Goal: Task Accomplishment & Management: Manage account settings

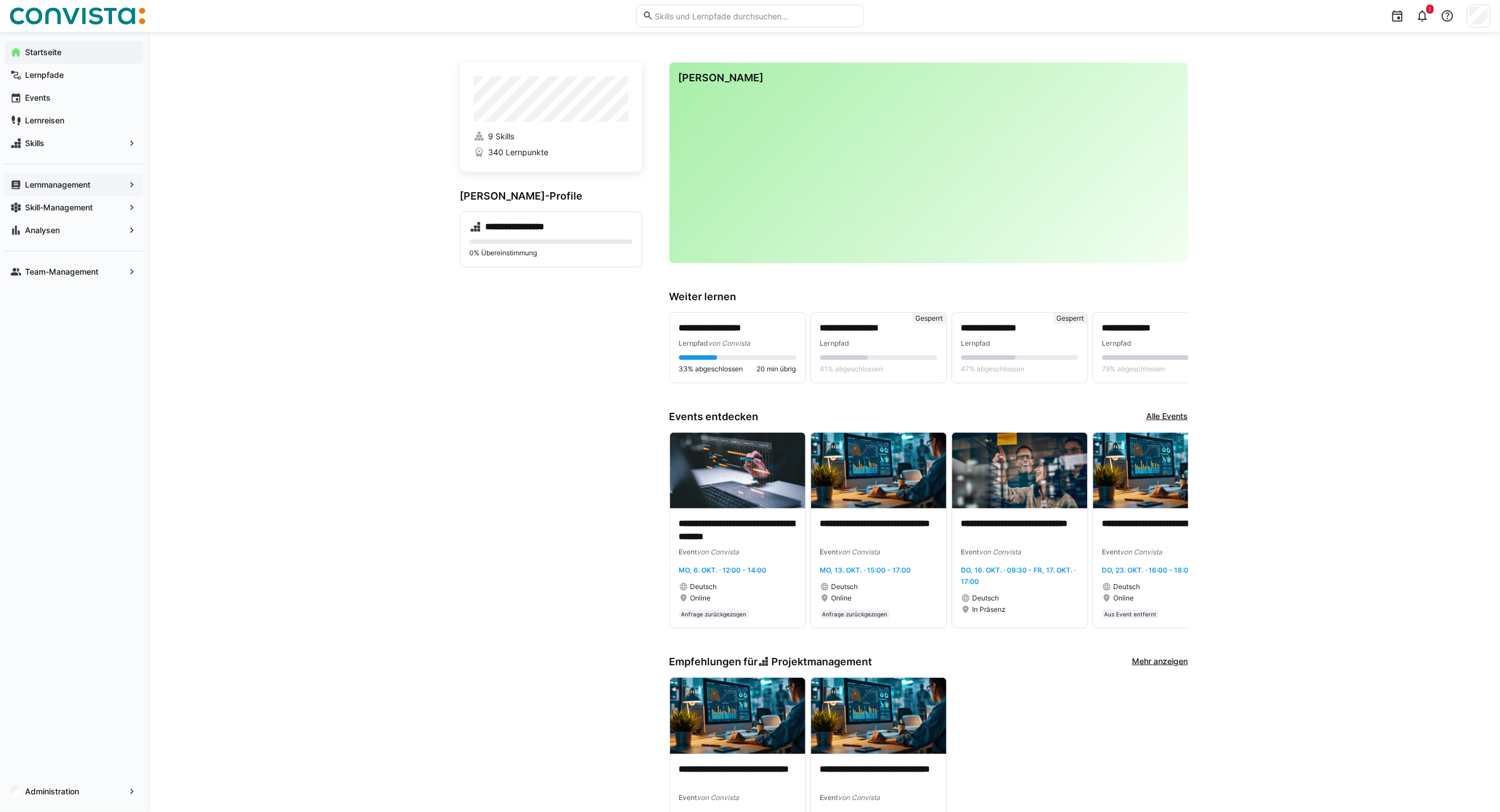
drag, startPoint x: 77, startPoint y: 182, endPoint x: 129, endPoint y: 183, distance: 52.0
click at [0, 0] on app-navigation-label "Lernmanagement" at bounding box center [0, 0] width 0 height 0
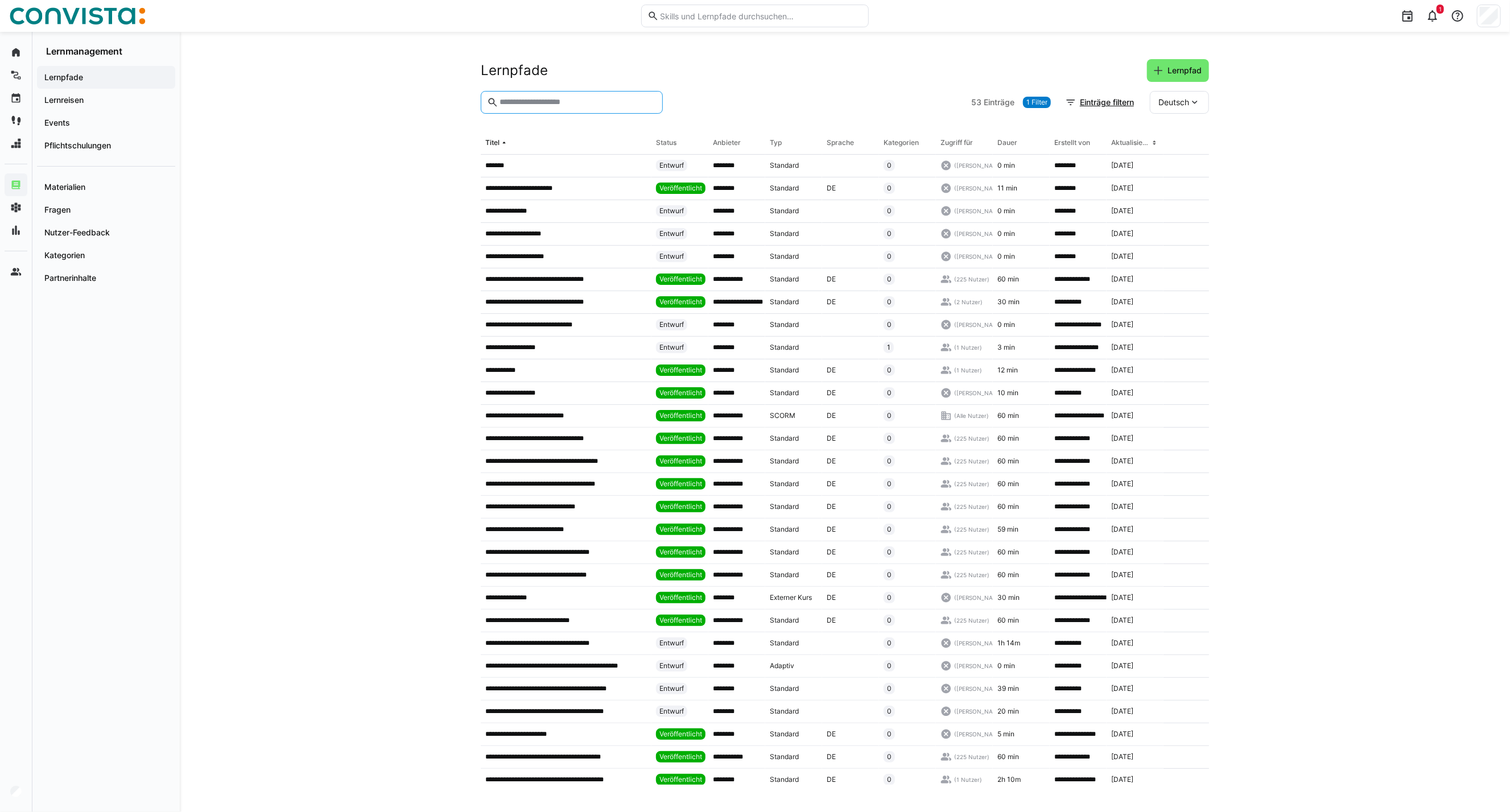
click at [549, 106] on input "text" at bounding box center [577, 102] width 158 height 10
drag, startPoint x: 122, startPoint y: 129, endPoint x: 386, endPoint y: 153, distance: 265.1
click at [122, 129] on div "Events" at bounding box center [106, 122] width 138 height 23
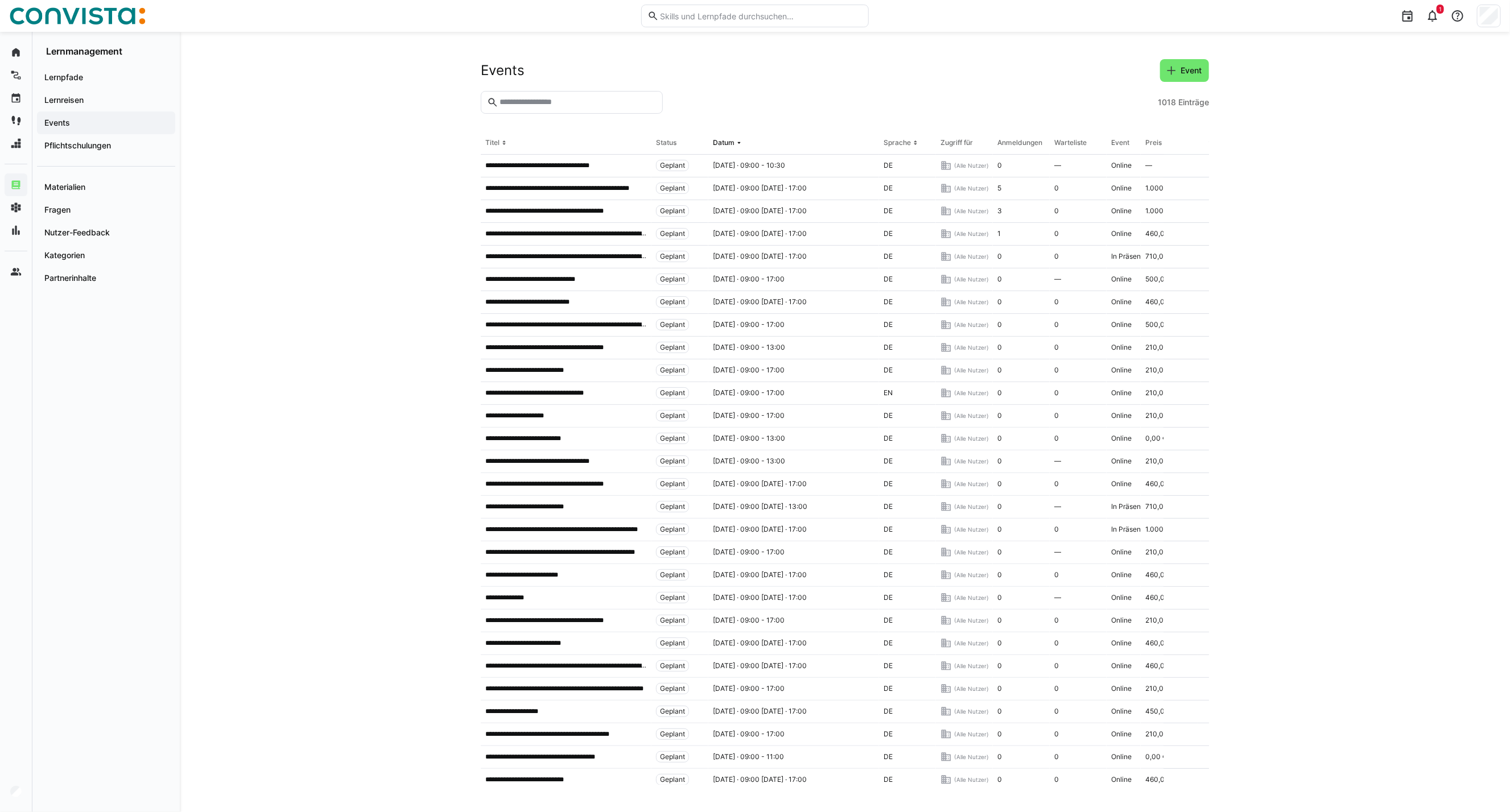
click at [532, 101] on input "text" at bounding box center [577, 102] width 158 height 10
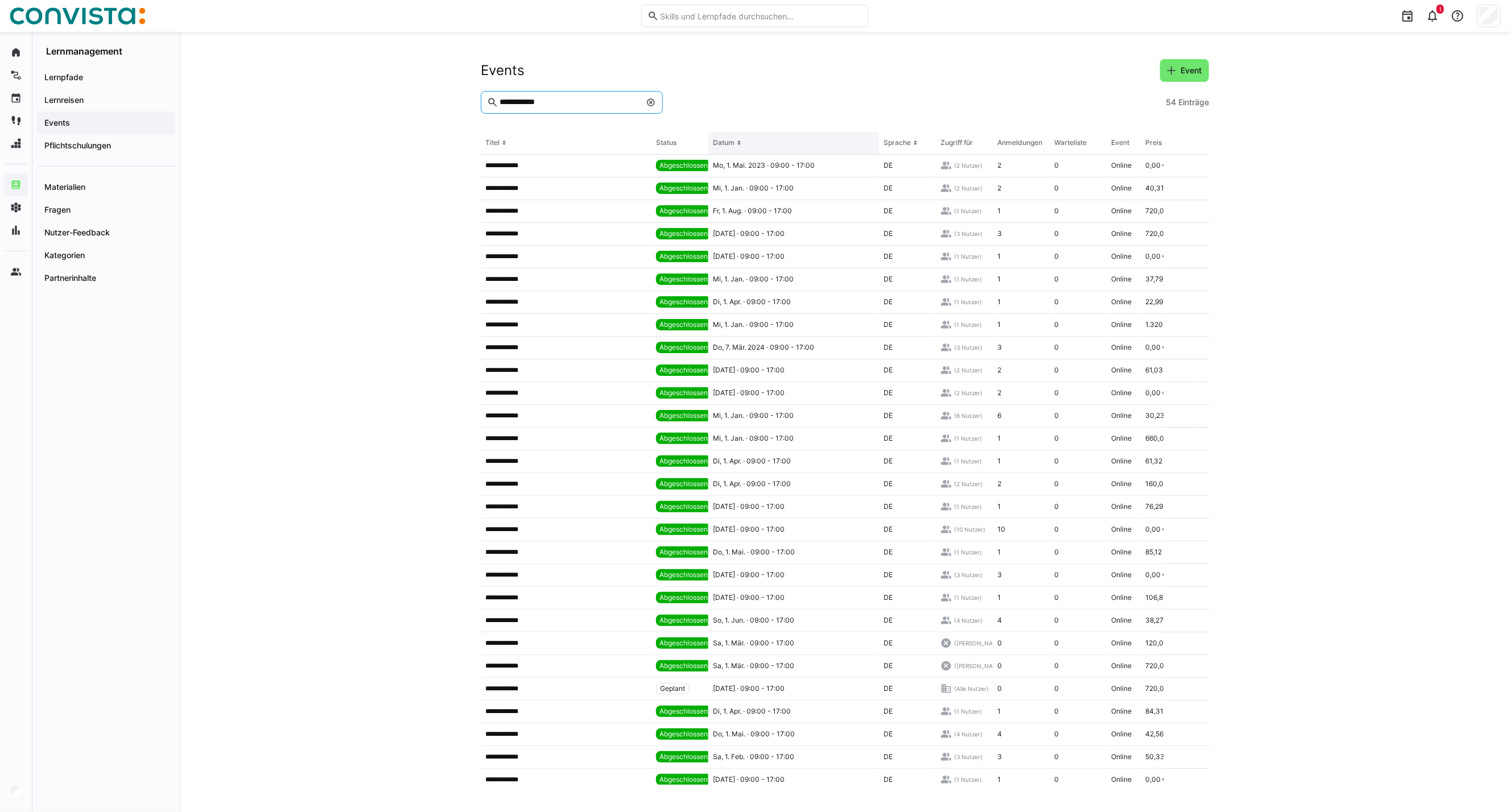
type input "**********"
click at [729, 137] on th "Datum" at bounding box center [793, 143] width 171 height 23
click at [724, 138] on th "Datum" at bounding box center [793, 143] width 171 height 23
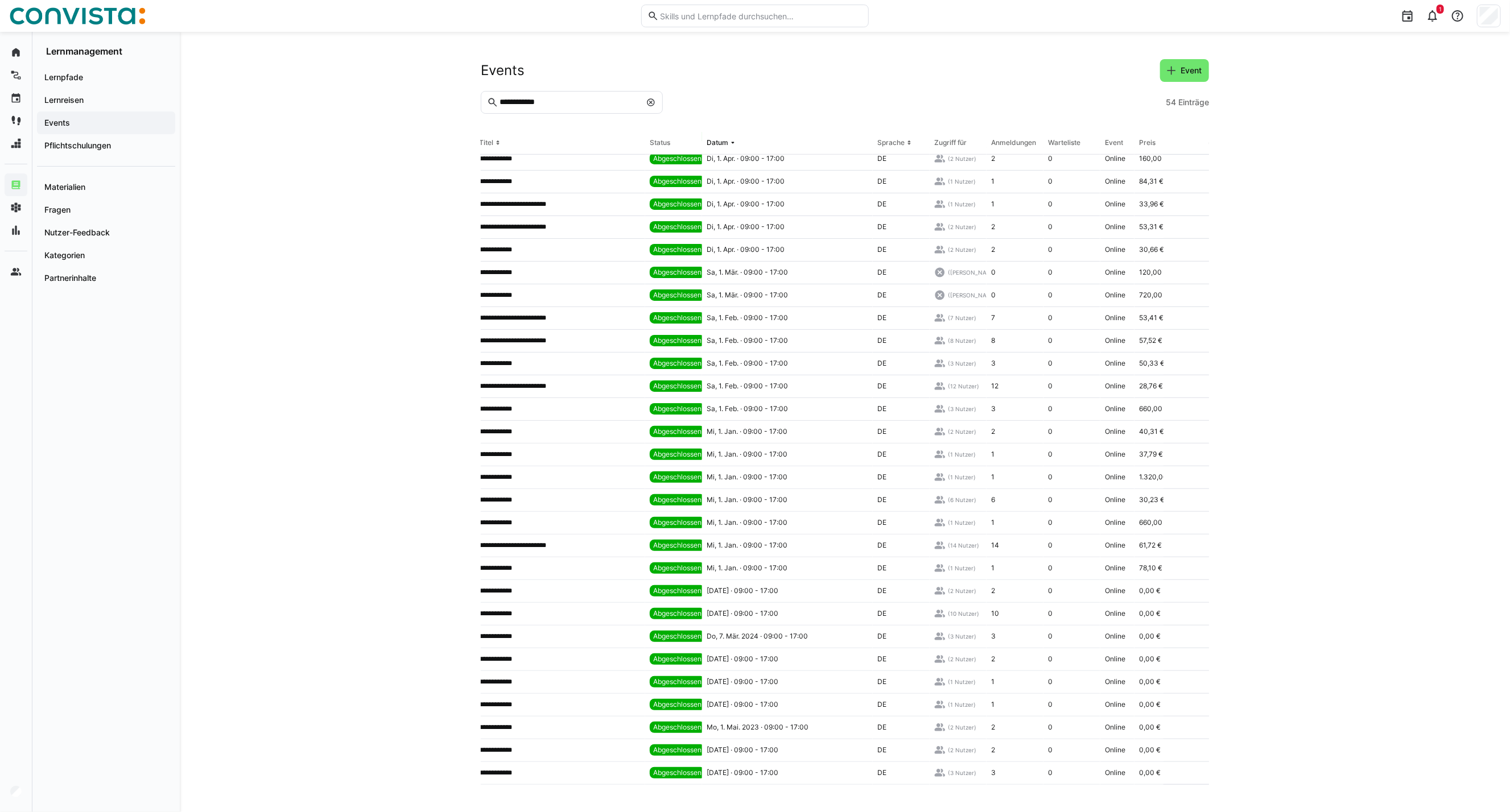
scroll to position [603, 0]
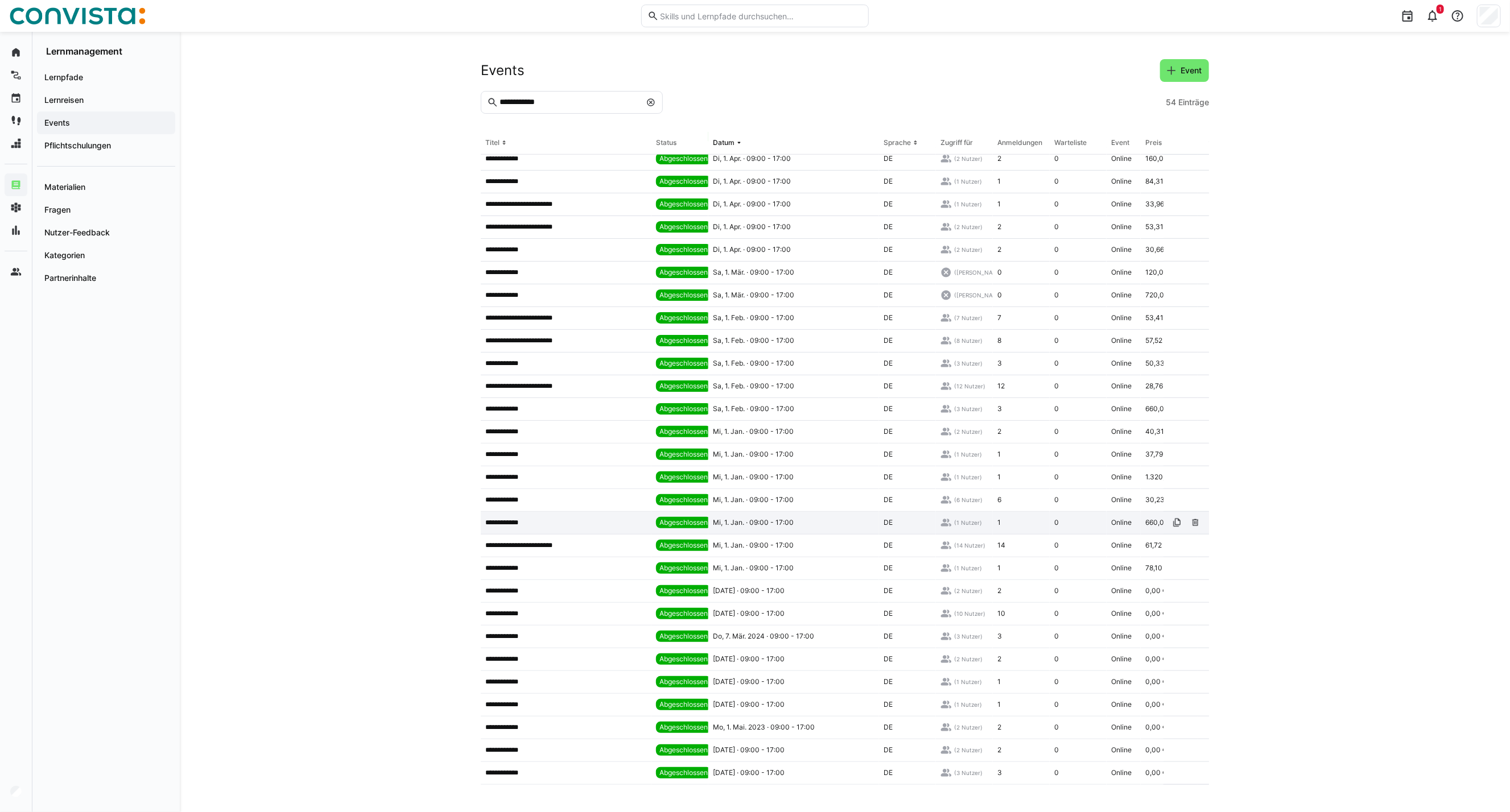
click at [516, 518] on p "**********" at bounding box center [506, 523] width 42 height 9
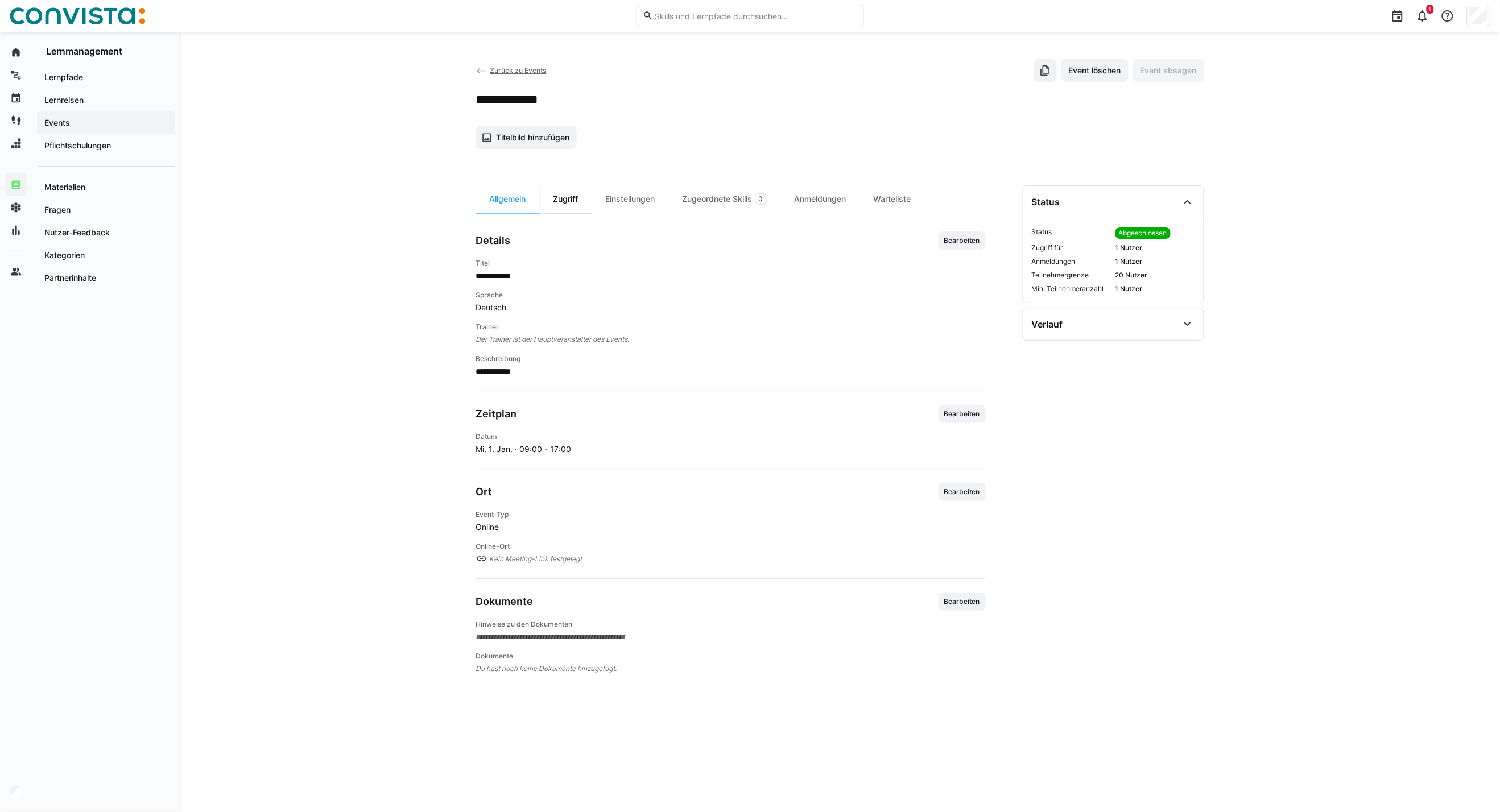
click at [570, 200] on div "Zugriff" at bounding box center [566, 199] width 52 height 28
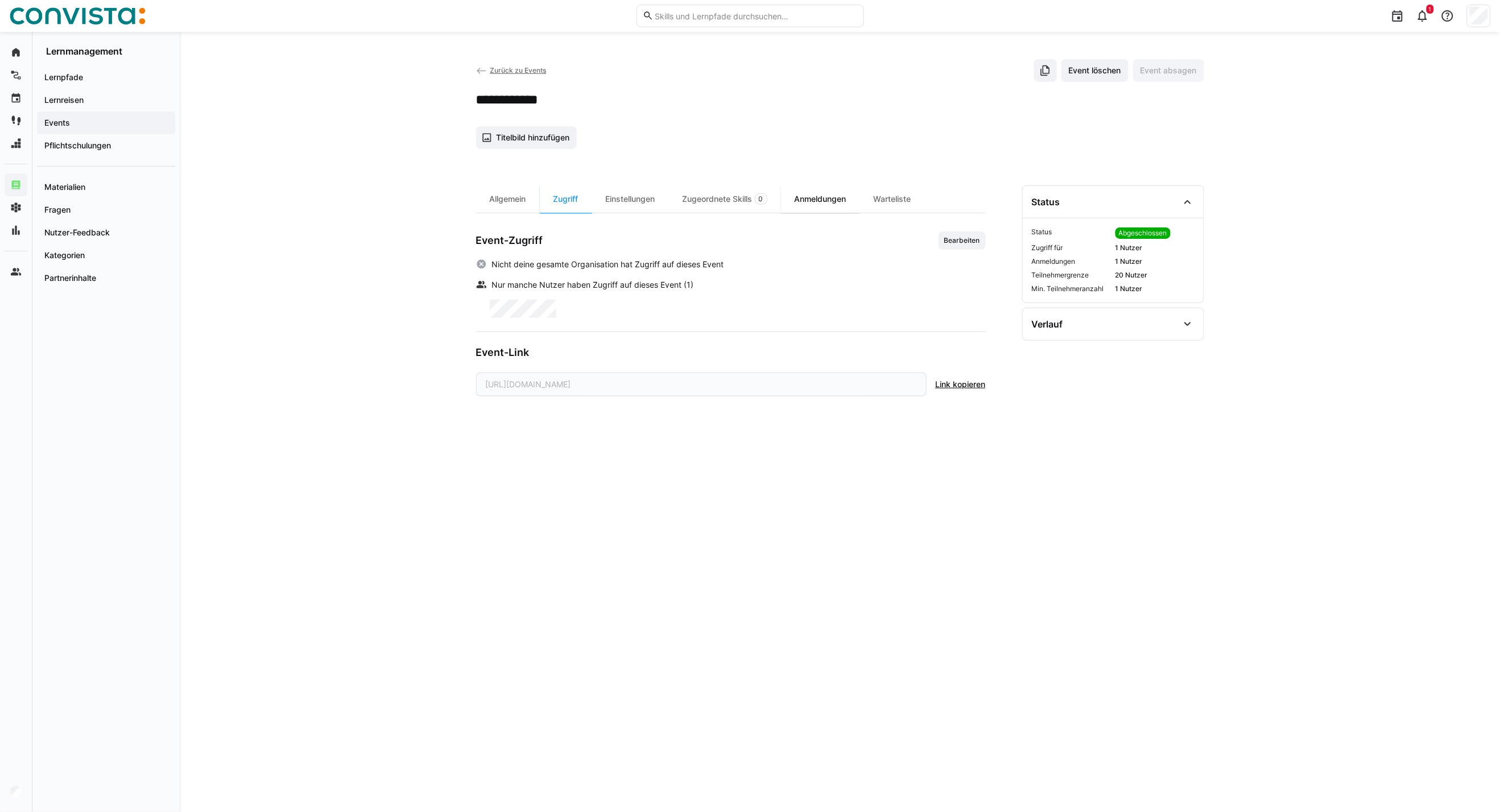
click at [848, 202] on div "Anmeldungen" at bounding box center [821, 199] width 79 height 28
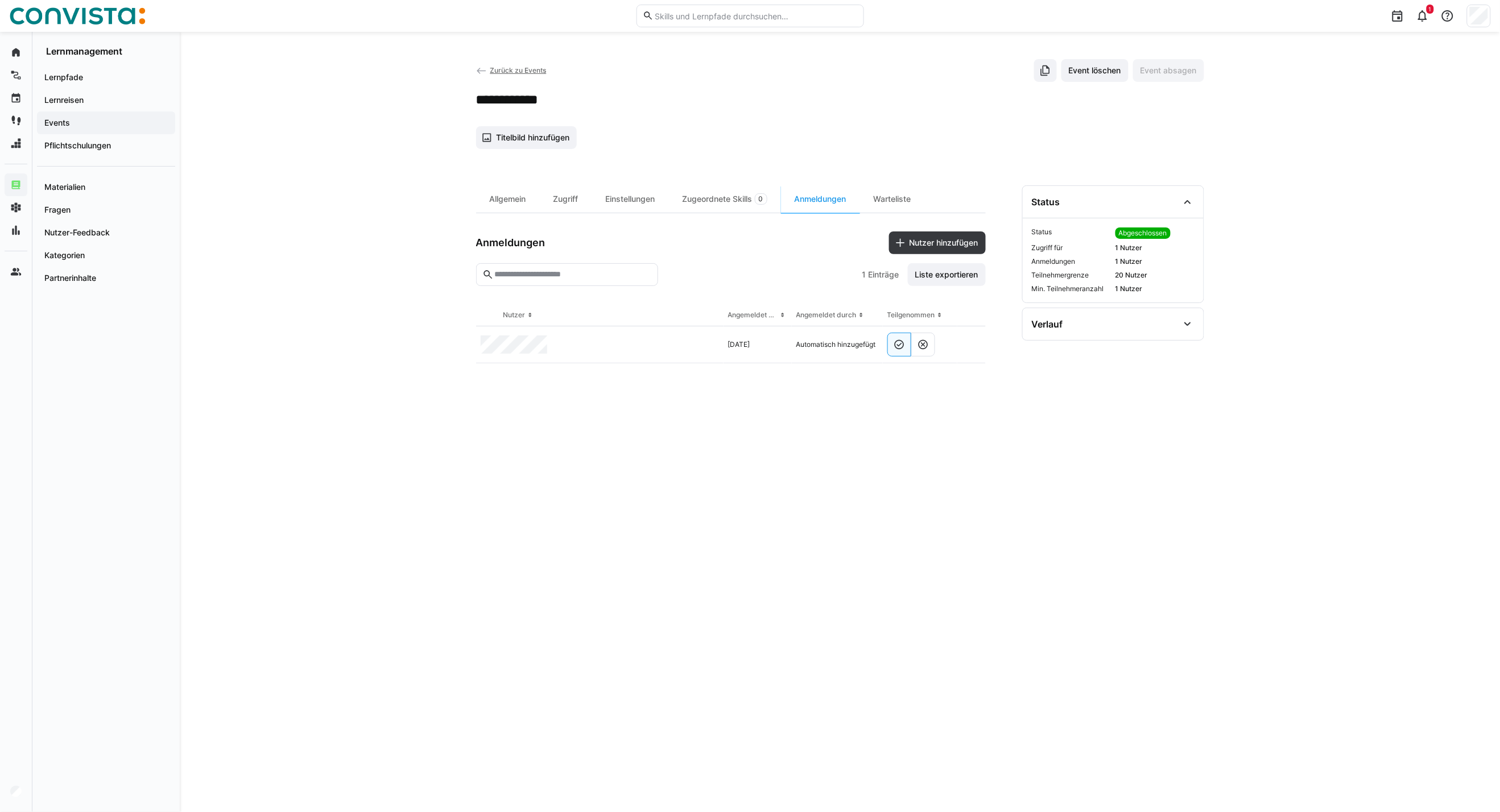
click at [505, 66] on span "Zurück zu Events" at bounding box center [518, 70] width 56 height 9
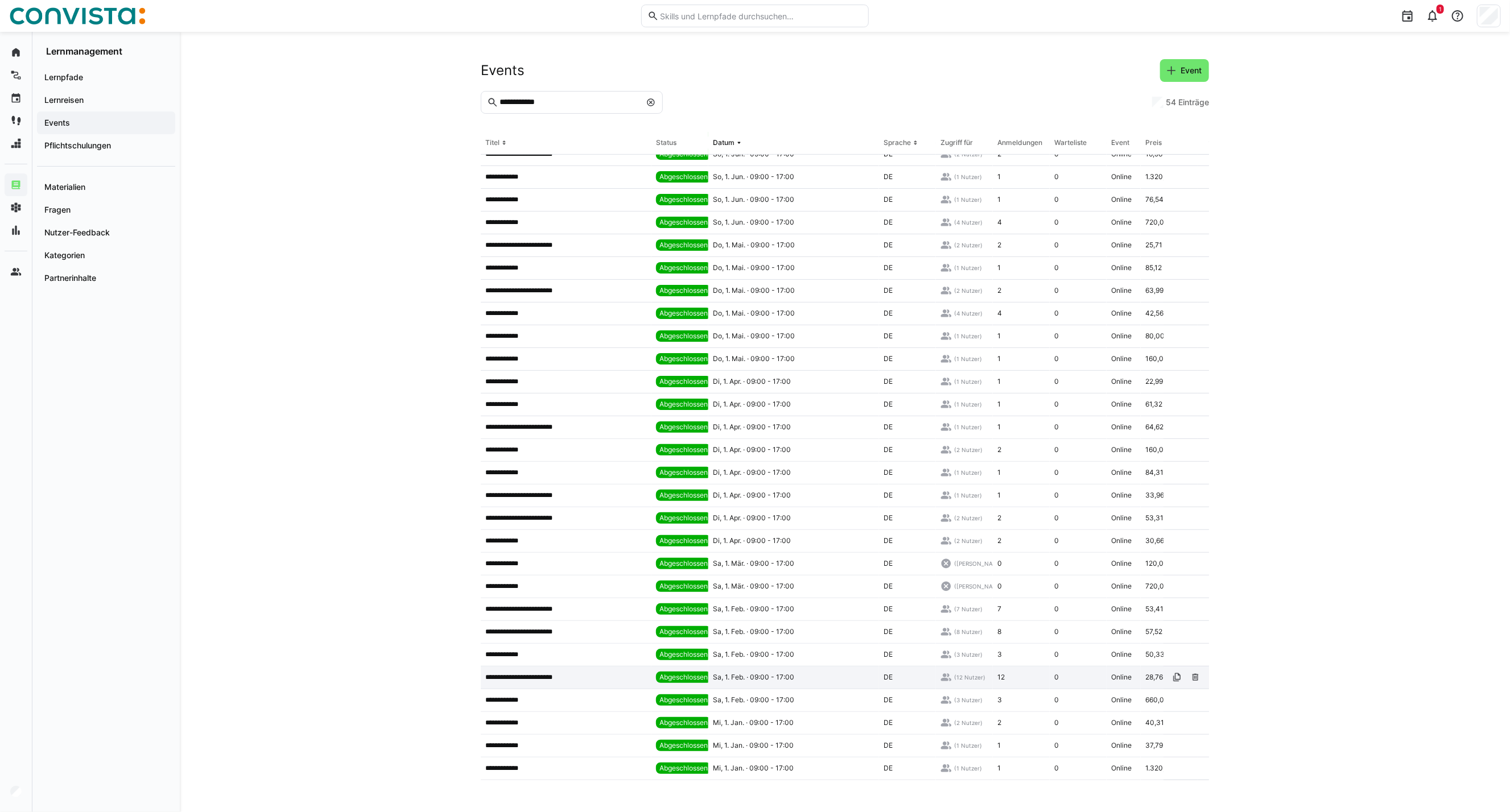
scroll to position [505, 0]
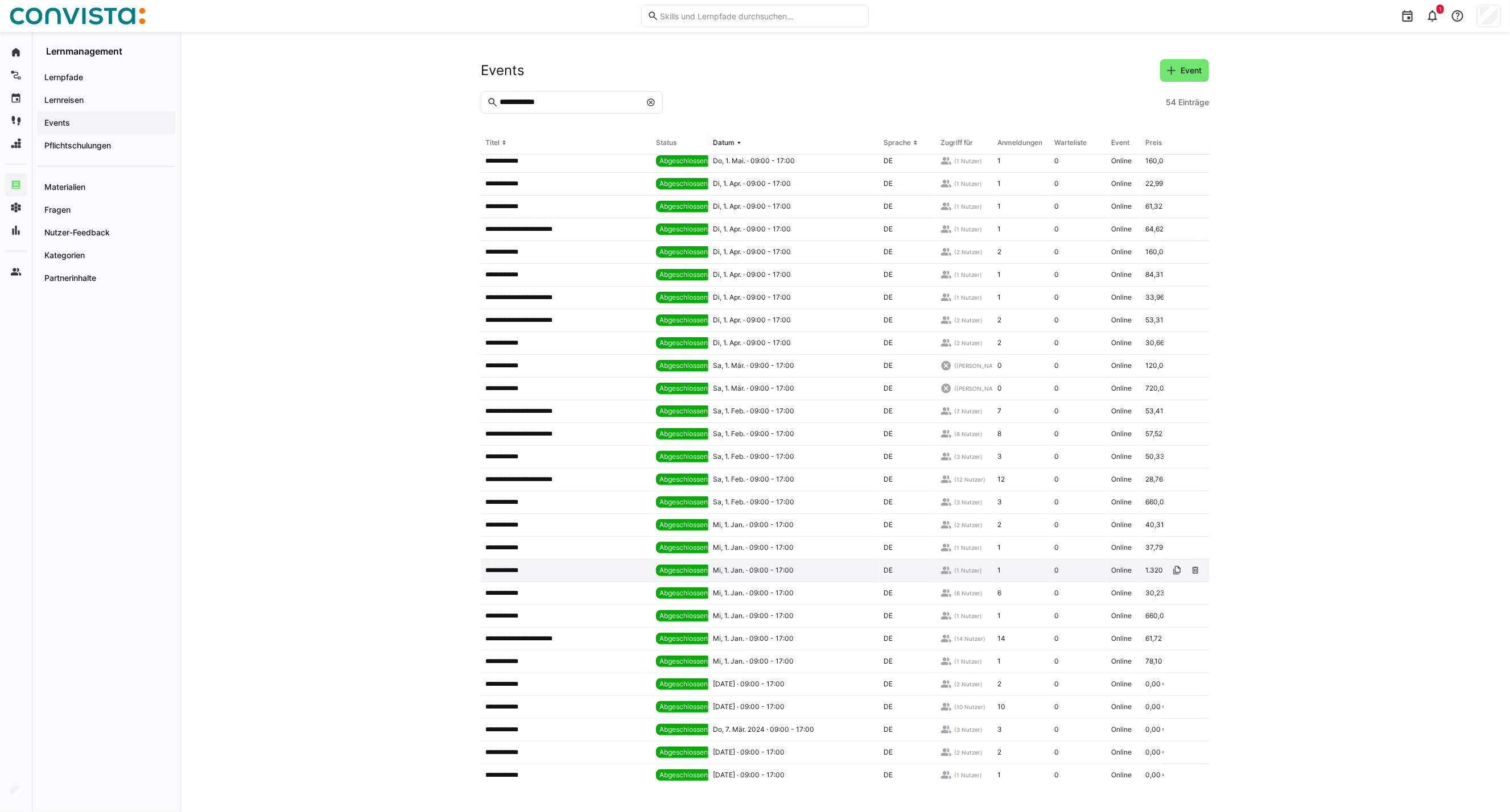
click at [514, 571] on p "**********" at bounding box center [506, 571] width 42 height 9
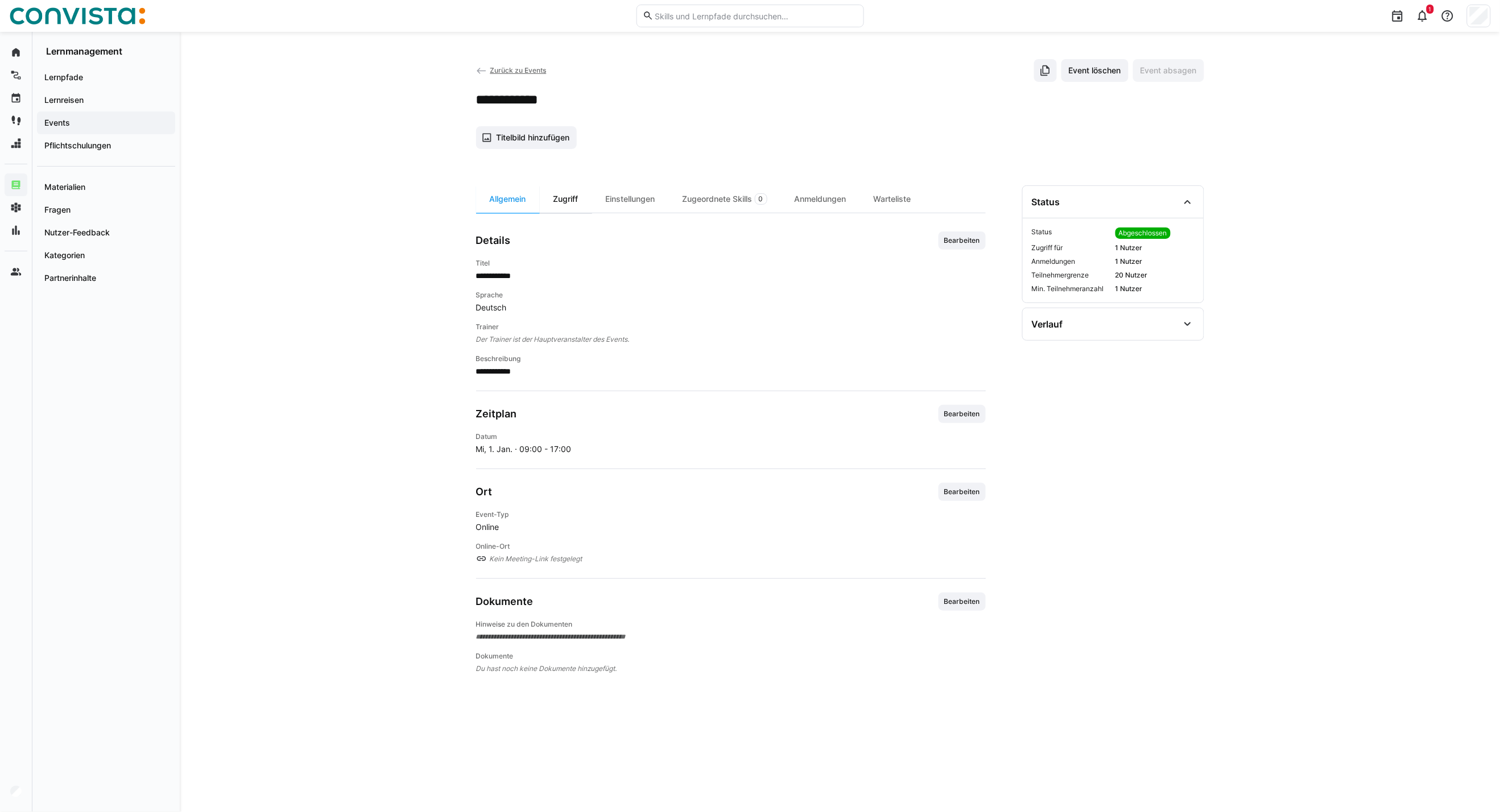
click at [559, 206] on div "Zugriff" at bounding box center [566, 199] width 52 height 28
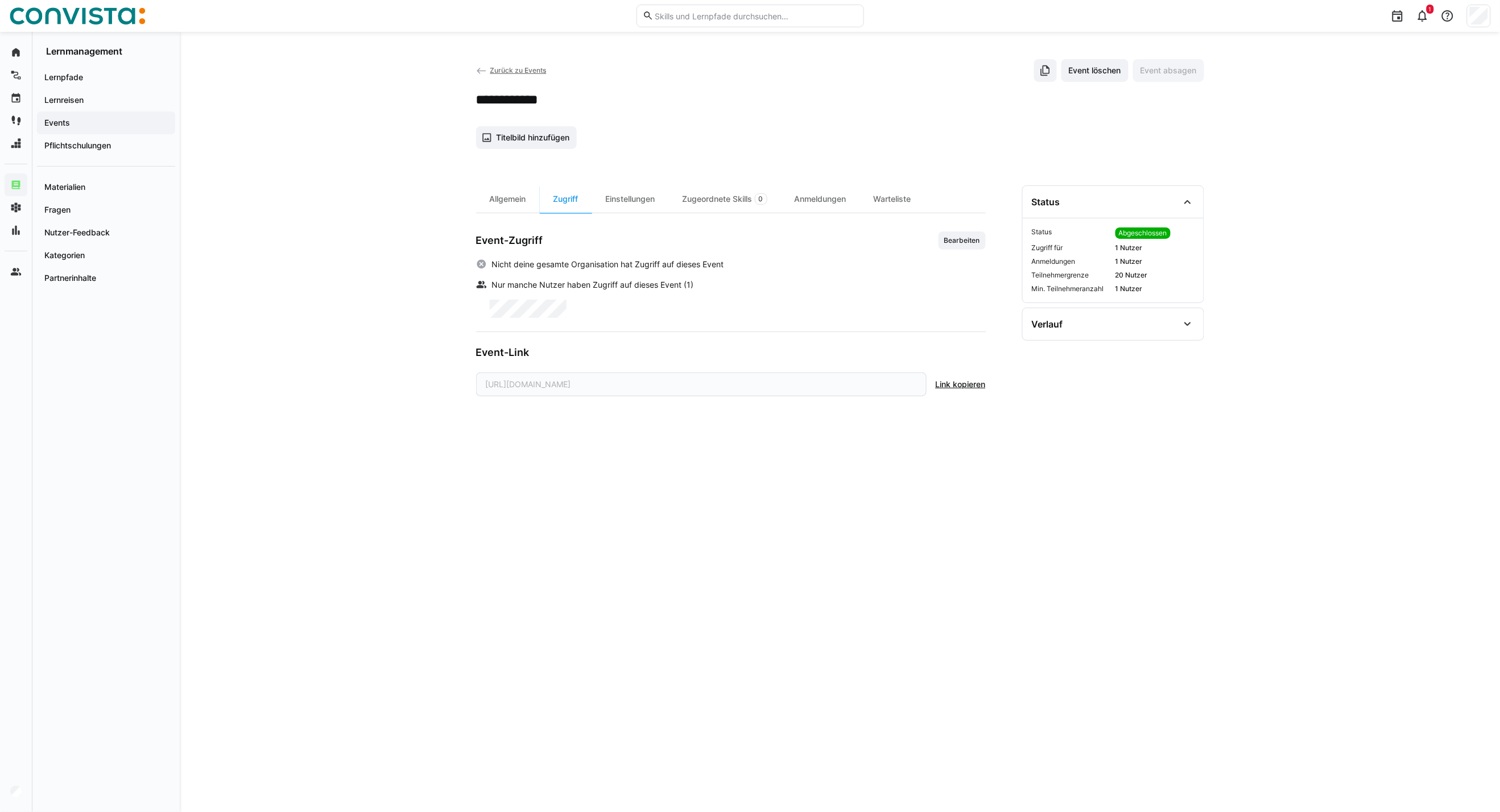
drag, startPoint x: 626, startPoint y: 200, endPoint x: 760, endPoint y: 213, distance: 134.6
click at [626, 200] on div "Einstellungen" at bounding box center [630, 199] width 77 height 28
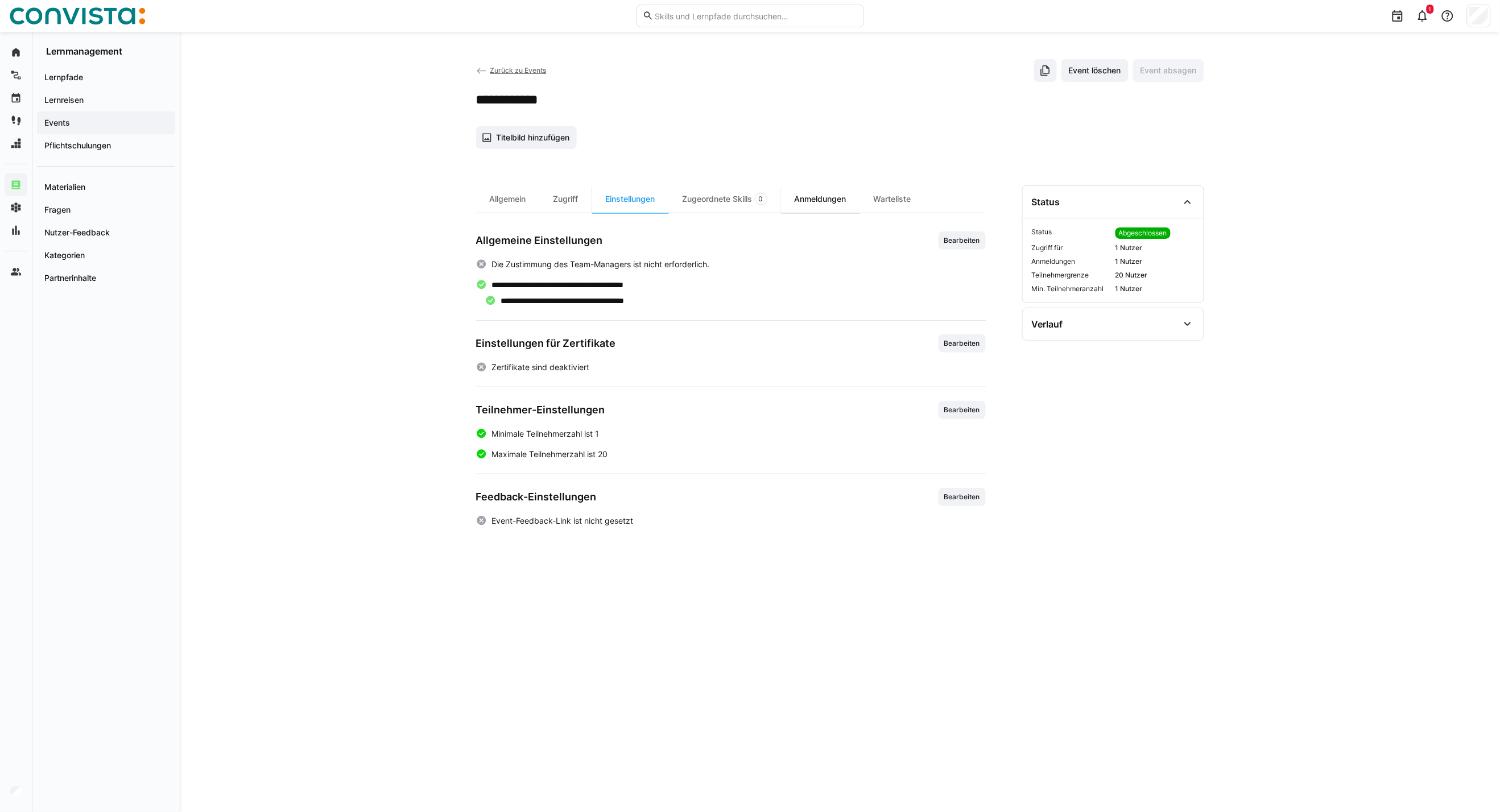
click at [821, 206] on div "Anmeldungen" at bounding box center [821, 199] width 79 height 28
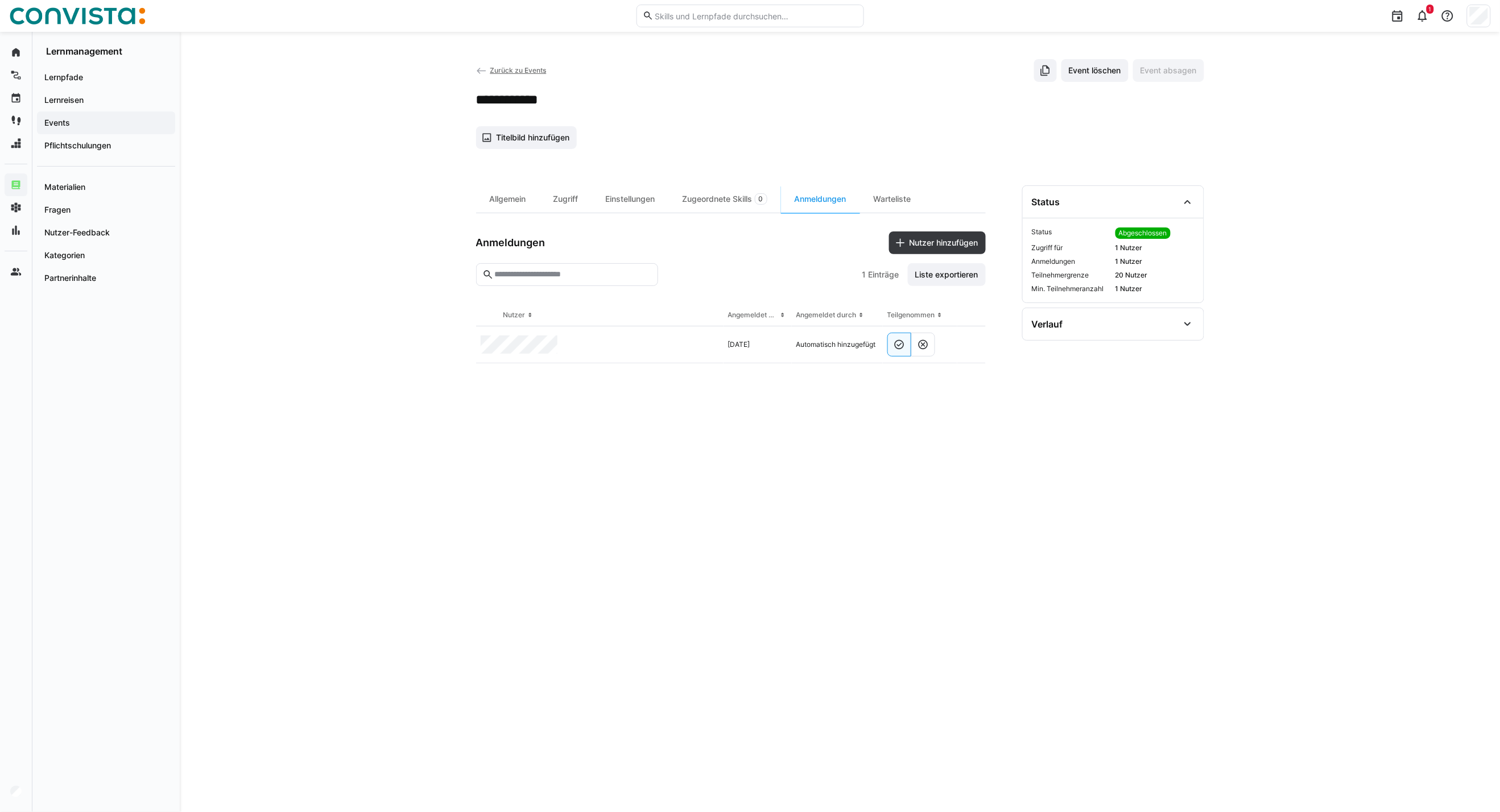
click at [485, 66] on eds-icon at bounding box center [481, 71] width 11 height 11
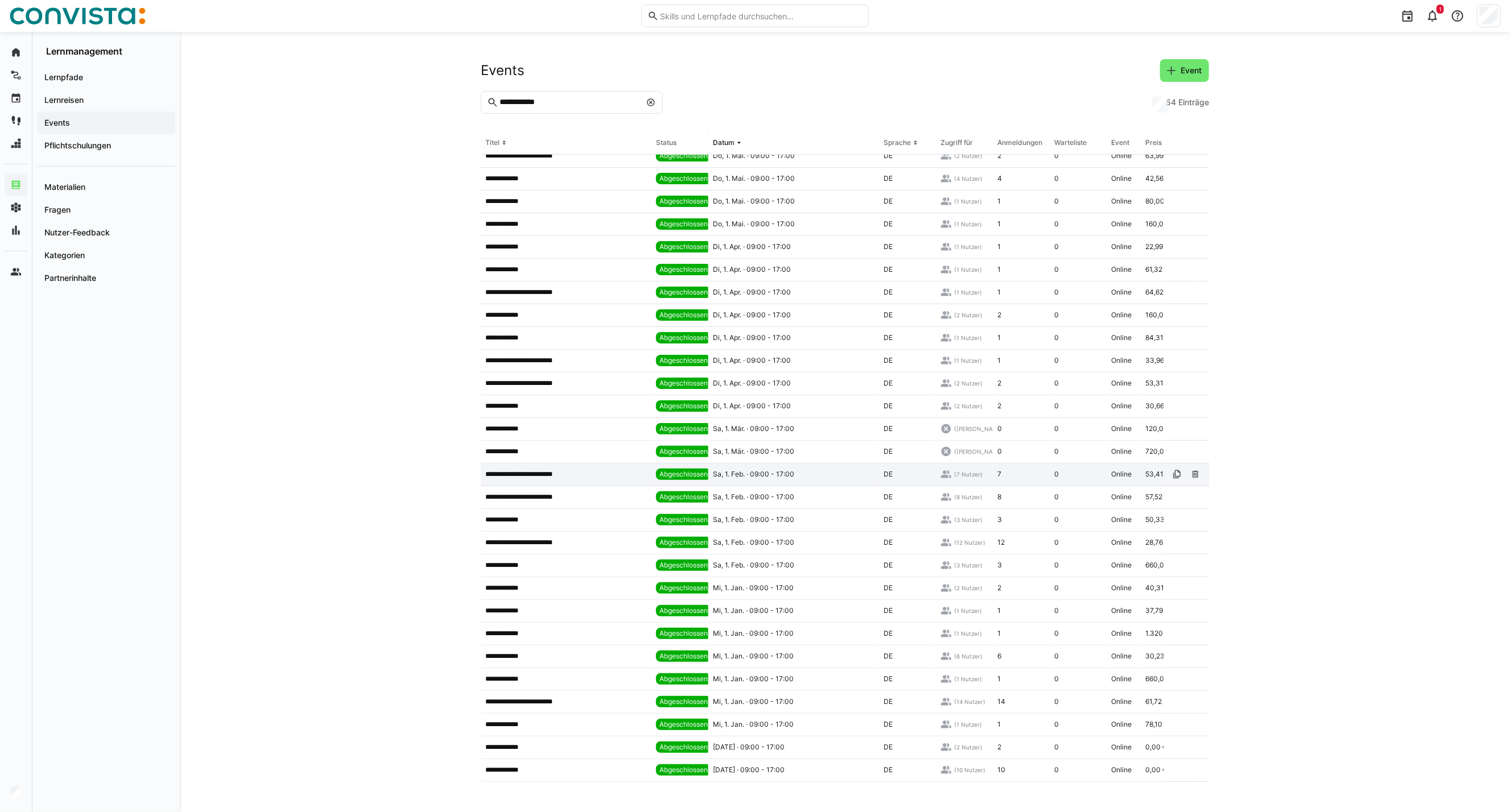
scroll to position [513, 0]
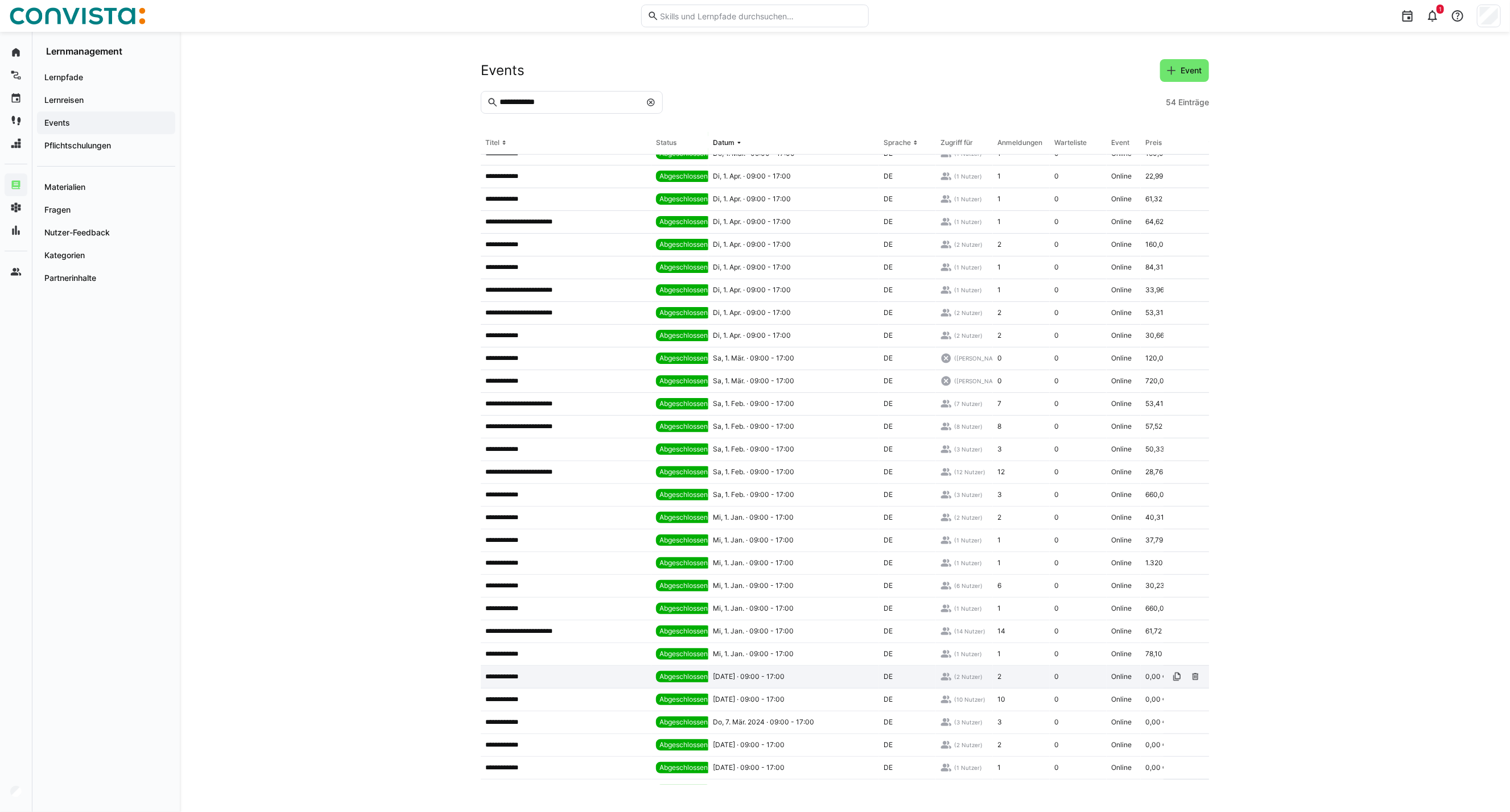
click at [549, 584] on app-table-first-column "**********" at bounding box center [566, 677] width 162 height 9
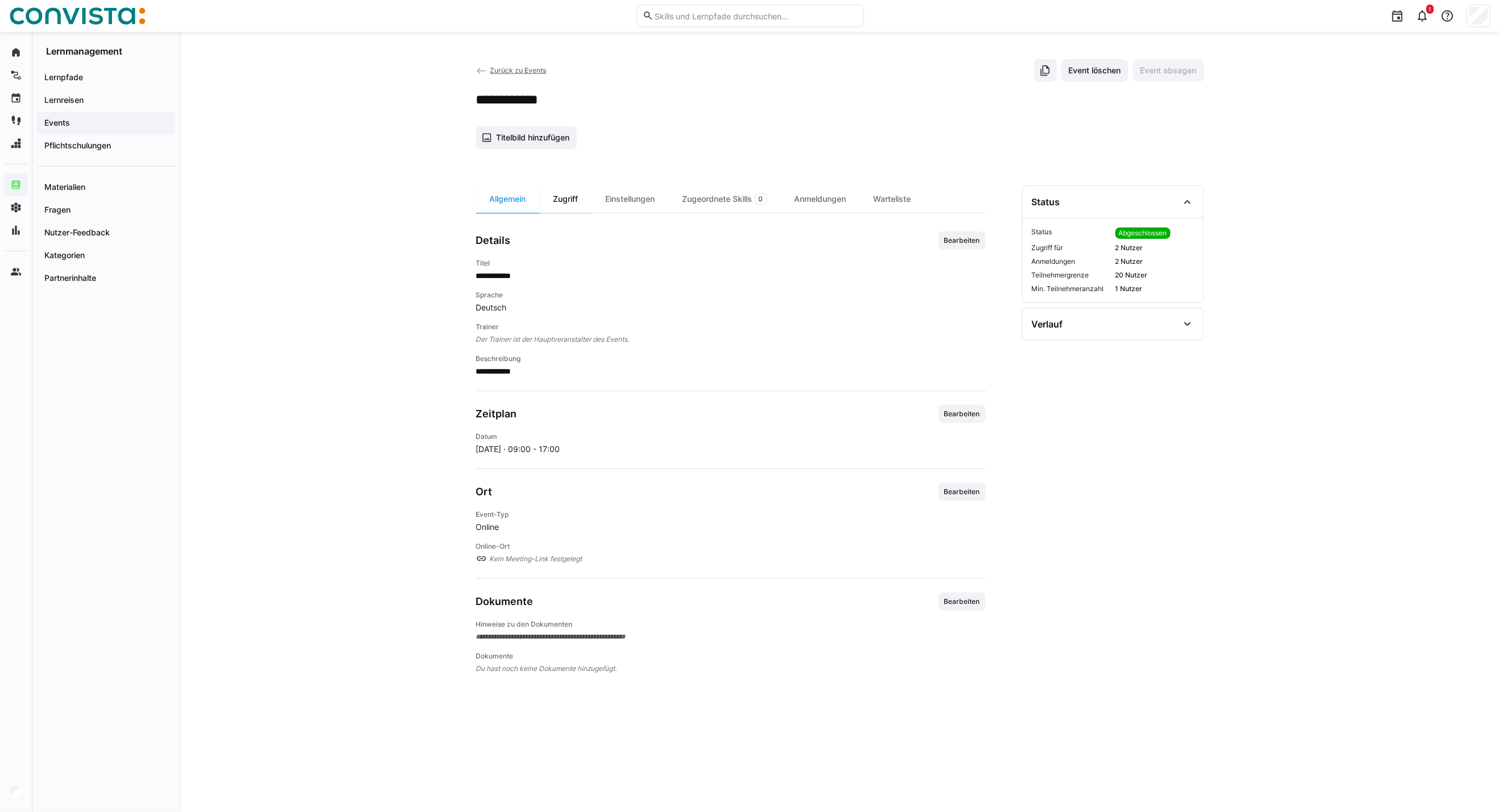
click at [570, 203] on div "Zugriff" at bounding box center [566, 199] width 52 height 28
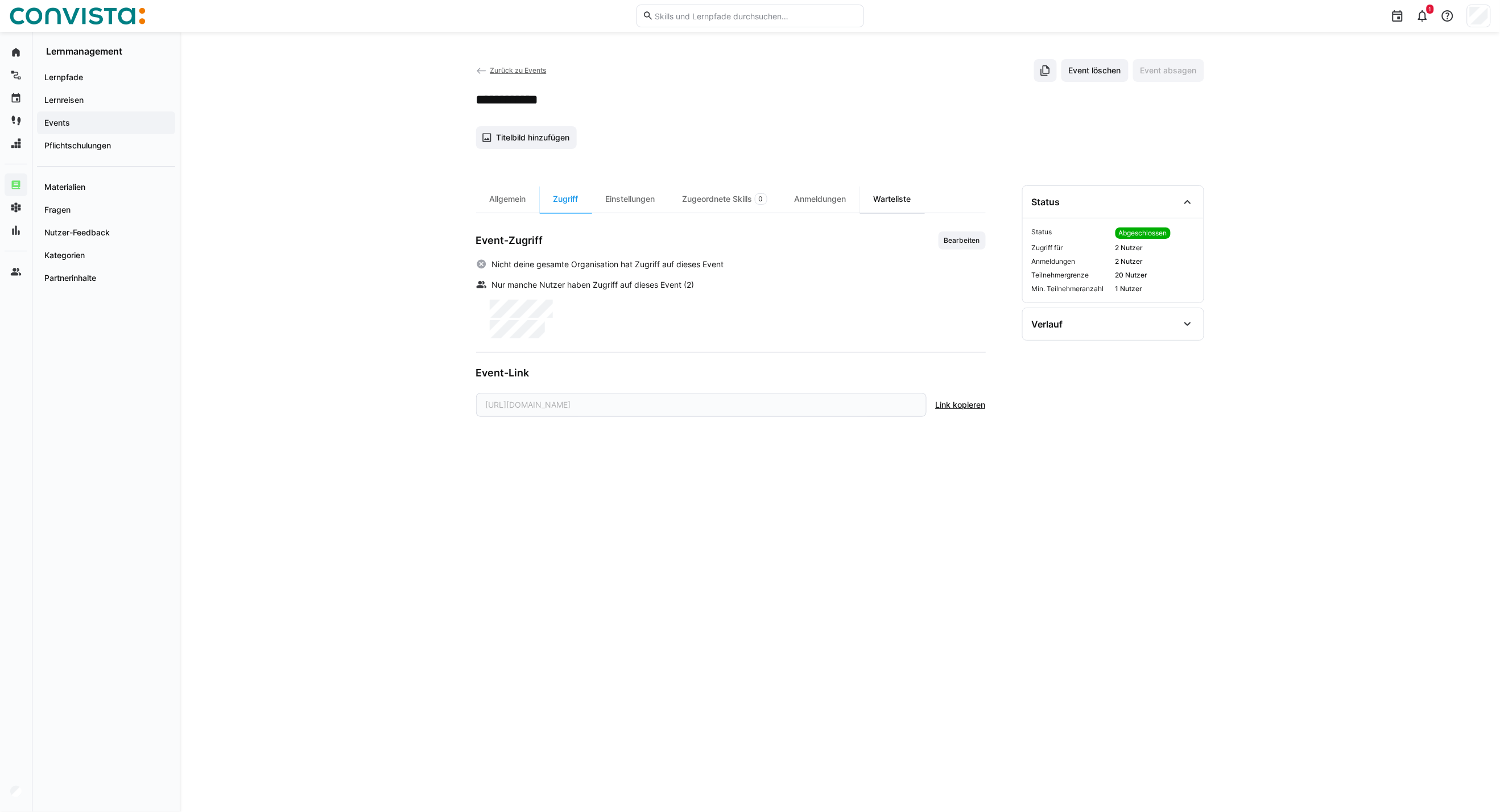
click at [894, 208] on div "Warteliste" at bounding box center [893, 199] width 65 height 28
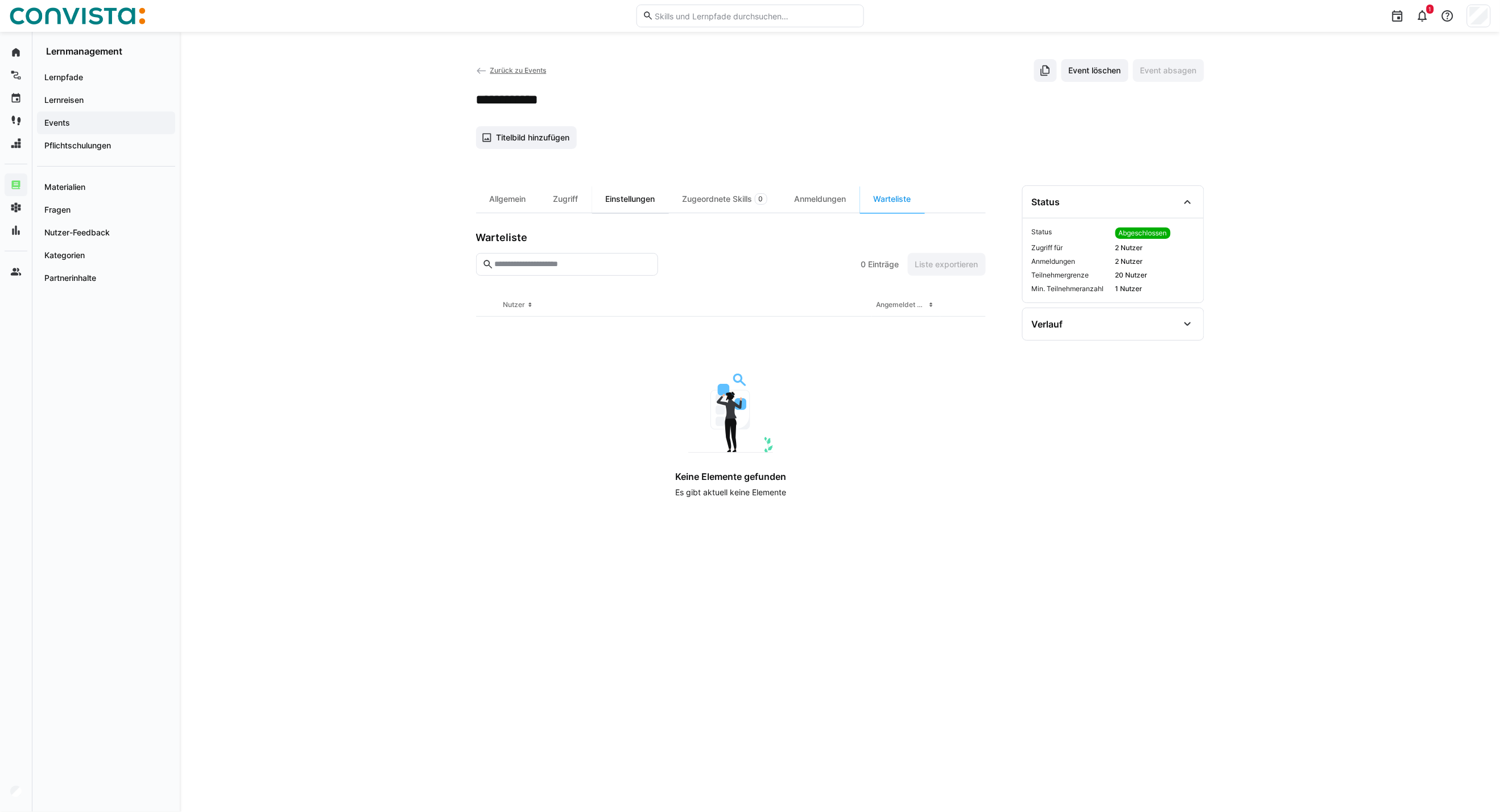
click at [613, 196] on div "Einstellungen" at bounding box center [630, 199] width 77 height 28
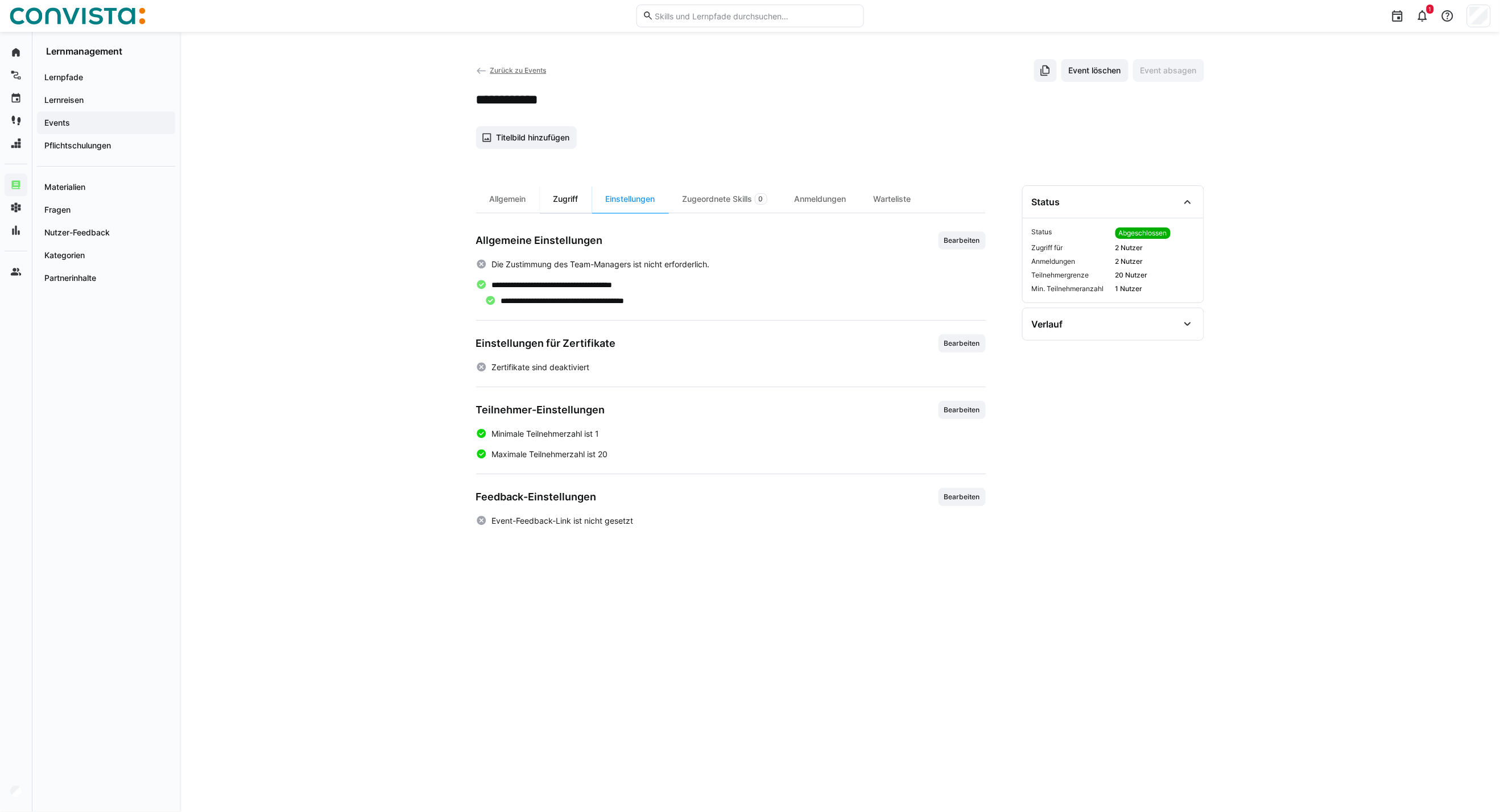
click at [567, 203] on div "Zugriff" at bounding box center [566, 199] width 52 height 28
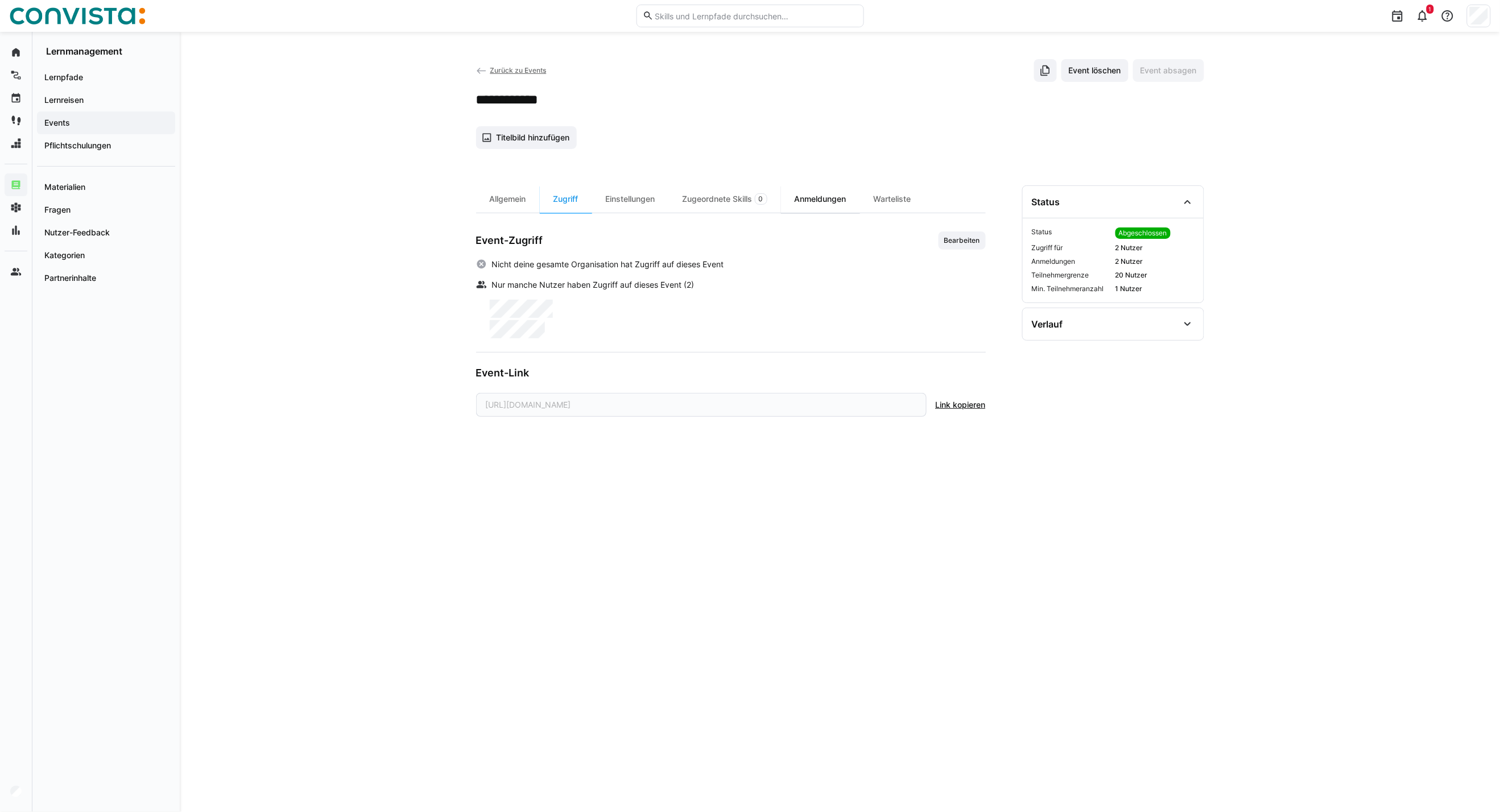
click at [818, 202] on div "Anmeldungen" at bounding box center [821, 199] width 79 height 28
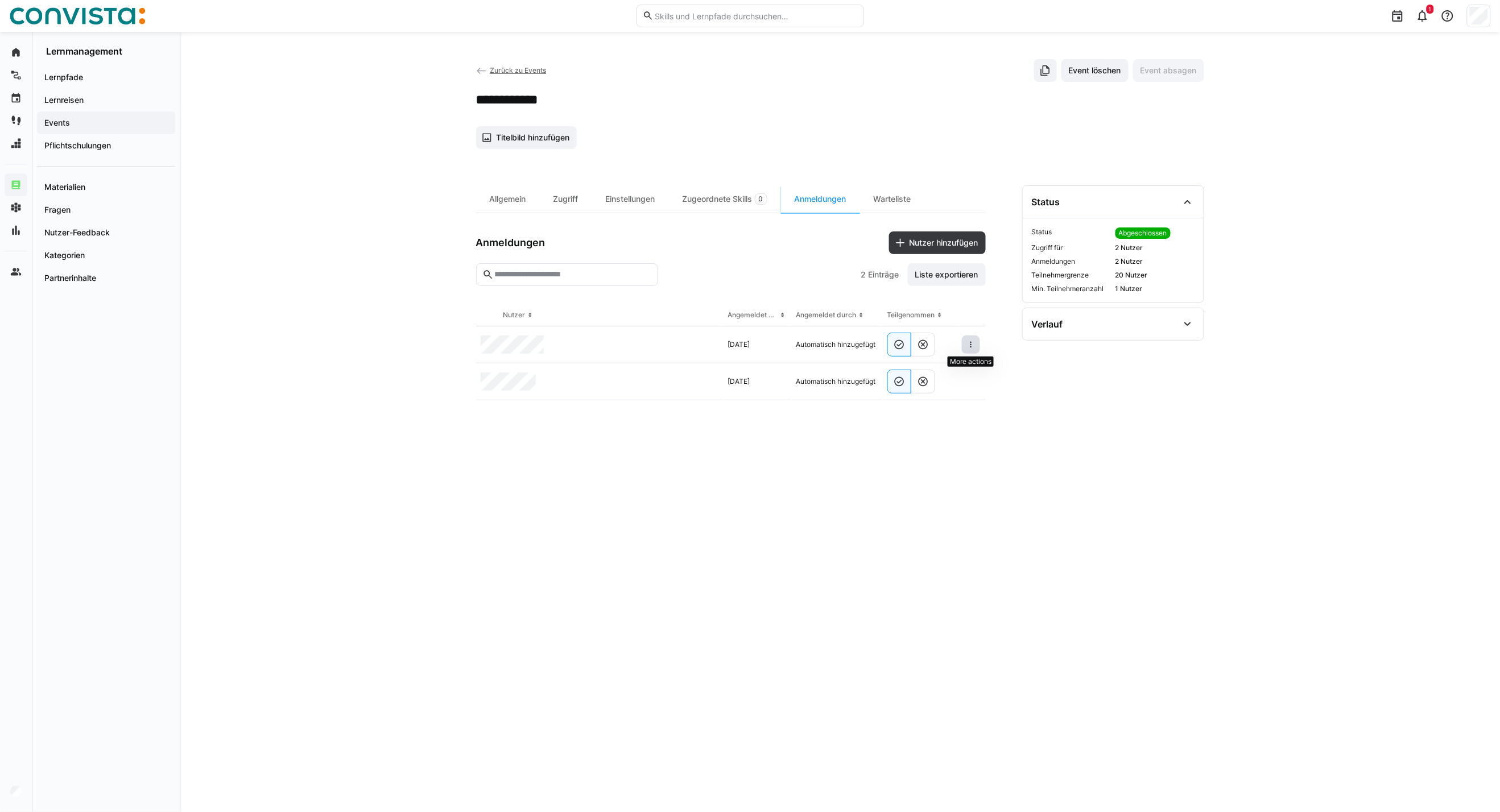
click at [968, 339] on span at bounding box center [971, 344] width 18 height 18
click at [925, 376] on div "Teilnehmer entfernen" at bounding box center [936, 371] width 69 height 9
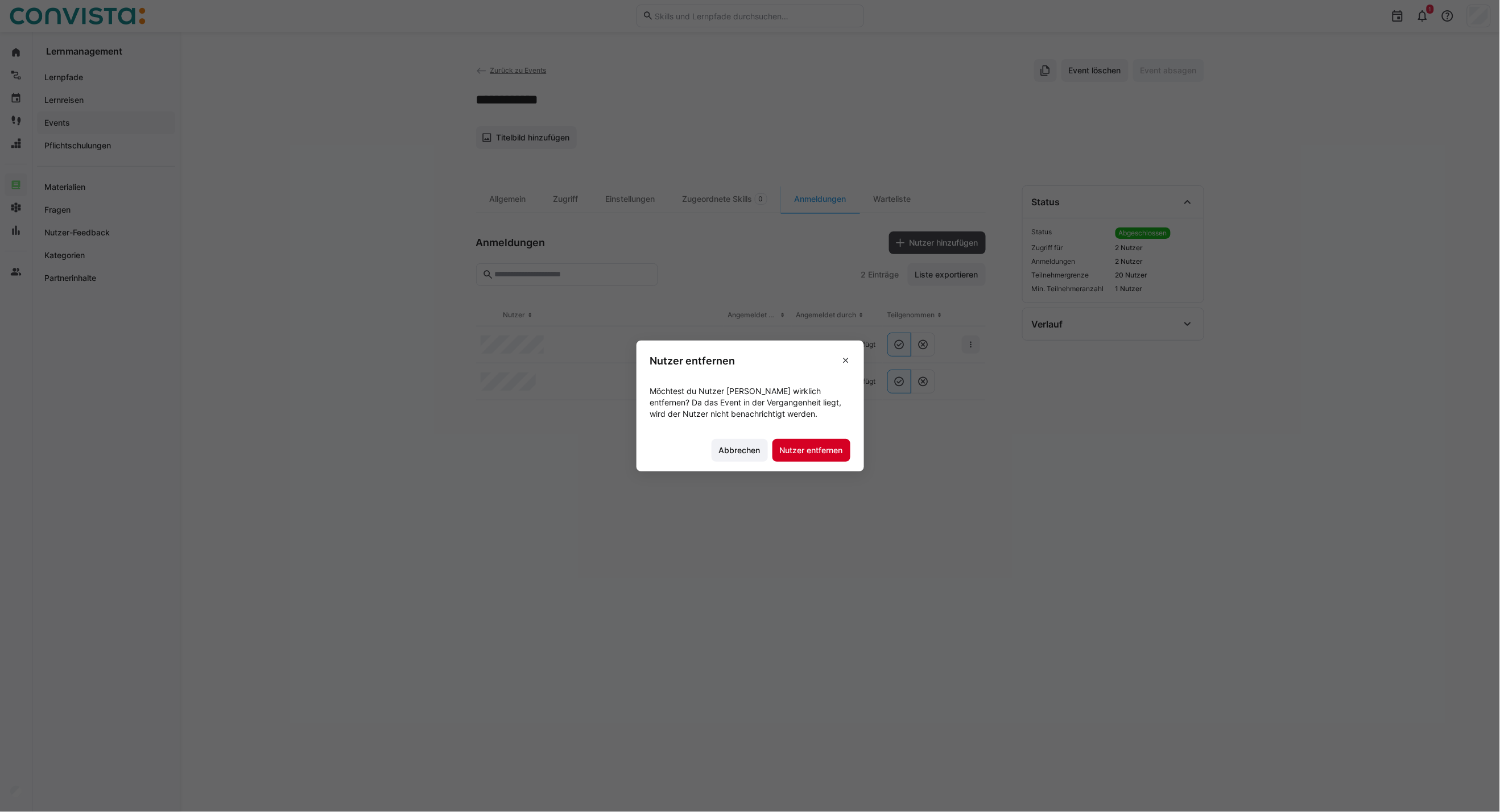
click at [810, 441] on span "Nutzer entfernen" at bounding box center [811, 450] width 78 height 23
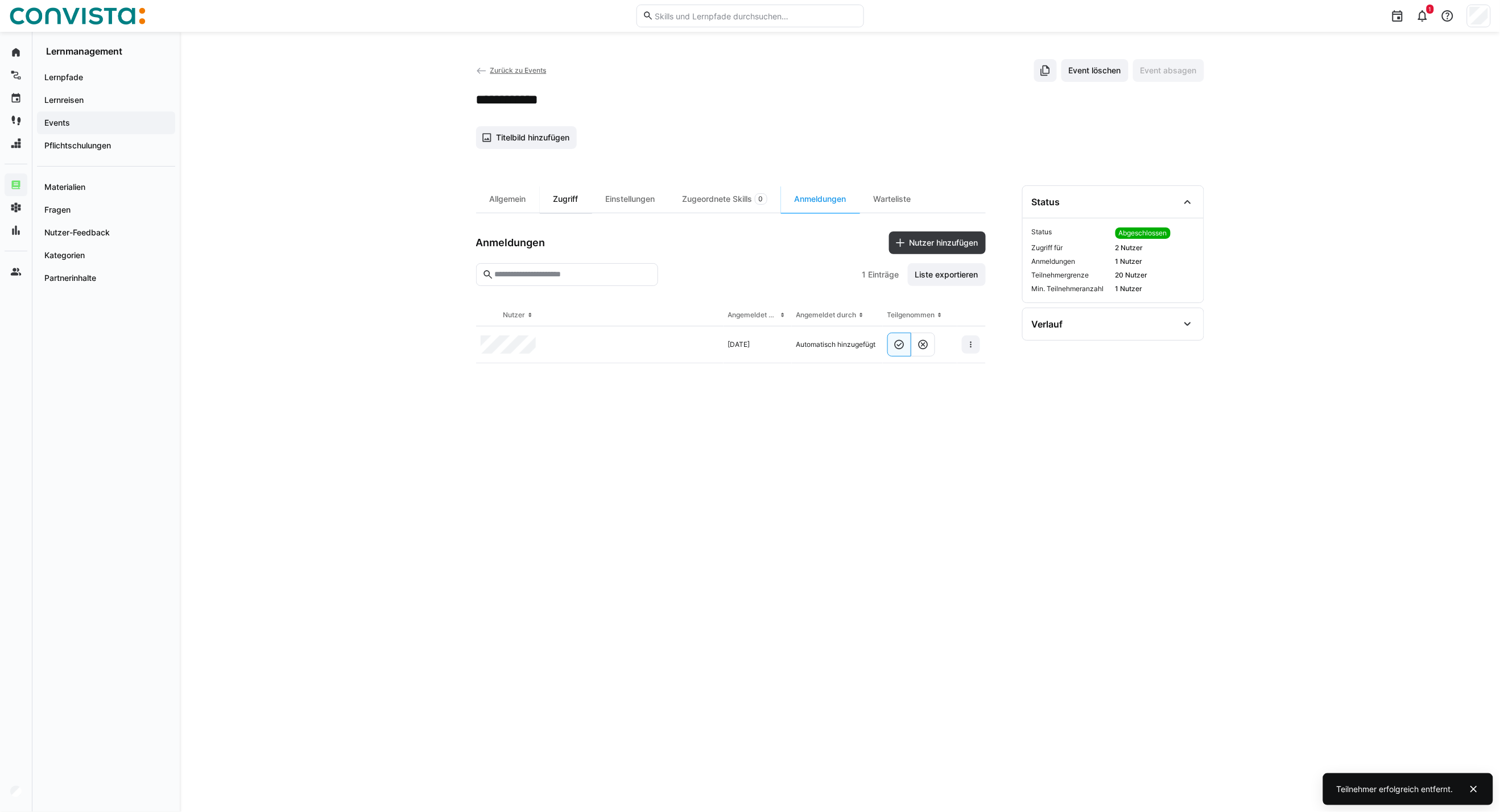
click at [556, 192] on div "Zugriff" at bounding box center [566, 199] width 52 height 28
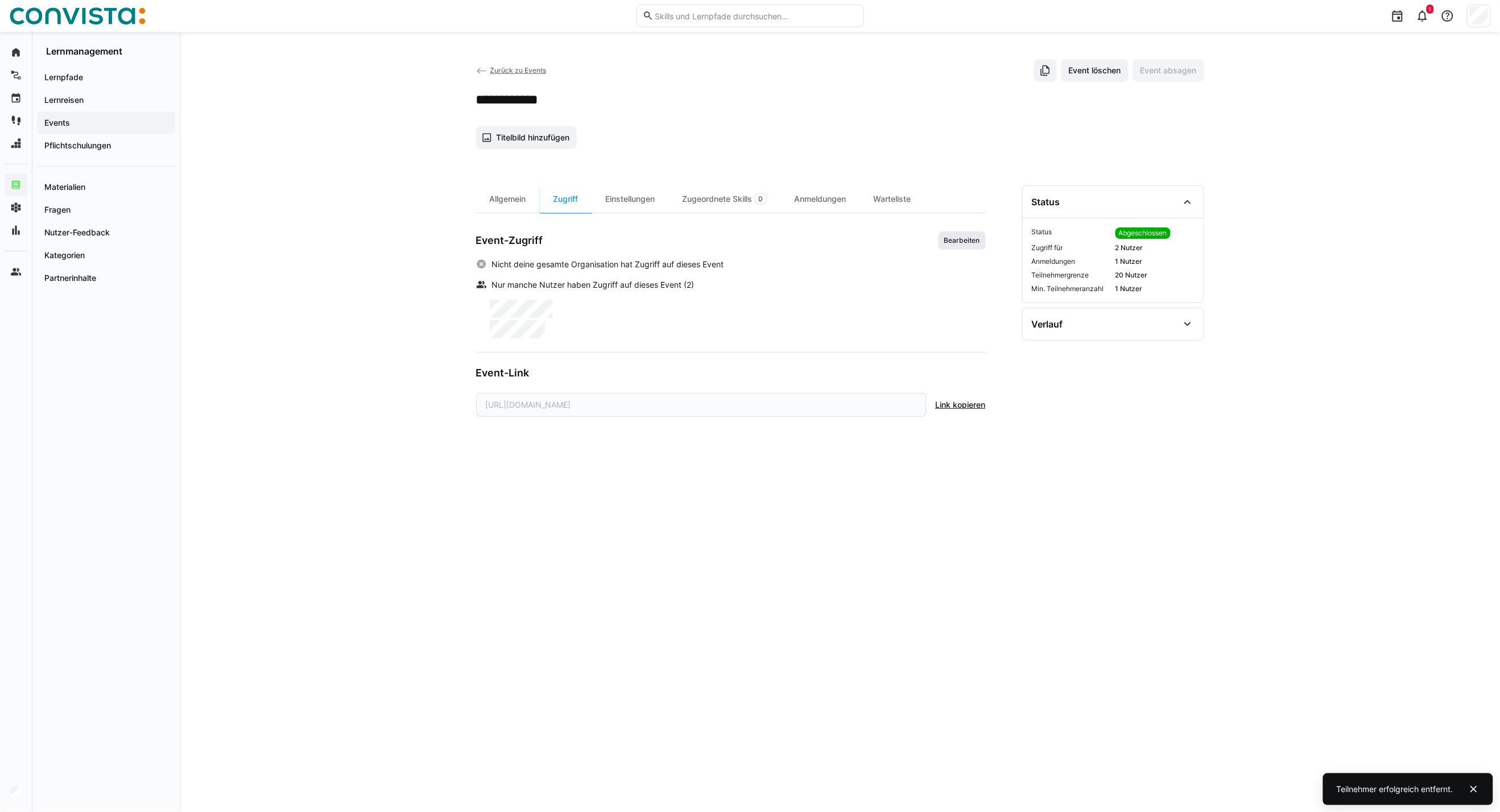
click at [960, 238] on span "Bearbeiten" at bounding box center [962, 241] width 38 height 9
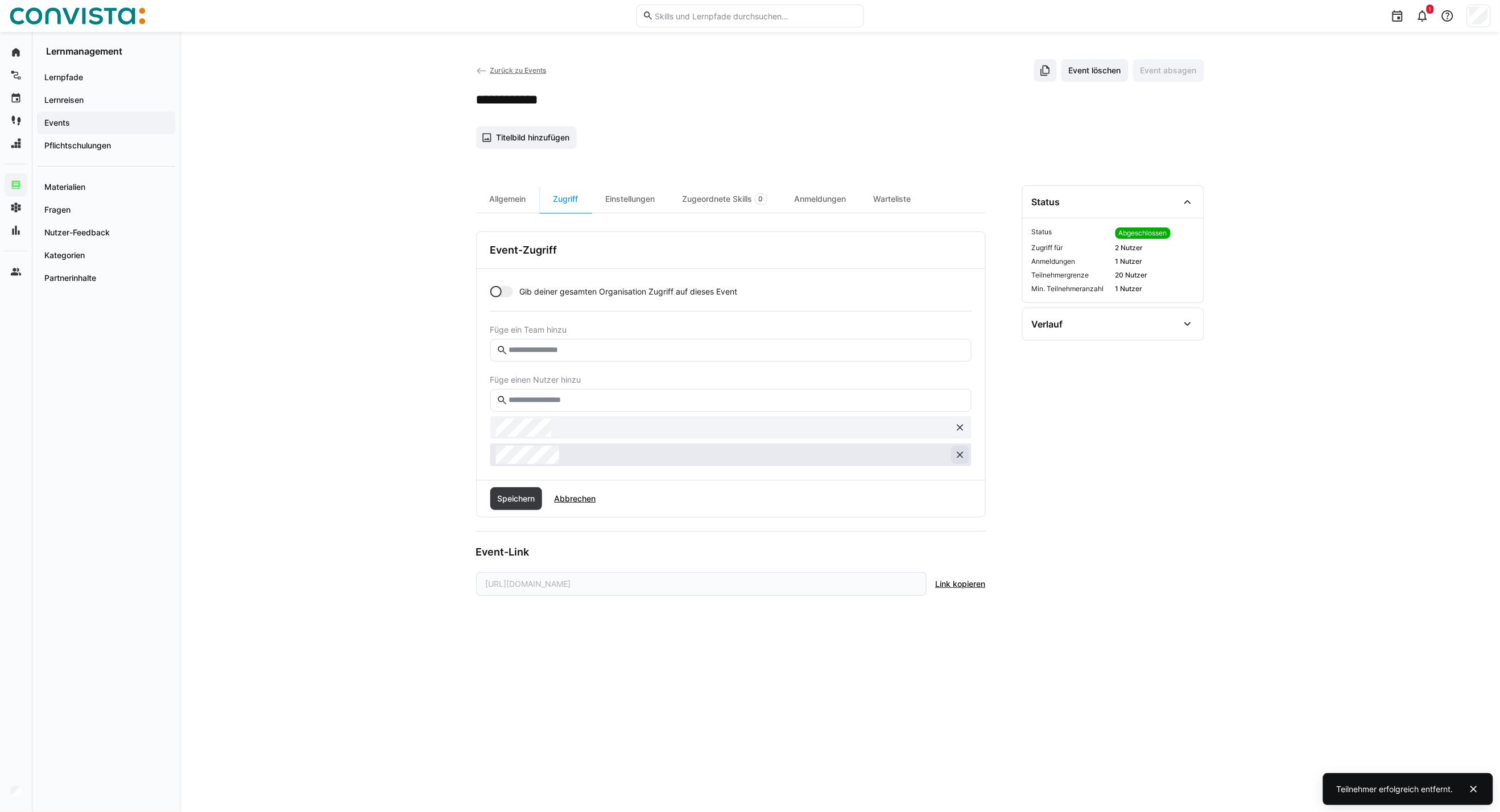
click at [963, 455] on eds-icon at bounding box center [960, 455] width 11 height 11
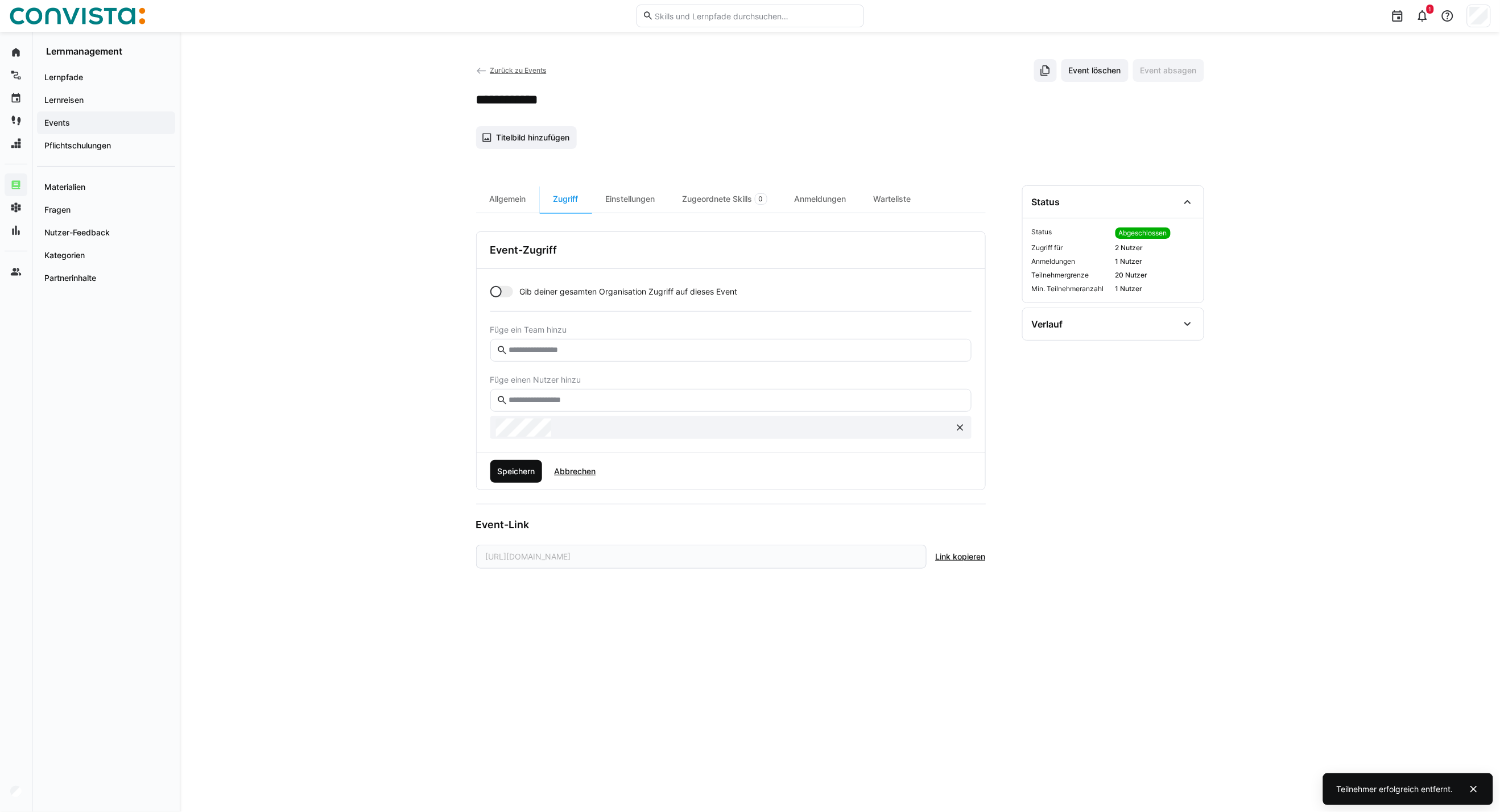
click at [526, 473] on span "Speichern" at bounding box center [516, 471] width 41 height 11
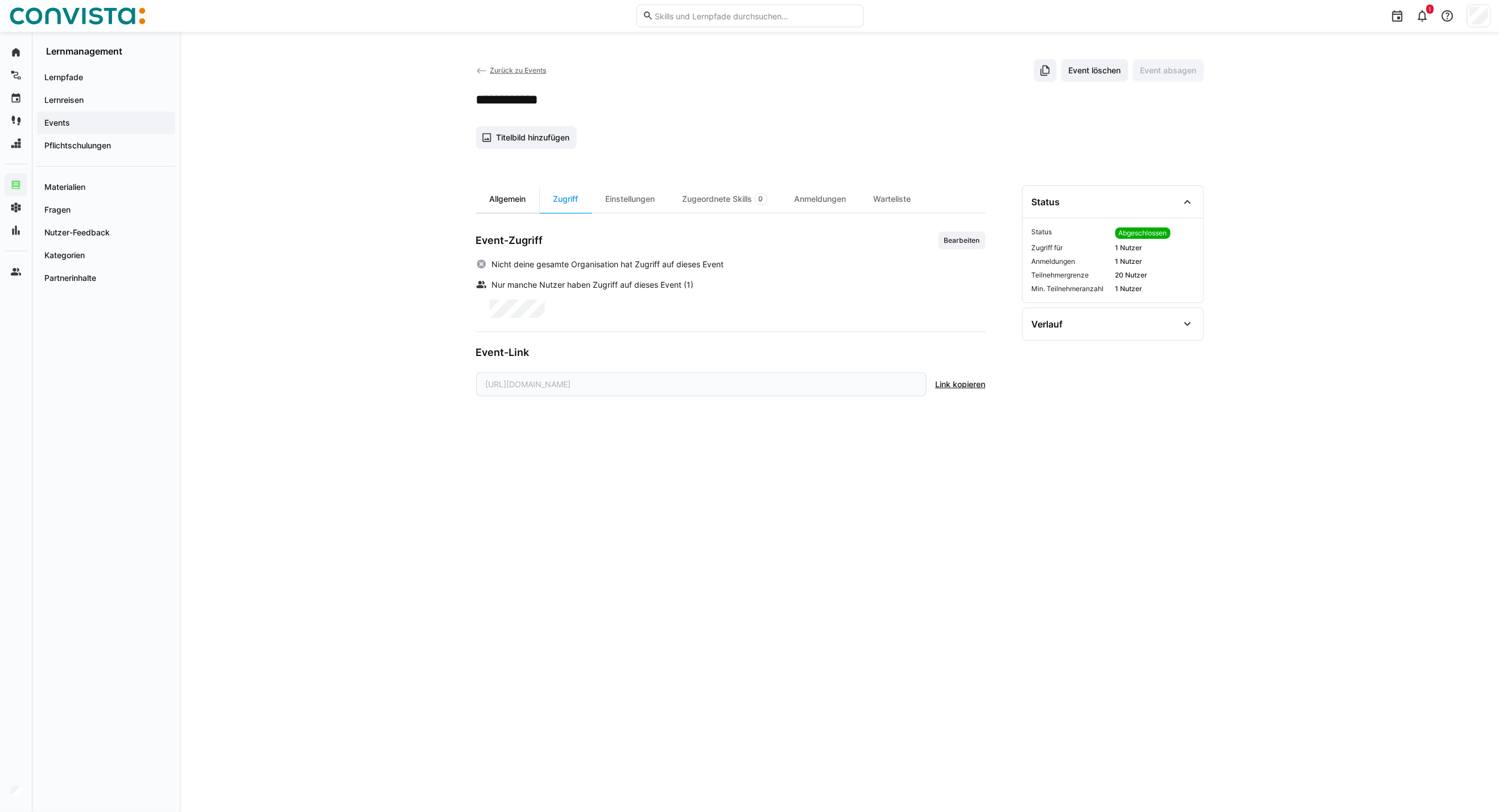
click at [504, 206] on div "Allgemein" at bounding box center [508, 199] width 64 height 28
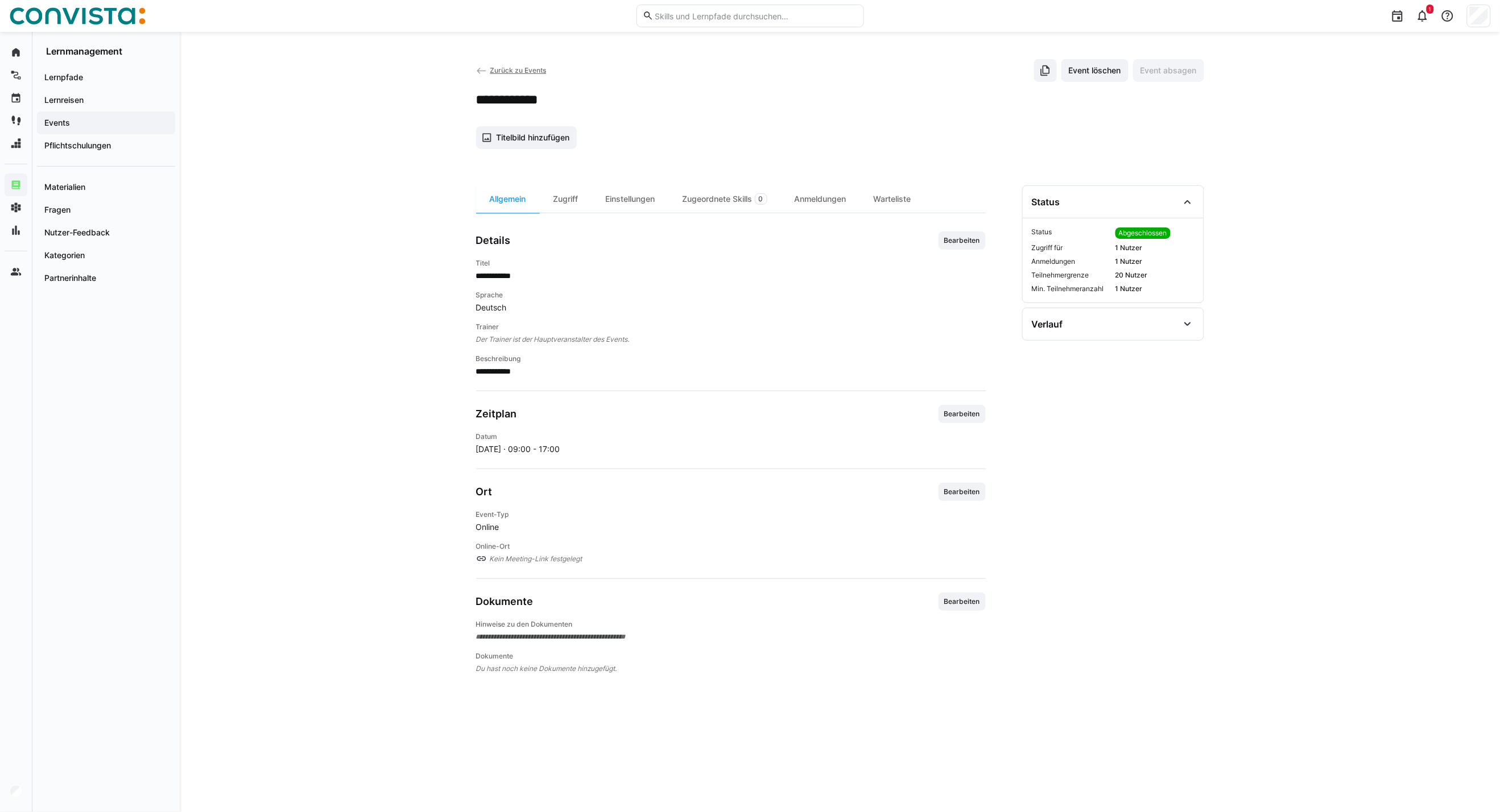
click at [487, 70] on eds-icon at bounding box center [481, 71] width 11 height 11
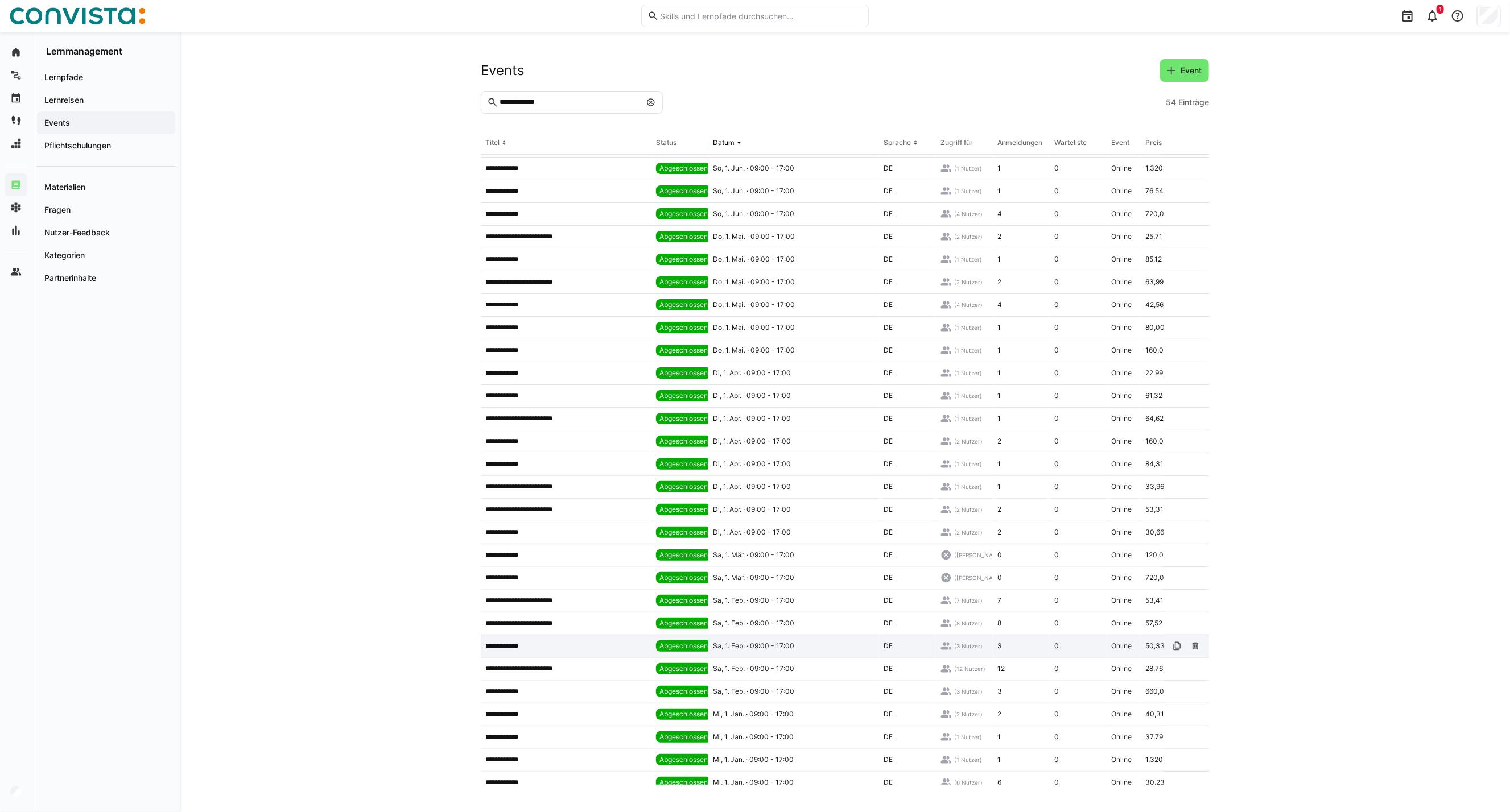
scroll to position [378, 0]
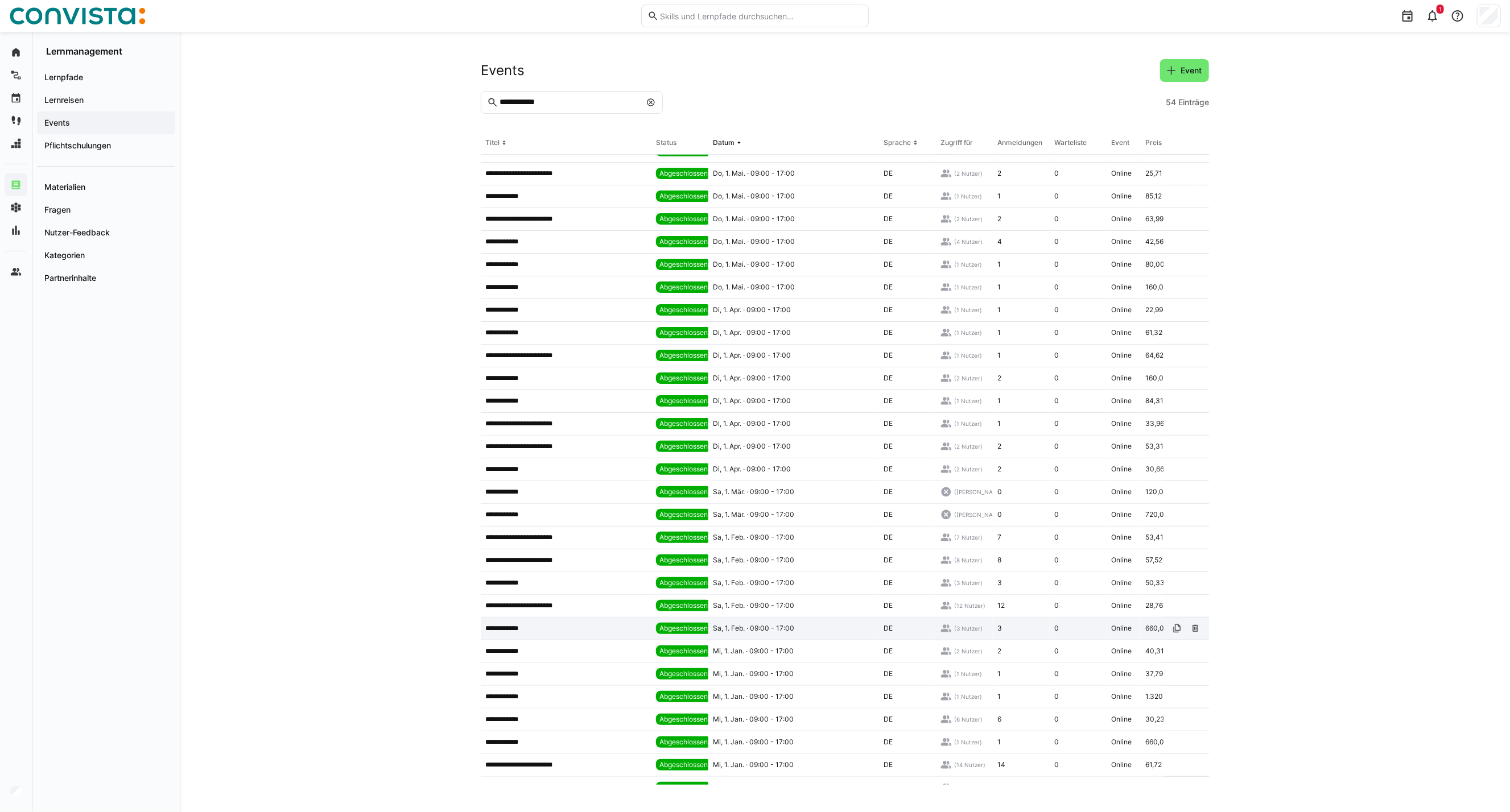
click at [571, 584] on app-table-first-column "**********" at bounding box center [566, 629] width 162 height 9
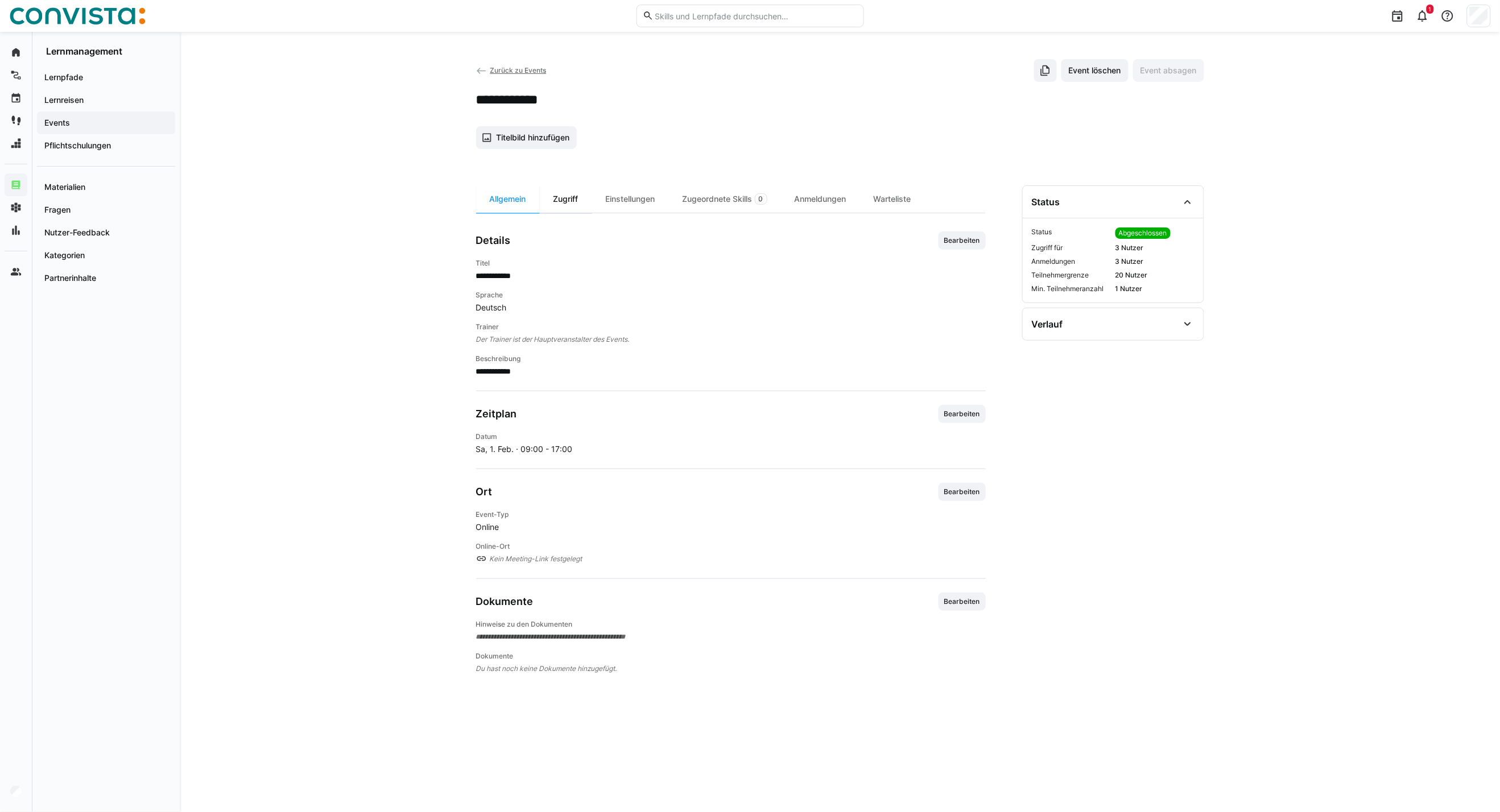
click at [565, 196] on div "Zugriff" at bounding box center [566, 199] width 52 height 28
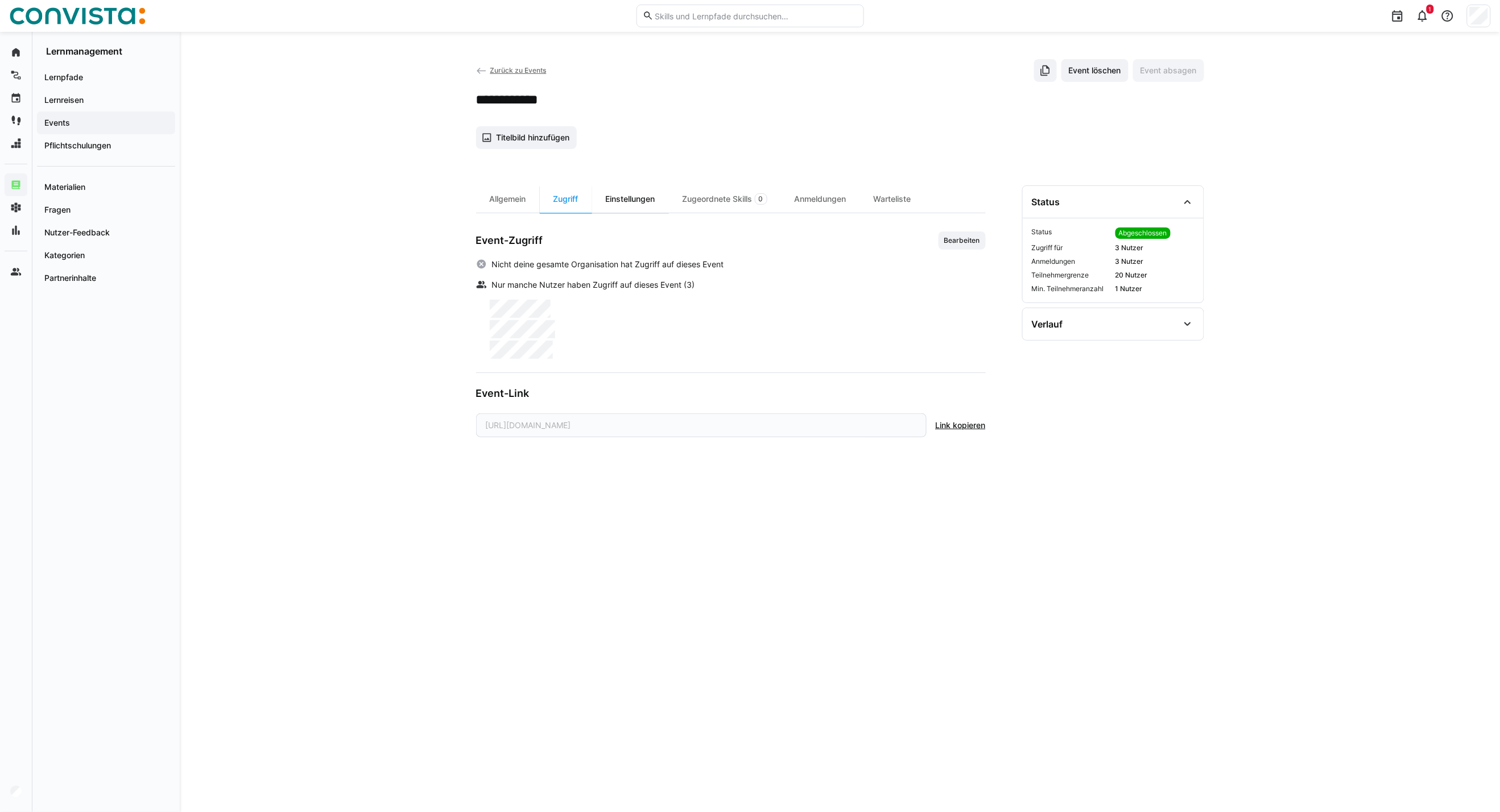
click at [654, 196] on div "Einstellungen" at bounding box center [630, 199] width 77 height 28
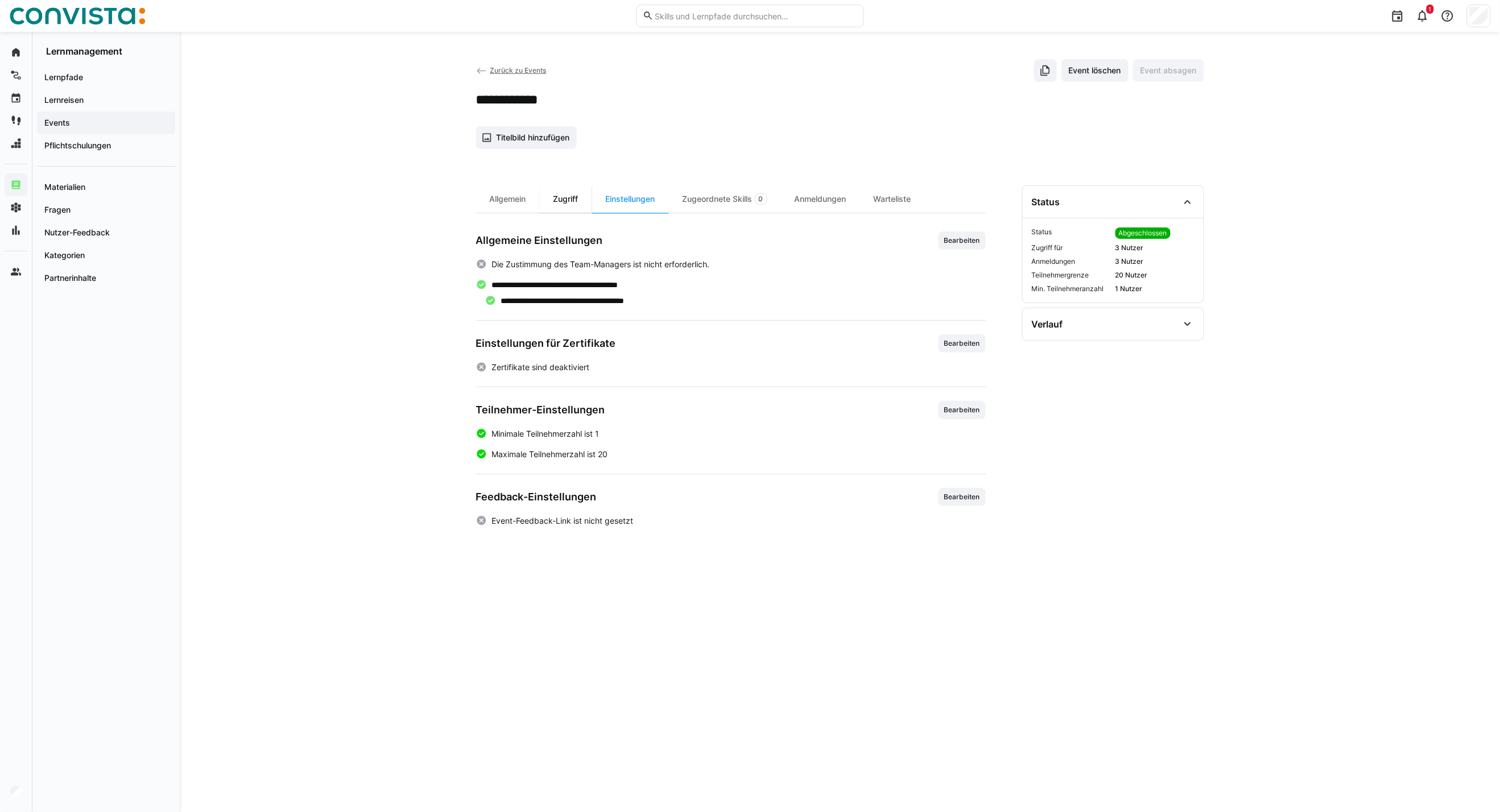
click at [572, 196] on div "Zugriff" at bounding box center [566, 199] width 52 height 28
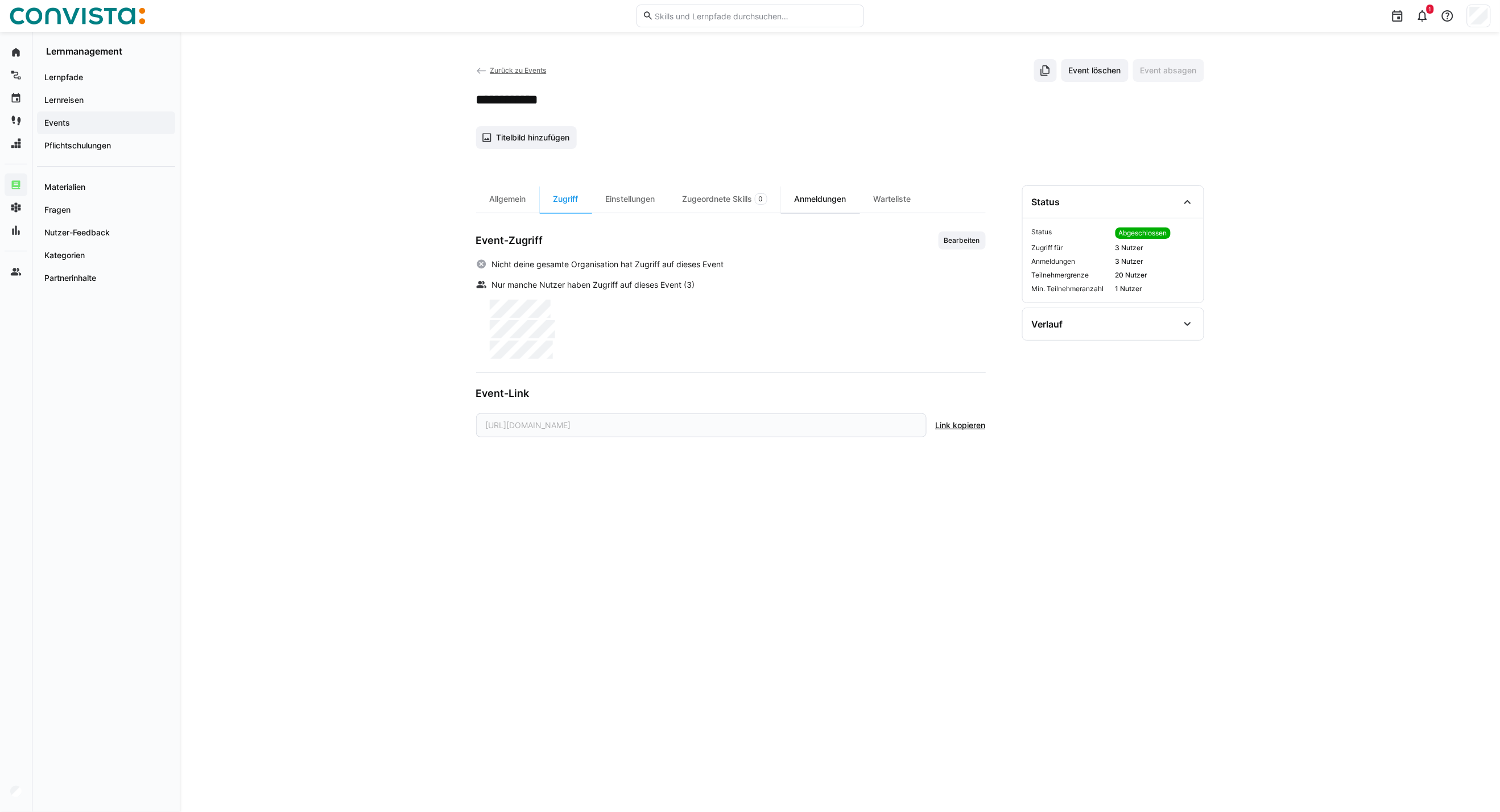
click at [817, 201] on div "Anmeldungen" at bounding box center [821, 199] width 79 height 28
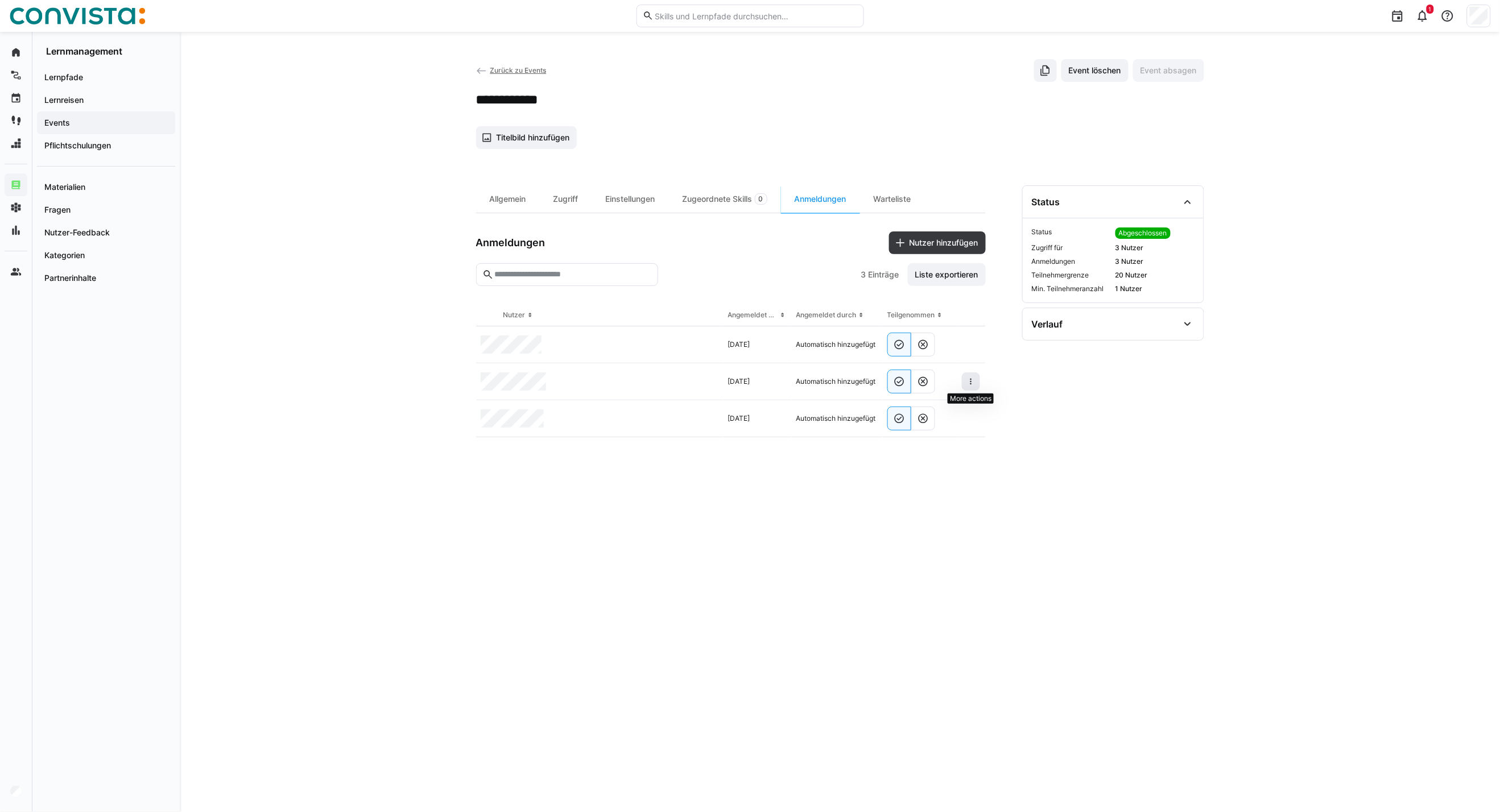
click at [973, 381] on eds-icon at bounding box center [971, 382] width 9 height 9
click at [956, 412] on span "Teilnehmer entfernen" at bounding box center [936, 407] width 87 height 22
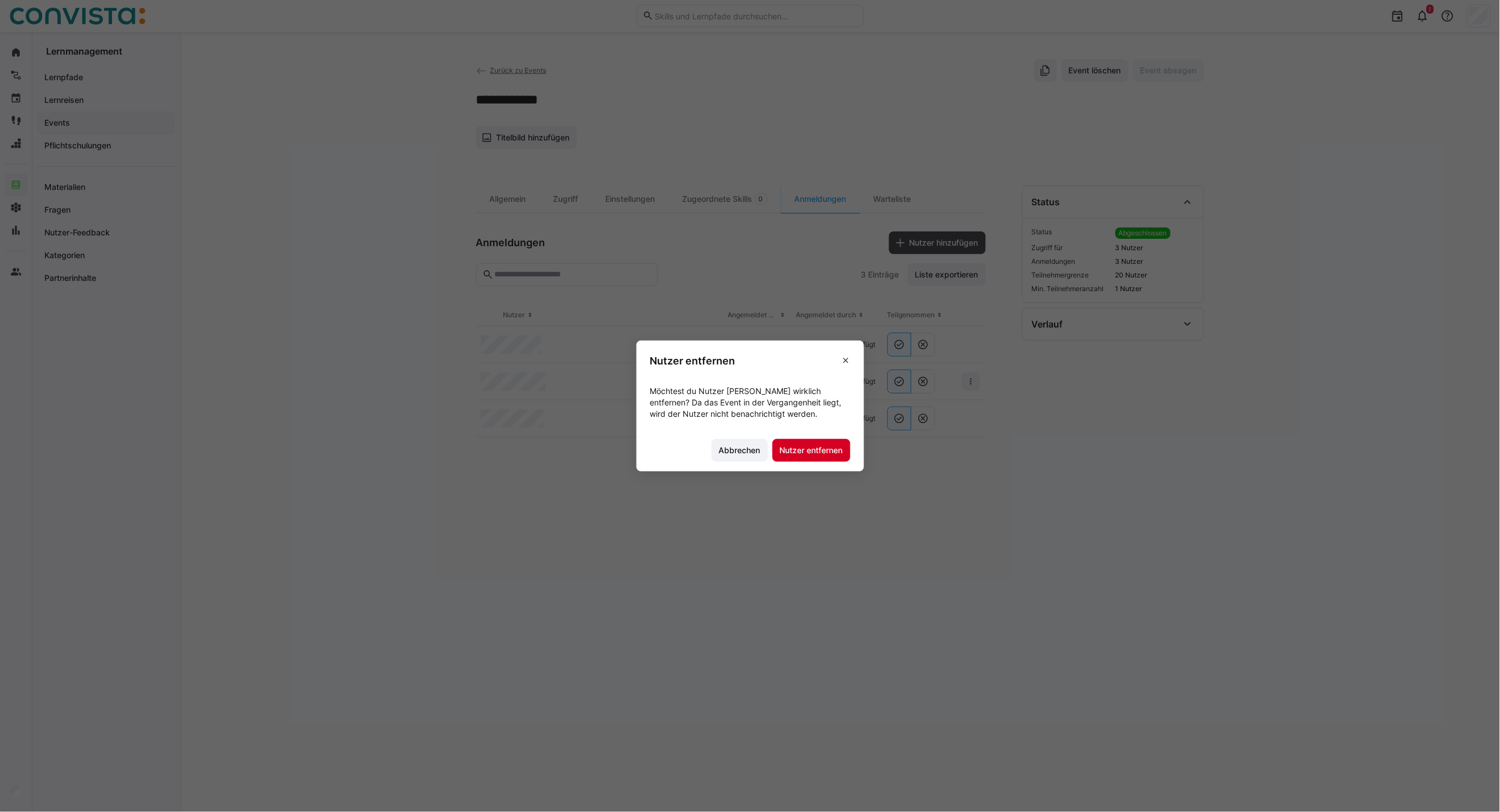
click at [831, 454] on span "Nutzer entfernen" at bounding box center [812, 450] width 67 height 11
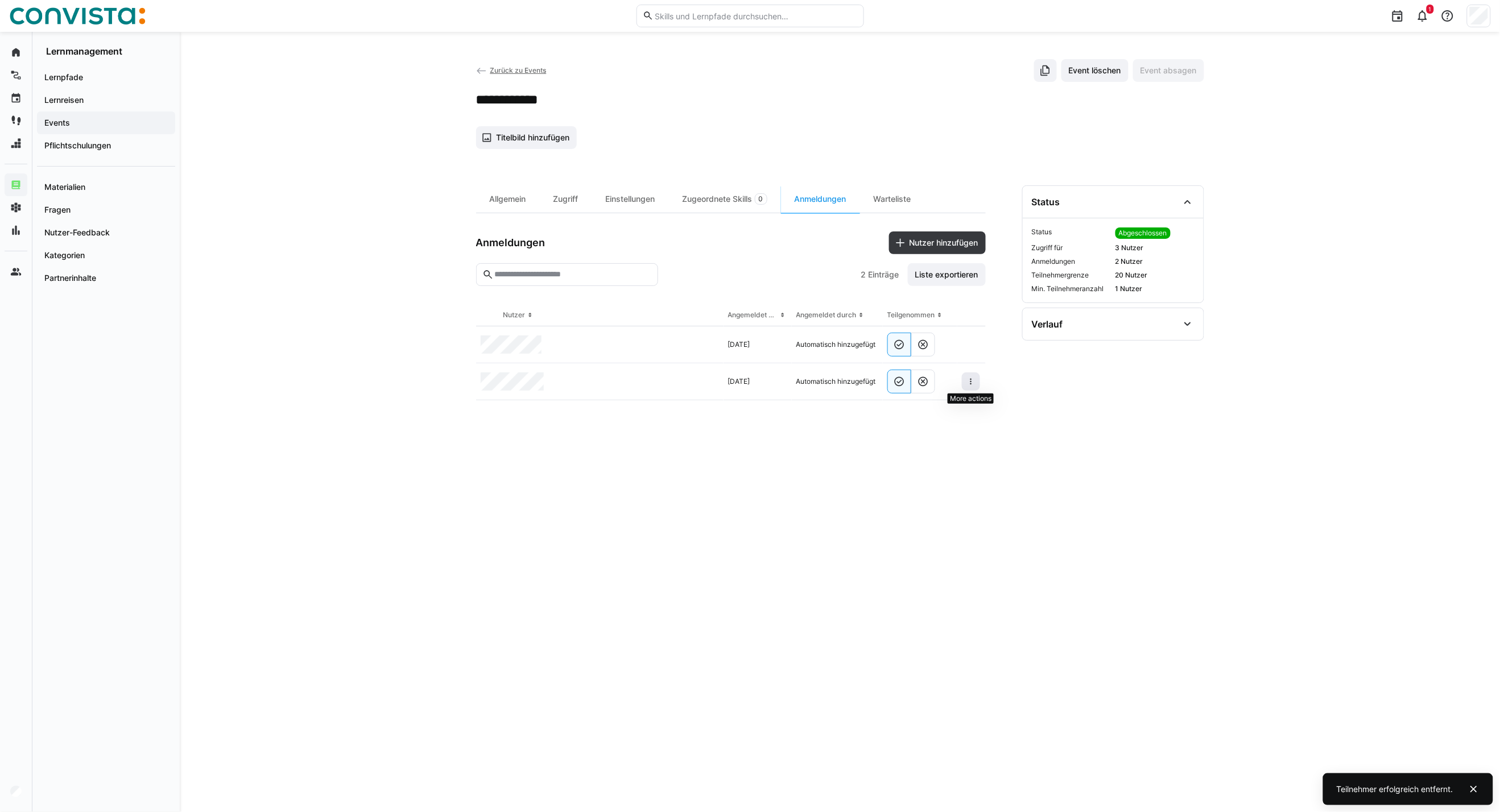
click at [970, 383] on eds-icon at bounding box center [971, 382] width 9 height 9
click at [971, 390] on span at bounding box center [971, 381] width 18 height 18
click at [967, 412] on div "Teilnehmer entfernen" at bounding box center [936, 408] width 69 height 9
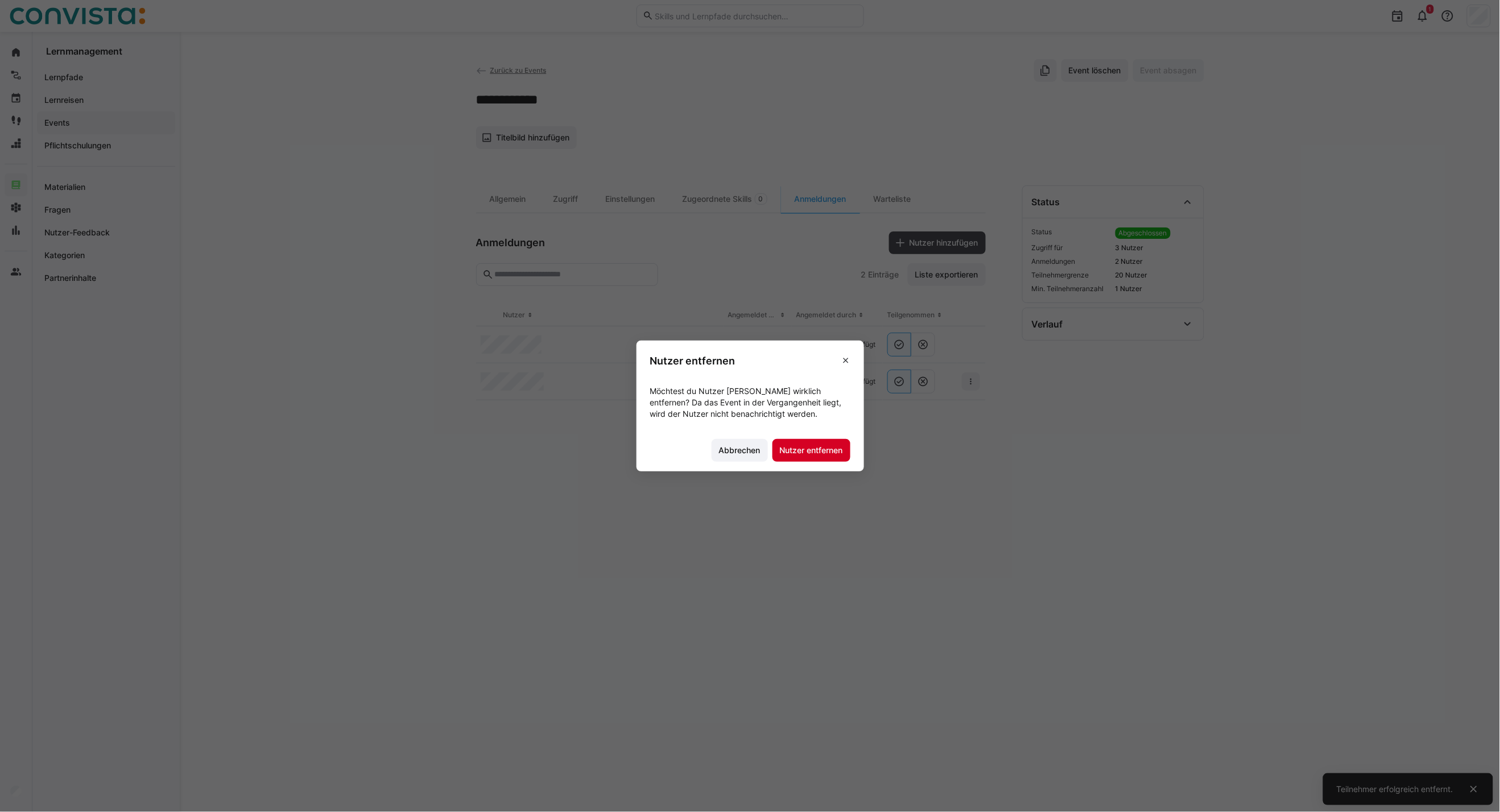
click at [833, 452] on span "Nutzer entfernen" at bounding box center [812, 450] width 67 height 11
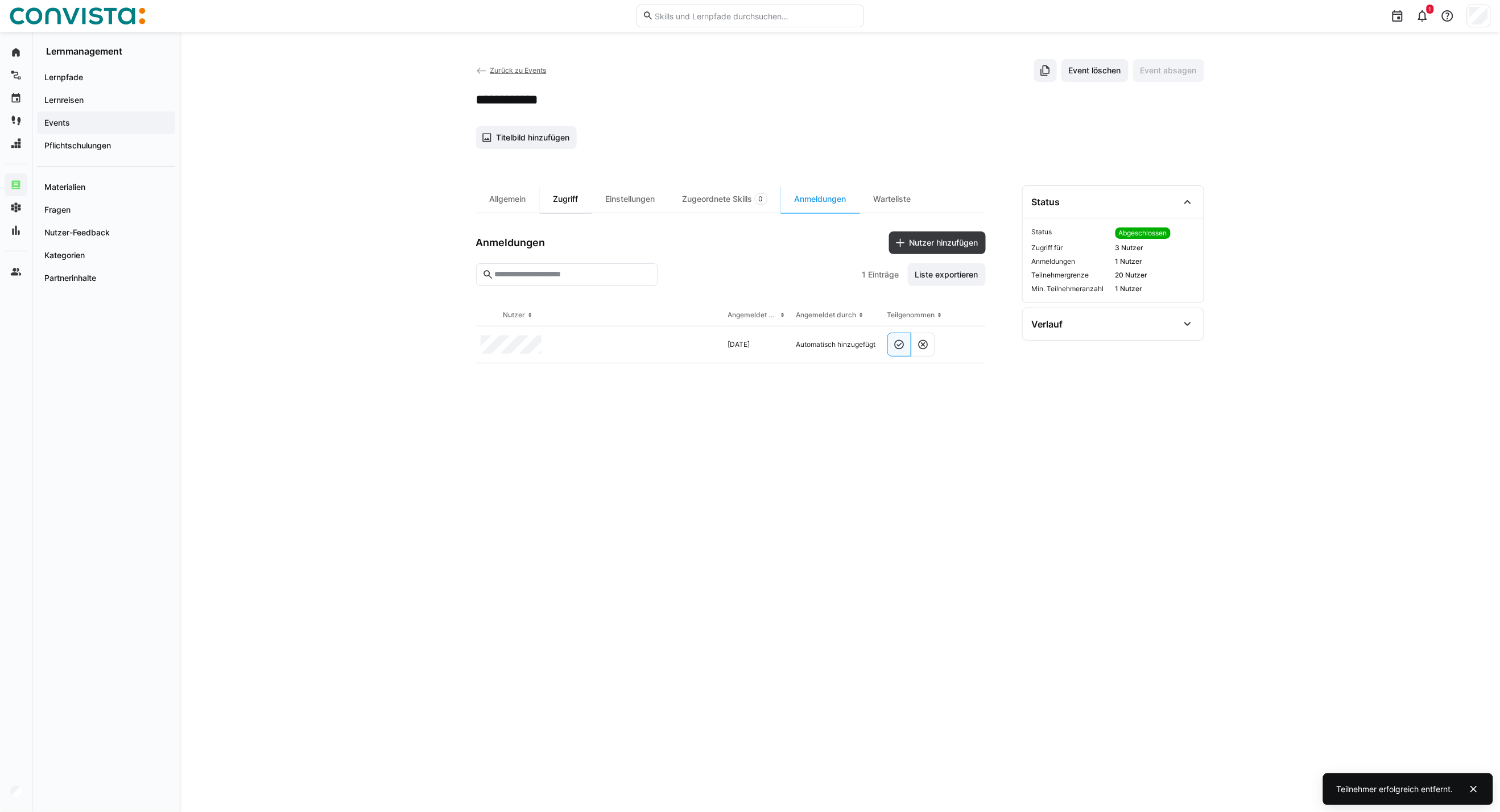
click at [563, 202] on div "Zugriff" at bounding box center [566, 199] width 52 height 28
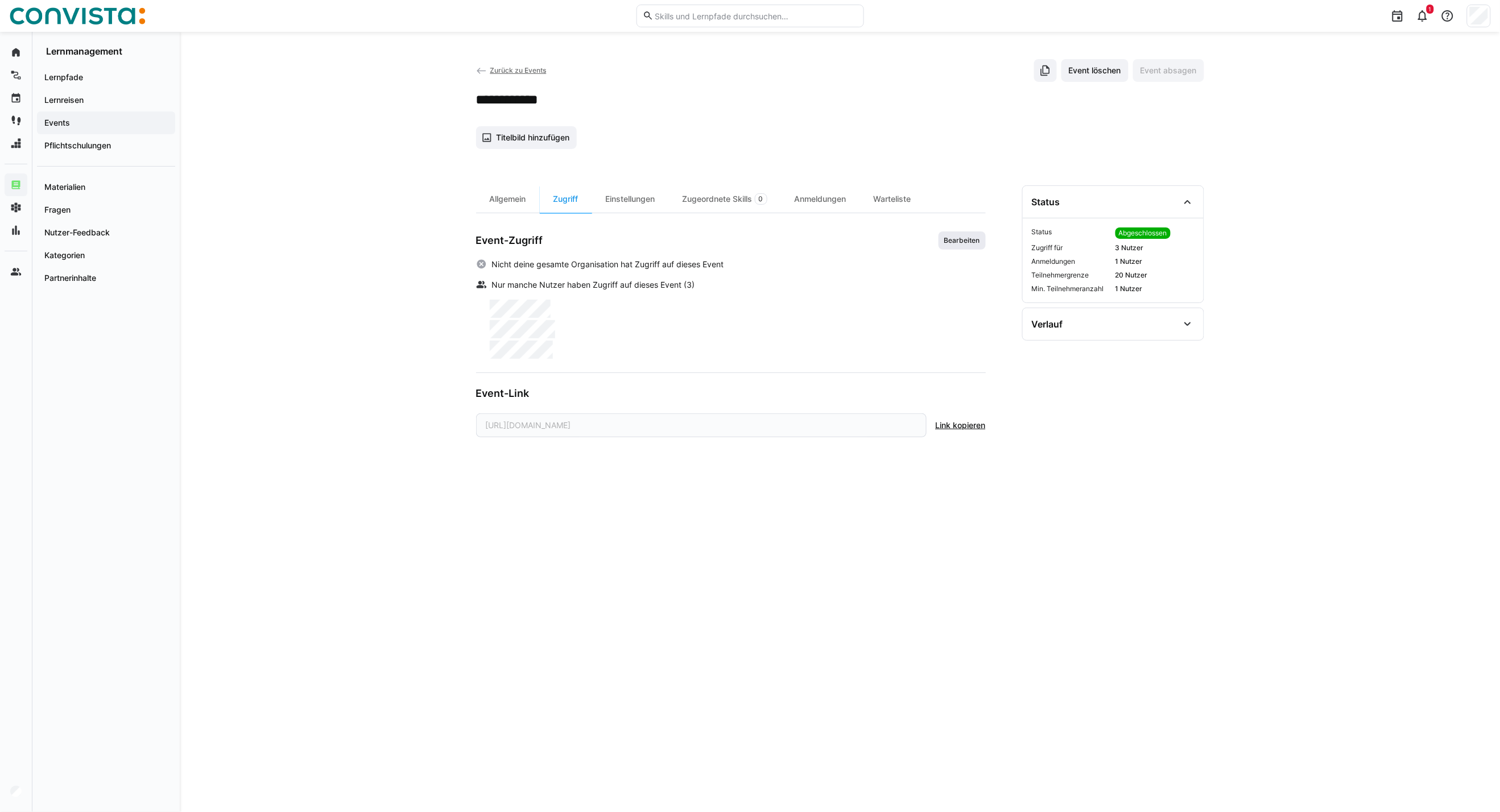
click at [960, 242] on span "Bearbeiten" at bounding box center [962, 241] width 38 height 9
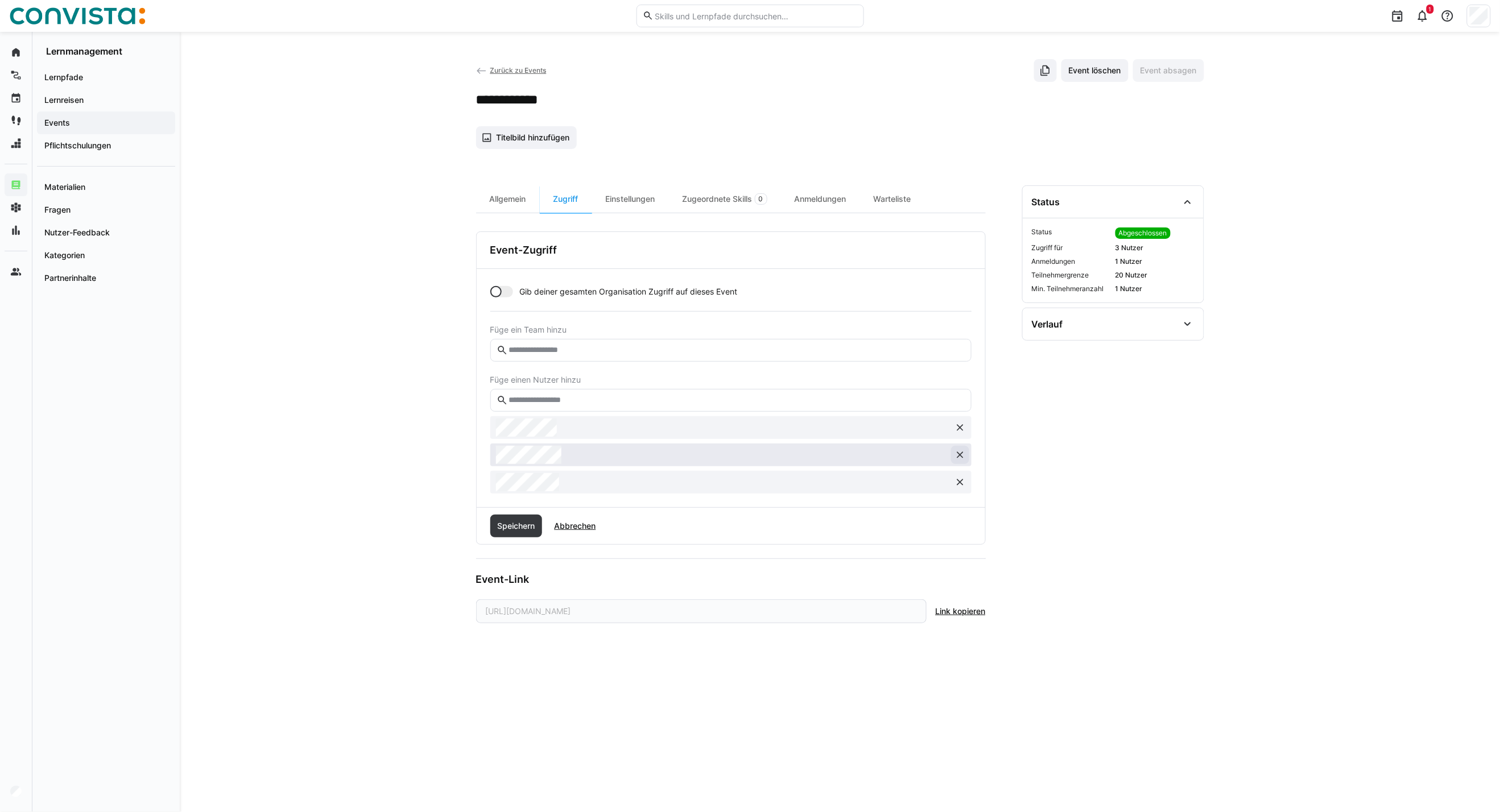
click at [964, 455] on eds-icon at bounding box center [960, 455] width 11 height 11
click at [960, 460] on eds-icon at bounding box center [960, 455] width 11 height 11
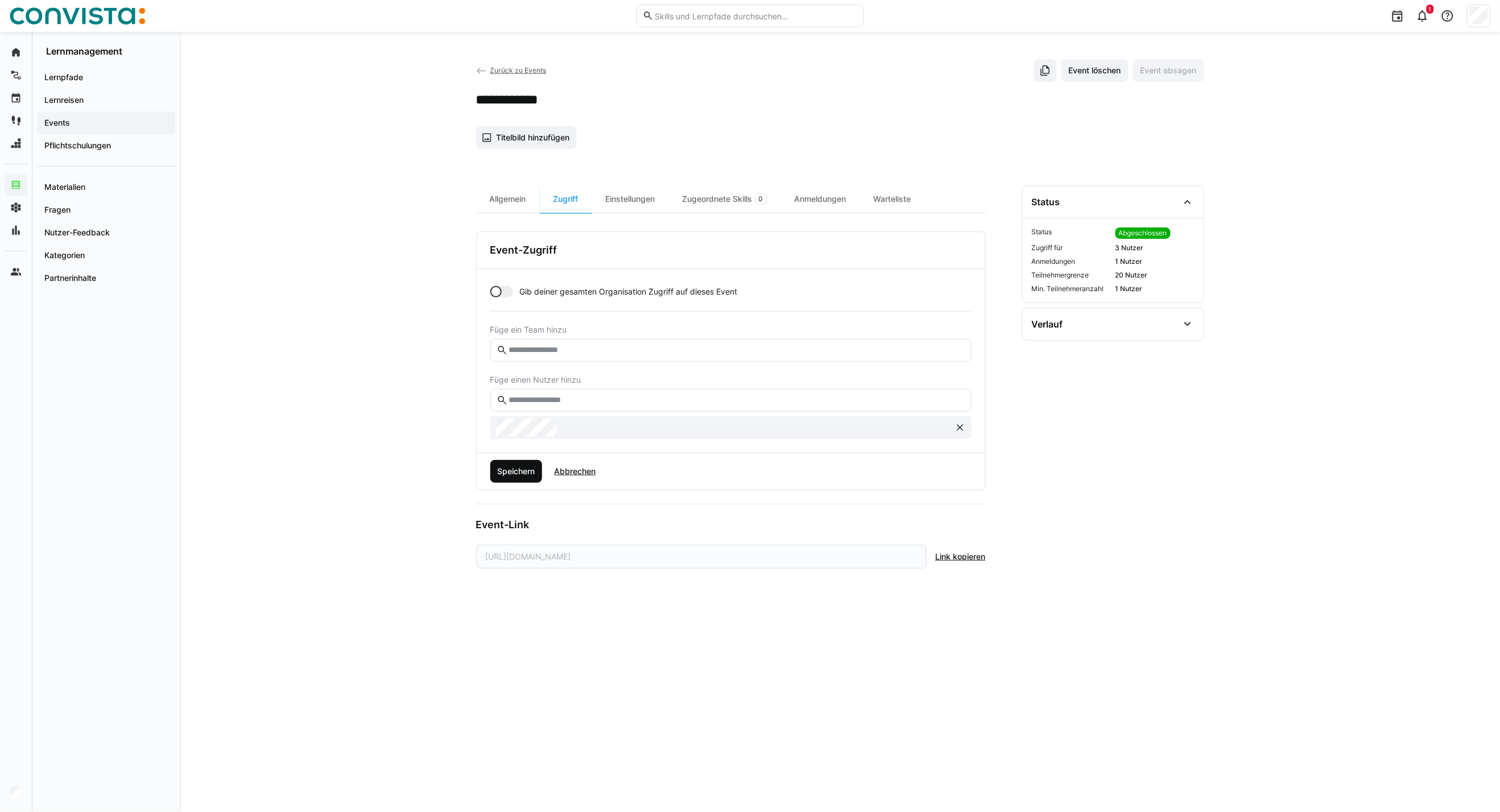
click at [529, 479] on span "Speichern" at bounding box center [516, 471] width 52 height 23
click at [502, 201] on div "Allgemein" at bounding box center [508, 199] width 64 height 28
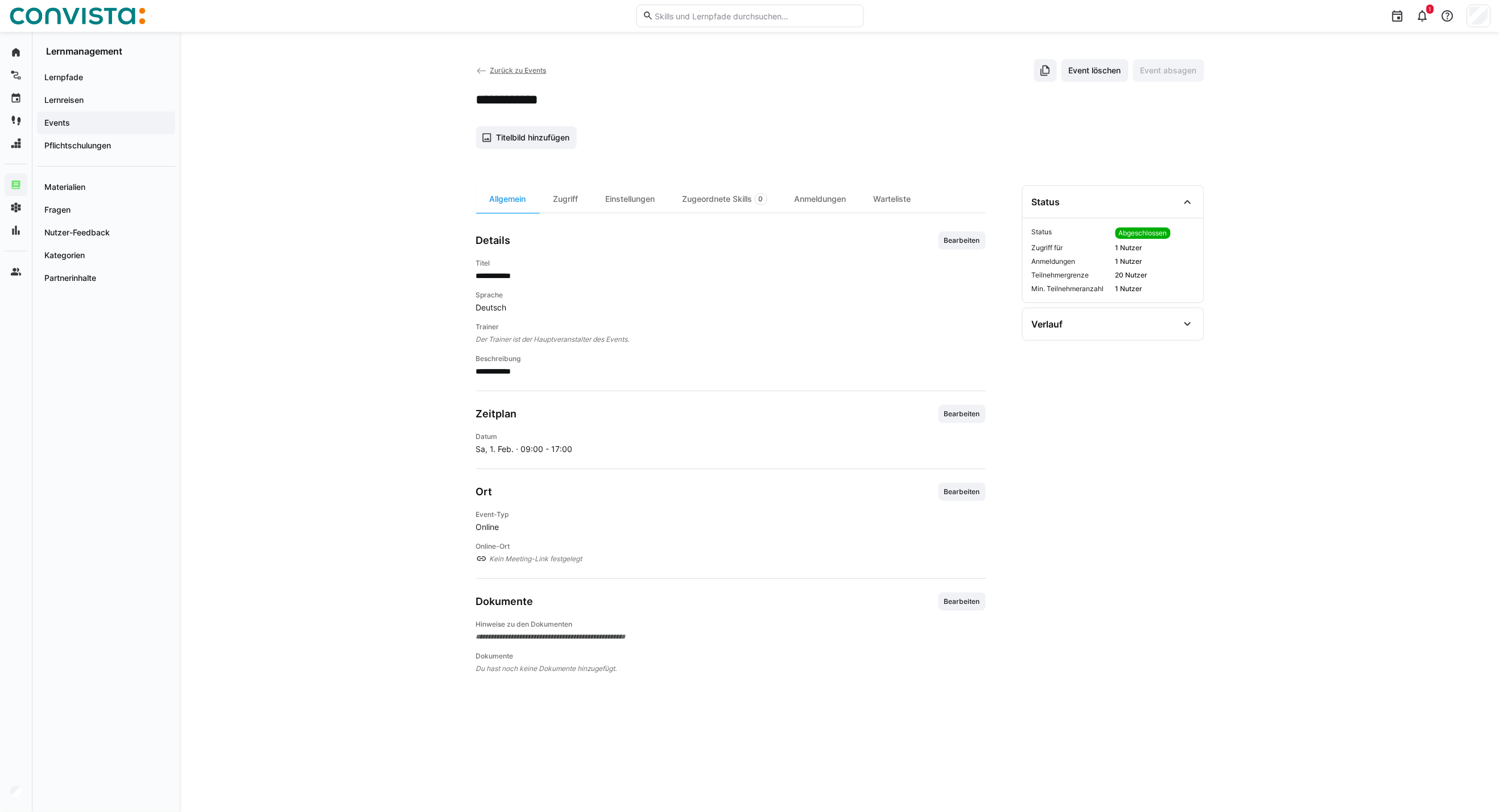
click at [513, 65] on app-back-navigation "Zurück zu Events" at bounding box center [511, 70] width 70 height 12
click at [513, 67] on span "Zurück zu Events" at bounding box center [518, 70] width 56 height 9
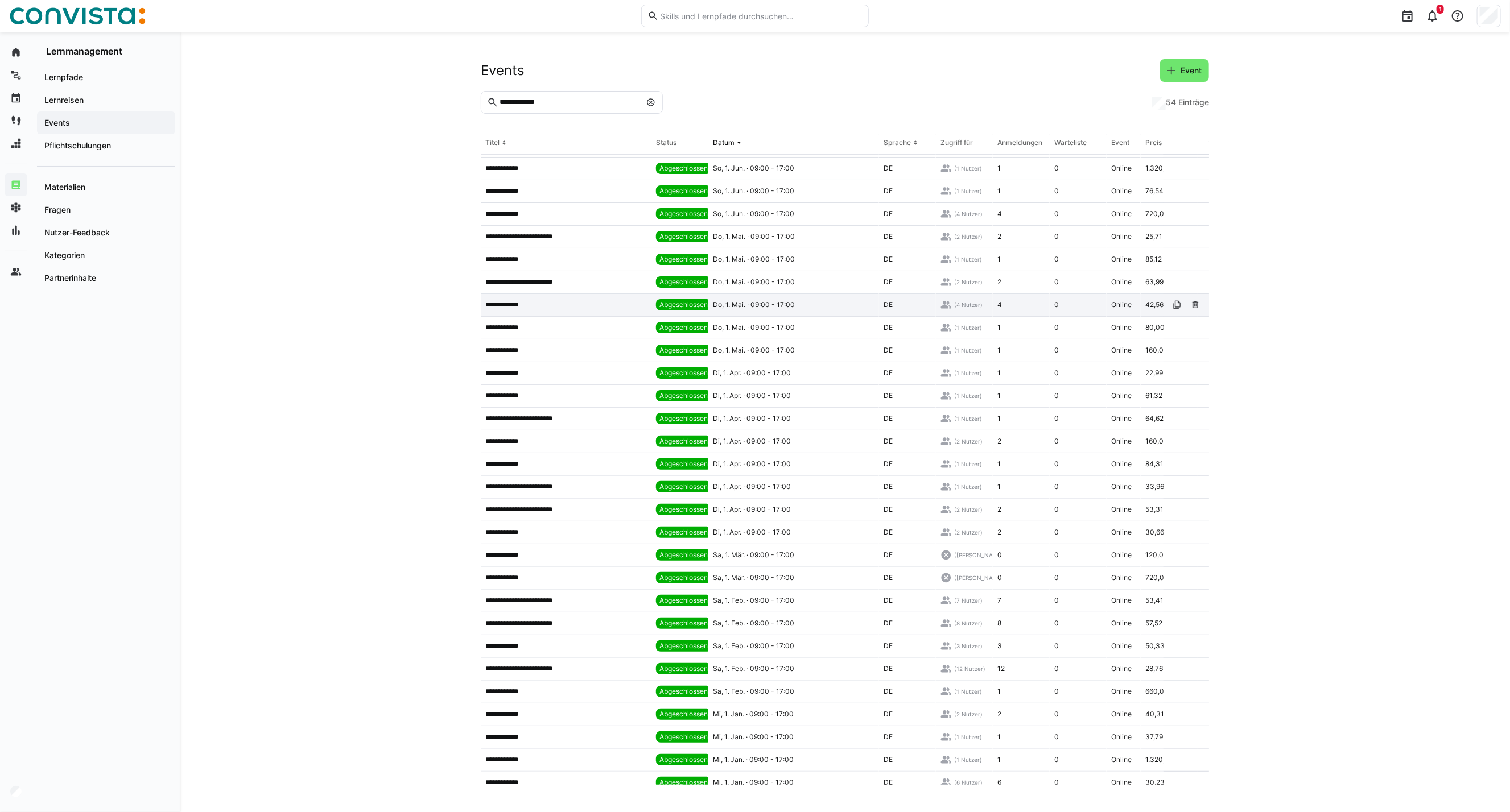
scroll to position [378, 0]
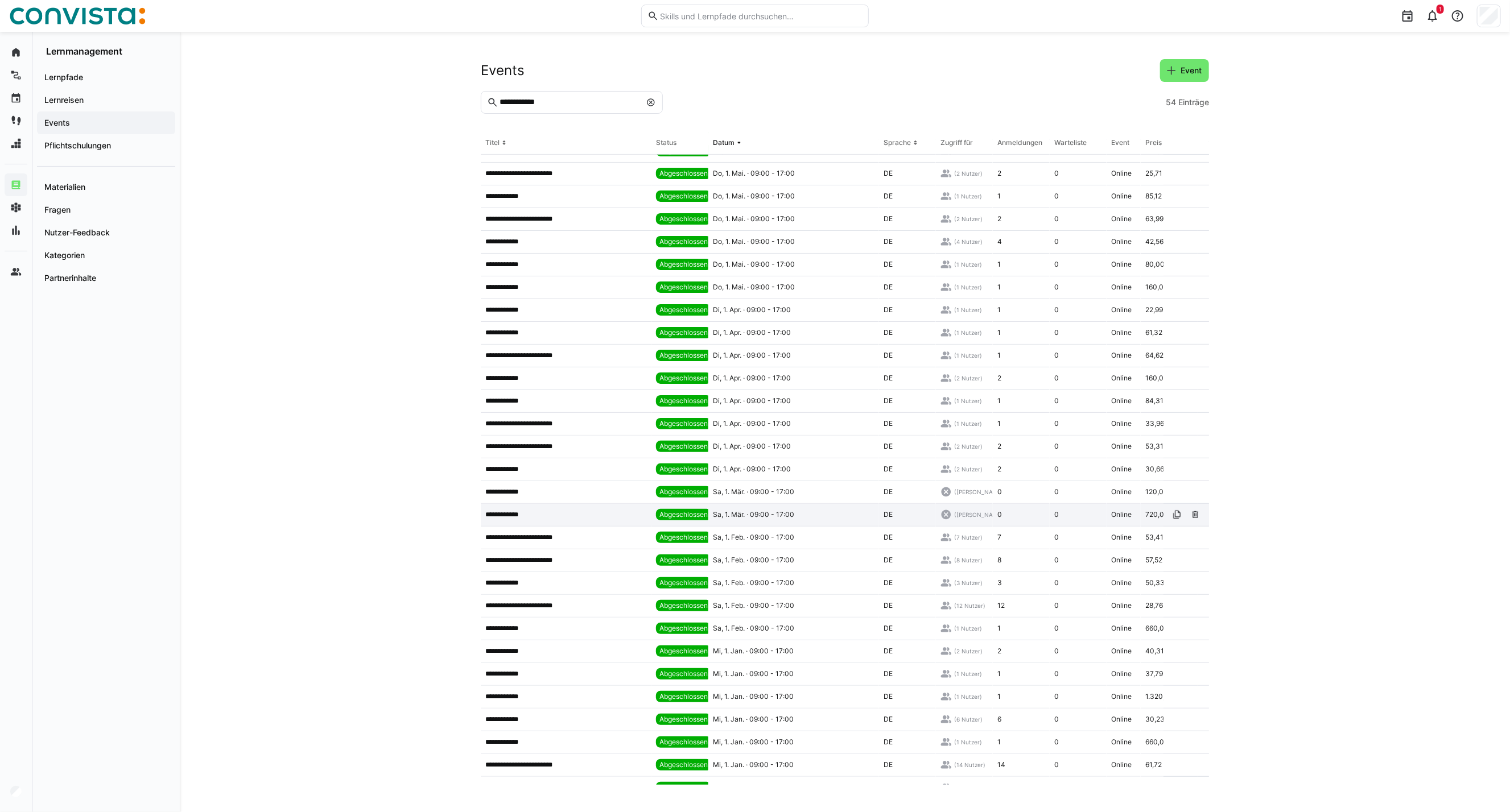
click at [601, 516] on app-table-first-column "**********" at bounding box center [566, 515] width 162 height 9
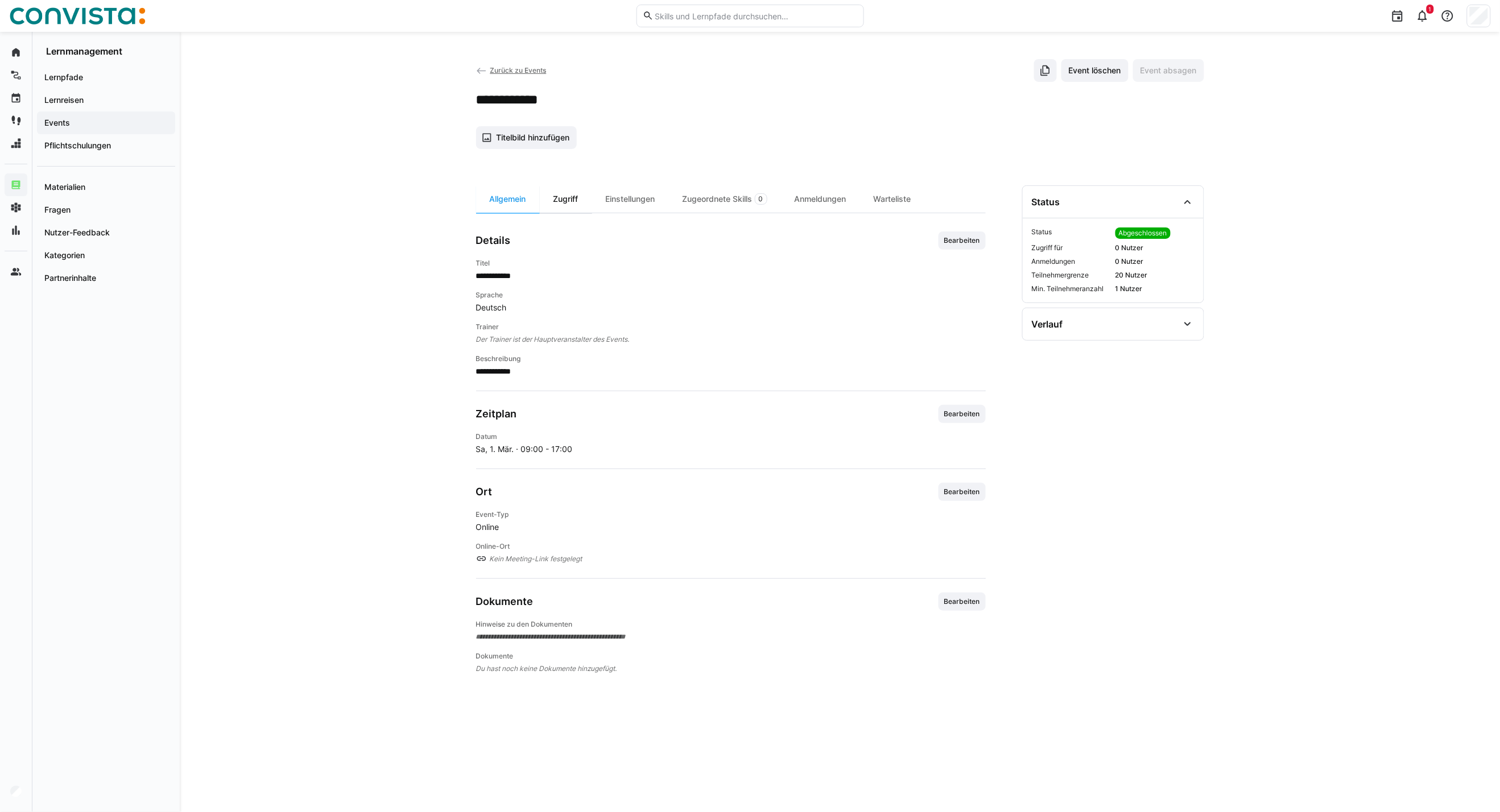
click at [570, 199] on div "Zugriff" at bounding box center [566, 199] width 52 height 28
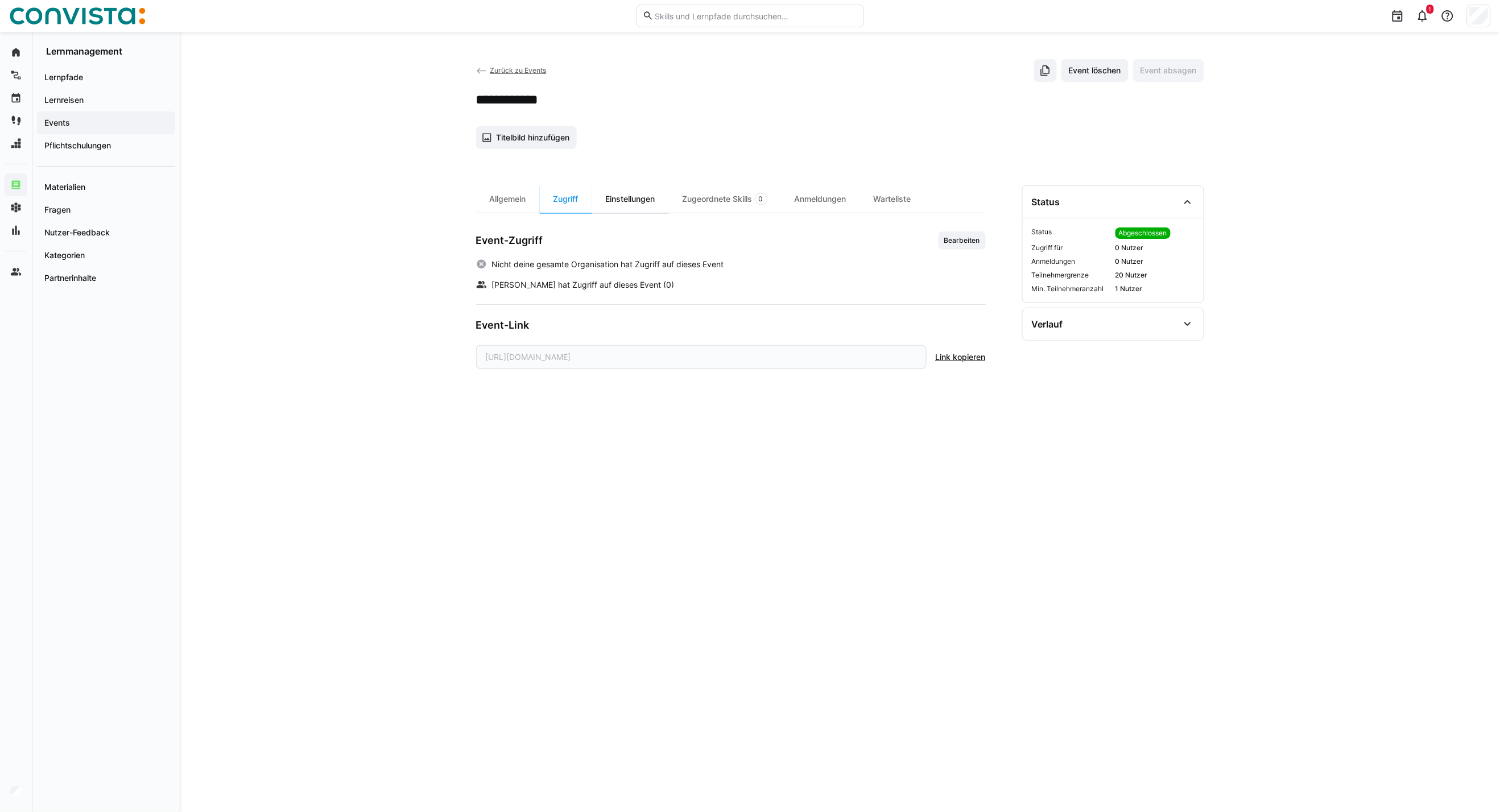
click at [621, 198] on div "Einstellungen" at bounding box center [630, 199] width 77 height 28
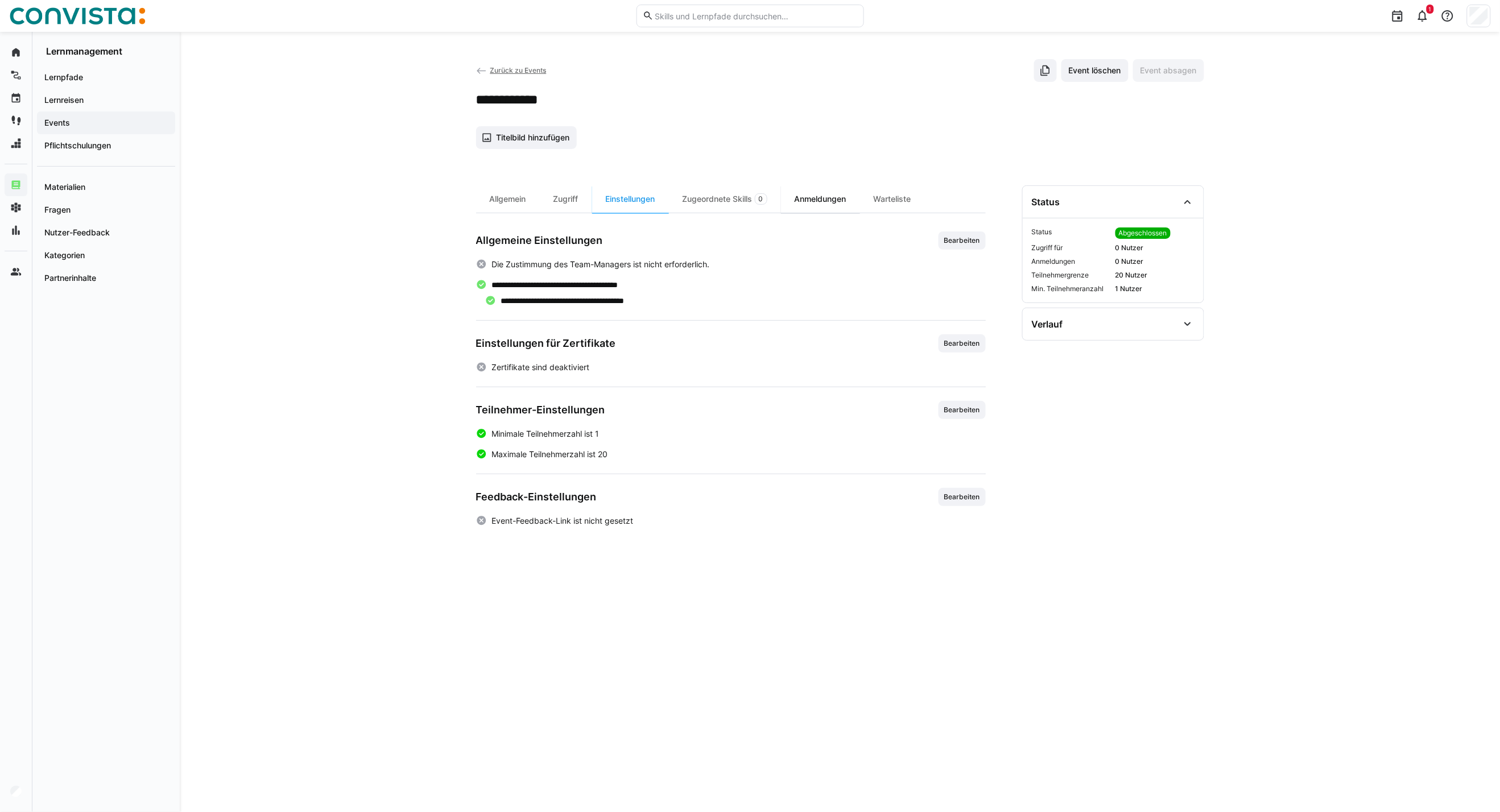
click at [797, 203] on div "Anmeldungen" at bounding box center [821, 199] width 79 height 28
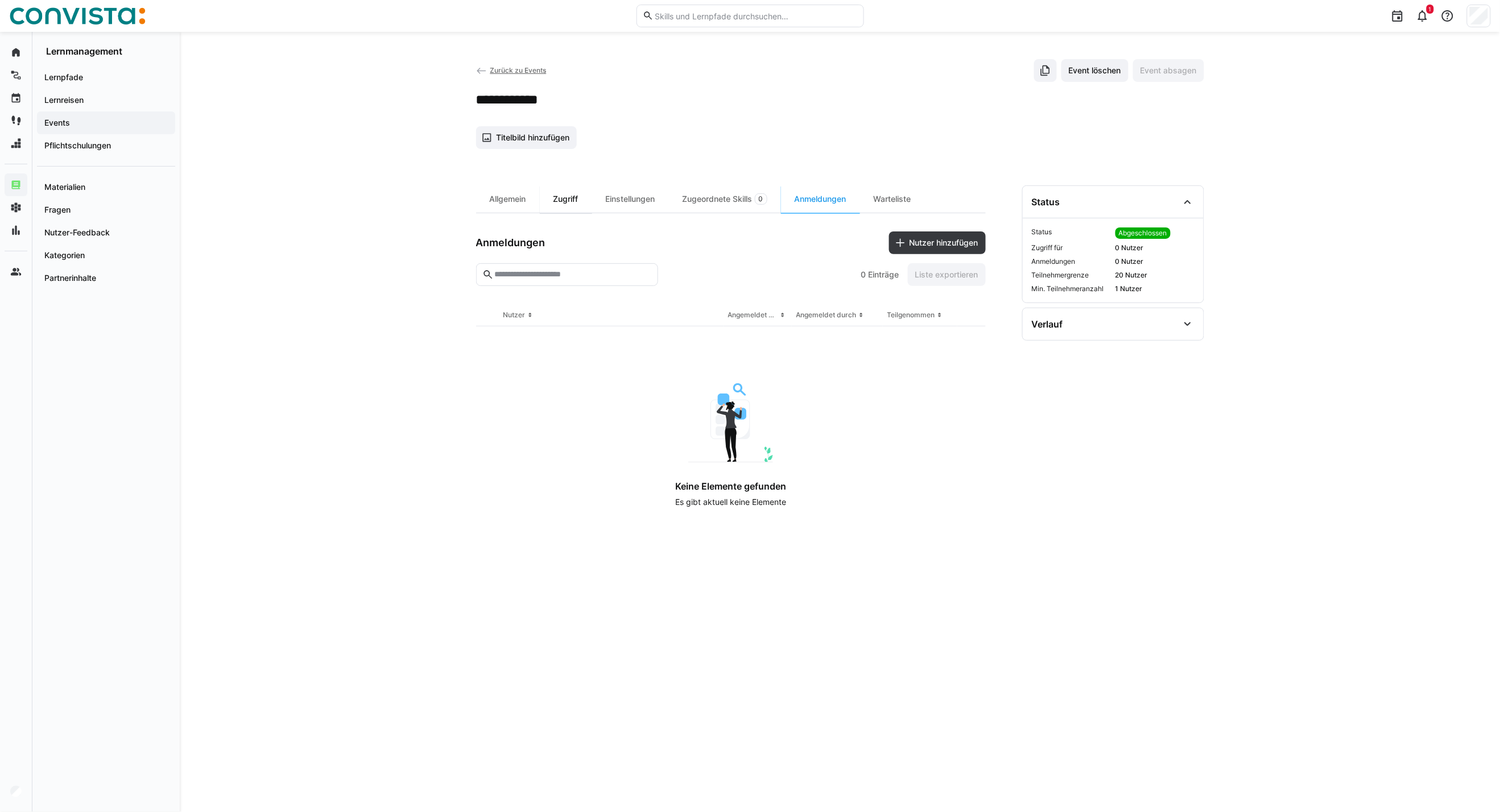
click at [576, 204] on div "Zugriff" at bounding box center [566, 199] width 52 height 28
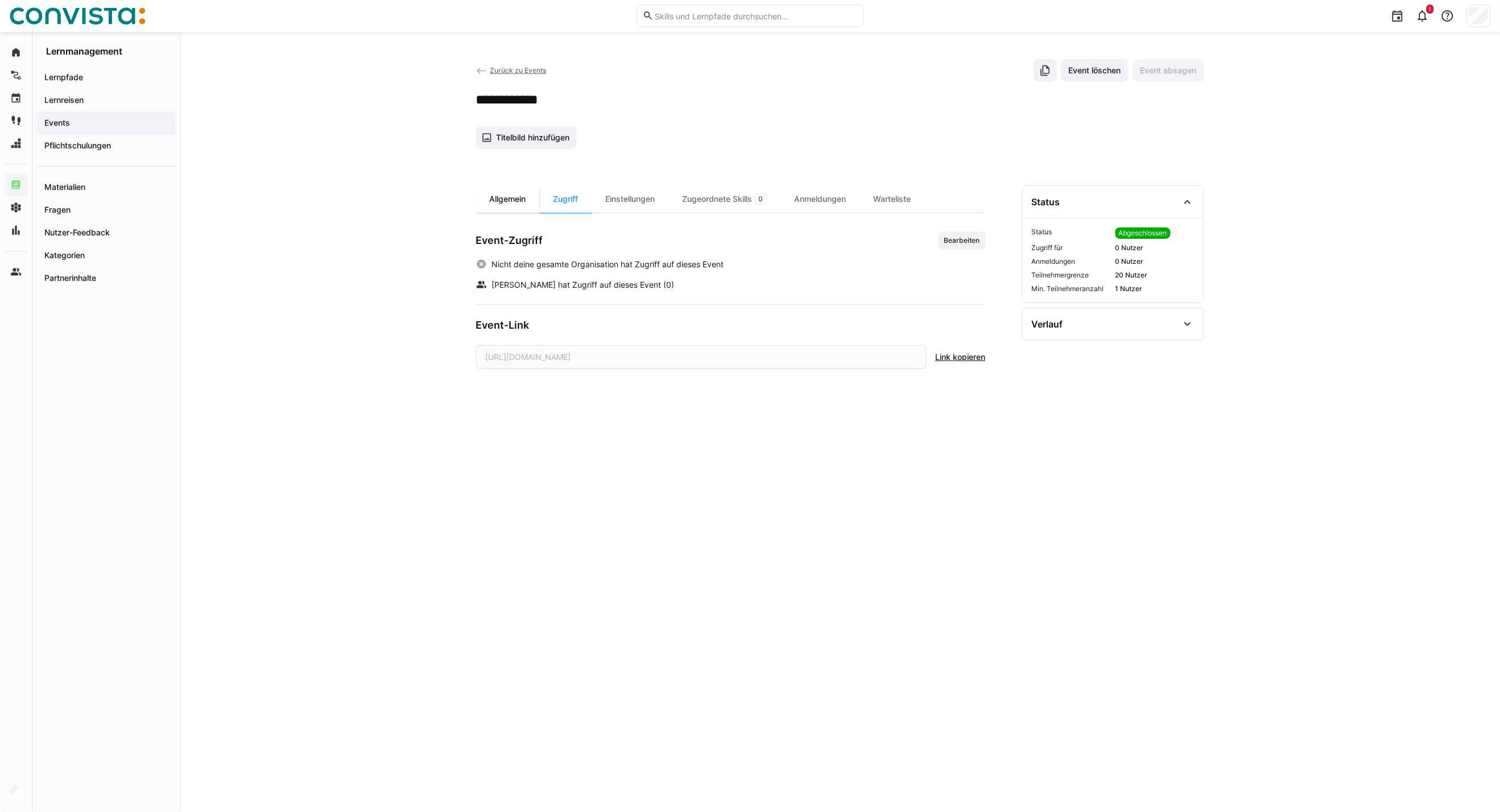
click at [509, 203] on div "Allgemein" at bounding box center [508, 199] width 64 height 28
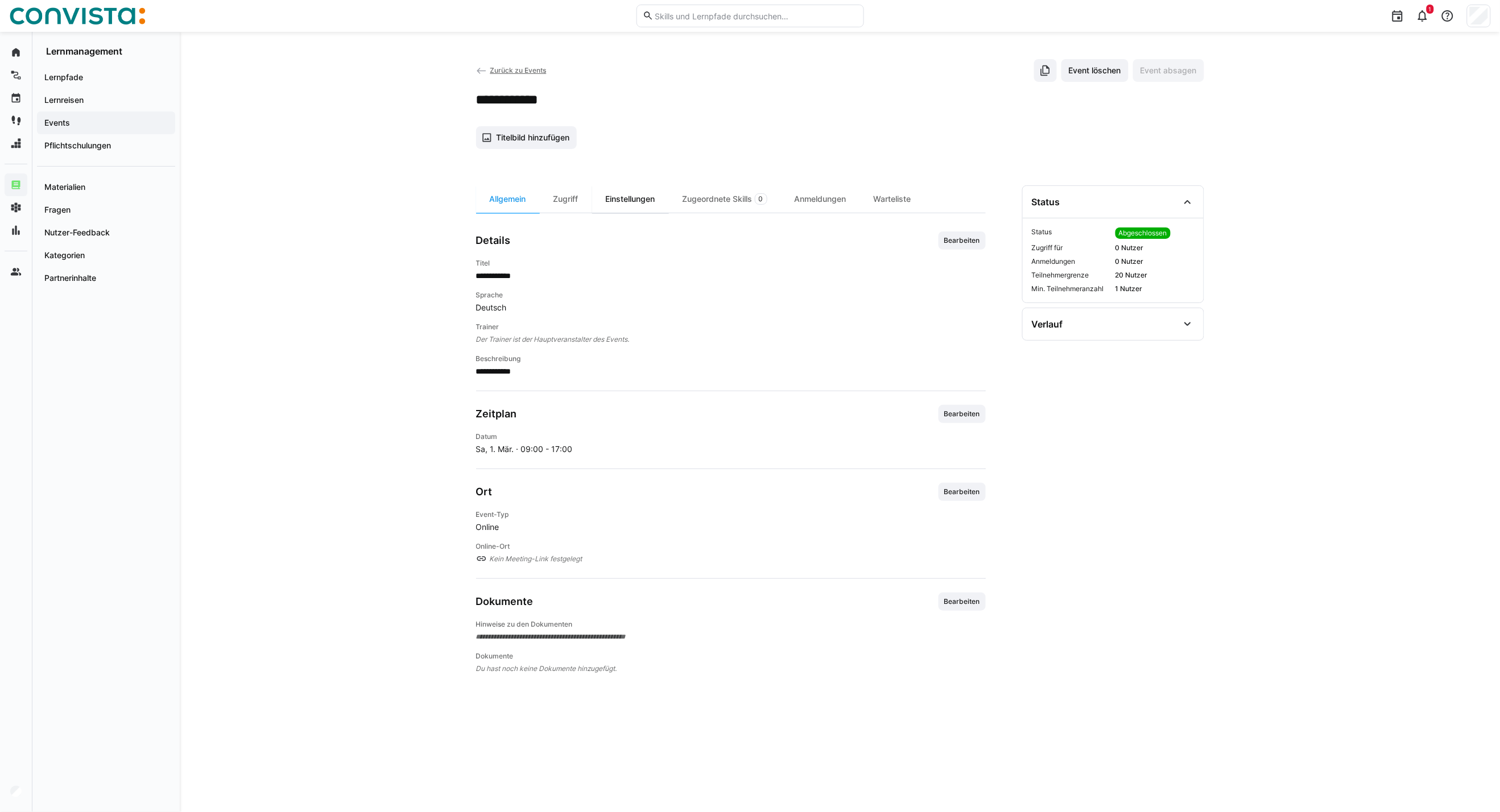
drag, startPoint x: 564, startPoint y: 199, endPoint x: 661, endPoint y: 200, distance: 97.0
click at [564, 199] on div "Zugriff" at bounding box center [566, 199] width 52 height 28
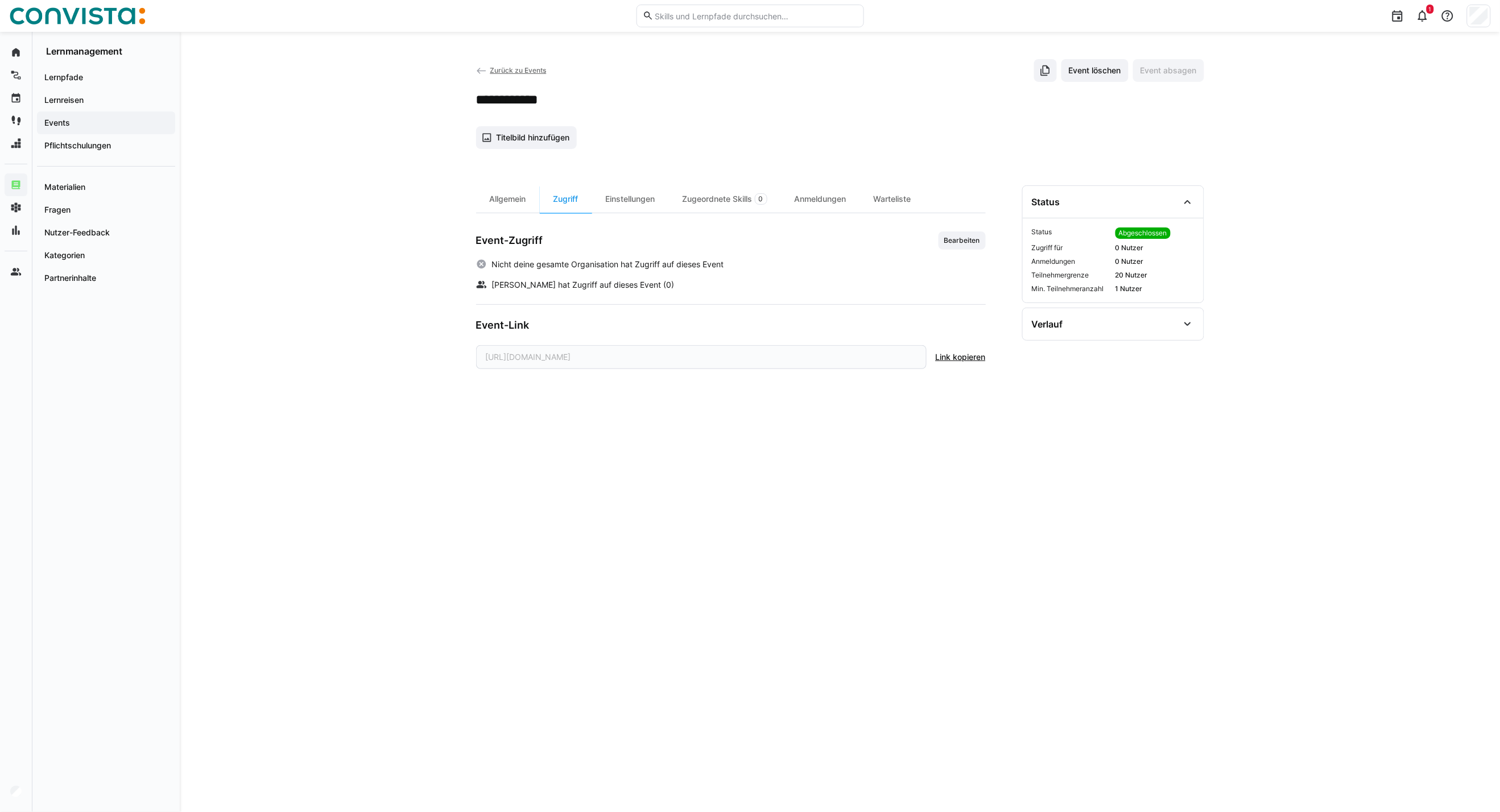
click at [509, 69] on span "Zurück zu Events" at bounding box center [518, 70] width 56 height 9
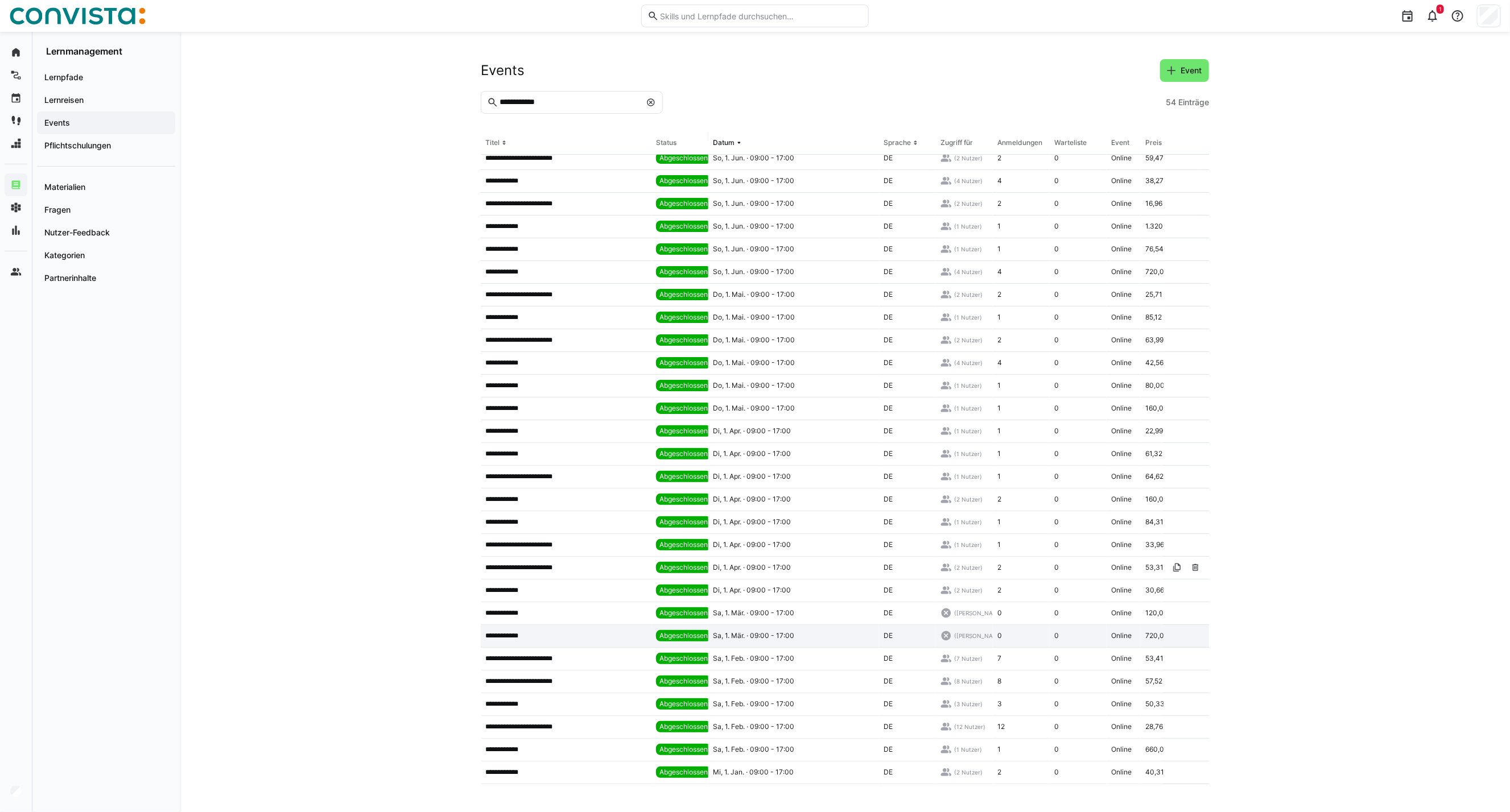
scroll to position [316, 0]
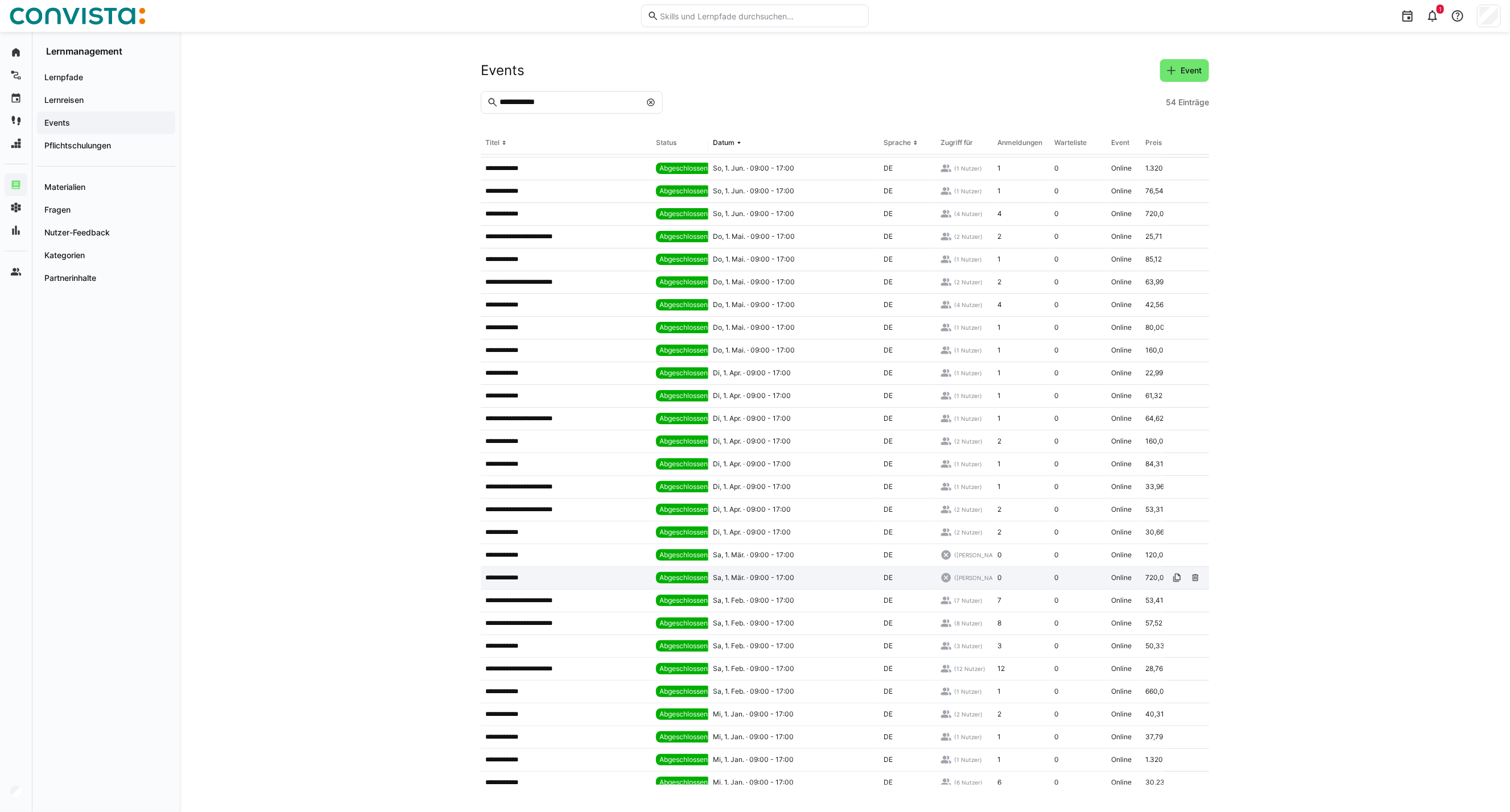
click at [618, 582] on app-table-first-column "**********" at bounding box center [566, 578] width 162 height 9
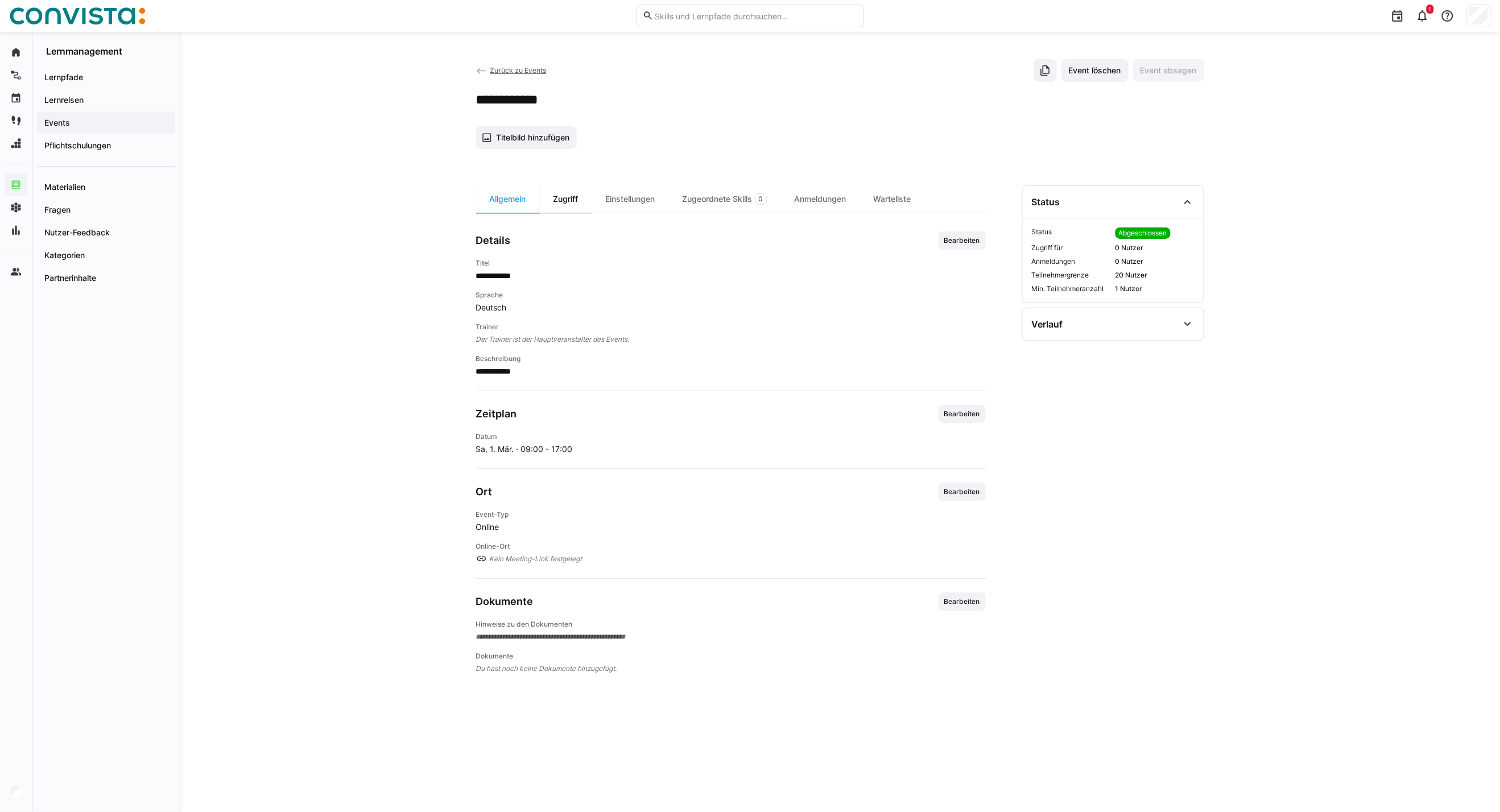
click at [569, 203] on div "Zugriff" at bounding box center [566, 199] width 52 height 28
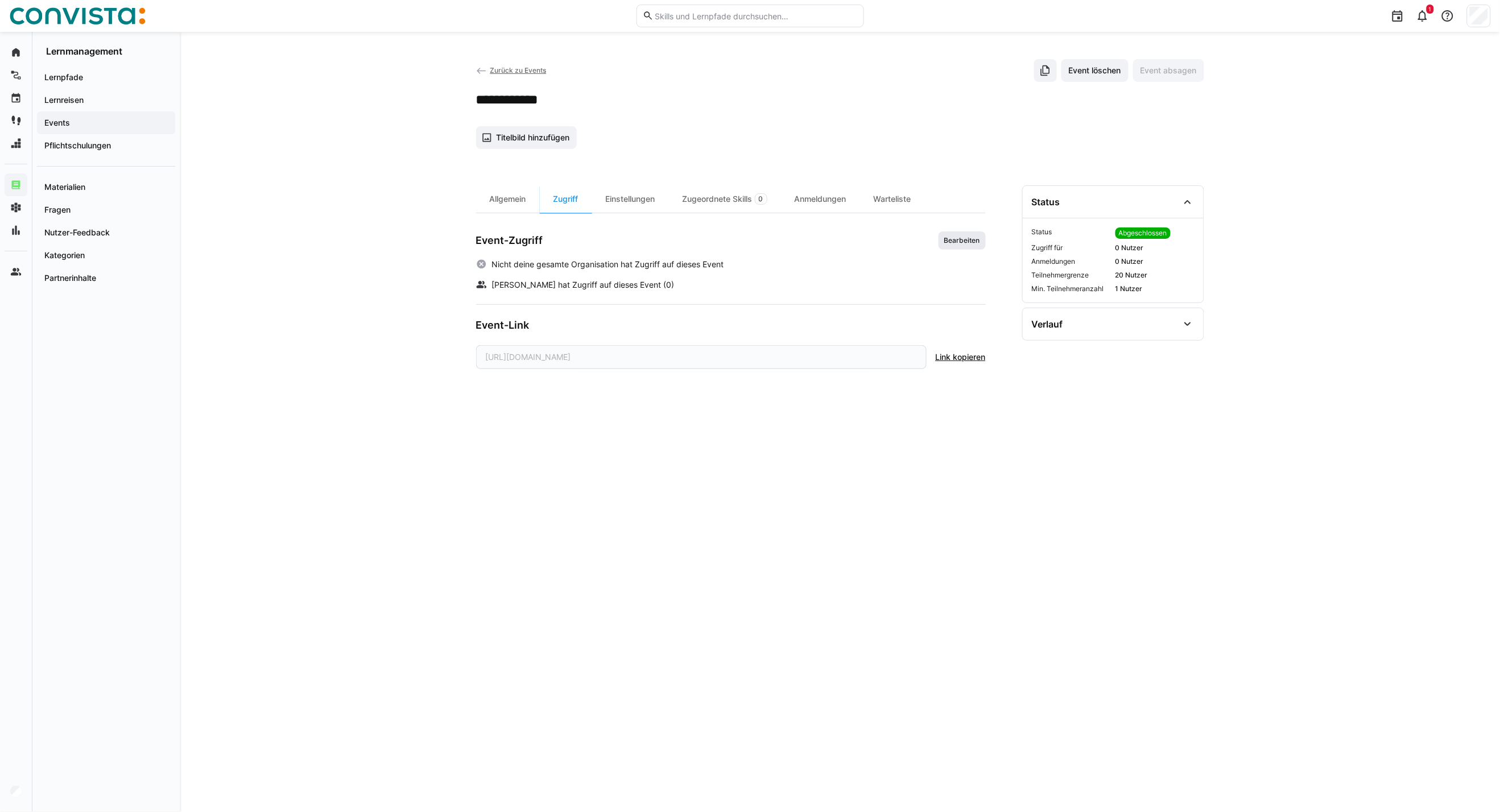
click at [964, 237] on span "Bearbeiten" at bounding box center [962, 241] width 38 height 9
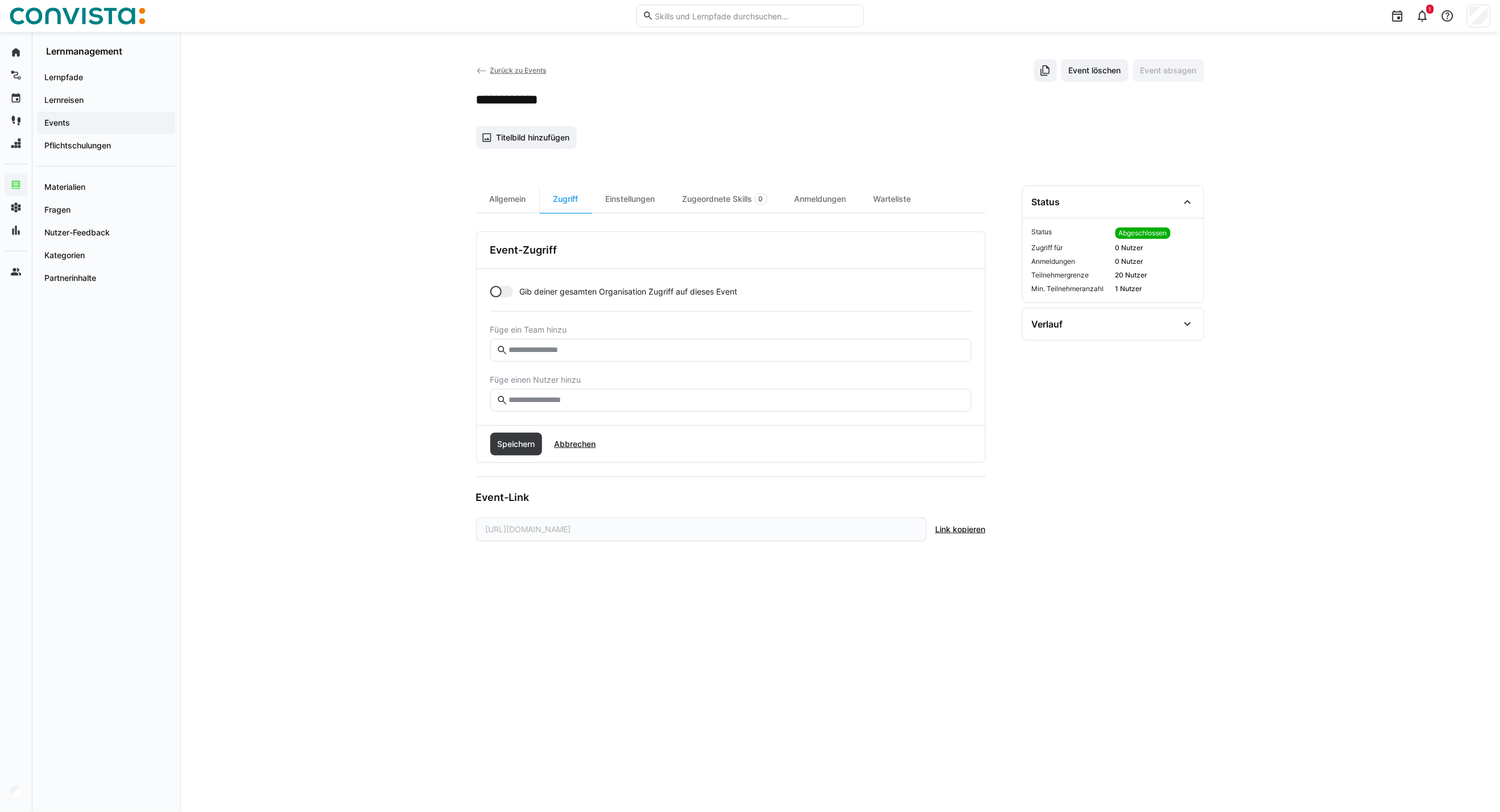
click at [543, 397] on input "text" at bounding box center [736, 400] width 457 height 10
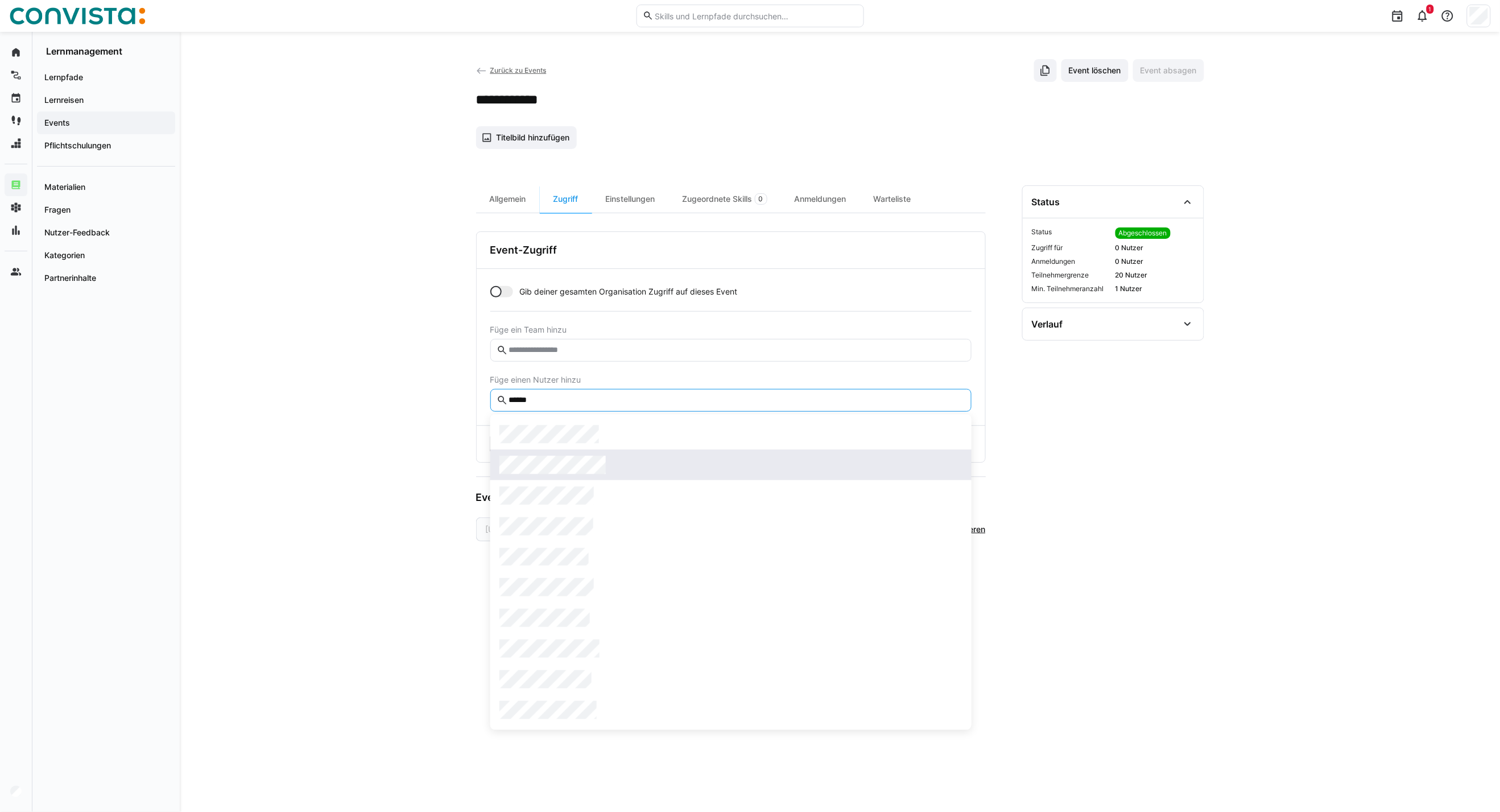
type input "******"
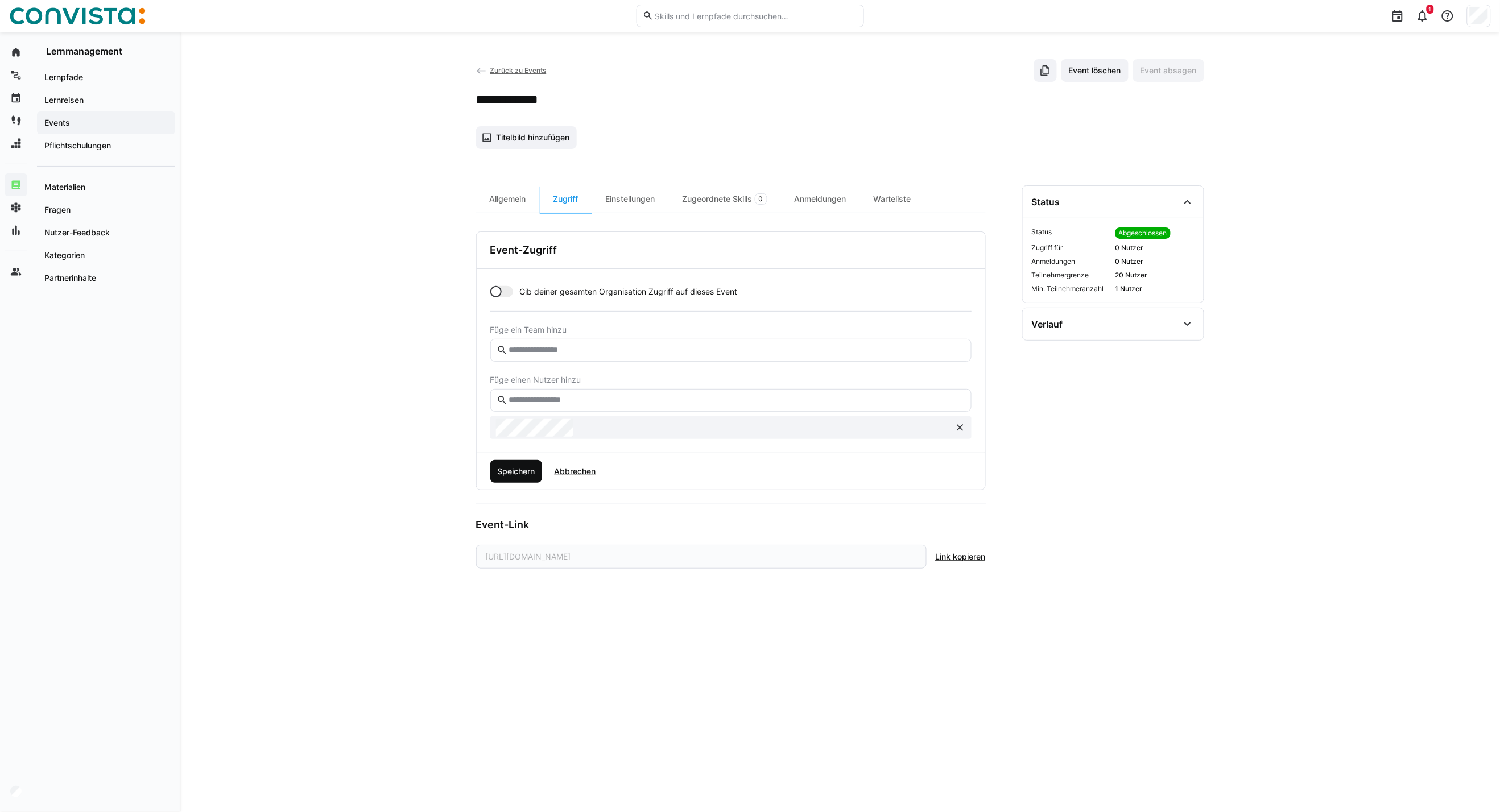
click at [523, 476] on span "Speichern" at bounding box center [516, 471] width 41 height 11
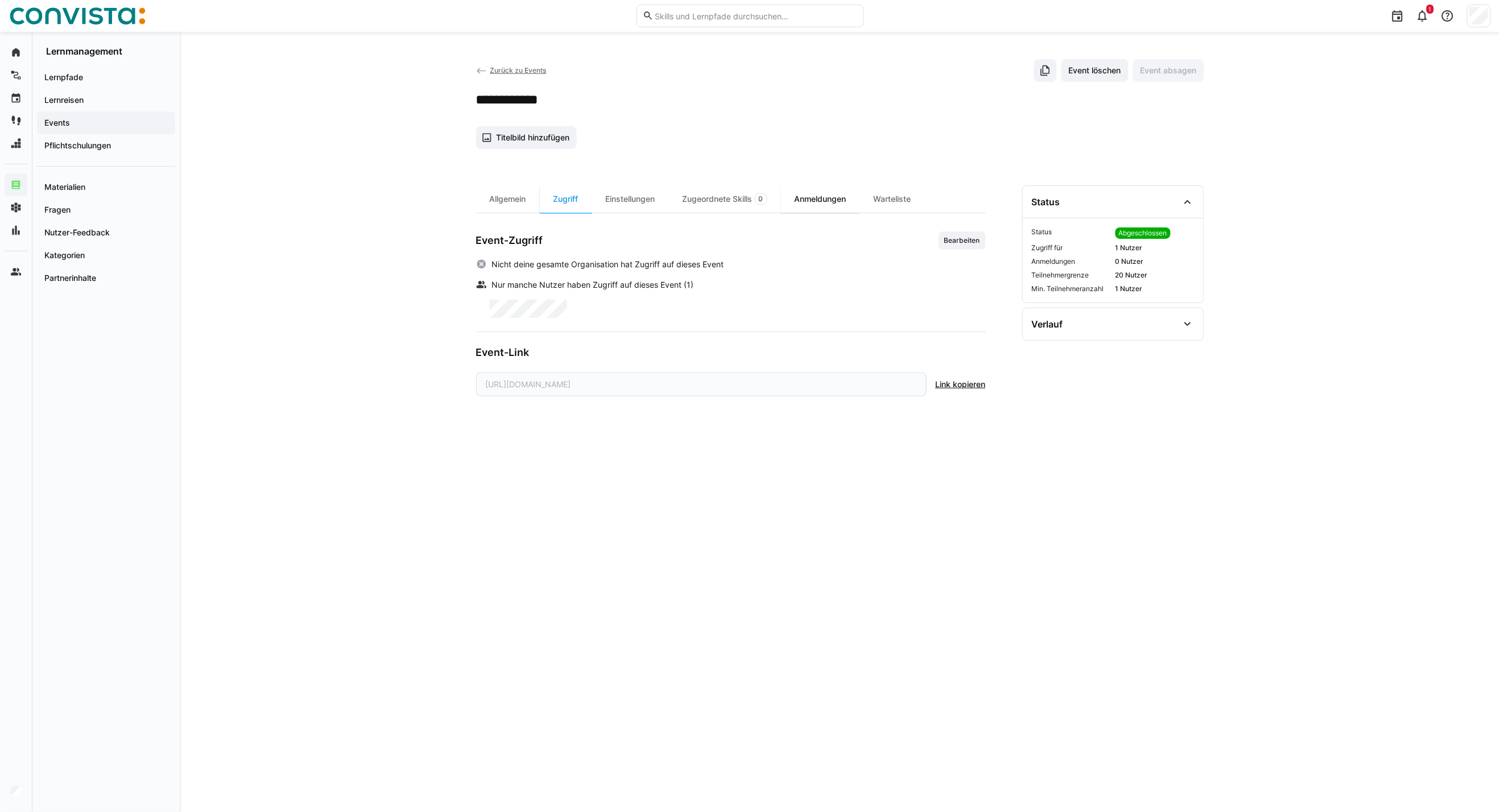
click at [842, 203] on div "Anmeldungen" at bounding box center [821, 199] width 79 height 28
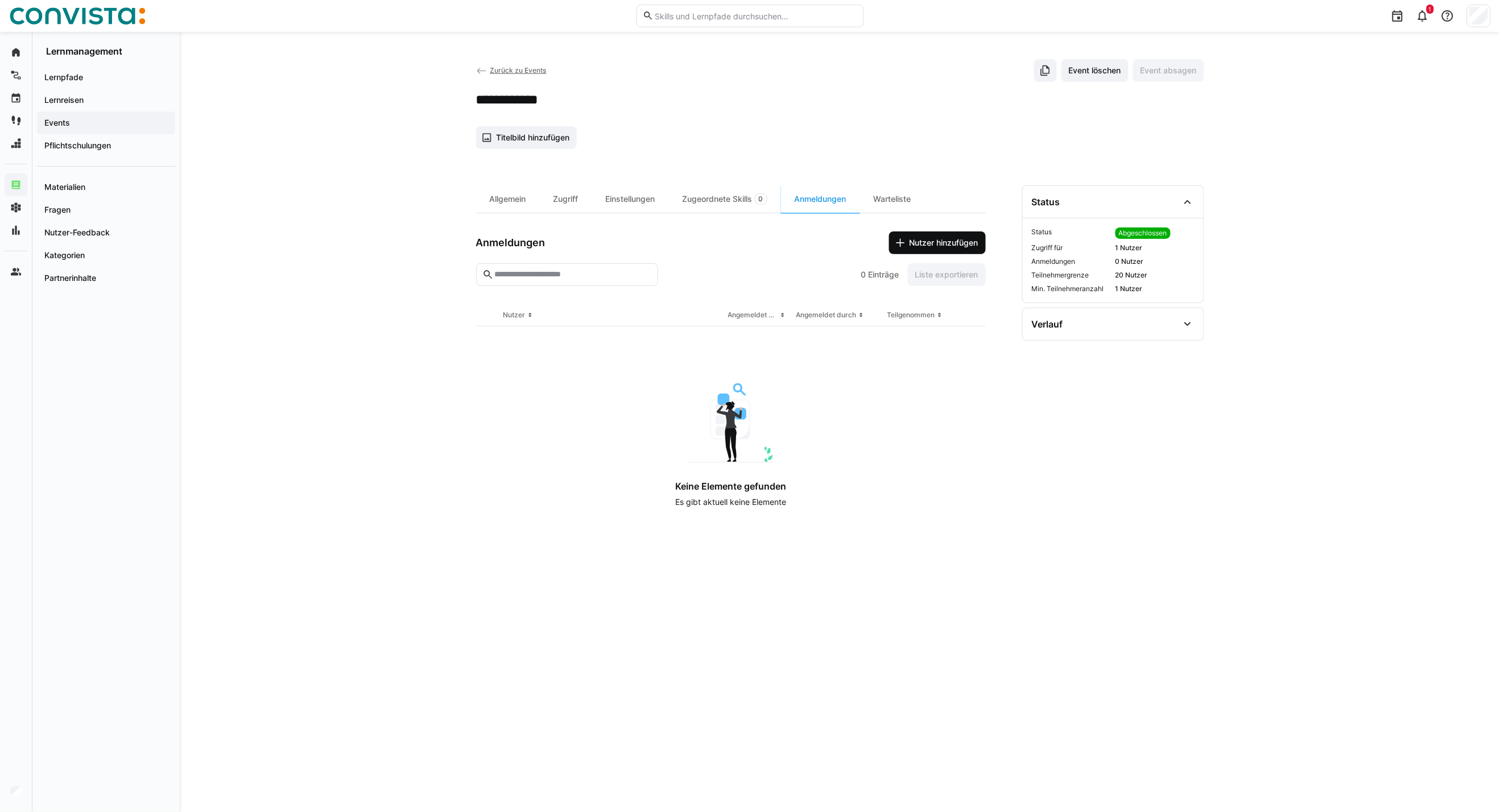
click at [944, 246] on span "Nutzer hinzufügen" at bounding box center [944, 243] width 72 height 11
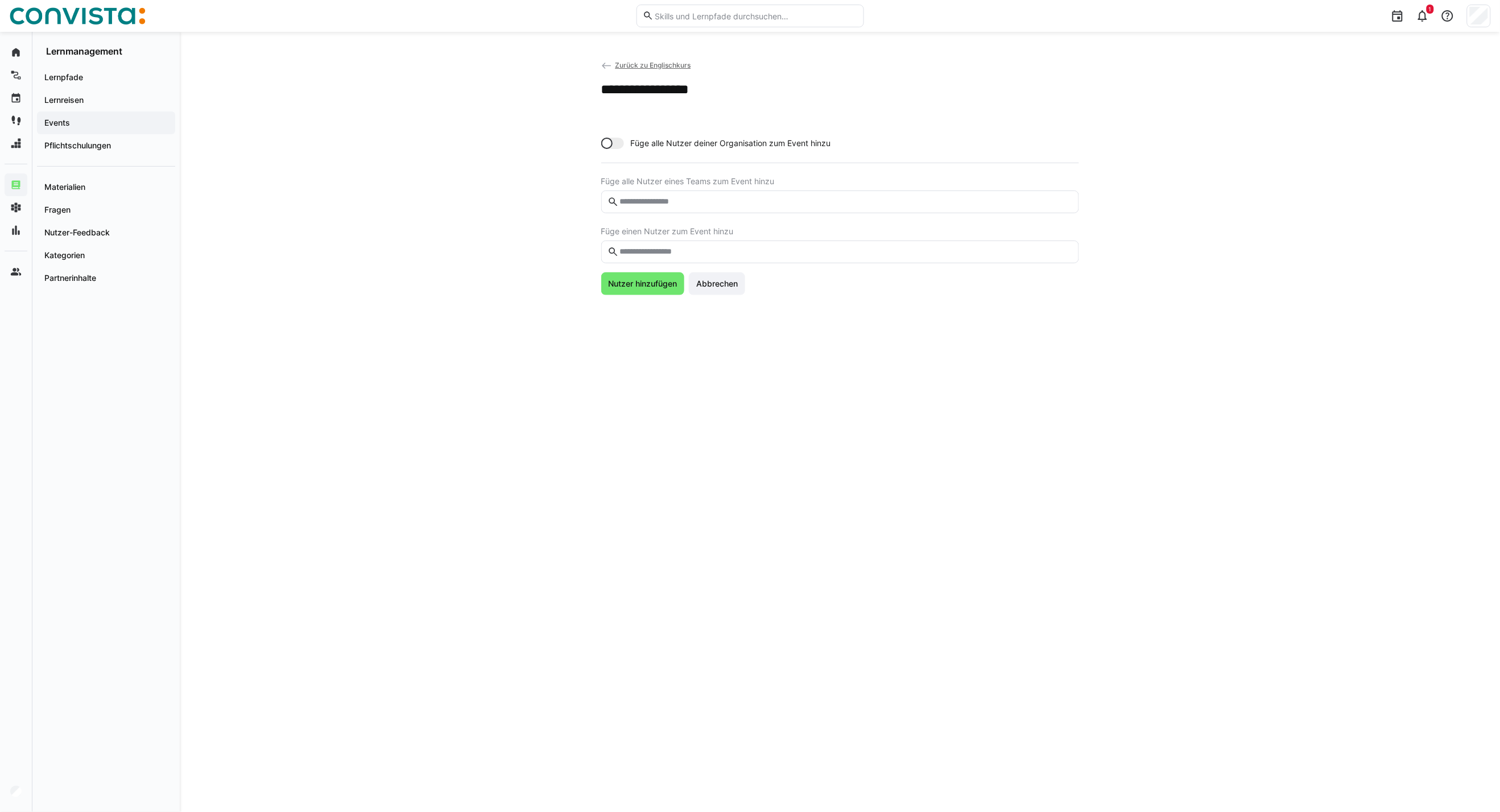
click at [622, 247] on input "text" at bounding box center [845, 251] width 454 height 10
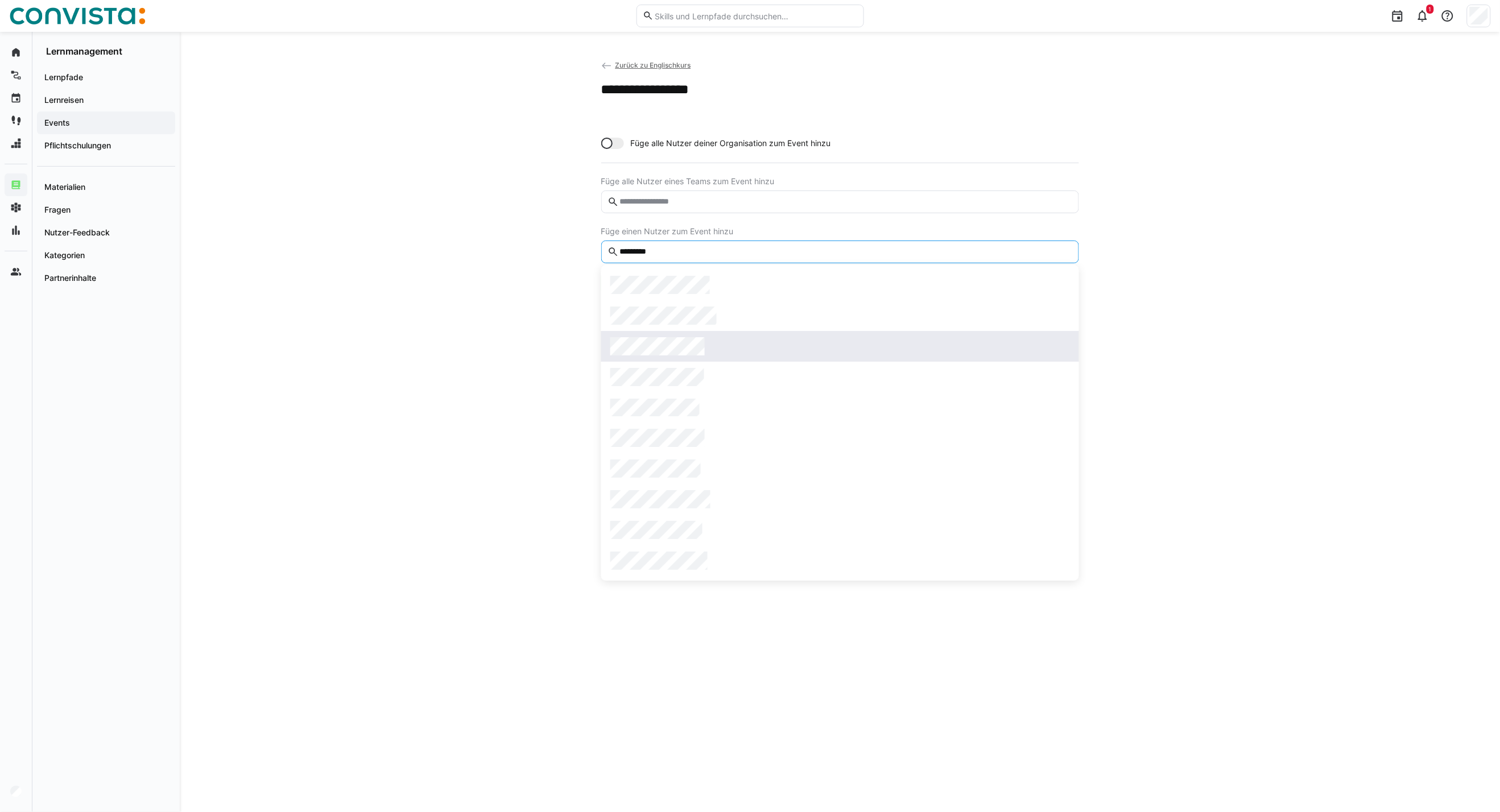
type input "*********"
click at [657, 332] on span at bounding box center [840, 346] width 478 height 30
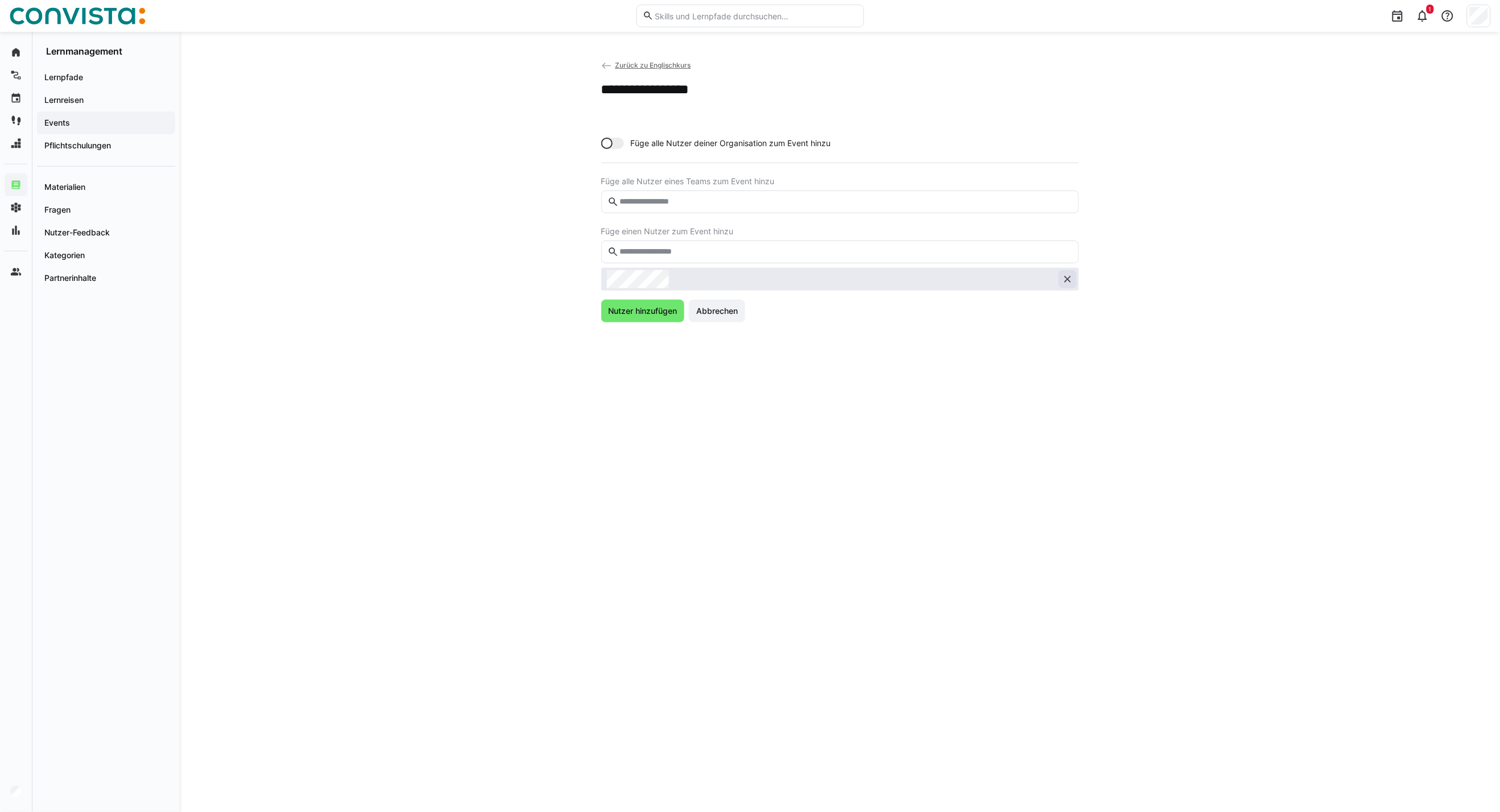
click at [1067, 278] on eds-icon at bounding box center [1067, 279] width 11 height 11
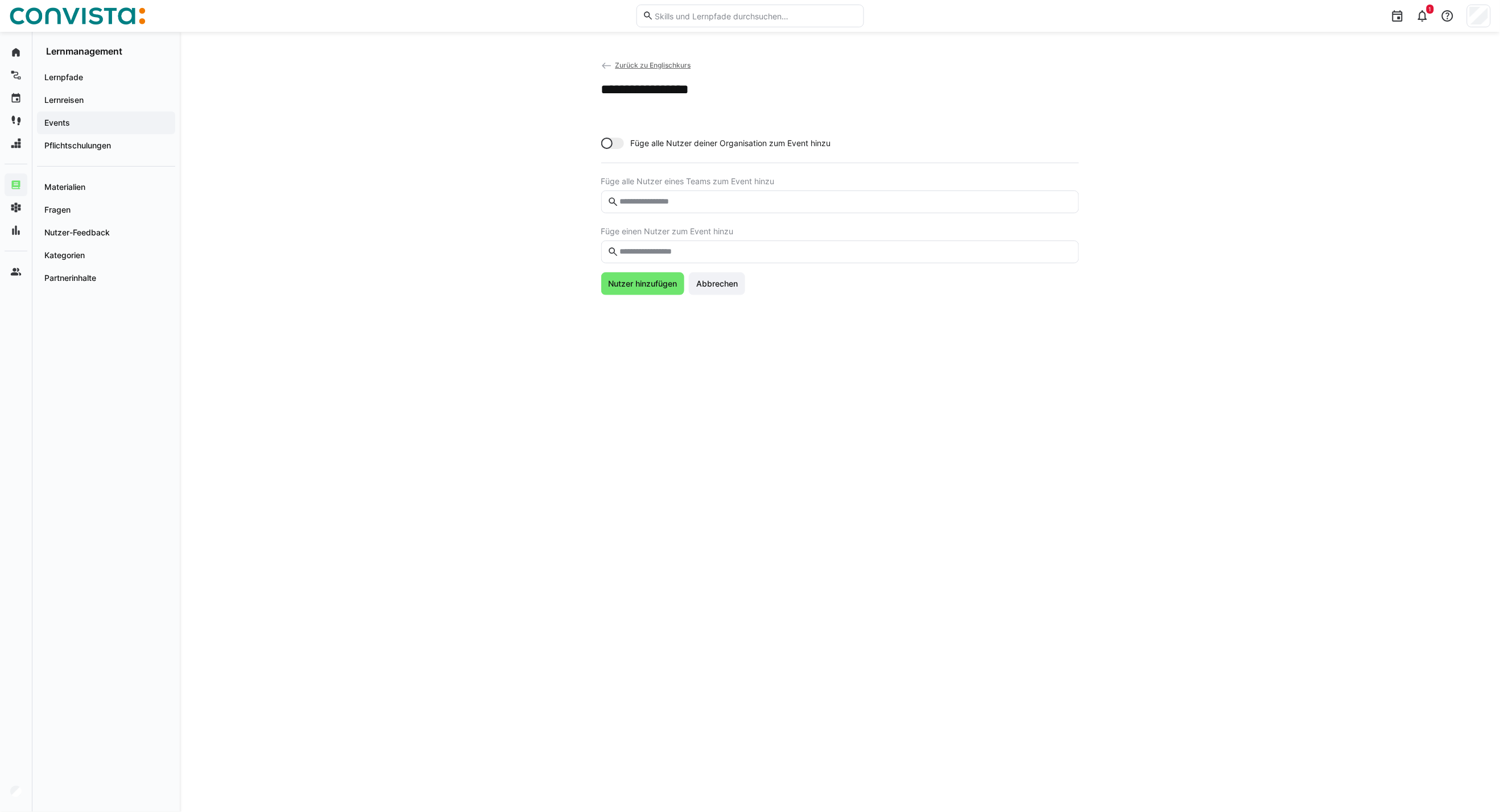
drag, startPoint x: 720, startPoint y: 260, endPoint x: 725, endPoint y: 252, distance: 9.4
click at [720, 261] on eds-input at bounding box center [840, 252] width 478 height 23
click at [725, 248] on input "text" at bounding box center [845, 251] width 454 height 10
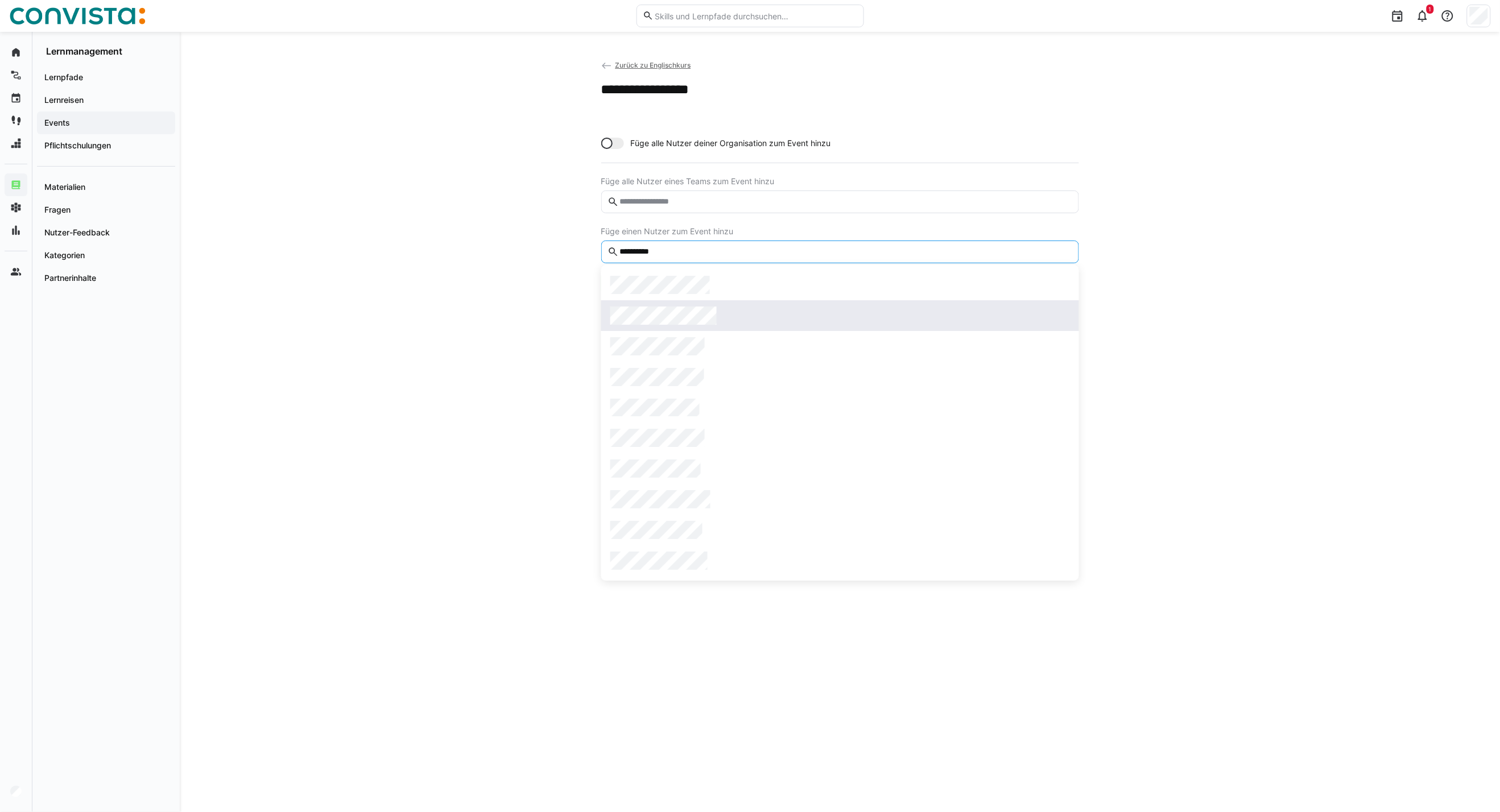
type input "**********"
click at [645, 315] on span "Nutzer hinzufügen" at bounding box center [642, 311] width 72 height 11
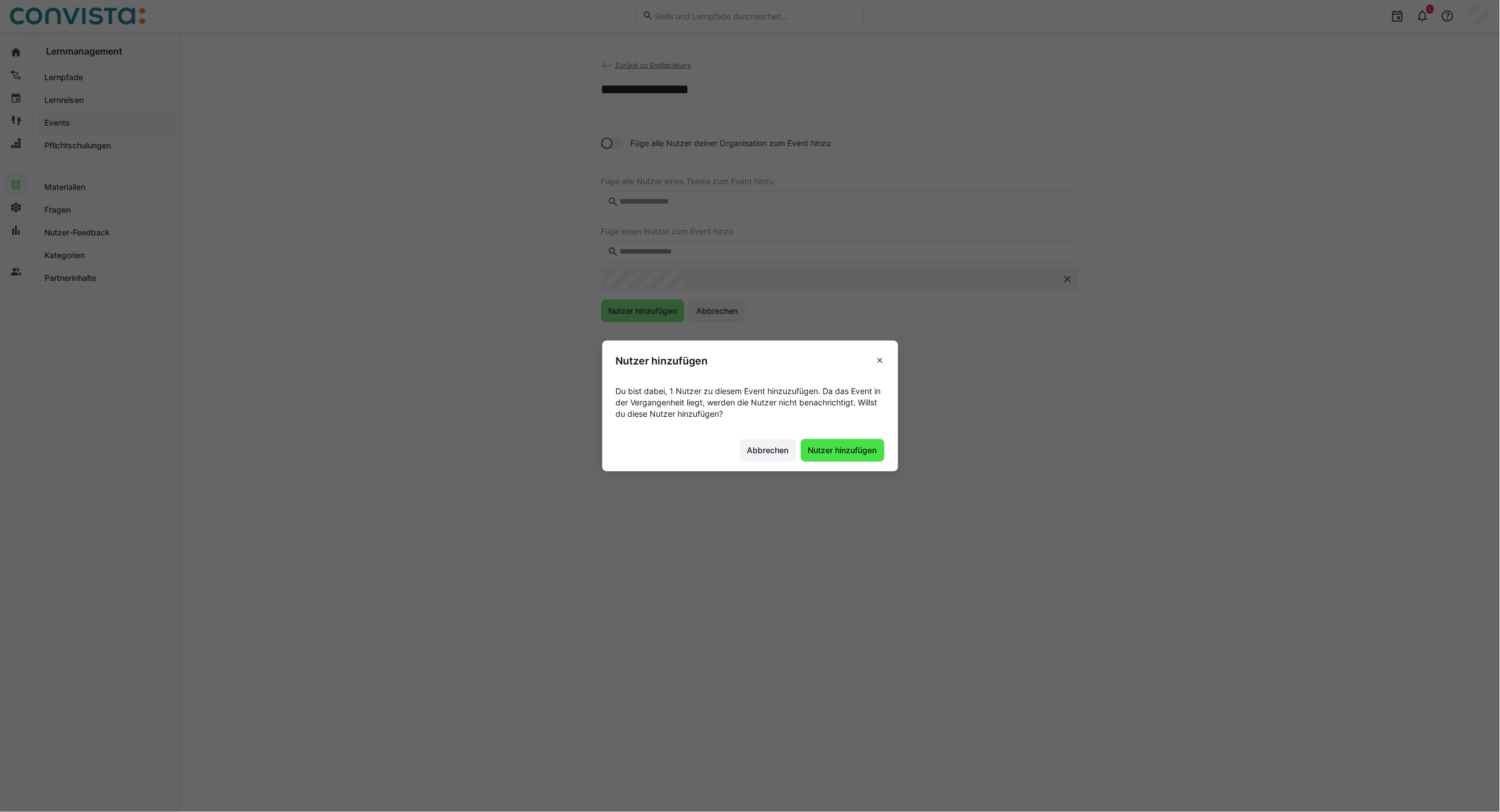
click at [843, 448] on span "Nutzer hinzufügen" at bounding box center [842, 450] width 72 height 11
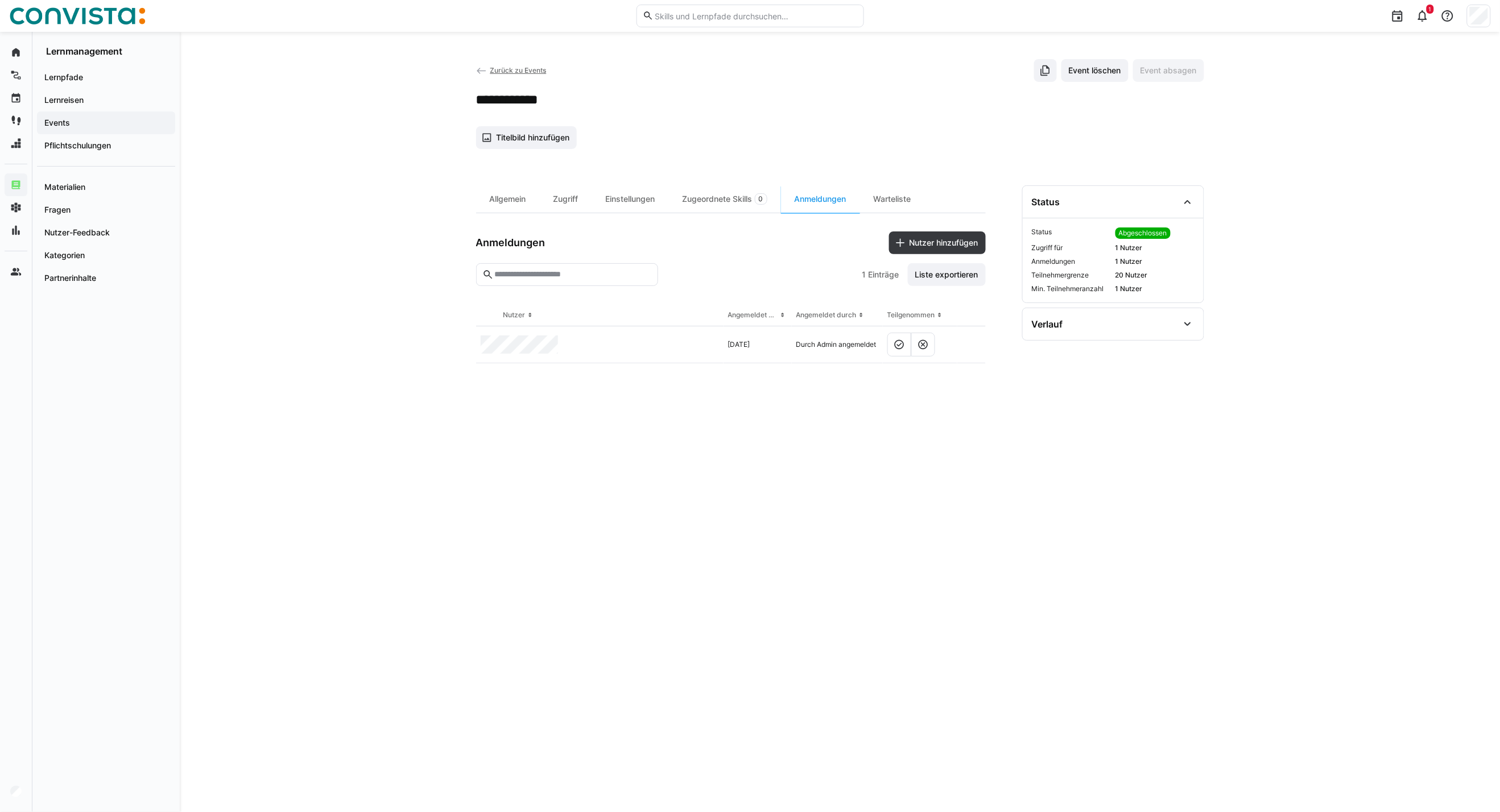
click at [488, 71] on link "Zurück zu Events" at bounding box center [511, 70] width 70 height 9
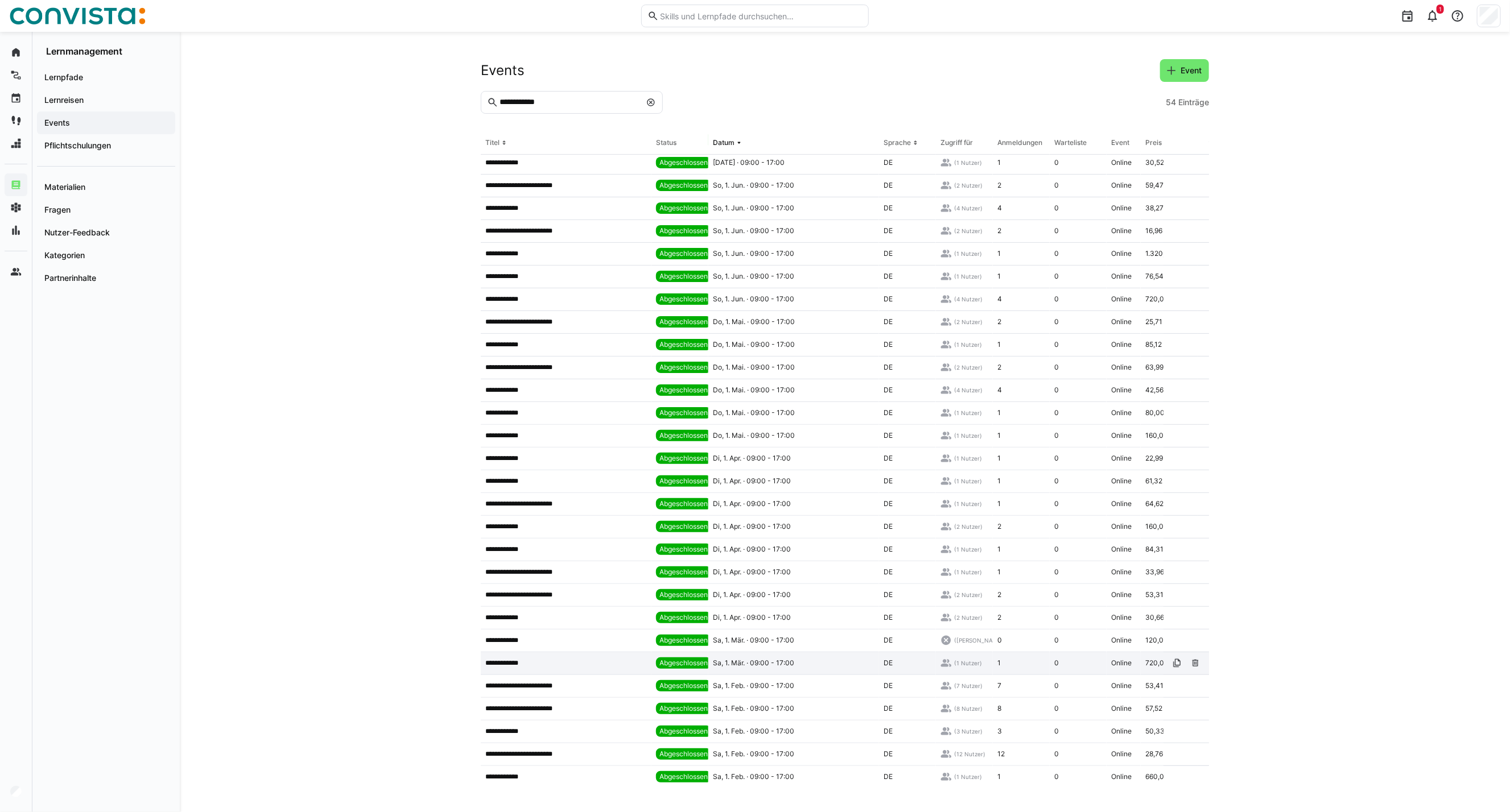
scroll to position [253, 0]
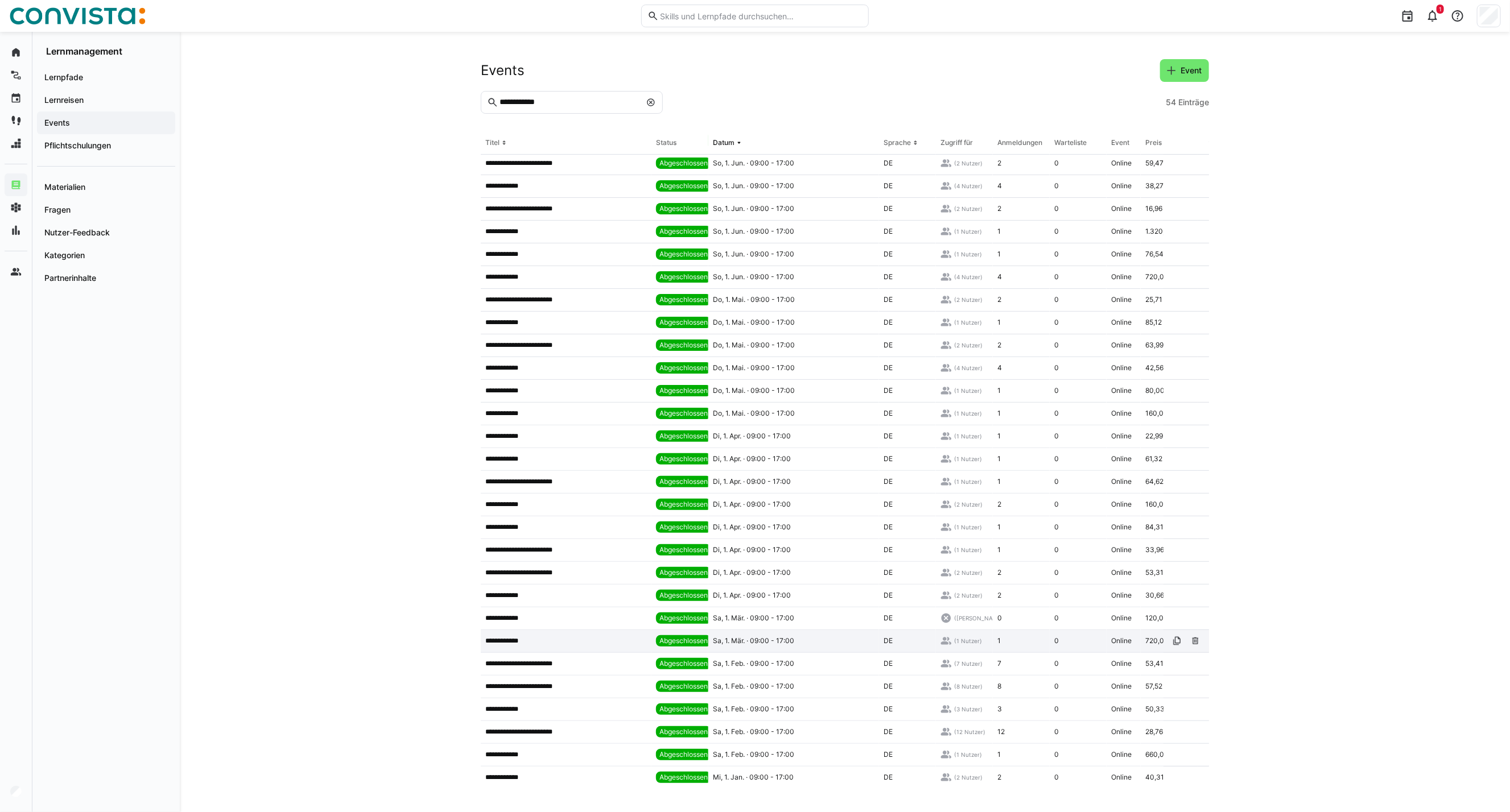
click at [556, 584] on app-table-first-column "**********" at bounding box center [566, 641] width 162 height 9
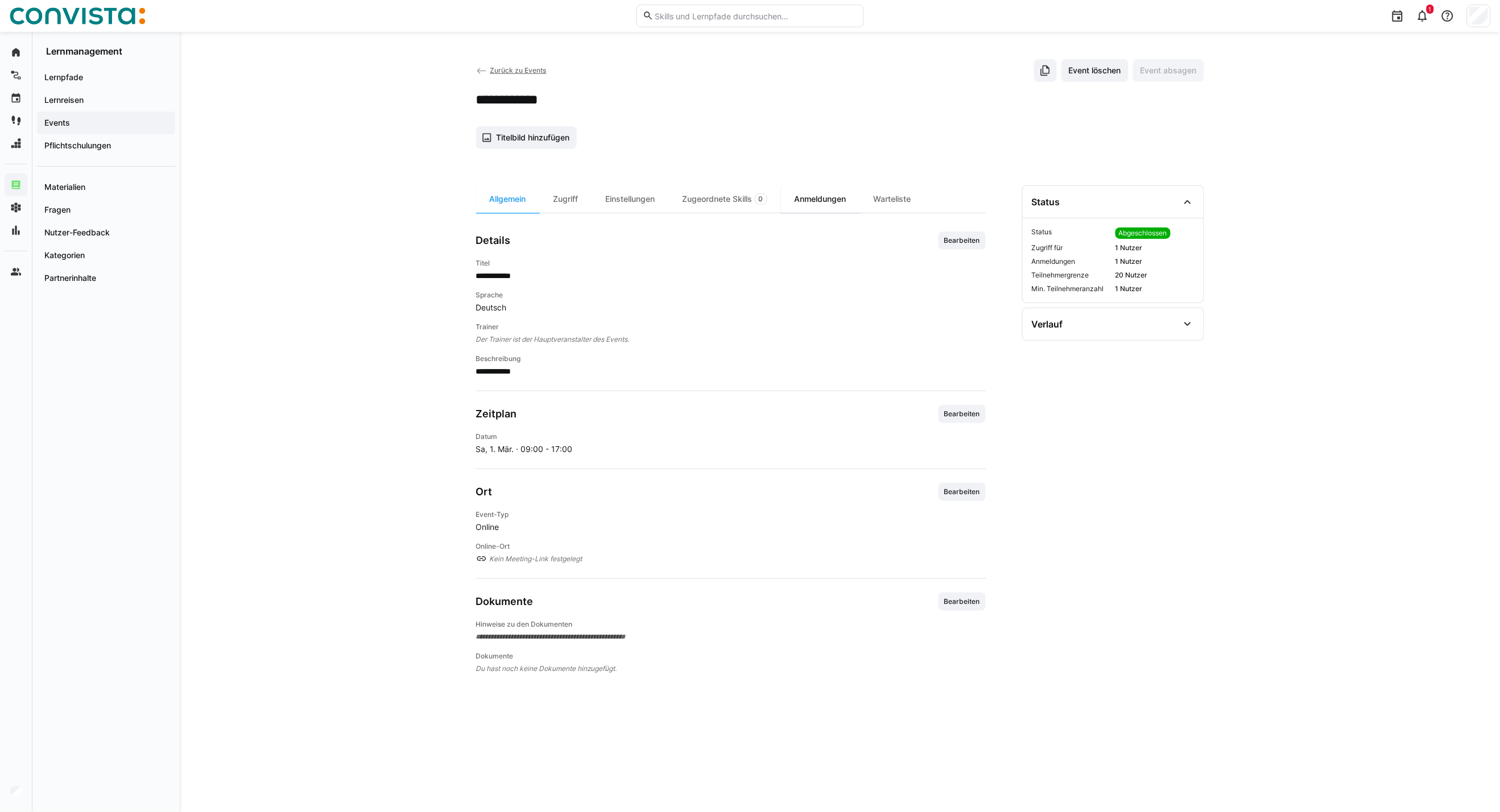
click at [855, 200] on div "Anmeldungen" at bounding box center [821, 199] width 79 height 28
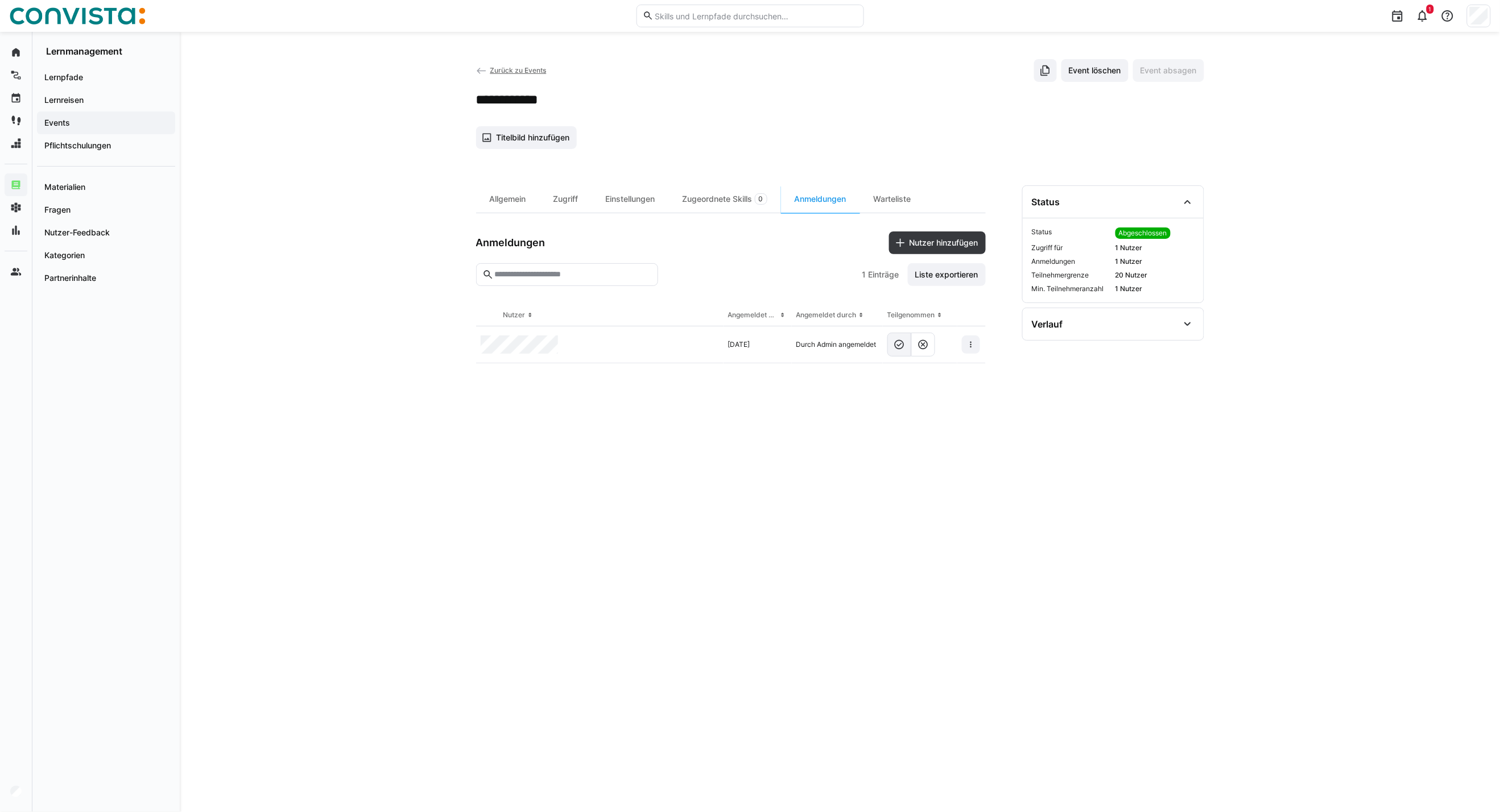
click at [900, 351] on eds-button-option at bounding box center [899, 344] width 24 height 24
click at [518, 66] on span "Zurück zu Events" at bounding box center [518, 70] width 56 height 9
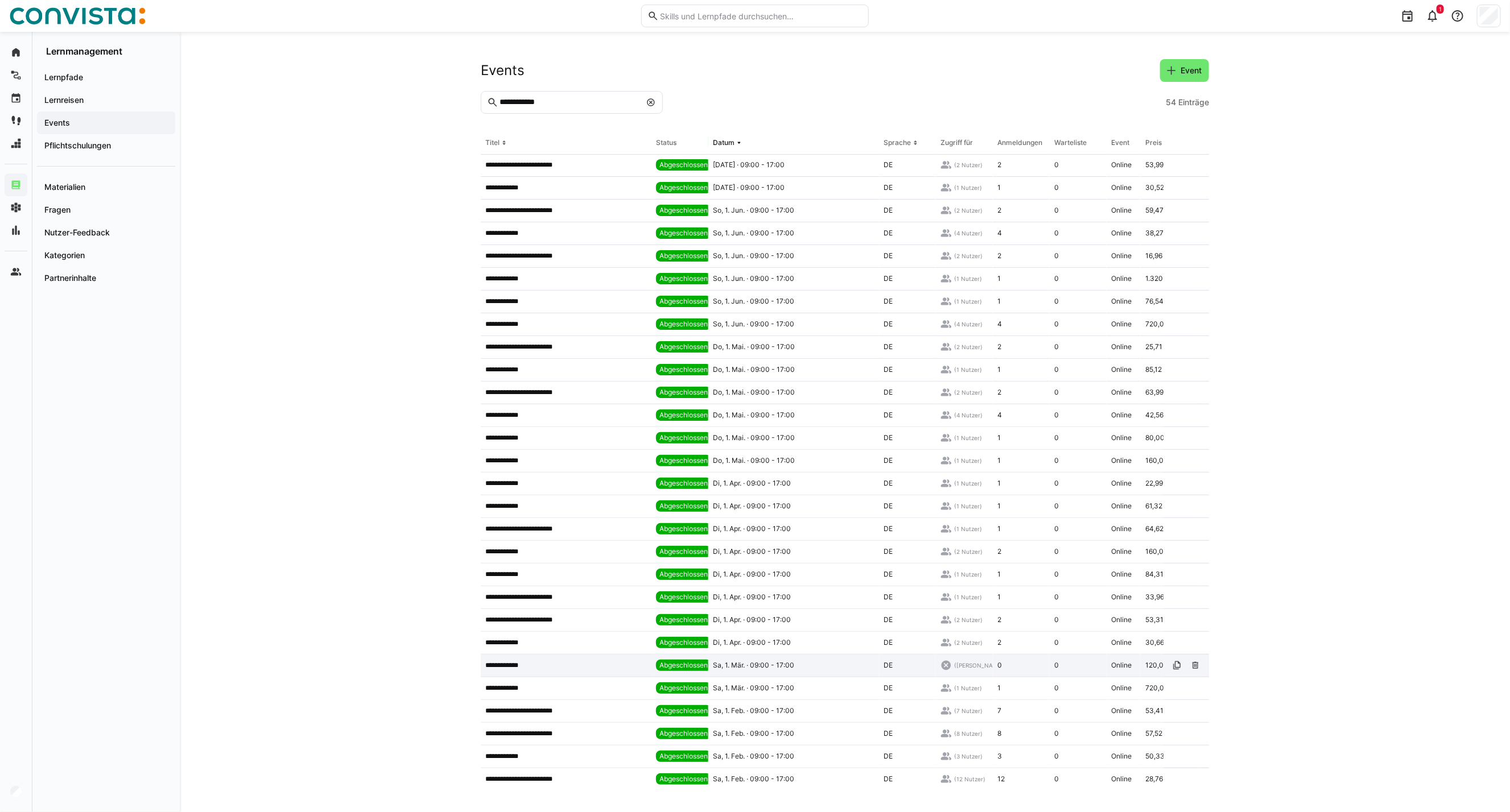
scroll to position [253, 0]
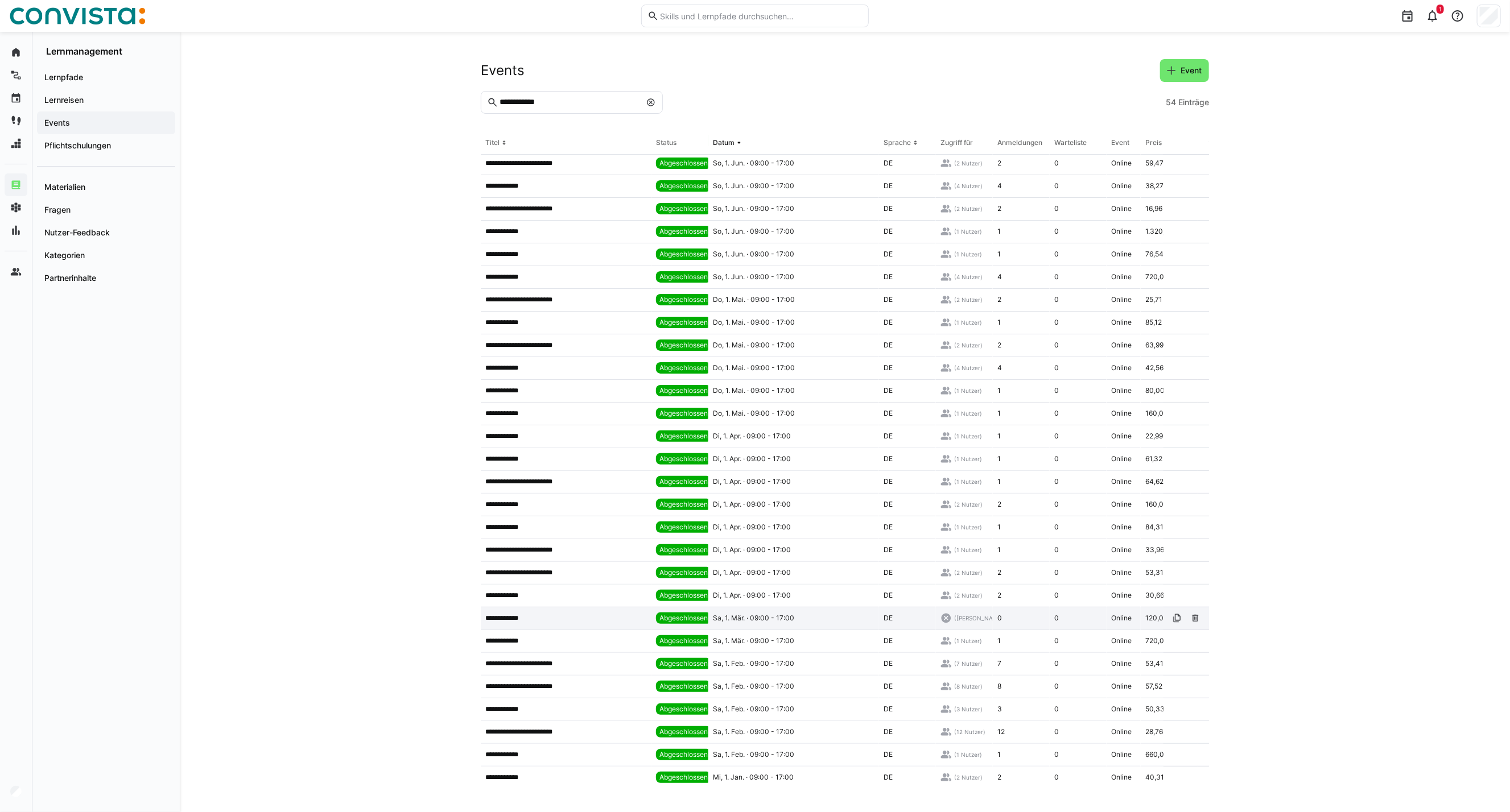
click at [504, 584] on p "**********" at bounding box center [506, 618] width 42 height 9
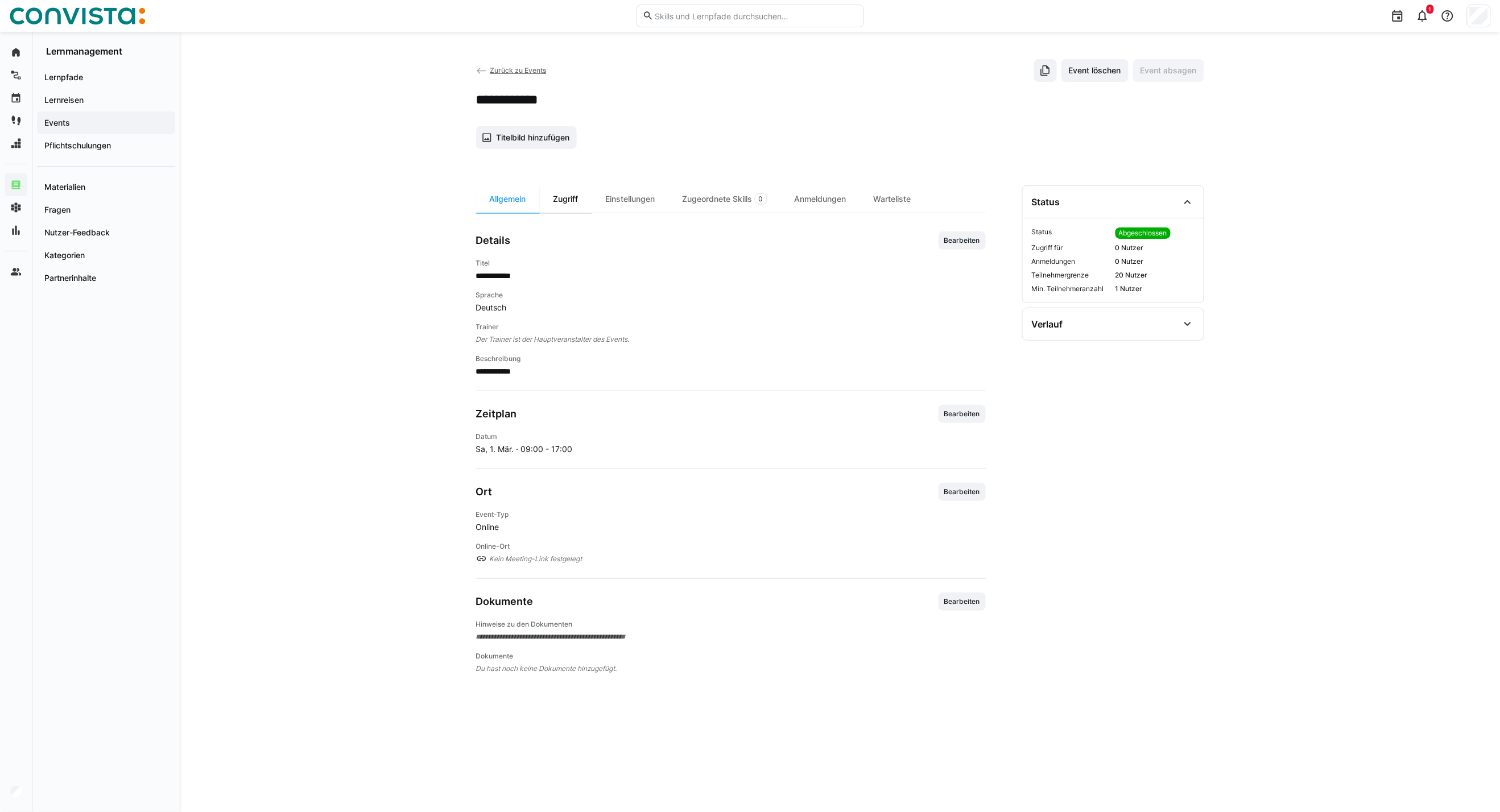
click at [572, 191] on div "Zugriff" at bounding box center [566, 199] width 52 height 28
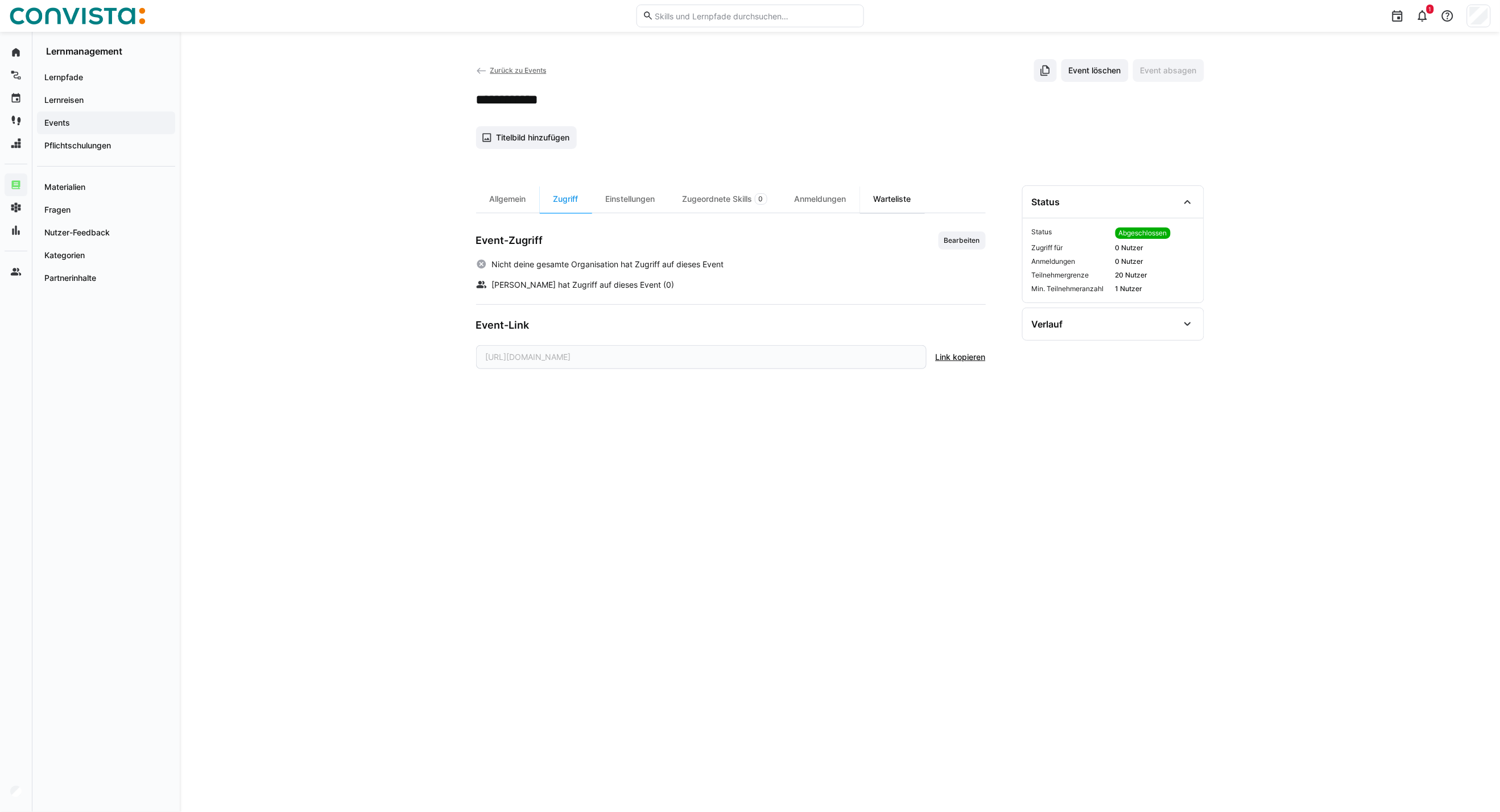
click at [901, 202] on div "Warteliste" at bounding box center [893, 199] width 65 height 28
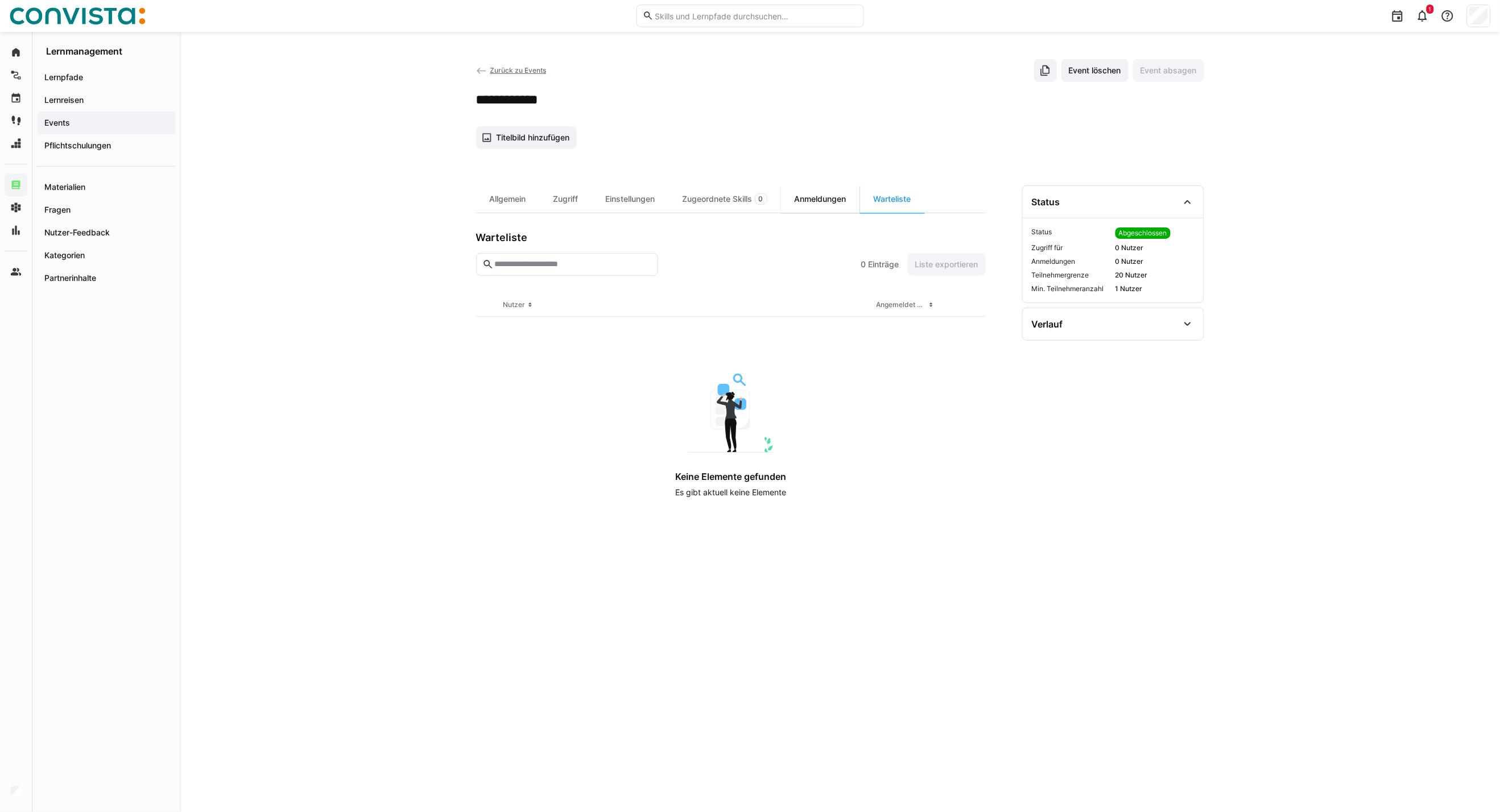
click at [822, 197] on div "Anmeldungen" at bounding box center [821, 199] width 79 height 28
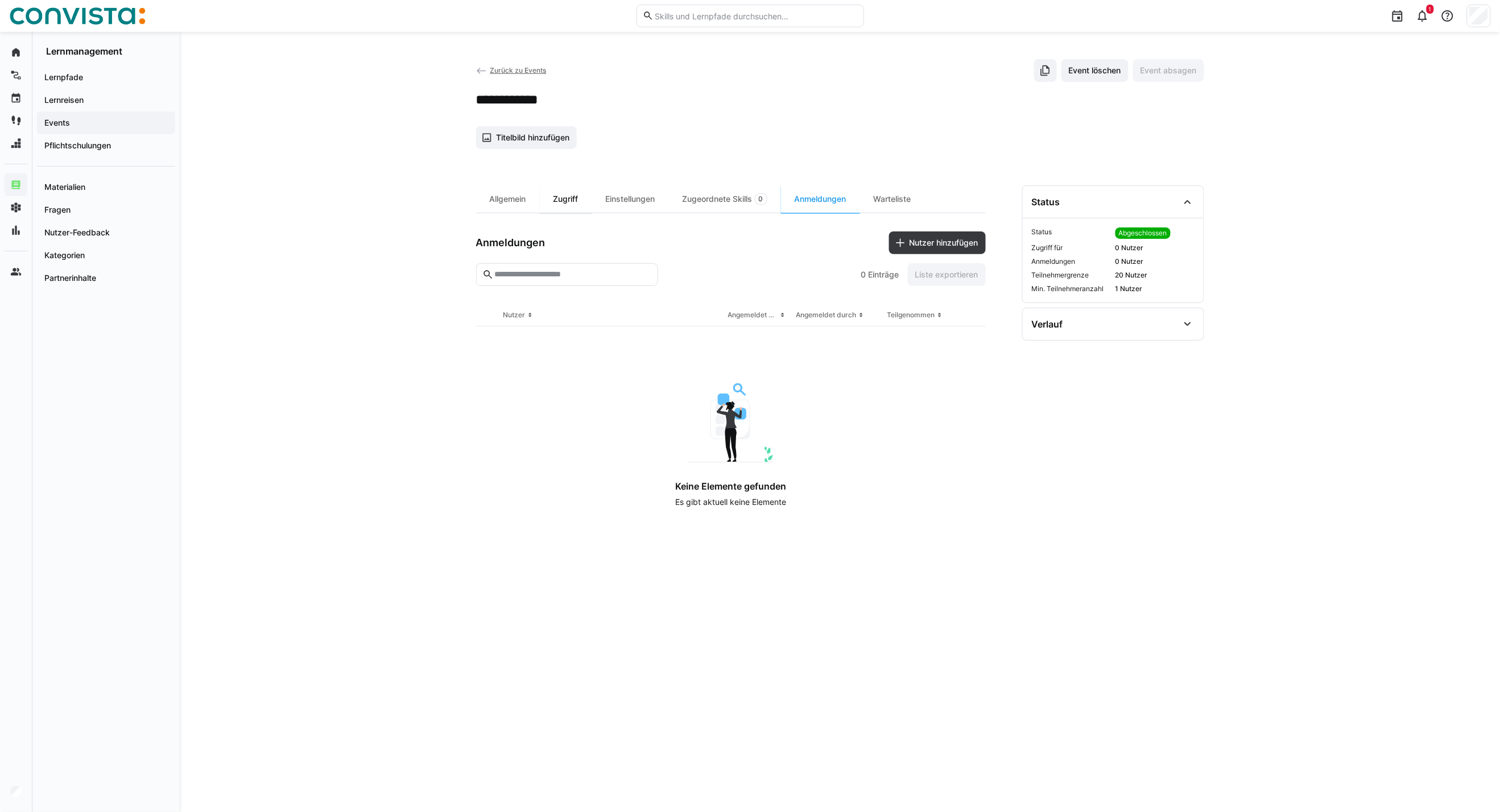
click at [568, 197] on div "Zugriff" at bounding box center [566, 199] width 52 height 28
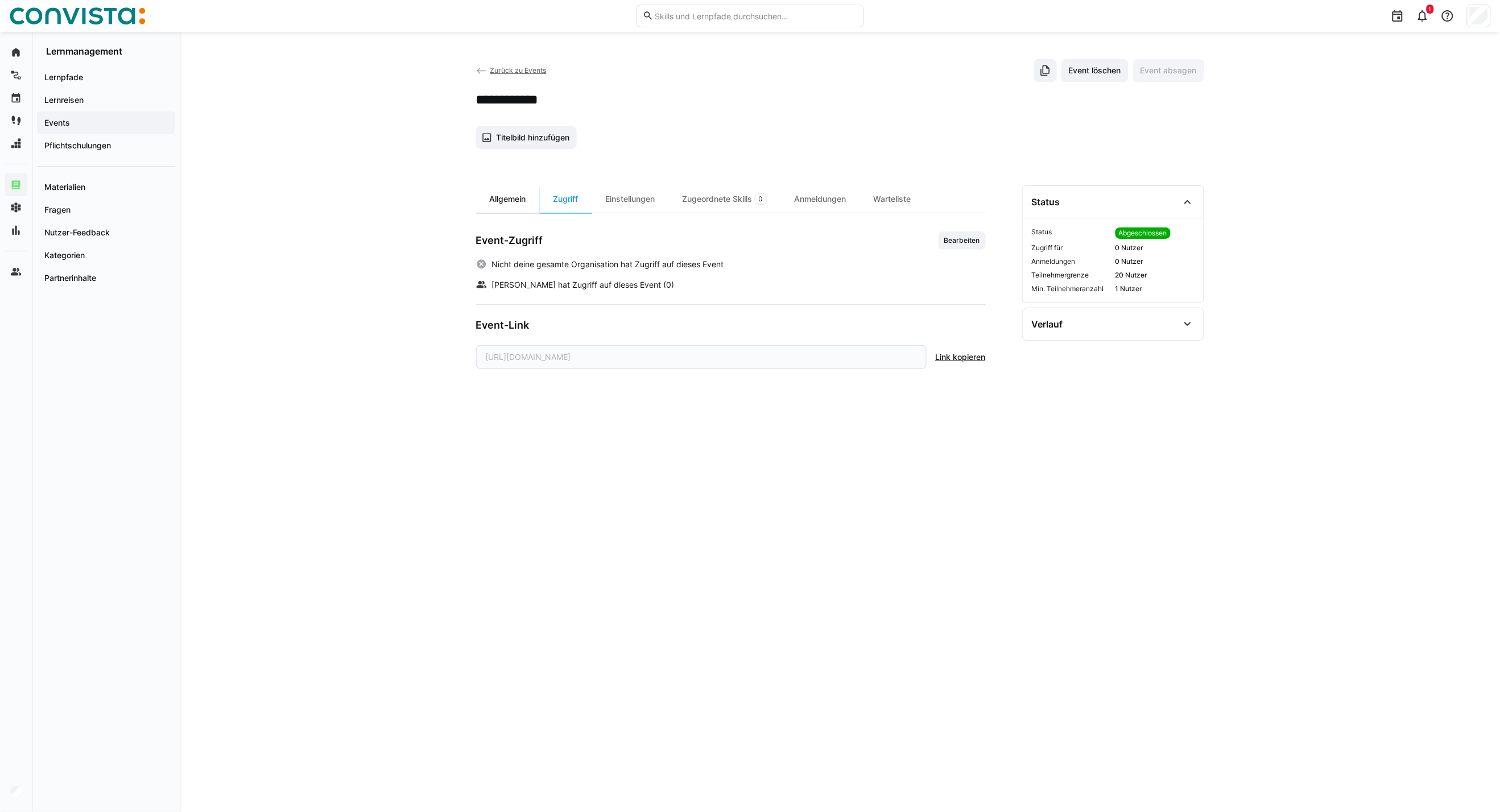
click at [518, 202] on div "Allgemein" at bounding box center [508, 199] width 64 height 28
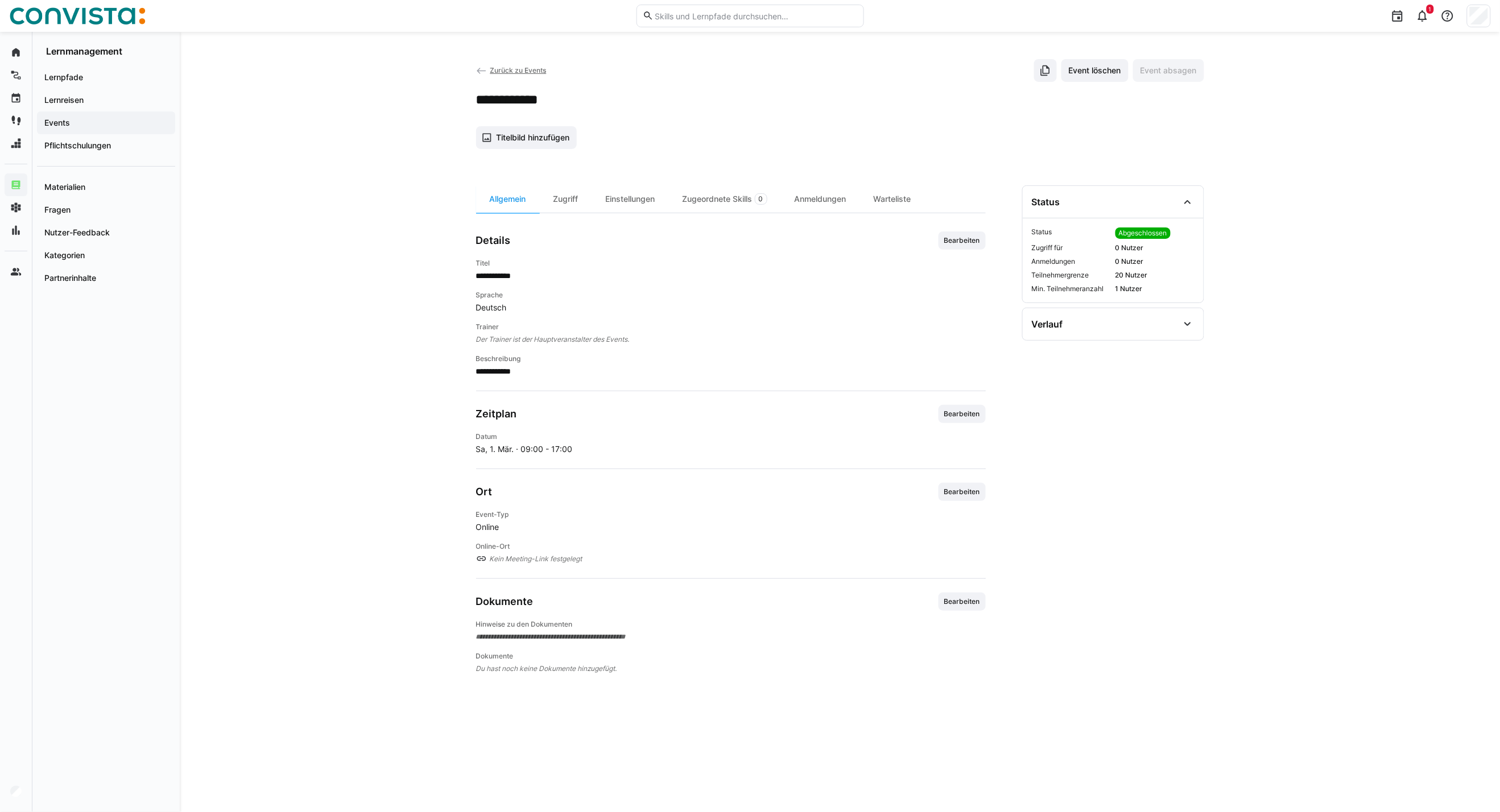
drag, startPoint x: 557, startPoint y: 200, endPoint x: 661, endPoint y: 227, distance: 107.4
click at [557, 200] on div "Zugriff" at bounding box center [566, 199] width 52 height 28
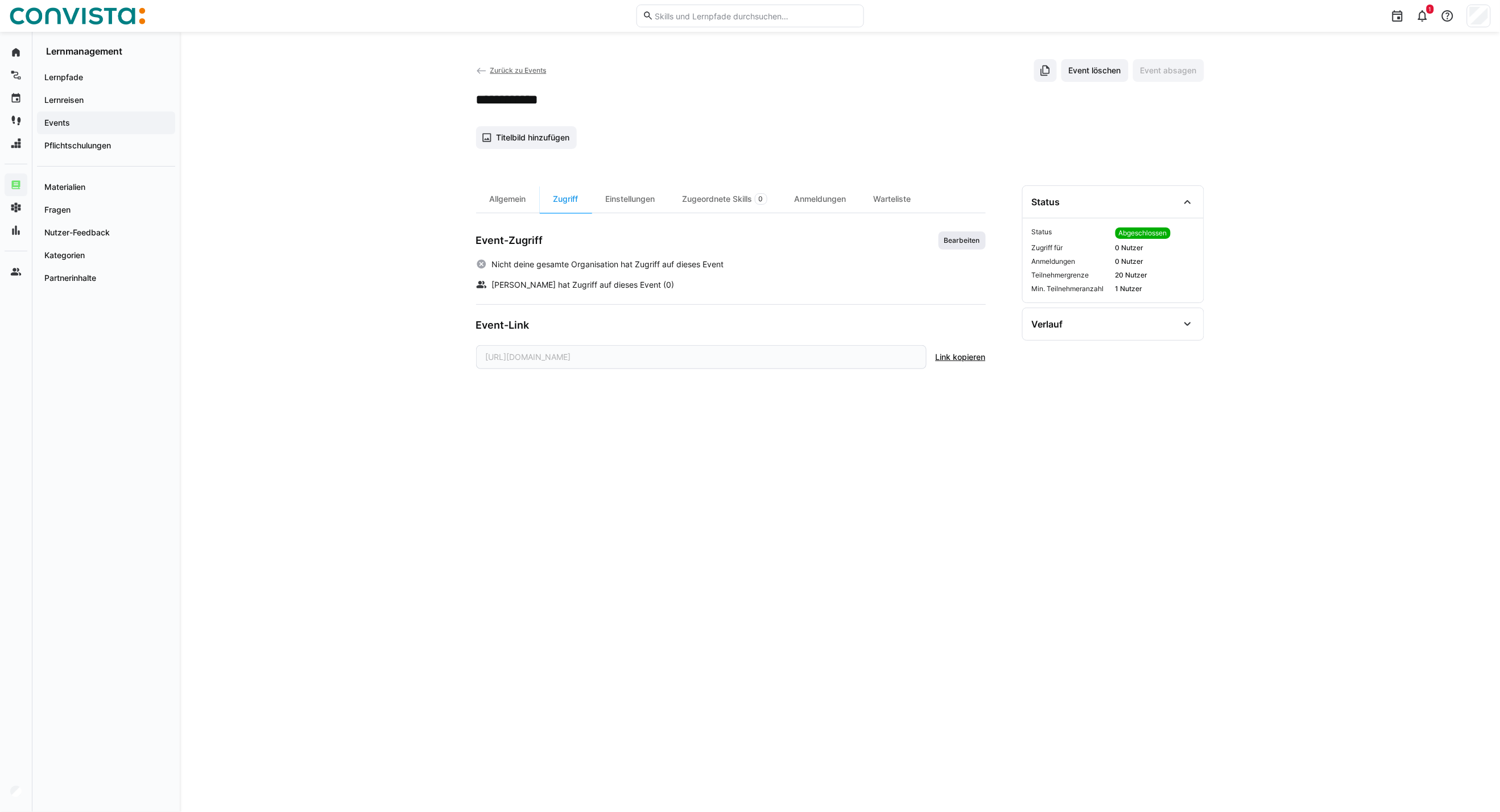
click at [963, 243] on span "Bearbeiten" at bounding box center [962, 241] width 38 height 9
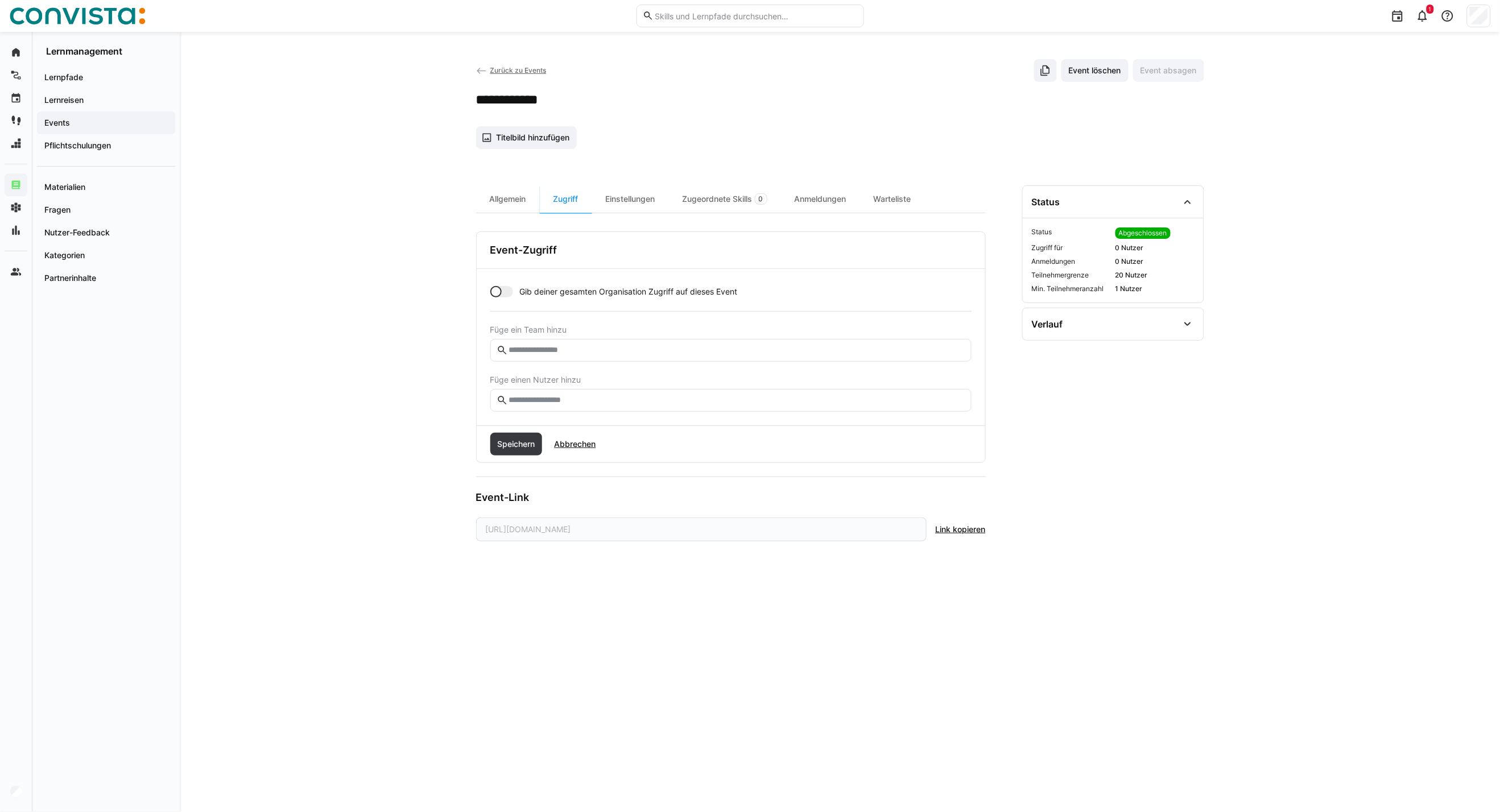
click at [573, 399] on input "text" at bounding box center [736, 400] width 457 height 10
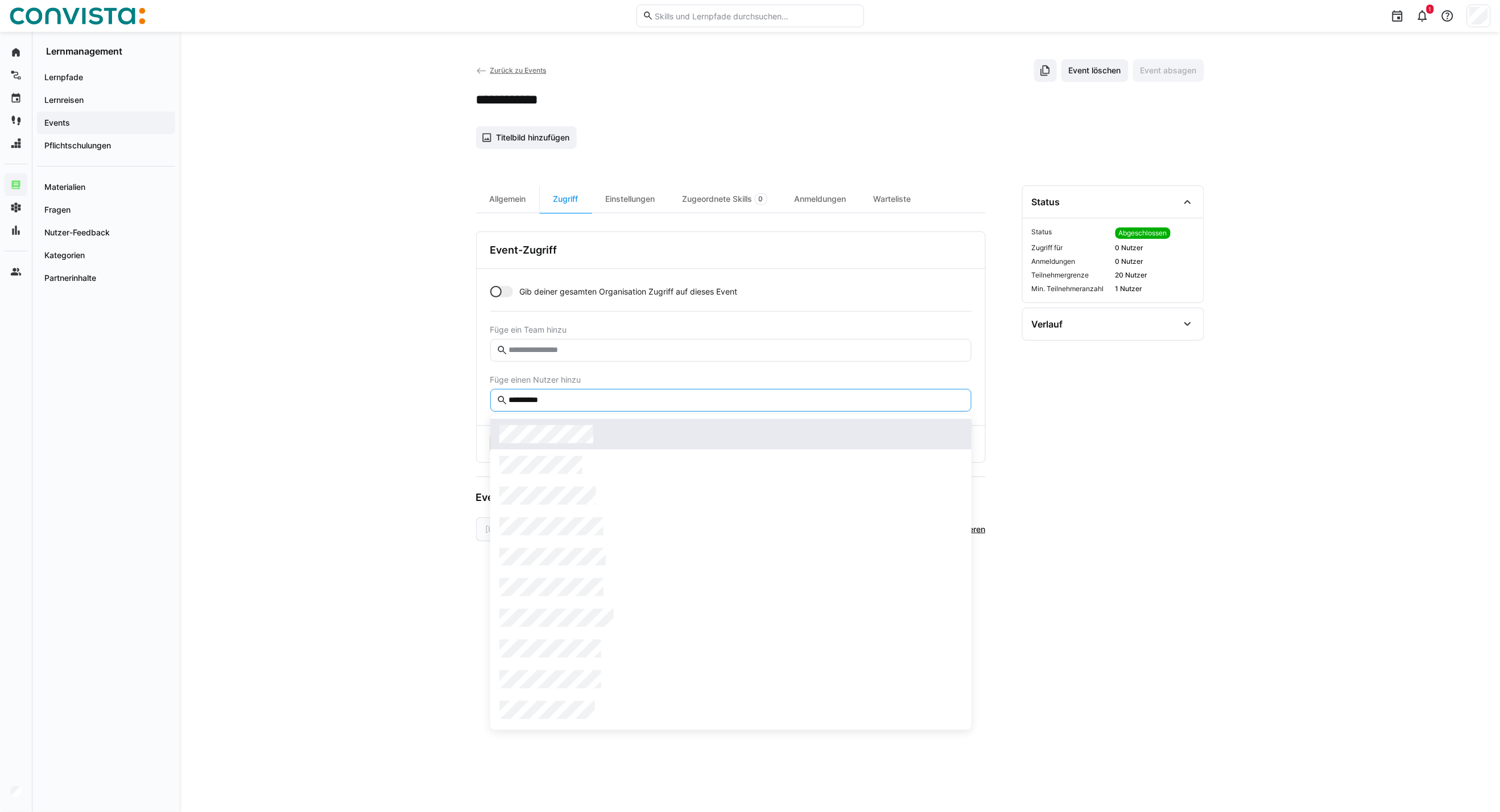
type input "**********"
click at [617, 435] on div at bounding box center [731, 434] width 463 height 18
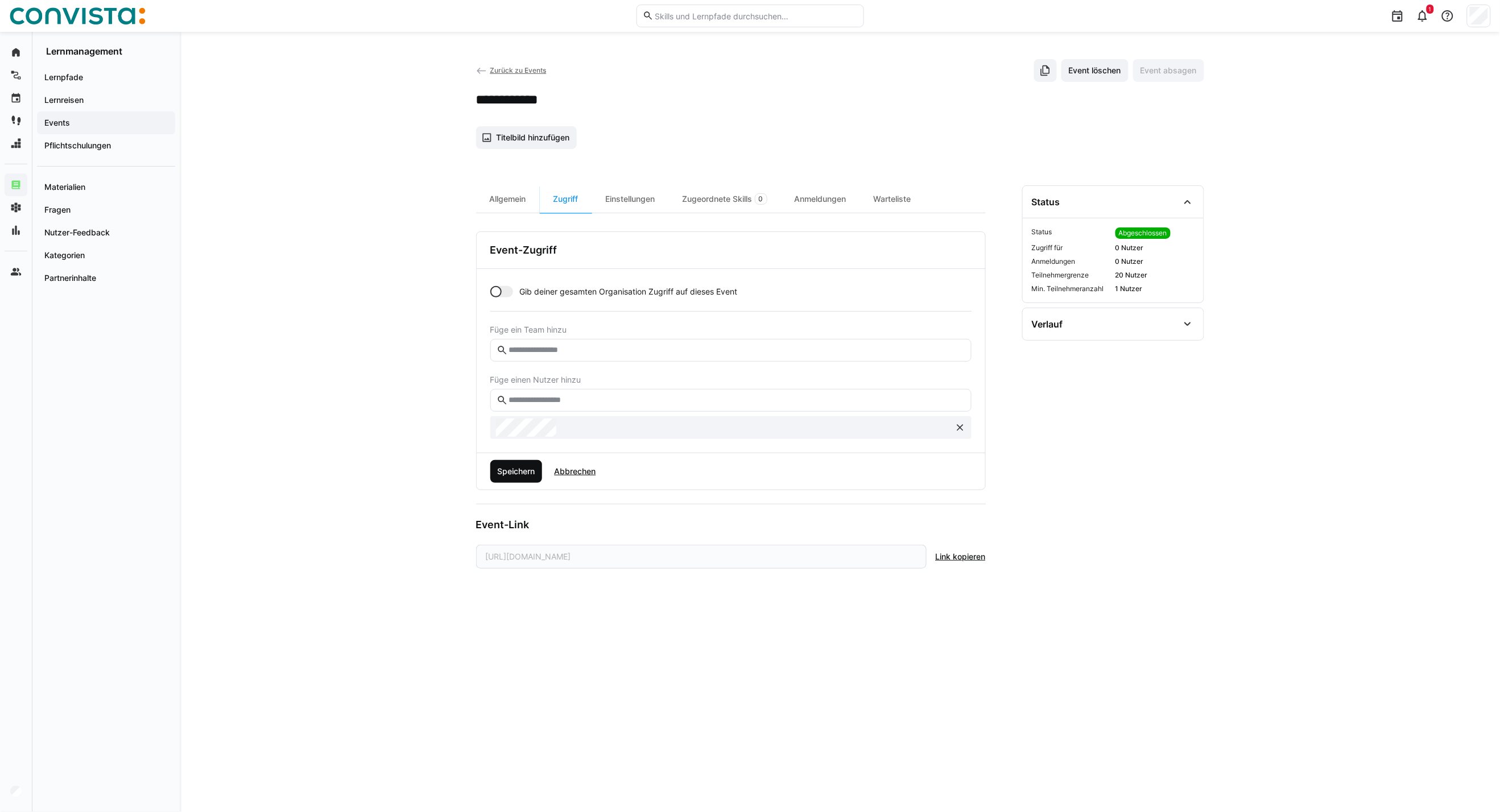
click at [509, 475] on span "Speichern" at bounding box center [516, 471] width 41 height 11
click at [535, 396] on input "text" at bounding box center [736, 400] width 457 height 10
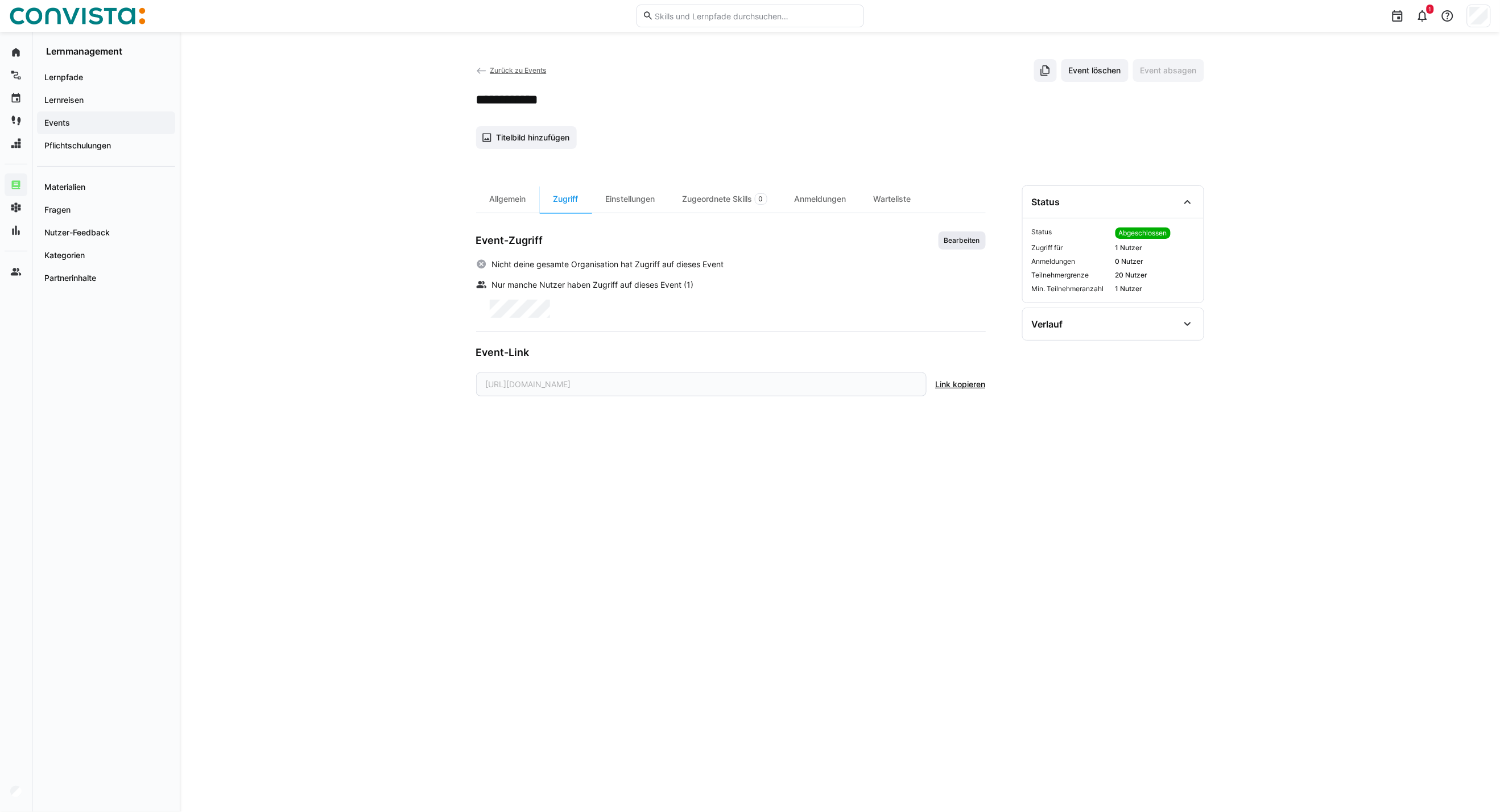
click at [968, 231] on span "Bearbeiten" at bounding box center [962, 240] width 47 height 18
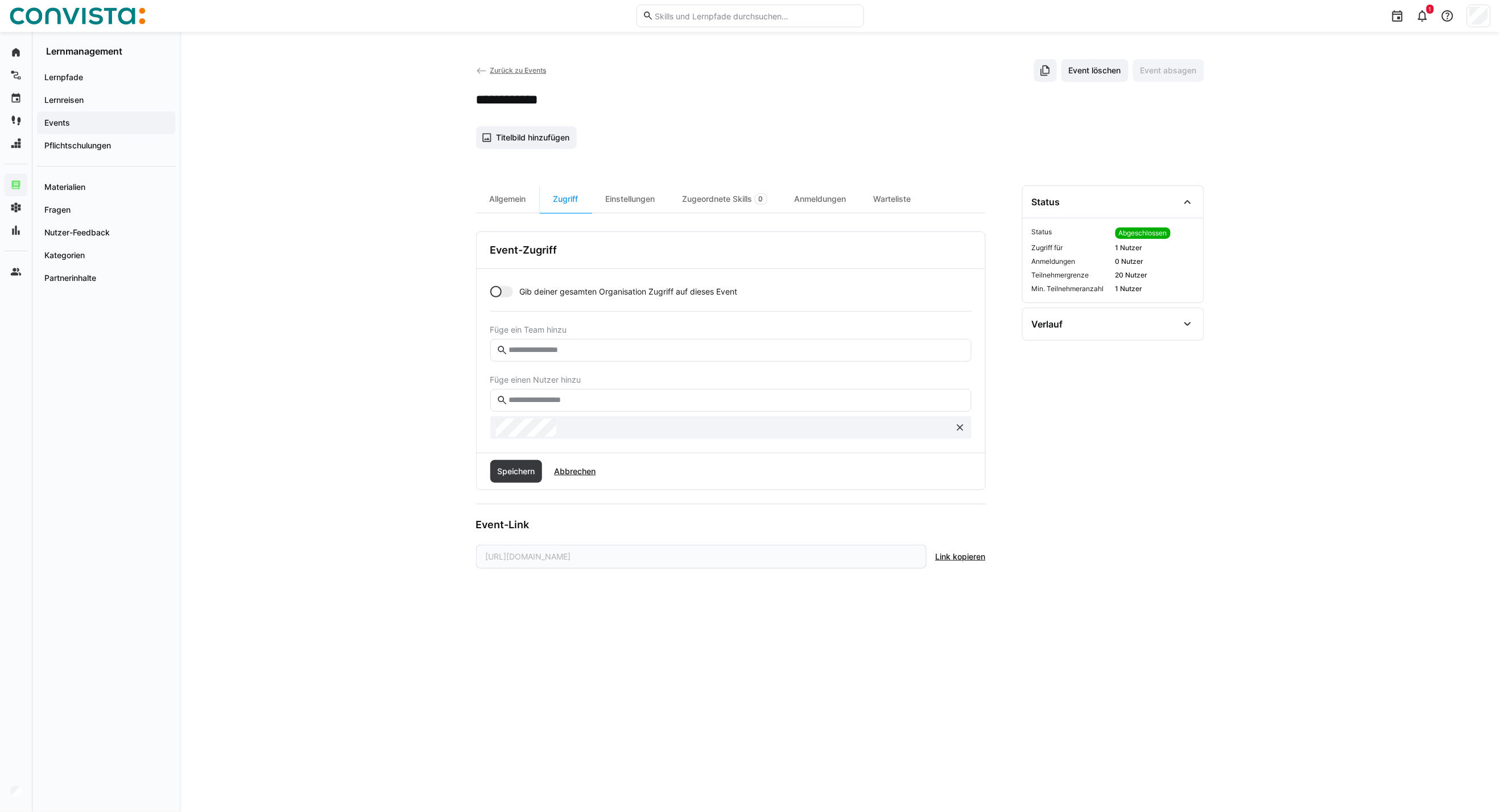
click at [551, 408] on eds-input at bounding box center [731, 400] width 481 height 23
click at [553, 398] on input "text" at bounding box center [736, 400] width 457 height 10
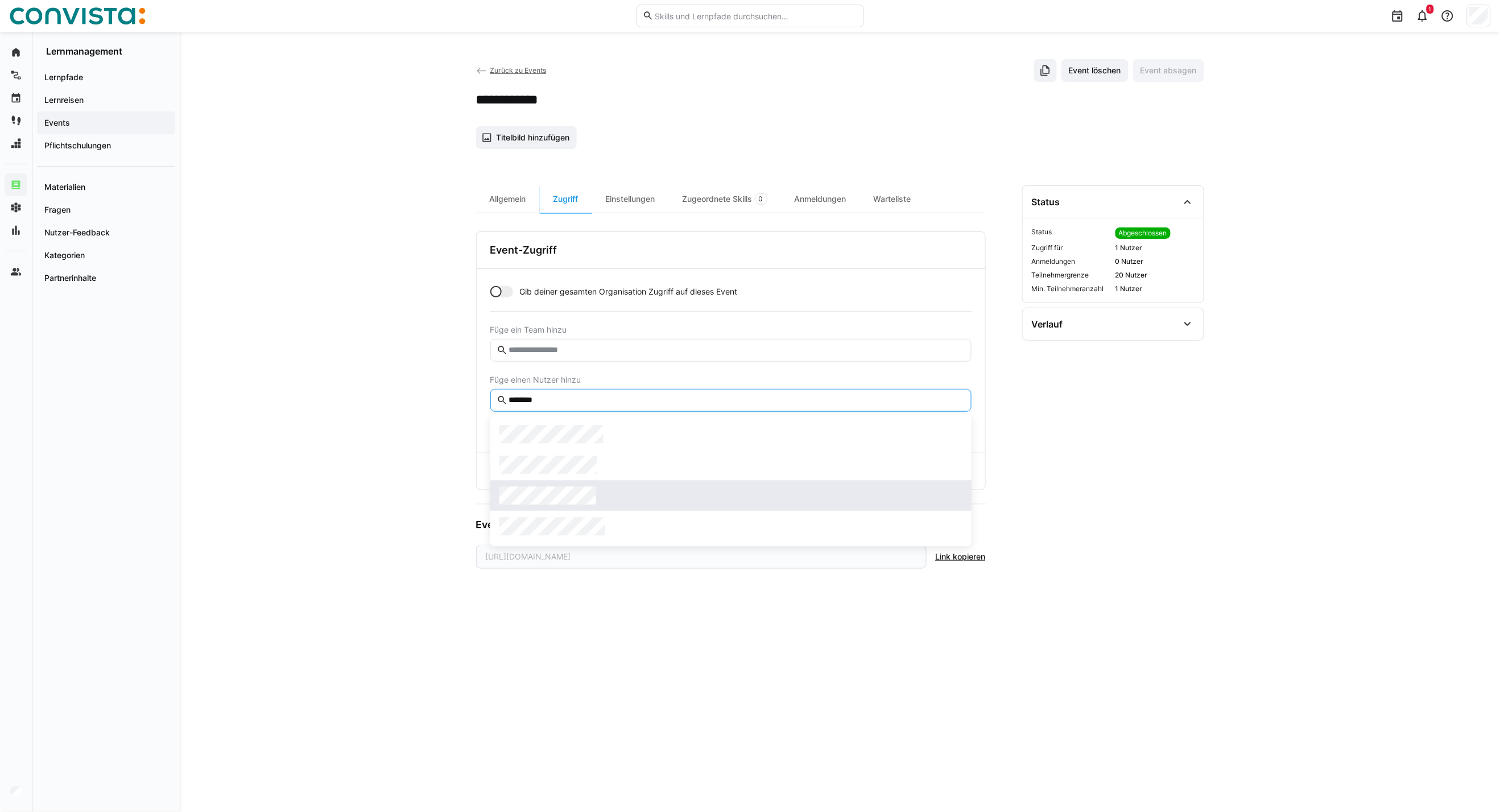
type input "********"
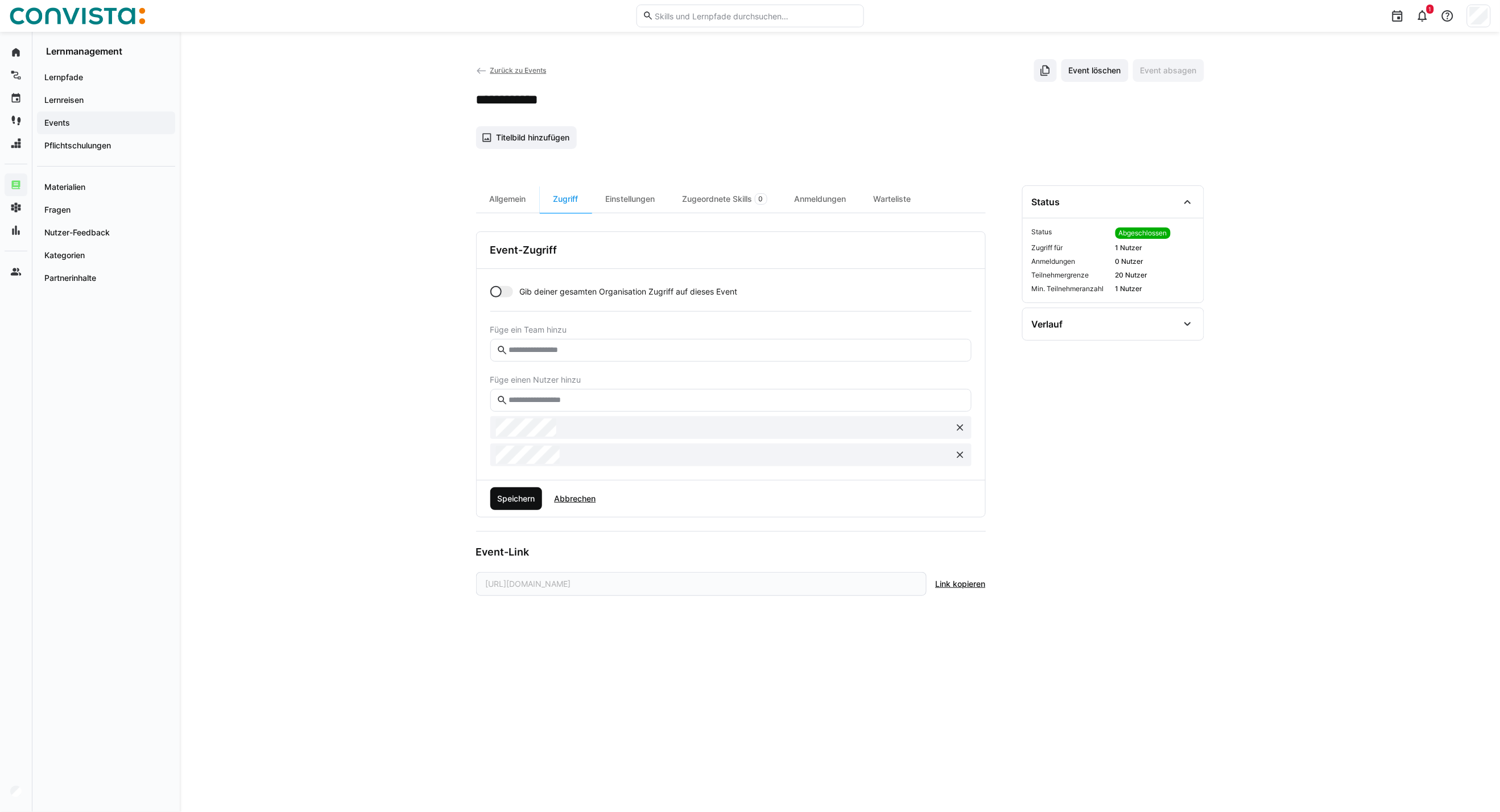
click at [518, 501] on span "Speichern" at bounding box center [516, 499] width 41 height 11
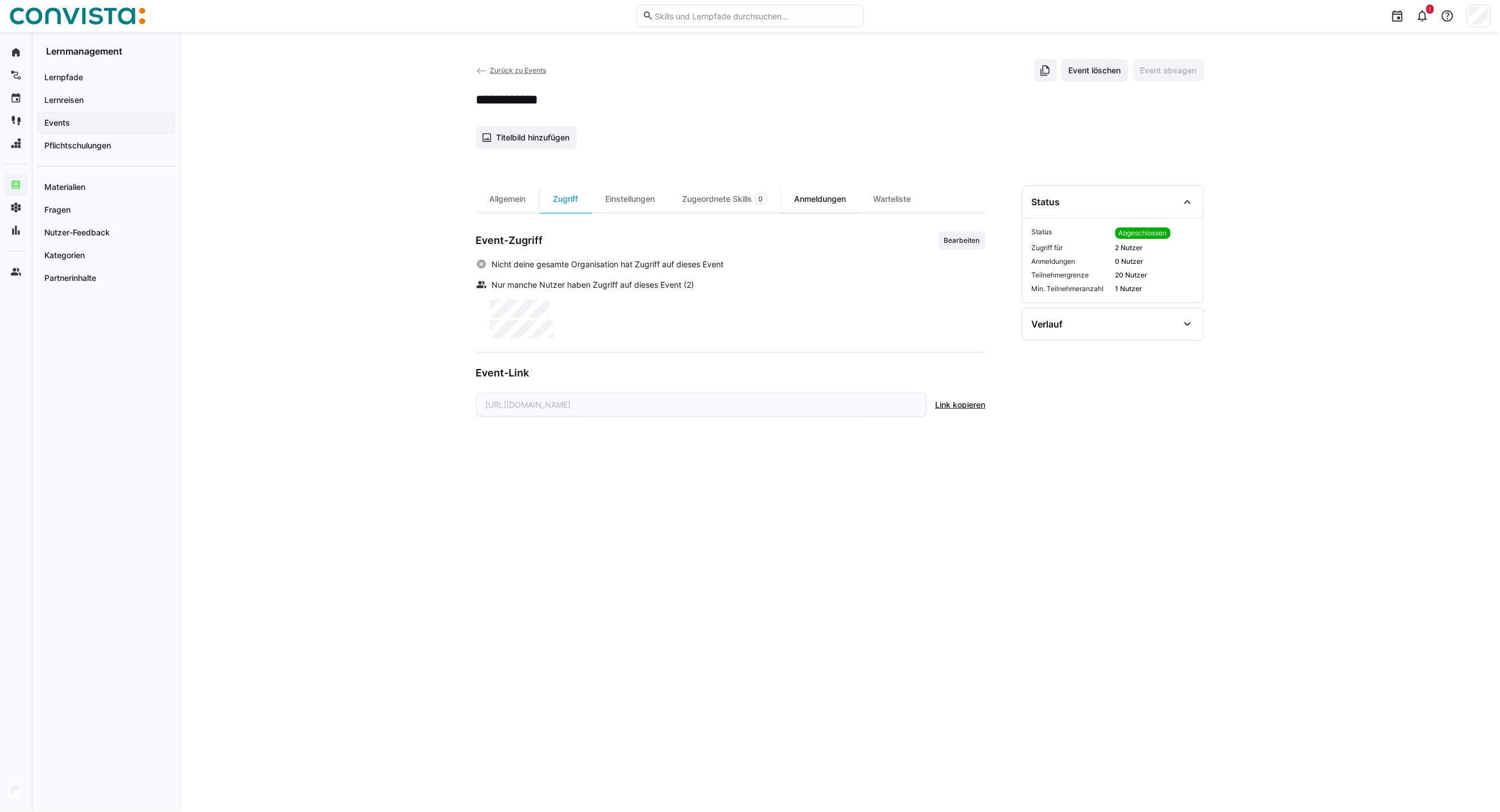
click at [816, 197] on div "Anmeldungen" at bounding box center [821, 199] width 79 height 28
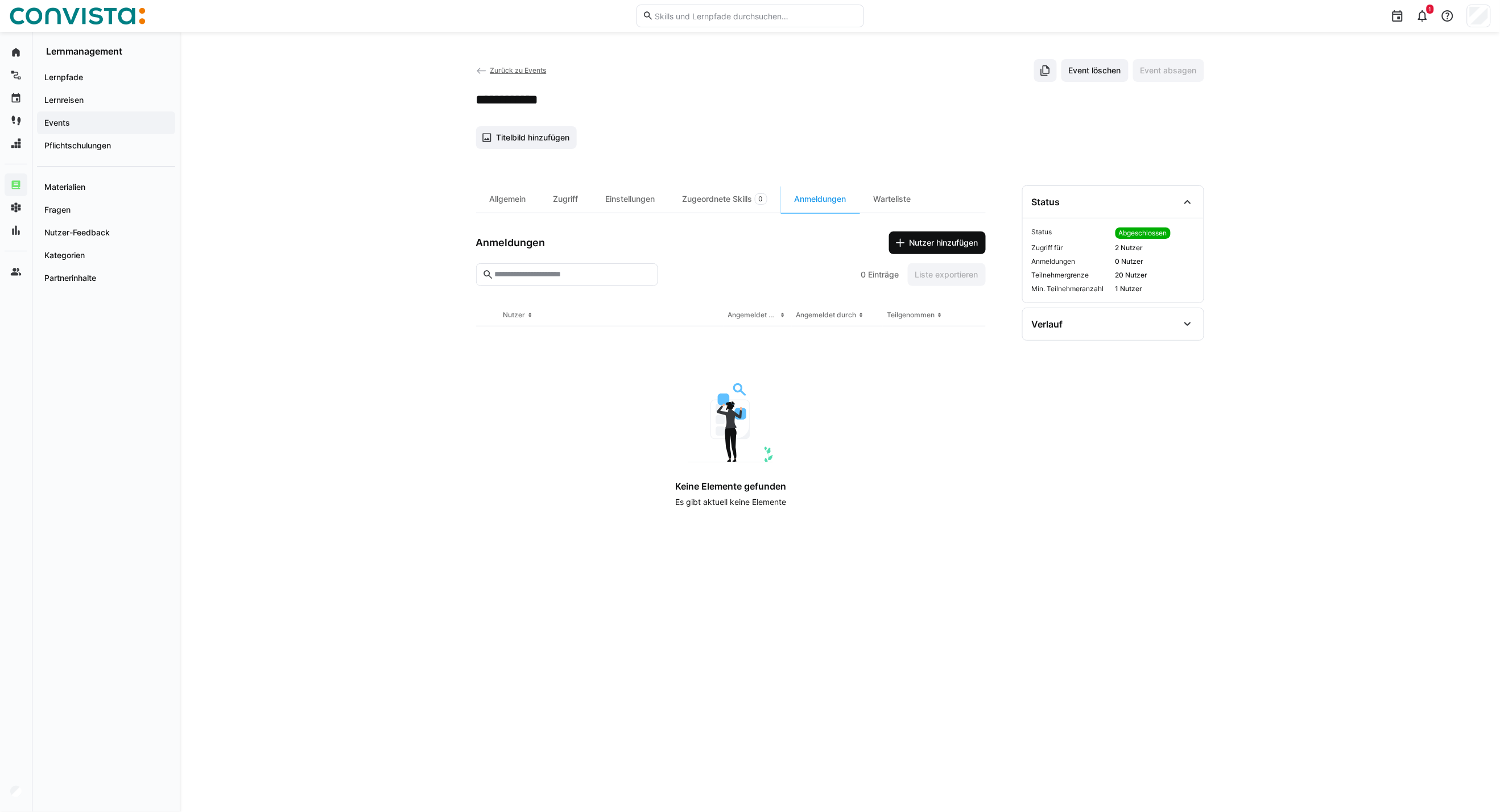
click at [920, 245] on span "Nutzer hinzufügen" at bounding box center [944, 243] width 72 height 11
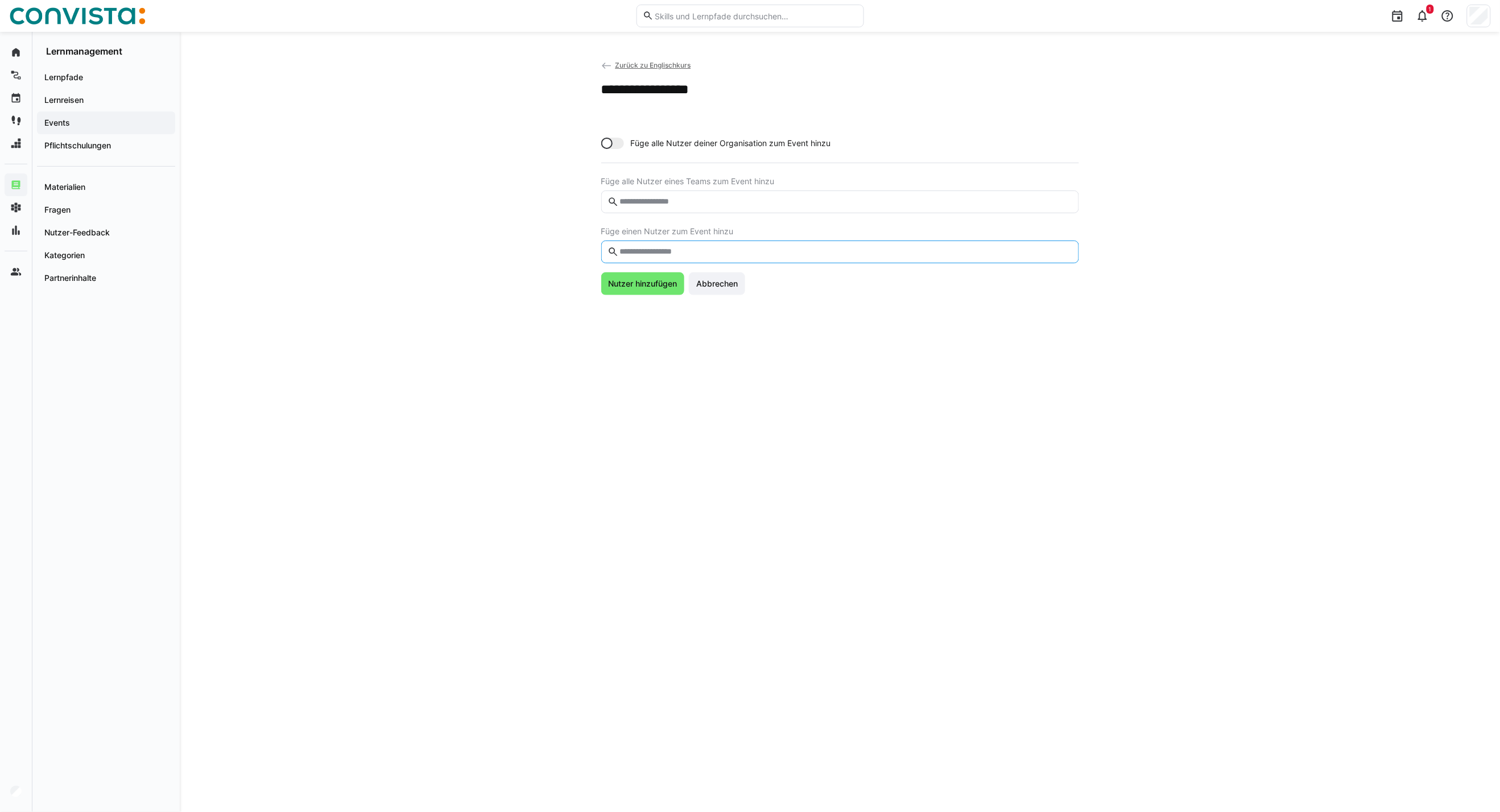
click at [624, 231] on div "Füge einen Nutzer zum Event hinzu" at bounding box center [840, 245] width 478 height 36
type input "**********"
click at [675, 272] on span at bounding box center [840, 285] width 478 height 30
click at [641, 313] on span "Nutzer hinzufügen" at bounding box center [642, 311] width 72 height 11
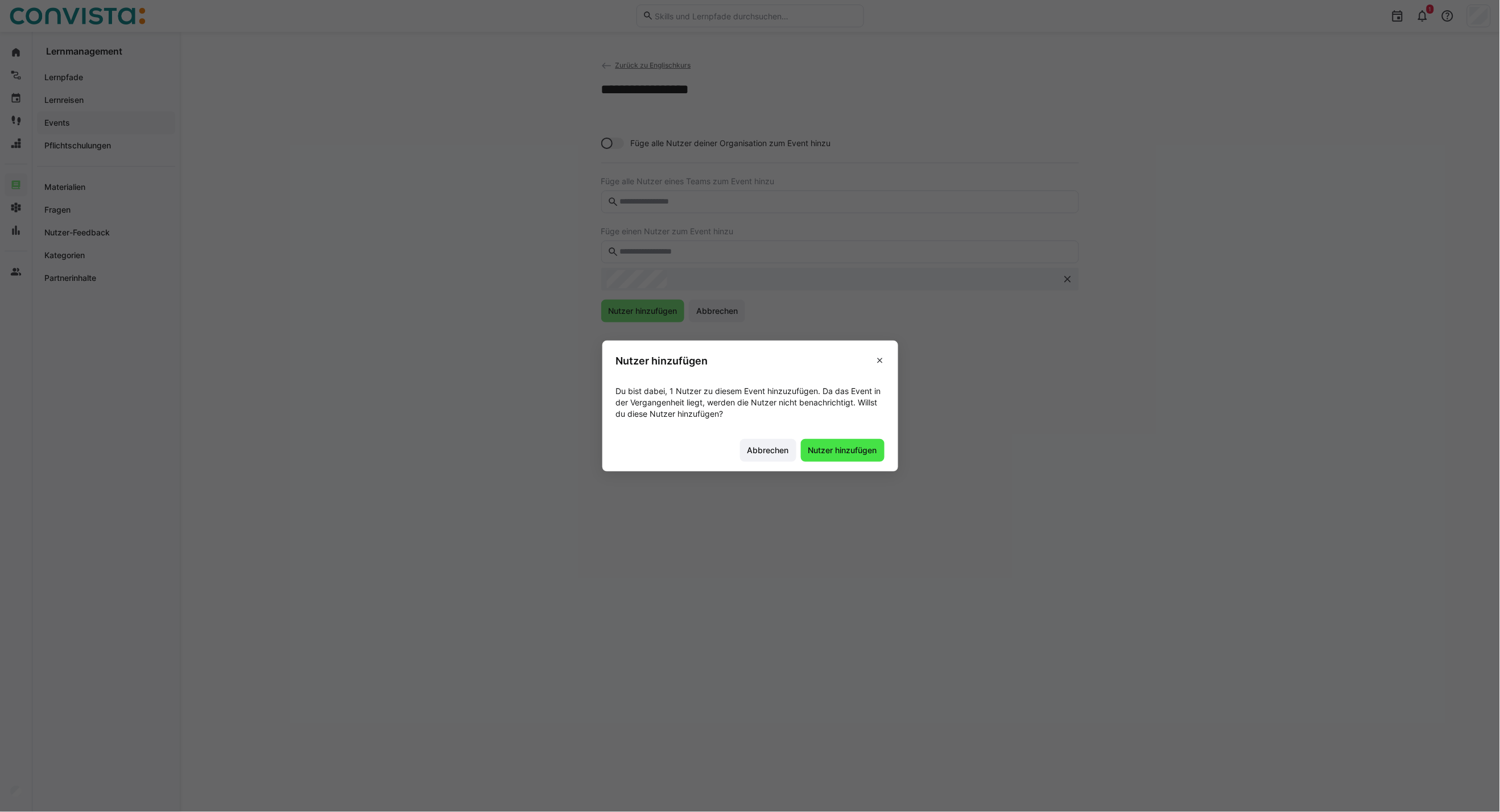
click at [842, 441] on span "Nutzer hinzufügen" at bounding box center [843, 450] width 84 height 23
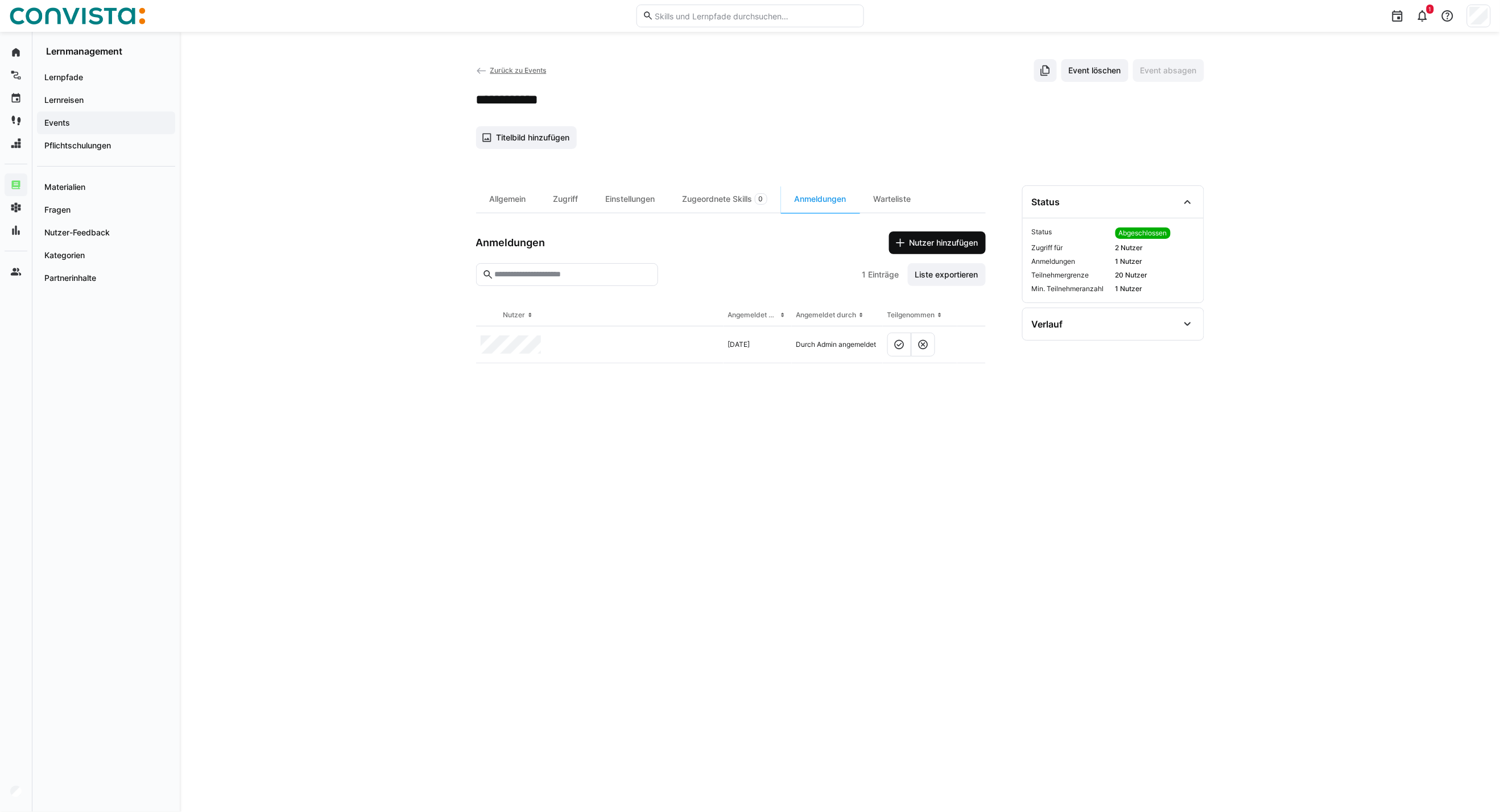
click at [953, 247] on span "Nutzer hinzufügen" at bounding box center [944, 243] width 72 height 11
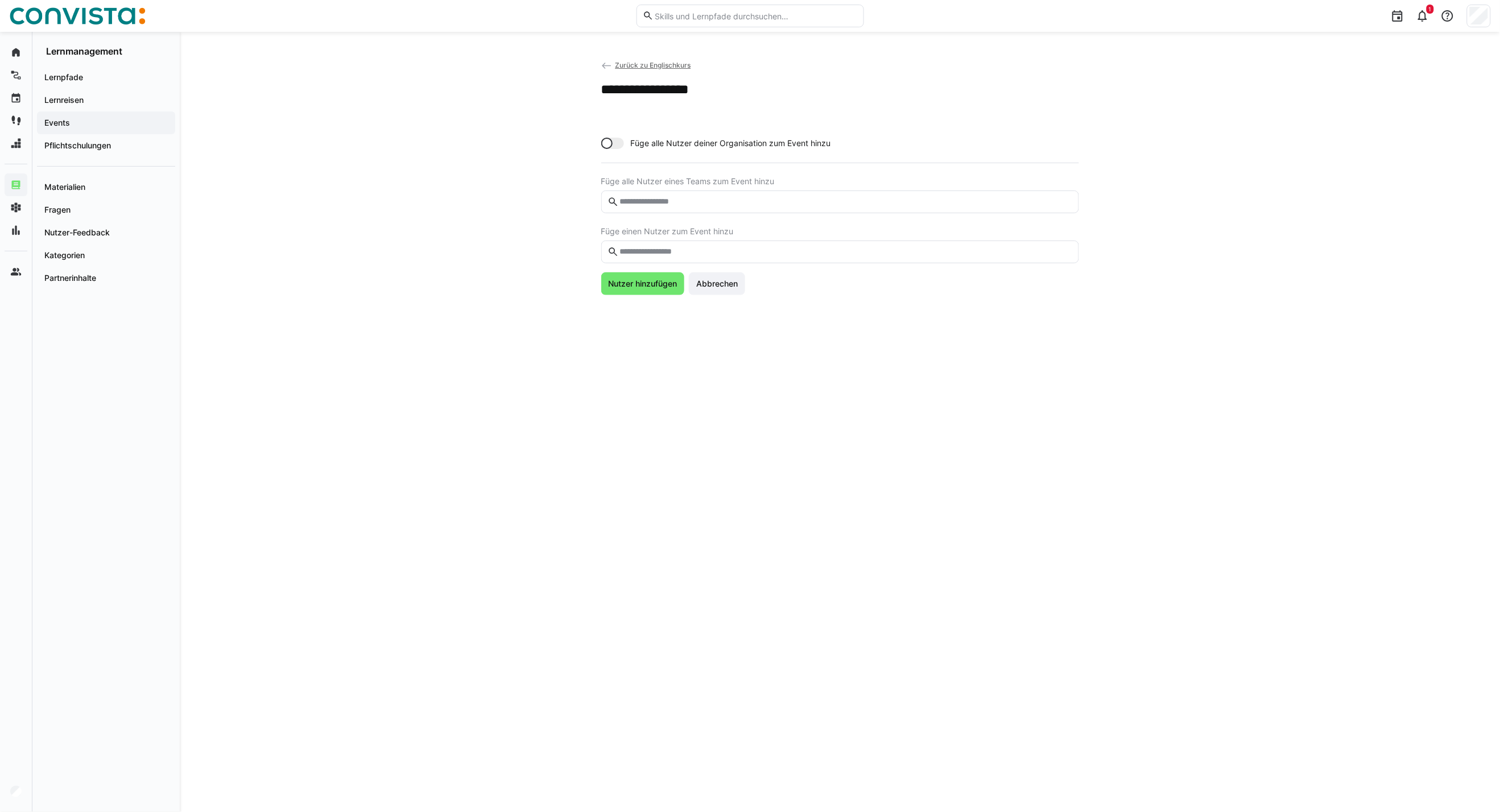
click at [651, 247] on input "text" at bounding box center [845, 251] width 454 height 10
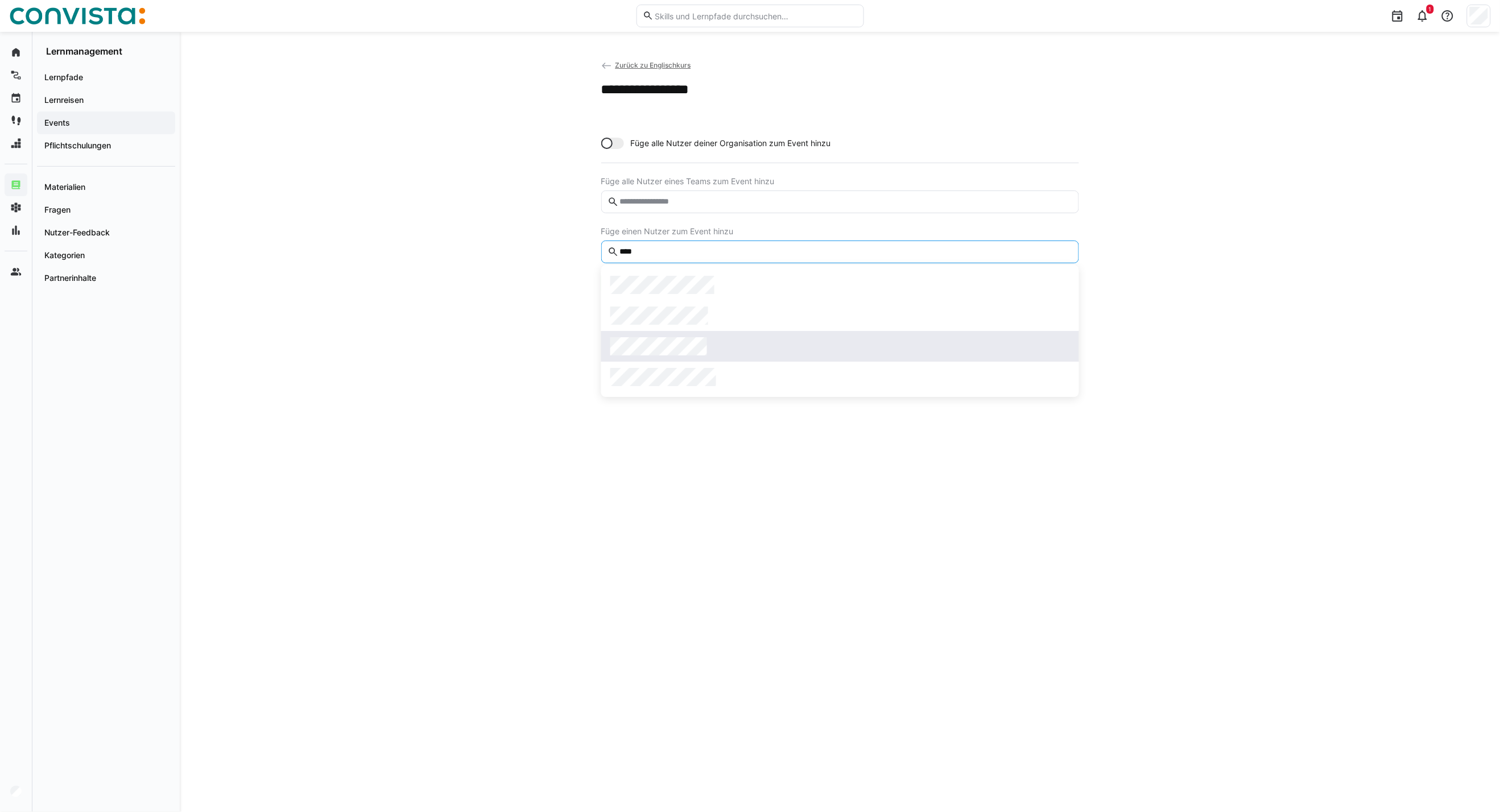
type input "****"
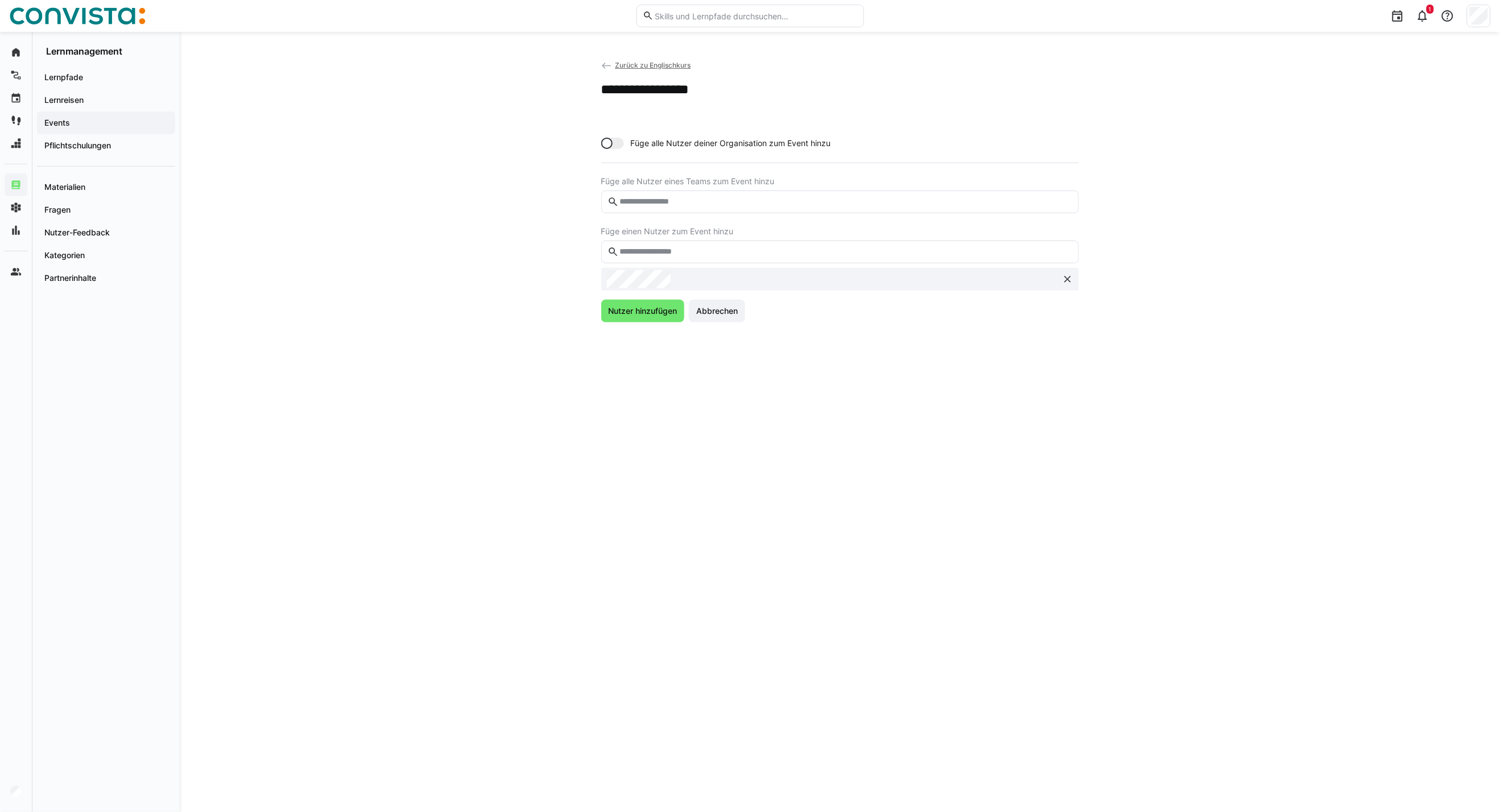
click at [661, 325] on div "**********" at bounding box center [840, 422] width 728 height 725
click at [660, 310] on span "Nutzer hinzufügen" at bounding box center [642, 311] width 72 height 11
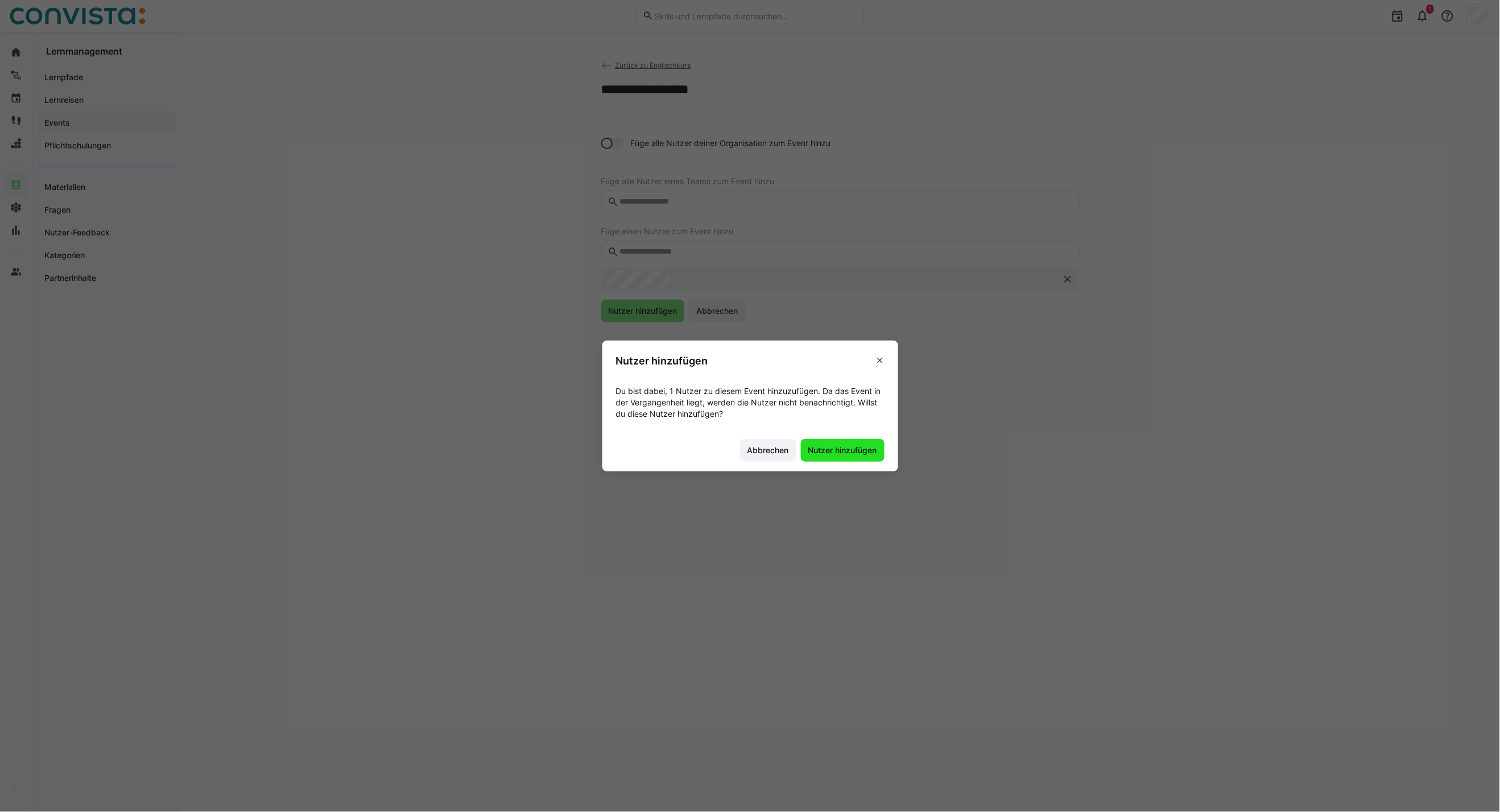
click at [817, 449] on span "Nutzer hinzufügen" at bounding box center [842, 450] width 72 height 11
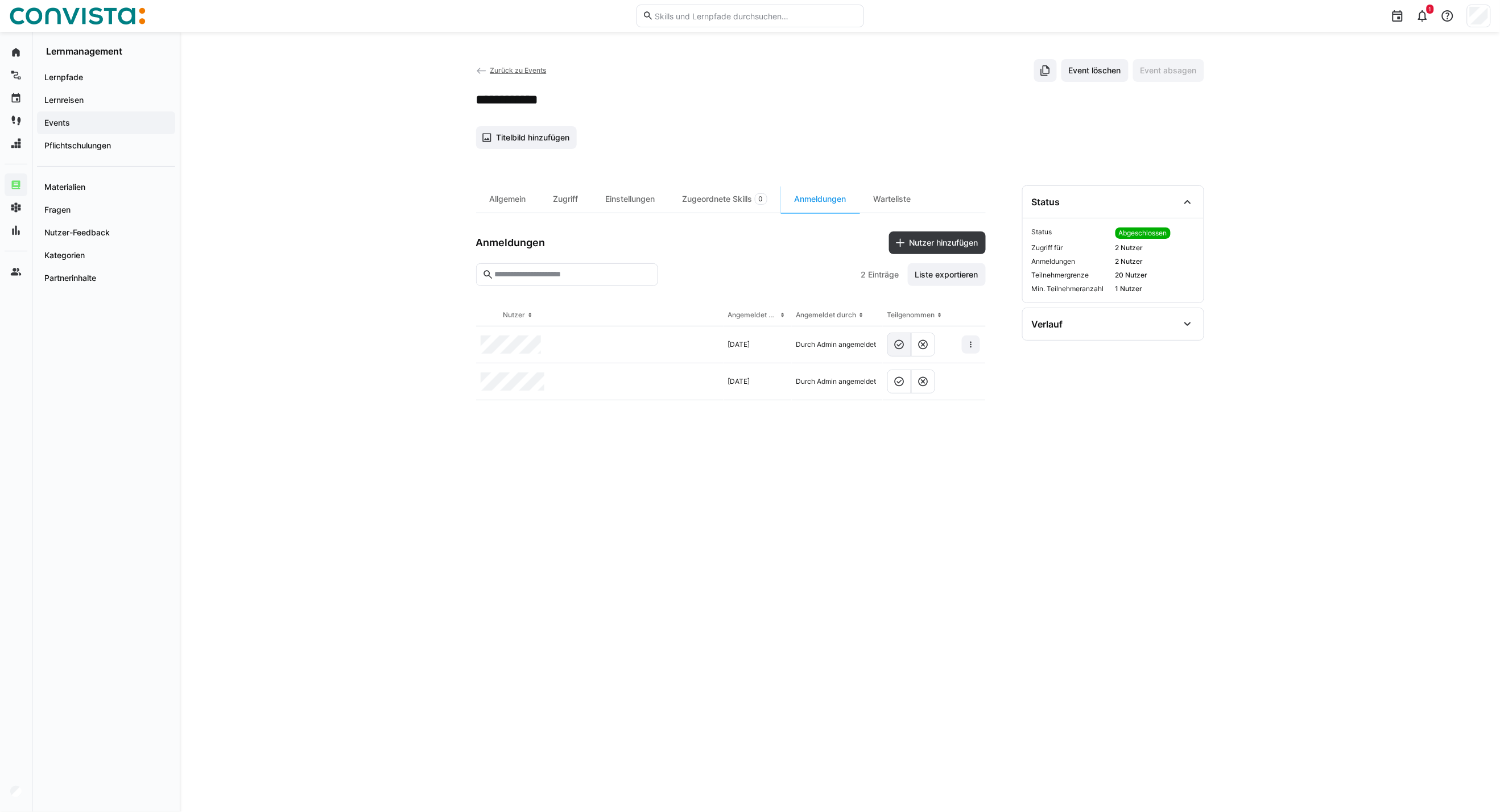
click at [894, 344] on eds-icon at bounding box center [899, 344] width 11 height 11
click at [896, 387] on eds-icon at bounding box center [899, 381] width 11 height 11
click at [498, 70] on span "Zurück zu Events" at bounding box center [518, 70] width 56 height 9
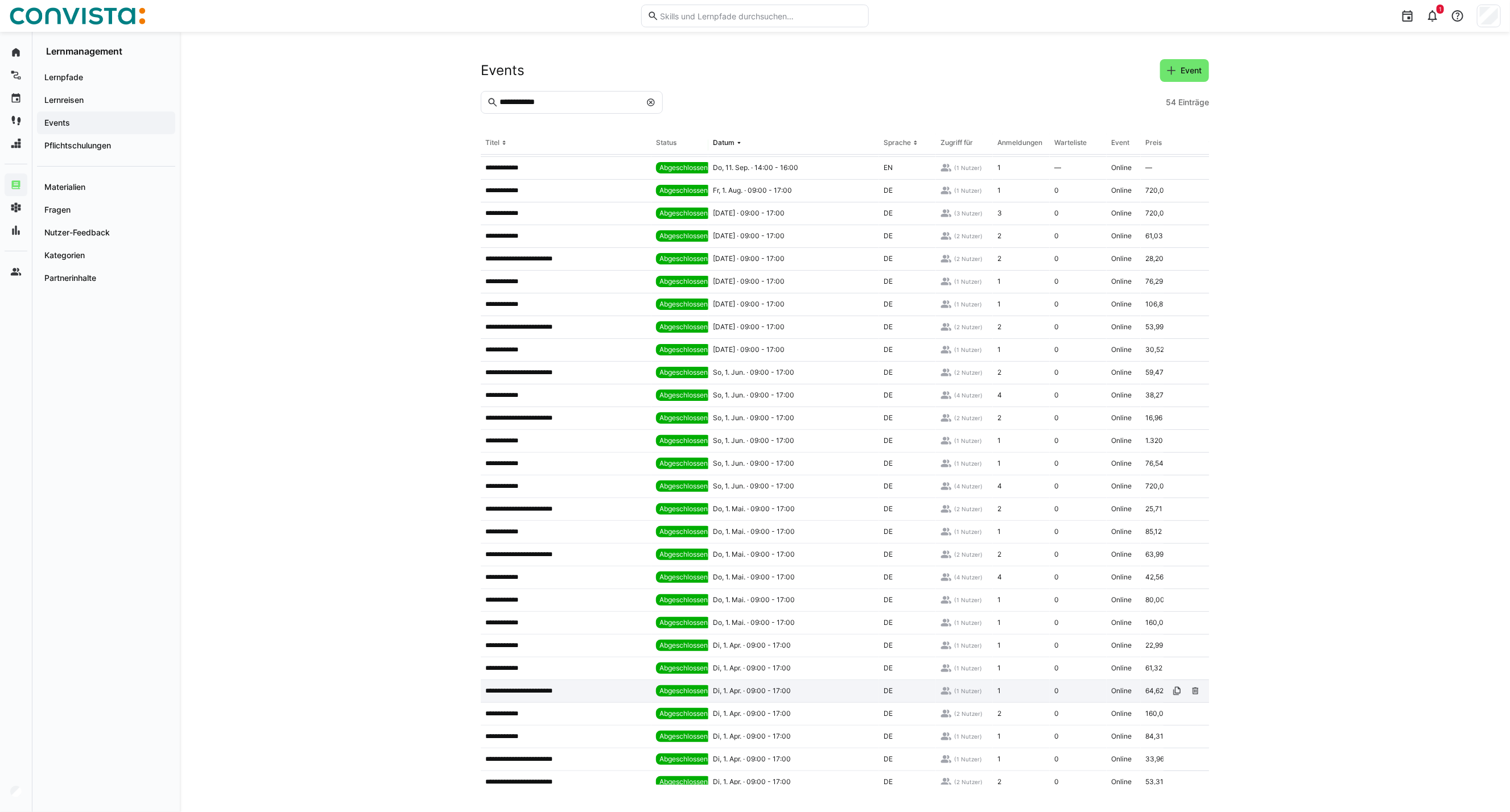
scroll to position [63, 0]
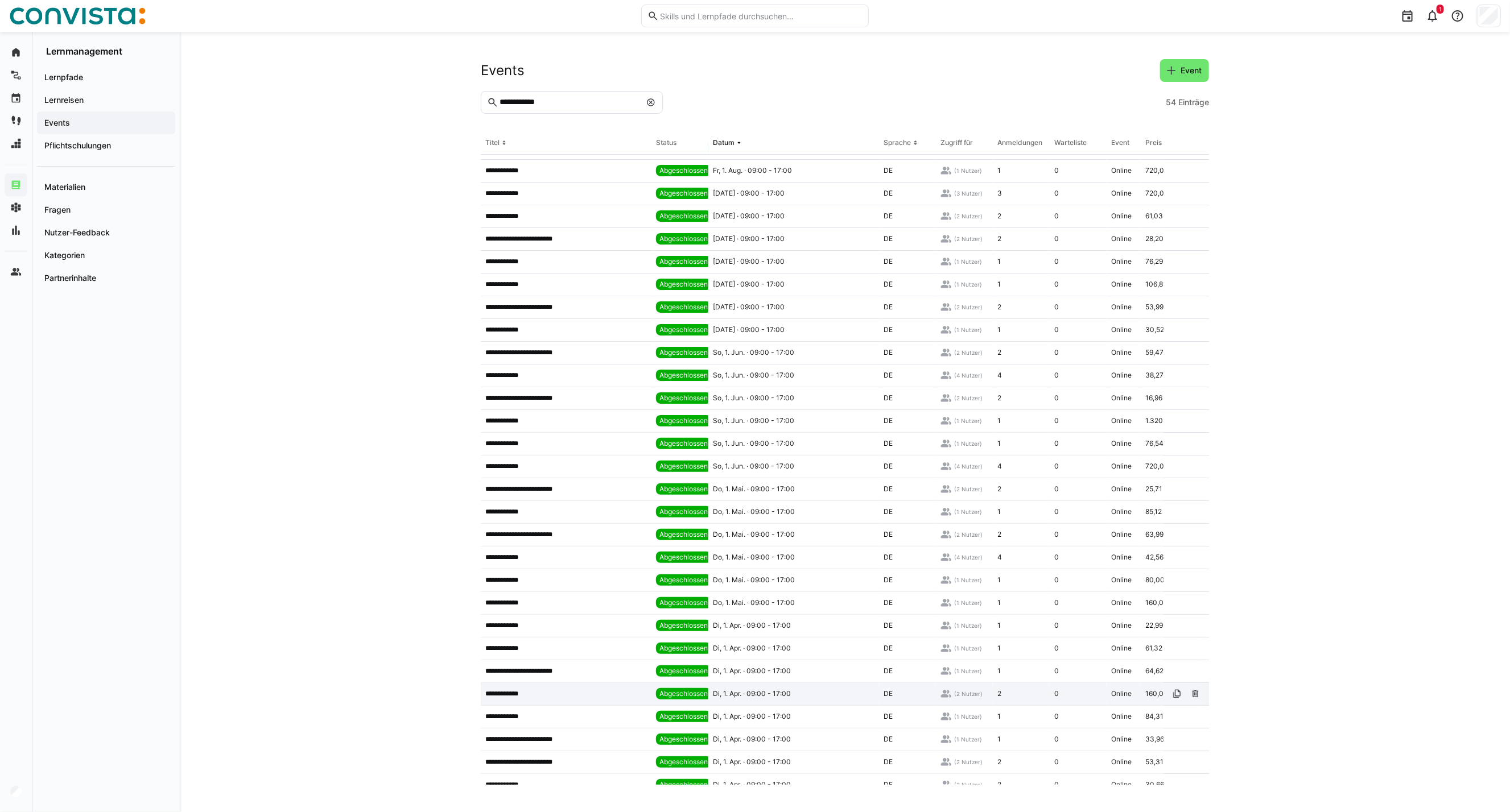
click at [547, 584] on div "**********" at bounding box center [566, 694] width 171 height 23
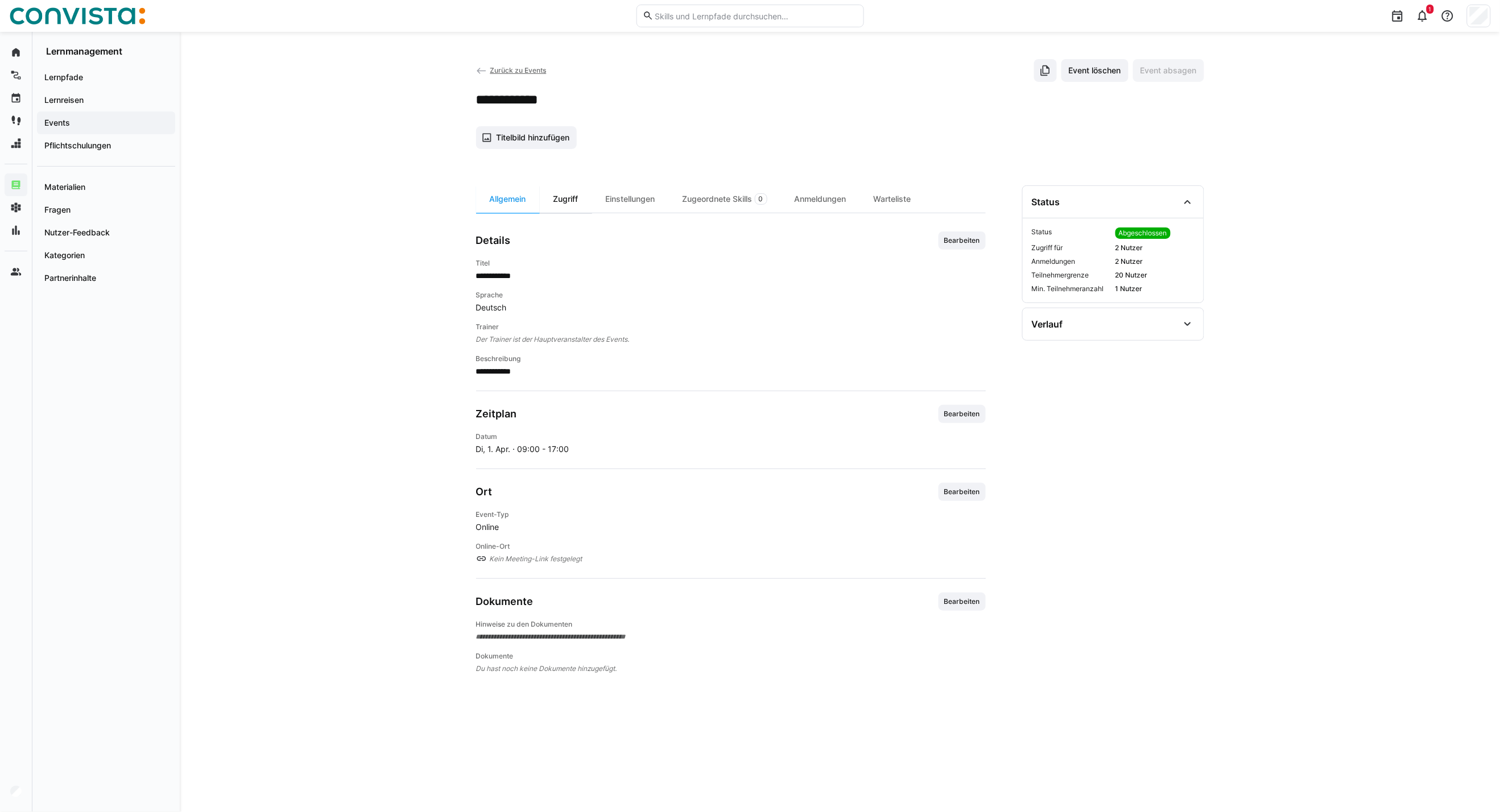
click at [570, 209] on div "Zugriff" at bounding box center [566, 199] width 52 height 28
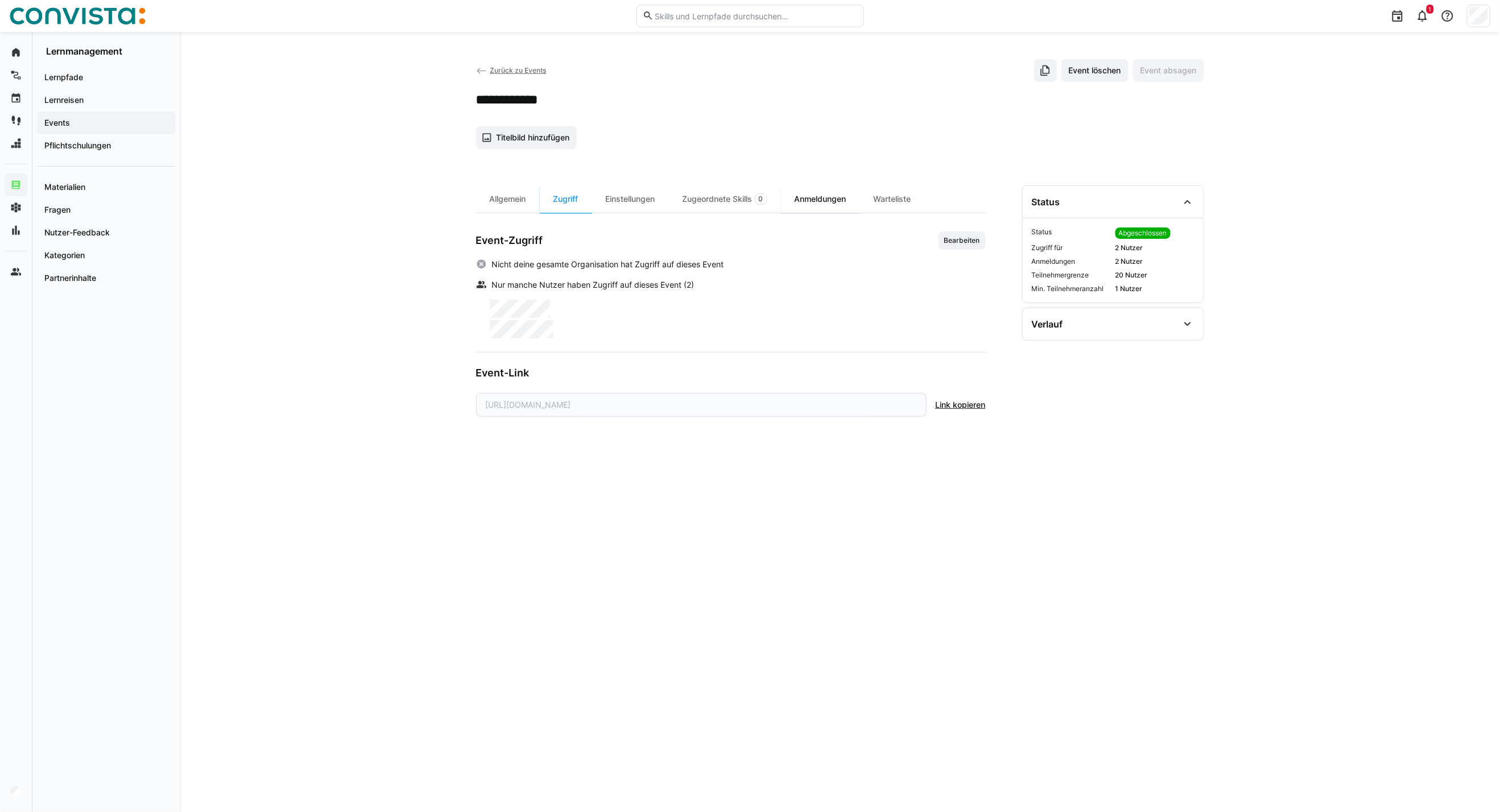
click at [835, 203] on div "Anmeldungen" at bounding box center [821, 199] width 79 height 28
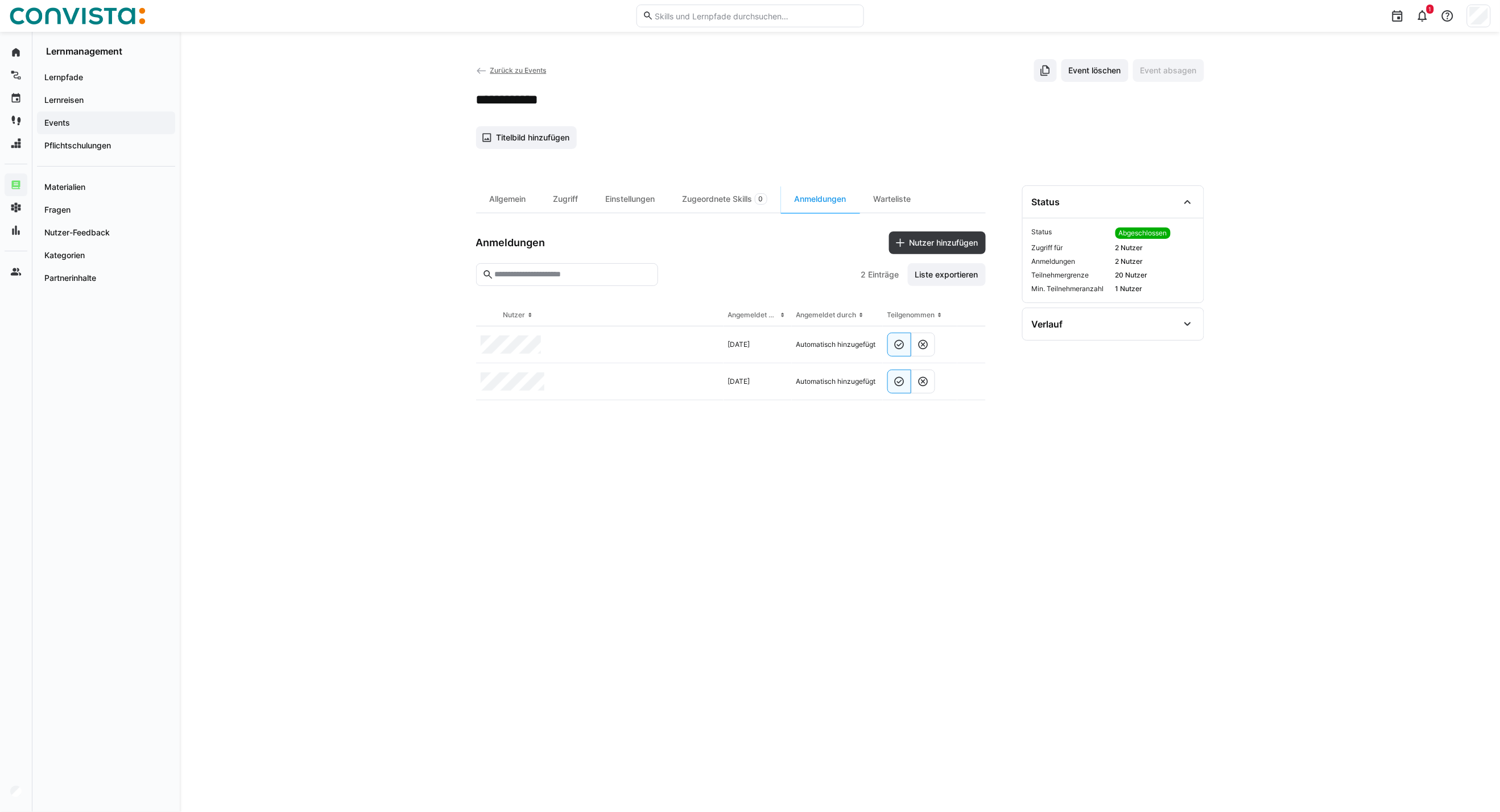
click at [535, 74] on span "Zurück zu Events" at bounding box center [518, 70] width 56 height 9
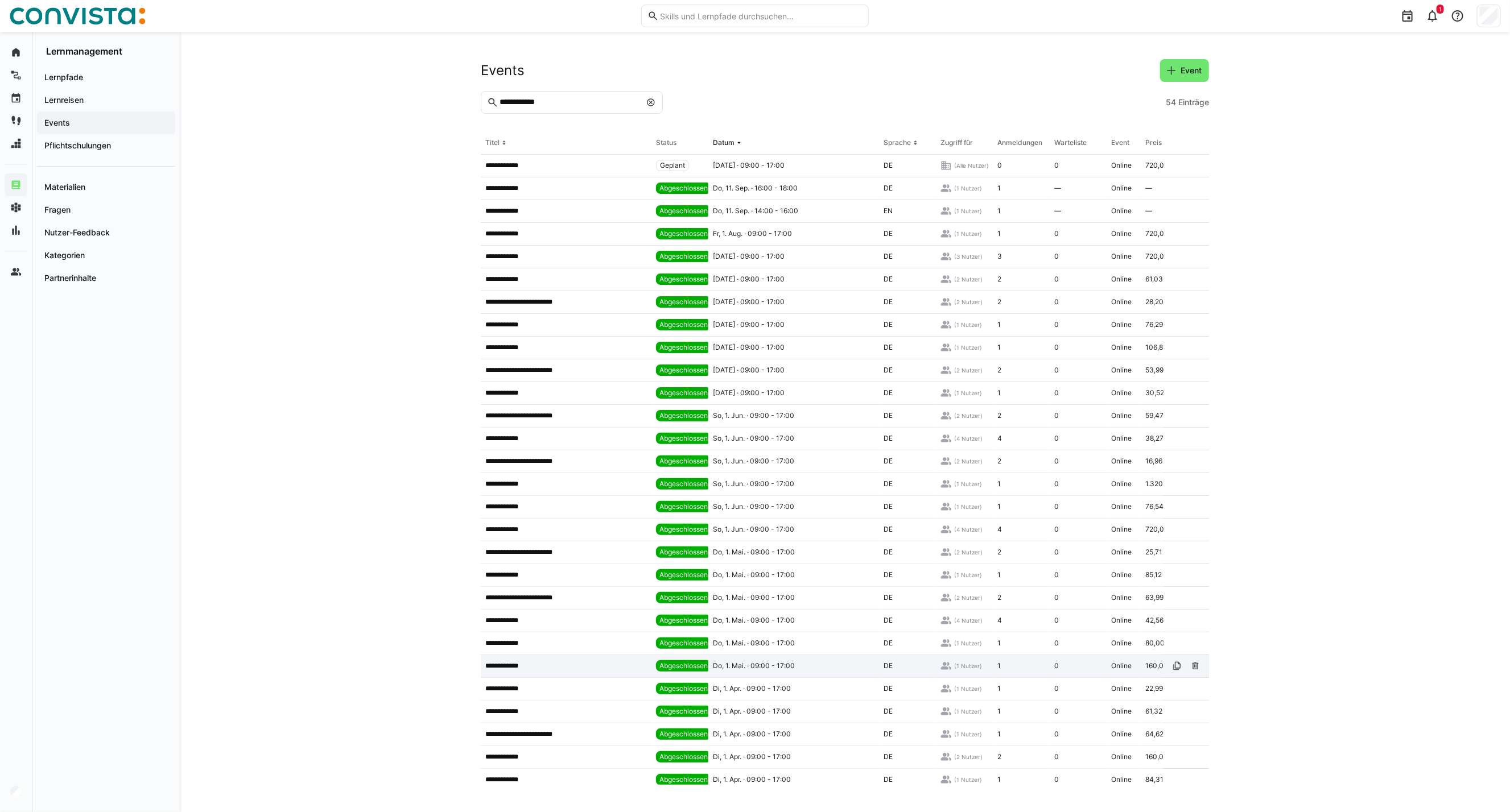
click at [559, 584] on app-table-first-column "**********" at bounding box center [566, 666] width 162 height 9
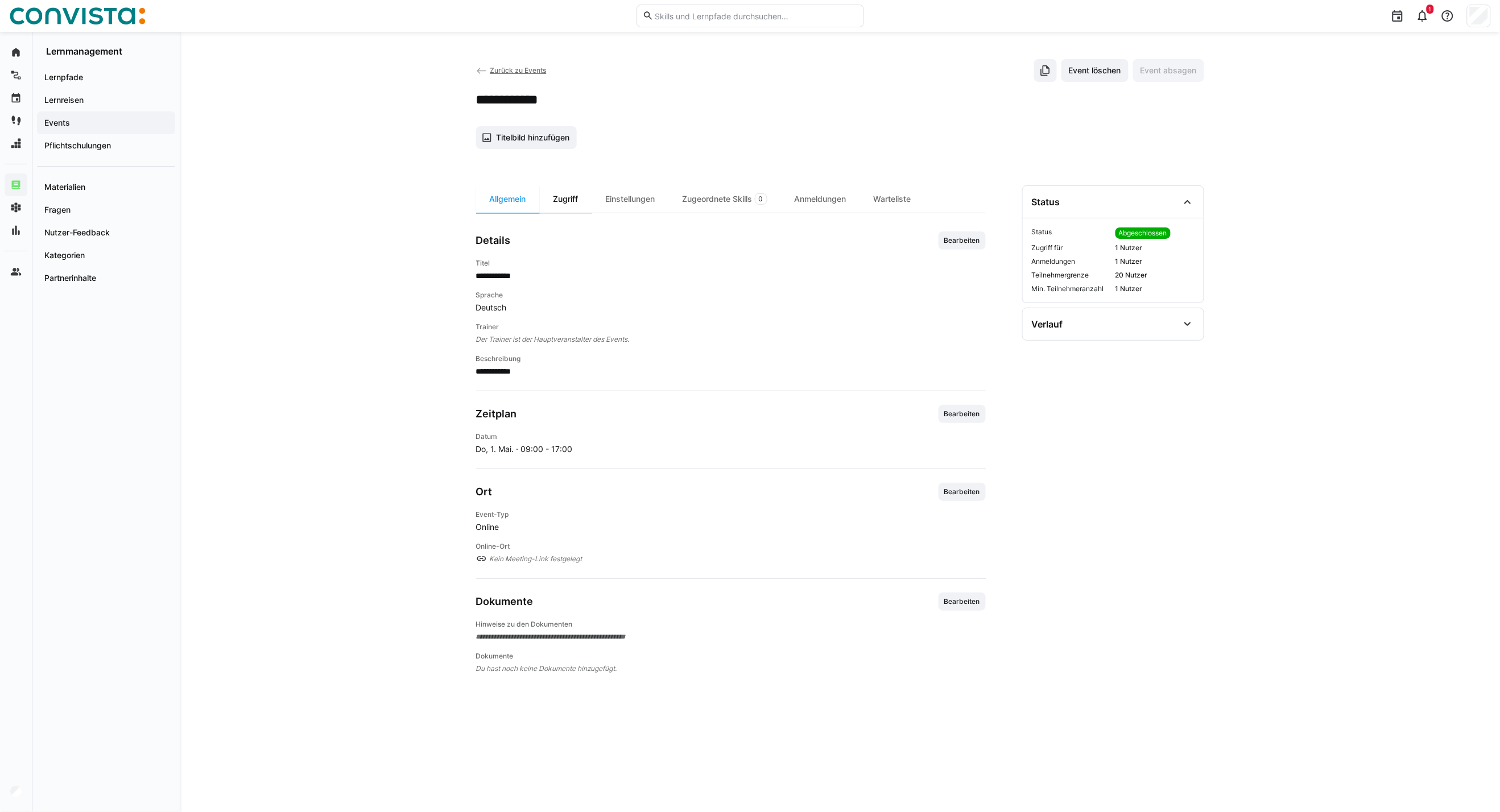
click at [571, 198] on div "Zugriff" at bounding box center [566, 199] width 52 height 28
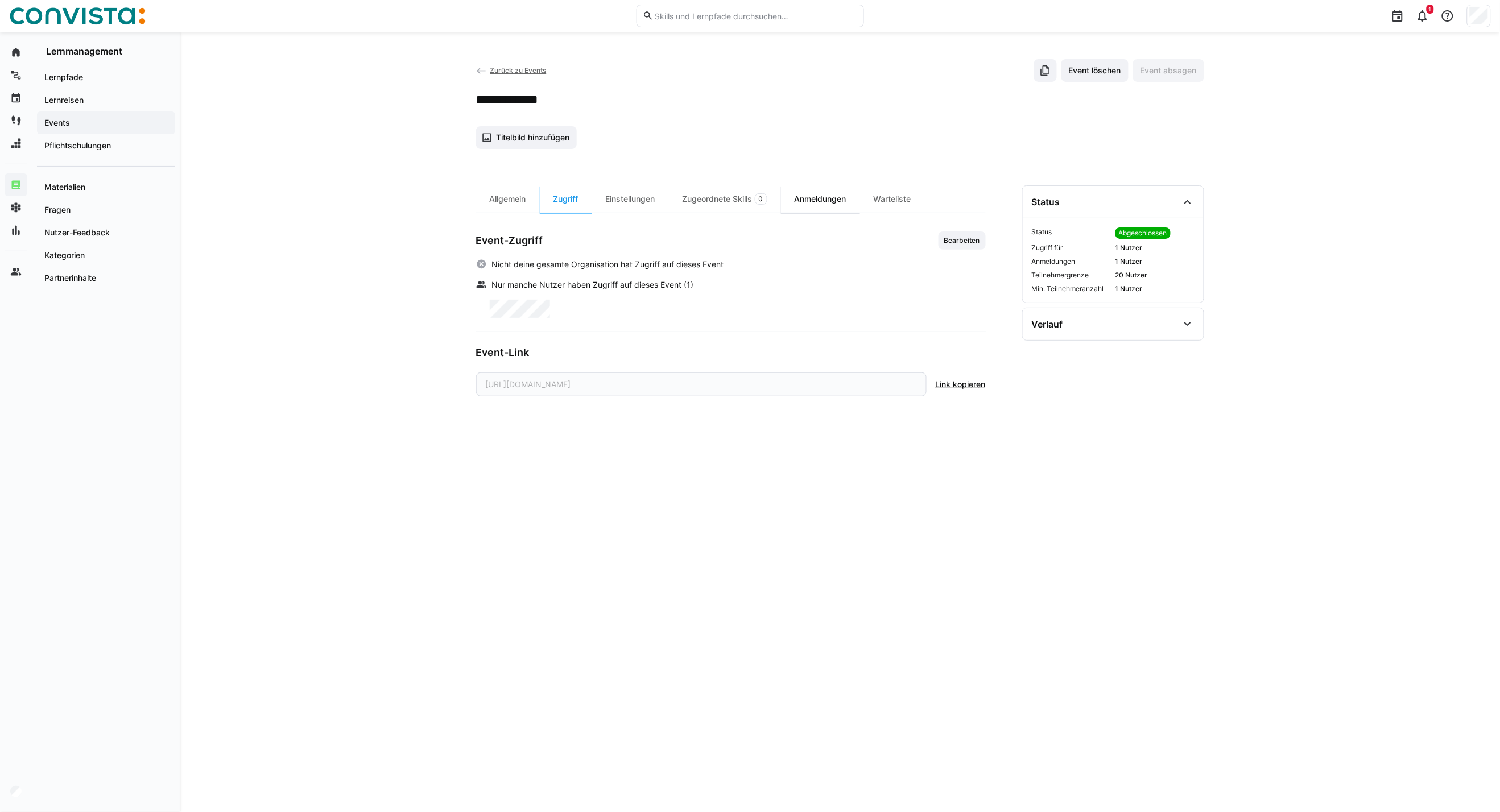
click at [839, 197] on div "Anmeldungen" at bounding box center [821, 199] width 79 height 28
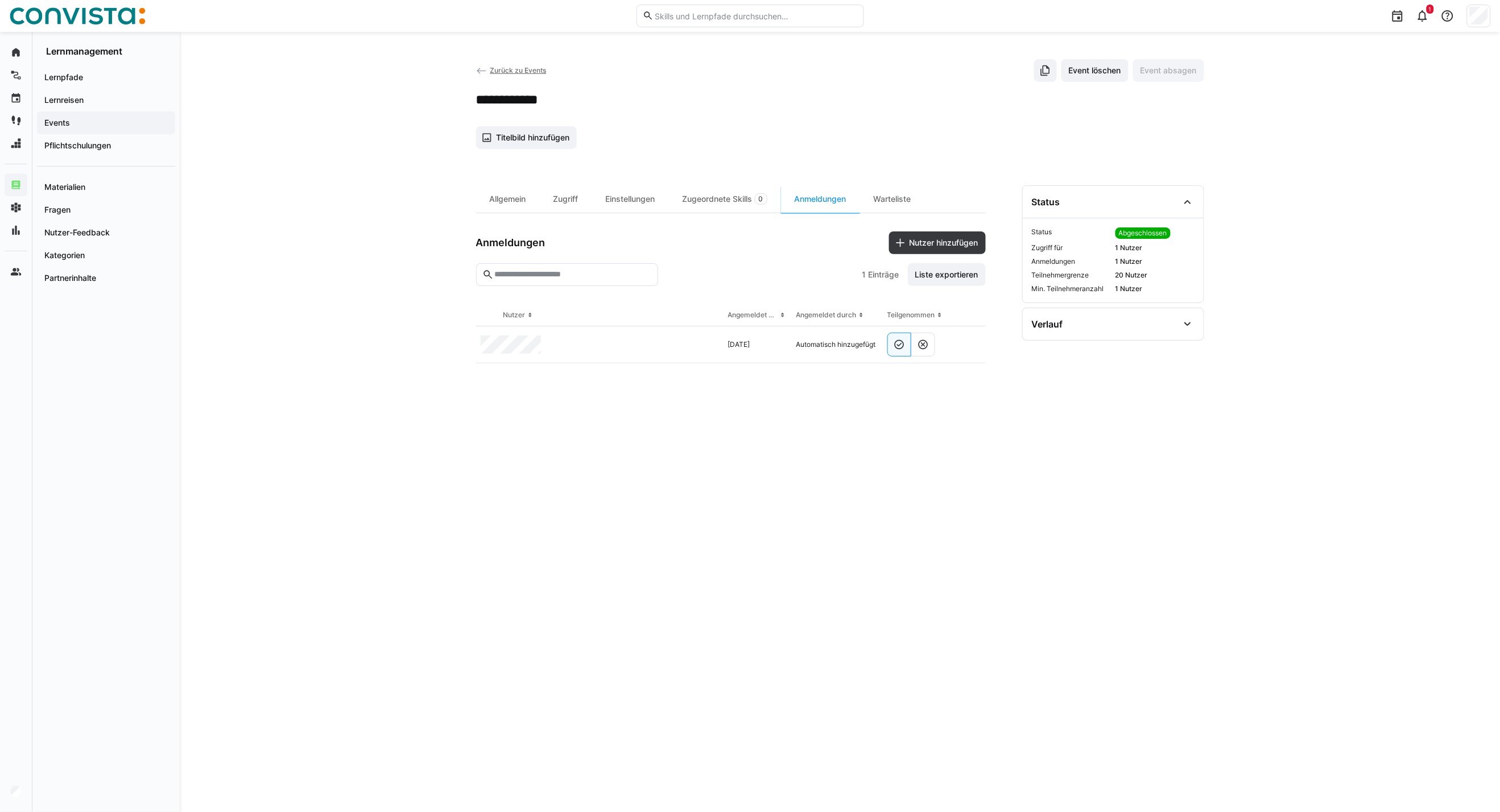
click at [512, 69] on span "Zurück zu Events" at bounding box center [518, 70] width 56 height 9
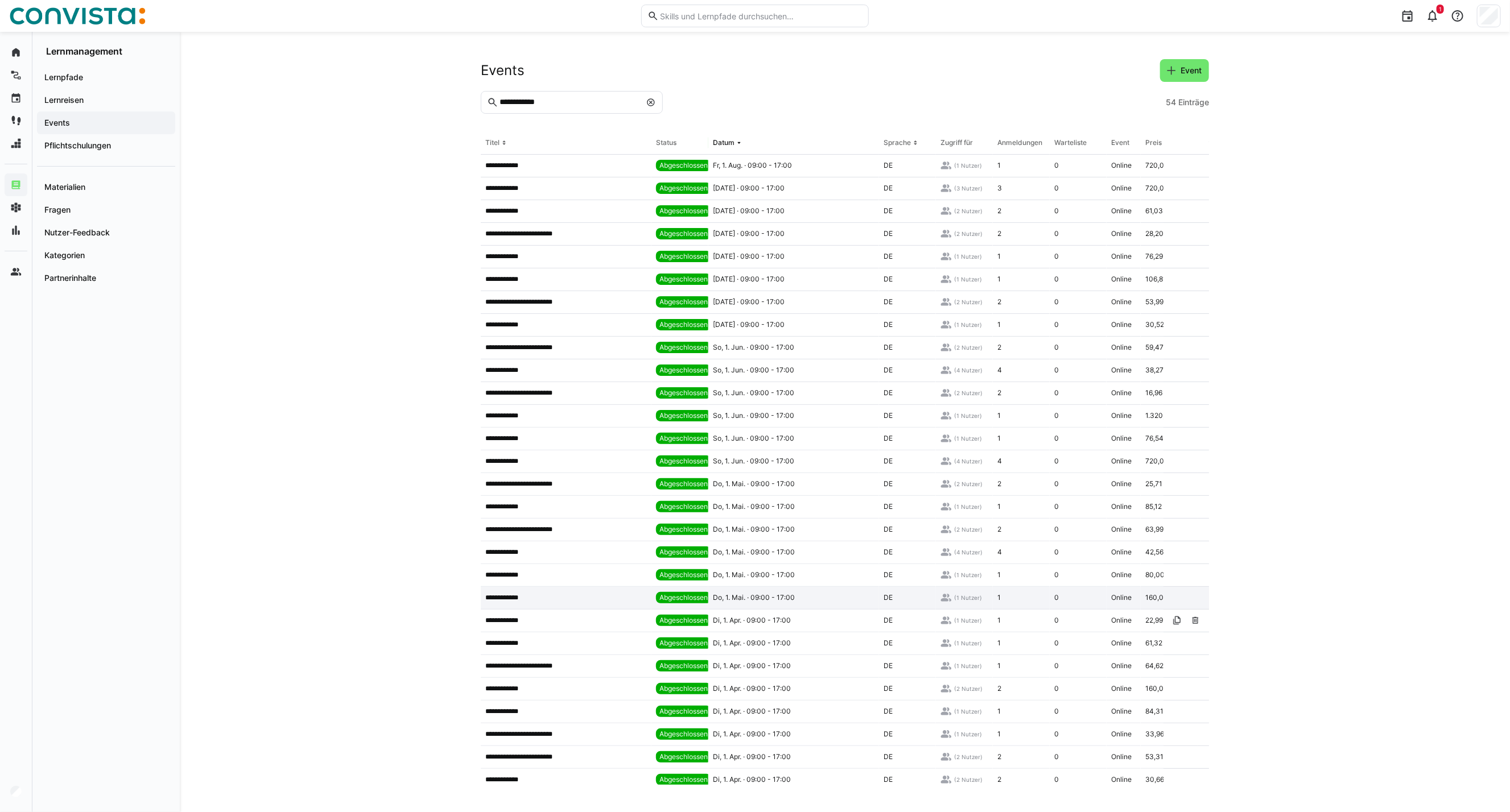
scroll to position [63, 0]
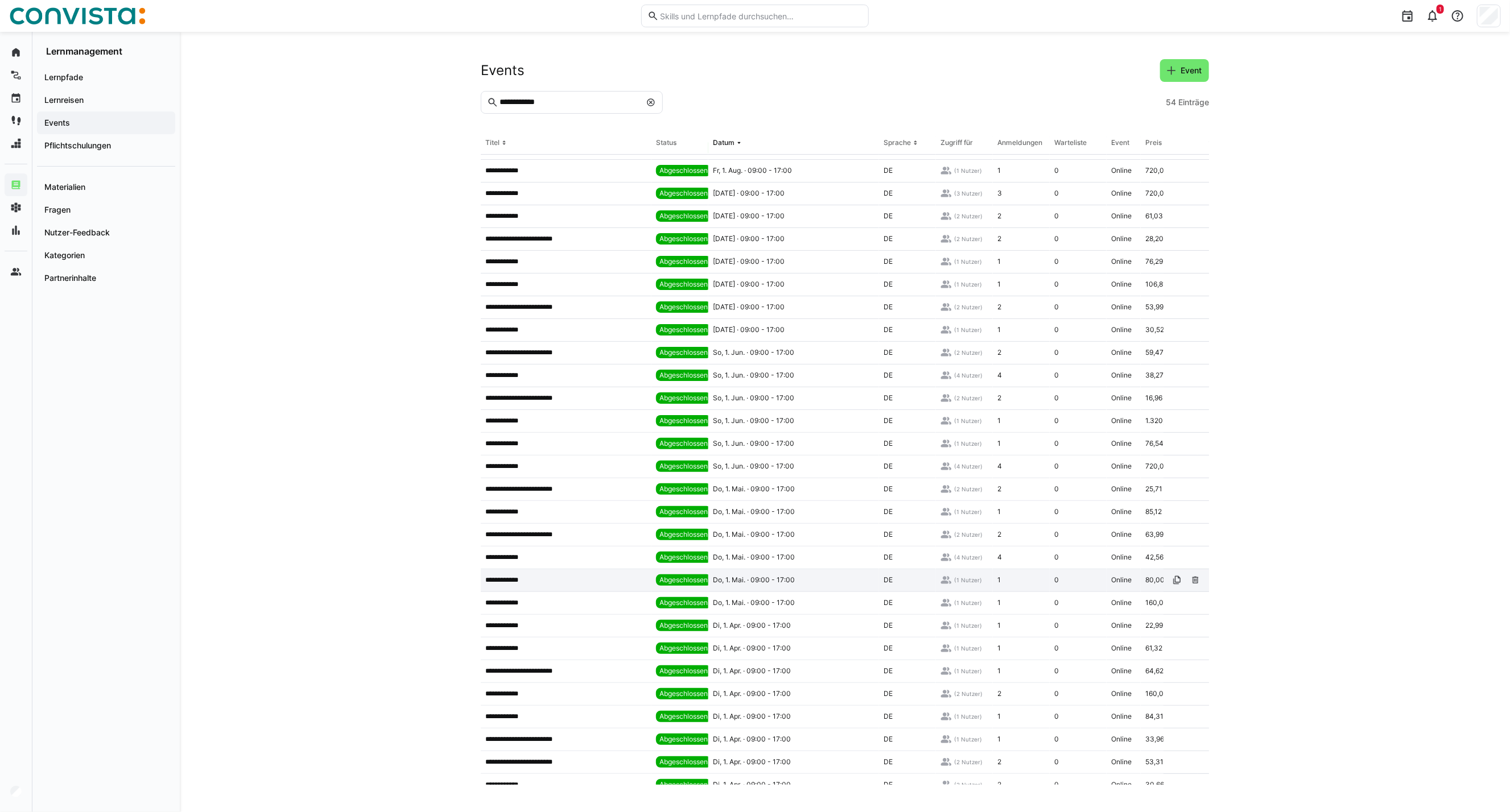
click at [593, 578] on app-table-first-column "**********" at bounding box center [566, 580] width 162 height 9
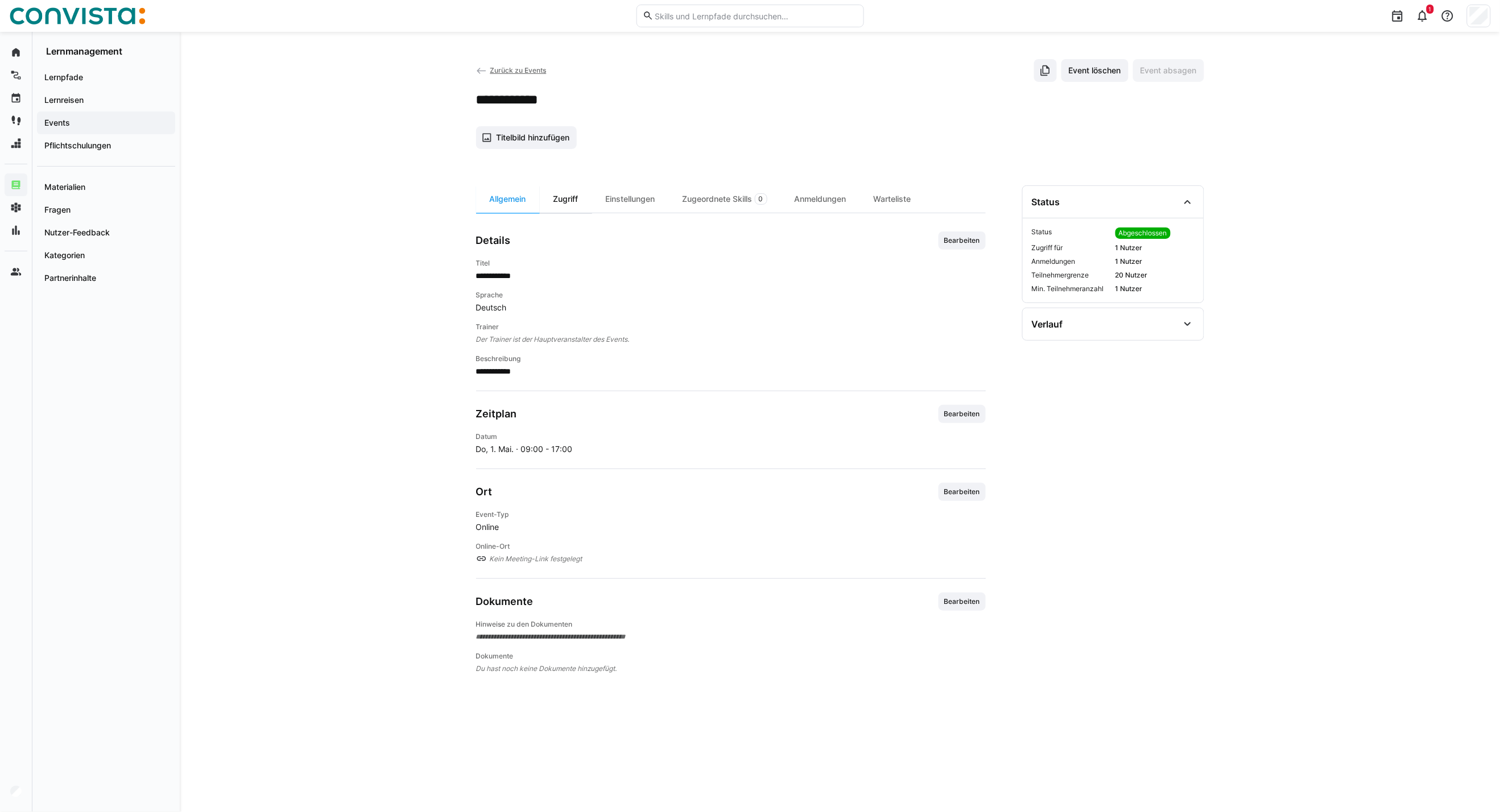
click at [582, 196] on div "Zugriff" at bounding box center [566, 199] width 52 height 28
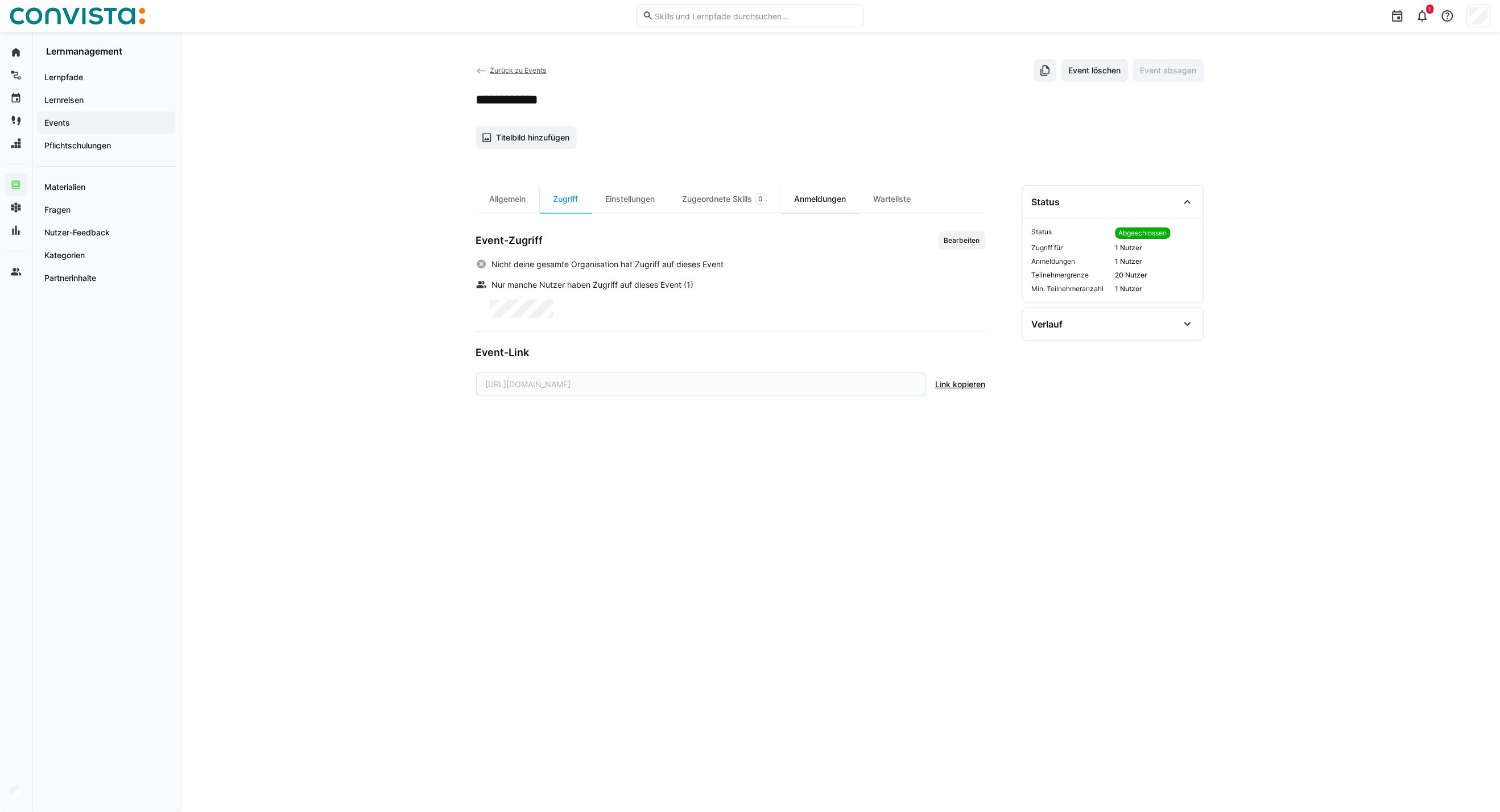
click at [848, 203] on div "Anmeldungen" at bounding box center [821, 199] width 79 height 28
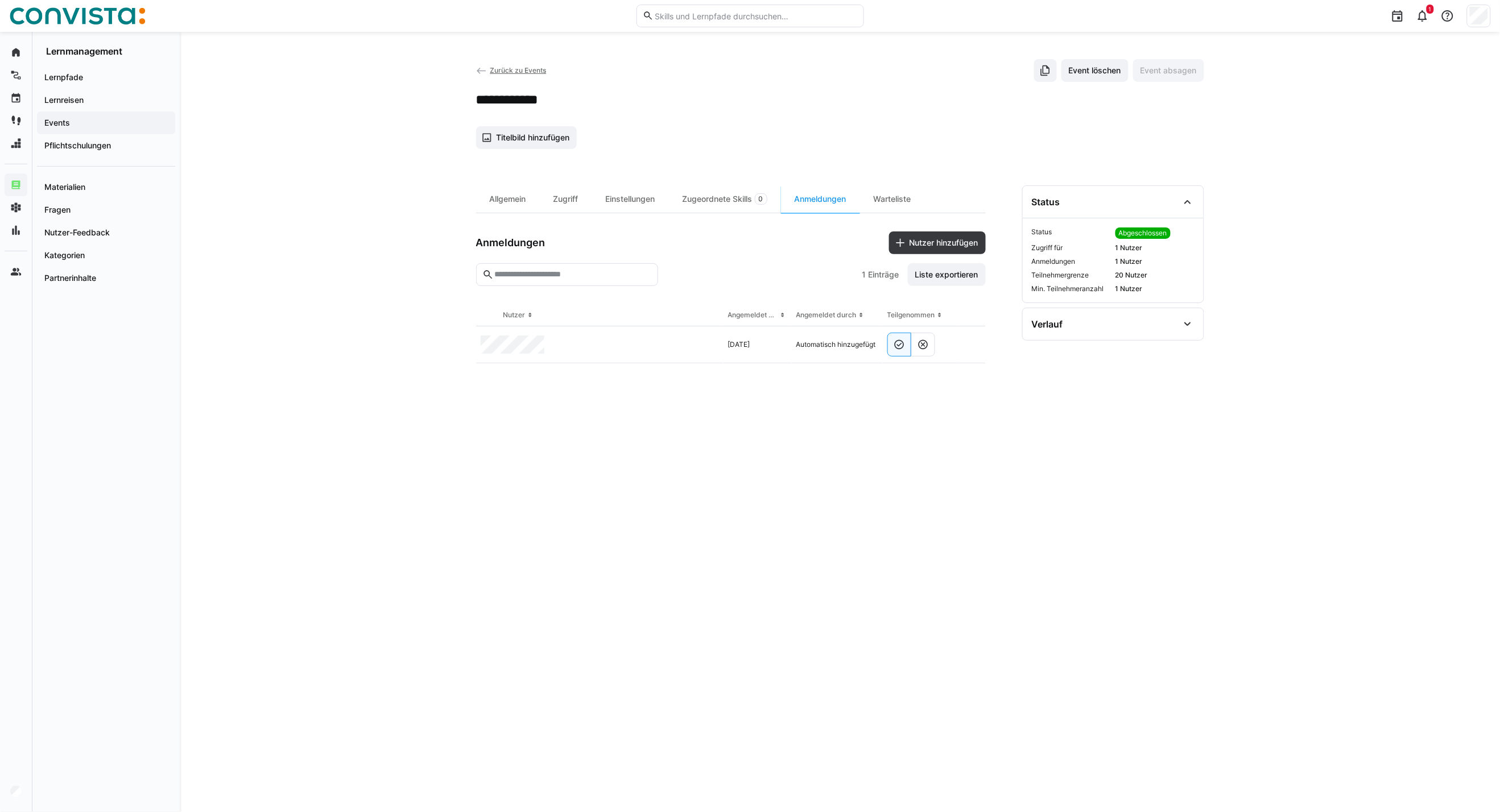
click at [511, 70] on span "Zurück zu Events" at bounding box center [518, 70] width 56 height 9
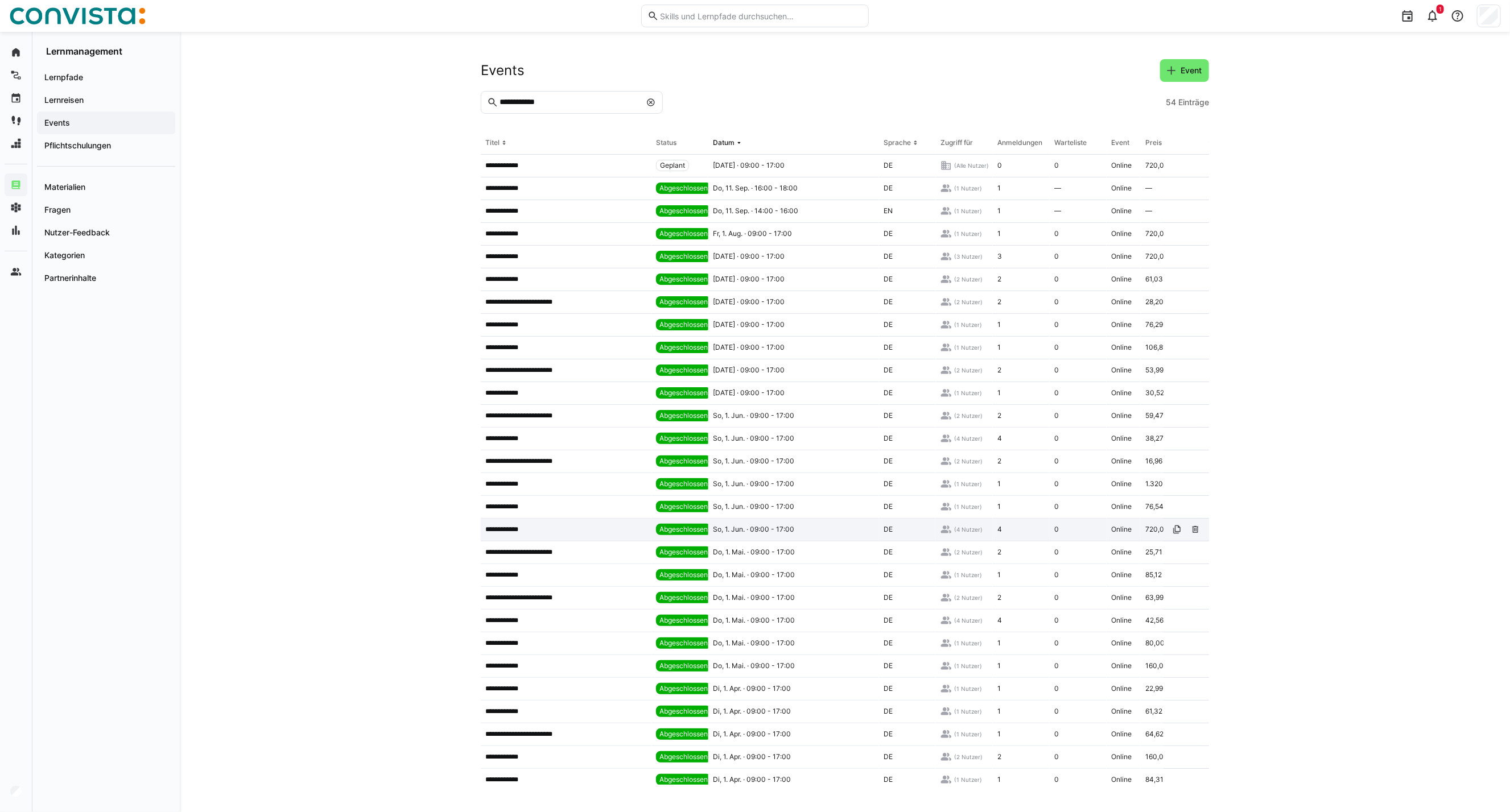
click at [512, 528] on p "**********" at bounding box center [506, 530] width 42 height 9
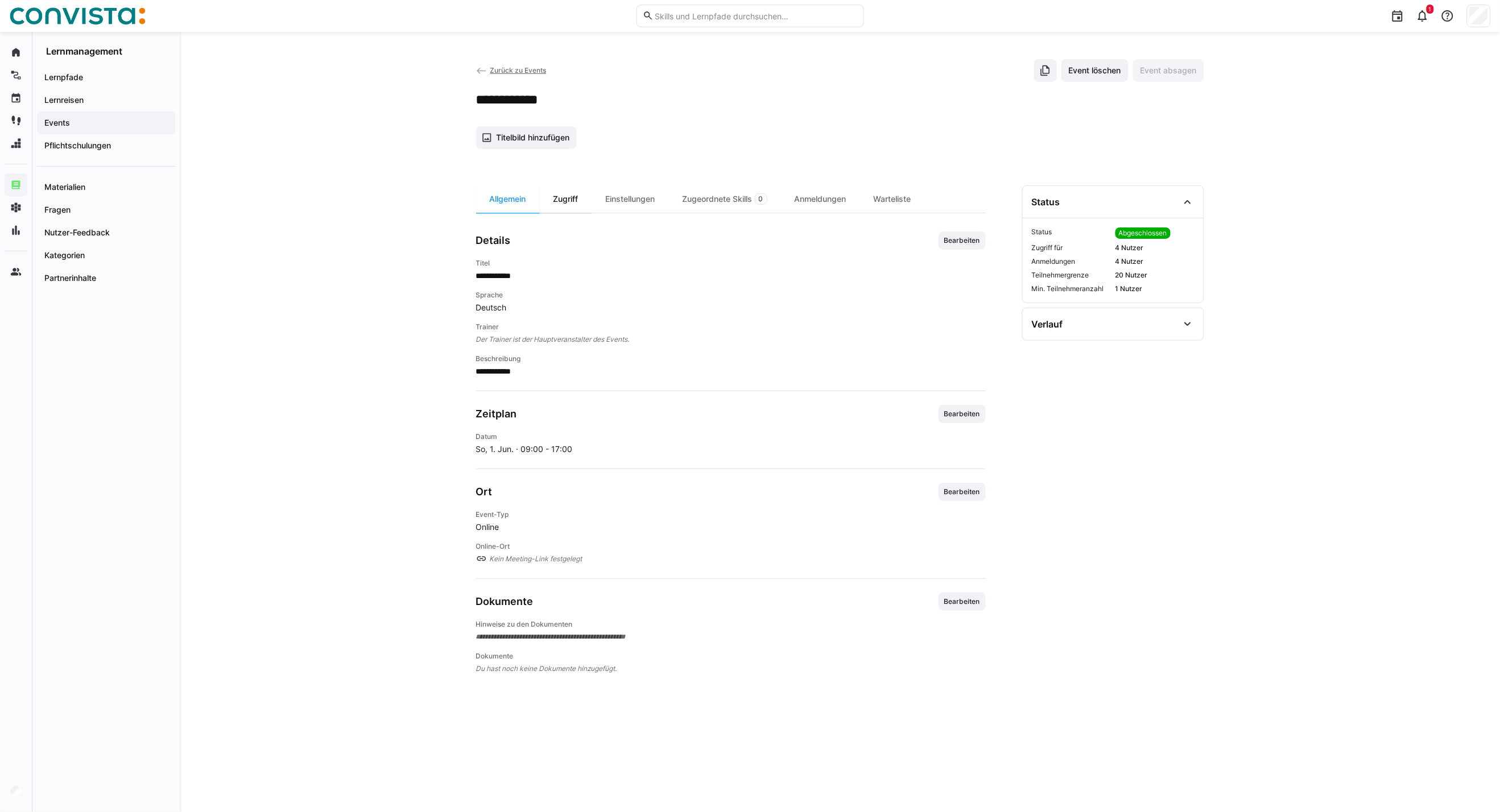
click at [583, 200] on div "Zugriff" at bounding box center [566, 199] width 52 height 28
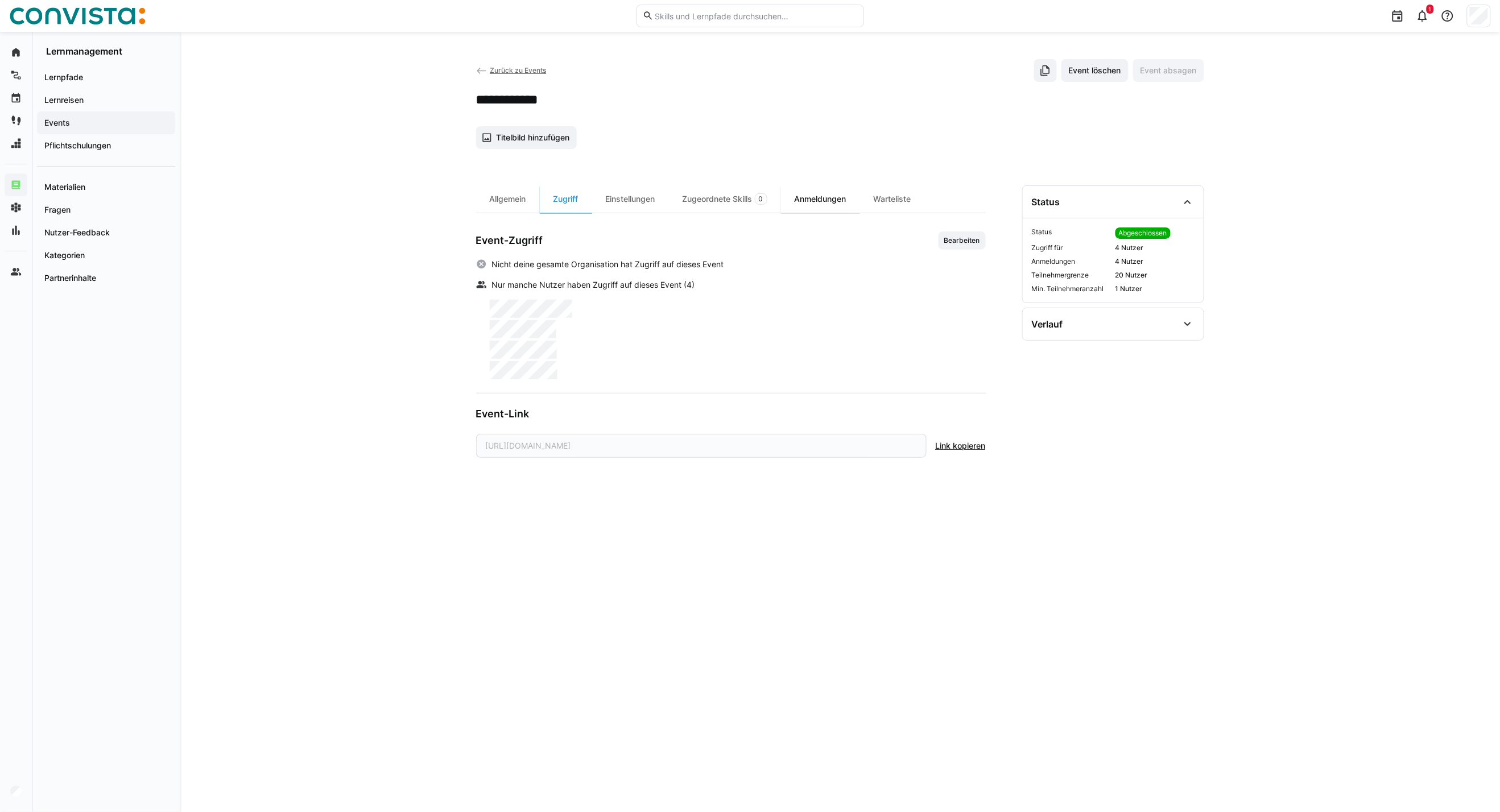
drag, startPoint x: 835, startPoint y: 196, endPoint x: 842, endPoint y: 195, distance: 7.1
click at [835, 196] on div "Anmeldungen" at bounding box center [821, 199] width 79 height 28
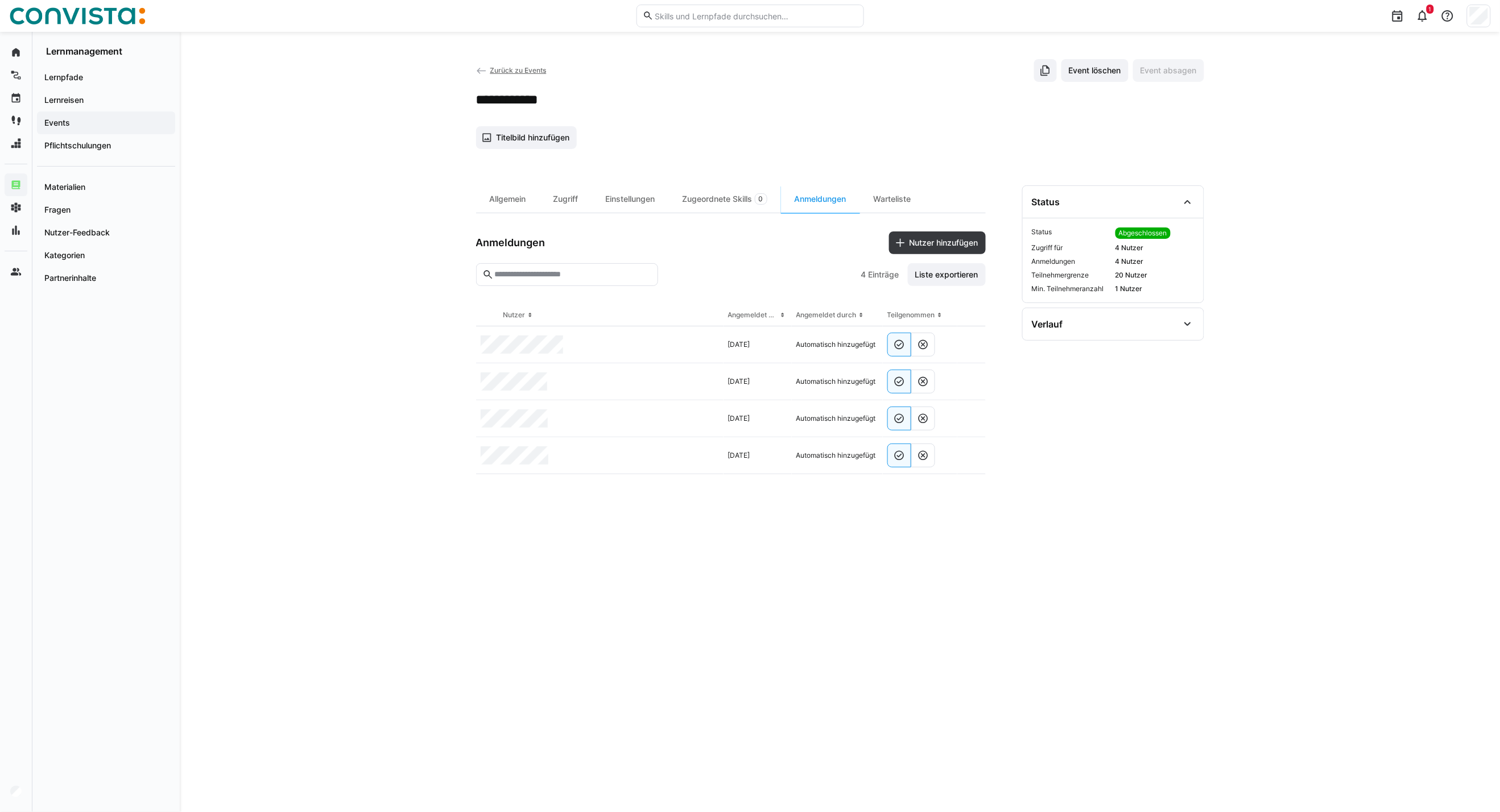
click at [513, 70] on span "Zurück zu Events" at bounding box center [518, 70] width 56 height 9
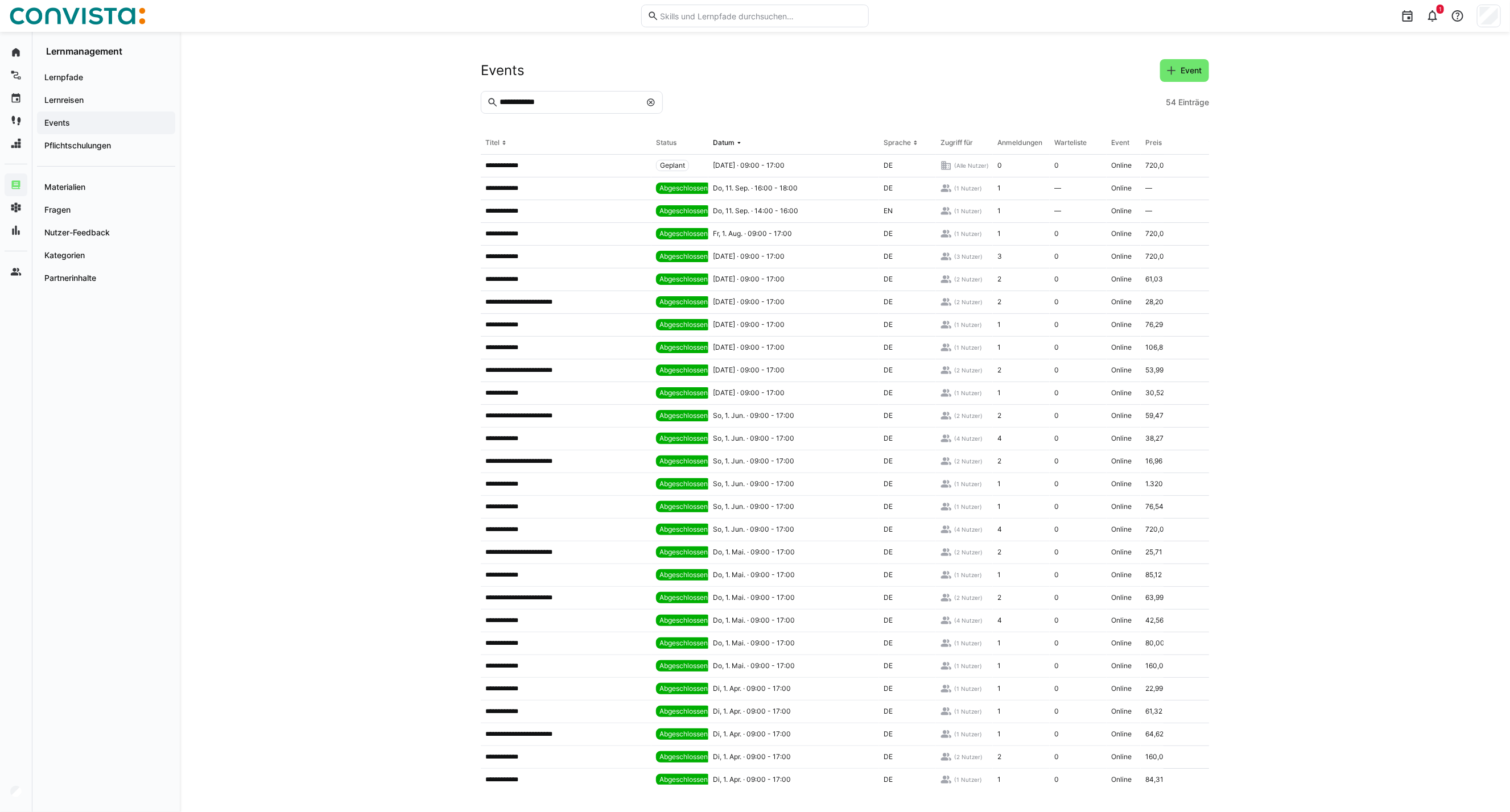
click at [647, 100] on eds-icon at bounding box center [651, 103] width 9 height 9
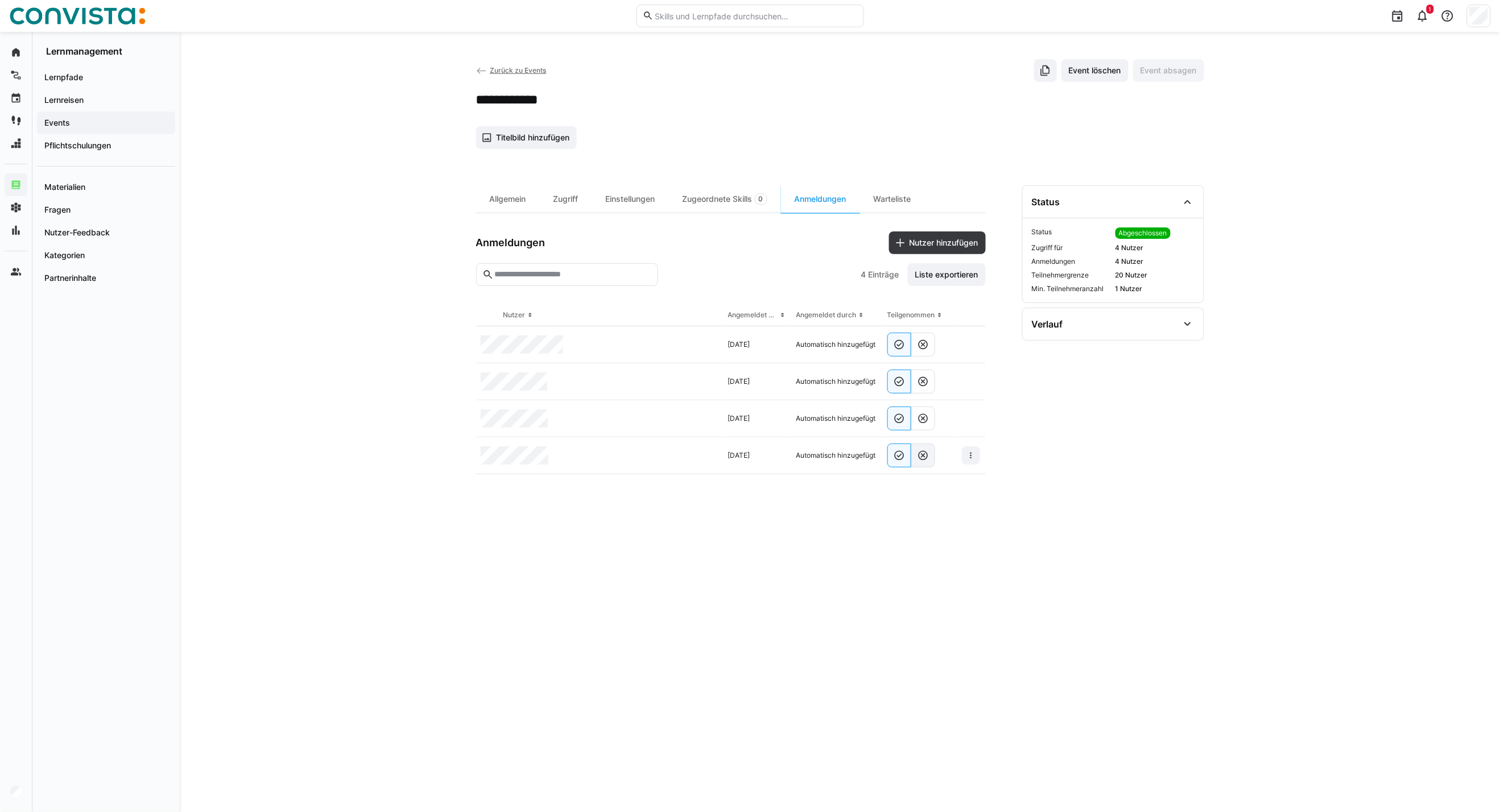
click at [922, 451] on eds-icon at bounding box center [923, 455] width 11 height 11
click at [982, 451] on div at bounding box center [972, 455] width 29 height 37
click at [965, 458] on span at bounding box center [971, 455] width 18 height 18
click at [960, 487] on span "Teilnehmer entfernen" at bounding box center [936, 482] width 87 height 22
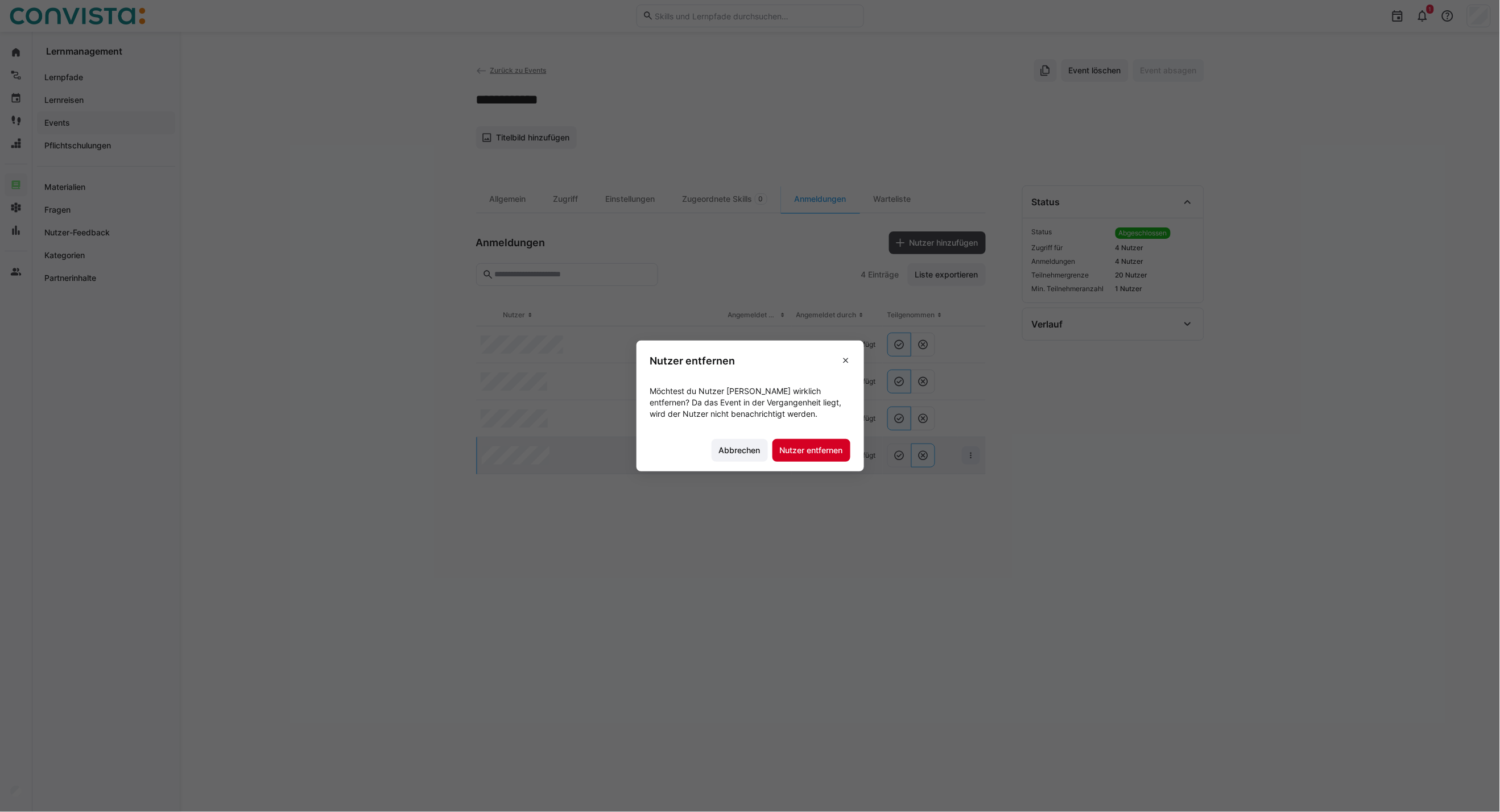
click at [822, 445] on span "Nutzer entfernen" at bounding box center [812, 450] width 67 height 11
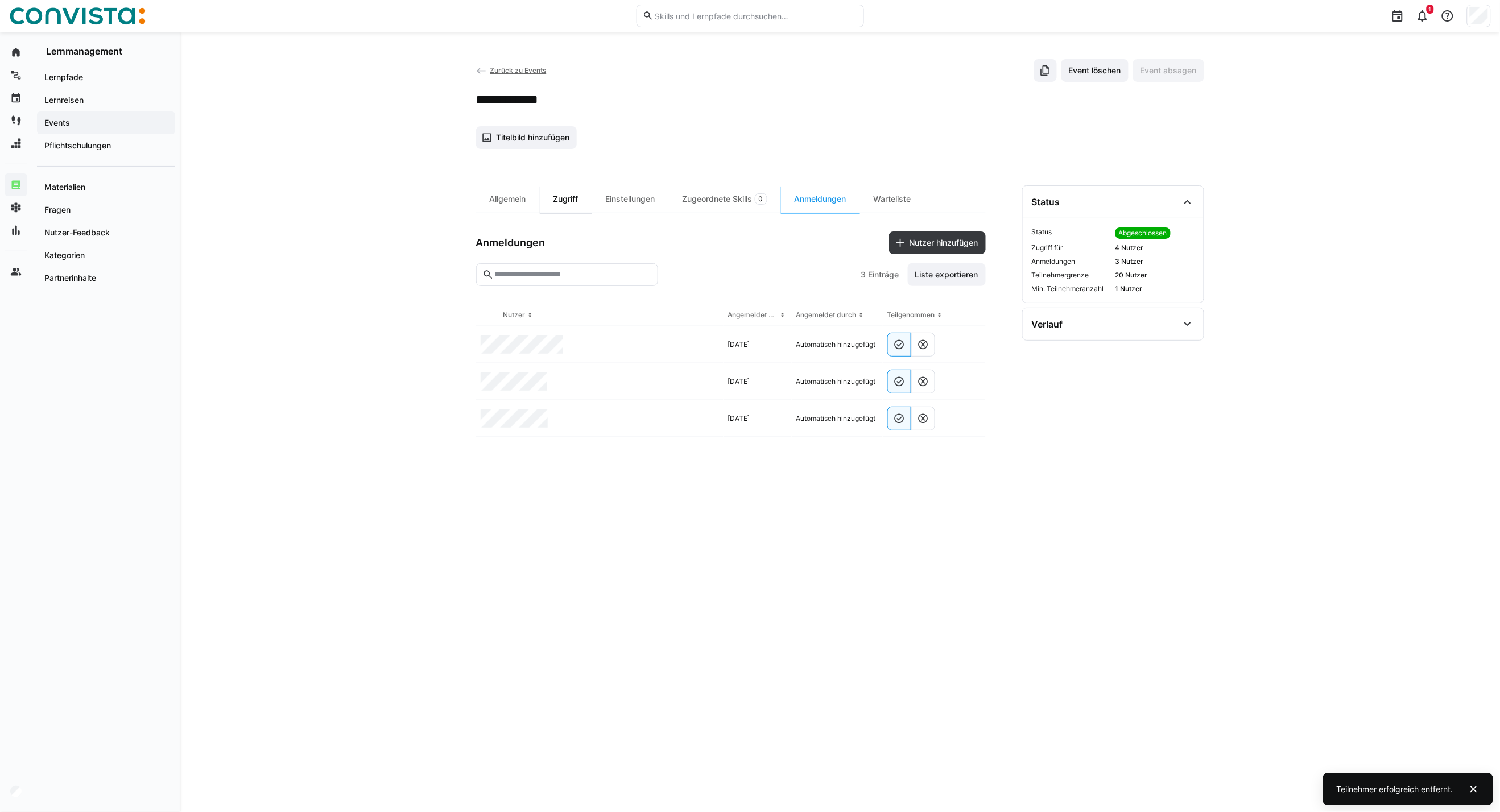
click at [560, 203] on div "Zugriff" at bounding box center [566, 199] width 52 height 28
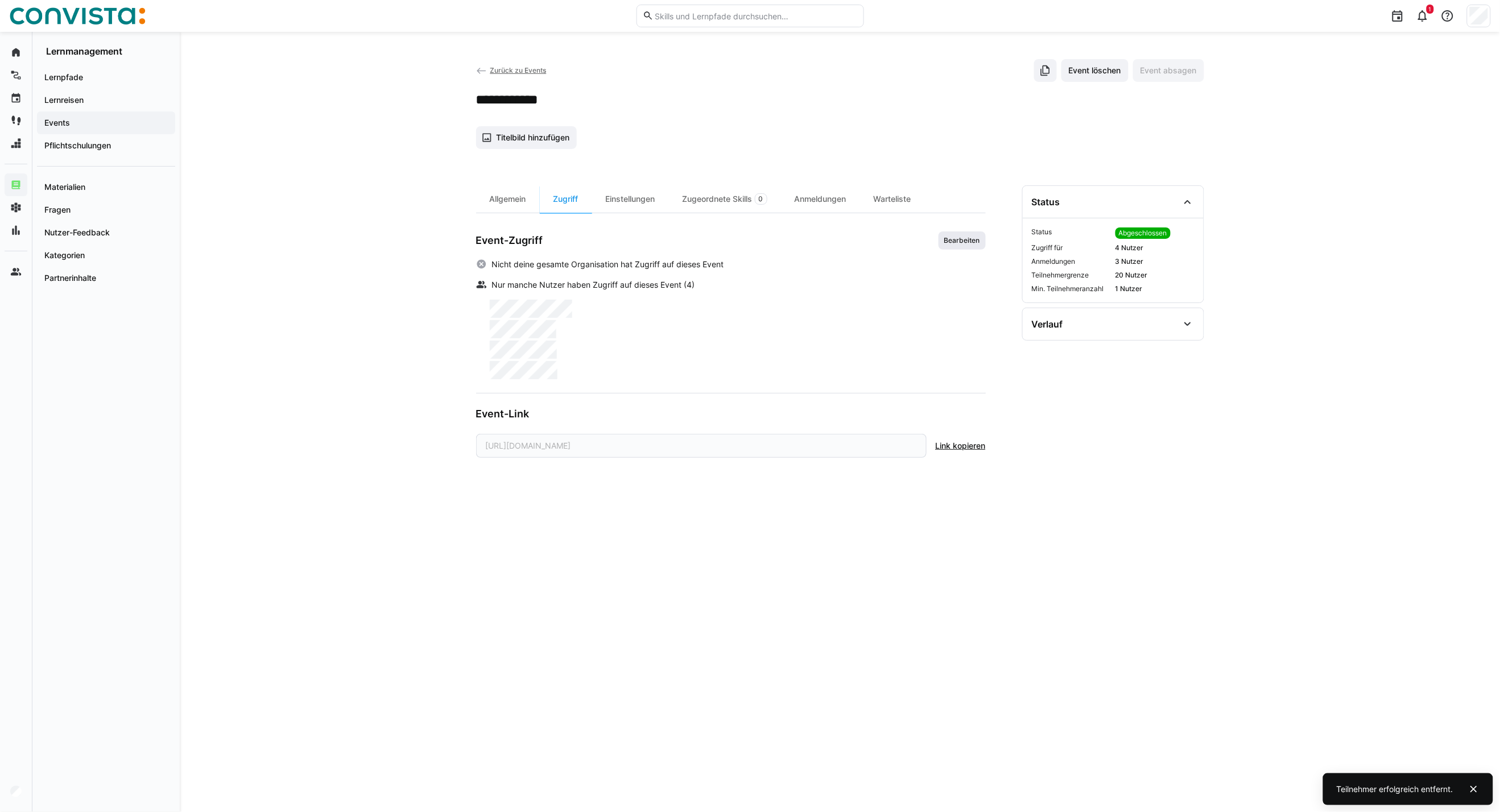
click at [968, 247] on span "Bearbeiten" at bounding box center [962, 240] width 47 height 18
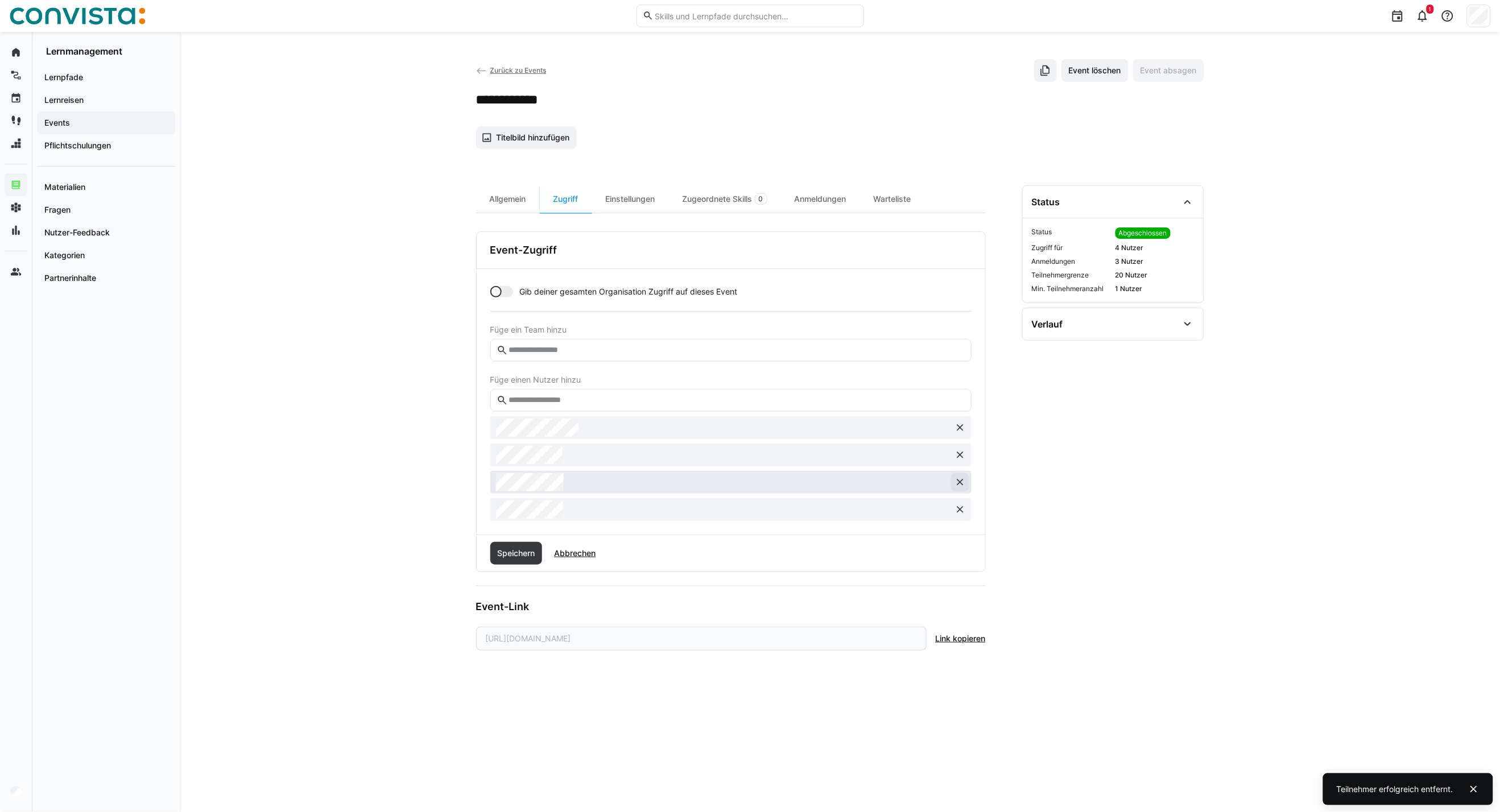
click at [960, 479] on eds-icon at bounding box center [960, 482] width 11 height 11
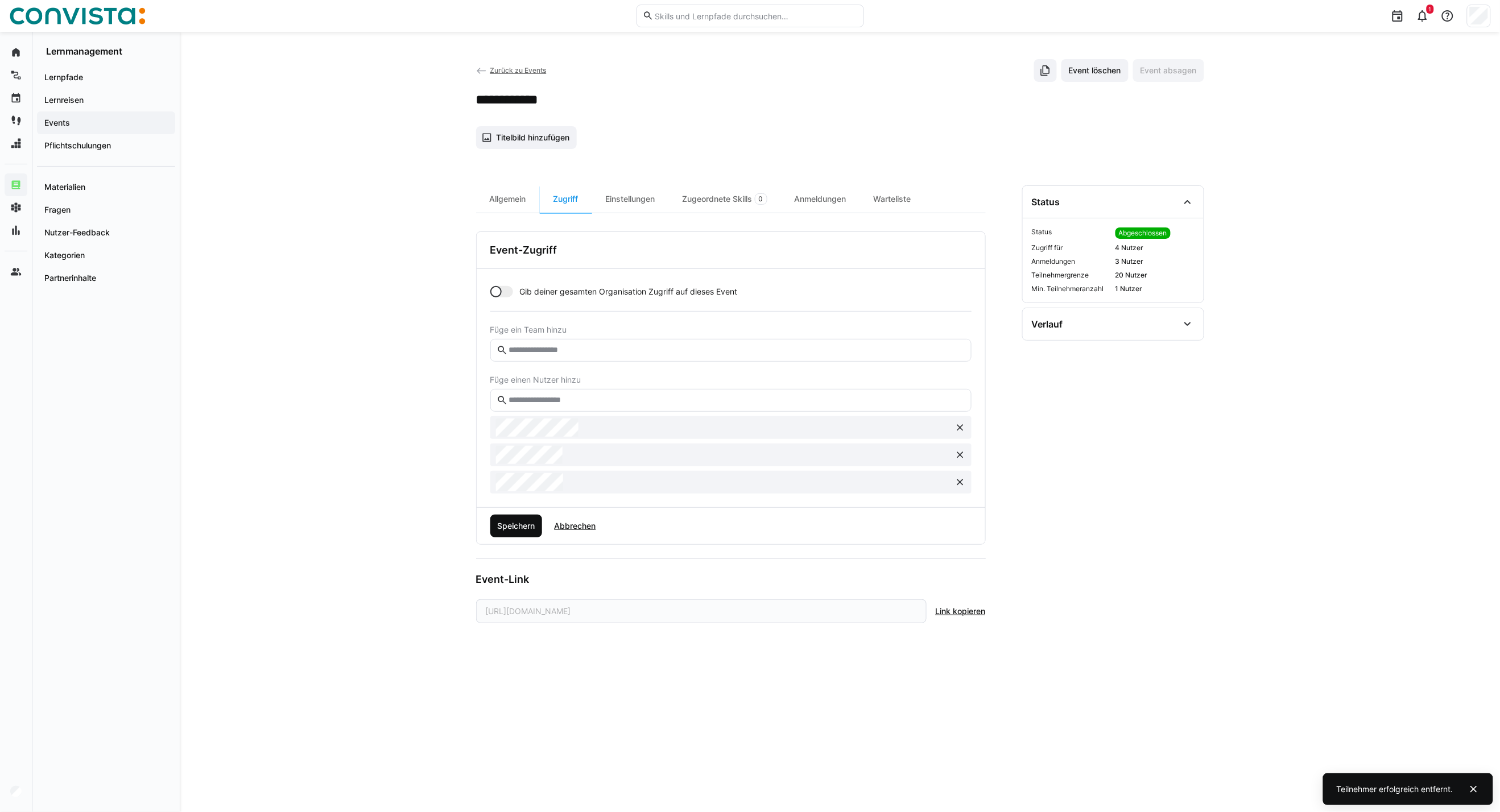
click at [514, 522] on span "Speichern" at bounding box center [516, 526] width 41 height 11
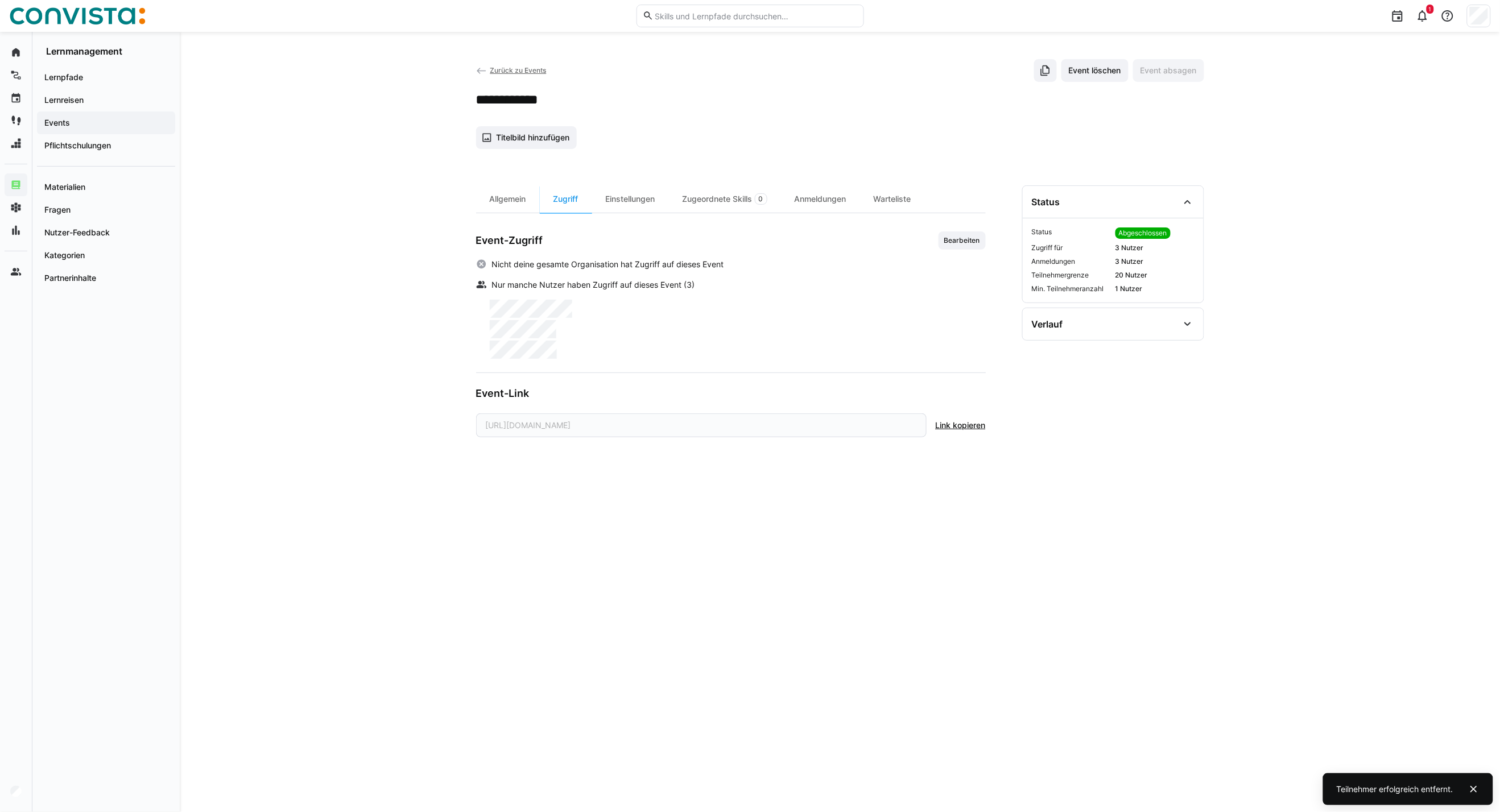
click at [499, 70] on span "Zurück zu Events" at bounding box center [518, 70] width 56 height 9
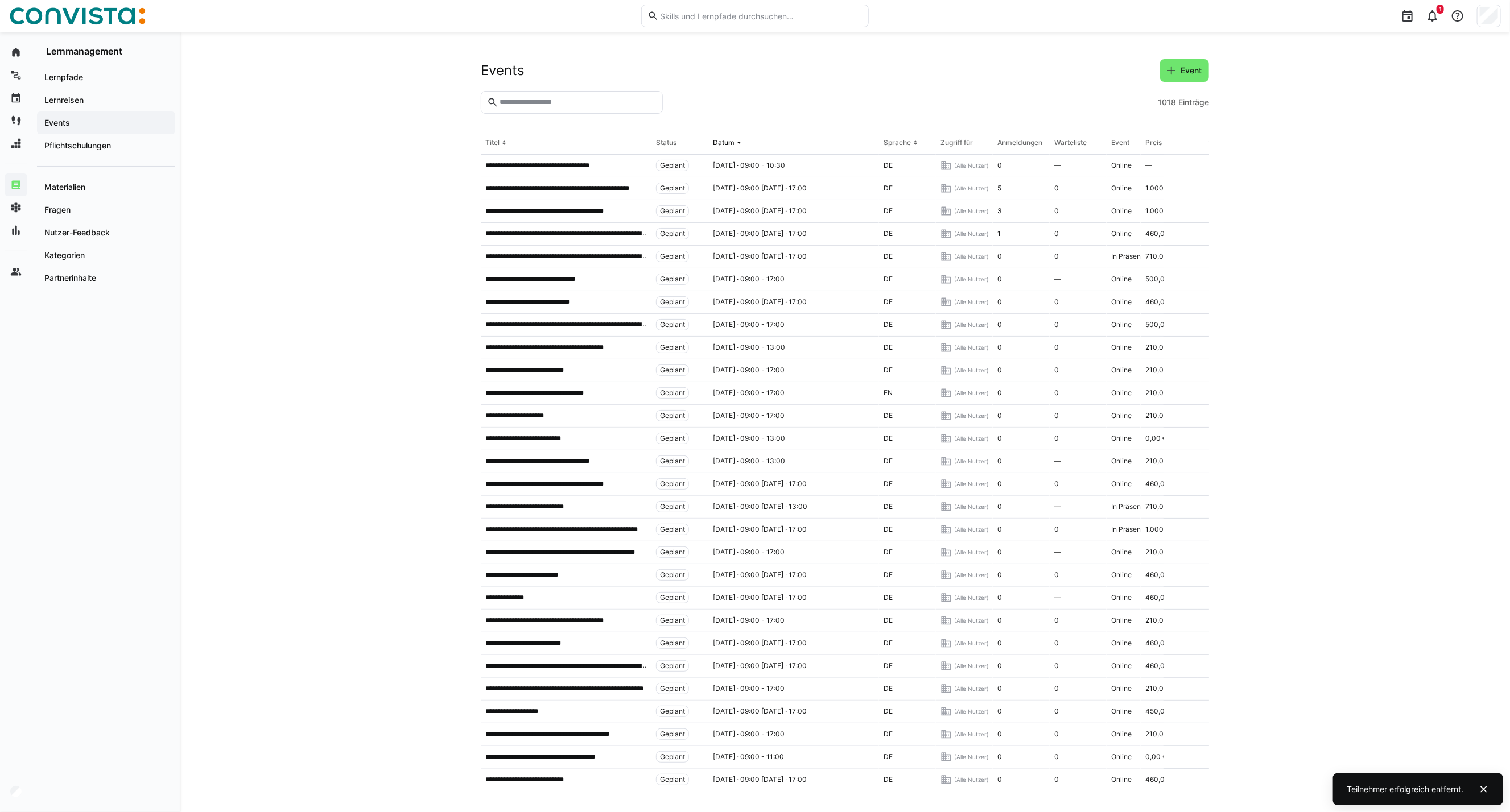
click at [578, 100] on input "text" at bounding box center [577, 102] width 158 height 10
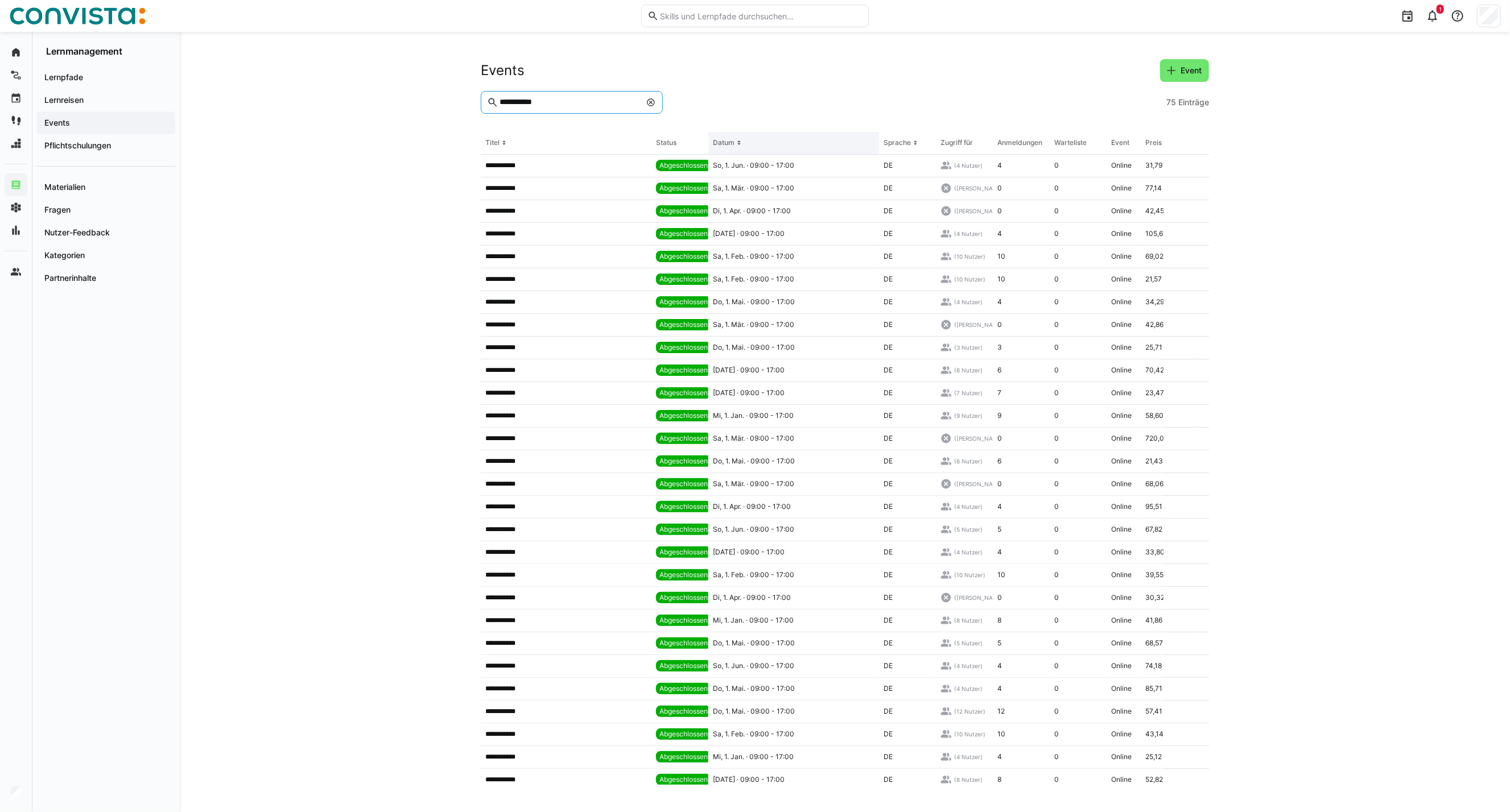
type input "**********"
click at [734, 145] on eds-icon at bounding box center [739, 143] width 9 height 9
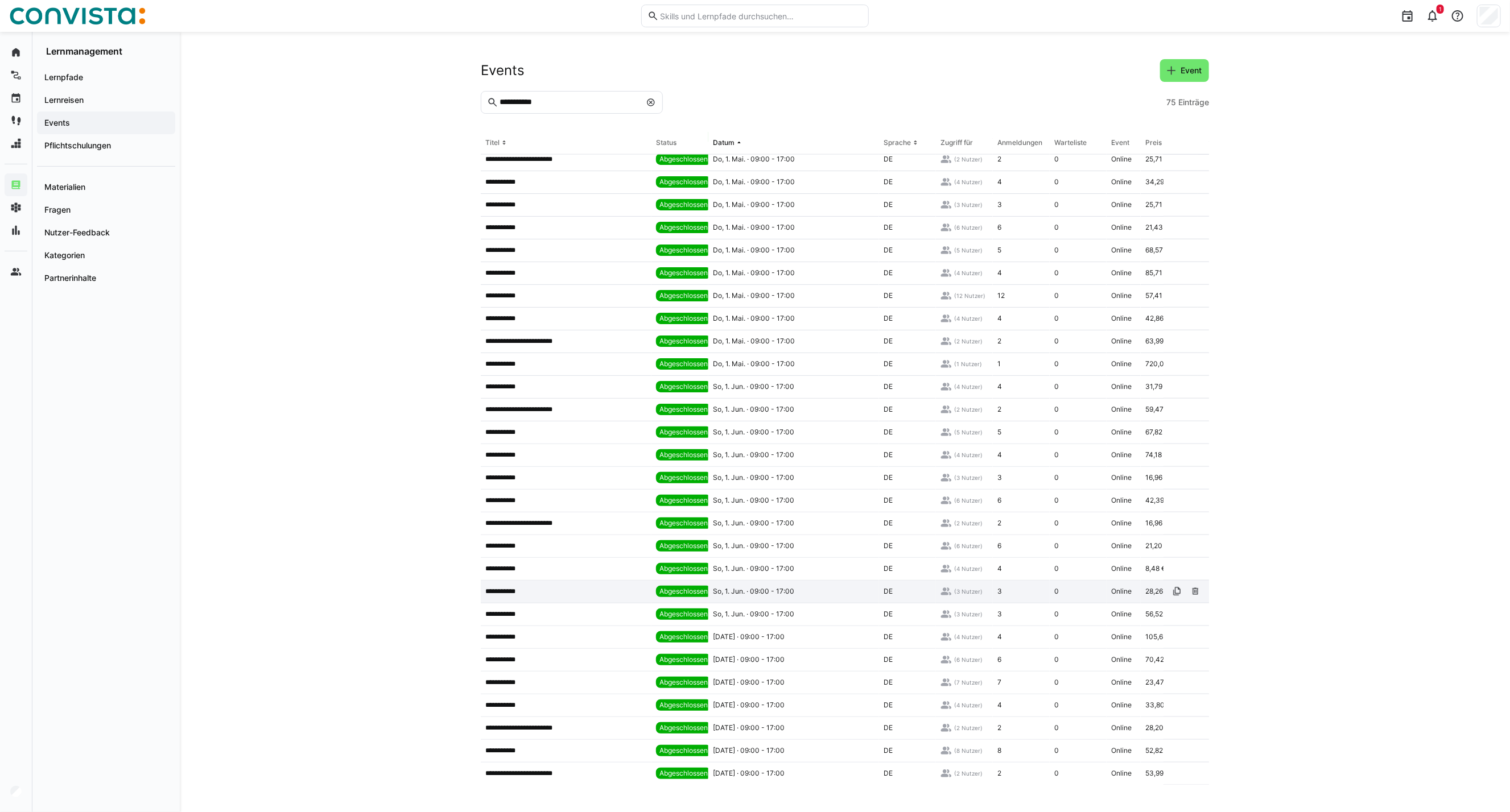
scroll to position [891, 0]
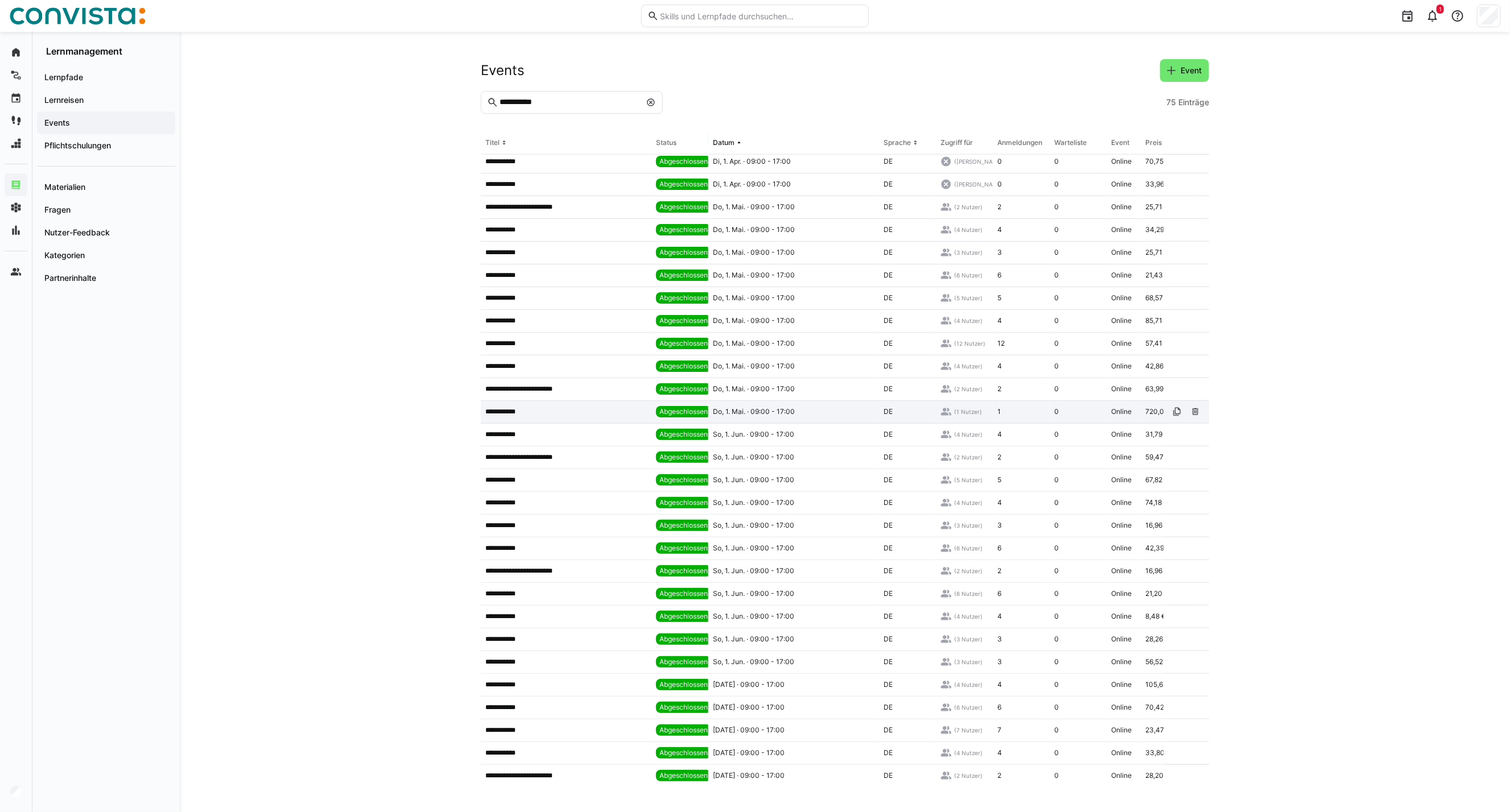
click at [814, 413] on div "Do, 1. Mai. · 09:00 - 17:00" at bounding box center [793, 412] width 171 height 23
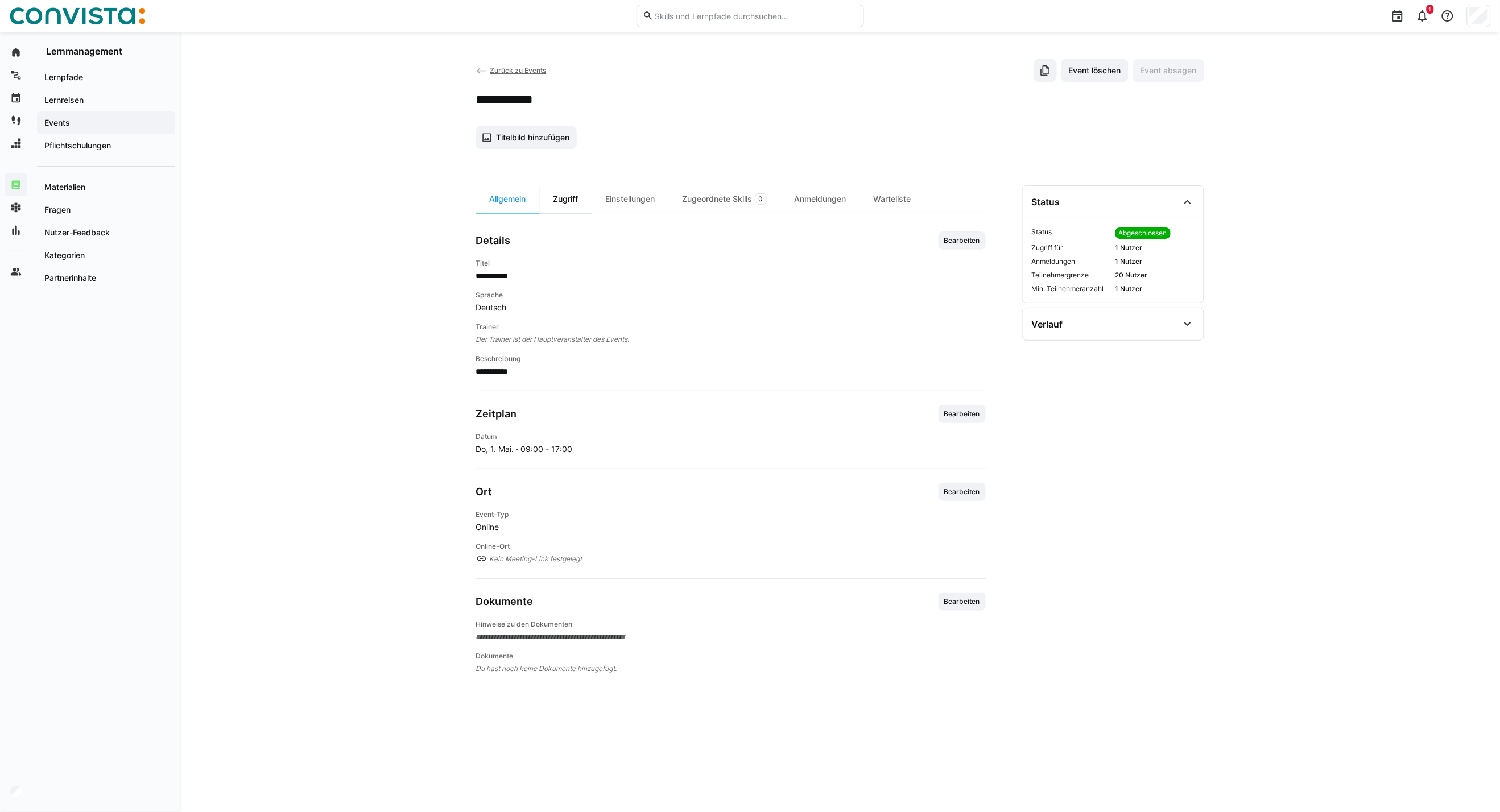
click at [578, 200] on div "Zugriff" at bounding box center [566, 199] width 52 height 28
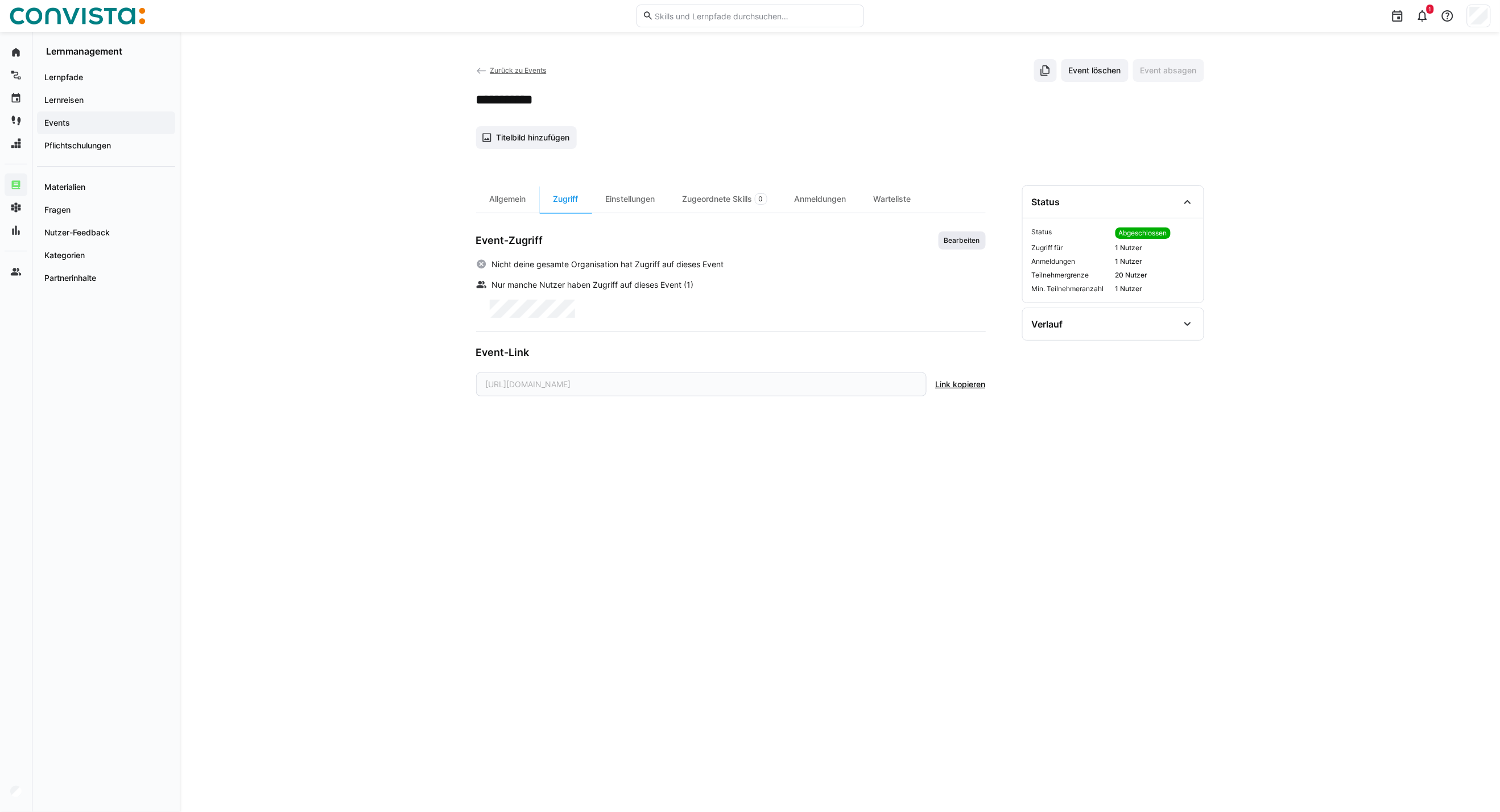
click at [975, 243] on span "Bearbeiten" at bounding box center [962, 241] width 38 height 9
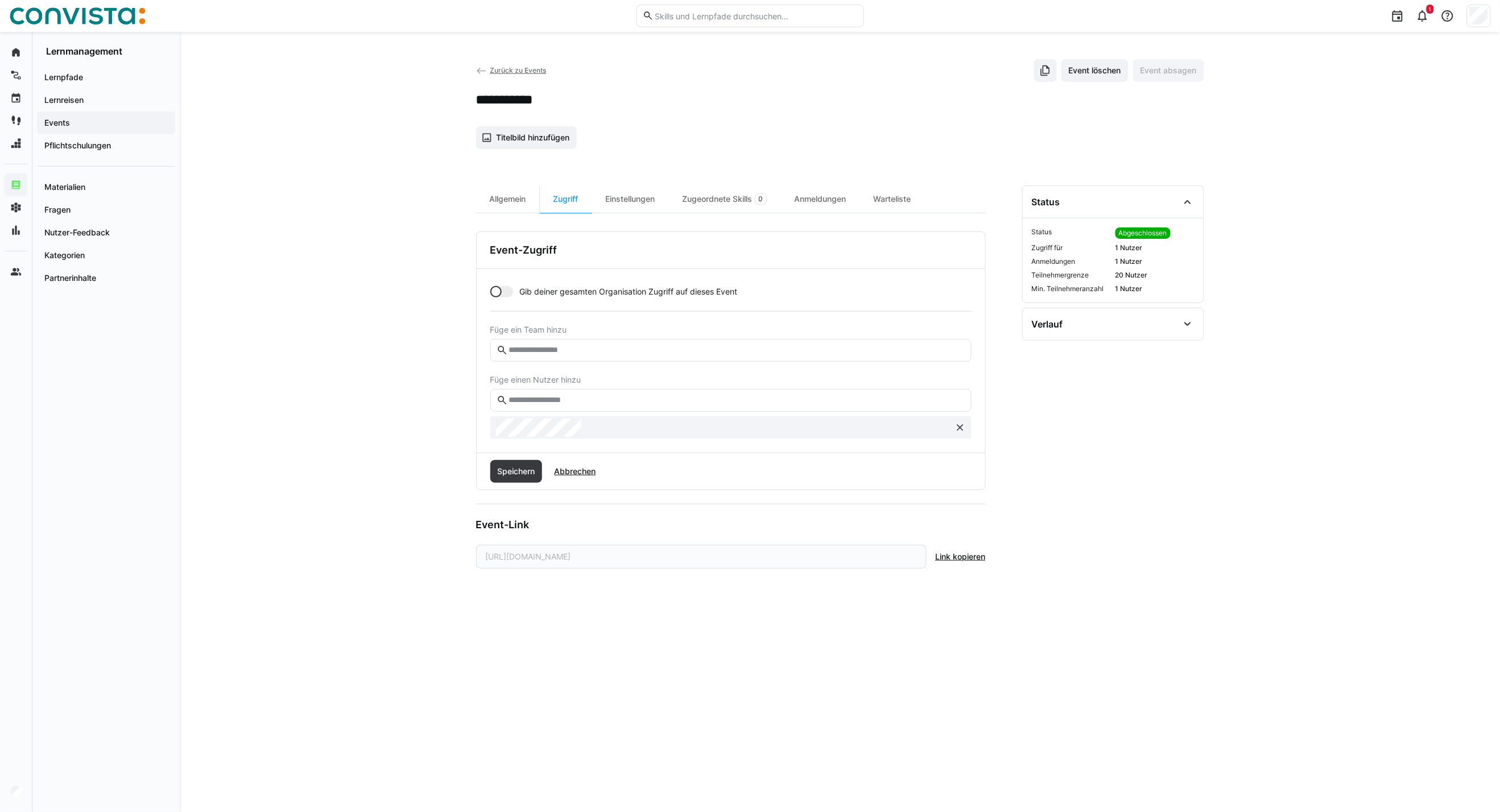
click at [590, 402] on input "text" at bounding box center [736, 400] width 457 height 10
type input "*****"
click at [511, 497] on span "Speichern" at bounding box center [516, 499] width 41 height 11
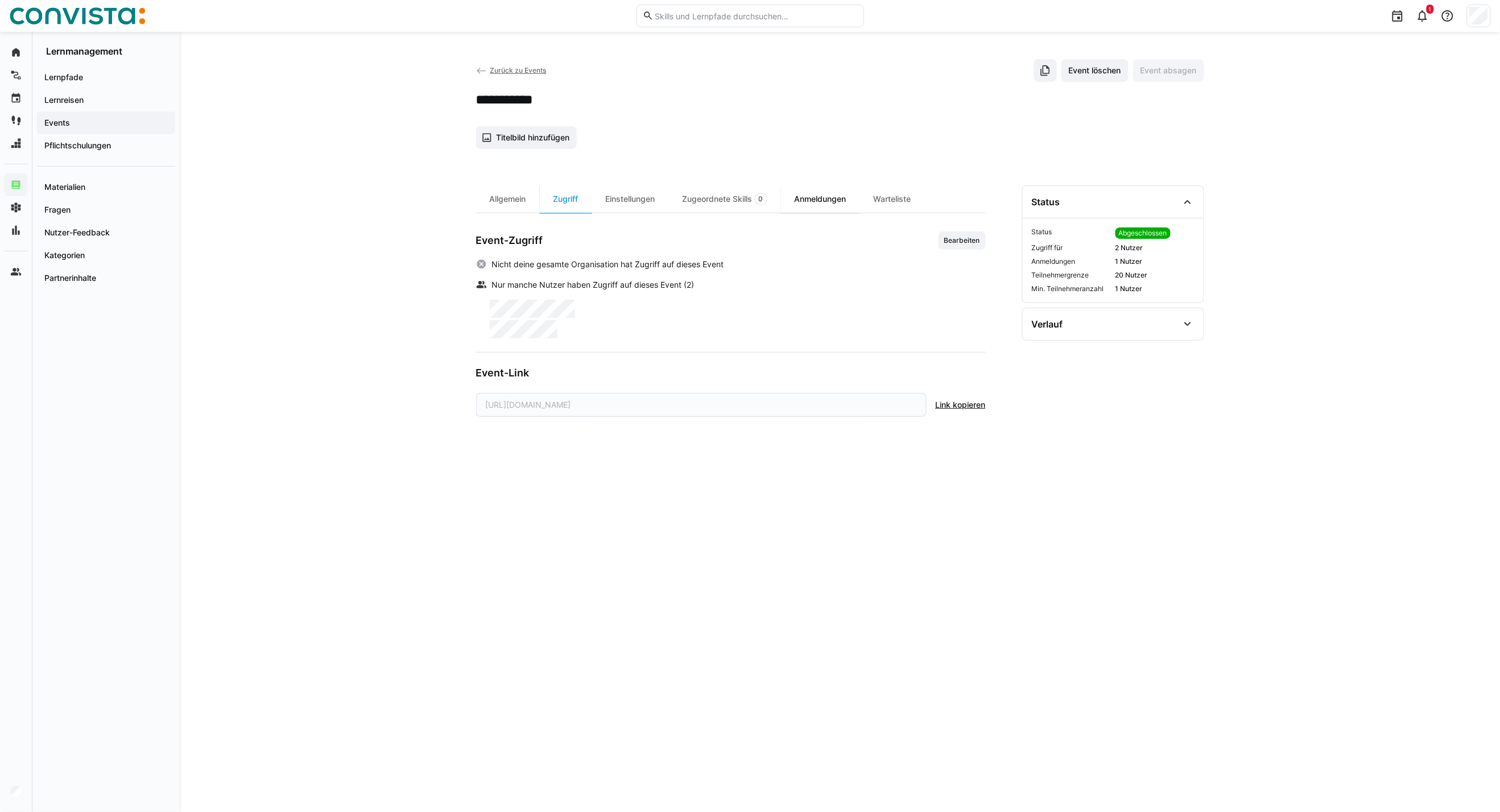
click at [815, 203] on div "Anmeldungen" at bounding box center [821, 199] width 79 height 28
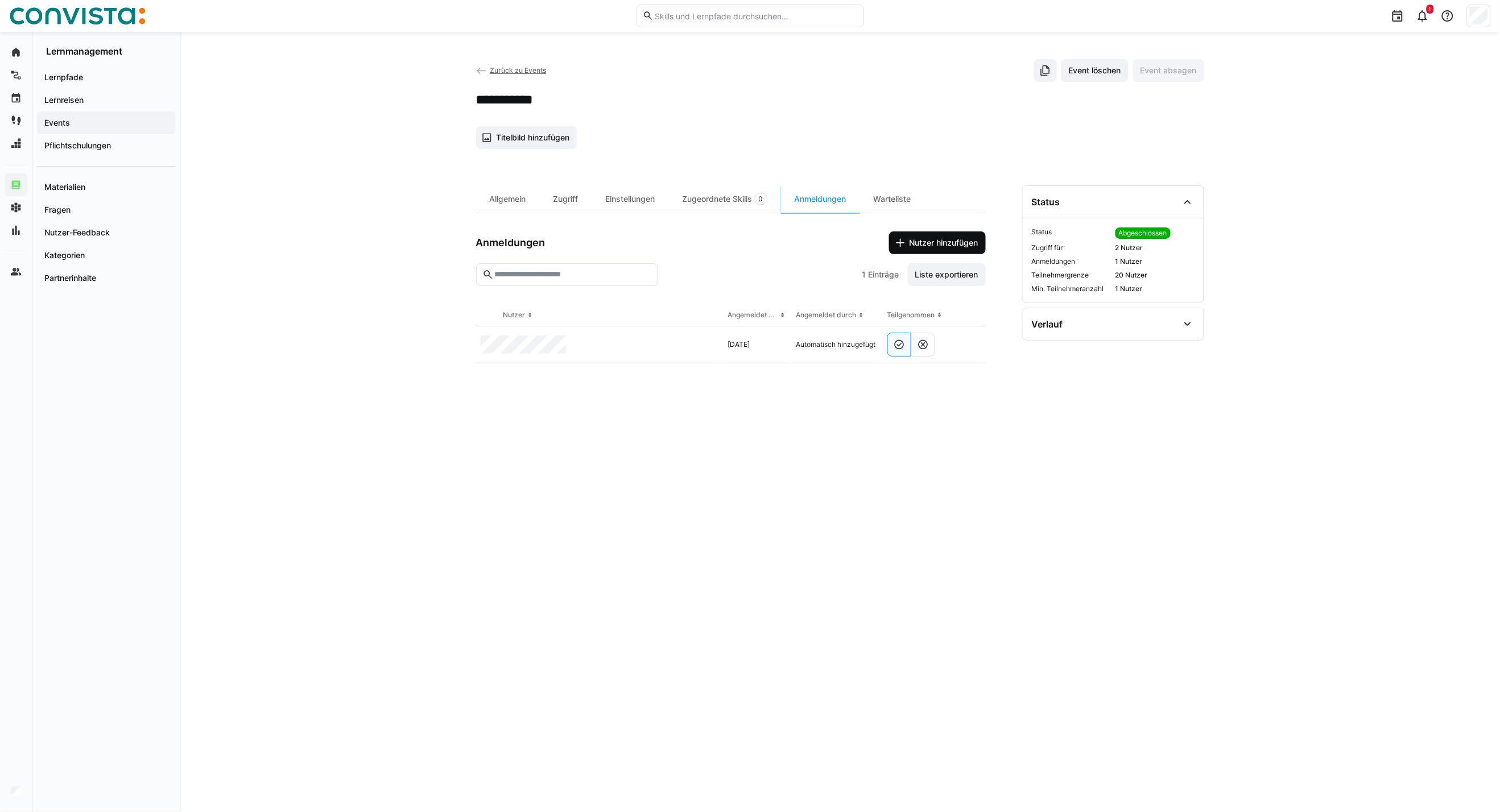
click at [939, 237] on span "Nutzer hinzufügen" at bounding box center [944, 243] width 72 height 11
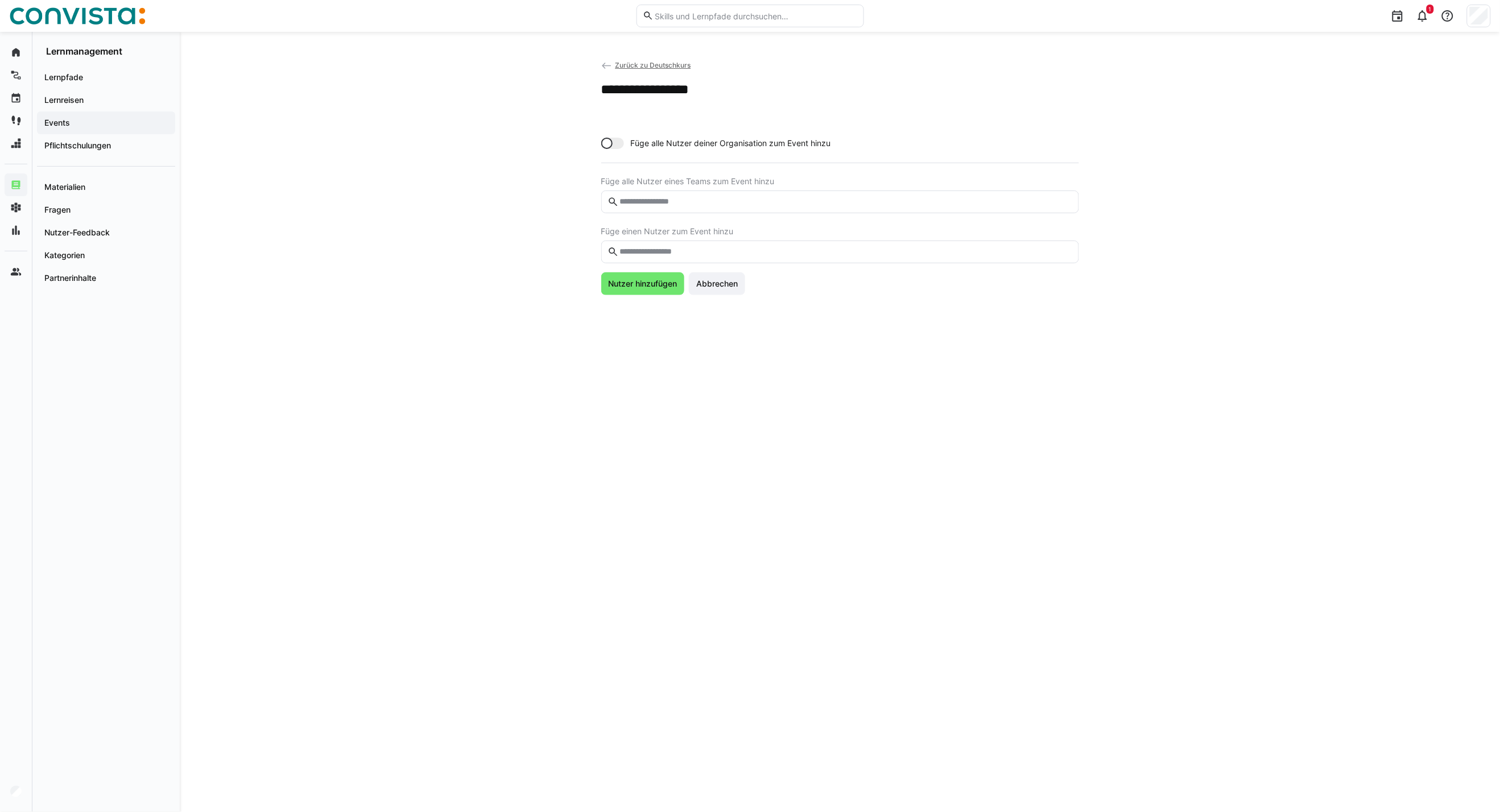
click at [684, 247] on input "text" at bounding box center [845, 251] width 454 height 10
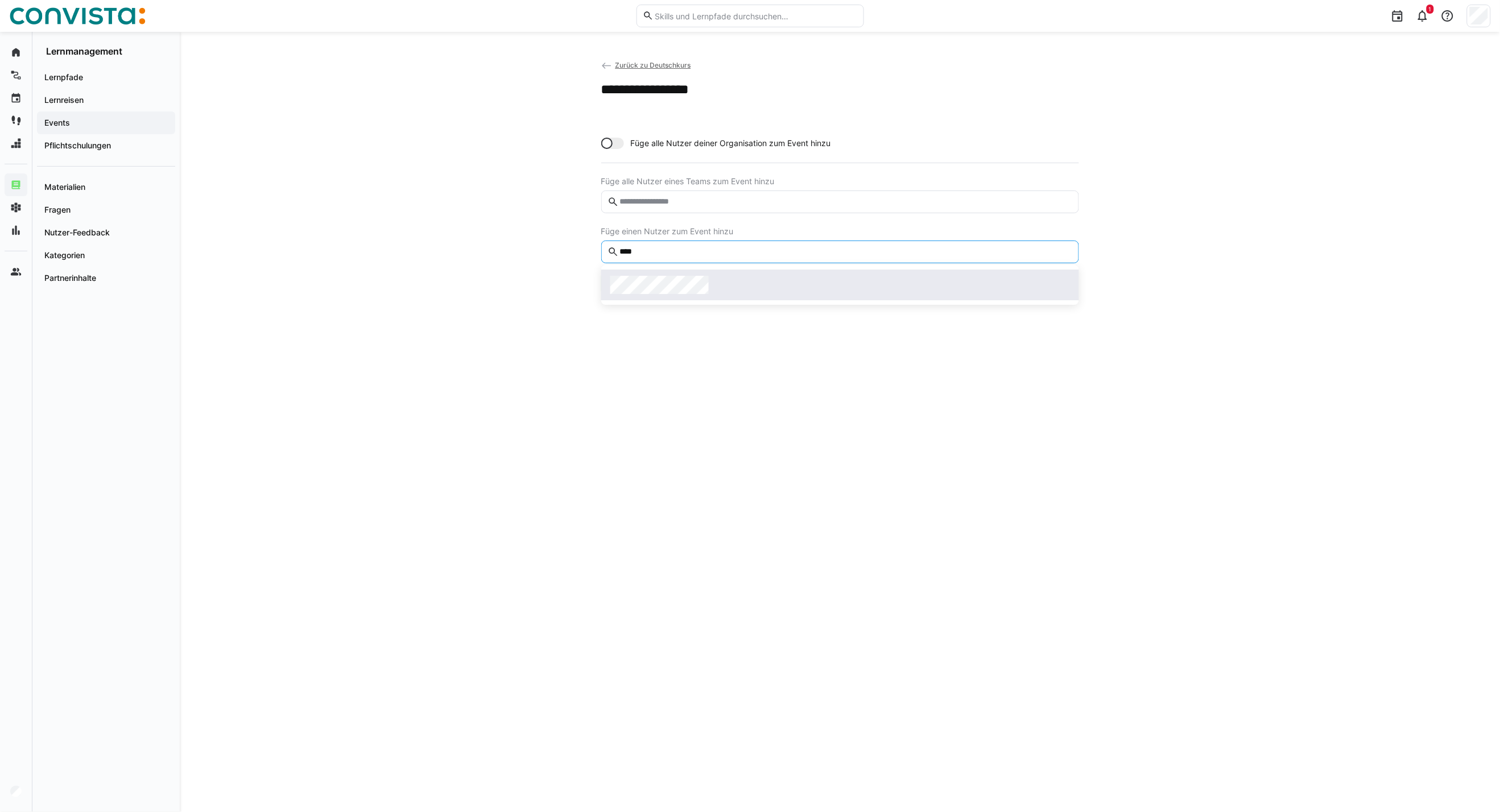
type input "****"
click at [658, 312] on span "Nutzer hinzufügen" at bounding box center [642, 311] width 72 height 11
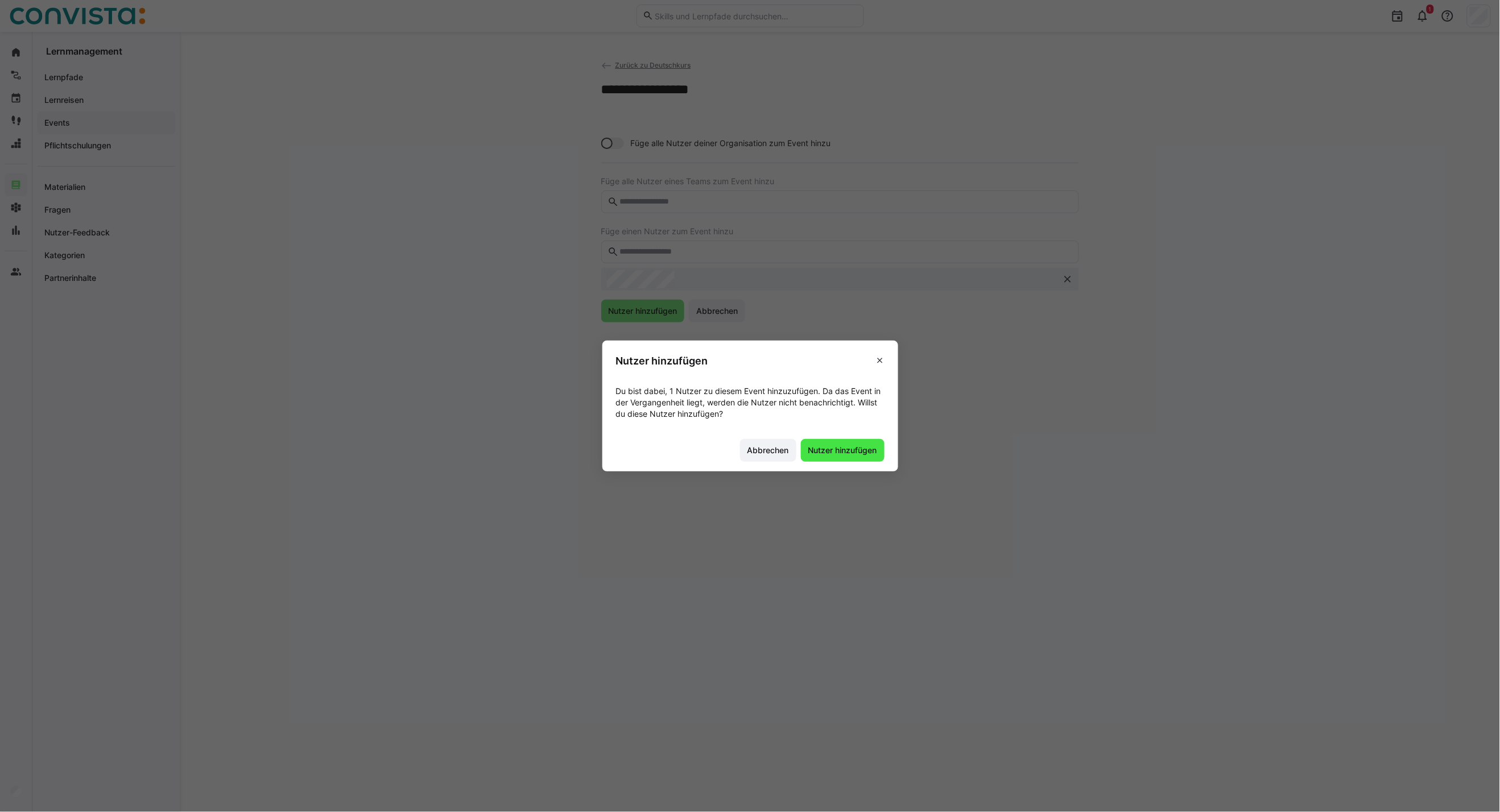
click at [851, 451] on span "Nutzer hinzufügen" at bounding box center [842, 450] width 72 height 11
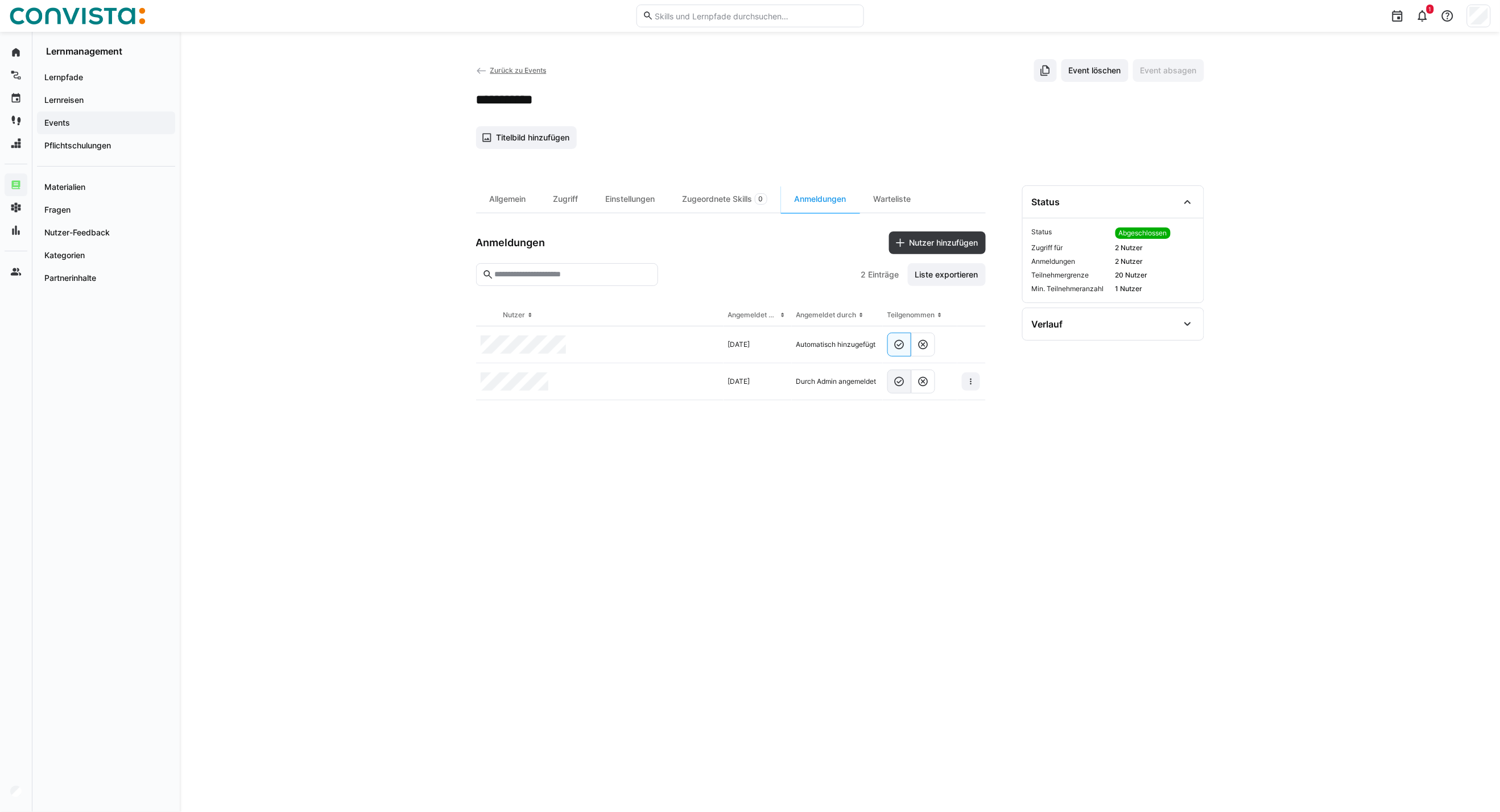
click at [902, 390] on eds-button-option at bounding box center [899, 381] width 24 height 24
click at [521, 70] on span "Zurück zu Events" at bounding box center [518, 70] width 56 height 9
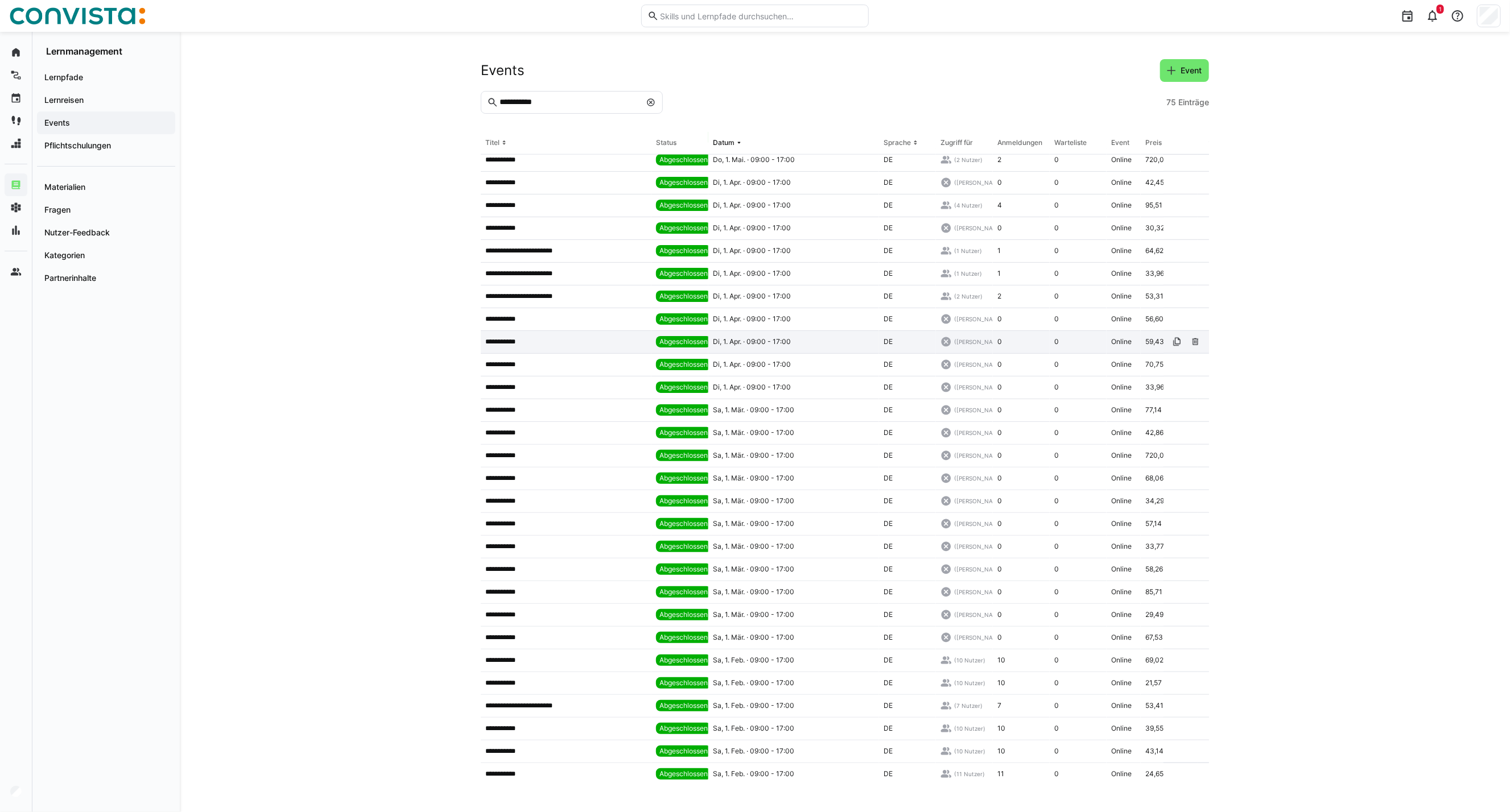
scroll to position [758, 0]
click at [543, 460] on div "**********" at bounding box center [566, 454] width 171 height 23
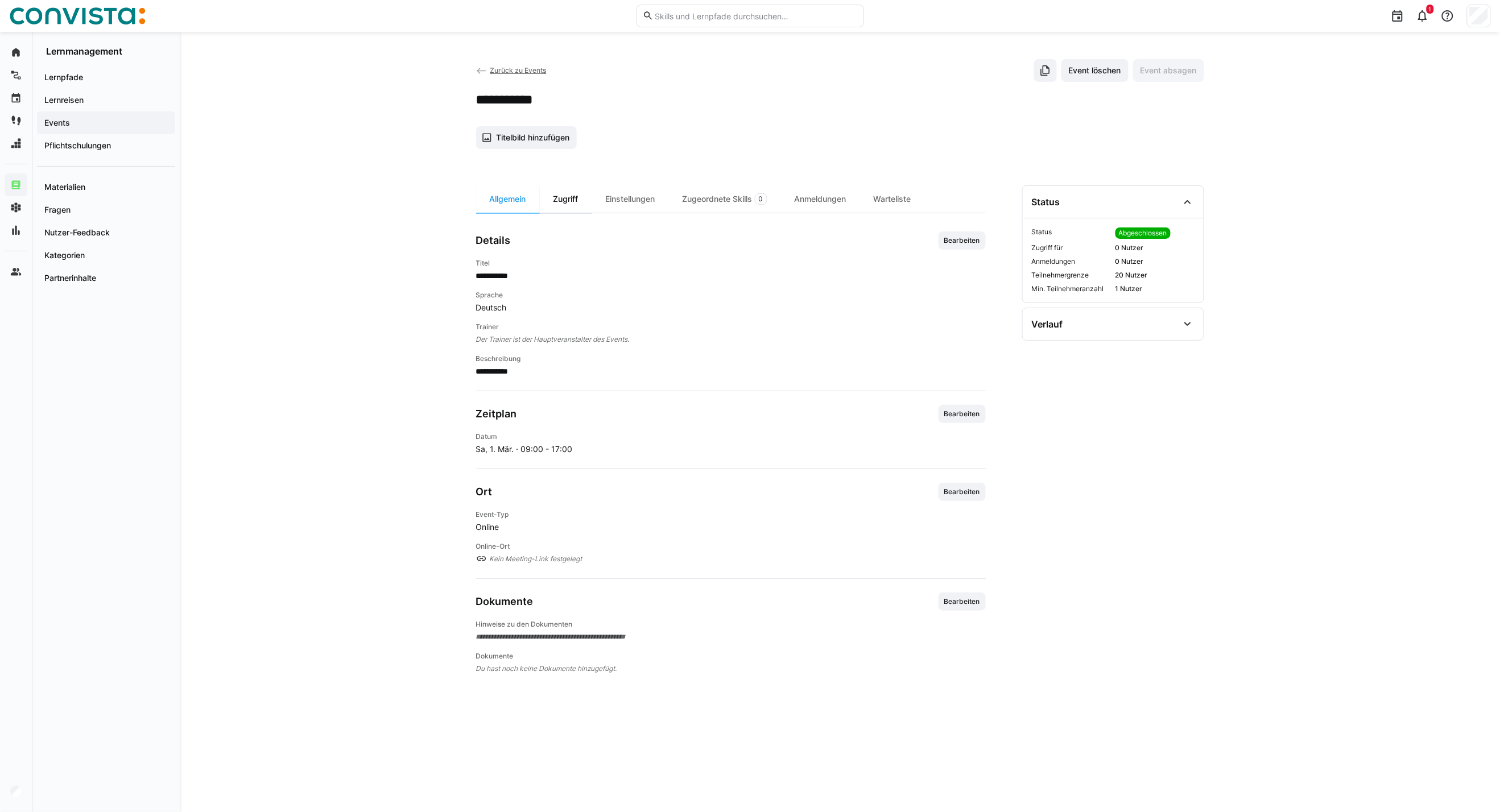
click at [579, 196] on div "Zugriff" at bounding box center [566, 199] width 52 height 28
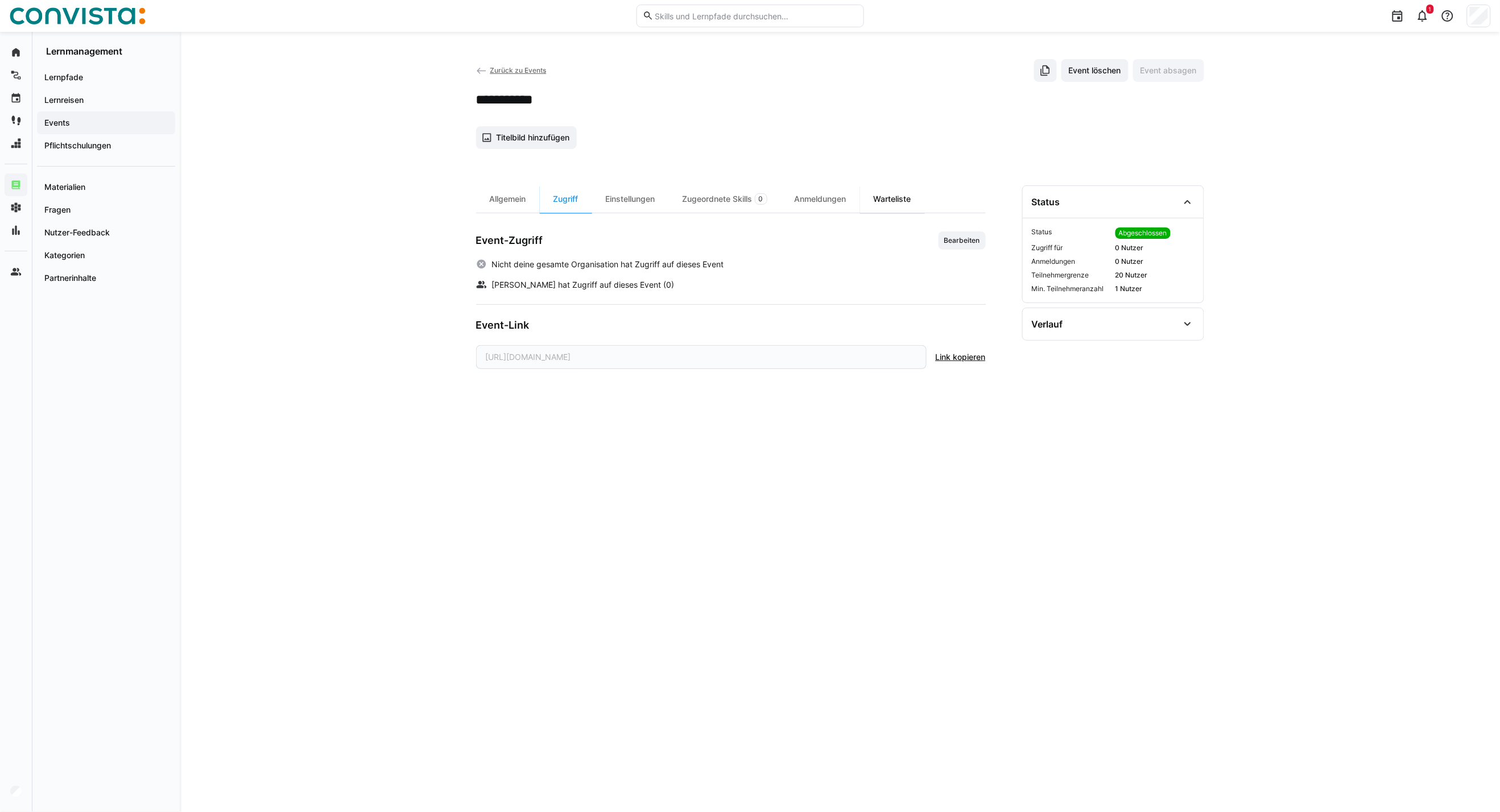
click at [894, 200] on div "Warteliste" at bounding box center [893, 199] width 65 height 28
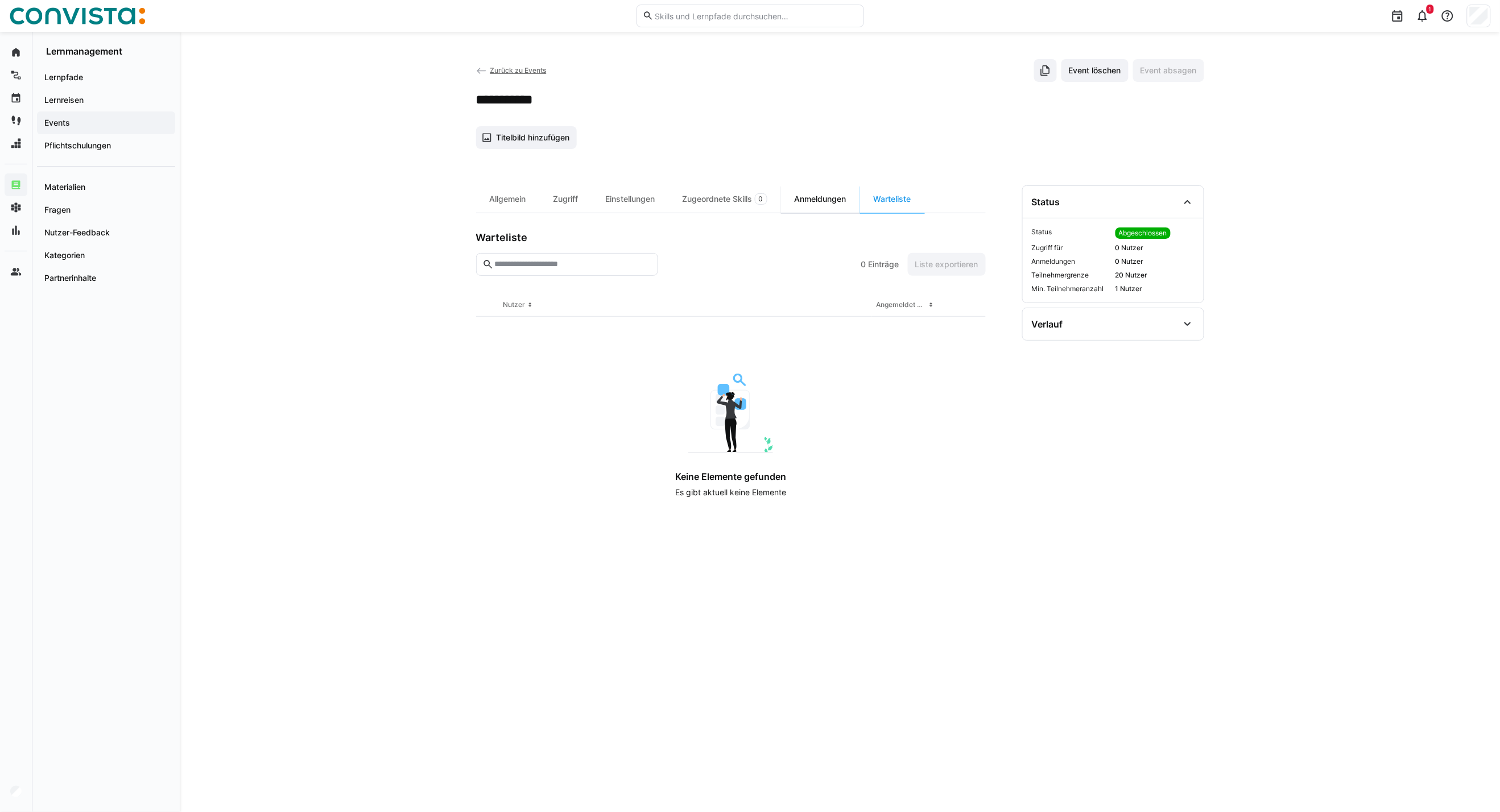
click at [831, 200] on div "Anmeldungen" at bounding box center [821, 199] width 79 height 28
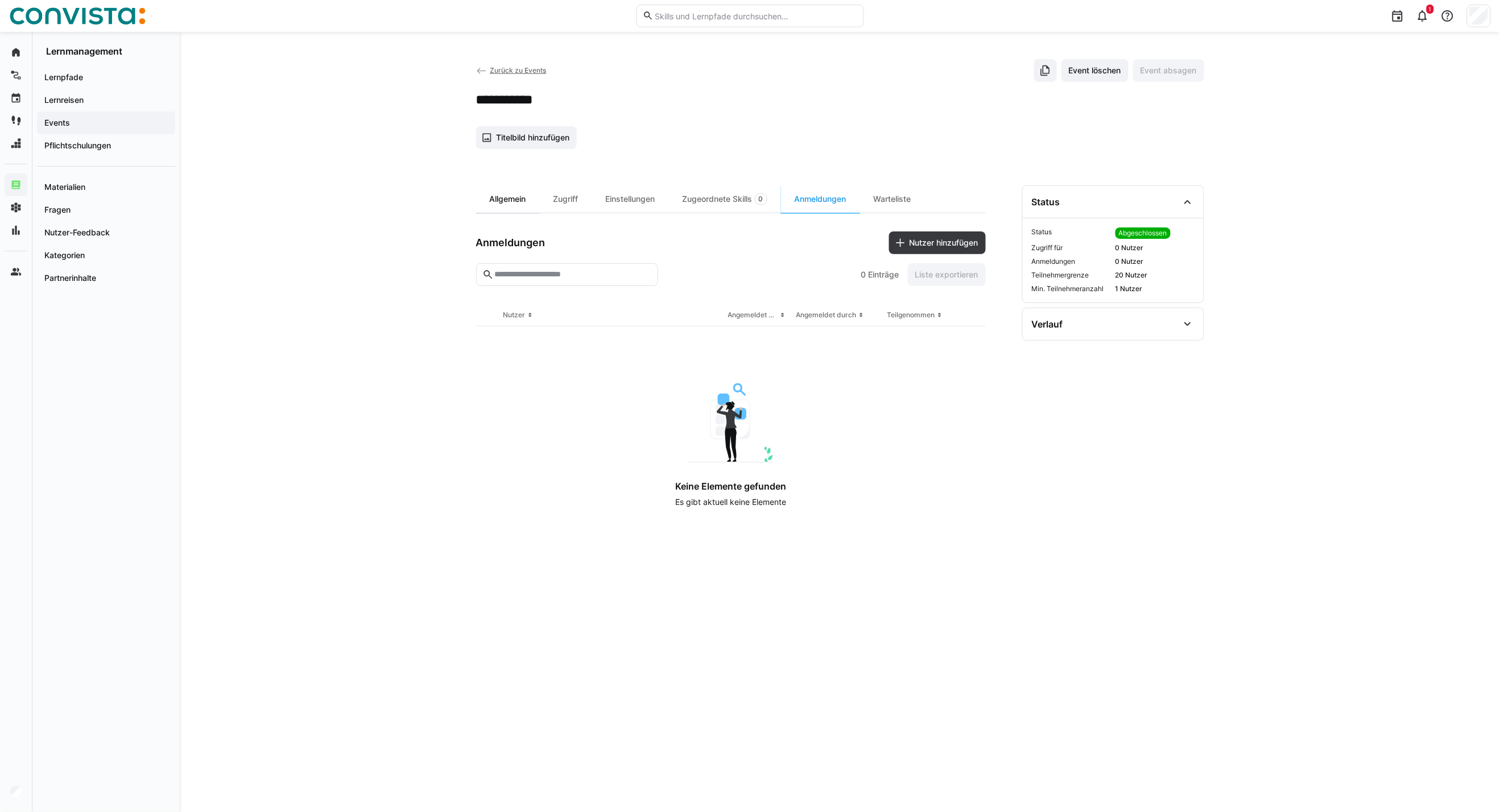
click at [501, 197] on div "Allgemein" at bounding box center [508, 199] width 64 height 28
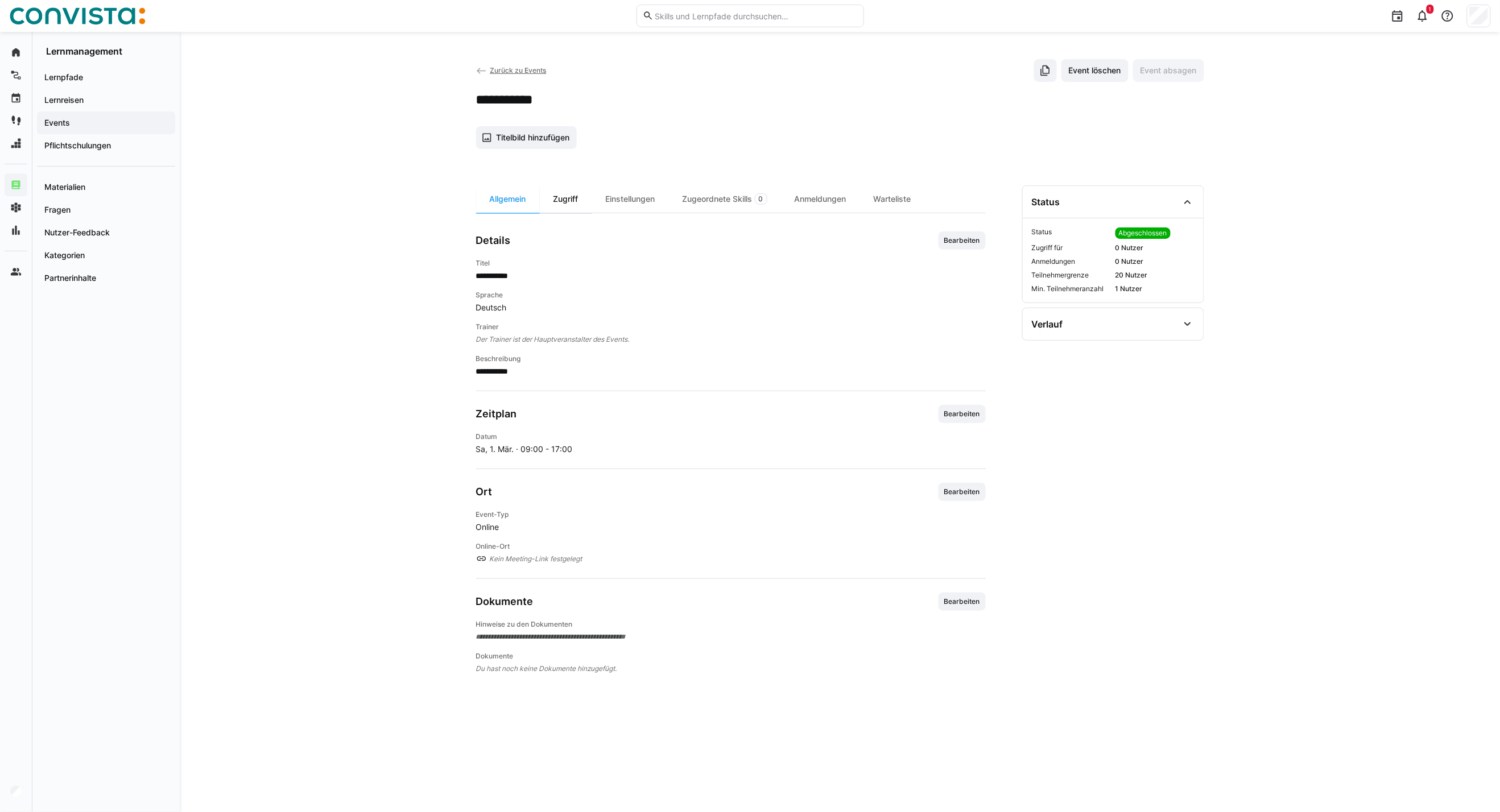
click at [565, 201] on div "Zugriff" at bounding box center [566, 199] width 52 height 28
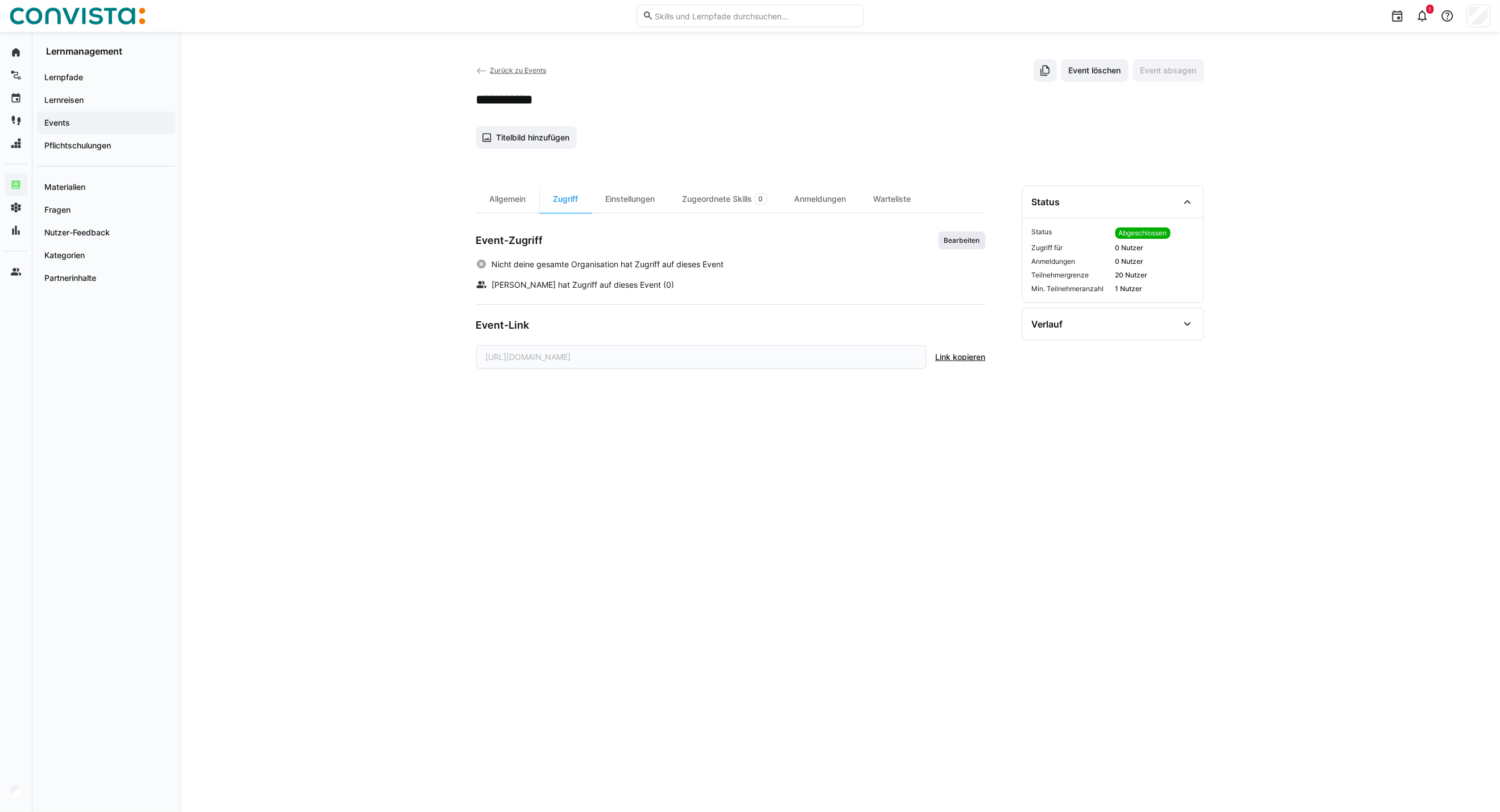
click at [978, 241] on span "Bearbeiten" at bounding box center [962, 241] width 38 height 9
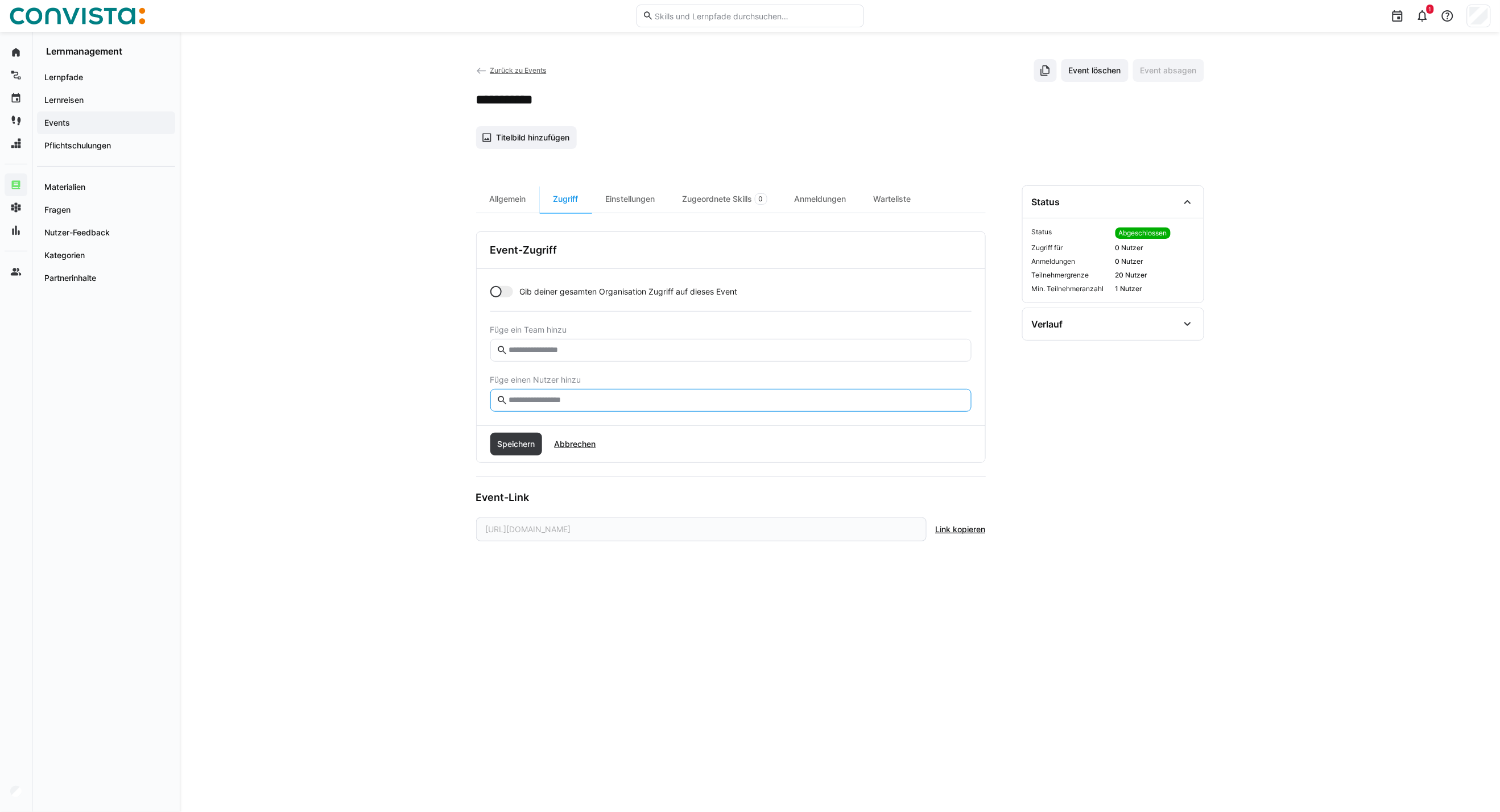
click at [560, 397] on input "text" at bounding box center [736, 400] width 457 height 10
type input "***"
click at [518, 476] on span "Speichern" at bounding box center [516, 471] width 41 height 11
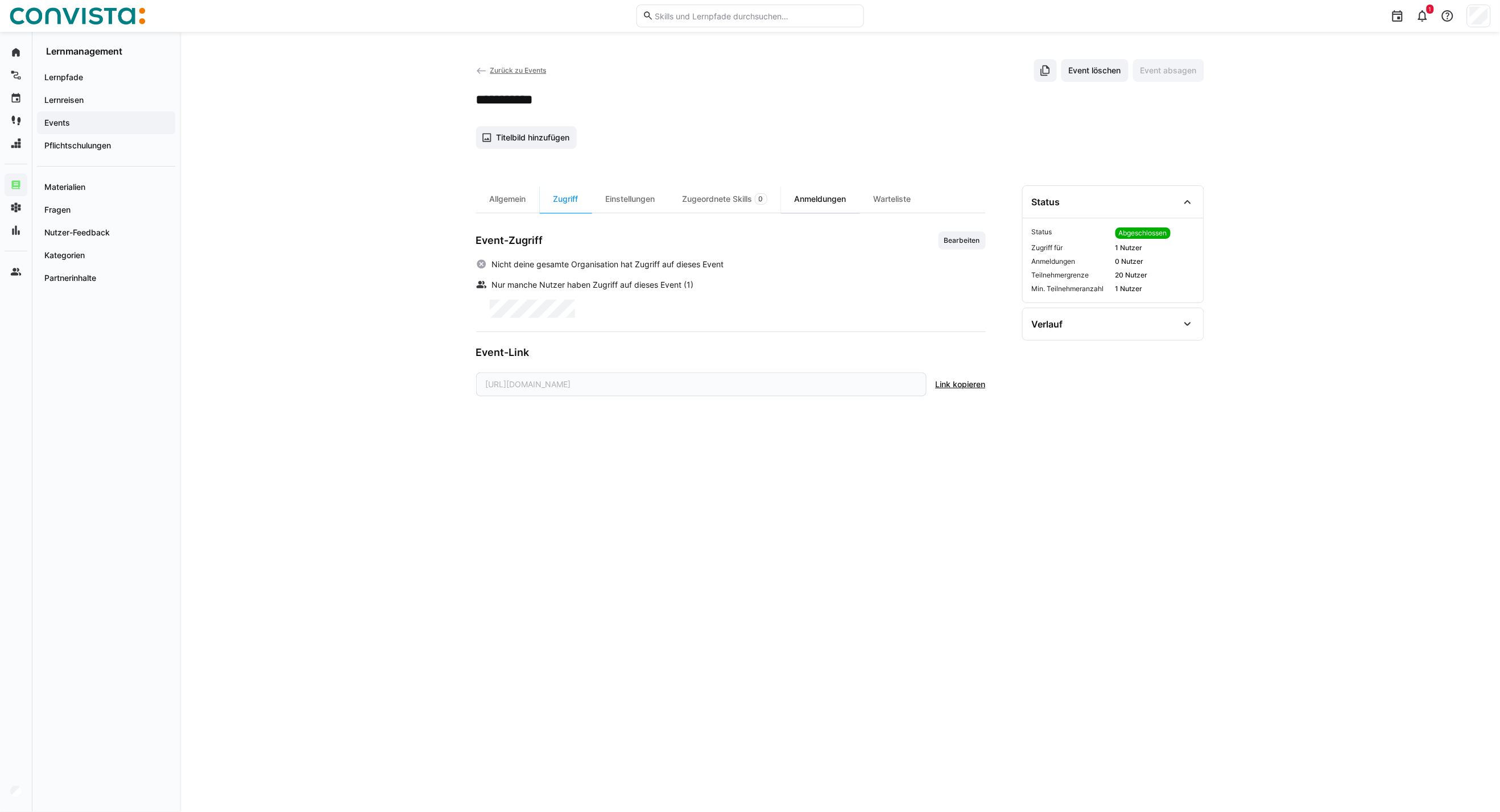
click at [826, 200] on div "Anmeldungen" at bounding box center [821, 199] width 79 height 28
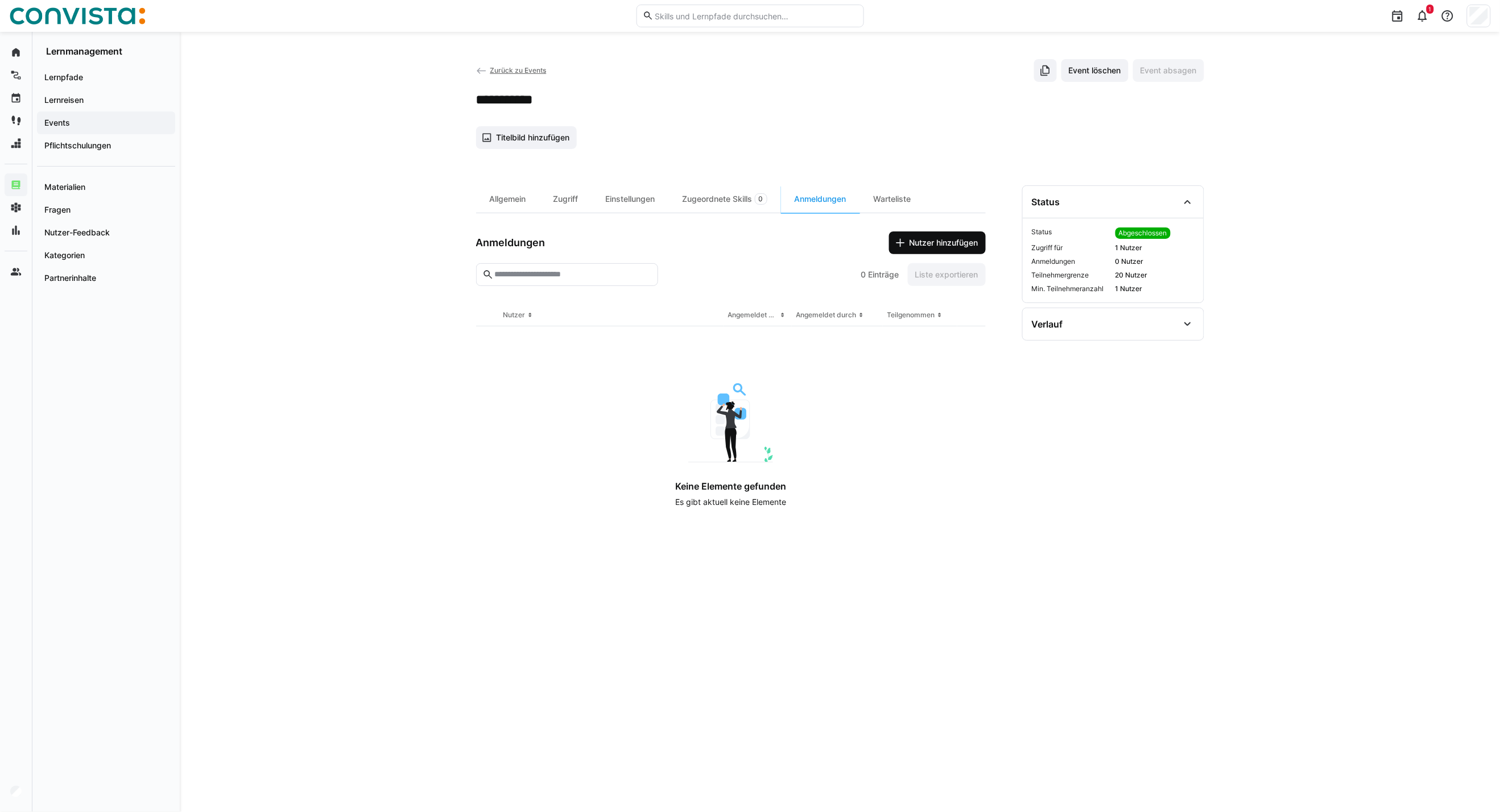
click at [930, 245] on span "Nutzer hinzufügen" at bounding box center [944, 243] width 72 height 11
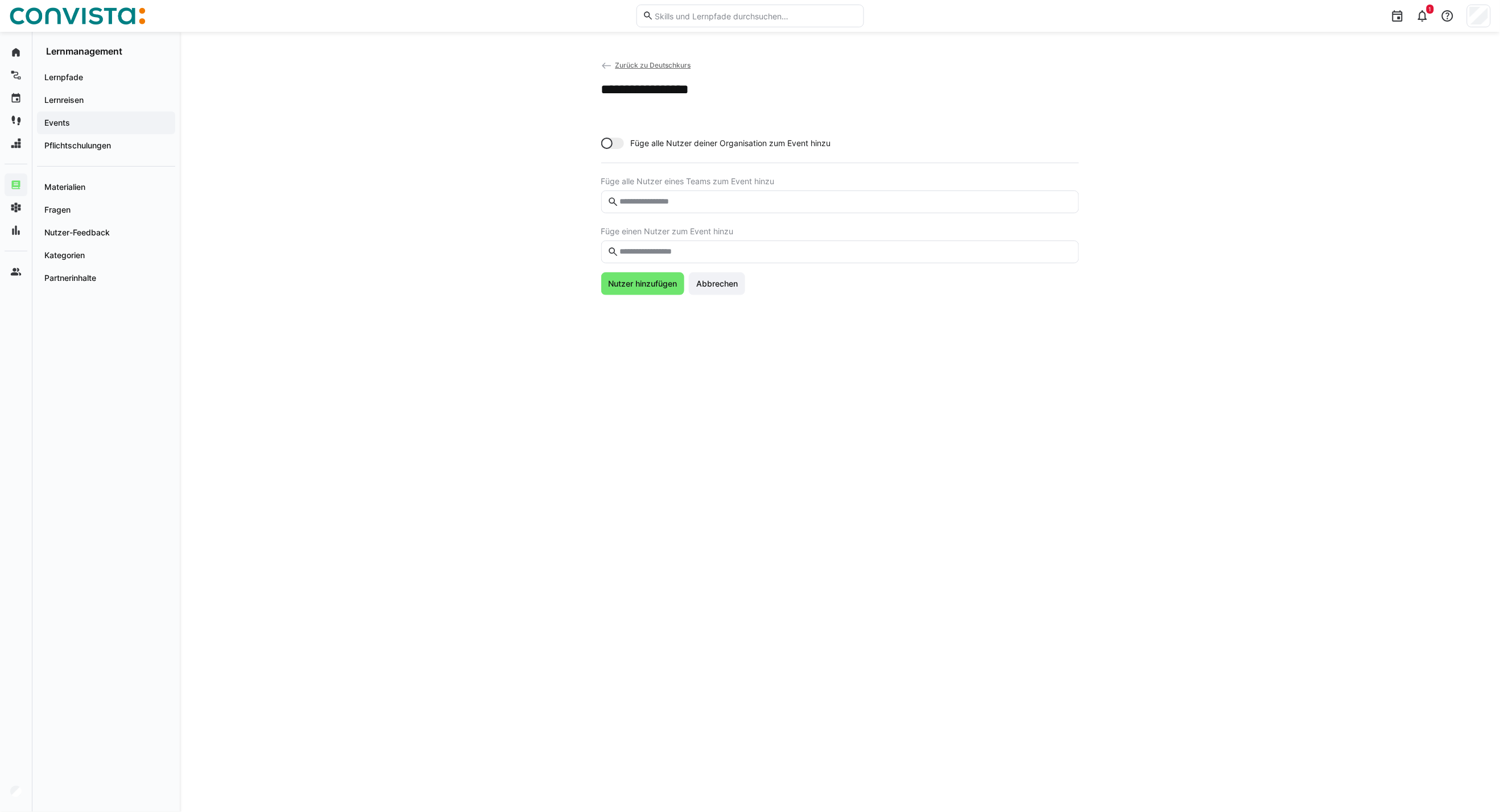
click at [668, 253] on input "text" at bounding box center [845, 251] width 454 height 10
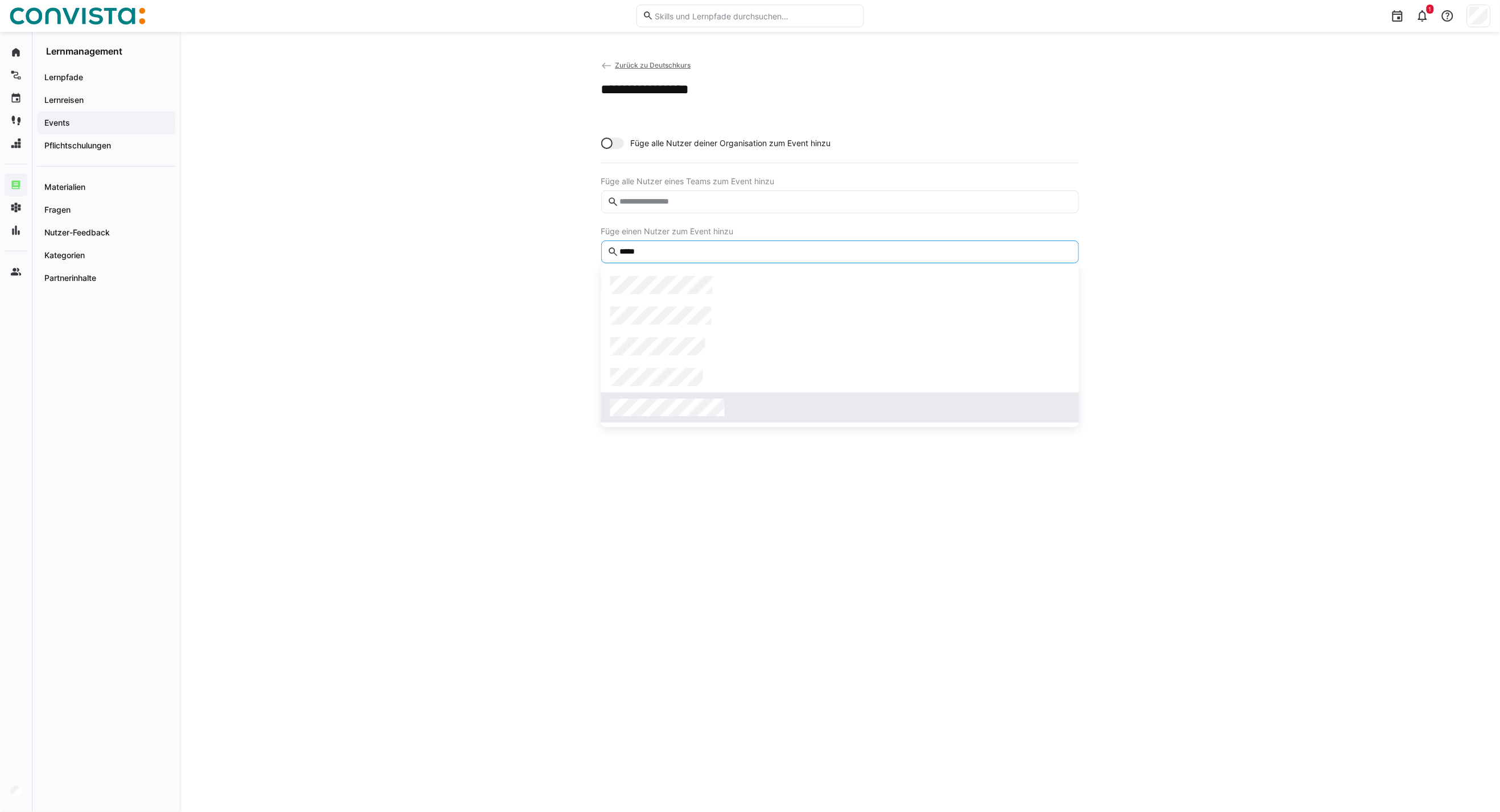
type input "*****"
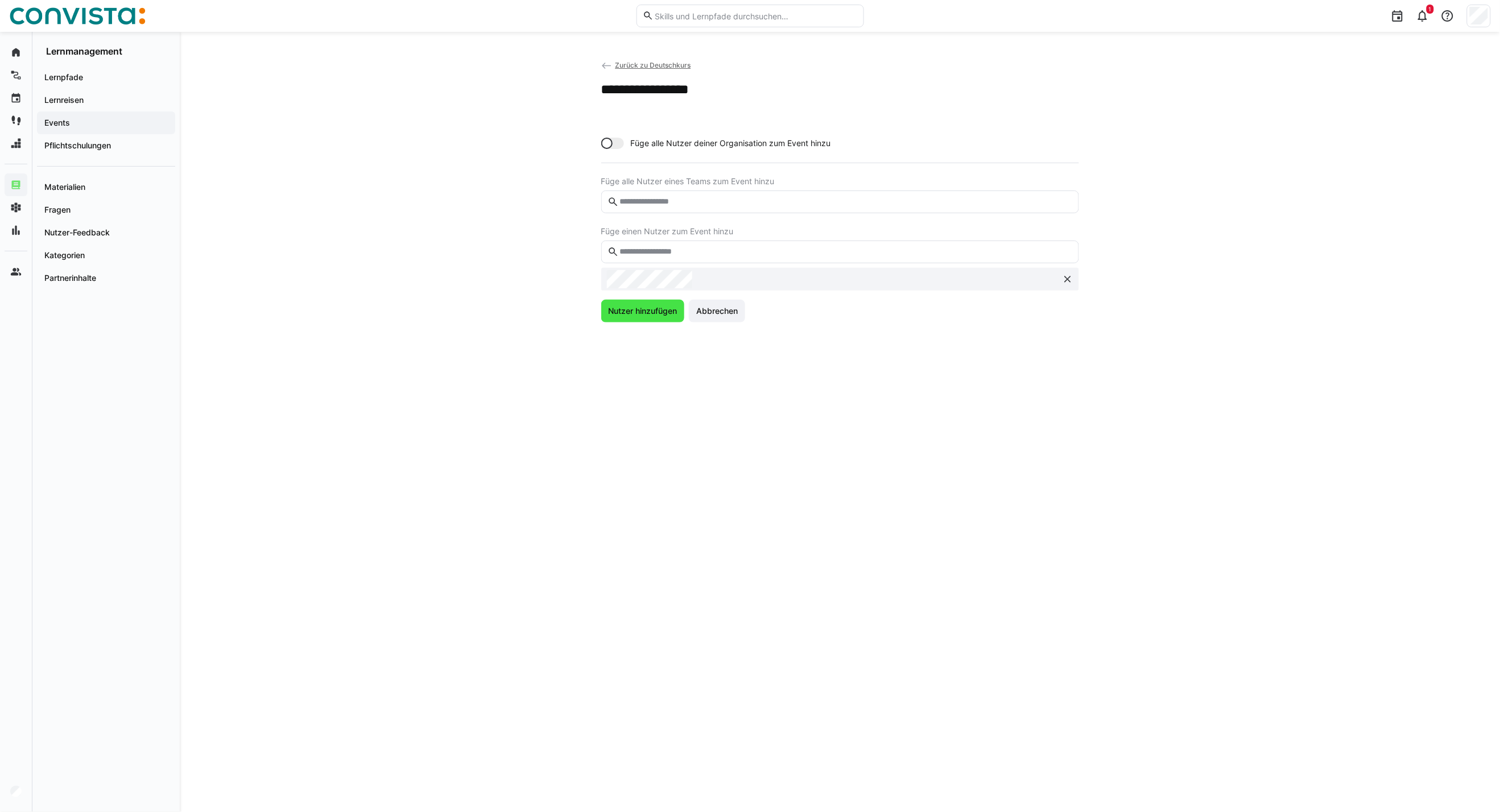
click at [640, 315] on span "Nutzer hinzufügen" at bounding box center [642, 311] width 72 height 11
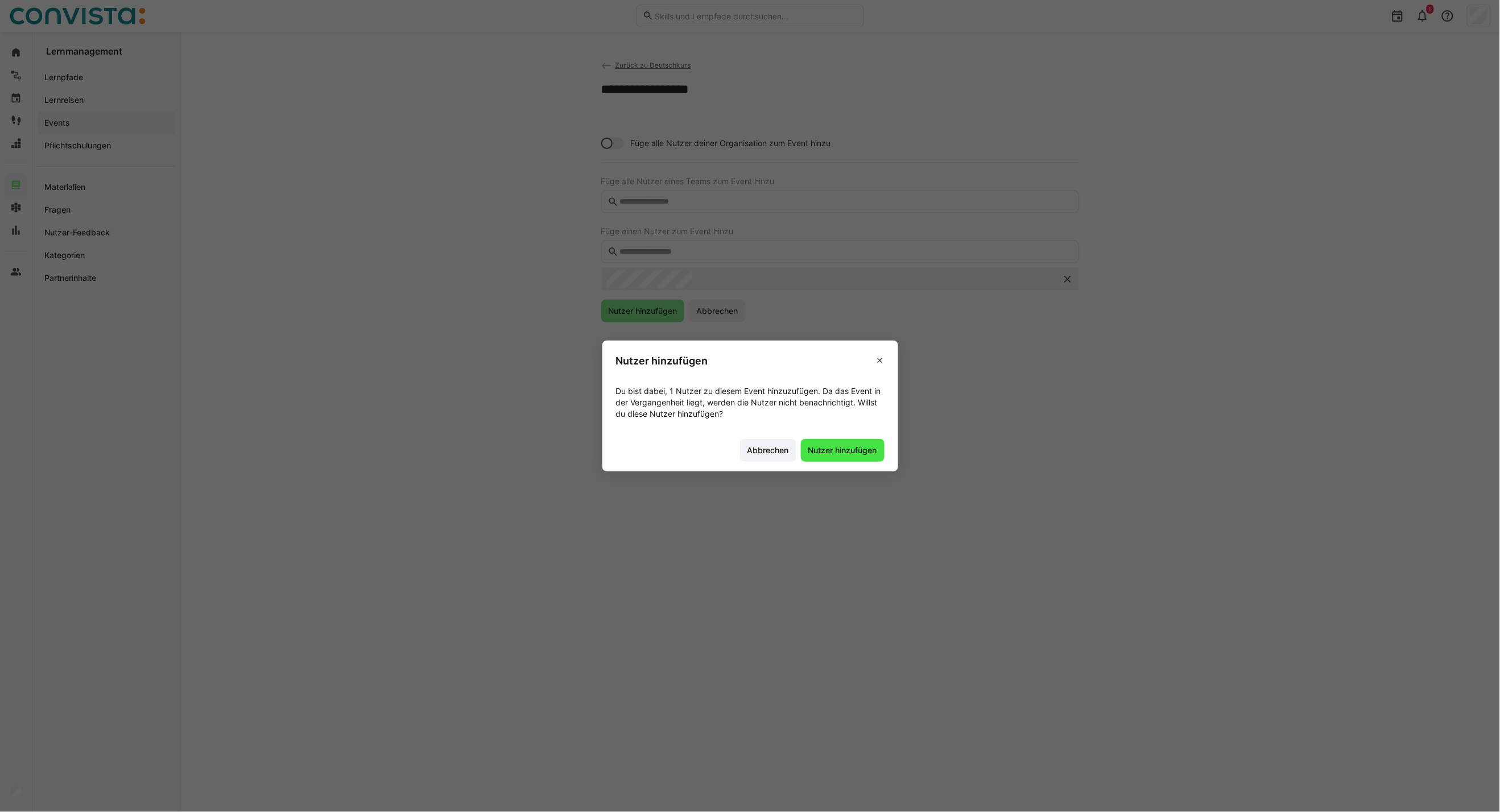
click at [865, 445] on span "Nutzer hinzufügen" at bounding box center [842, 450] width 72 height 11
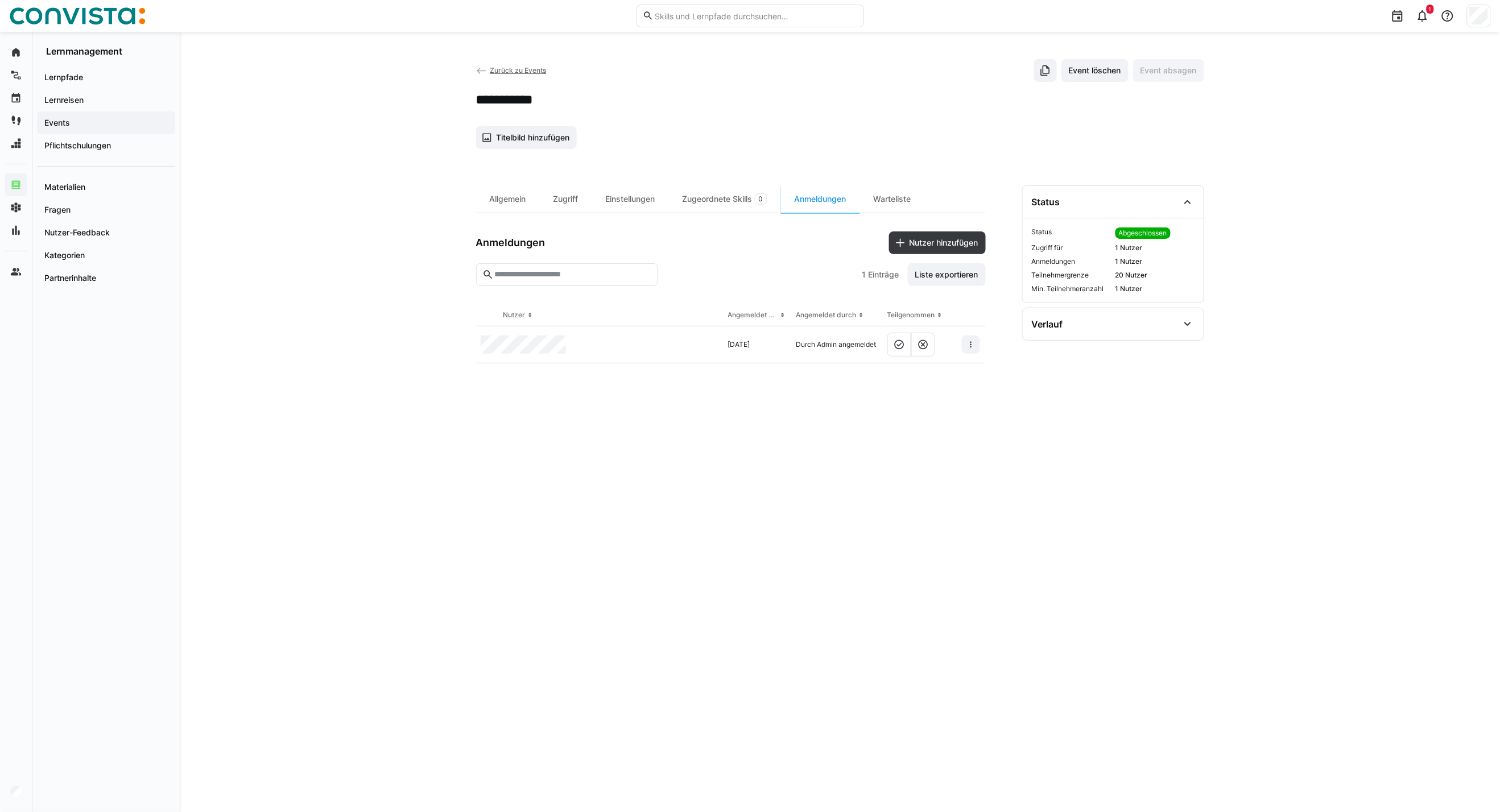
click at [504, 63] on div "Zurück zu Events Event löschen Event absagen" at bounding box center [840, 70] width 728 height 23
click at [504, 70] on span "Zurück zu Events" at bounding box center [518, 70] width 56 height 9
click at [895, 343] on eds-icon at bounding box center [899, 344] width 11 height 11
click at [497, 69] on span "Zurück zu Events" at bounding box center [518, 70] width 56 height 9
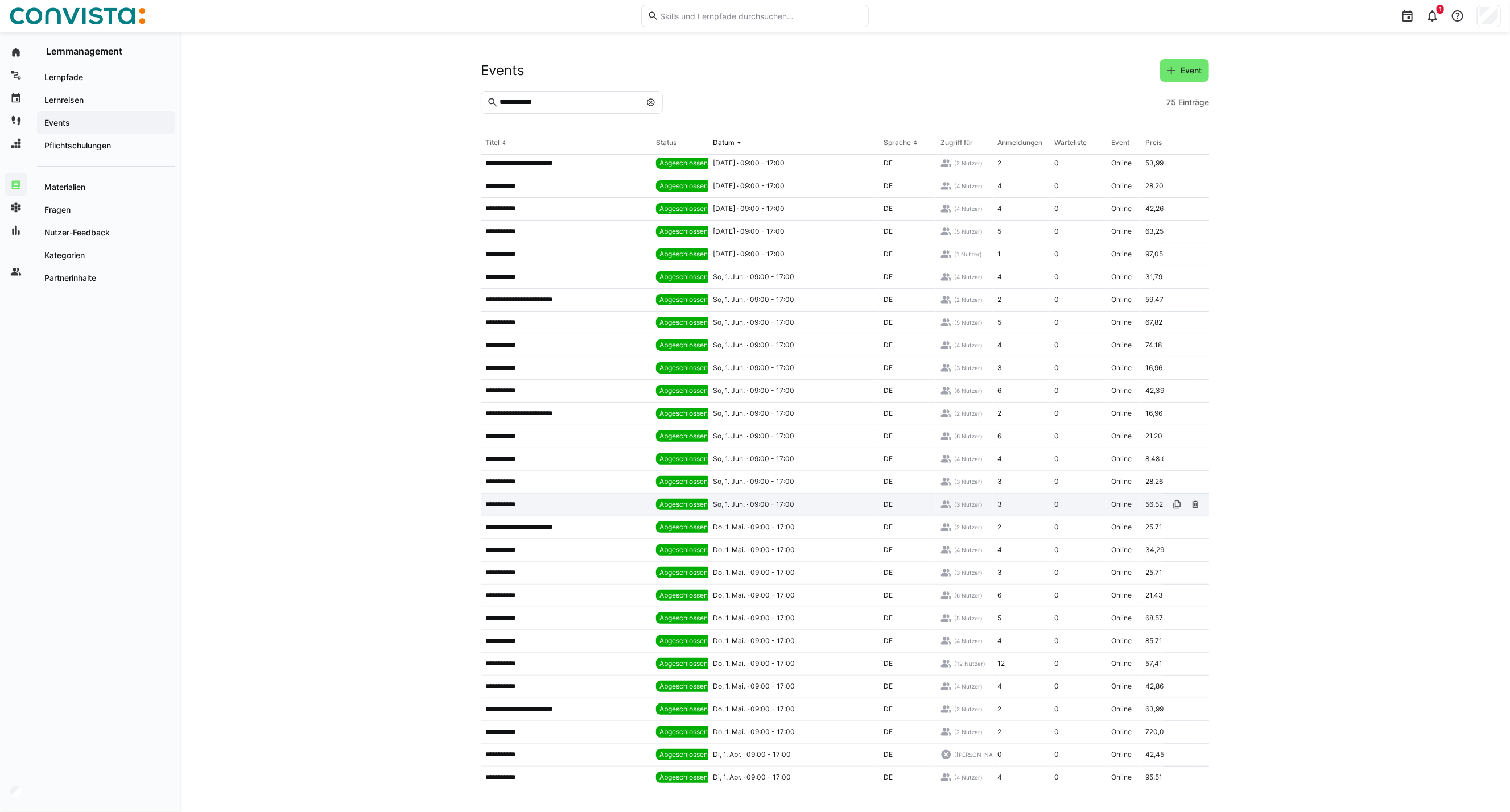
scroll to position [189, 0]
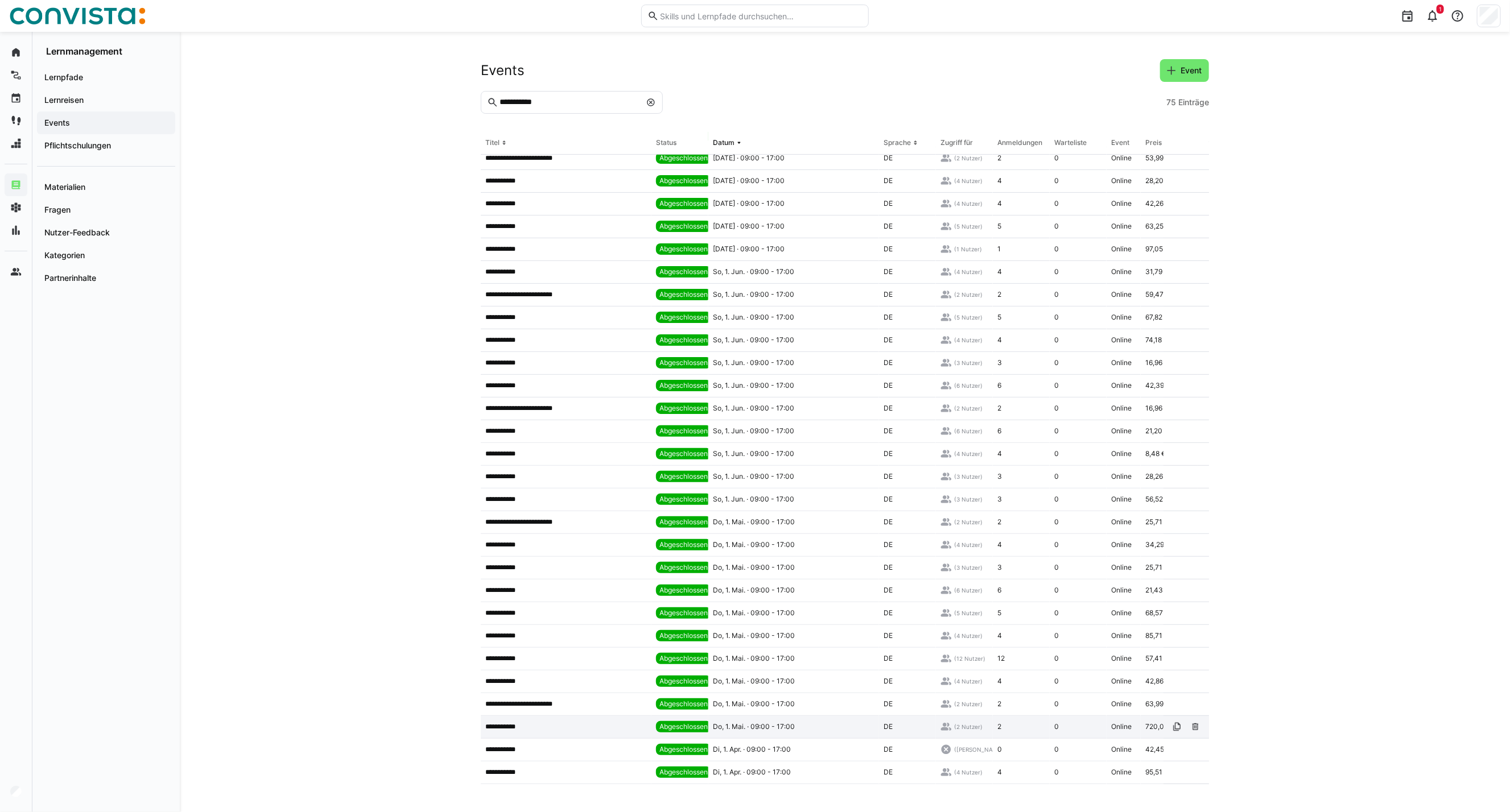
click at [601, 584] on app-table-first-column "**********" at bounding box center [566, 727] width 162 height 9
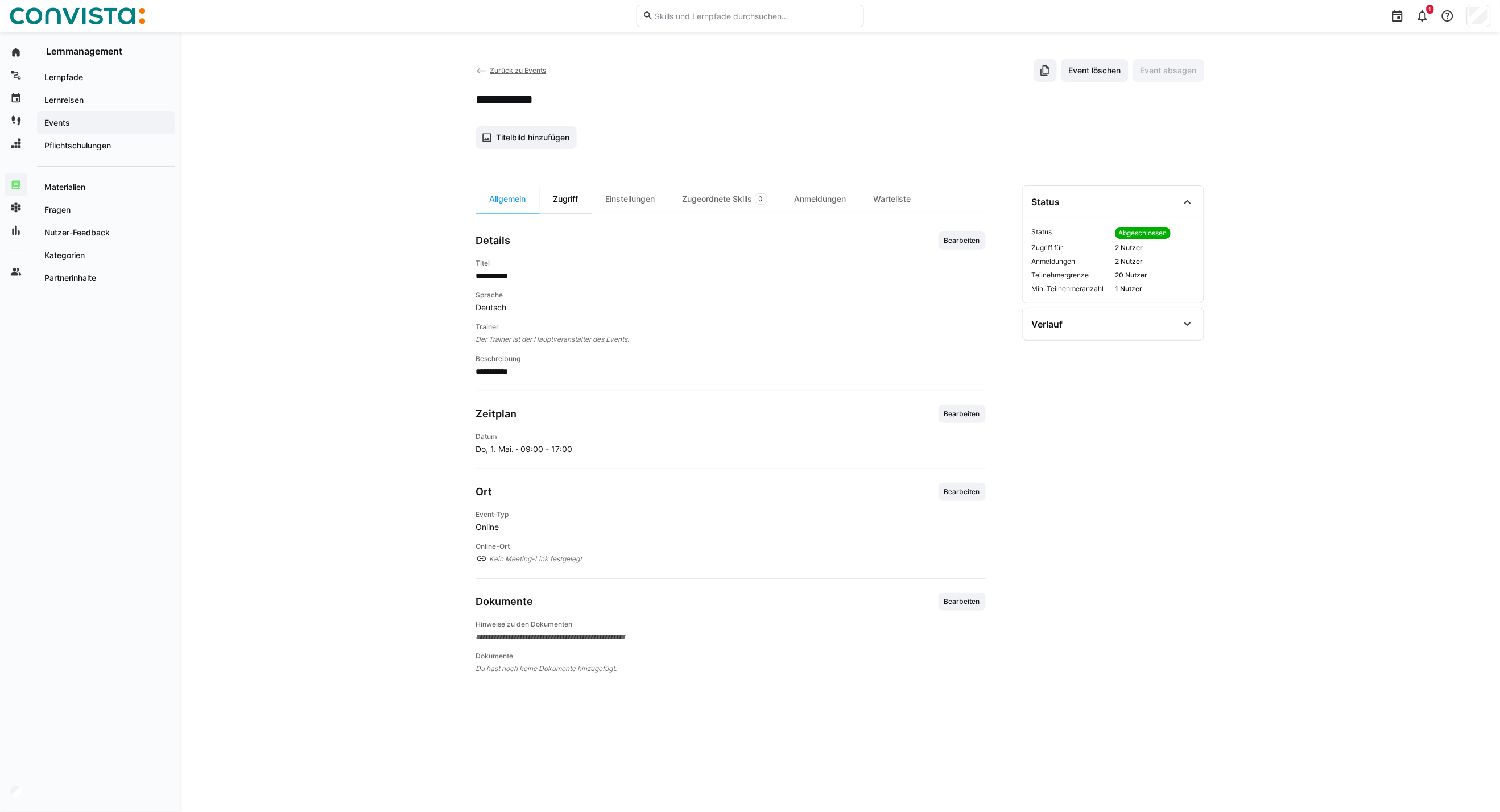
click at [556, 204] on div "Zugriff" at bounding box center [566, 199] width 52 height 28
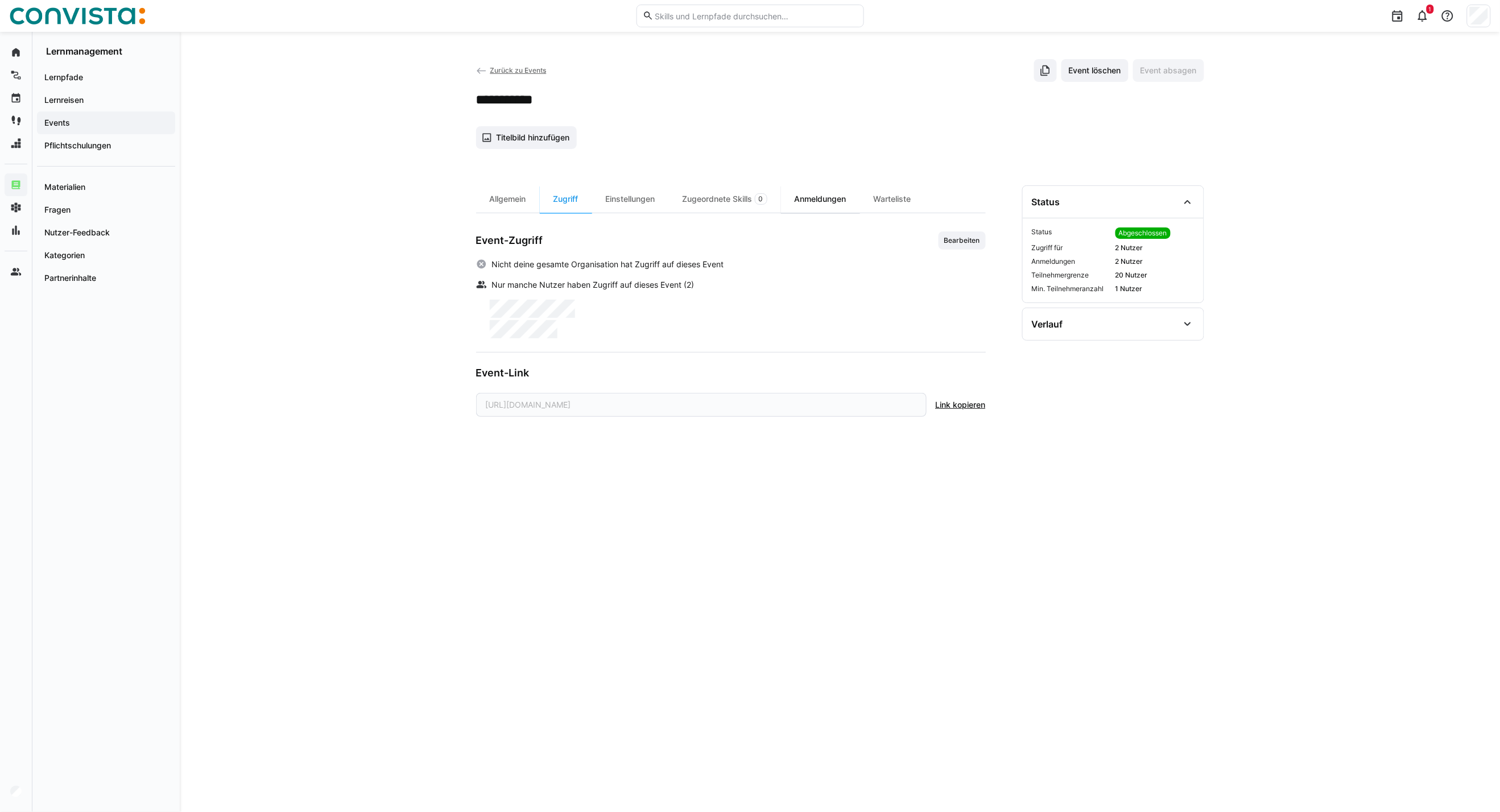
click at [846, 199] on div "Anmeldungen" at bounding box center [821, 199] width 79 height 28
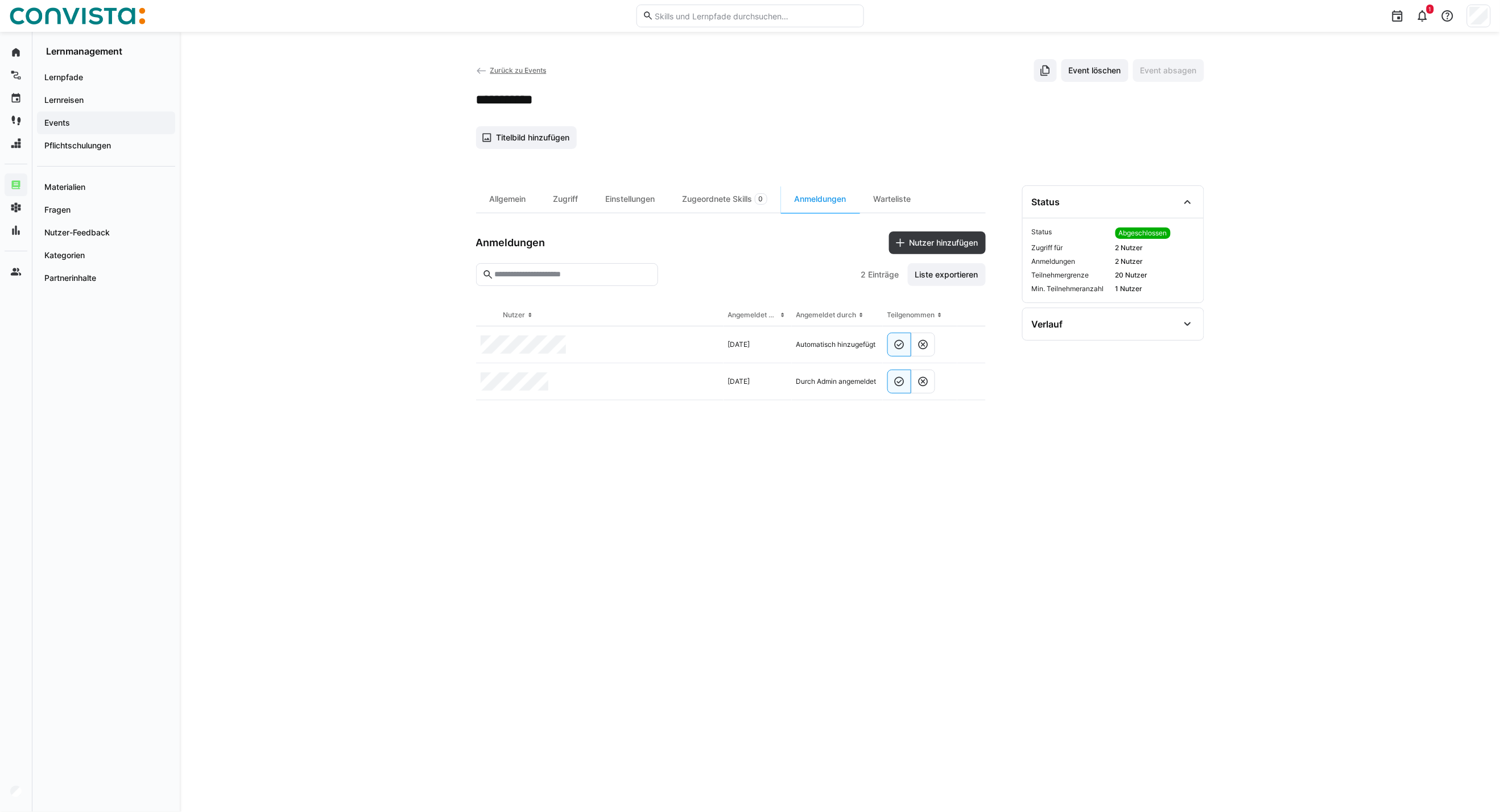
click at [495, 69] on span "Zurück zu Events" at bounding box center [518, 70] width 56 height 9
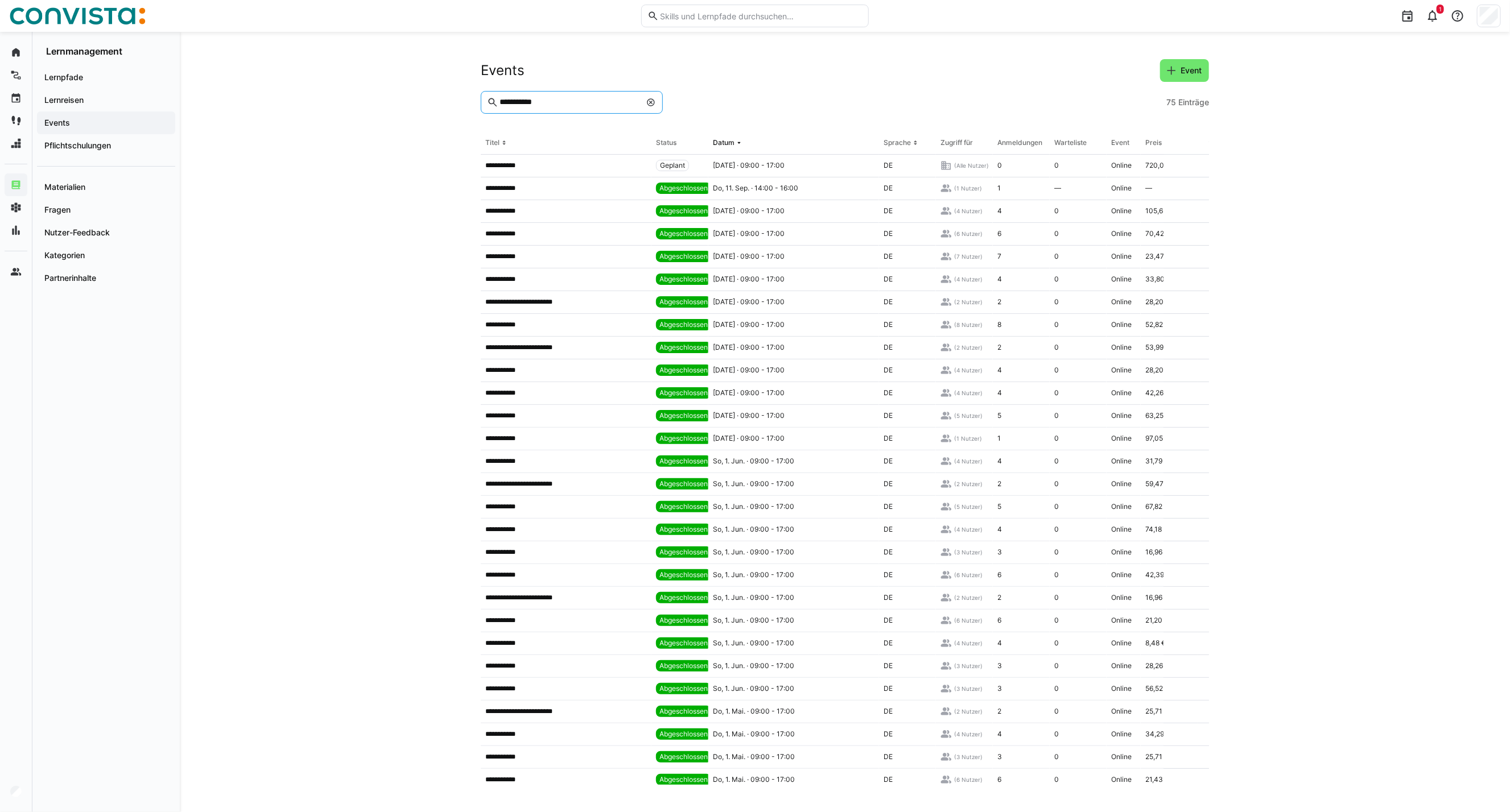
drag, startPoint x: 562, startPoint y: 101, endPoint x: 425, endPoint y: 98, distance: 137.0
click at [425, 98] on div "**********" at bounding box center [845, 422] width 1330 height 780
type input "**********"
click at [746, 137] on th "Datum" at bounding box center [793, 143] width 171 height 23
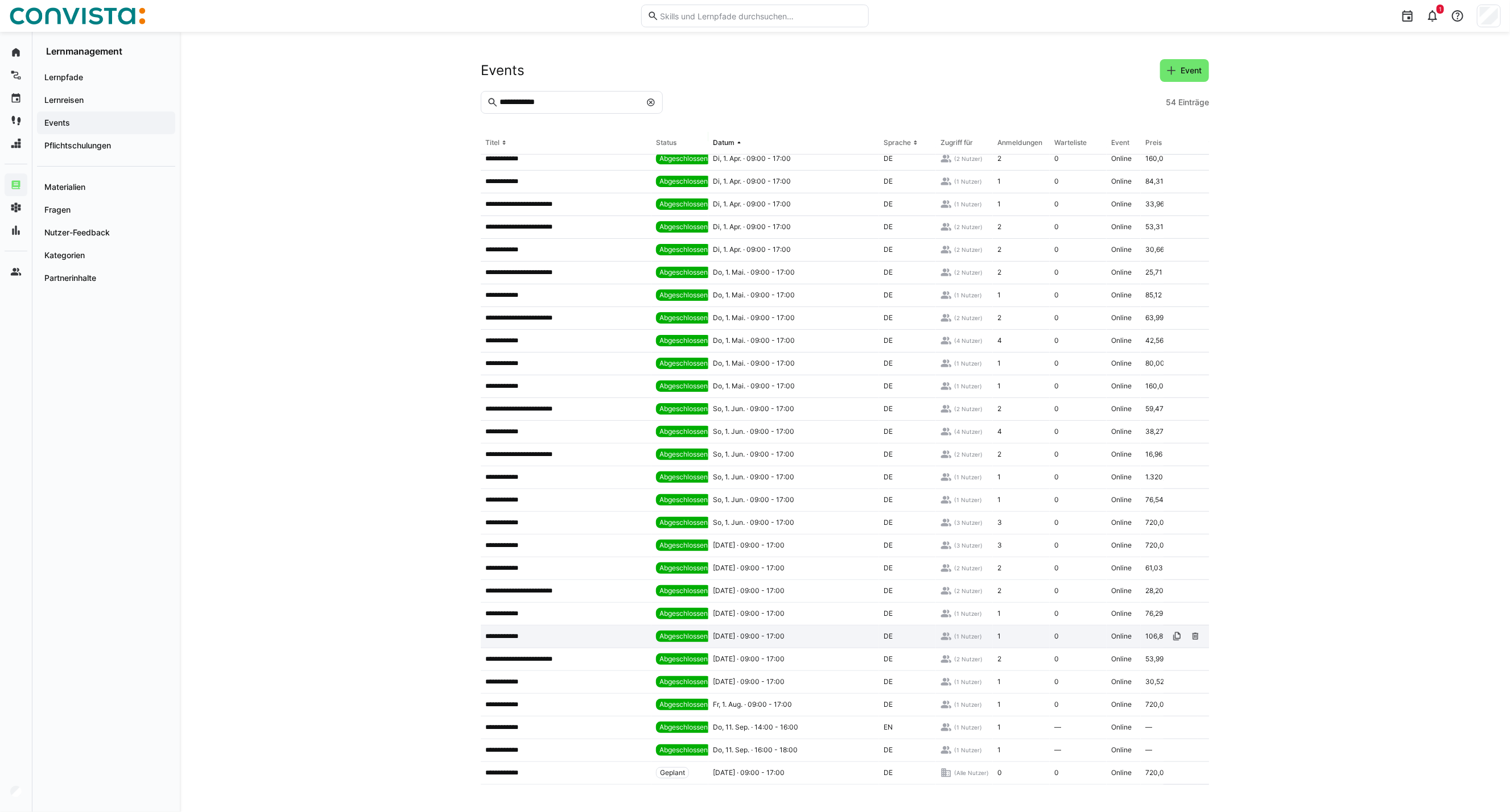
scroll to position [603, 0]
click at [759, 473] on span "So, 1. Jun. · 09:00 - 17:00" at bounding box center [753, 477] width 81 height 9
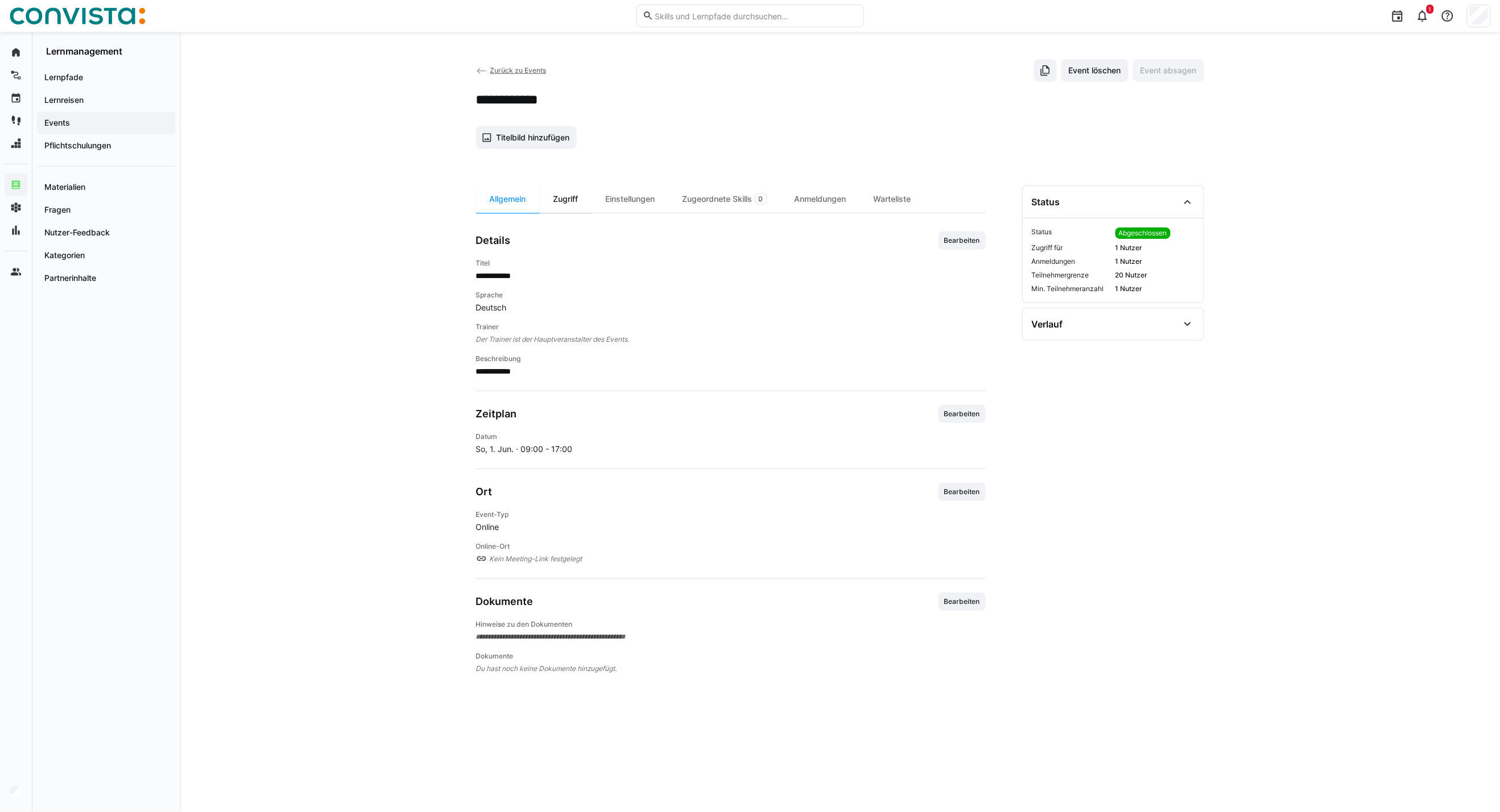
click at [564, 201] on div "Zugriff" at bounding box center [566, 199] width 52 height 28
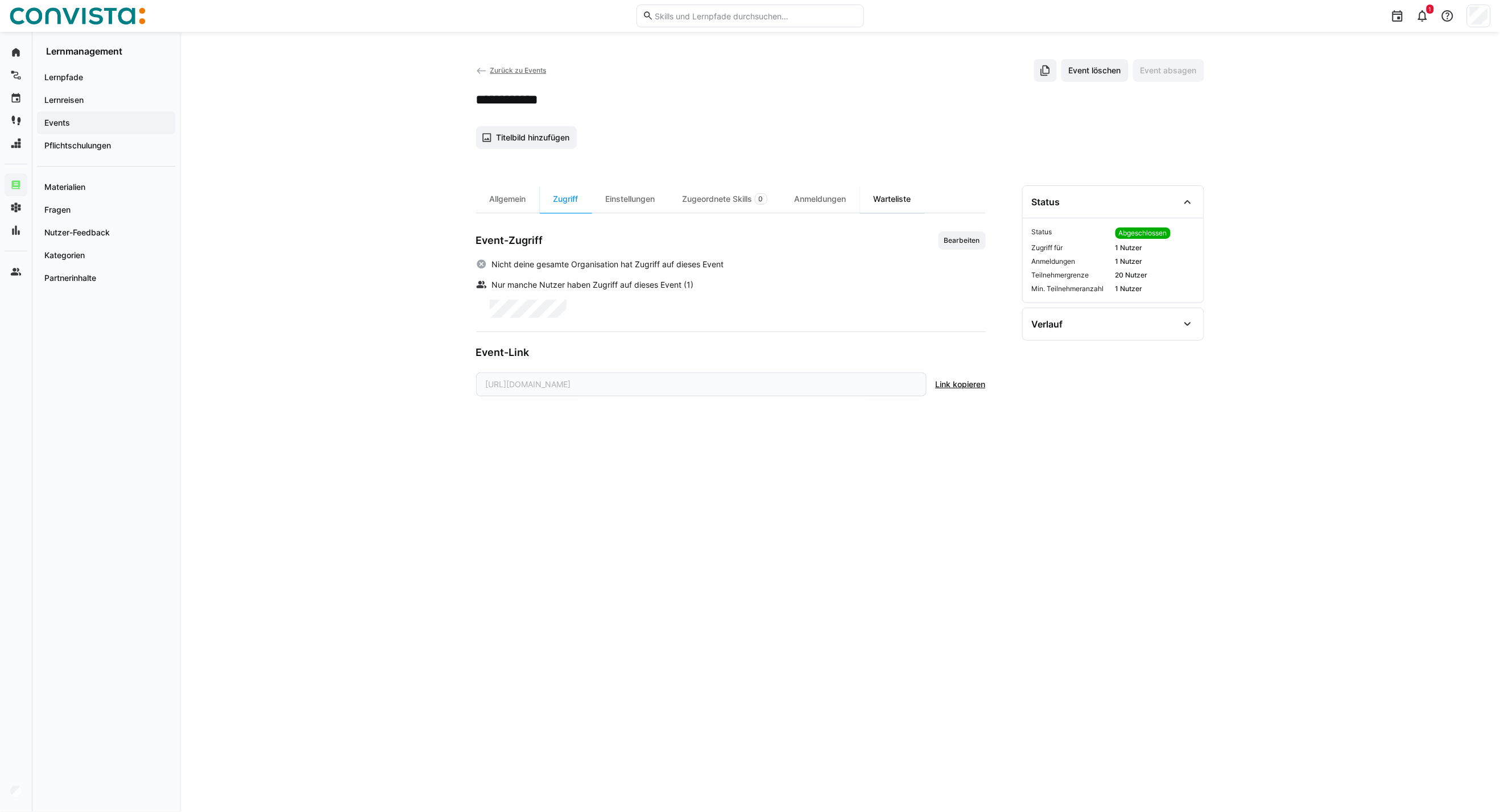
click at [884, 196] on div "Warteliste" at bounding box center [893, 199] width 65 height 28
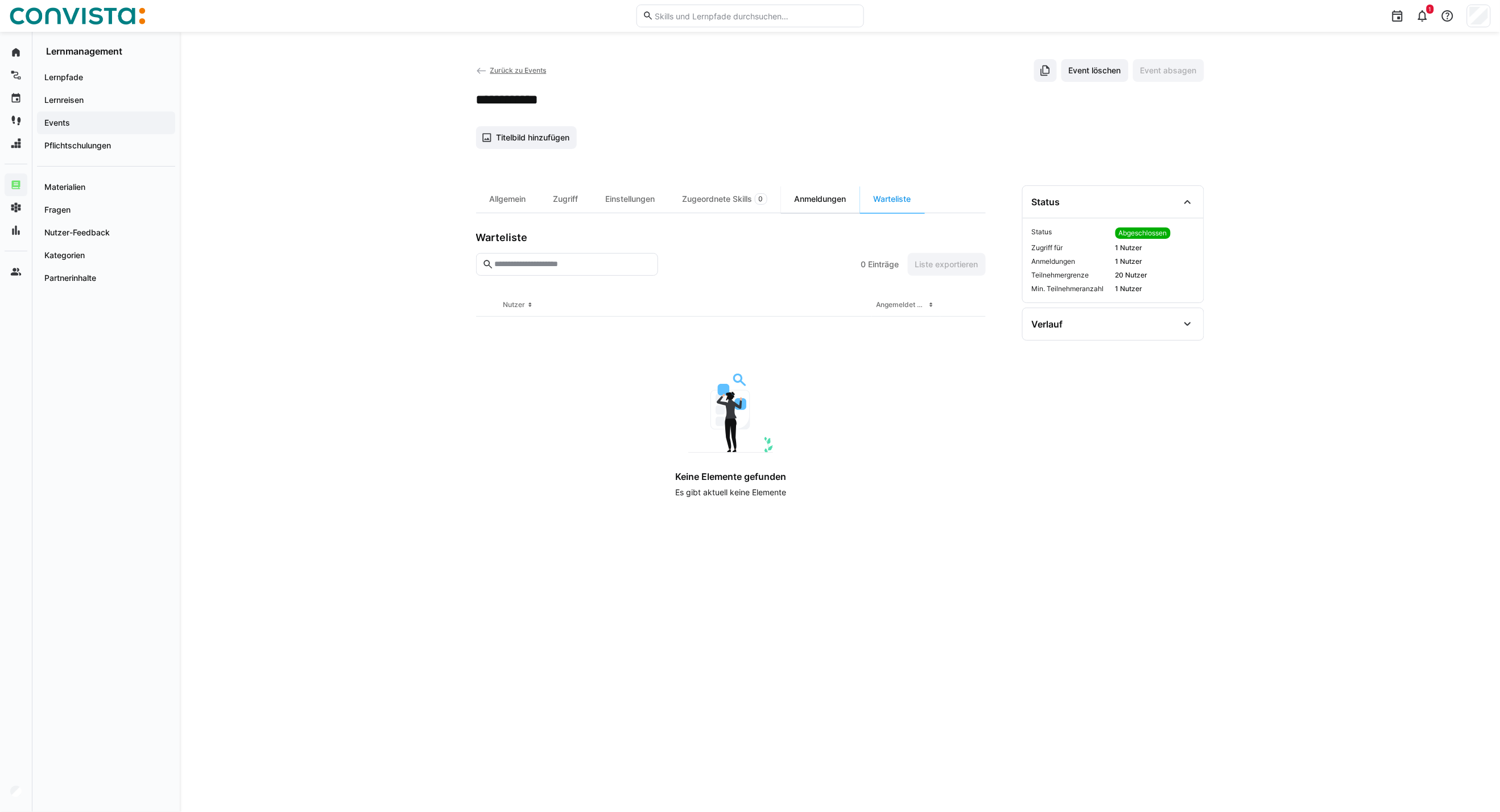
click at [840, 196] on div "Anmeldungen" at bounding box center [821, 199] width 79 height 28
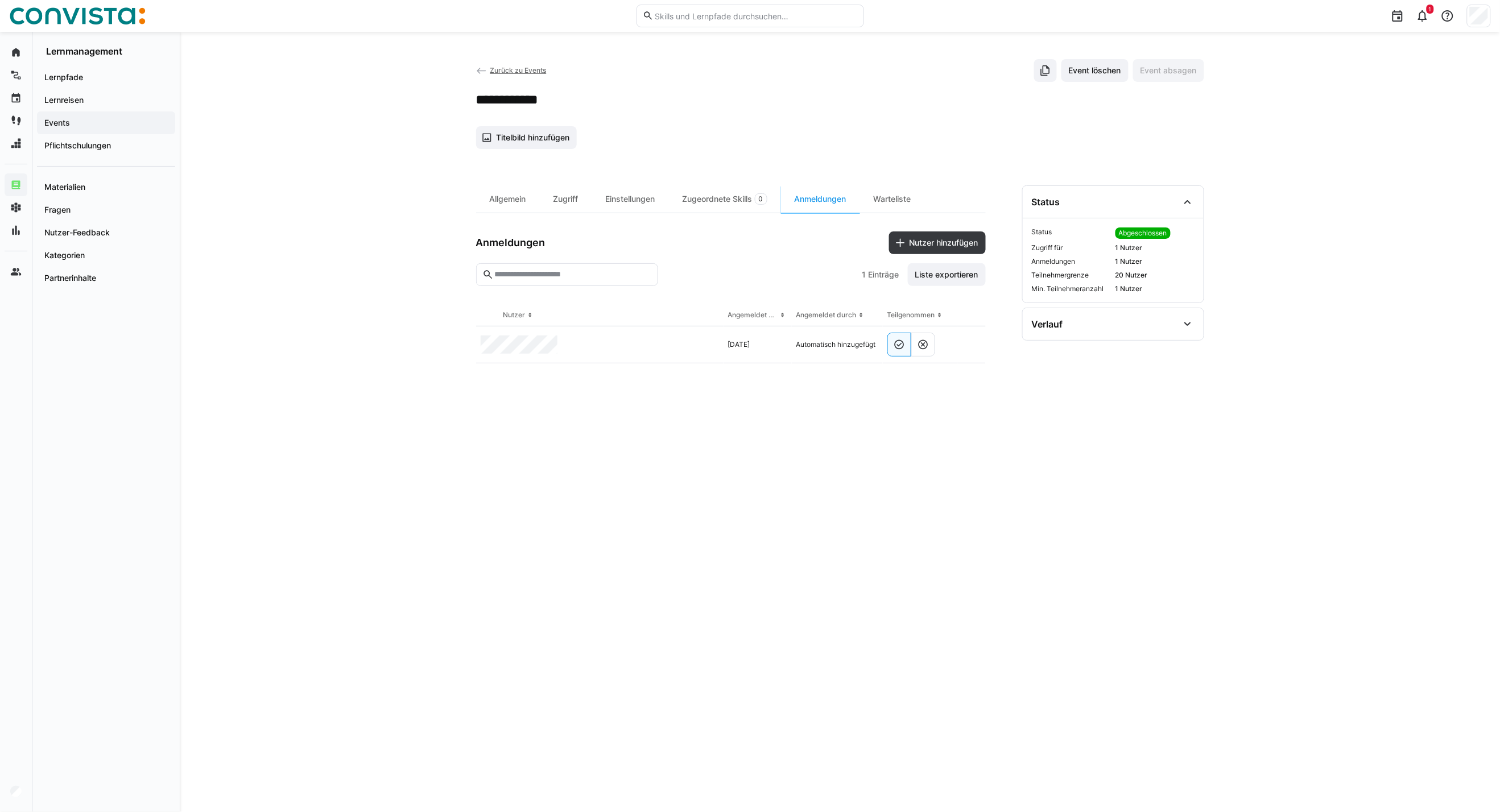
click at [1105, 274] on div "**********" at bounding box center [840, 422] width 1321 height 780
click at [508, 66] on span "Zurück zu Events" at bounding box center [518, 70] width 56 height 9
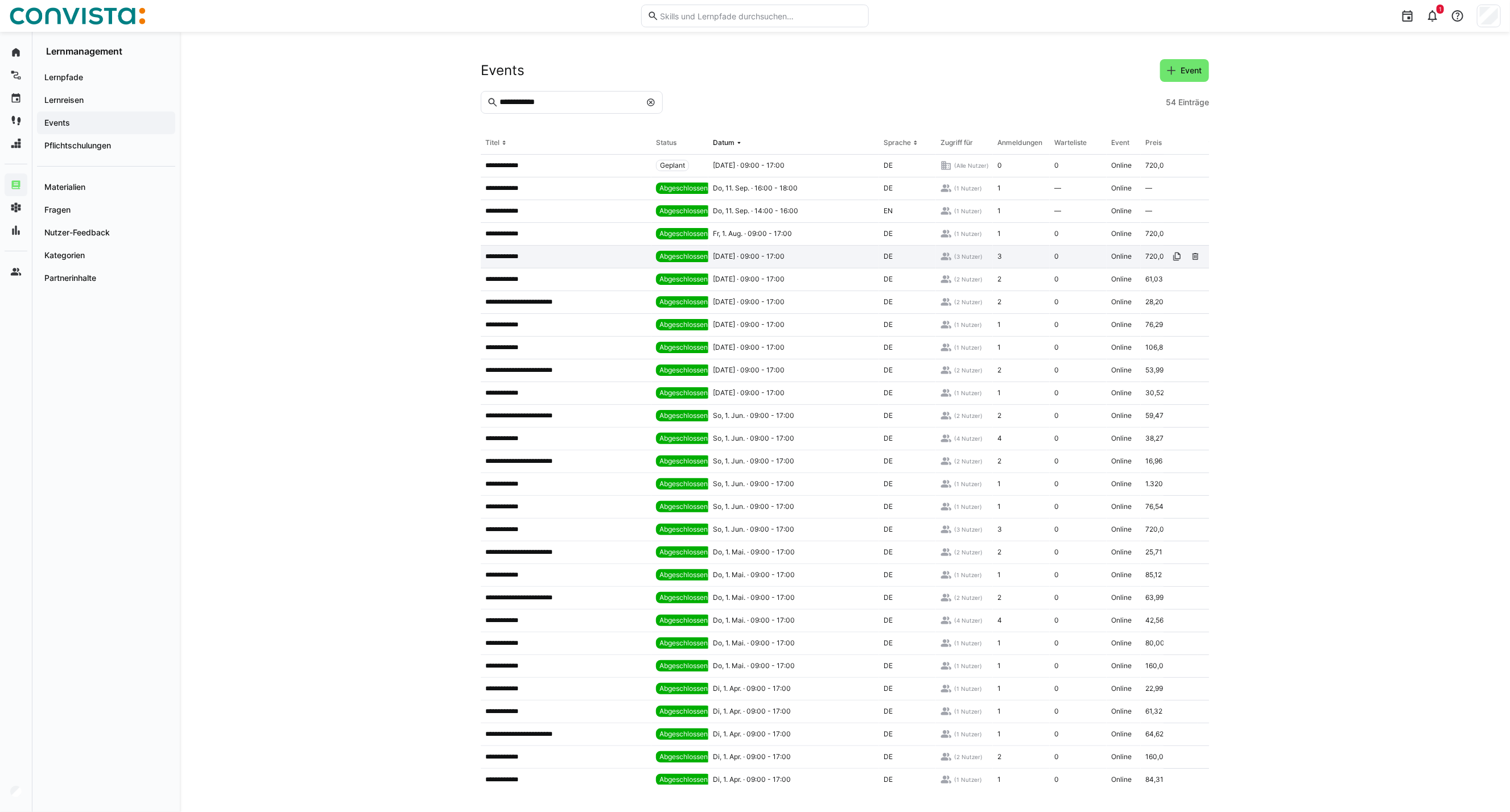
click at [599, 261] on div "**********" at bounding box center [566, 257] width 171 height 23
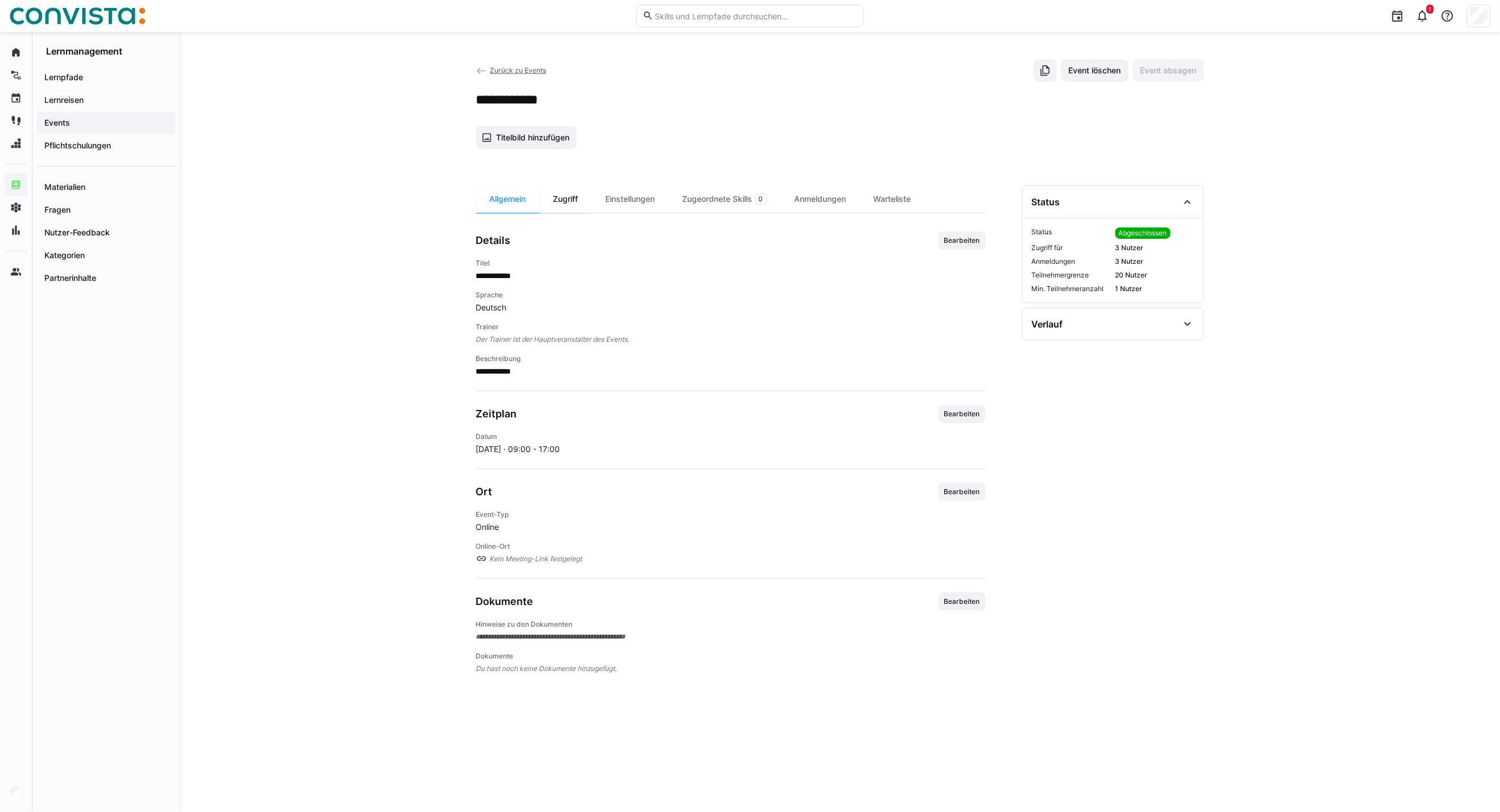
click at [572, 195] on div "Zugriff" at bounding box center [566, 199] width 52 height 28
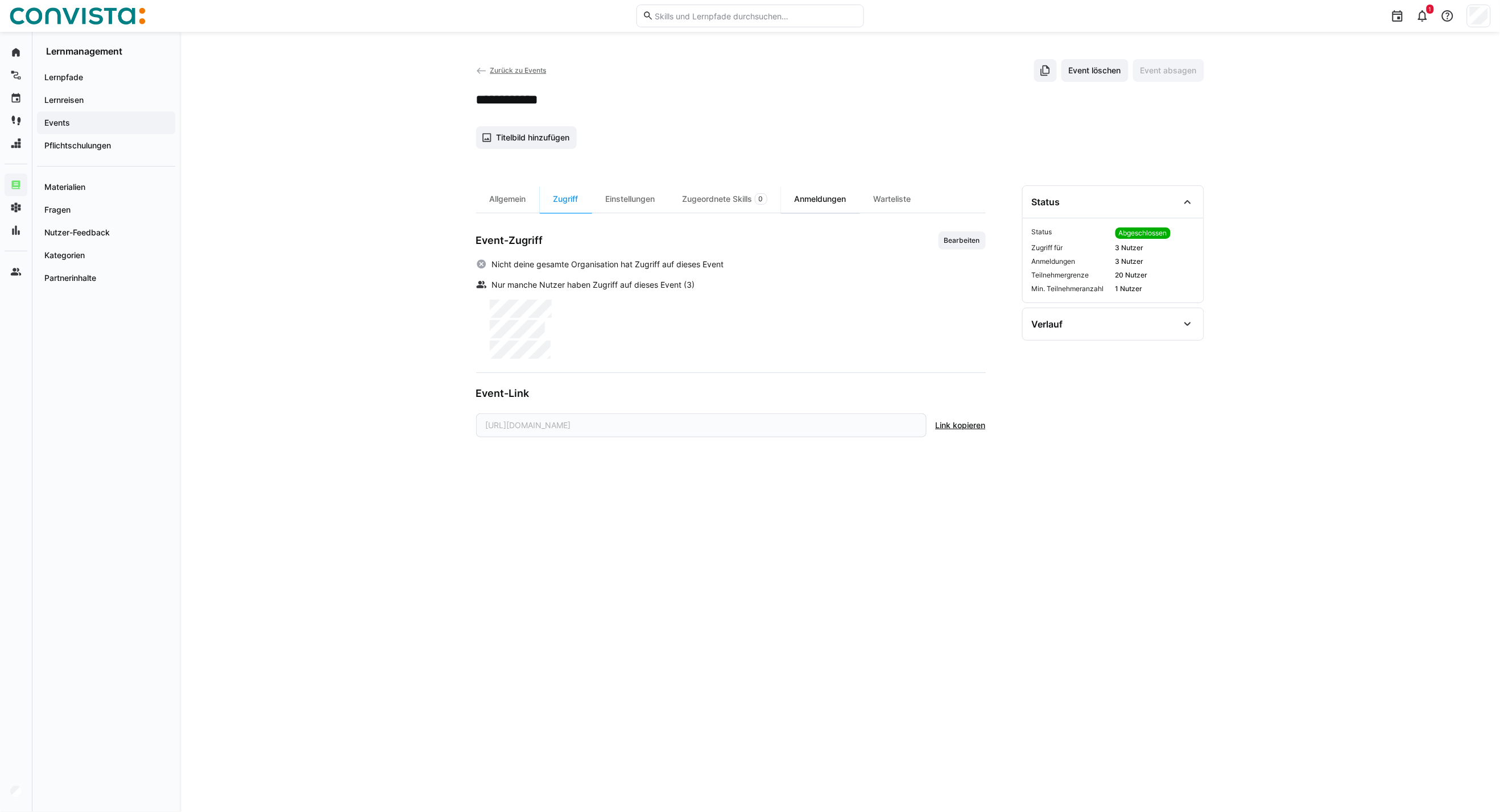
click at [828, 200] on div "Anmeldungen" at bounding box center [821, 199] width 79 height 28
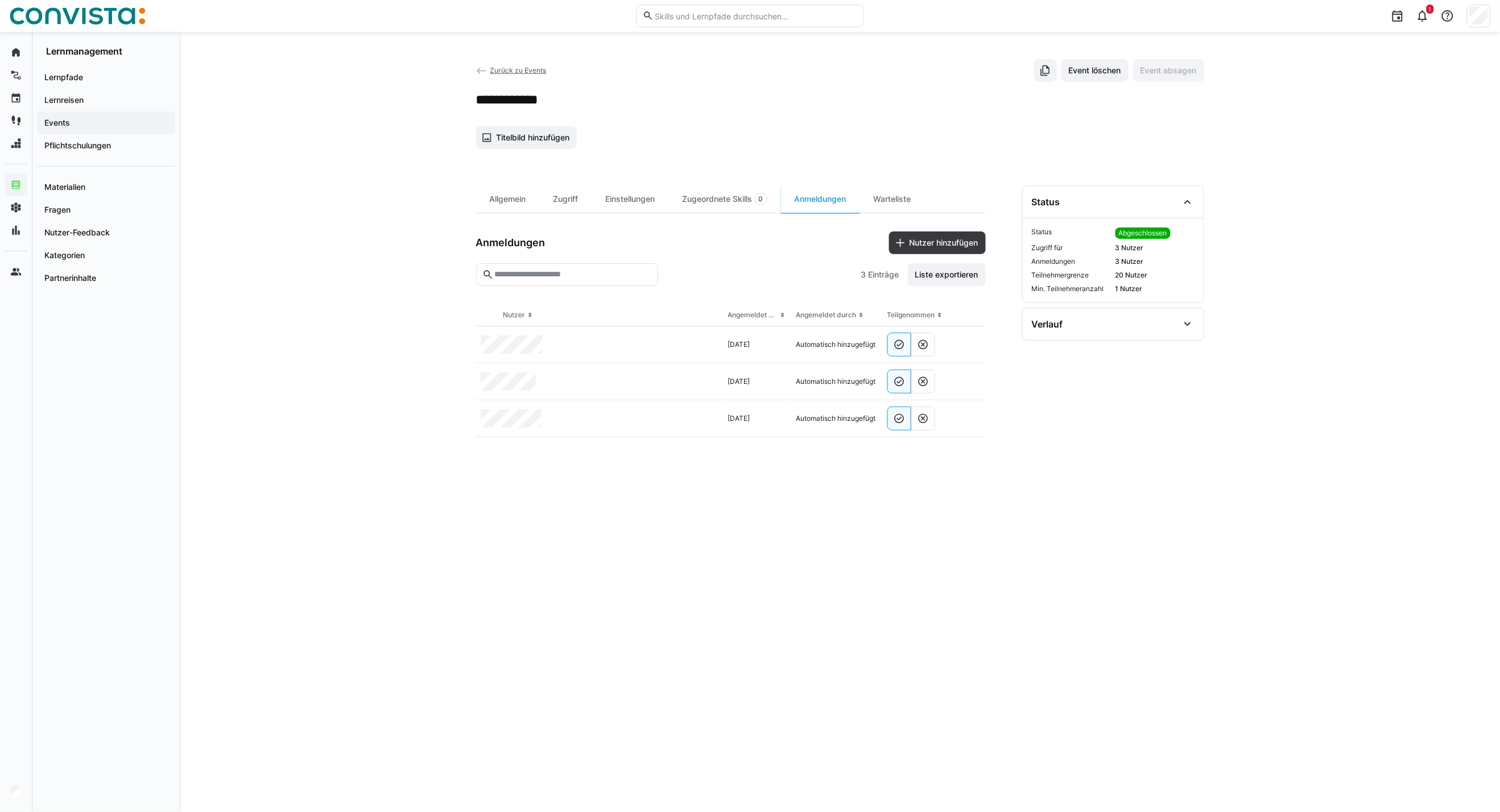
click at [515, 68] on span "Zurück zu Events" at bounding box center [518, 70] width 56 height 9
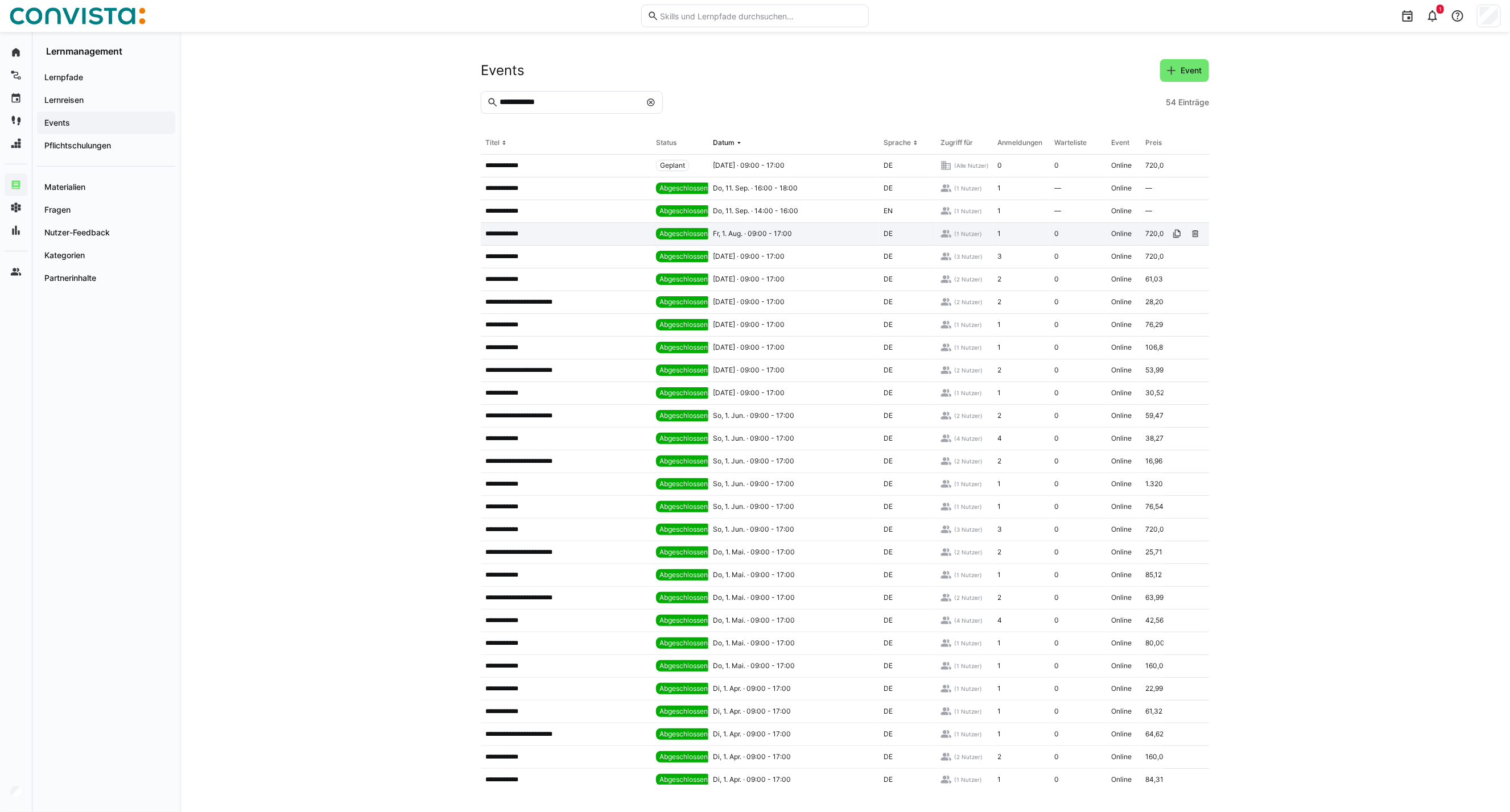
click at [547, 233] on app-table-first-column "**********" at bounding box center [566, 234] width 162 height 9
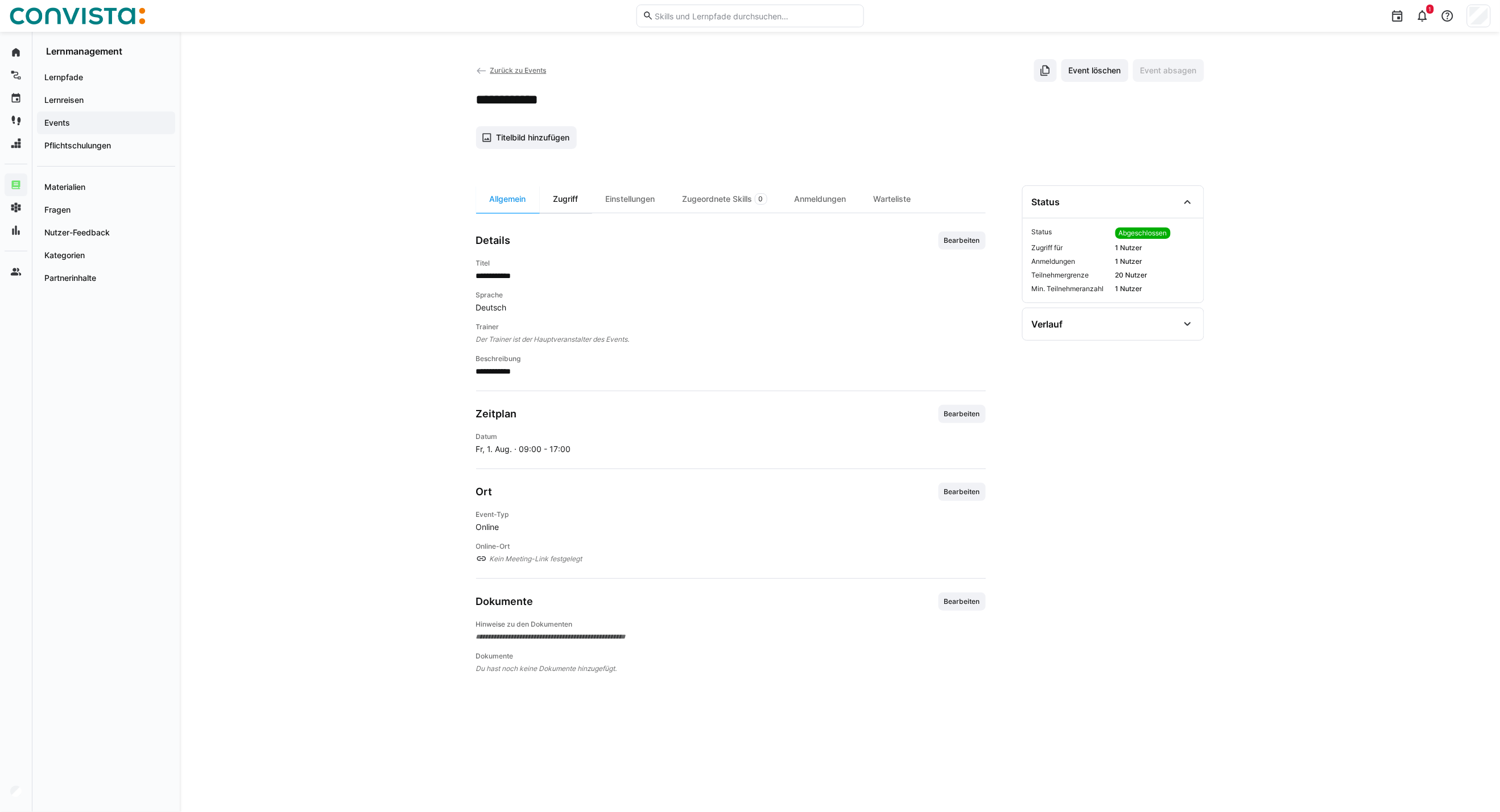
click at [547, 200] on div "Zugriff" at bounding box center [566, 199] width 52 height 28
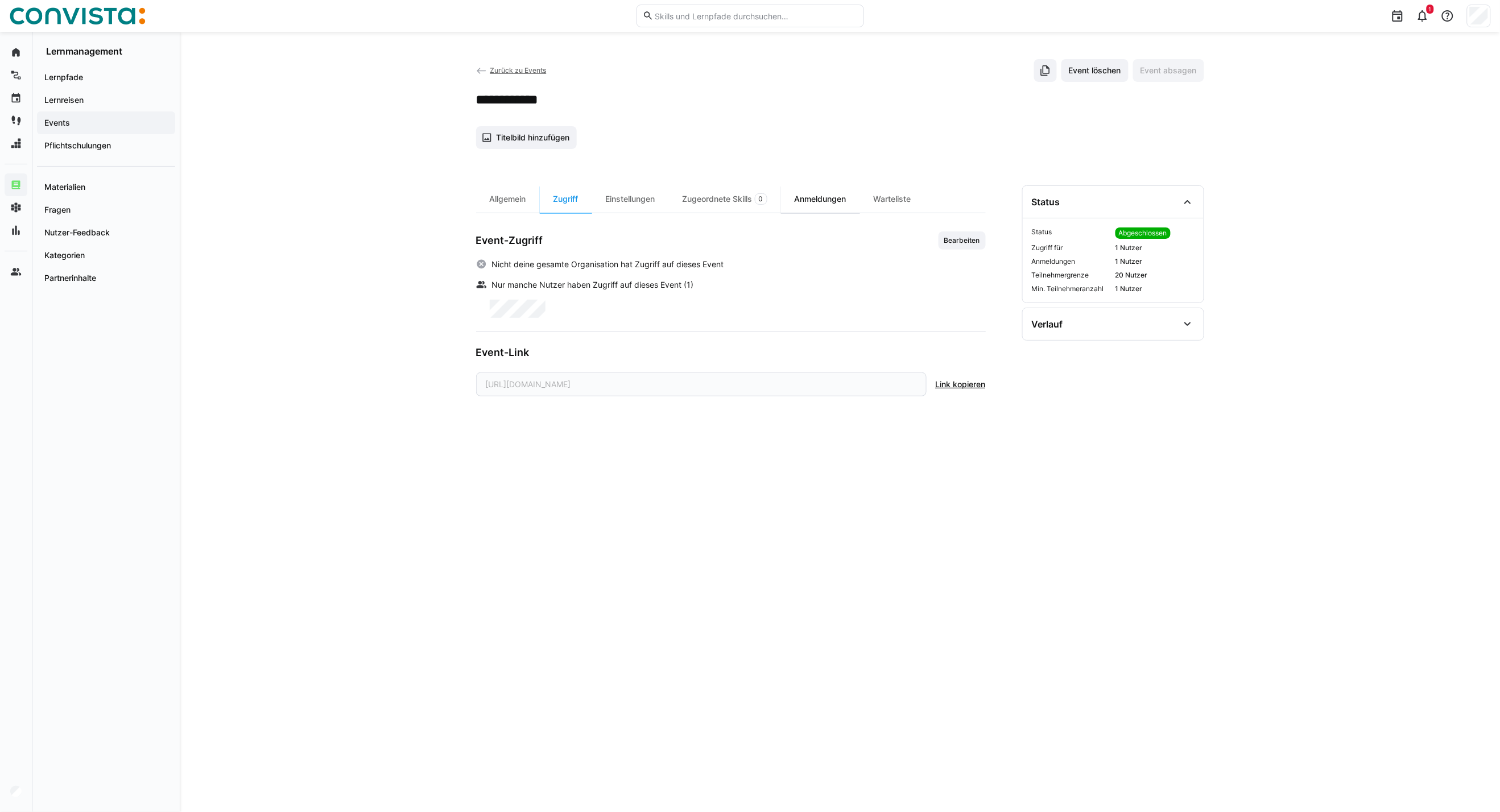
click at [831, 200] on div "Anmeldungen" at bounding box center [821, 199] width 79 height 28
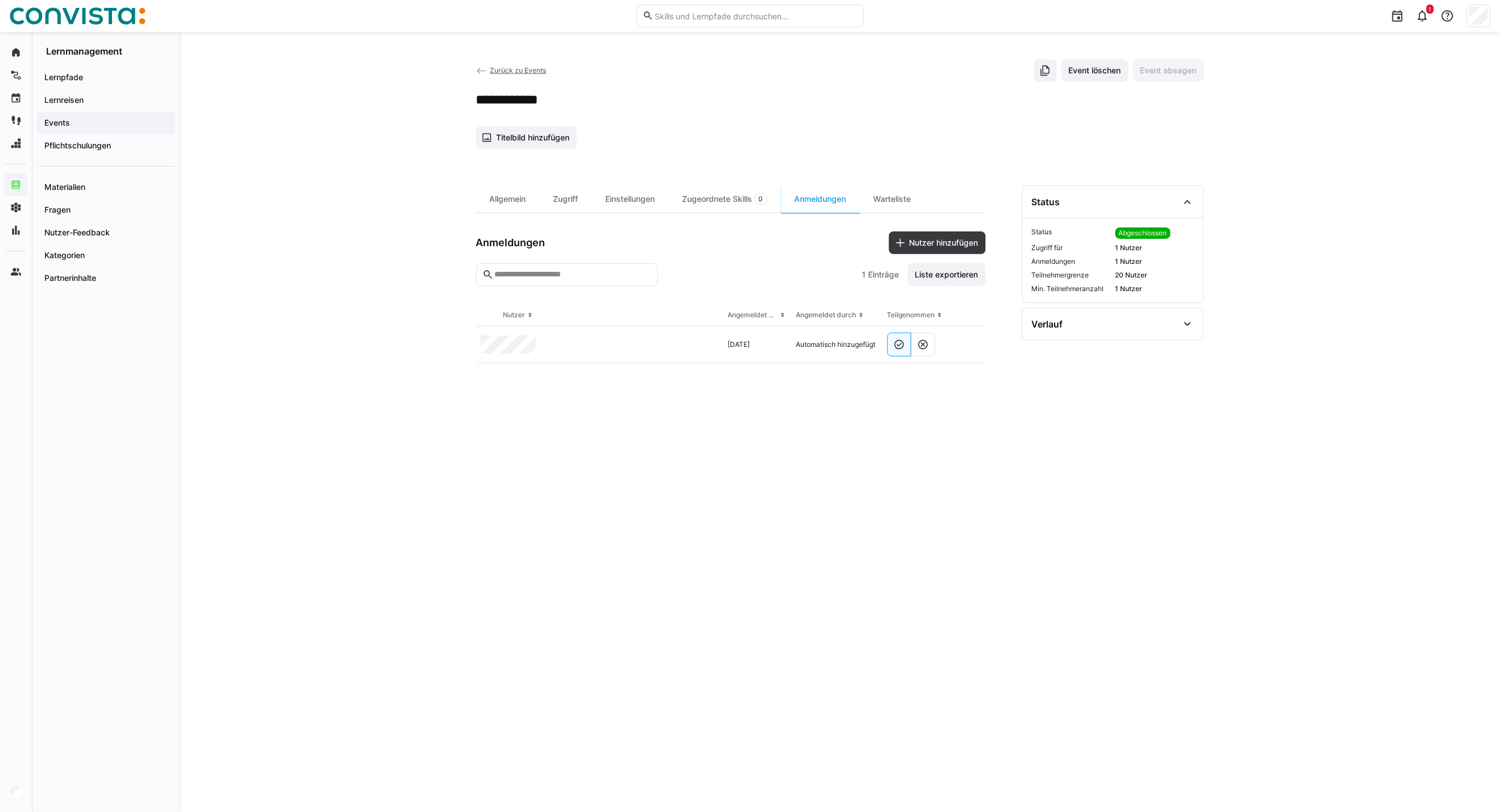
click at [518, 67] on span "Zurück zu Events" at bounding box center [518, 70] width 56 height 9
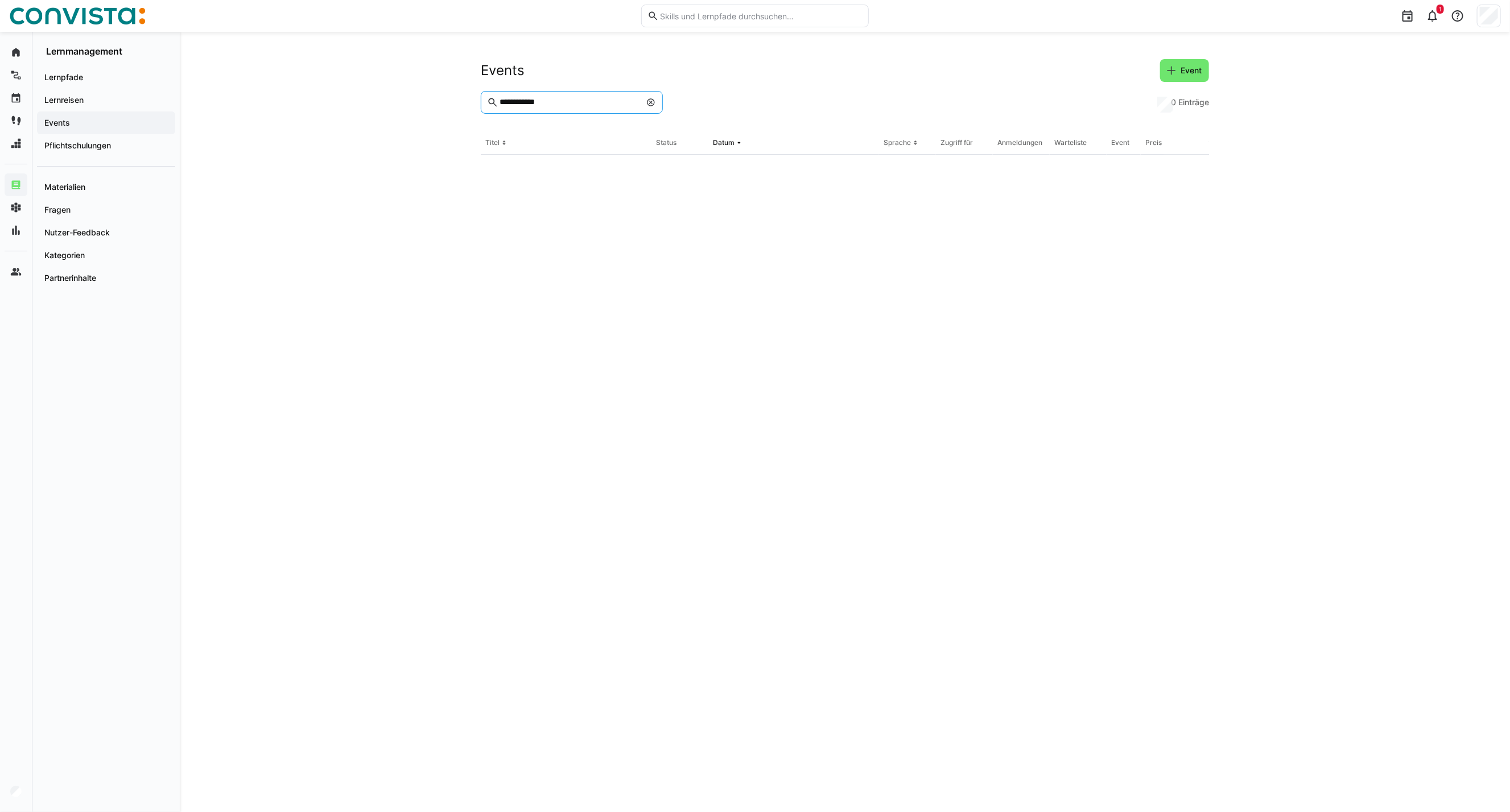
click at [576, 98] on input "**********" at bounding box center [569, 102] width 142 height 10
drag, startPoint x: 576, startPoint y: 98, endPoint x: 405, endPoint y: 91, distance: 171.1
click at [406, 91] on div "**********" at bounding box center [845, 422] width 1330 height 780
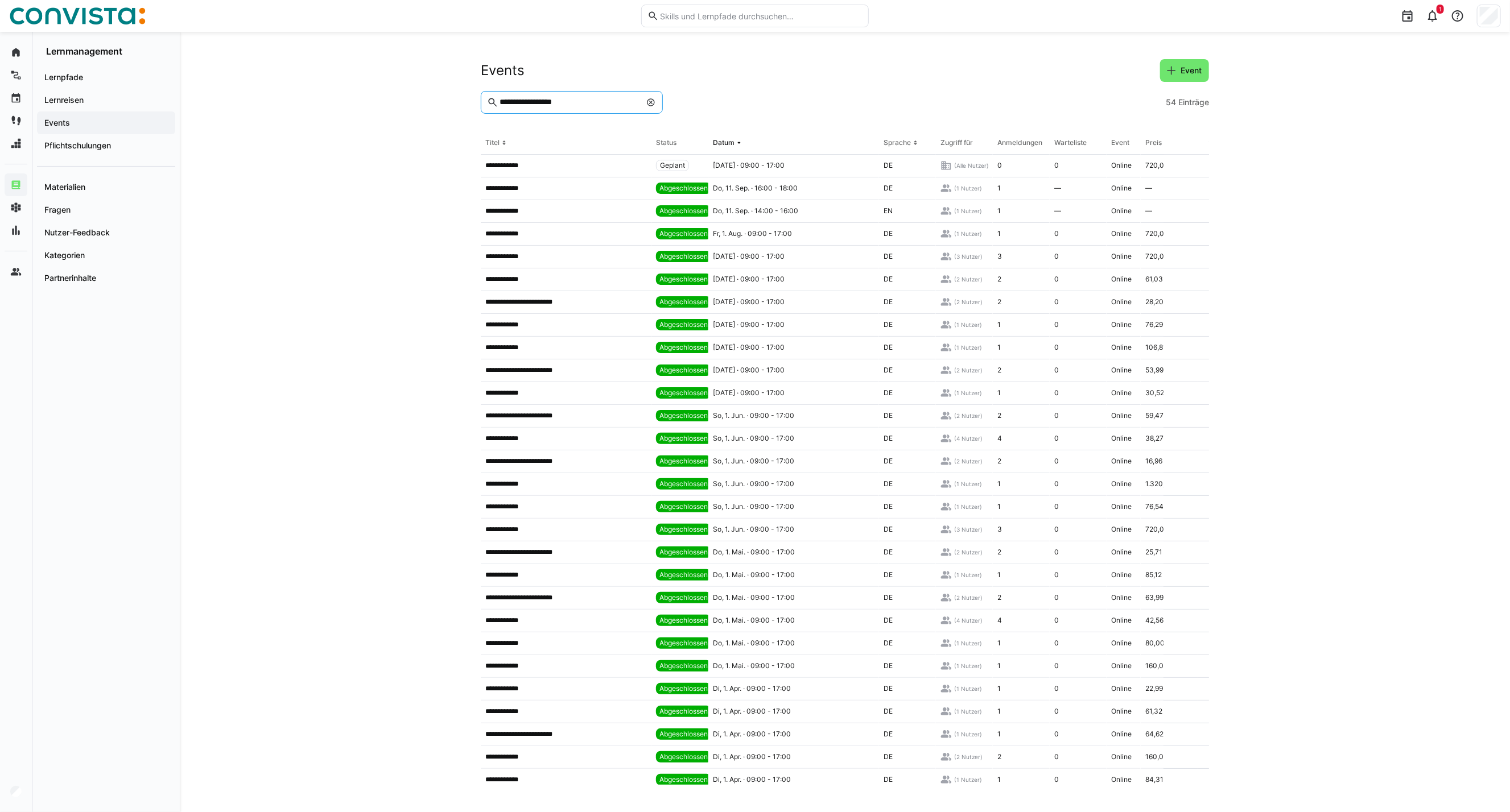
type input "**********"
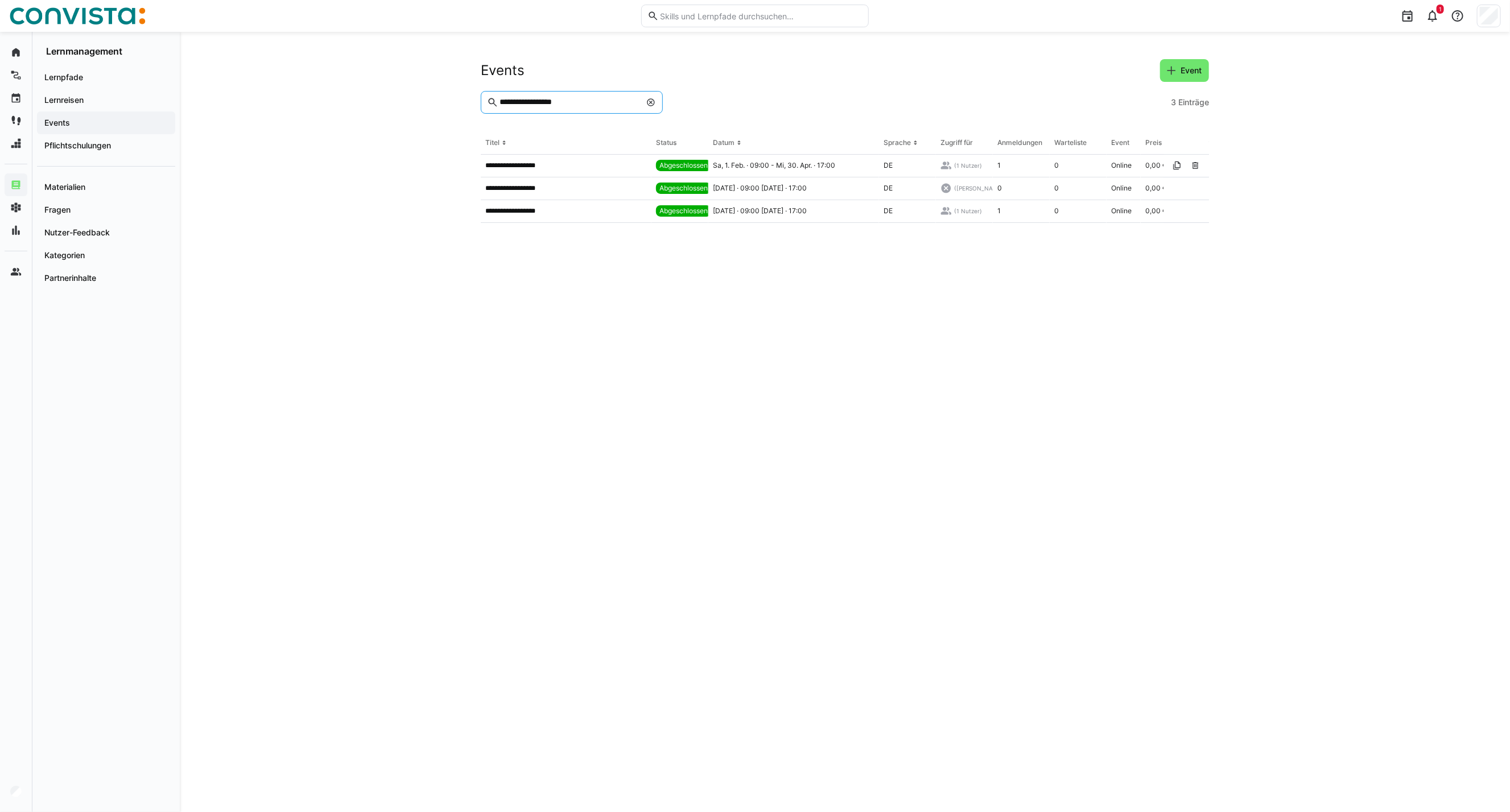
click at [647, 104] on eds-icon at bounding box center [651, 103] width 9 height 9
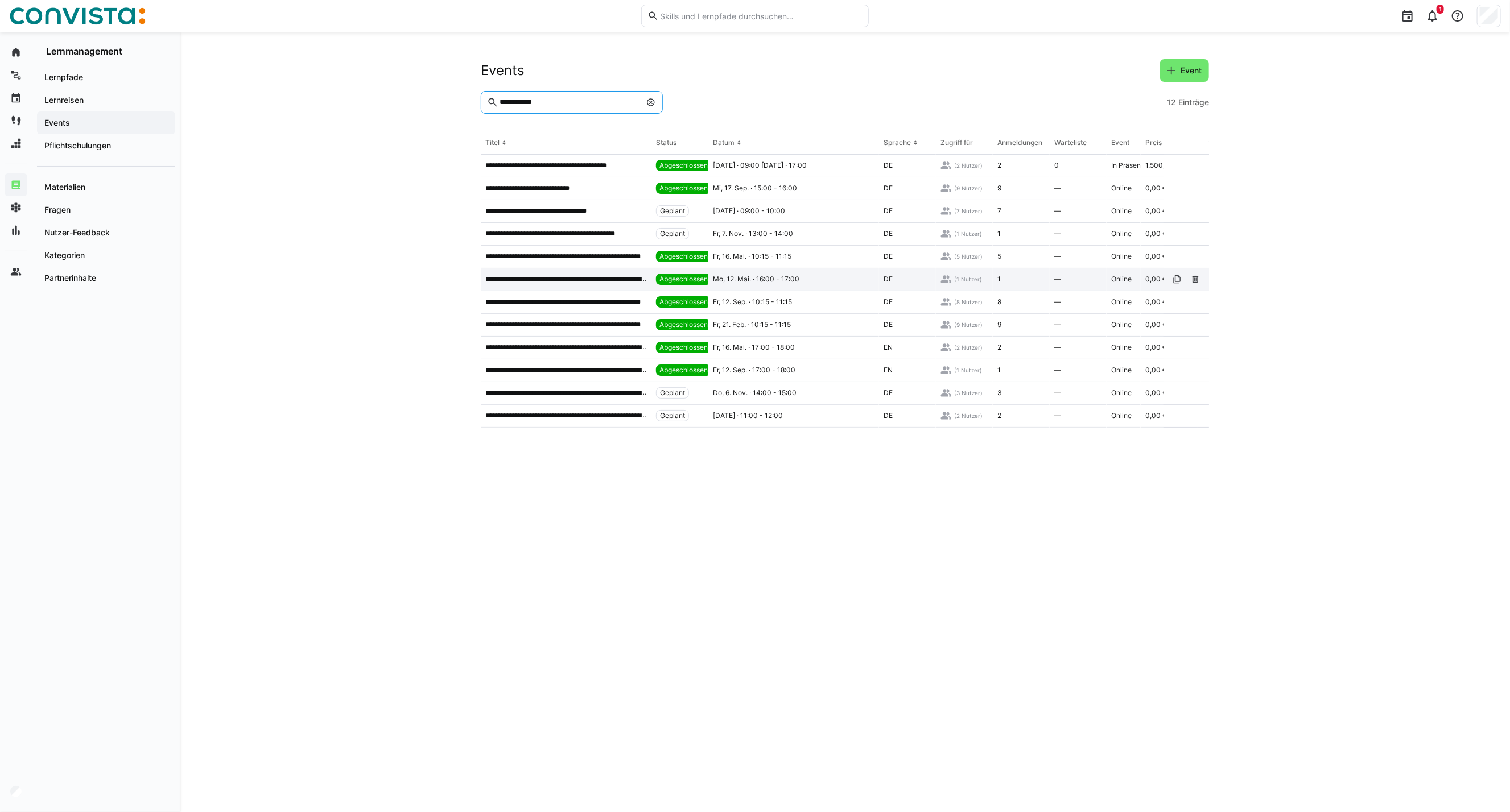
type input "**********"
click at [614, 281] on p "**********" at bounding box center [566, 279] width 162 height 9
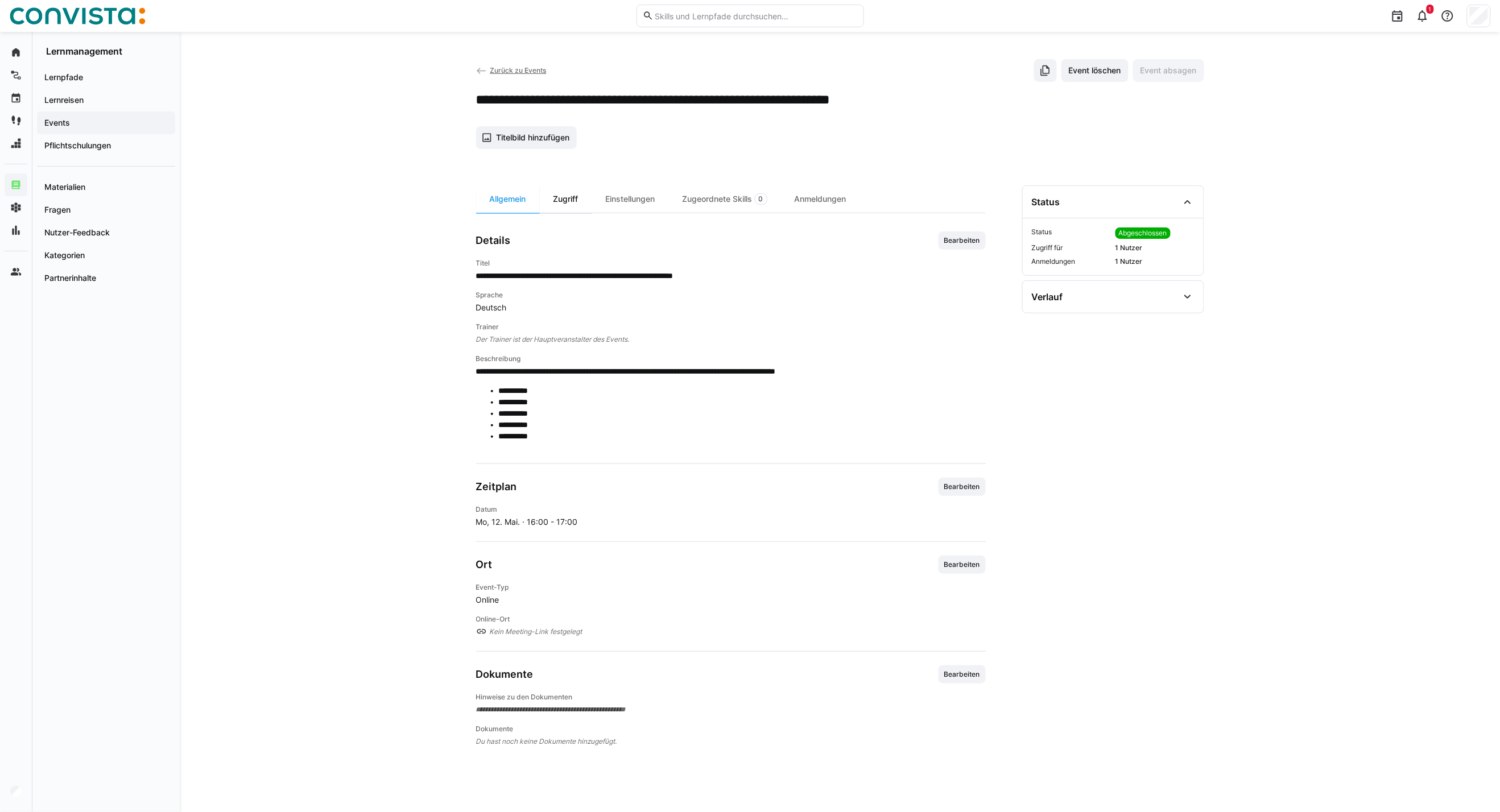
click at [572, 195] on div "Zugriff" at bounding box center [566, 199] width 52 height 28
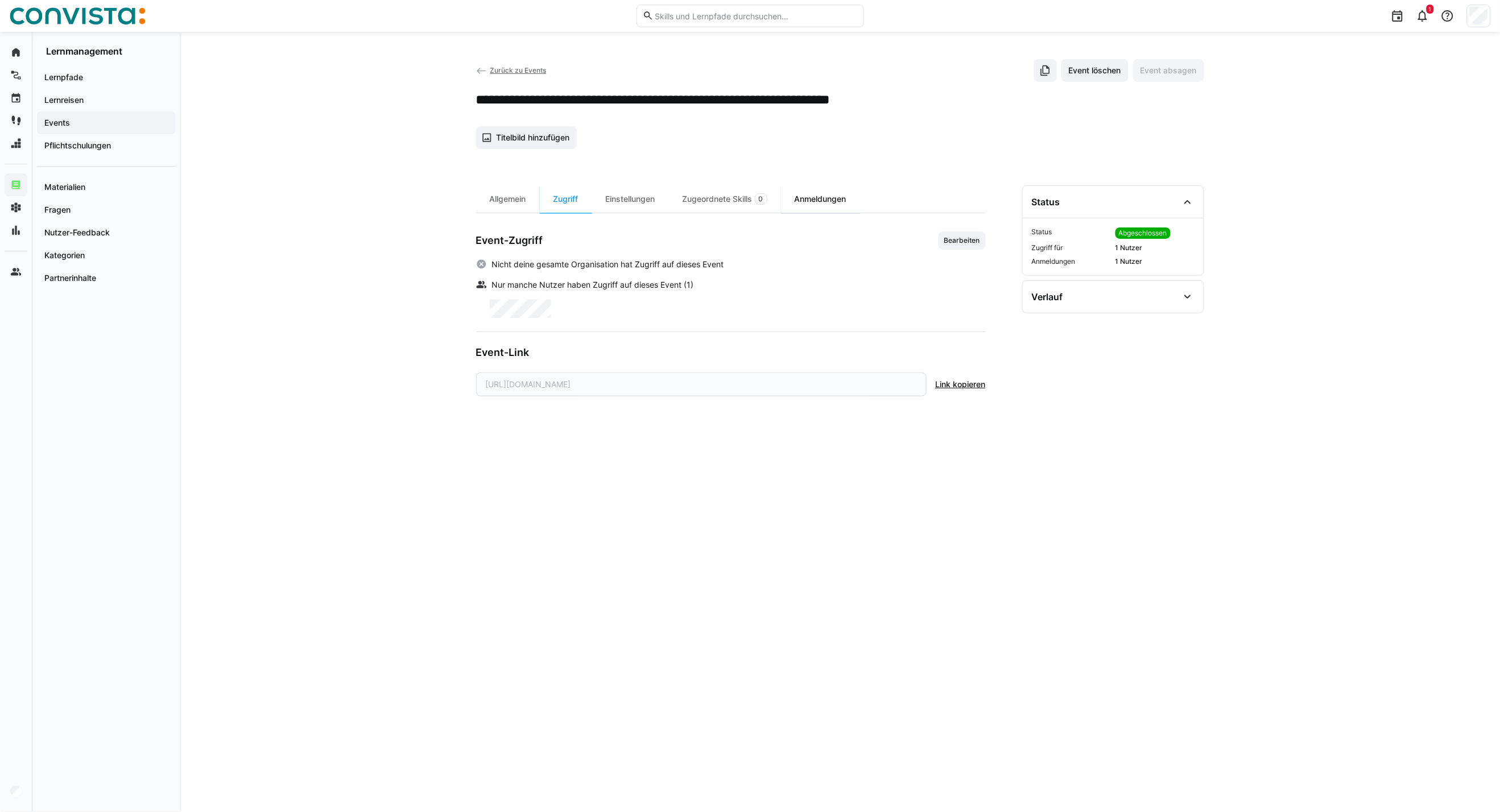
click at [815, 206] on div "Anmeldungen" at bounding box center [821, 199] width 79 height 28
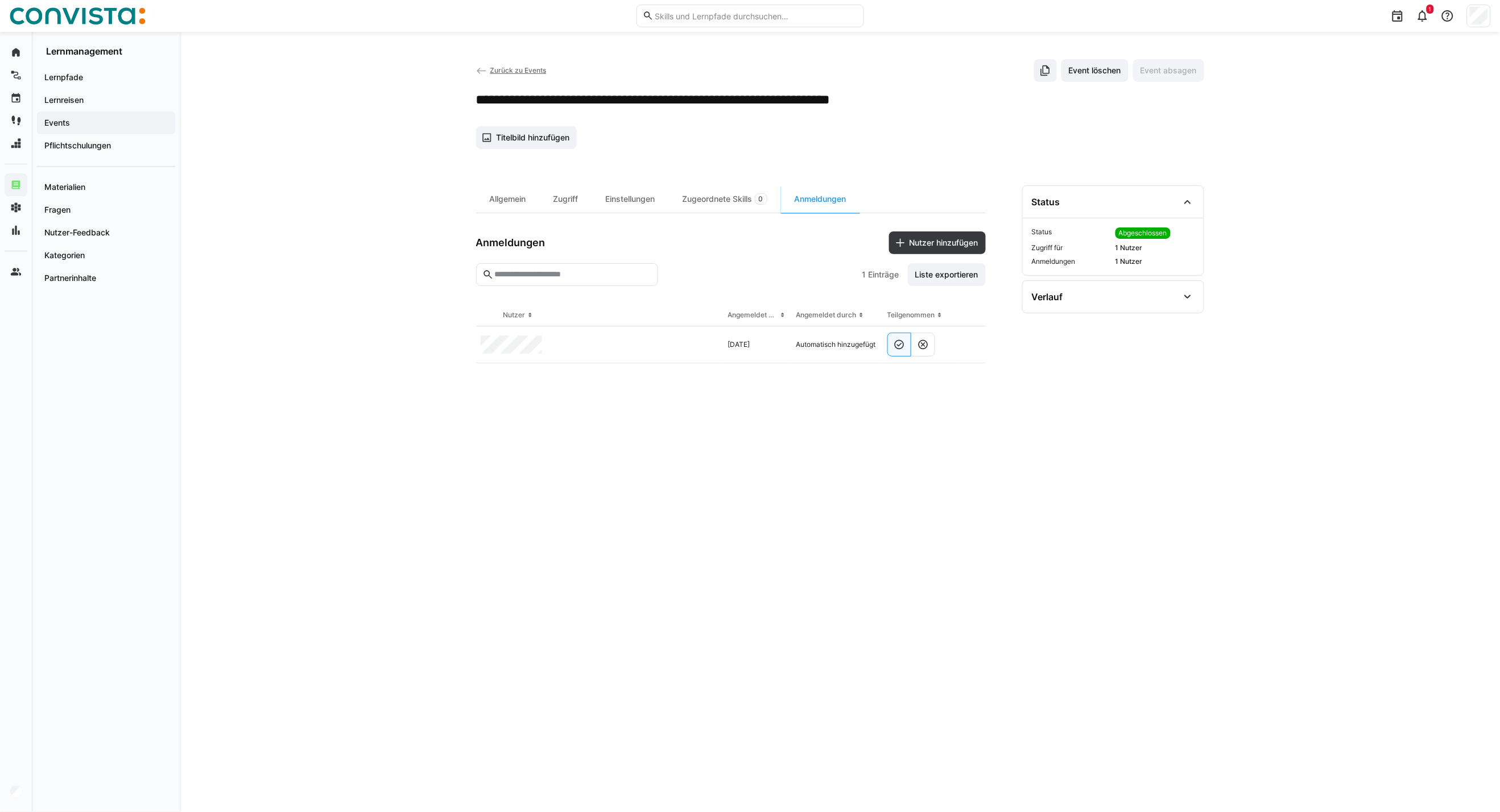
click at [528, 69] on span "Zurück zu Events" at bounding box center [518, 70] width 56 height 9
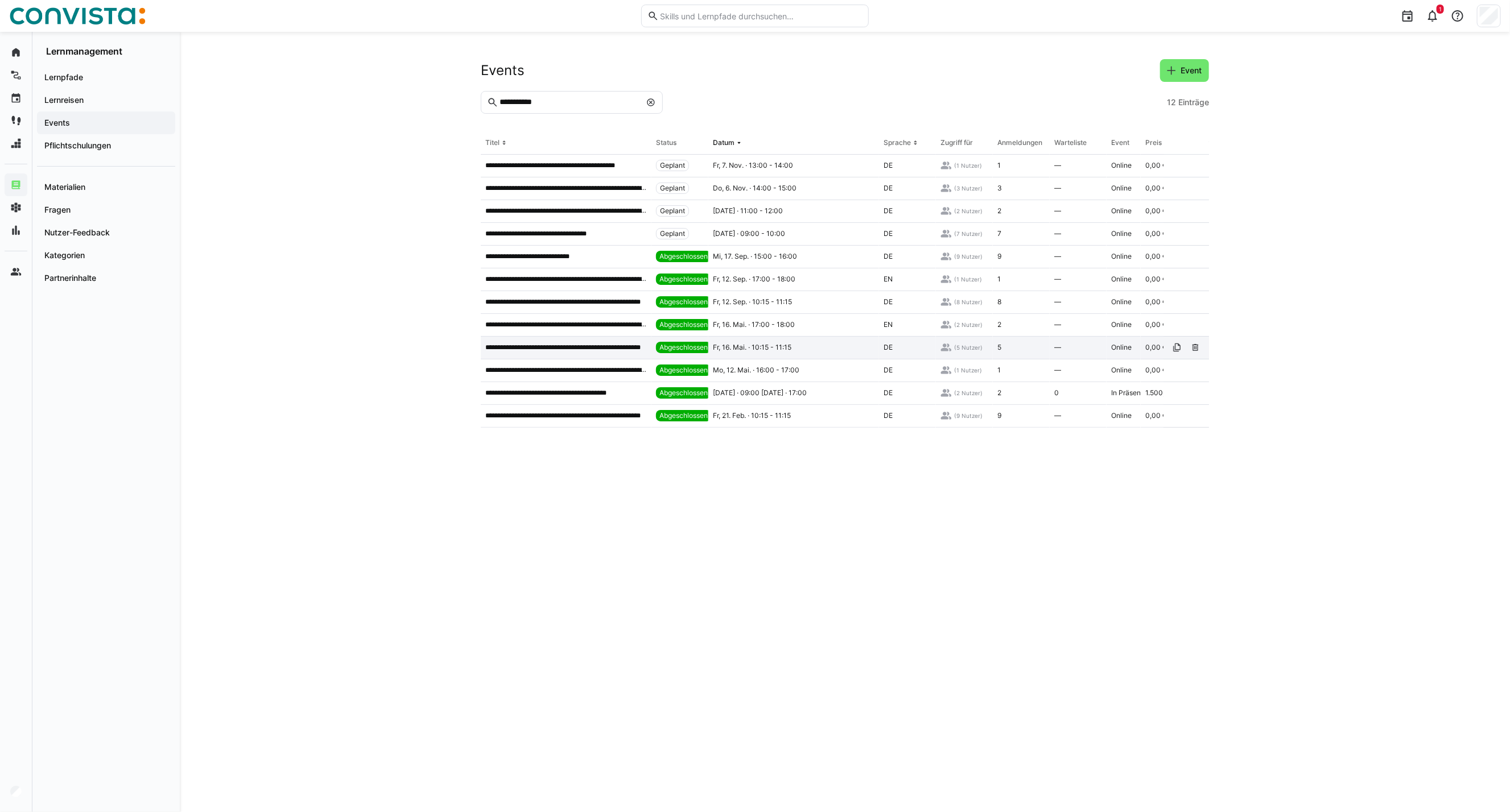
click at [602, 344] on p "**********" at bounding box center [566, 347] width 162 height 9
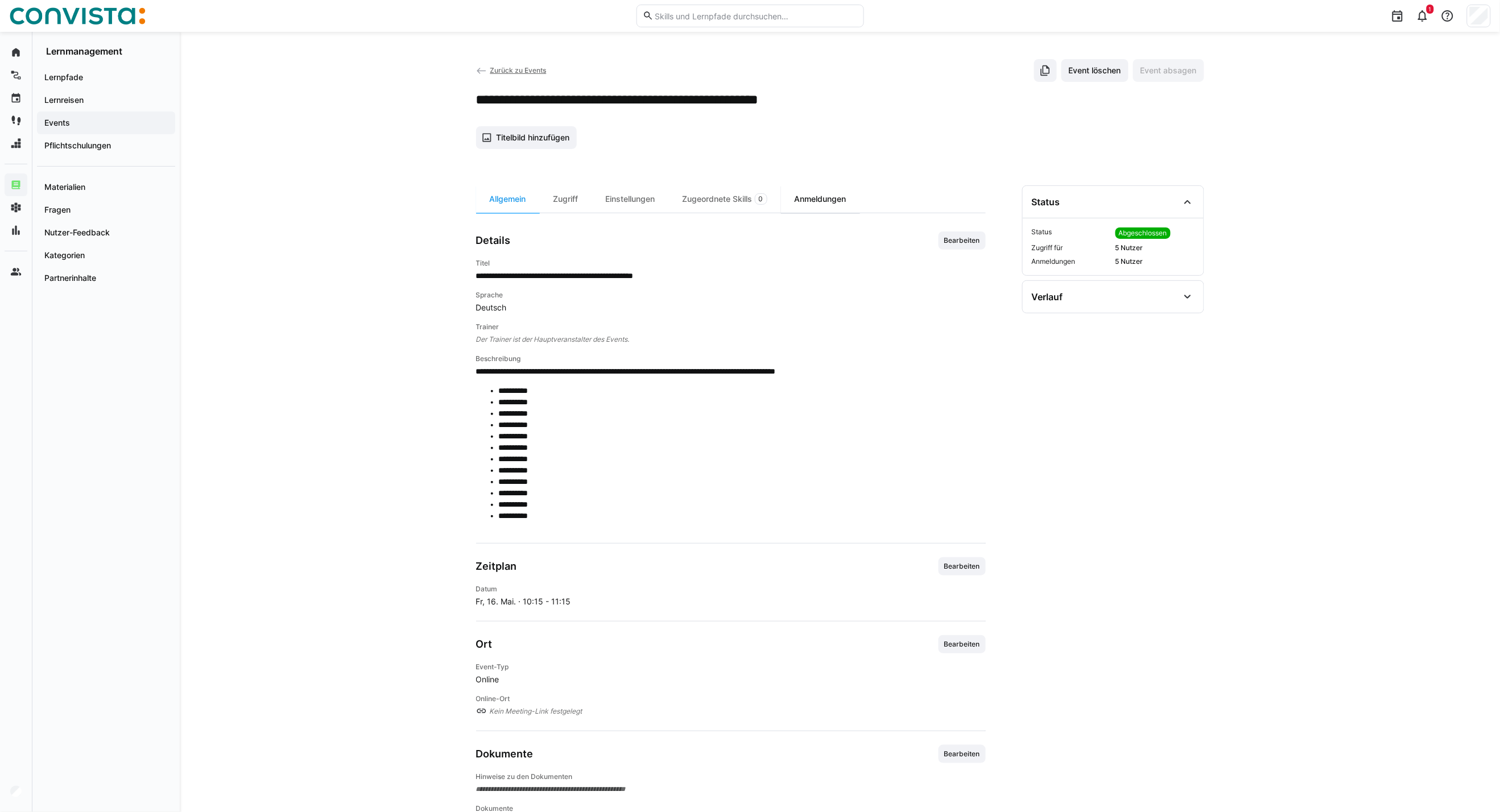
drag, startPoint x: 817, startPoint y: 203, endPoint x: 805, endPoint y: 206, distance: 12.4
click at [817, 203] on div "Anmeldungen" at bounding box center [821, 199] width 79 height 28
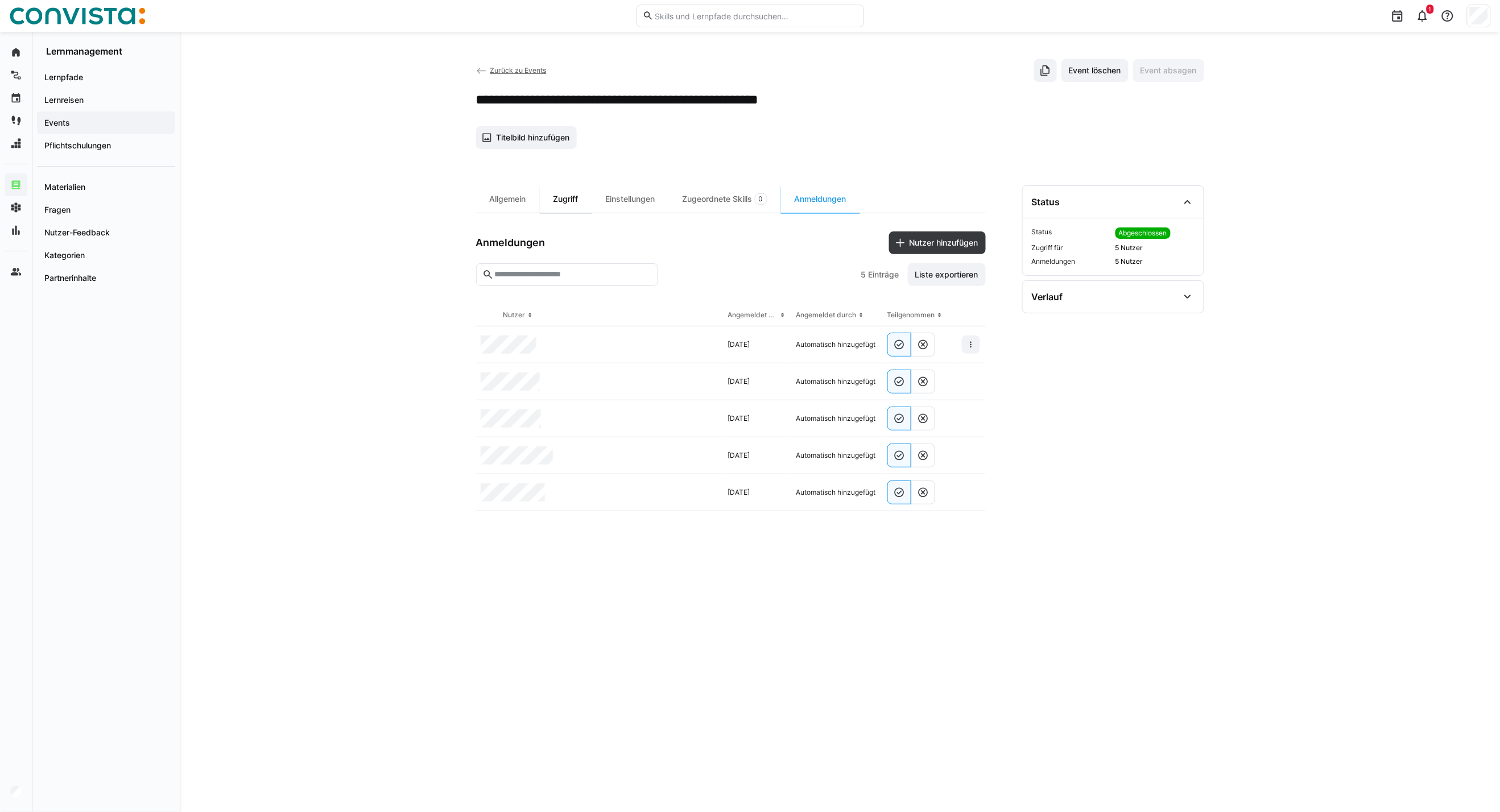
click at [559, 205] on div "Zugriff" at bounding box center [566, 199] width 52 height 28
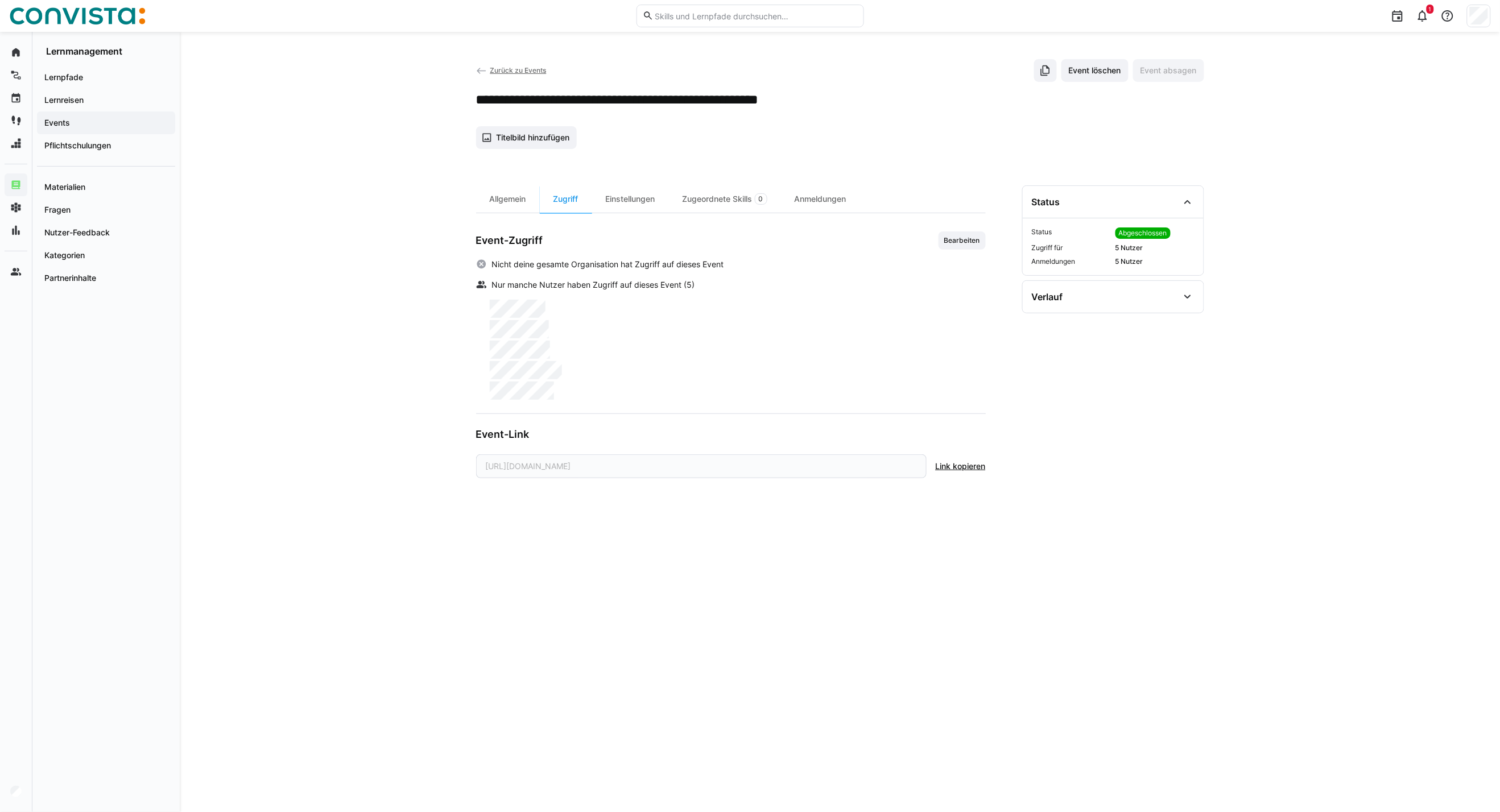
click at [502, 70] on span "Zurück zu Events" at bounding box center [518, 70] width 56 height 9
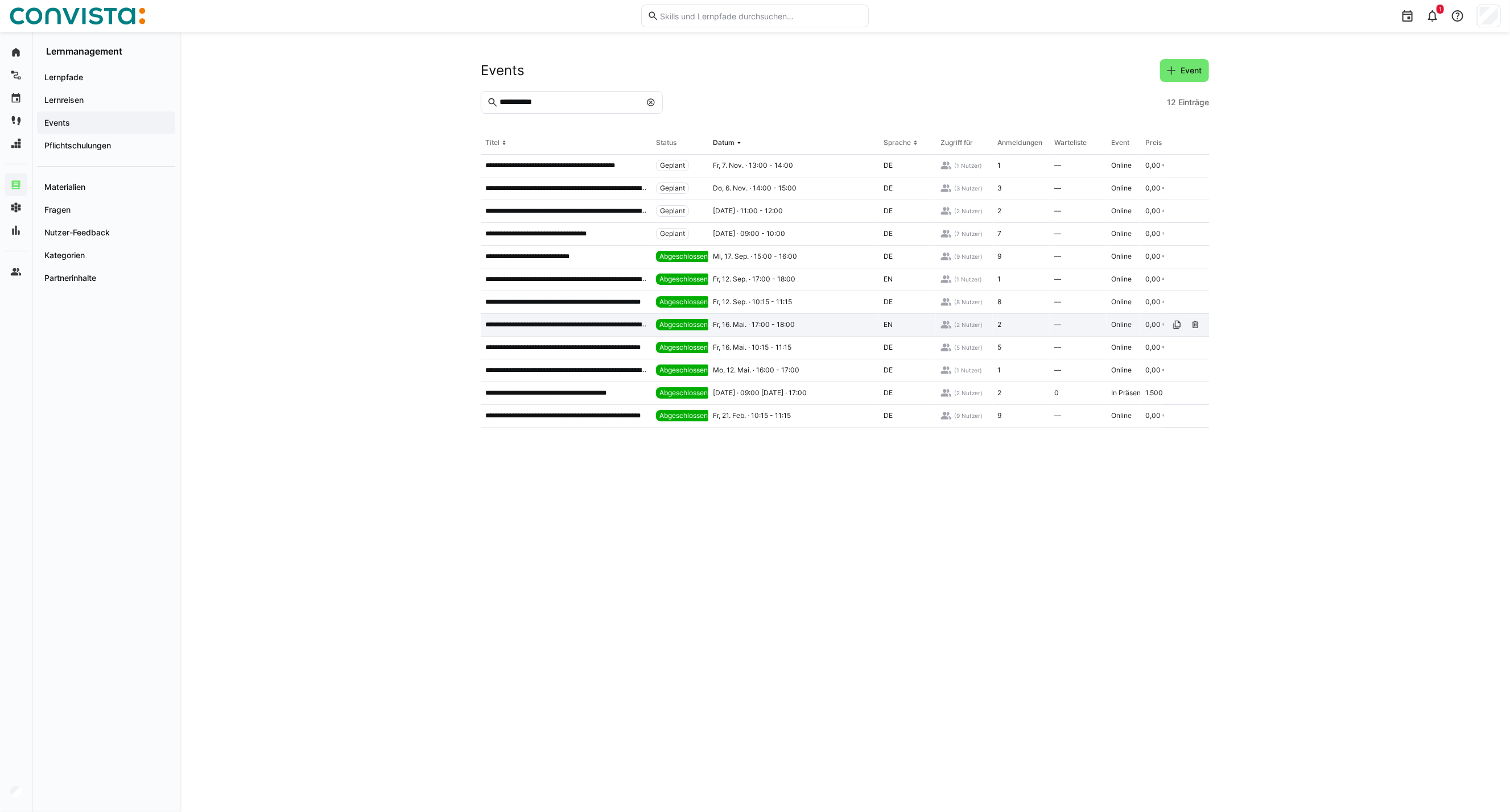
click at [566, 325] on p "**********" at bounding box center [566, 325] width 162 height 9
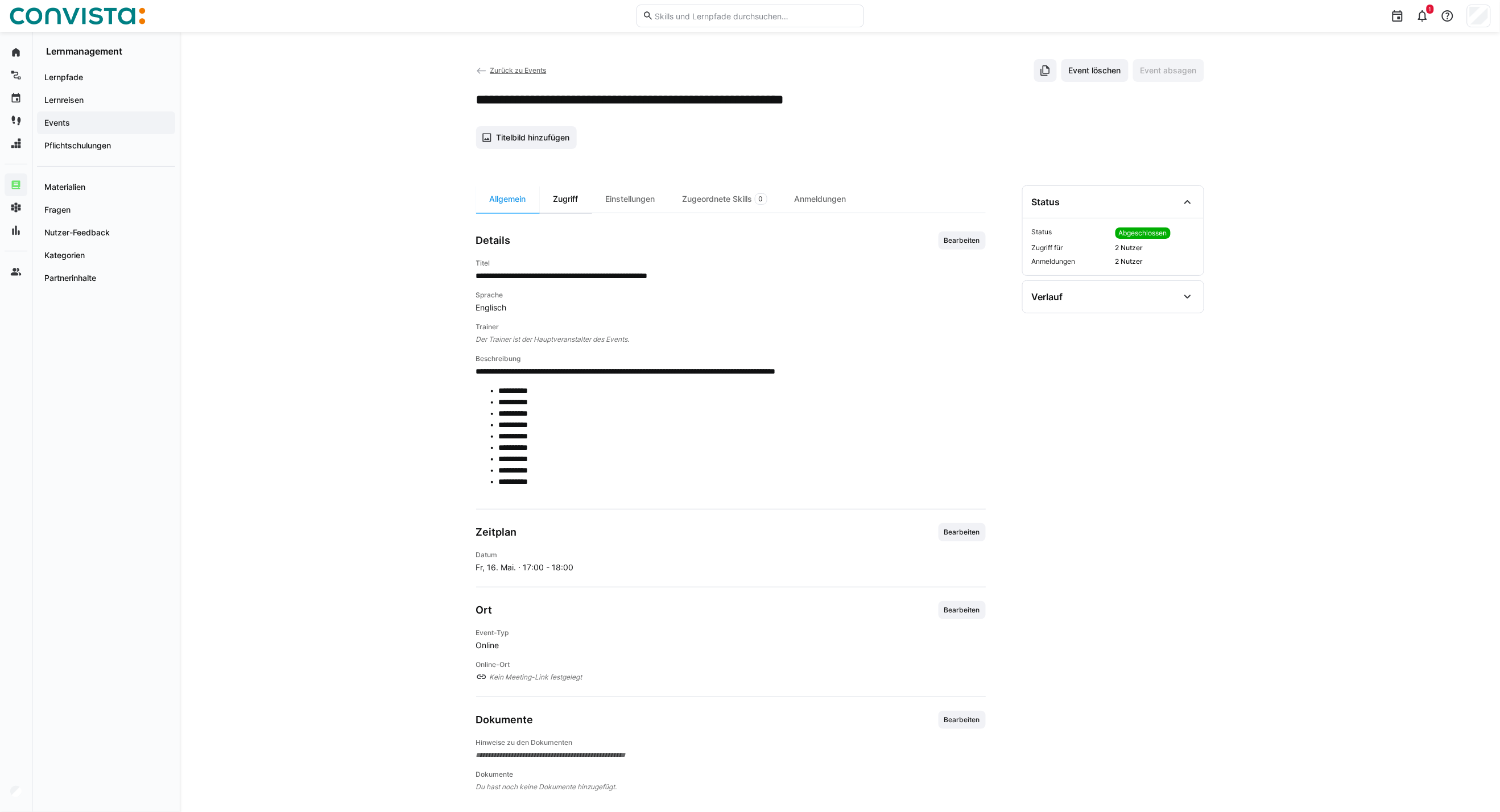
click at [567, 203] on div "Zugriff" at bounding box center [566, 199] width 52 height 28
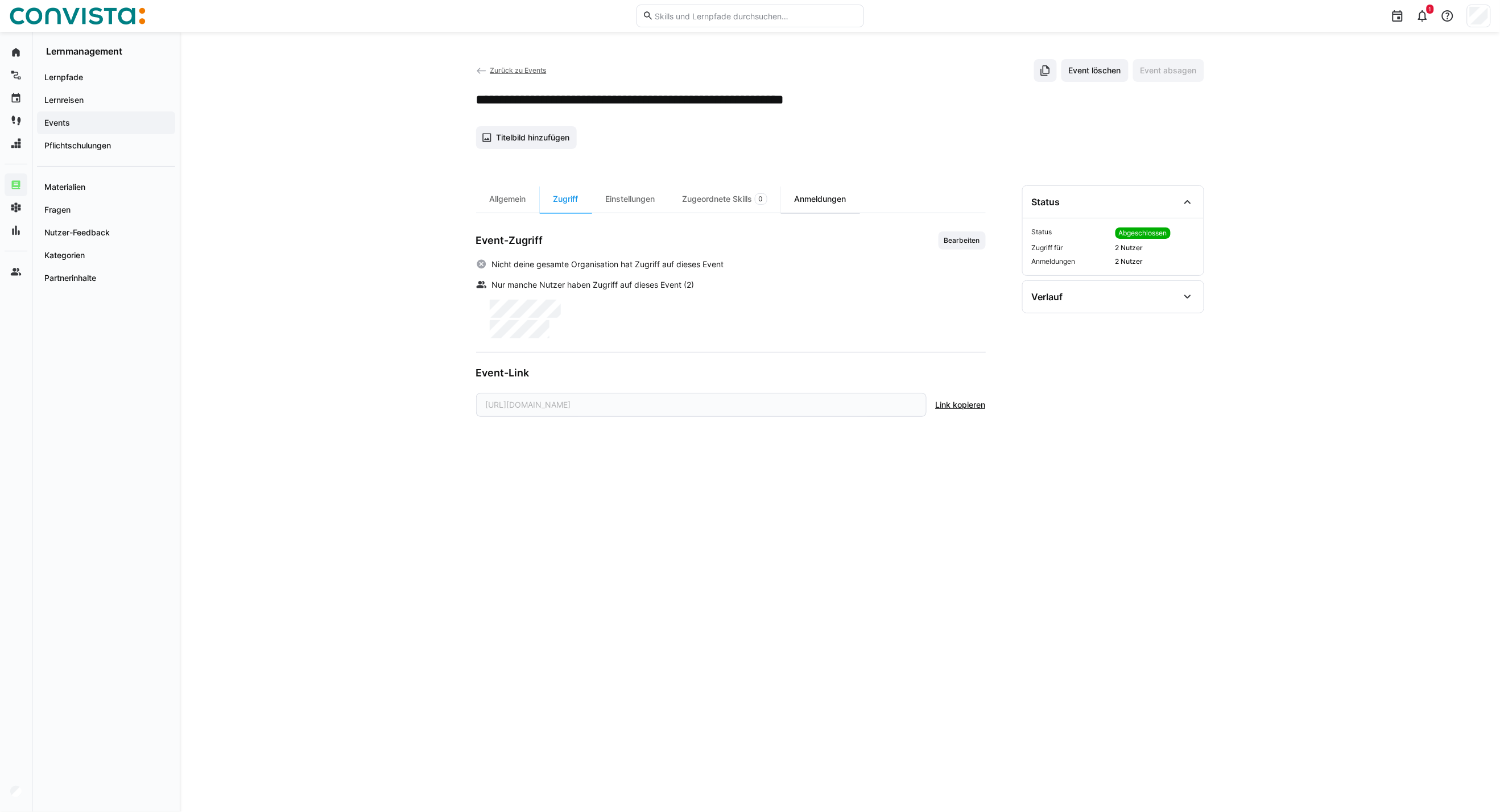
click at [807, 202] on div "Anmeldungen" at bounding box center [821, 199] width 79 height 28
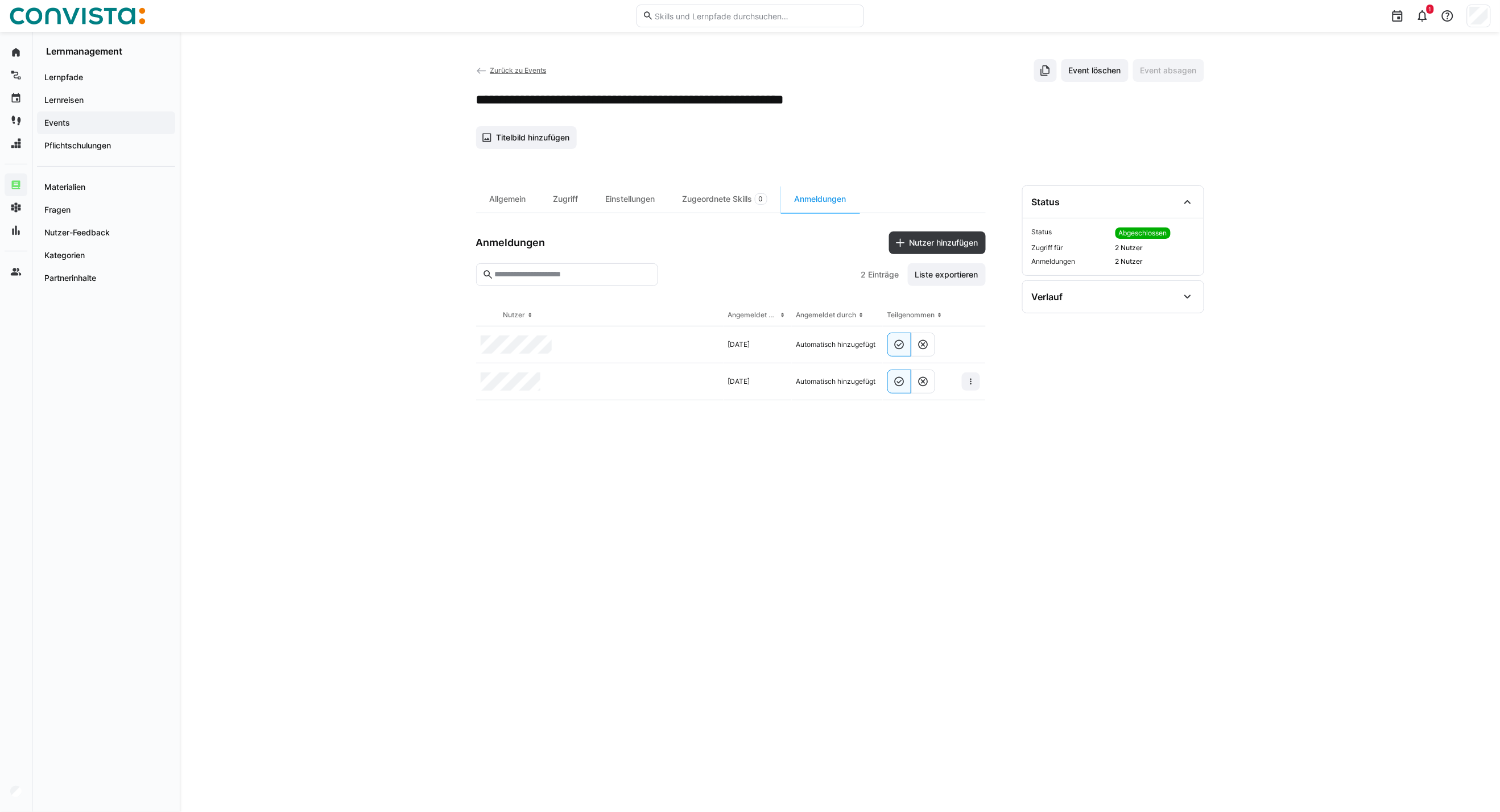
drag, startPoint x: 498, startPoint y: 65, endPoint x: 515, endPoint y: 79, distance: 22.0
click at [498, 65] on app-back-navigation "Zurück zu Events" at bounding box center [511, 70] width 70 height 12
click at [509, 69] on span "Zurück zu Events" at bounding box center [518, 70] width 56 height 9
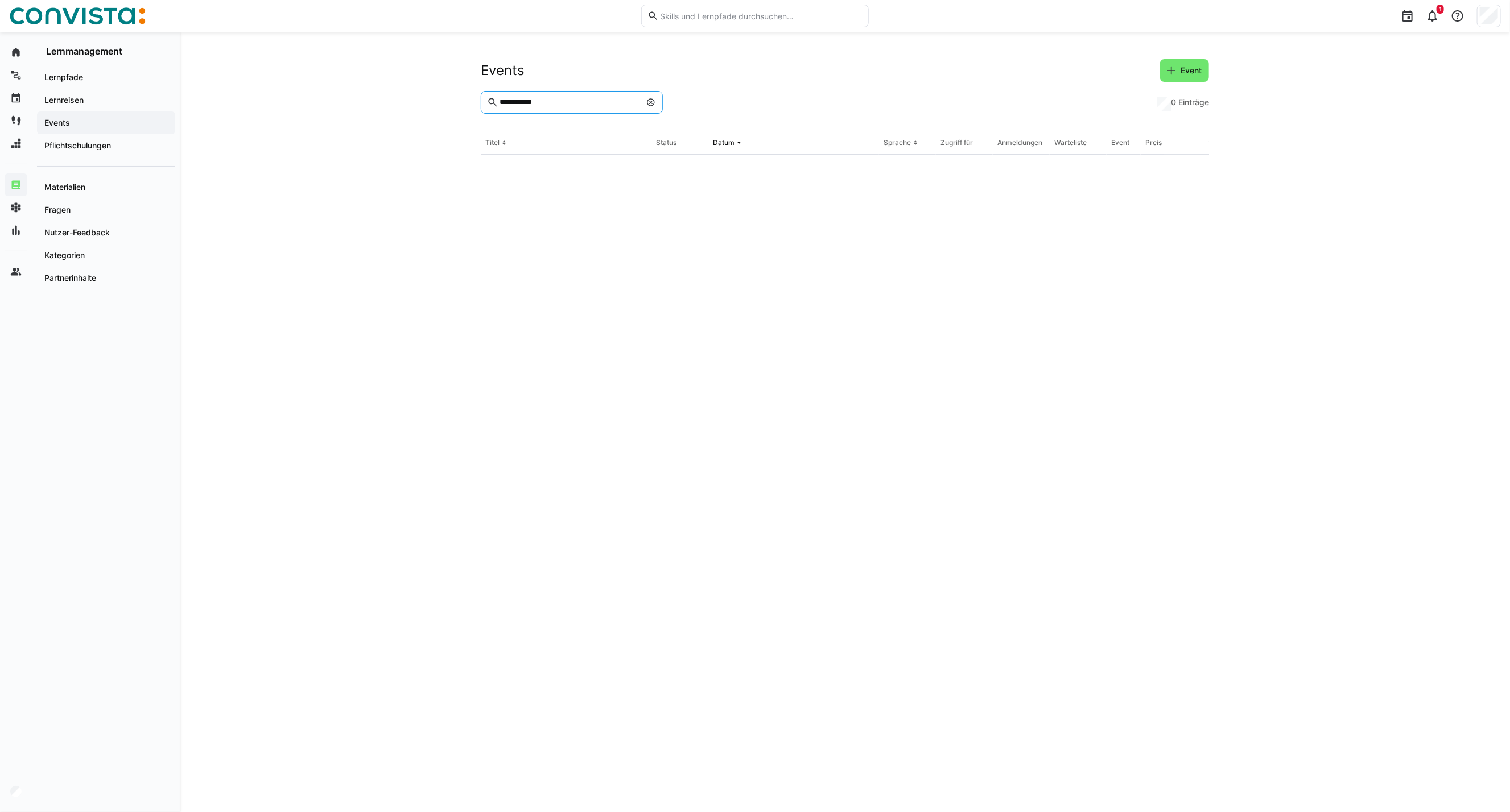
click at [549, 100] on input "**********" at bounding box center [569, 102] width 142 height 10
drag, startPoint x: 532, startPoint y: 100, endPoint x: 414, endPoint y: 100, distance: 118.0
click at [414, 100] on div "**********" at bounding box center [845, 422] width 1330 height 780
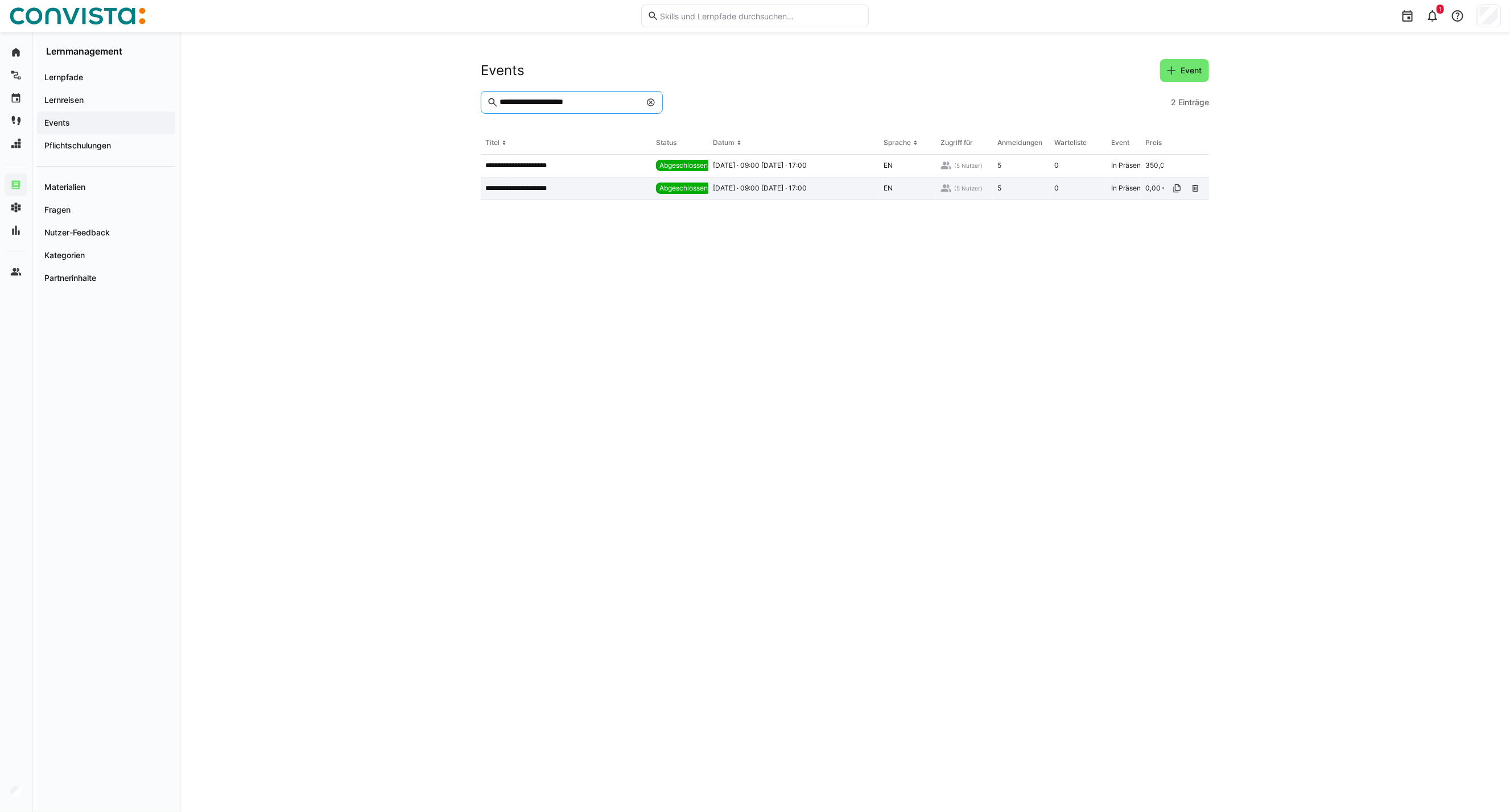
type input "**********"
click at [565, 191] on app-table-first-column "**********" at bounding box center [566, 189] width 162 height 9
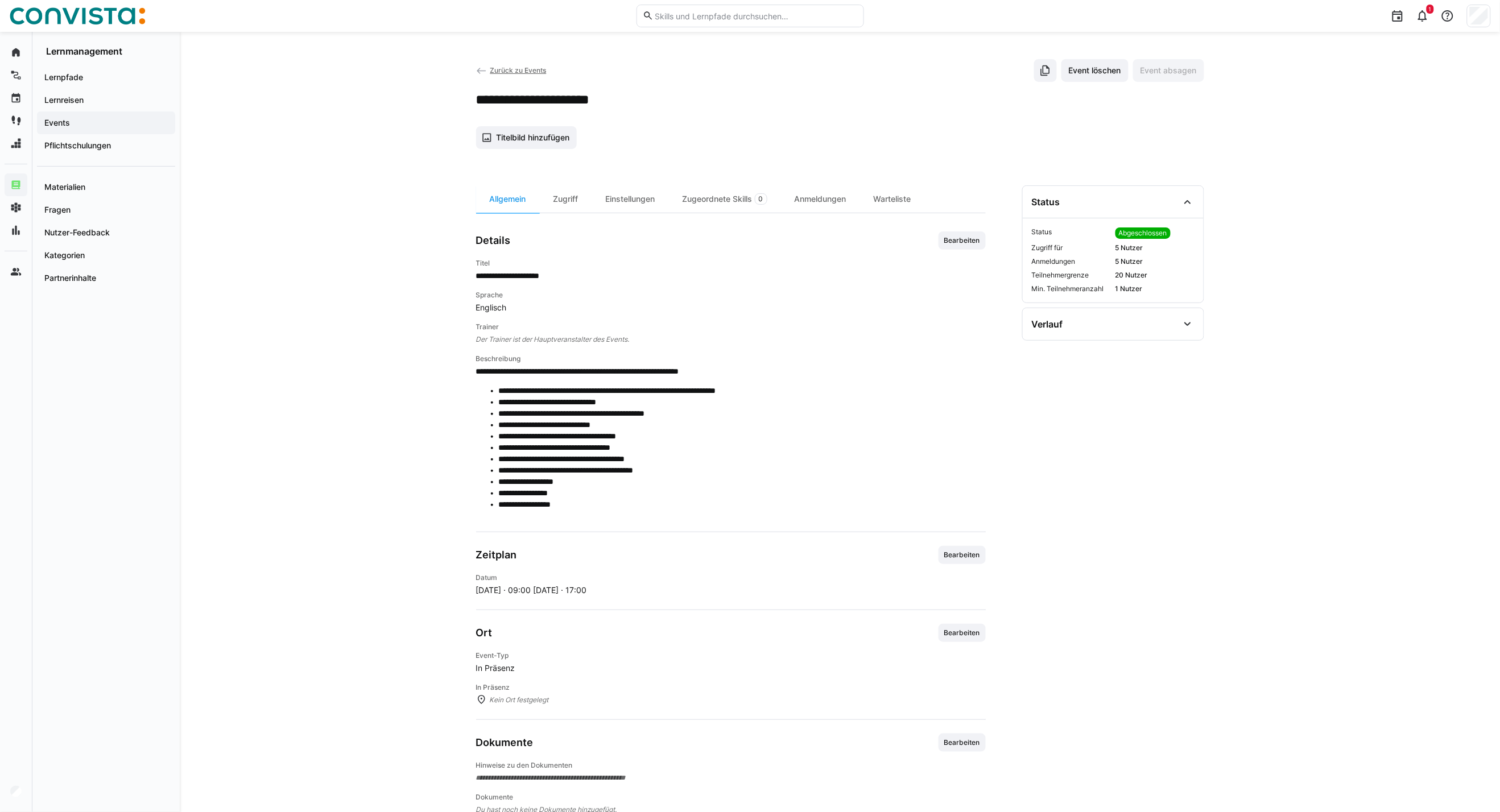
click at [513, 67] on span "Zurück zu Events" at bounding box center [518, 70] width 56 height 9
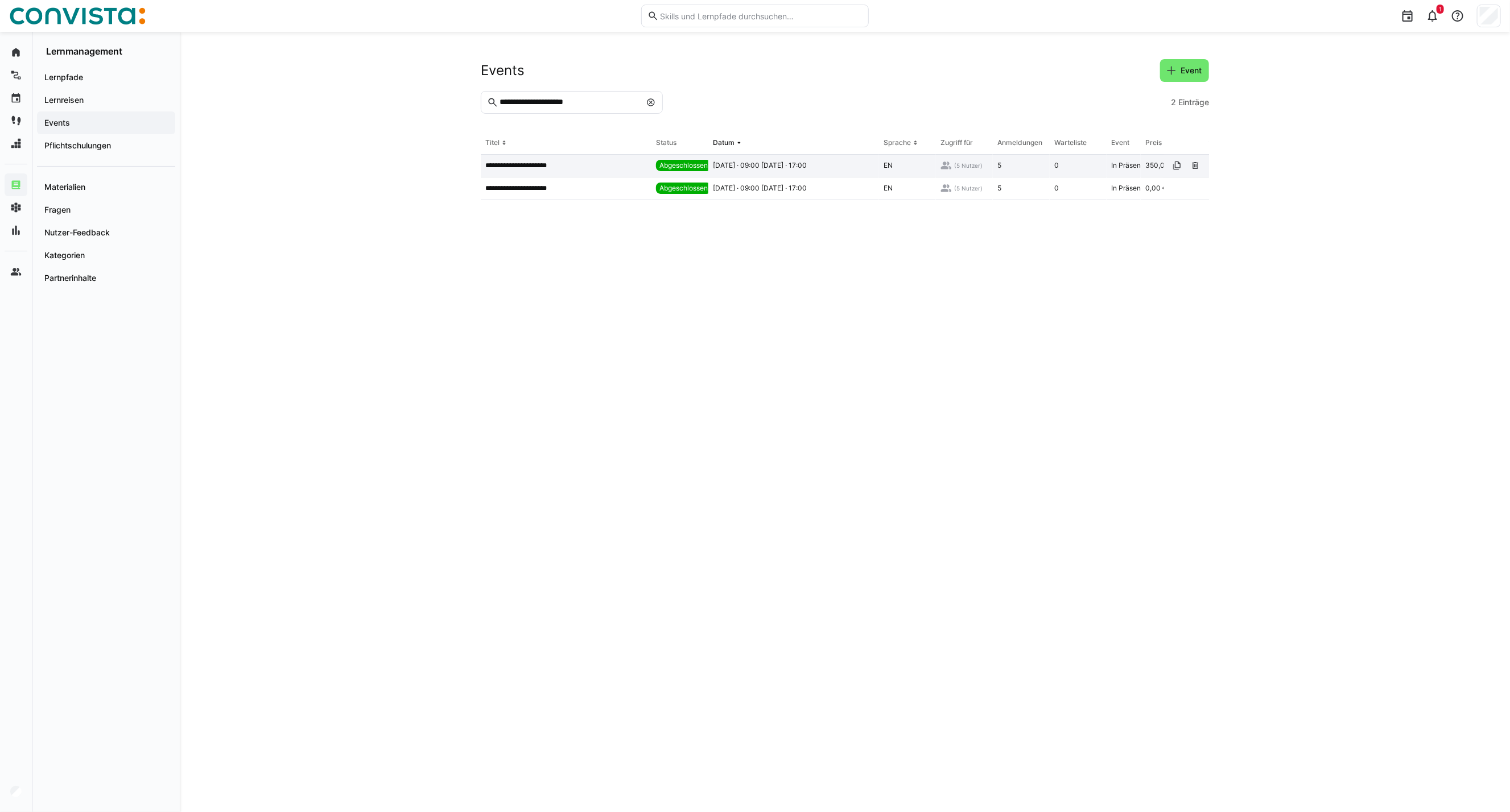
click at [533, 166] on p "**********" at bounding box center [523, 166] width 76 height 9
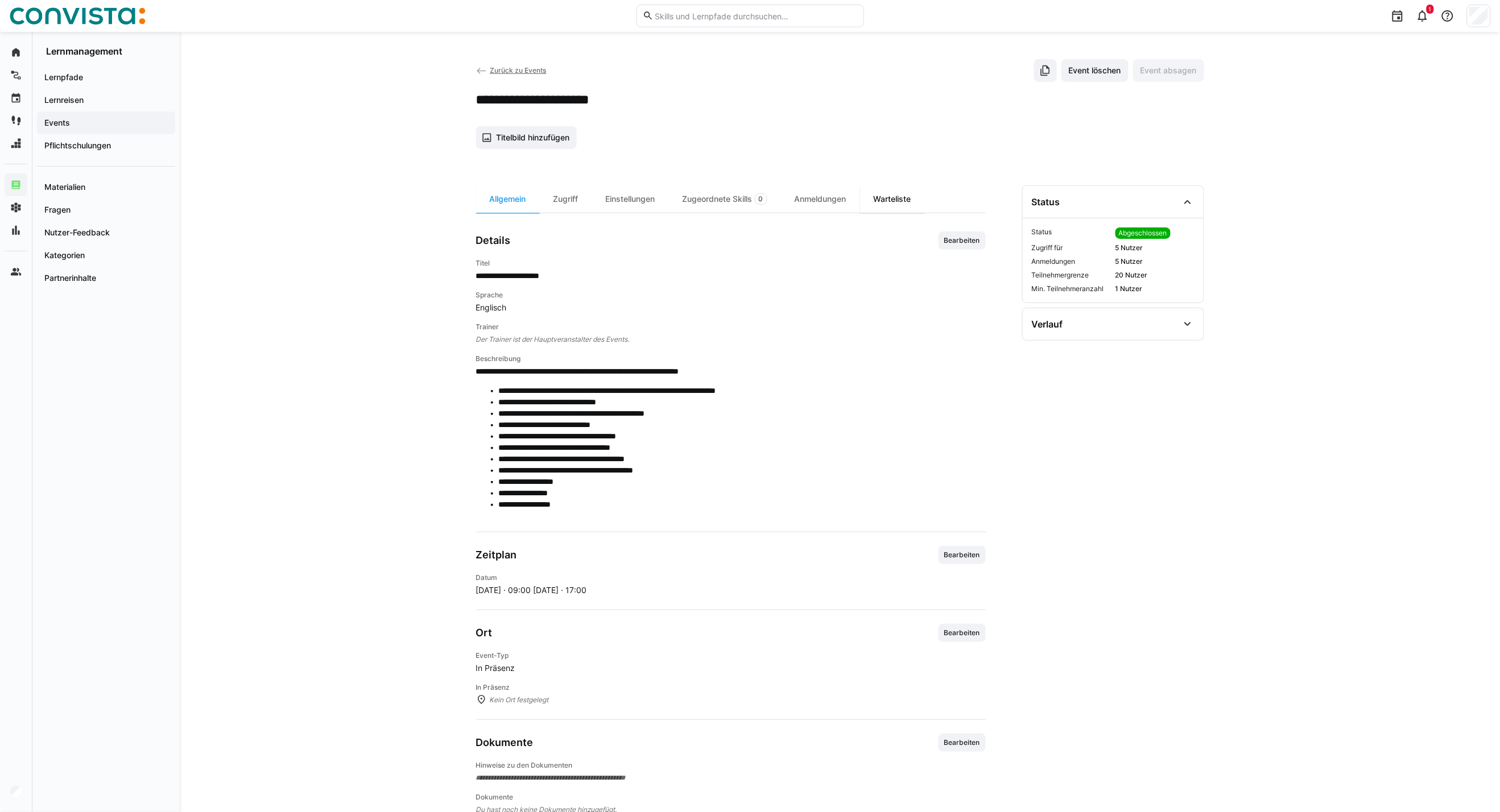
click at [888, 192] on div "Warteliste" at bounding box center [893, 199] width 65 height 28
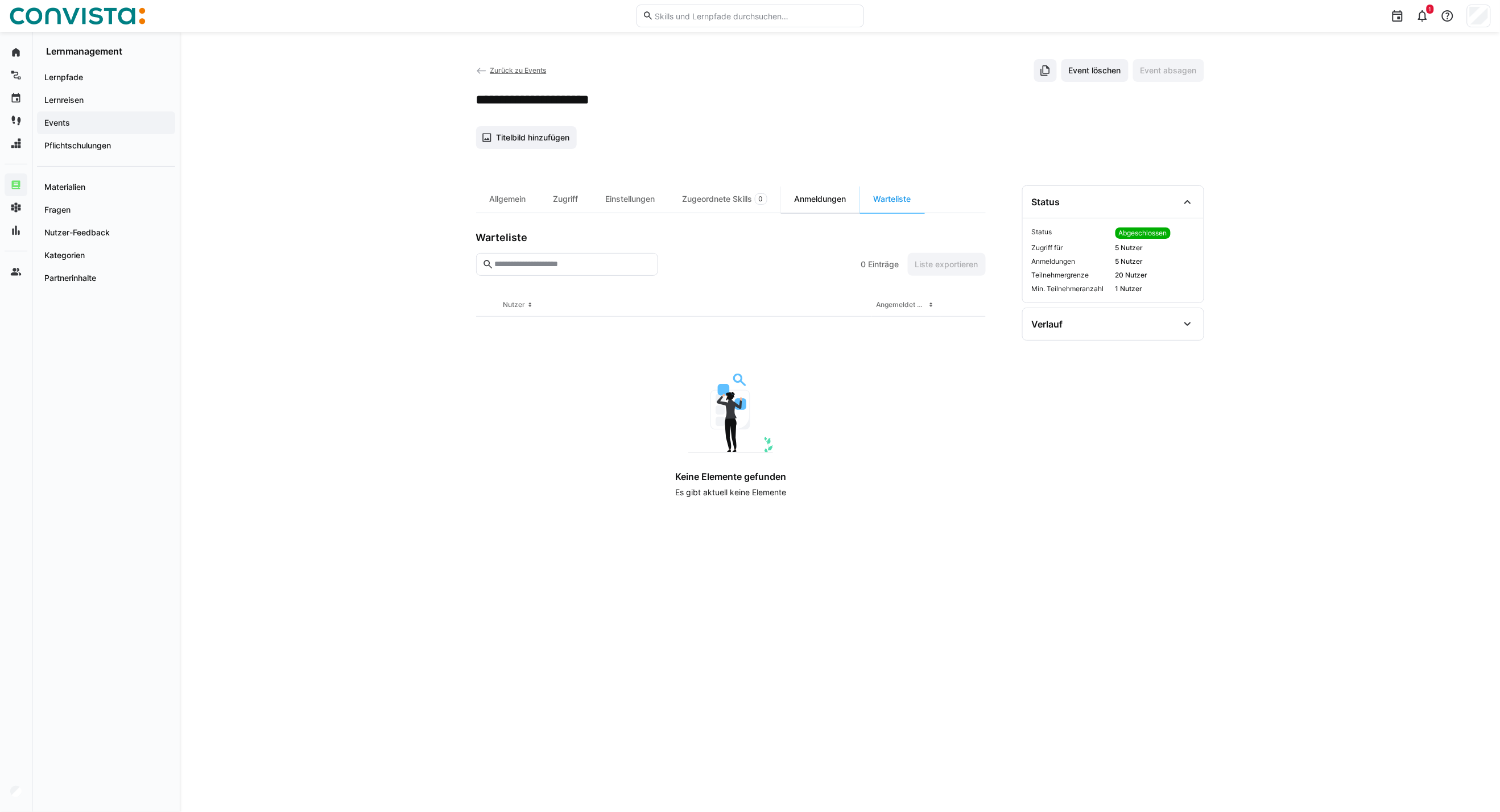
click at [831, 197] on div "Anmeldungen" at bounding box center [821, 199] width 79 height 28
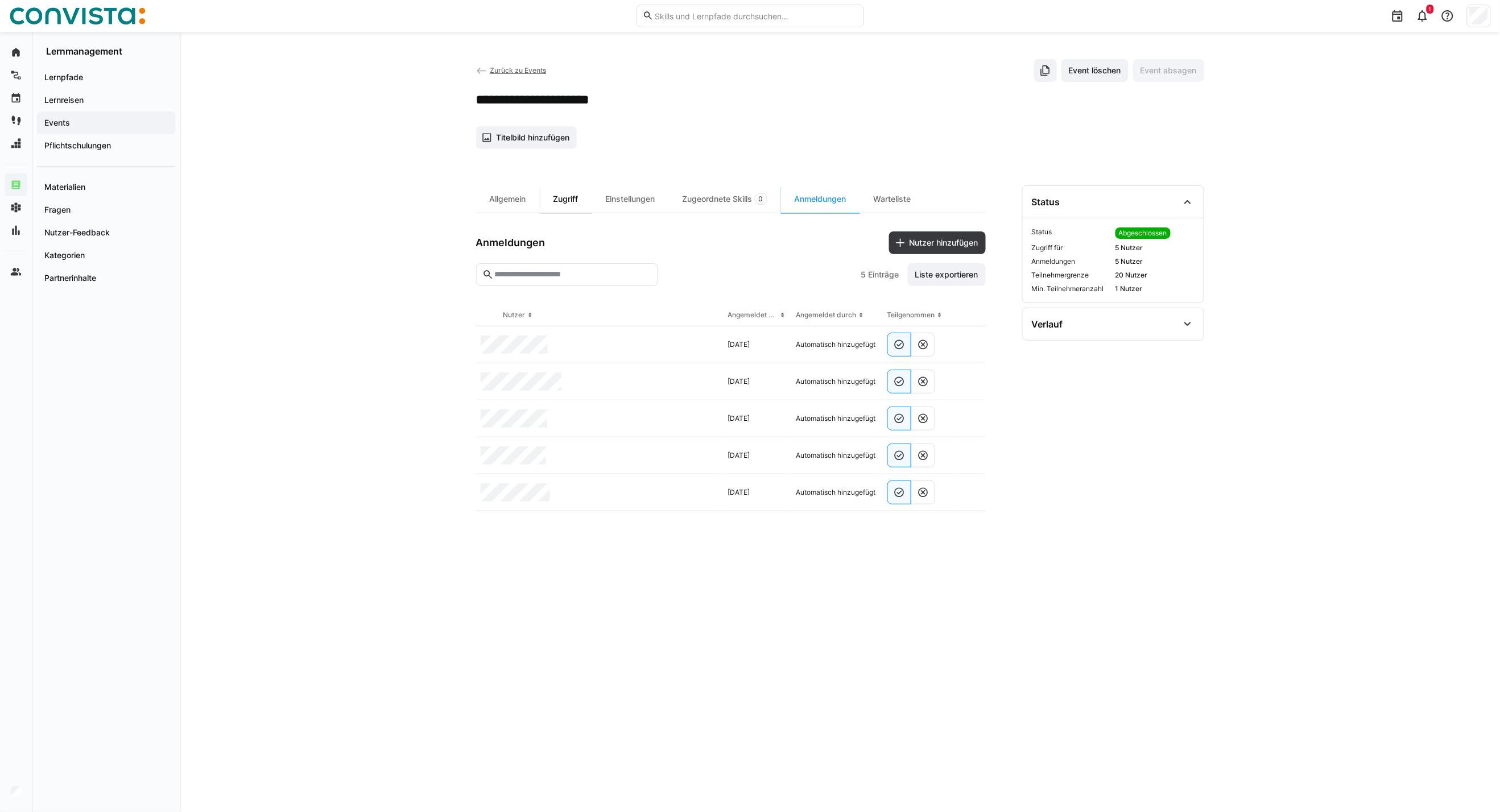
click at [552, 211] on div "Zugriff" at bounding box center [566, 199] width 52 height 28
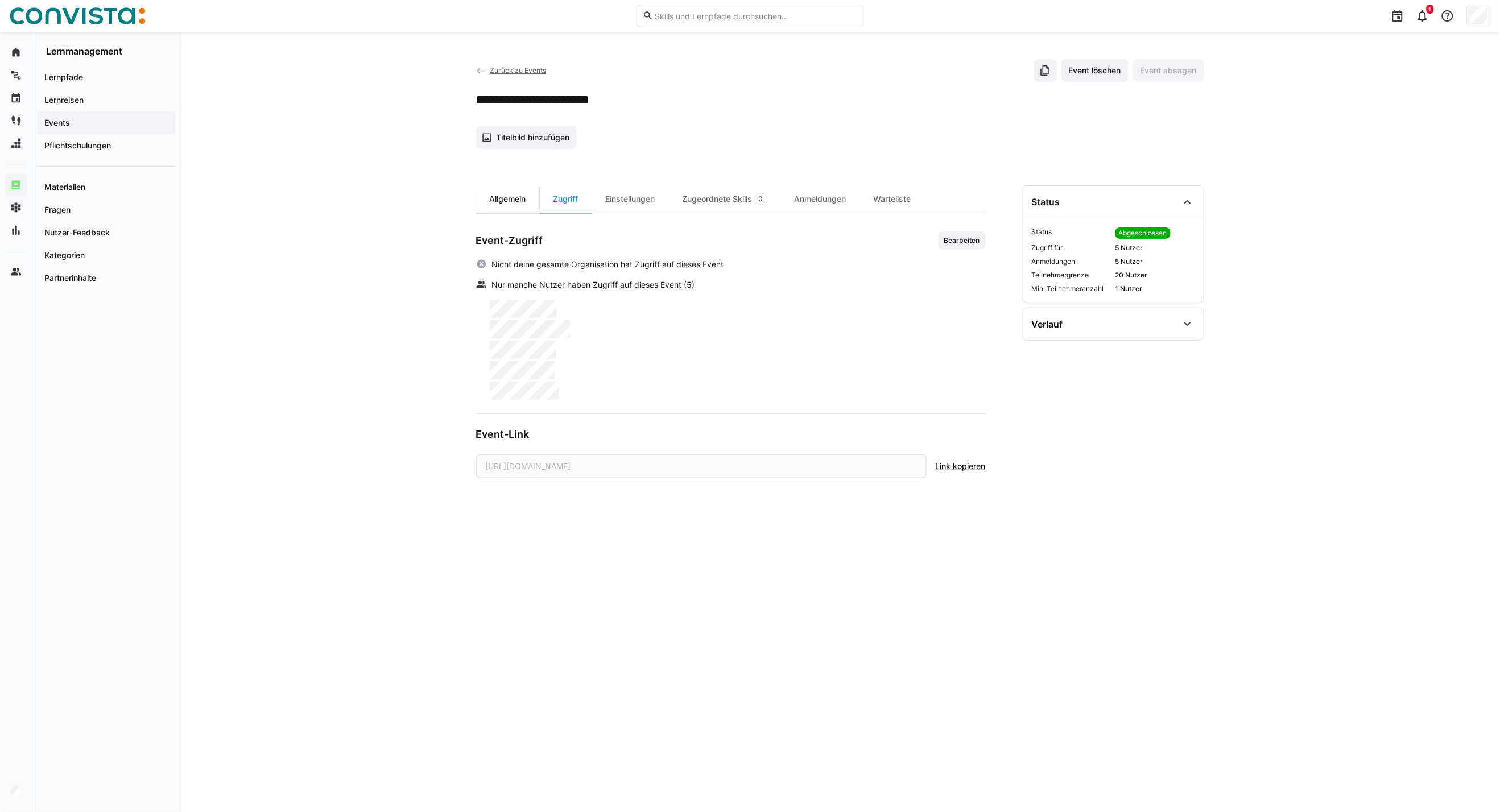
click at [515, 203] on div "Allgemein" at bounding box center [508, 199] width 64 height 28
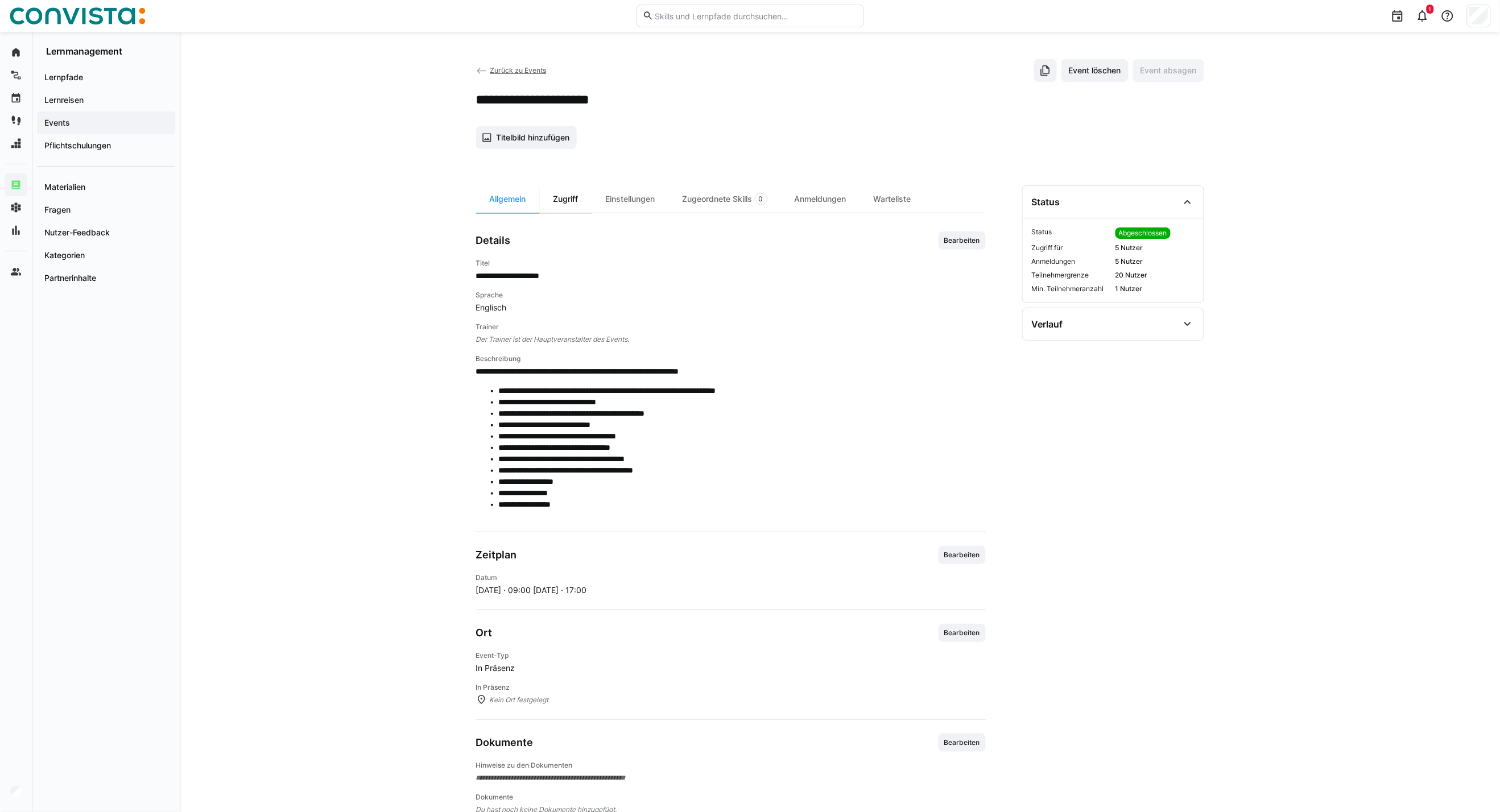
click at [556, 200] on div "Zugriff" at bounding box center [566, 199] width 52 height 28
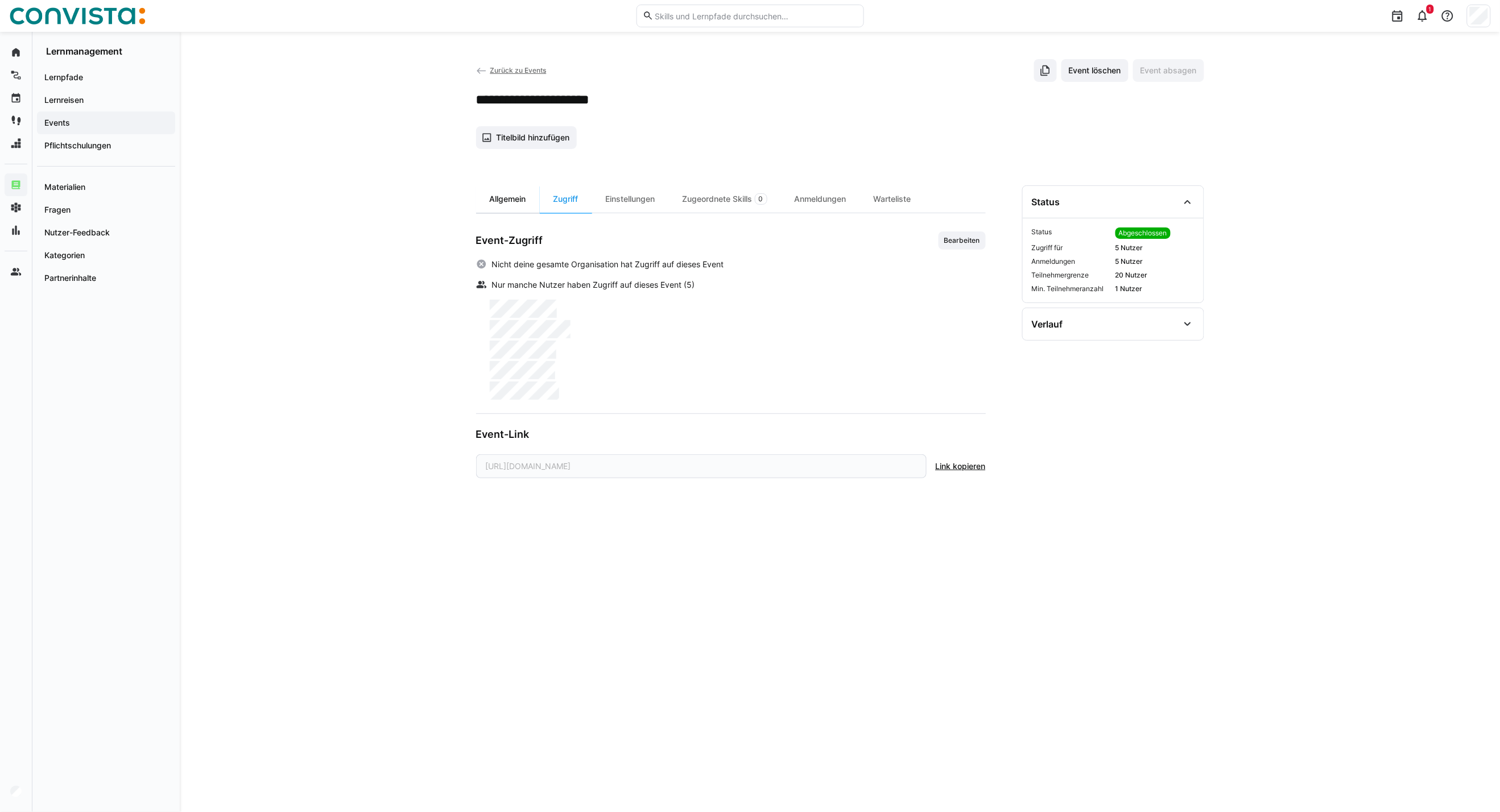
click at [503, 196] on div "Allgemein" at bounding box center [508, 199] width 64 height 28
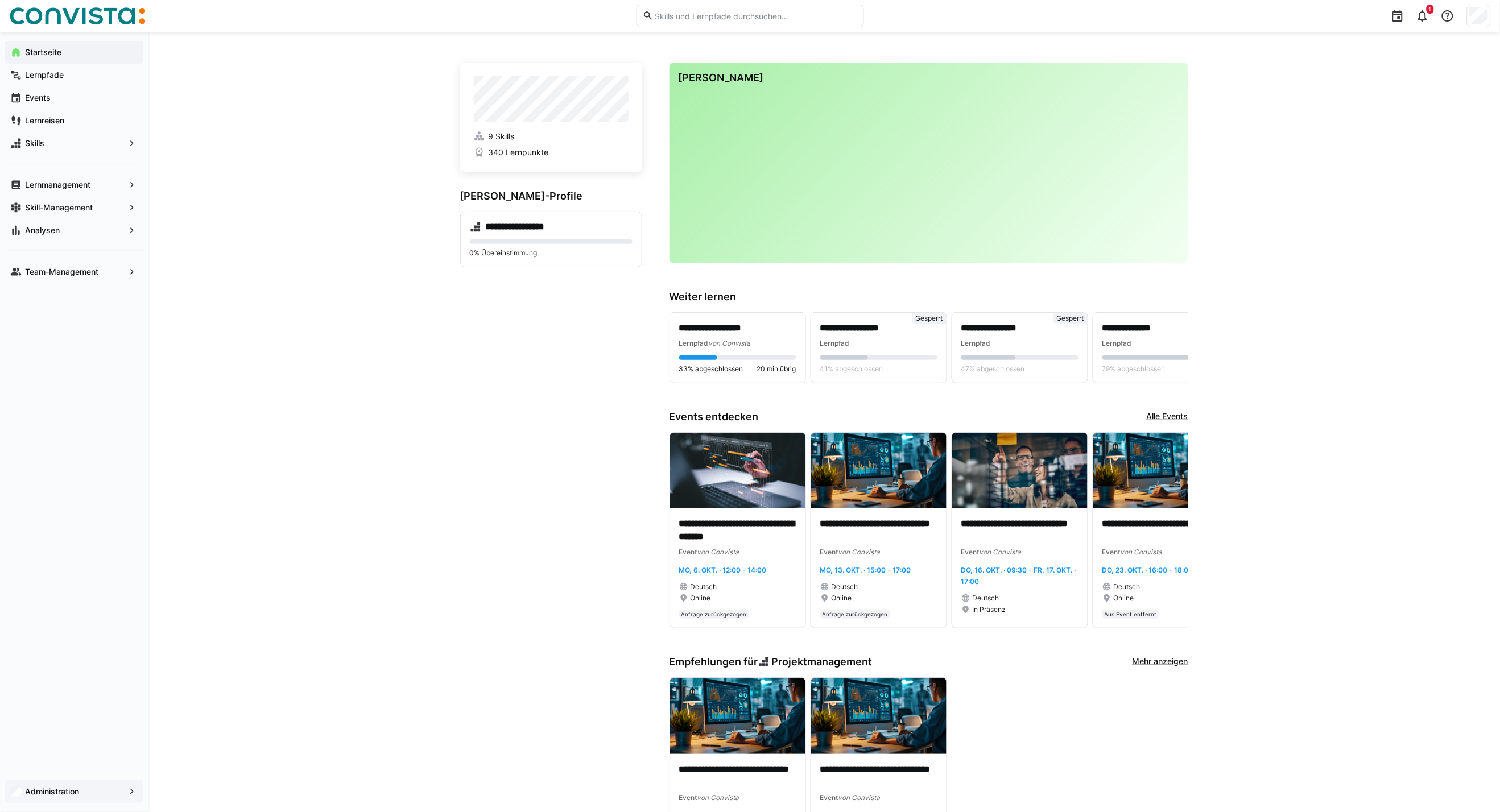
click at [87, 789] on span "Administration" at bounding box center [74, 791] width 101 height 11
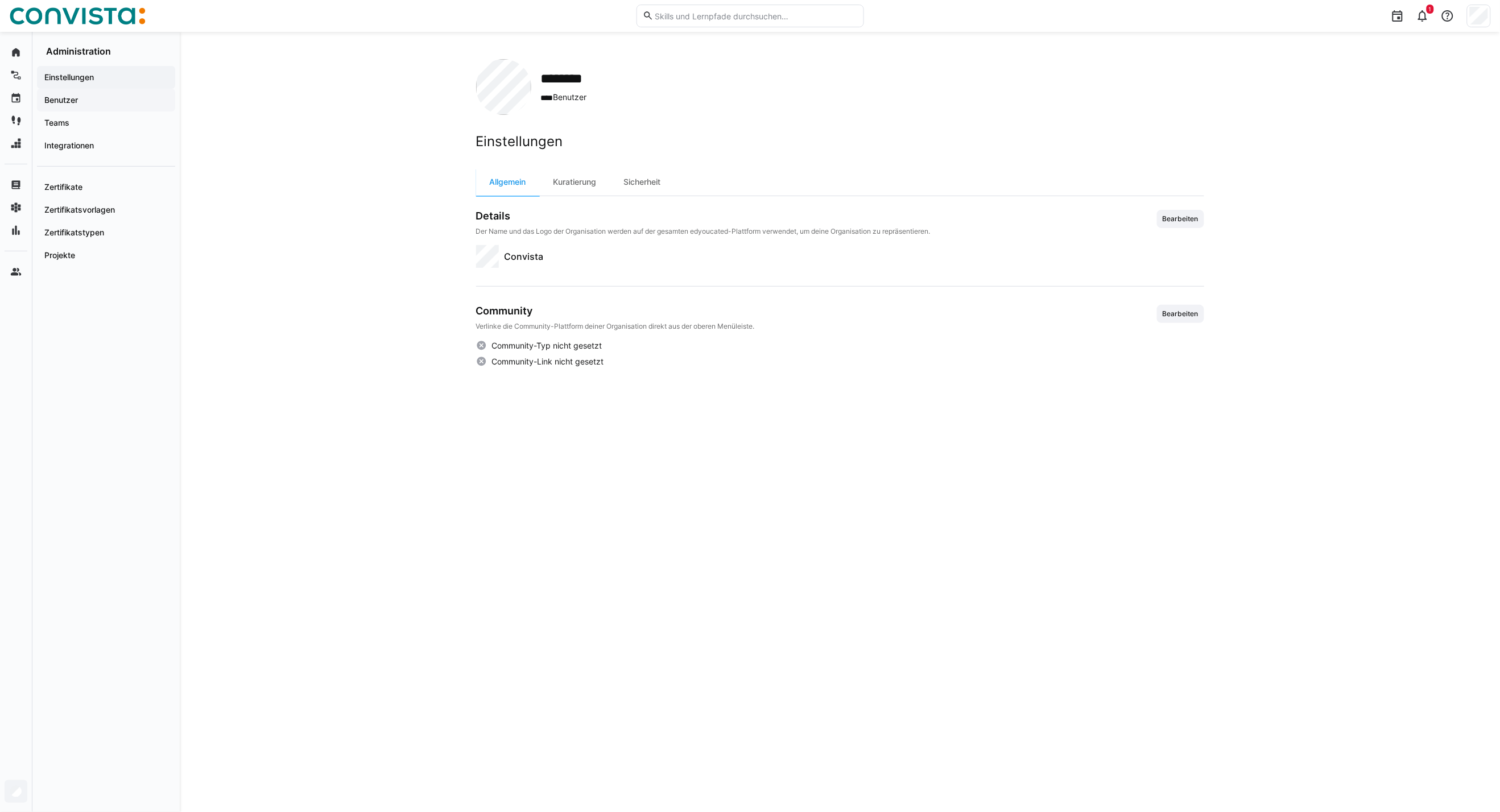
click at [97, 100] on span "Benutzer" at bounding box center [106, 100] width 127 height 11
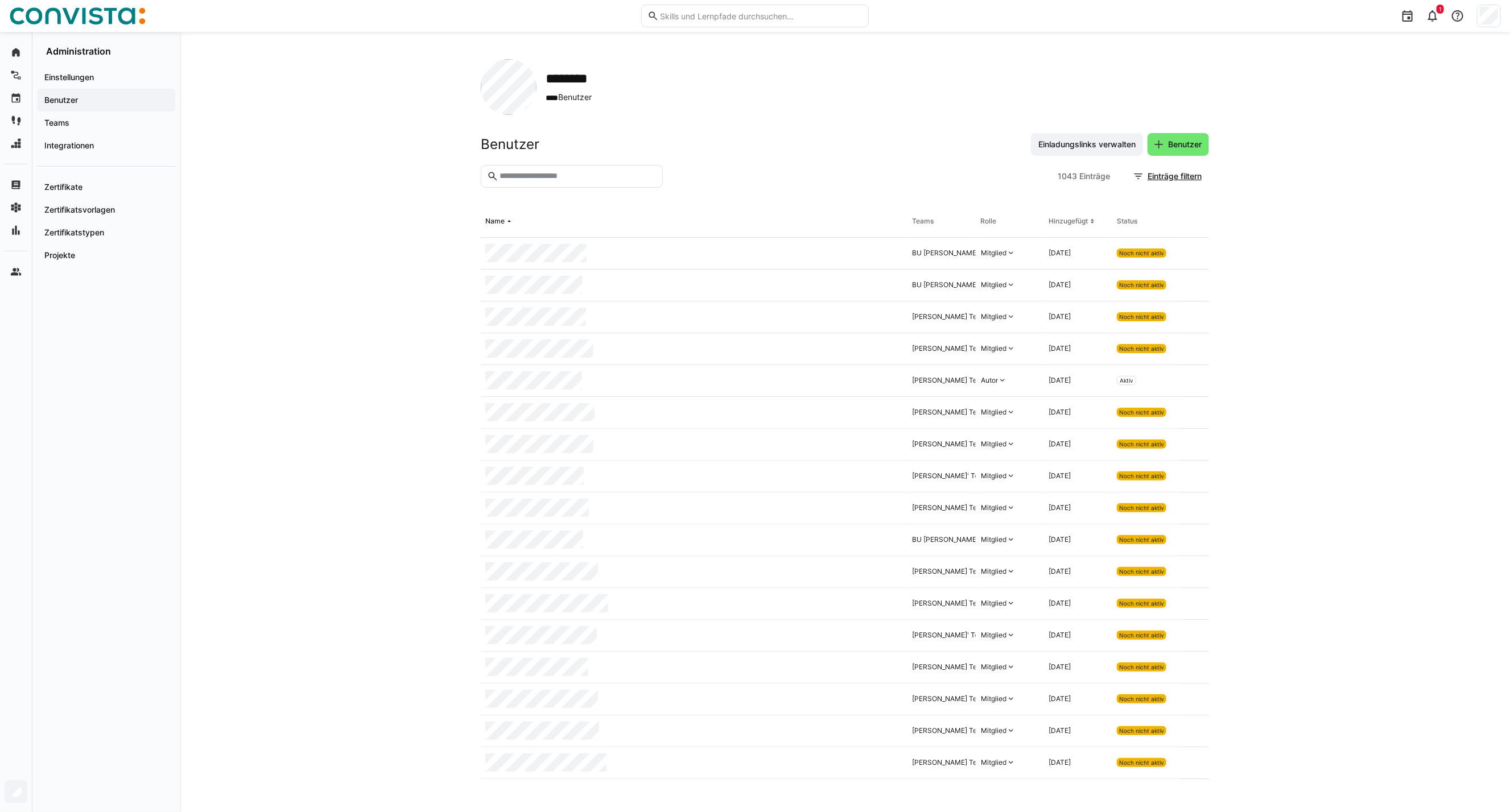
click at [532, 169] on eds-input at bounding box center [572, 176] width 182 height 23
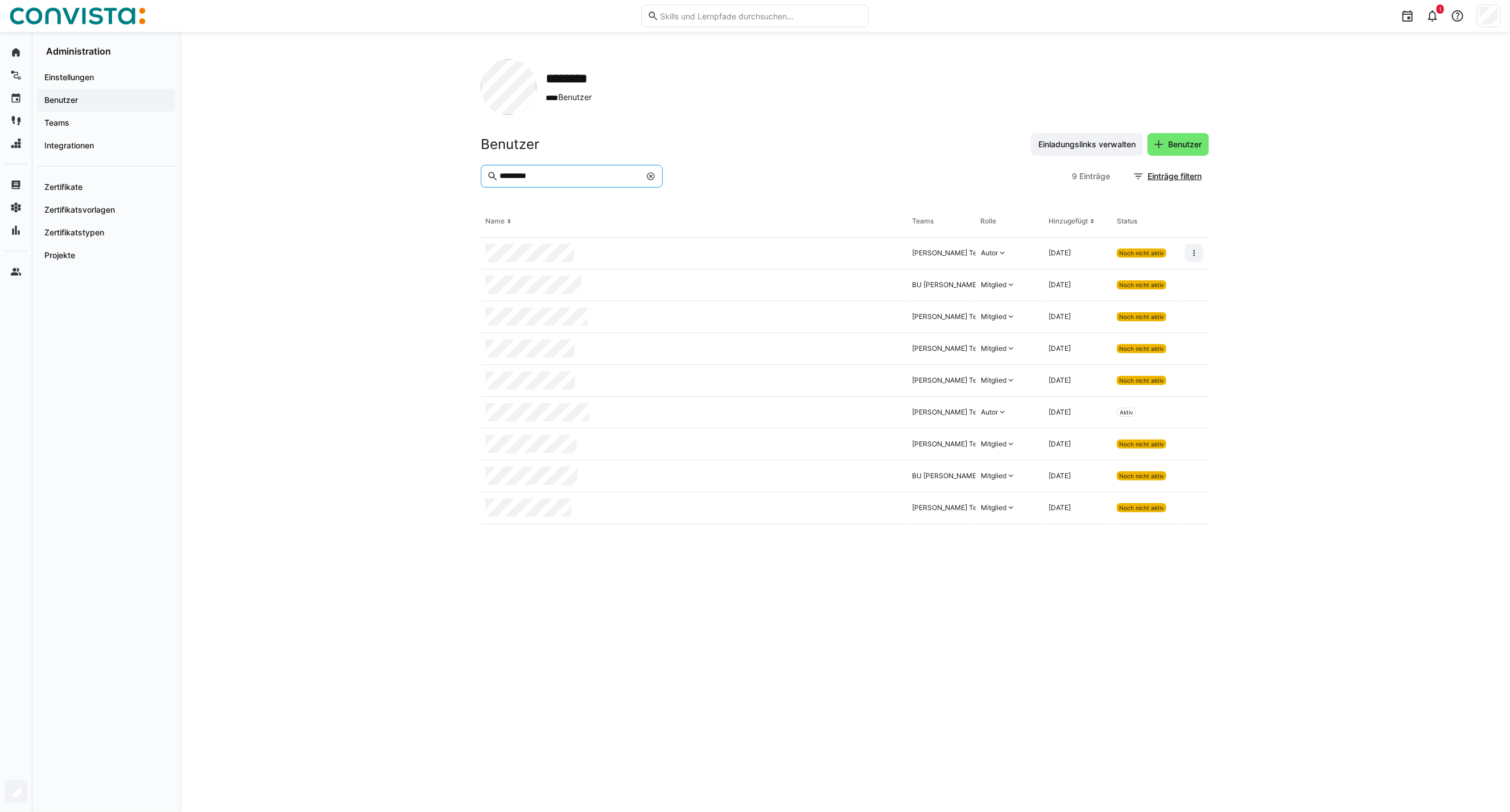
type input "*********"
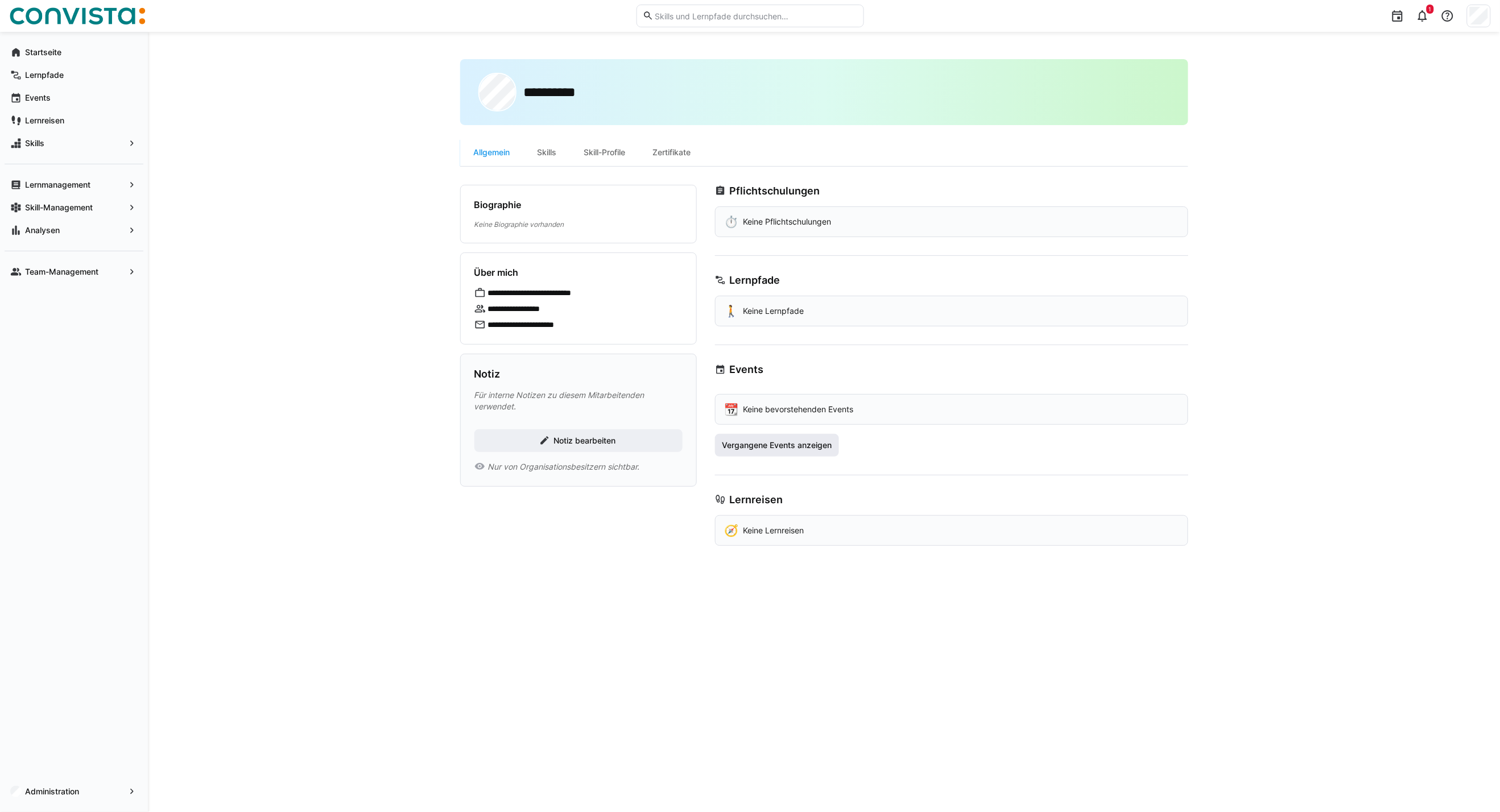
click at [804, 445] on span "Vergangene Events anzeigen" at bounding box center [777, 445] width 113 height 11
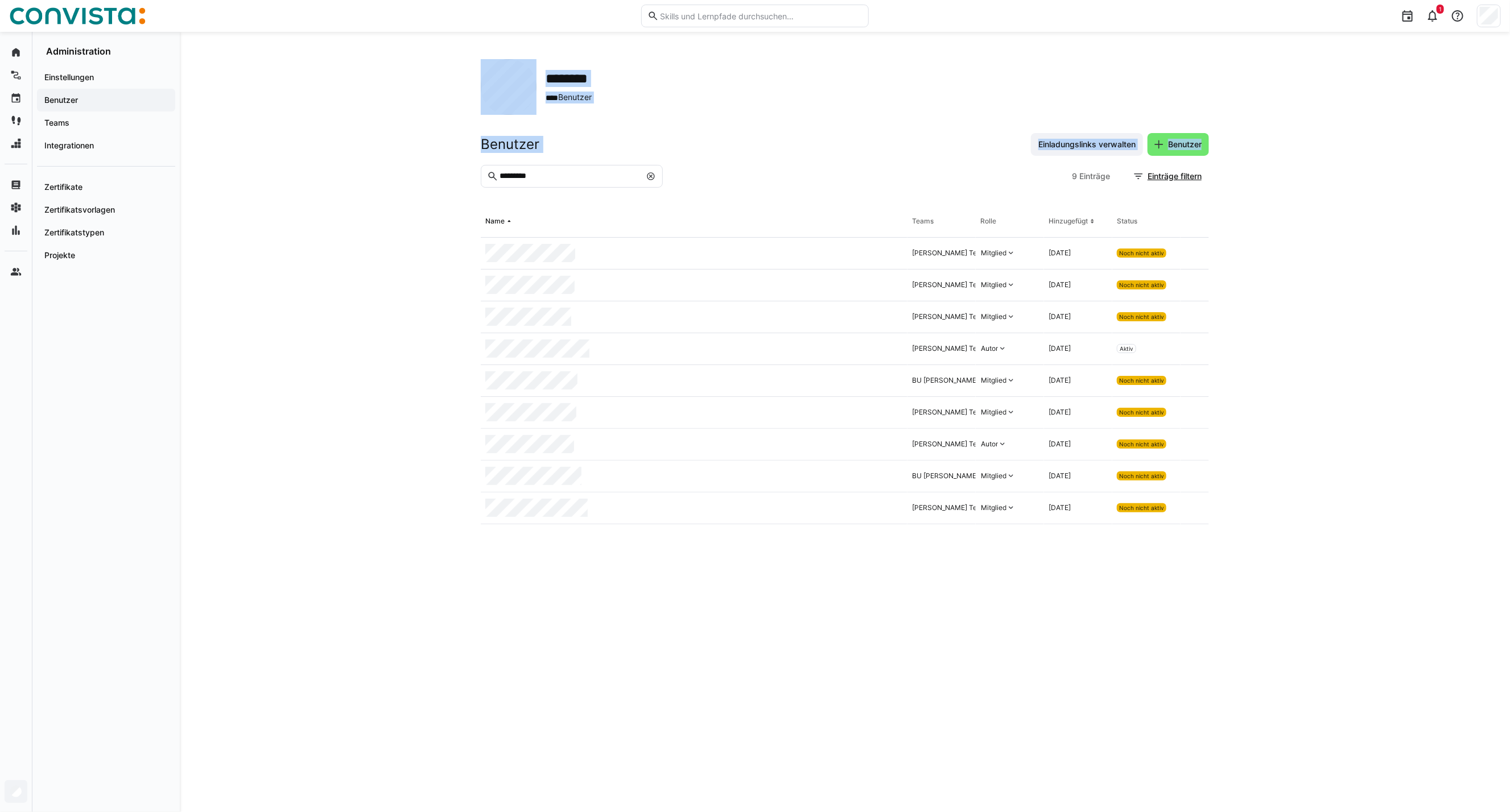
drag, startPoint x: 513, startPoint y: 170, endPoint x: 425, endPoint y: 170, distance: 88.0
click at [425, 170] on div "******** **** Benutzer Benutzer Einladungslinks verwalten Benutzer ********* 9 …" at bounding box center [845, 422] width 1330 height 780
drag, startPoint x: 425, startPoint y: 170, endPoint x: 547, endPoint y: 180, distance: 122.4
click at [527, 167] on eds-input "*********" at bounding box center [572, 176] width 182 height 23
click at [560, 188] on section "********* 9 Einträge Einträge filtern" at bounding box center [845, 185] width 728 height 41
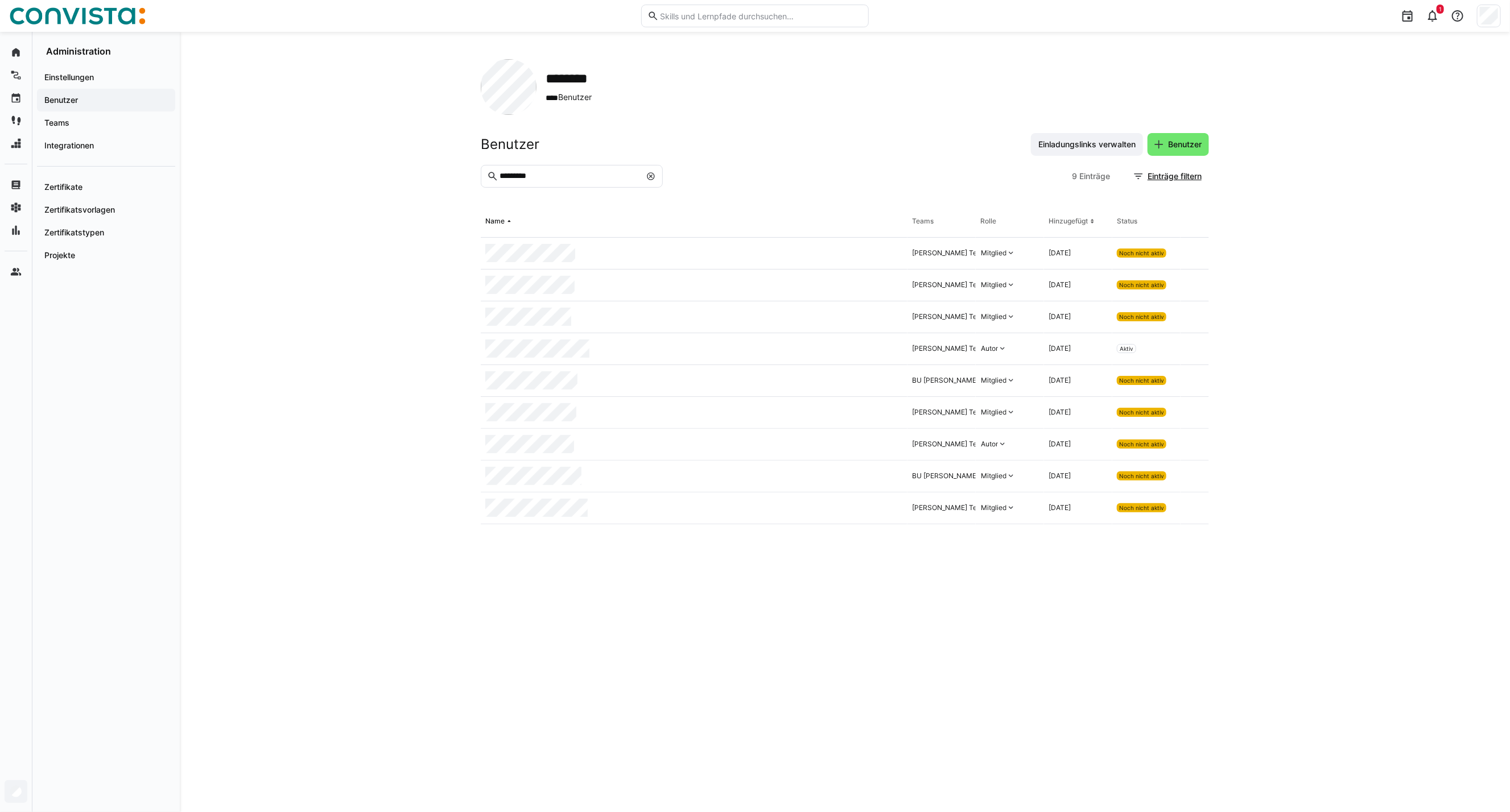
click at [559, 173] on input "*********" at bounding box center [569, 176] width 142 height 10
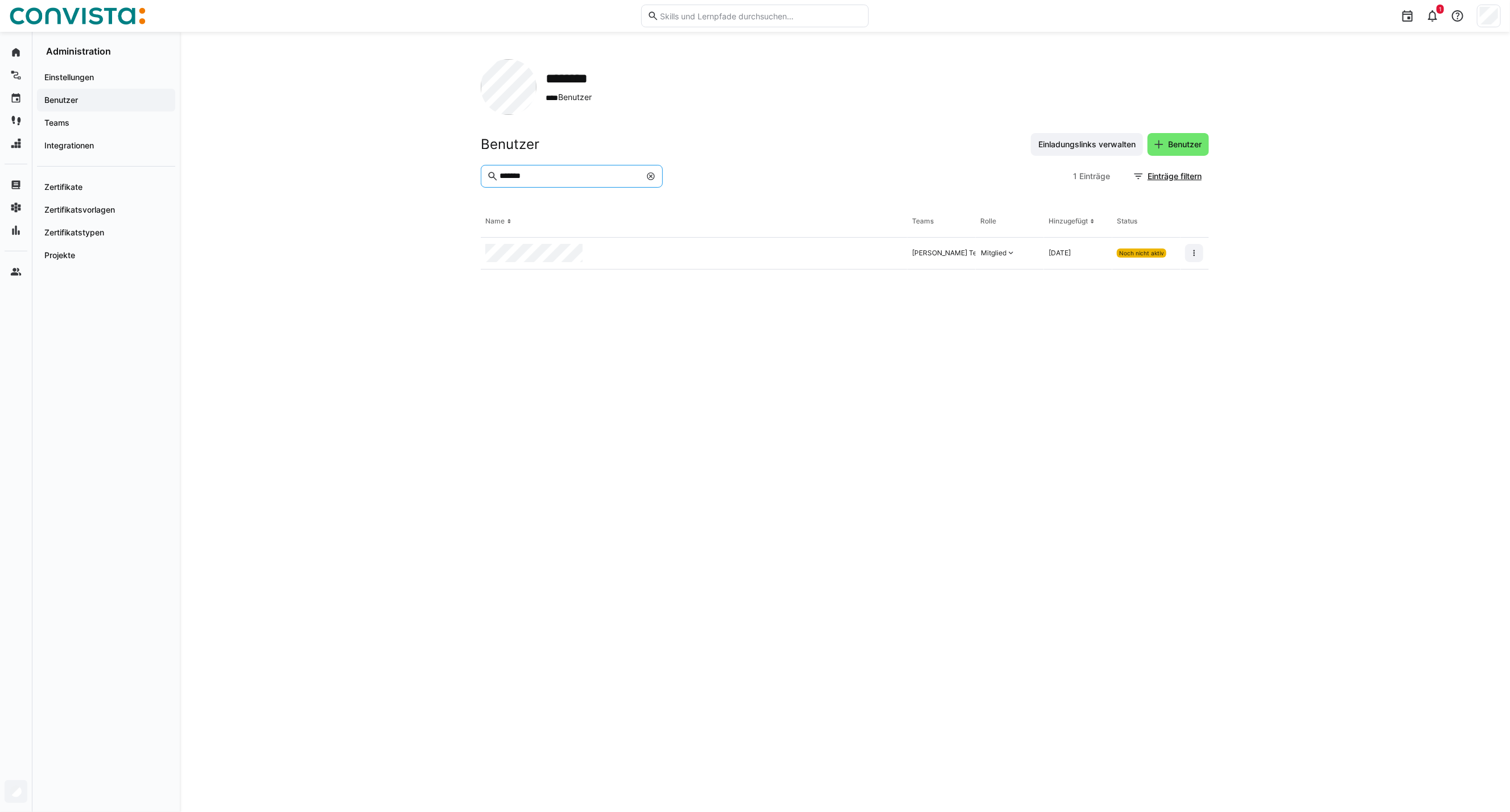
type input "*******"
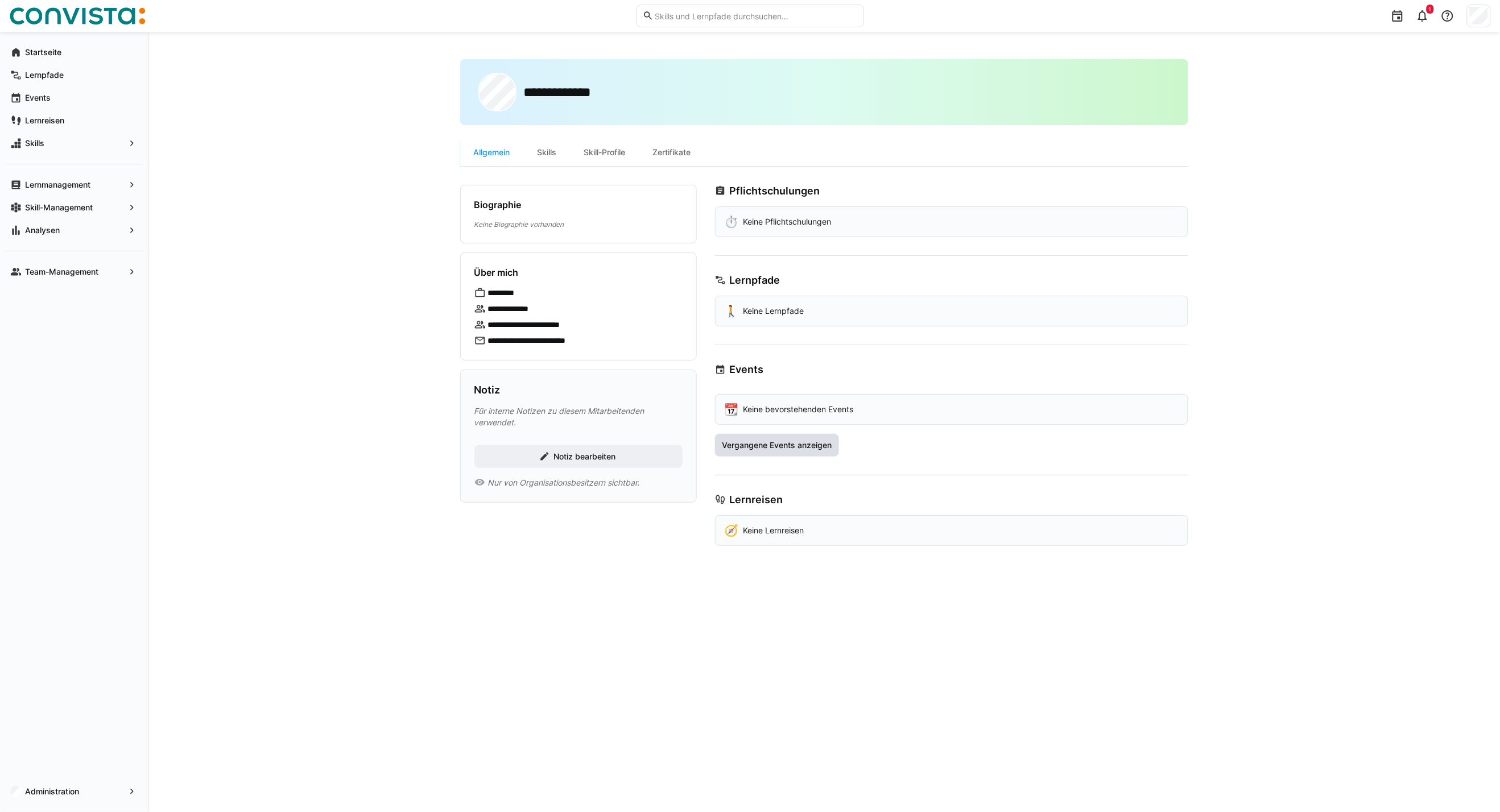
click at [814, 448] on span "Vergangene Events anzeigen" at bounding box center [777, 445] width 113 height 11
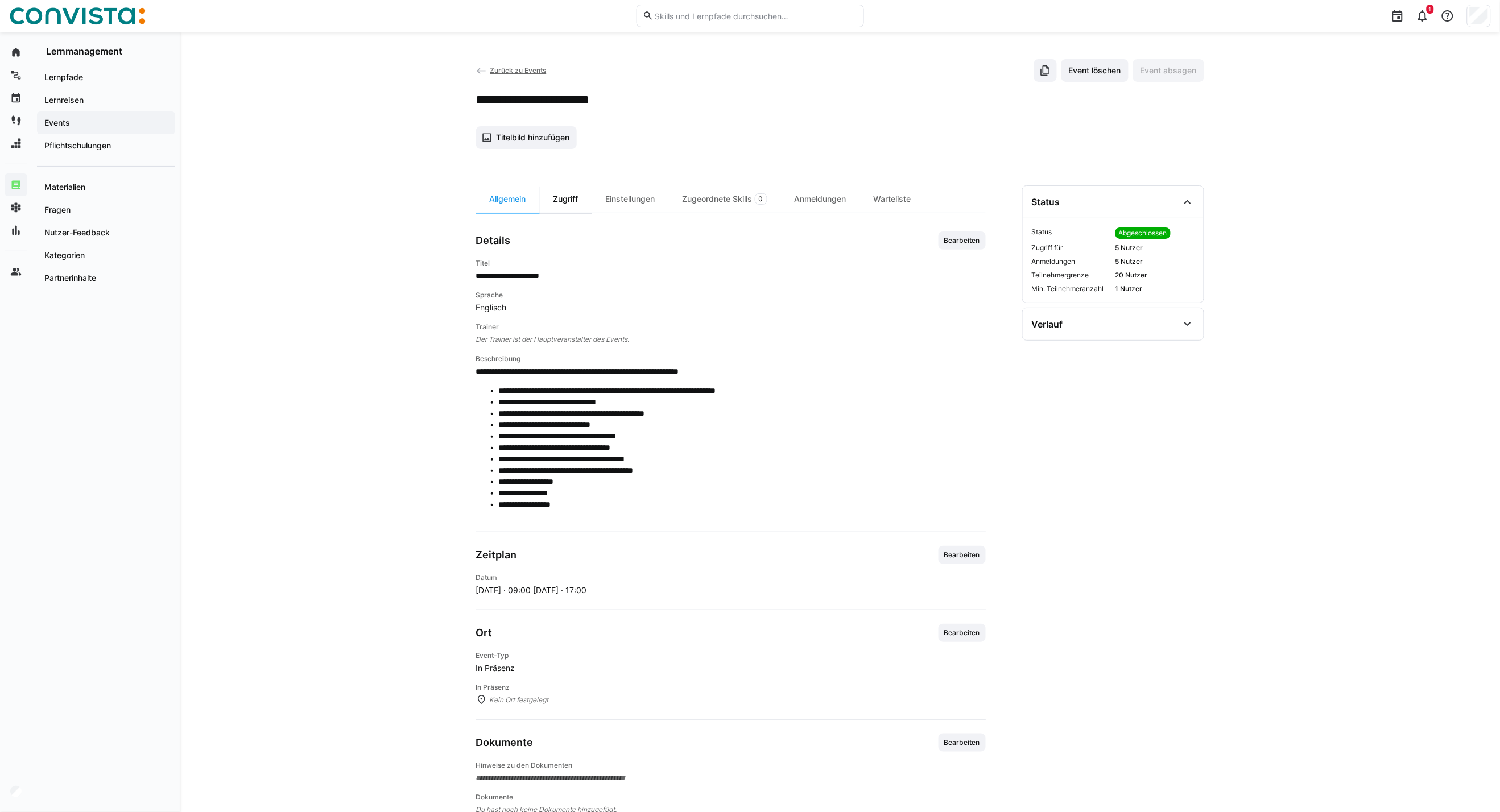
click at [560, 203] on div "Zugriff" at bounding box center [566, 199] width 52 height 28
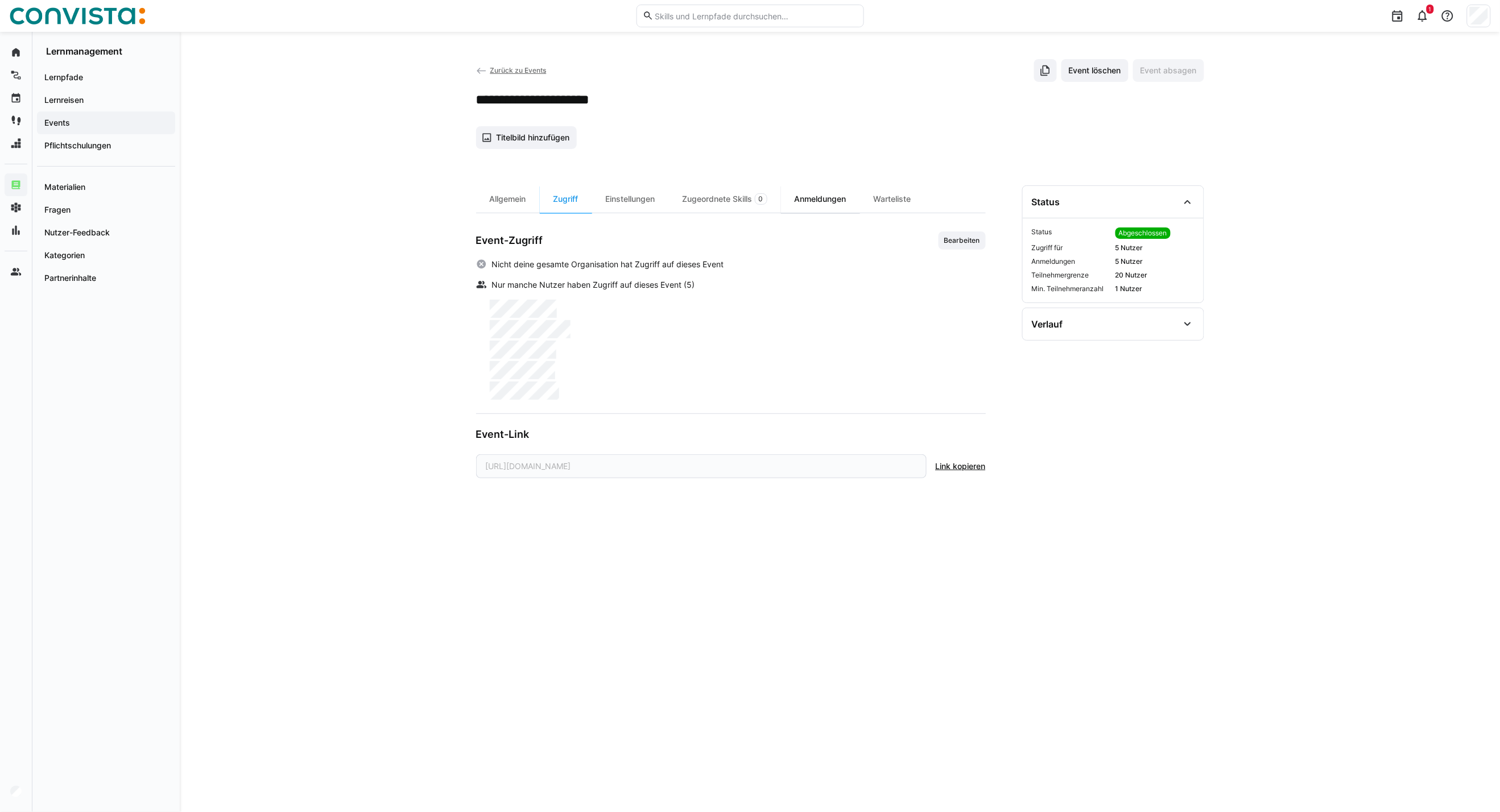
click at [843, 202] on div "Anmeldungen" at bounding box center [821, 199] width 79 height 28
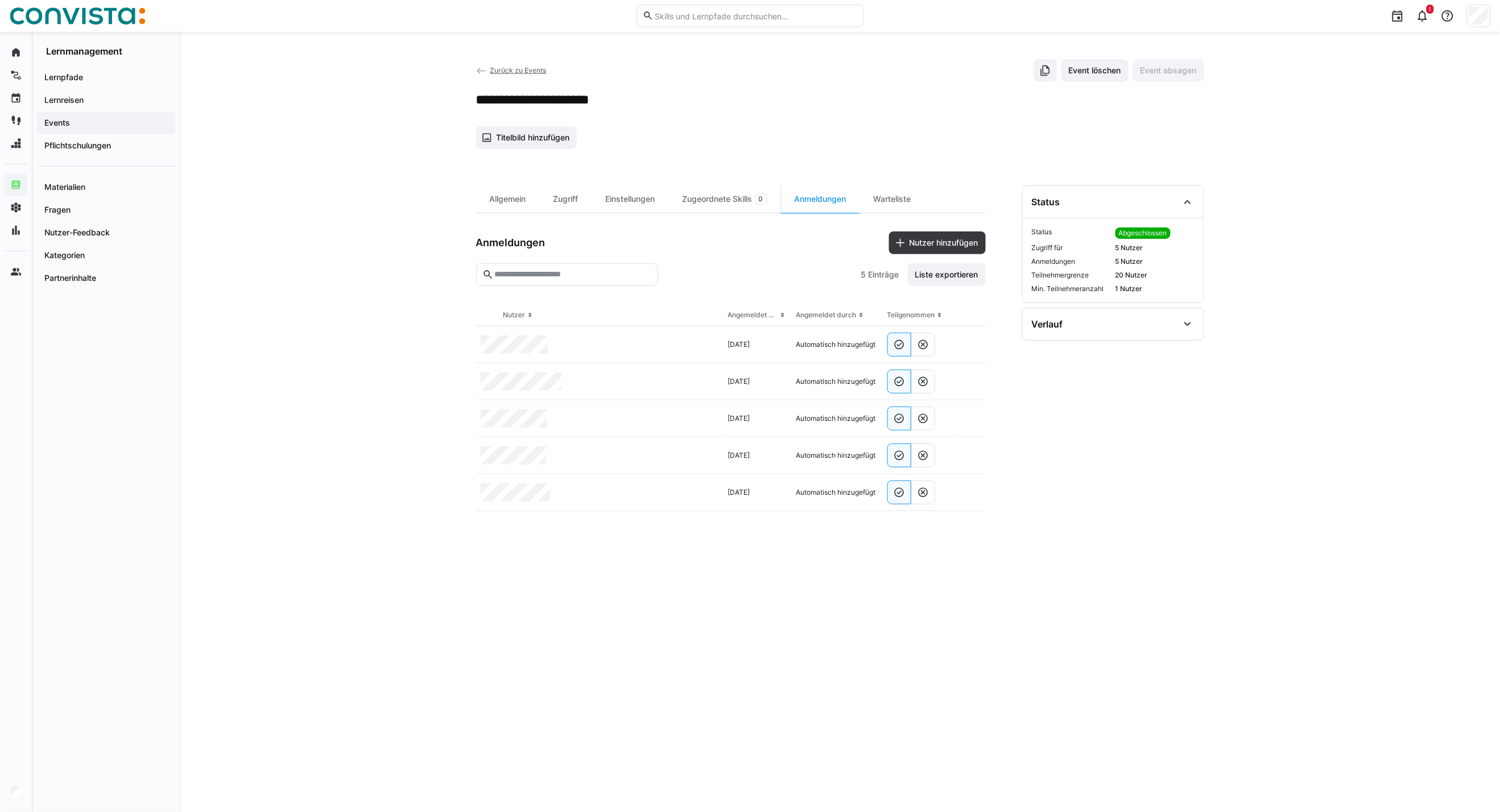
click at [516, 70] on span "Zurück zu Events" at bounding box center [518, 70] width 56 height 9
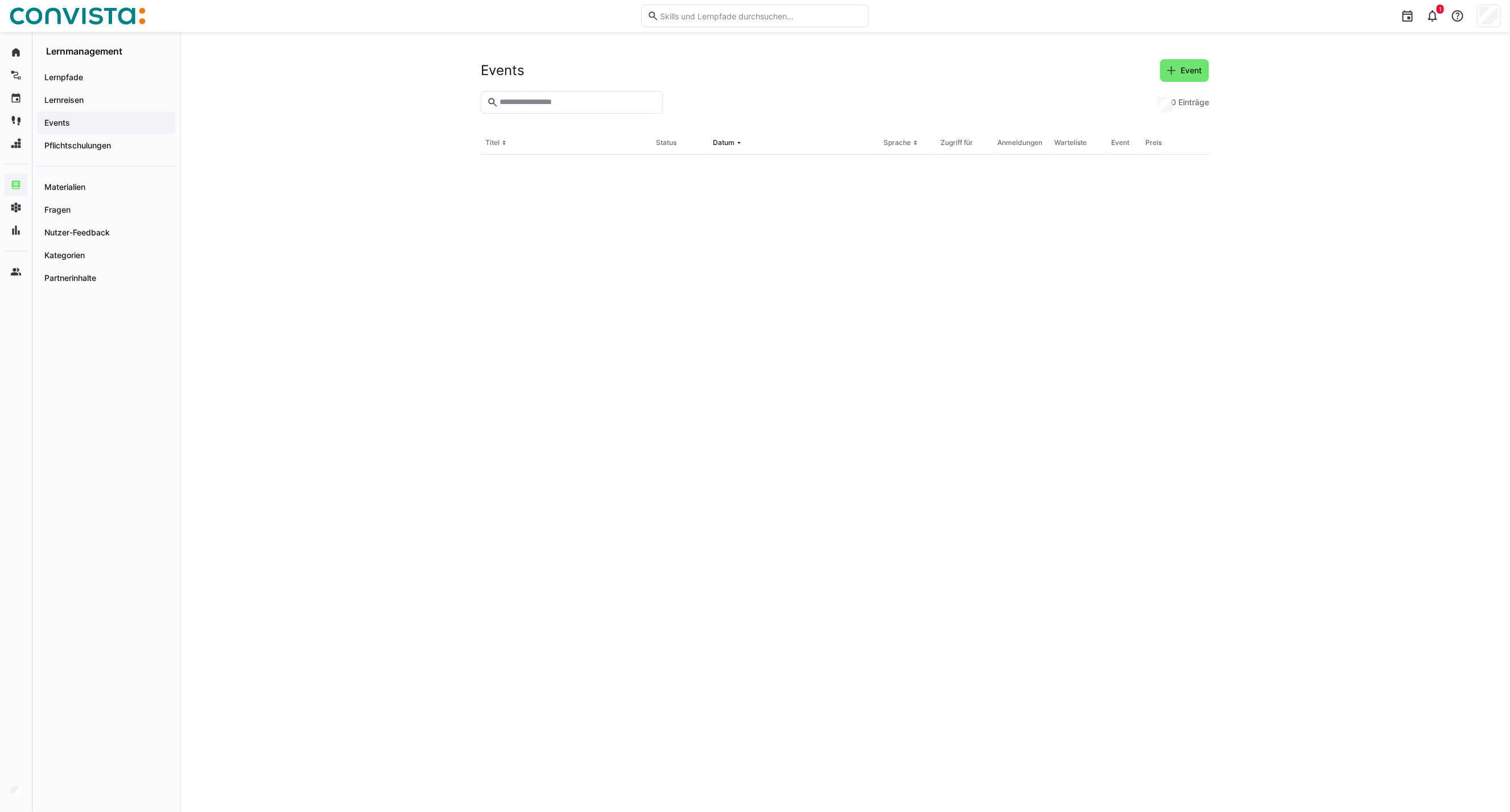
click at [532, 104] on input "text" at bounding box center [577, 102] width 158 height 10
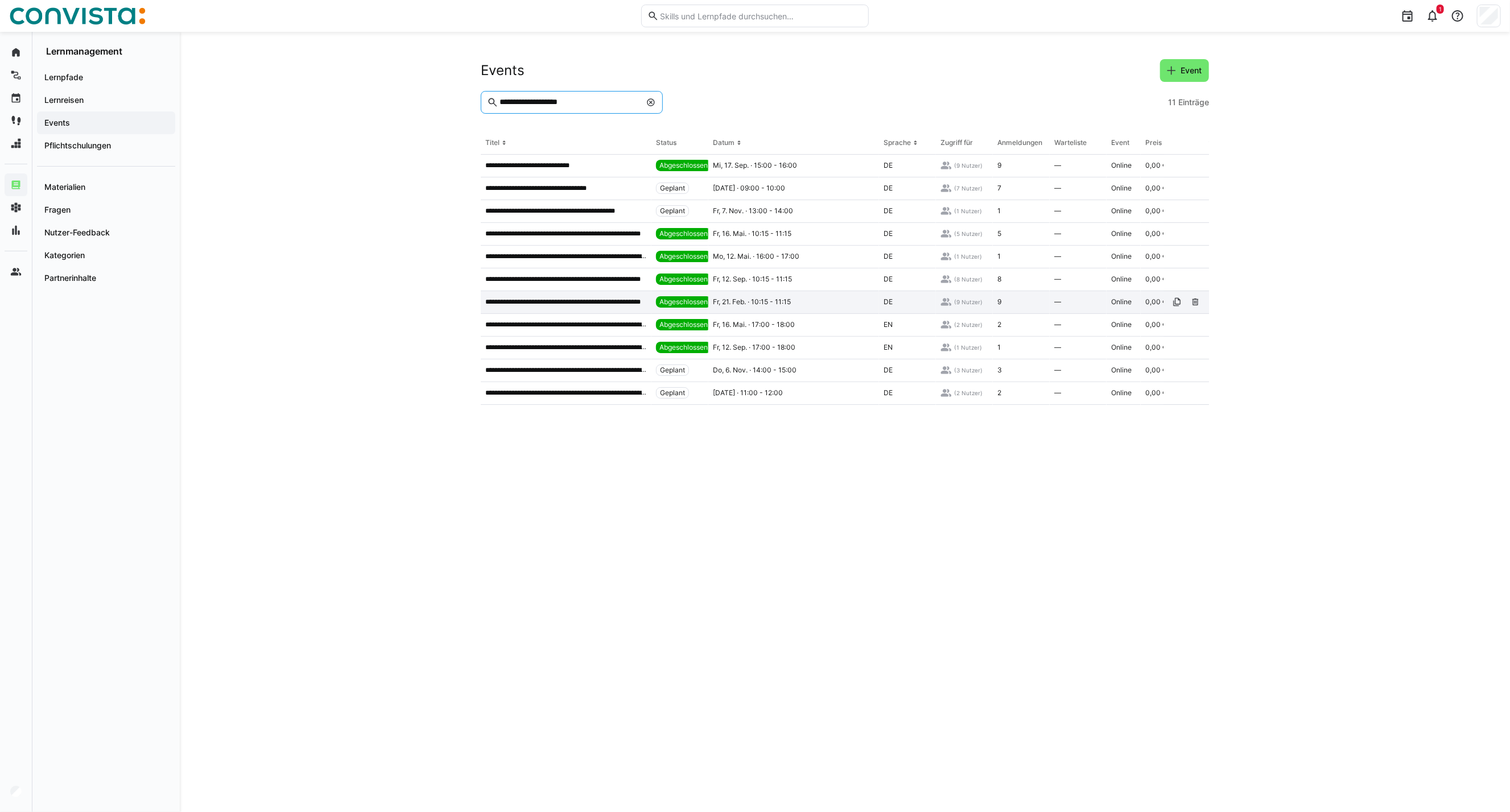
type input "**********"
click at [746, 308] on div "Fr, 21. Feb. · 10:15 - 11:15" at bounding box center [793, 302] width 171 height 23
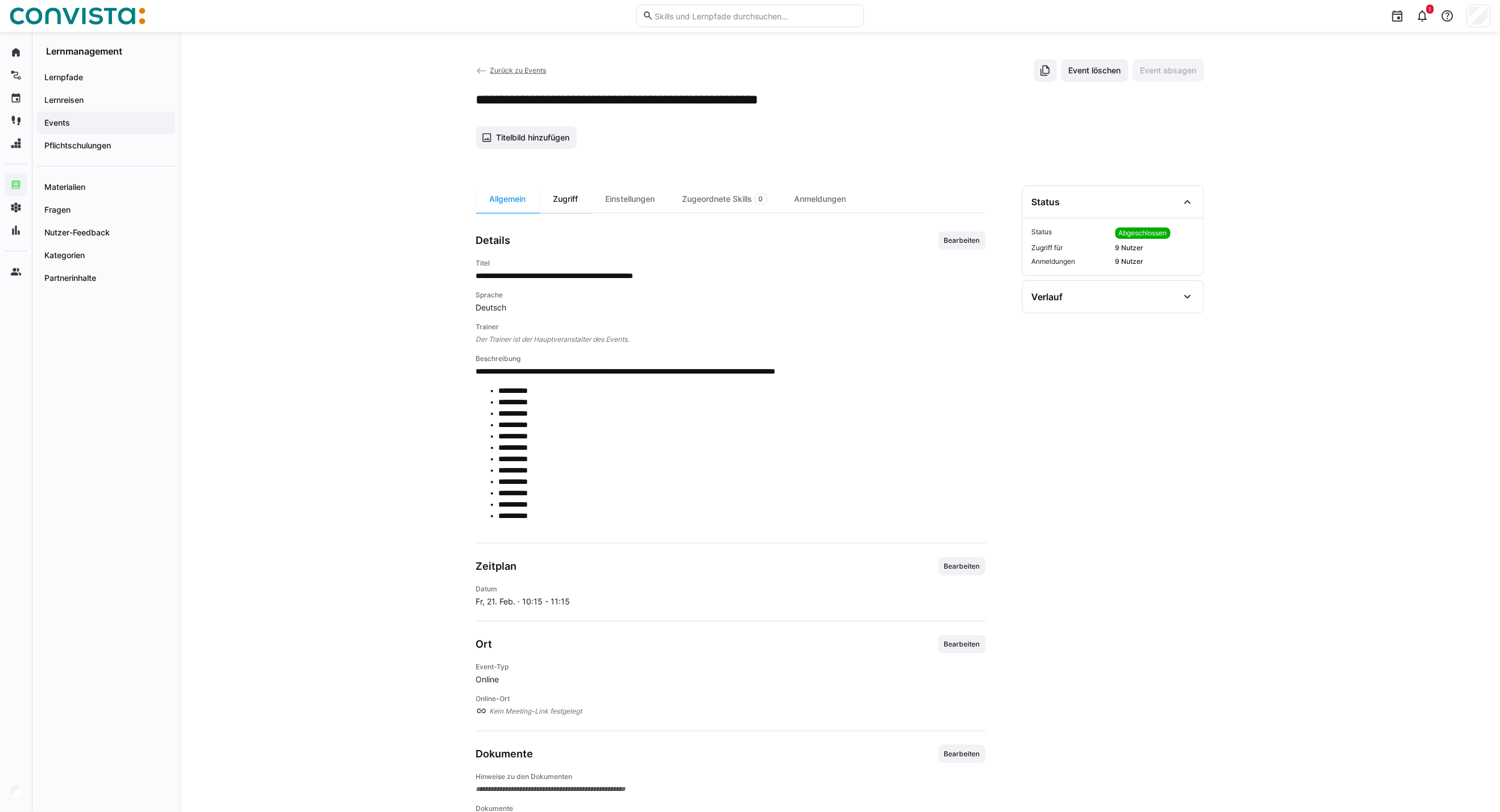
click at [567, 203] on div "Zugriff" at bounding box center [566, 199] width 52 height 28
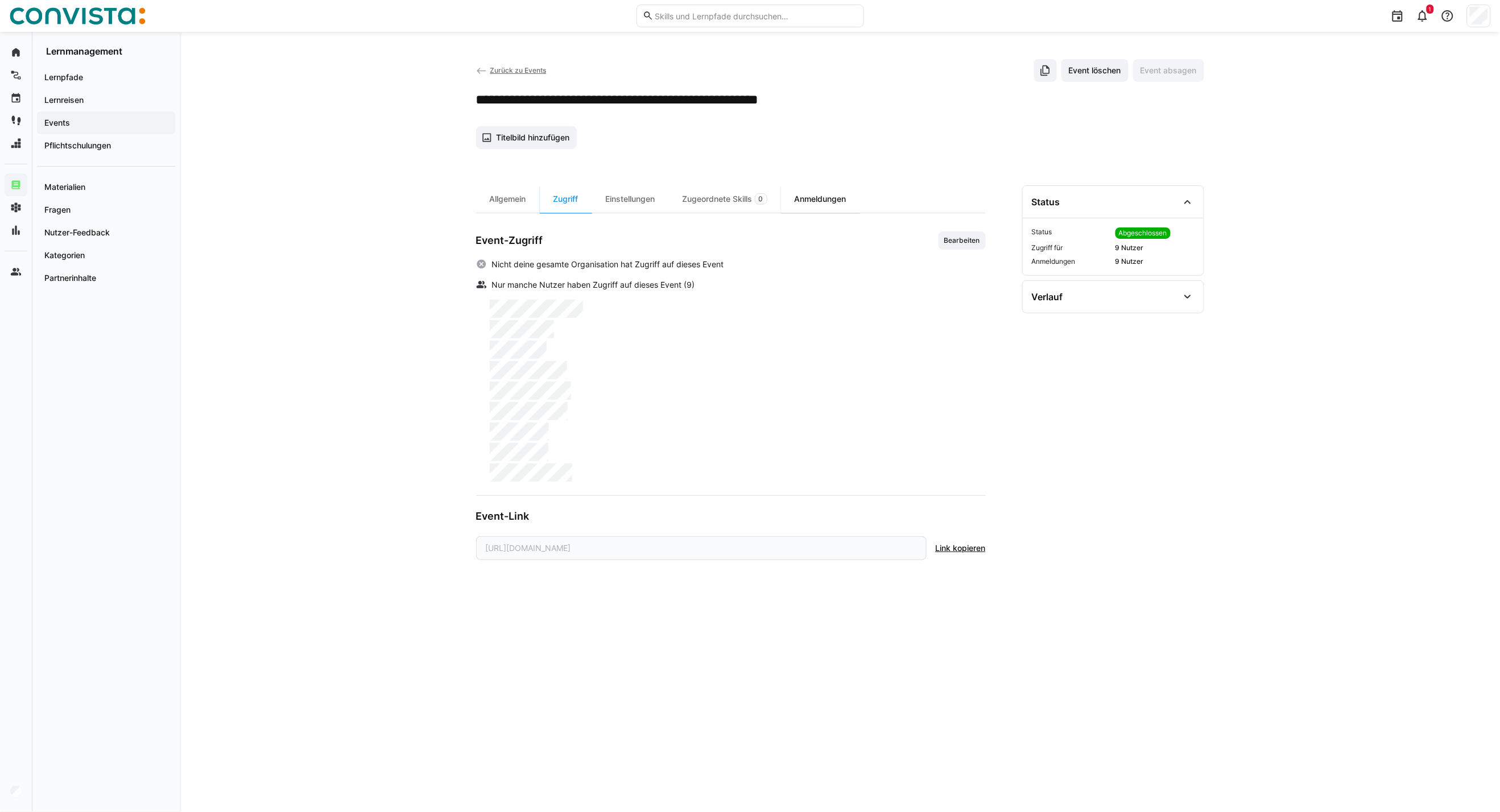
click at [824, 203] on div "Anmeldungen" at bounding box center [821, 199] width 79 height 28
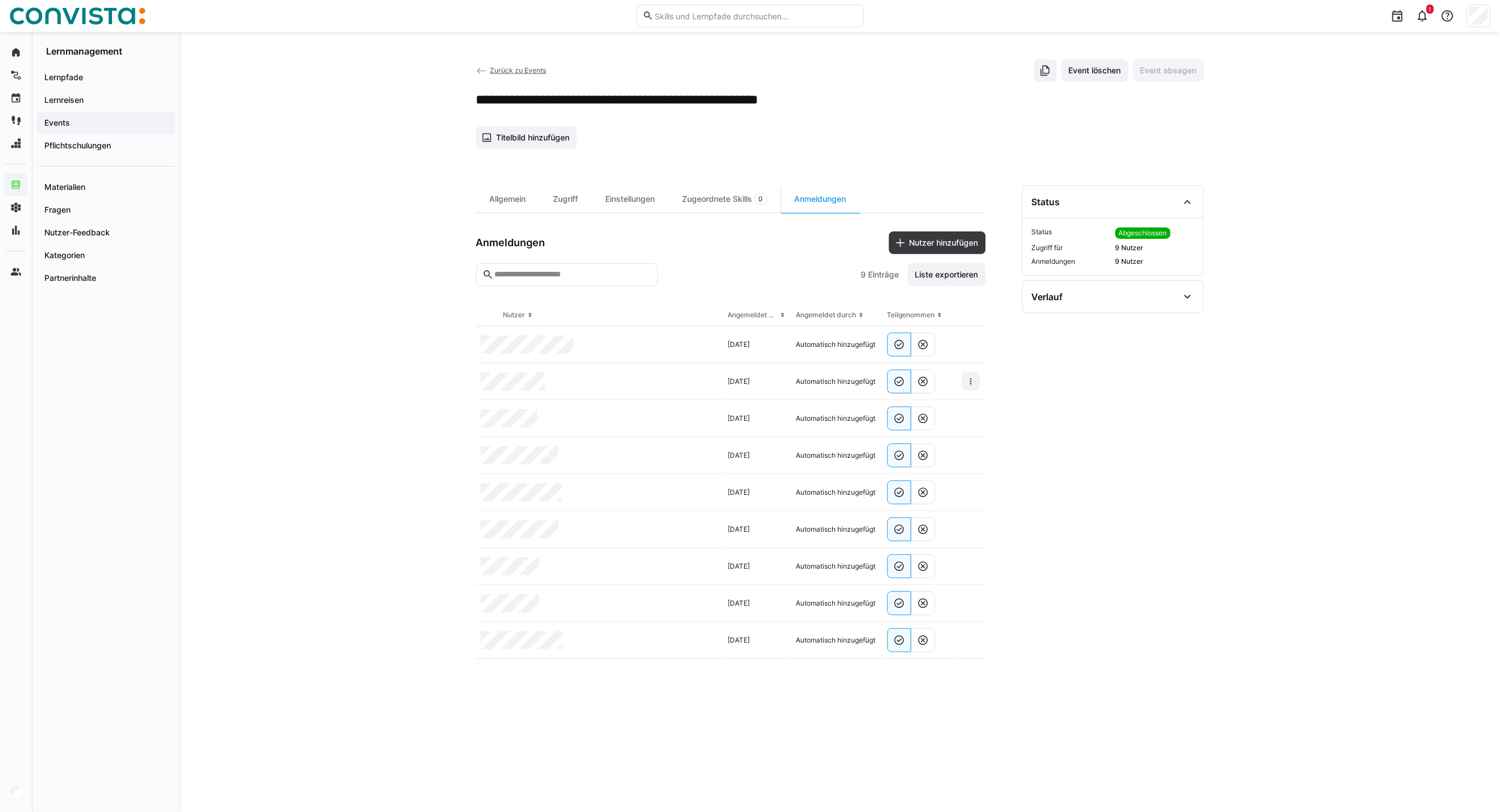
click at [533, 65] on app-back-navigation "Zurück zu Events" at bounding box center [511, 70] width 70 height 12
click at [524, 71] on span "Zurück zu Events" at bounding box center [518, 70] width 56 height 9
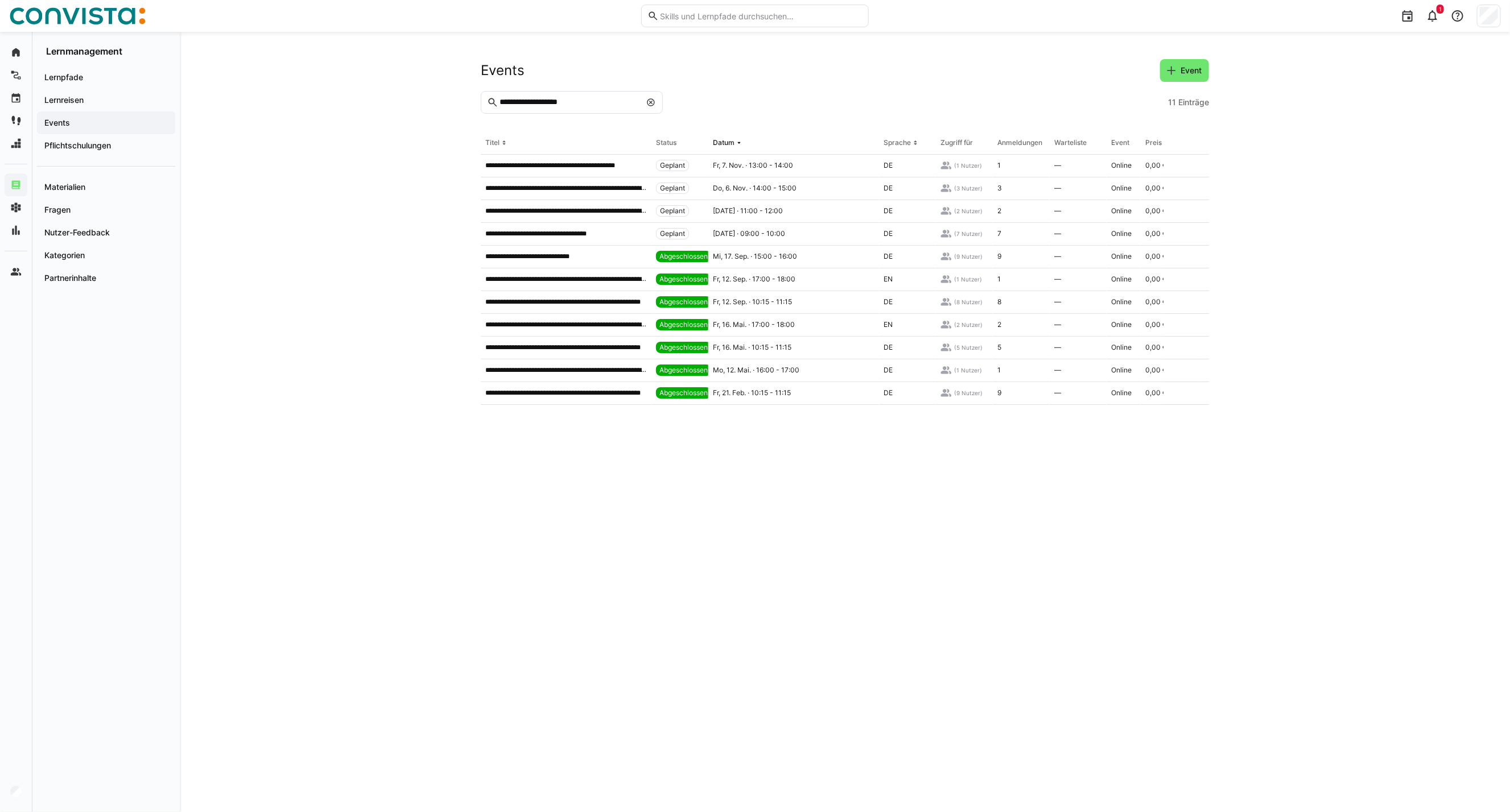
click at [650, 107] on eds-icon at bounding box center [651, 103] width 9 height 9
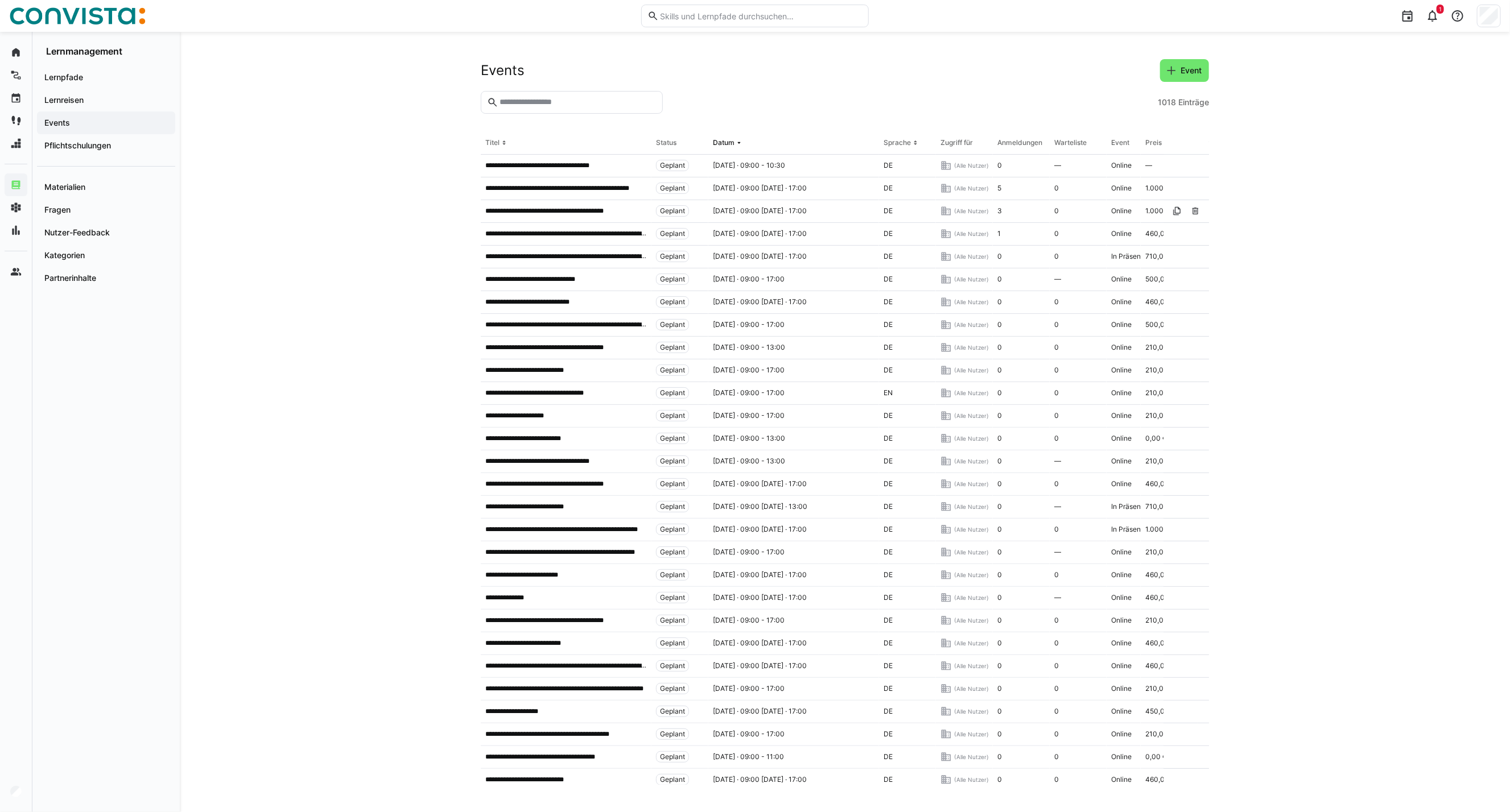
drag, startPoint x: 576, startPoint y: 95, endPoint x: 576, endPoint y: 104, distance: 9.0
click at [576, 95] on eds-input at bounding box center [572, 102] width 182 height 23
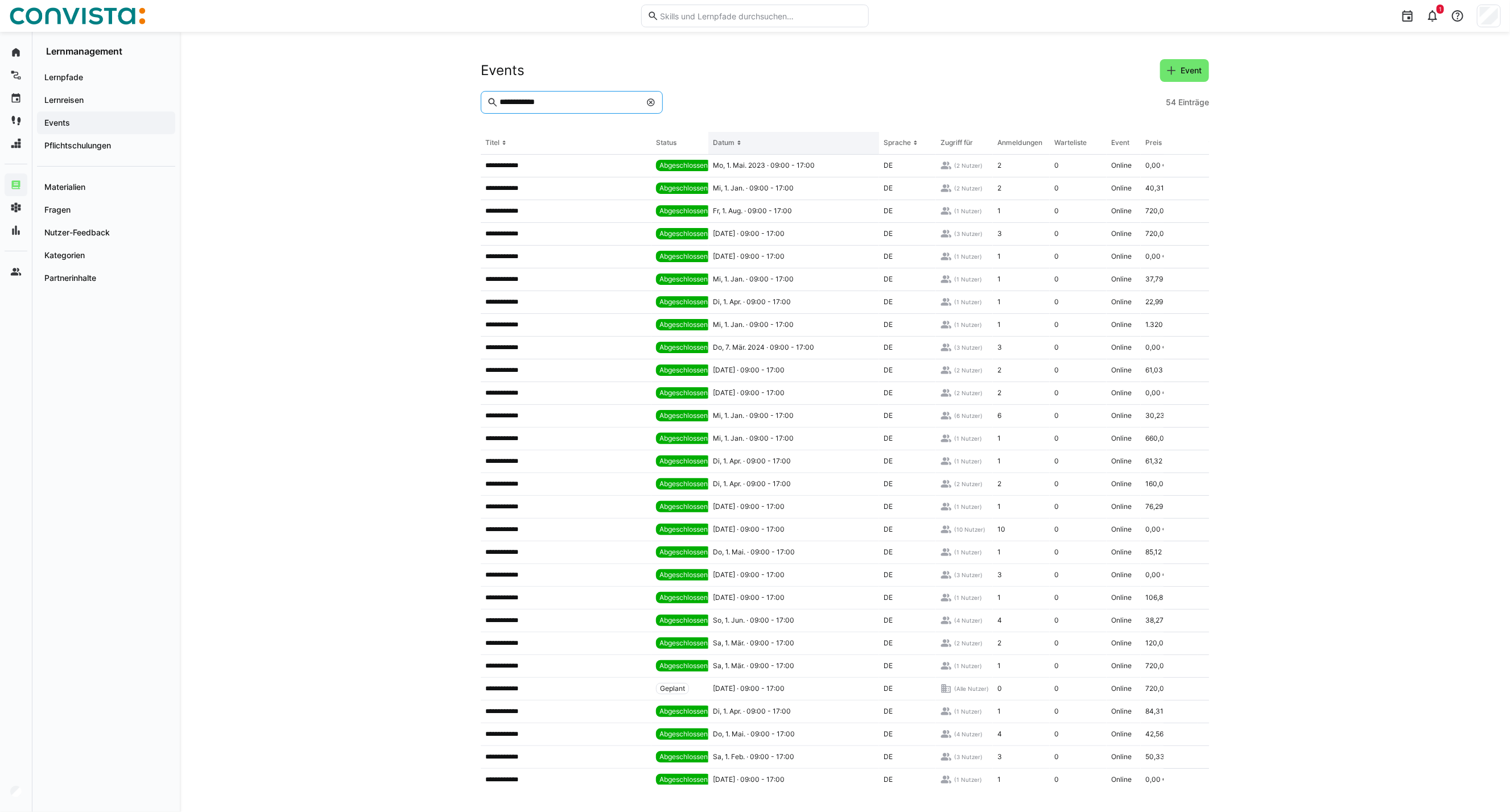
type input "**********"
click at [737, 139] on eds-icon at bounding box center [739, 143] width 9 height 9
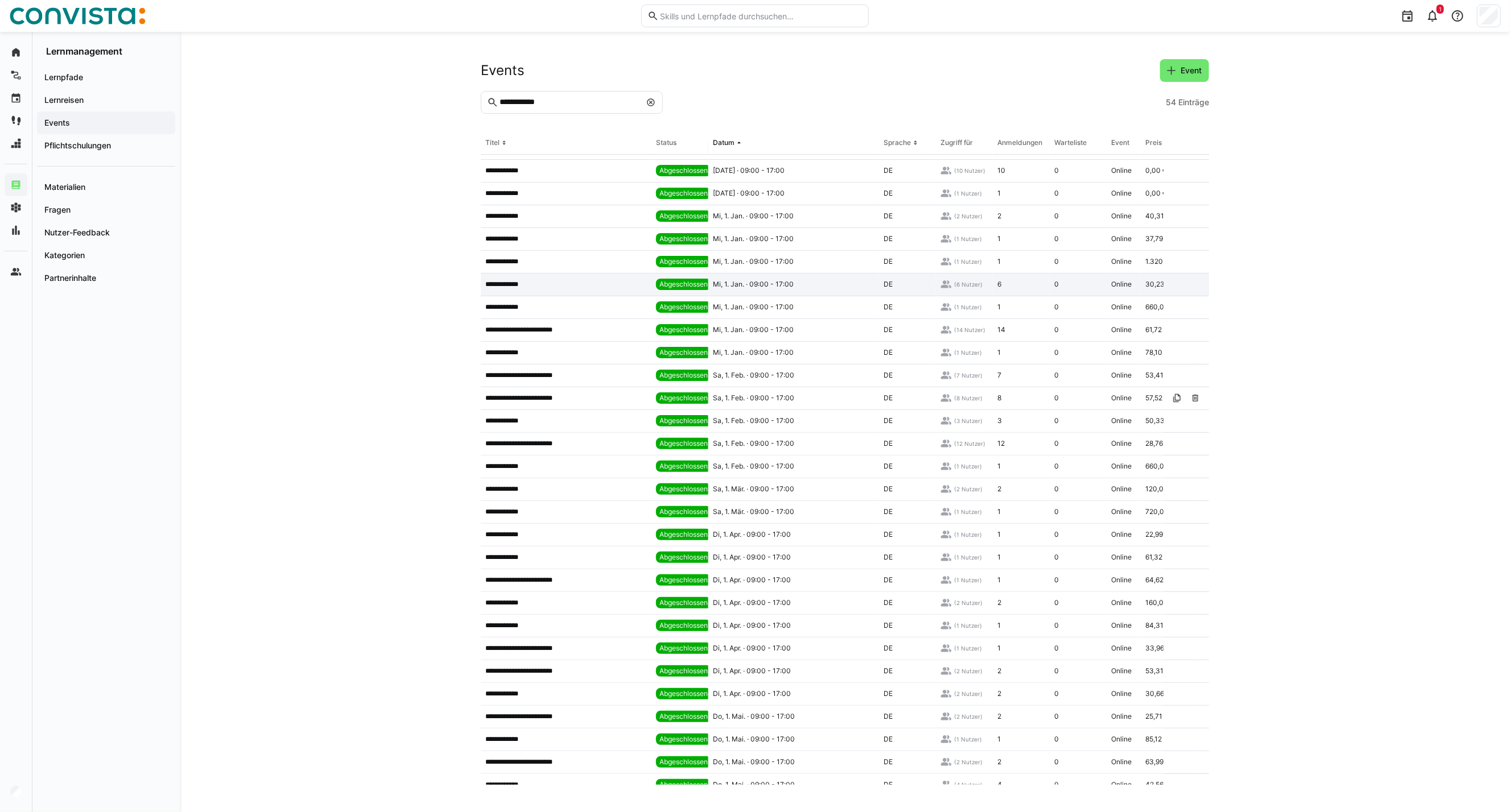
scroll to position [126, 0]
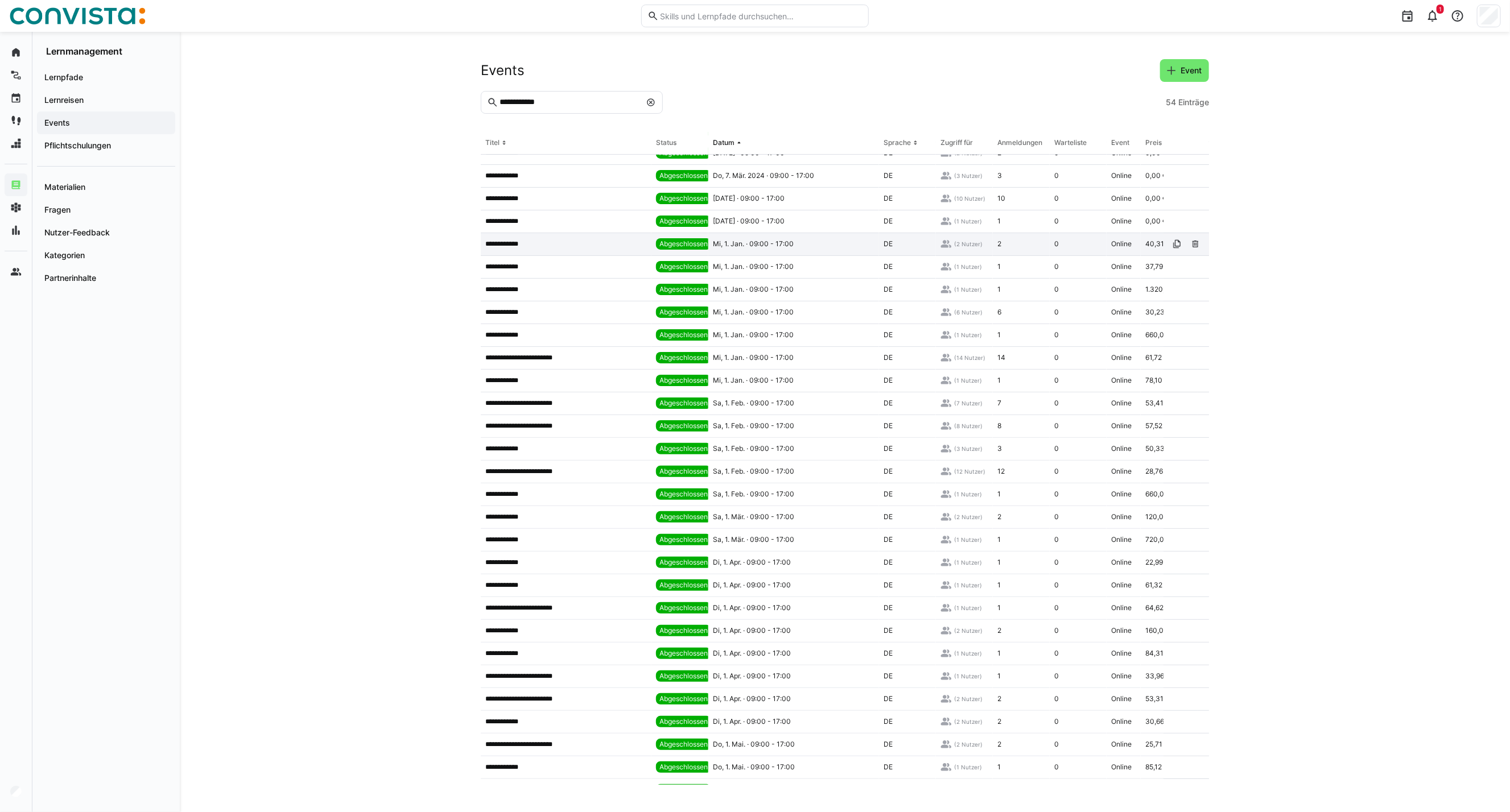
click at [757, 246] on span "Mi, 1. Jan. · 09:00 - 17:00" at bounding box center [753, 244] width 81 height 9
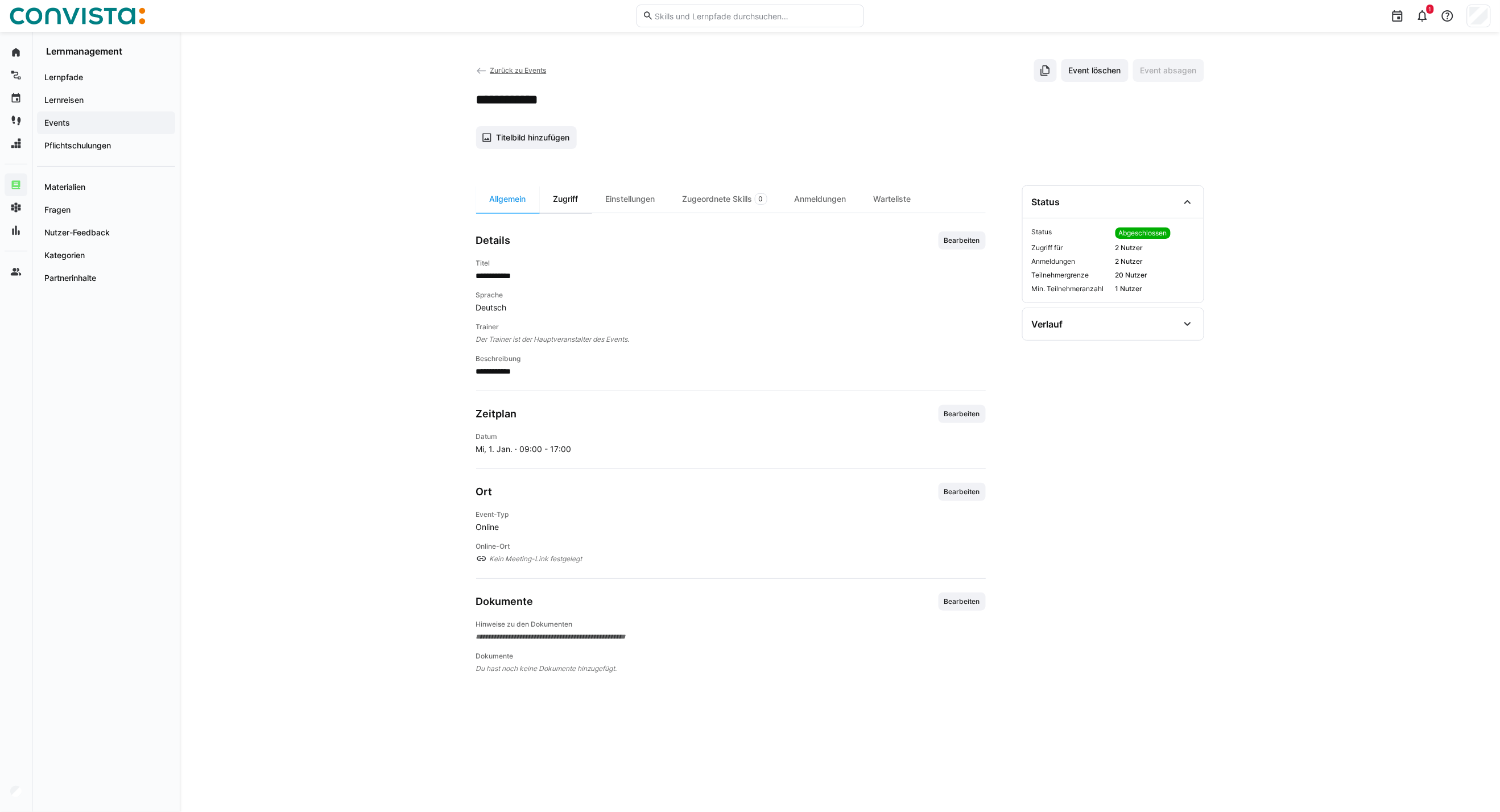
click at [576, 197] on div "Zugriff" at bounding box center [566, 199] width 52 height 28
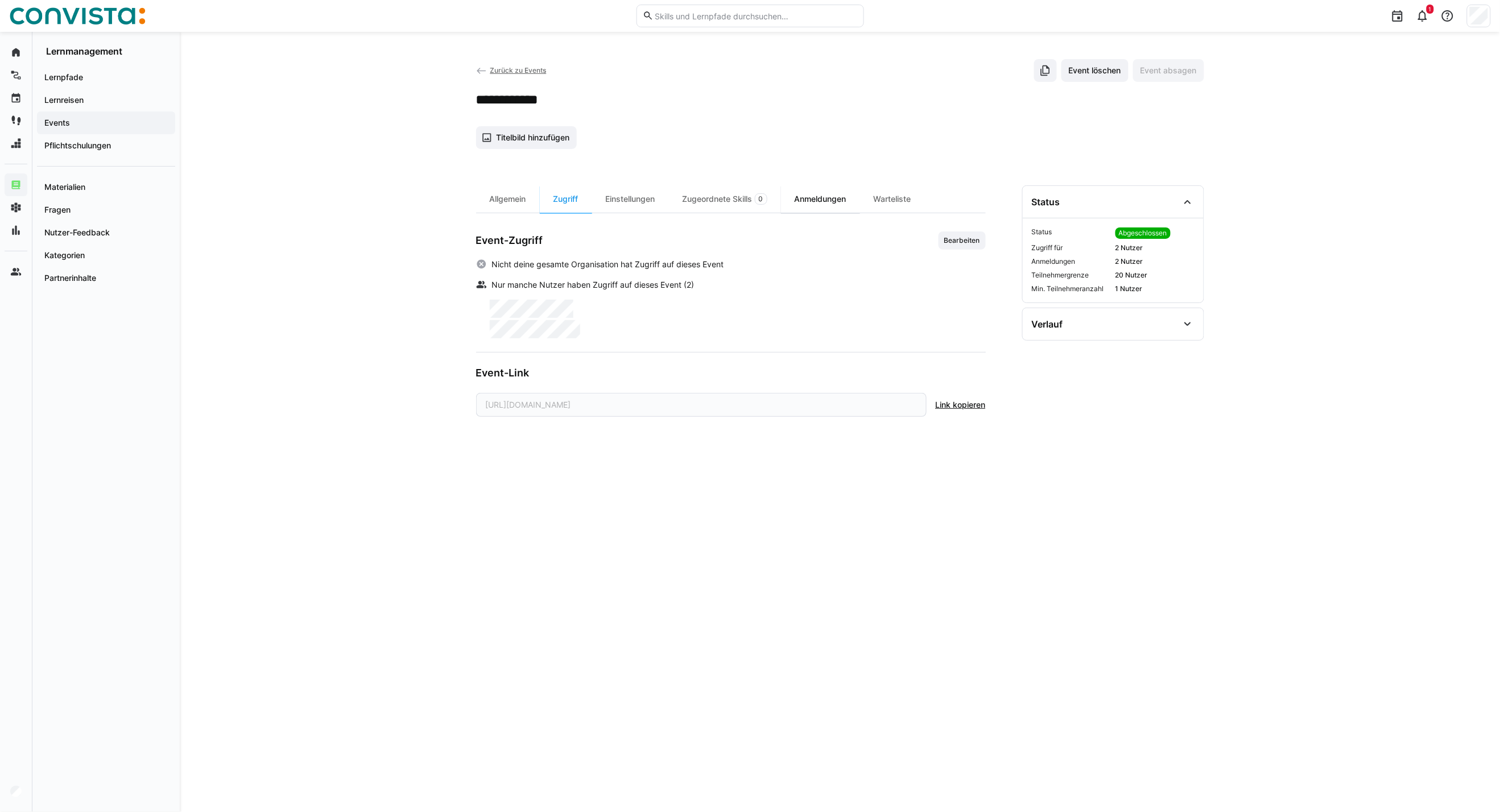
click at [845, 197] on div "Anmeldungen" at bounding box center [821, 199] width 79 height 28
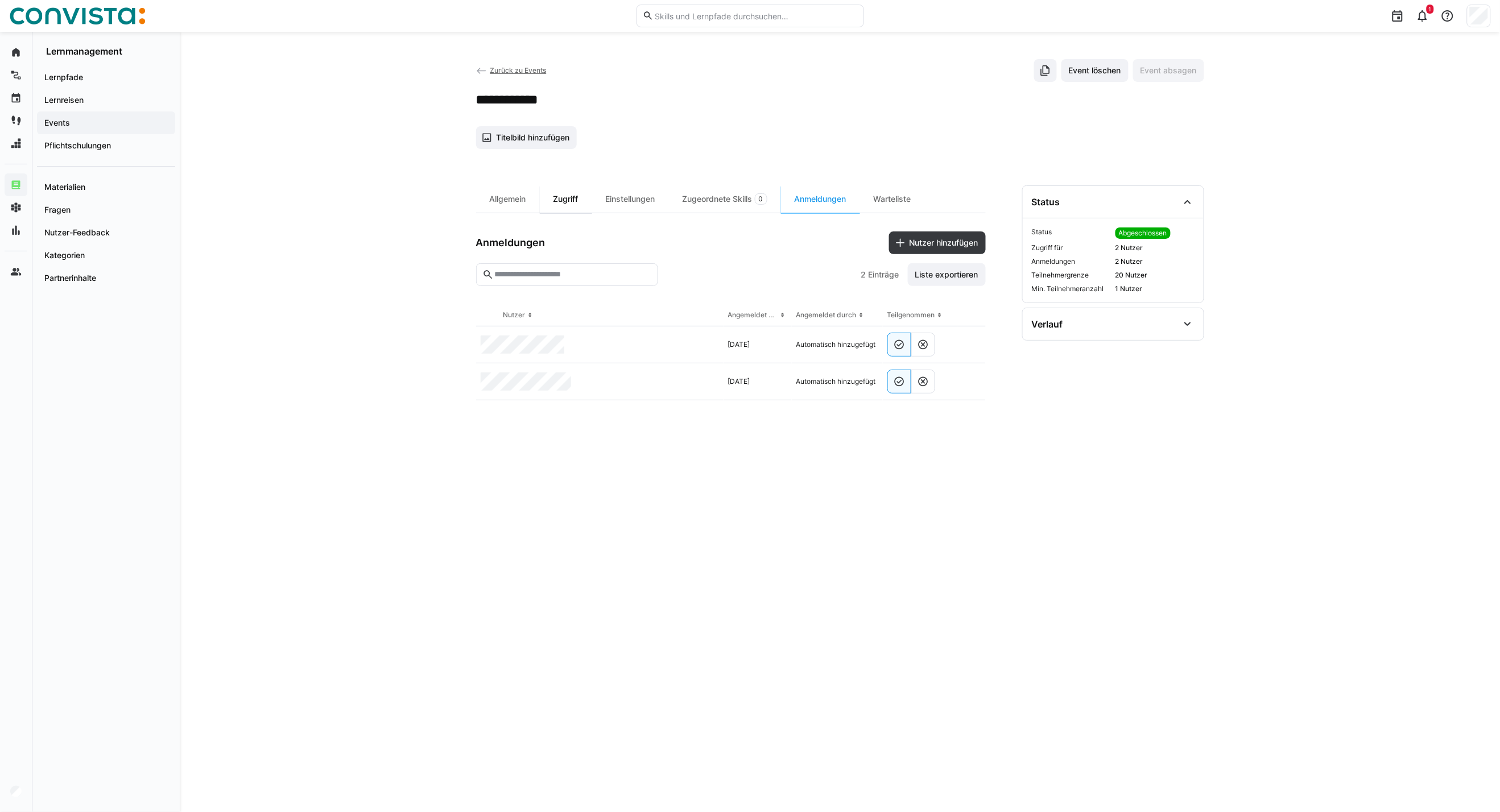
click at [553, 195] on div "Zugriff" at bounding box center [566, 199] width 52 height 28
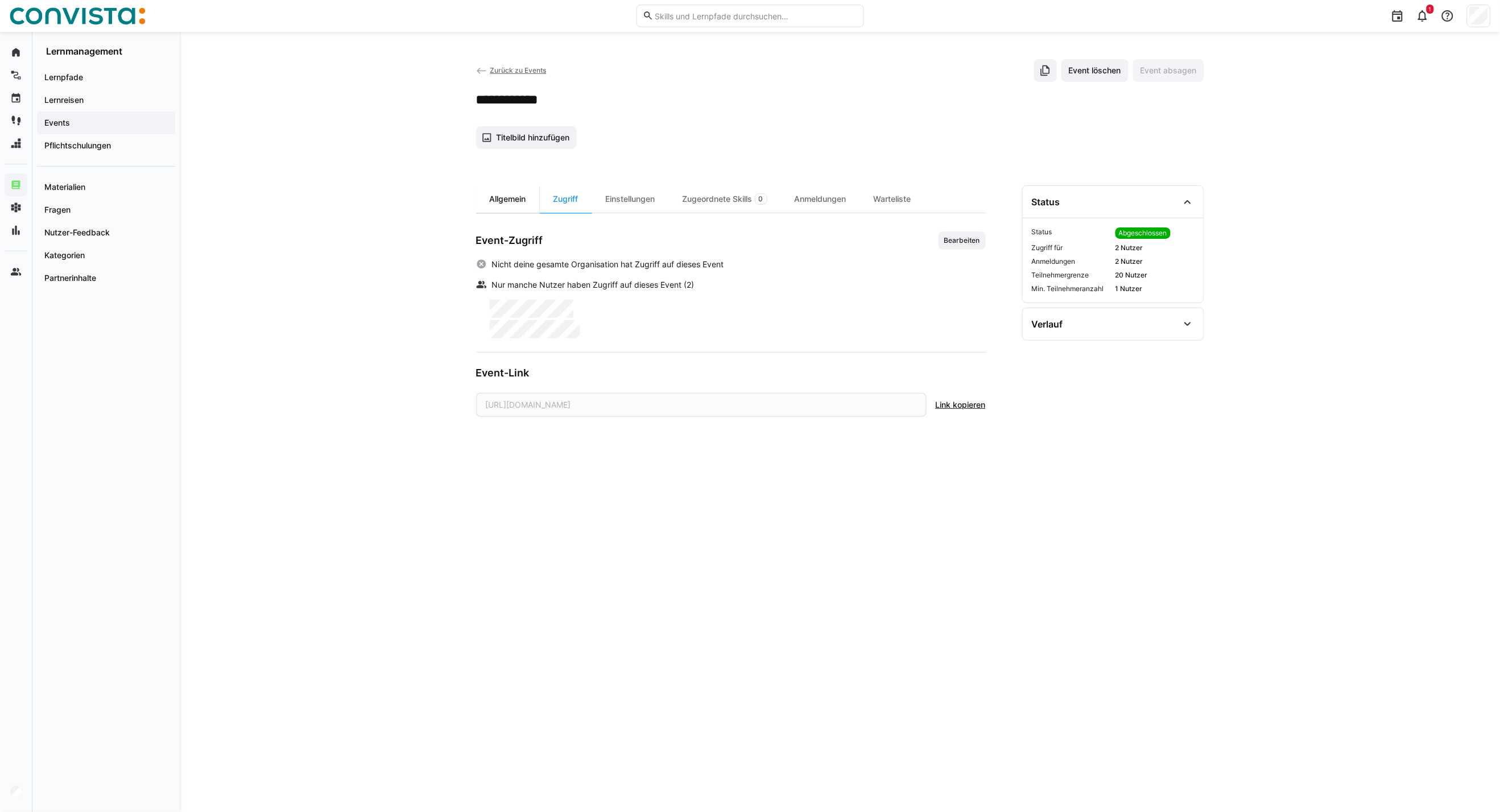
click at [494, 203] on div "Allgemein" at bounding box center [508, 199] width 64 height 28
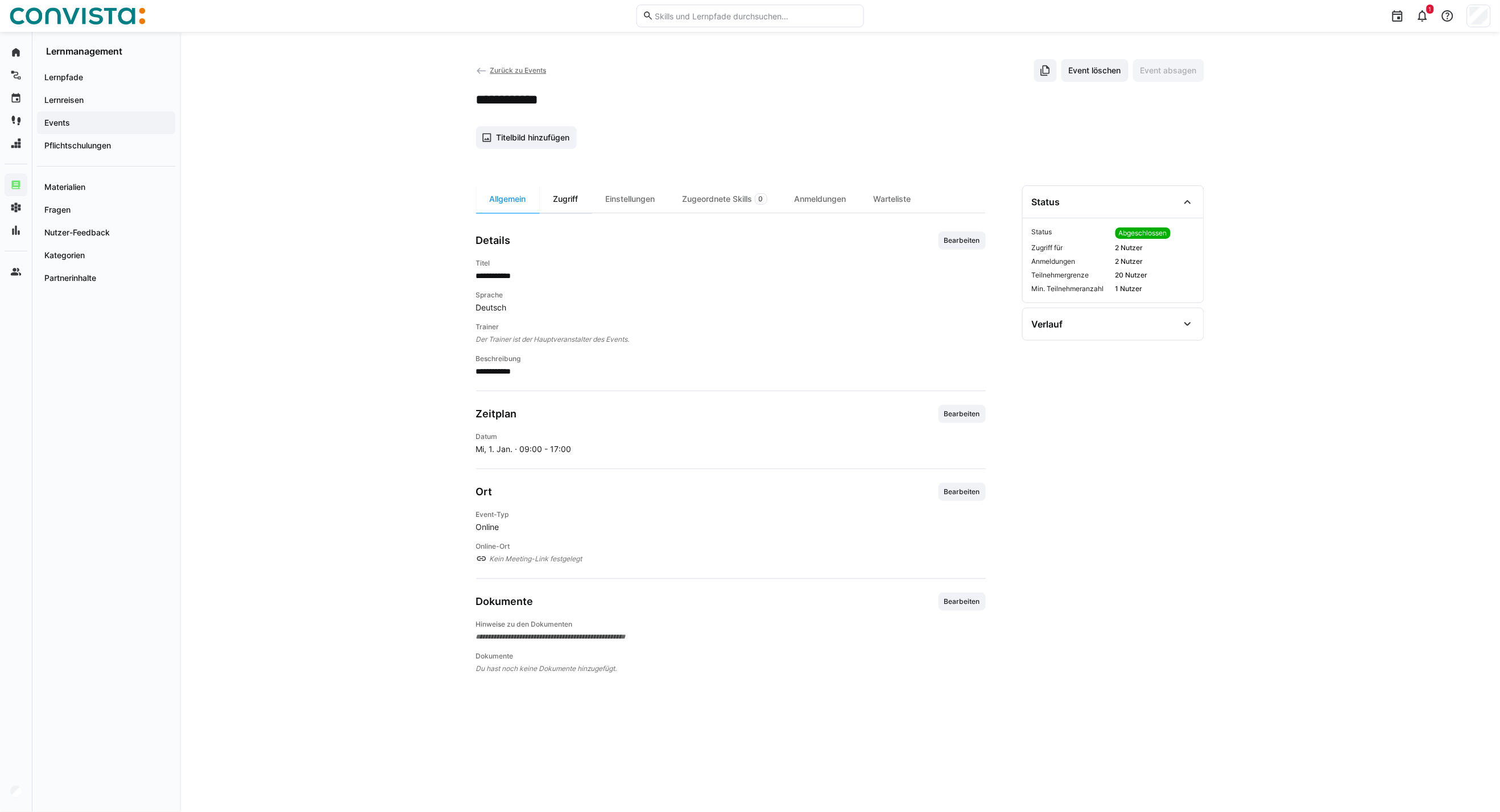
click at [567, 196] on div "Zugriff" at bounding box center [566, 199] width 52 height 28
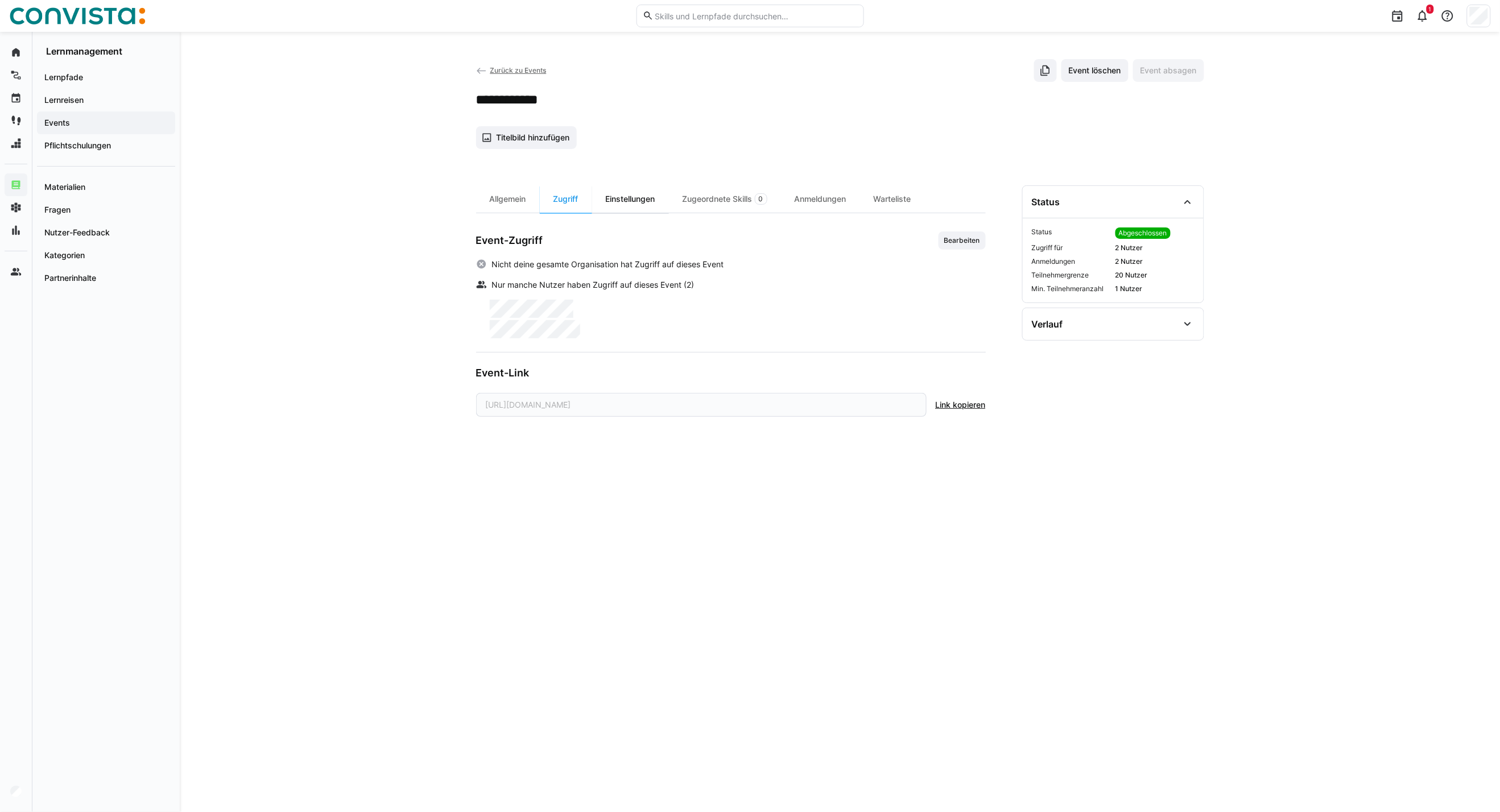
click at [650, 197] on div "Einstellungen" at bounding box center [630, 199] width 77 height 28
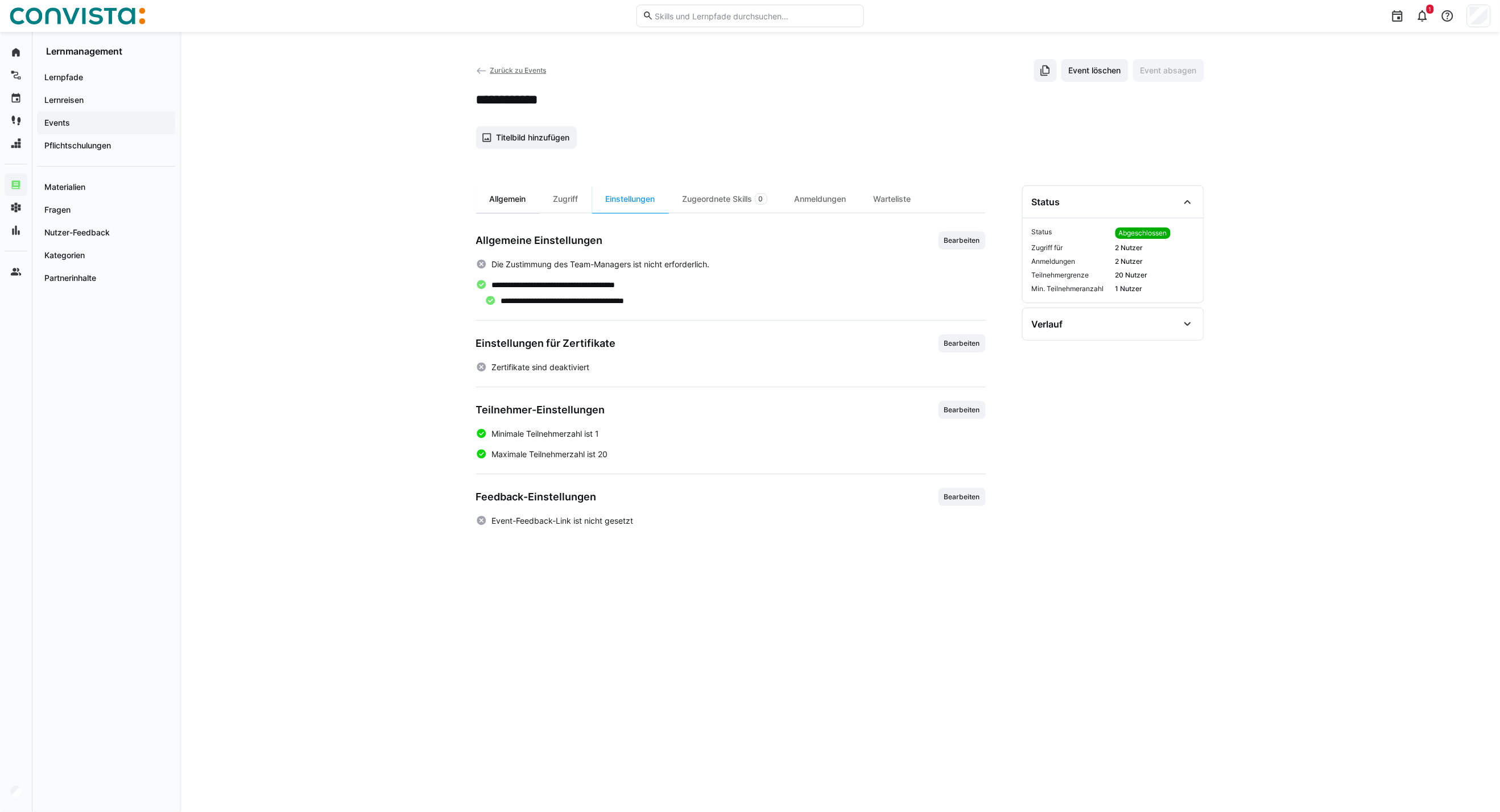
click at [503, 206] on div "Allgemein" at bounding box center [508, 199] width 64 height 28
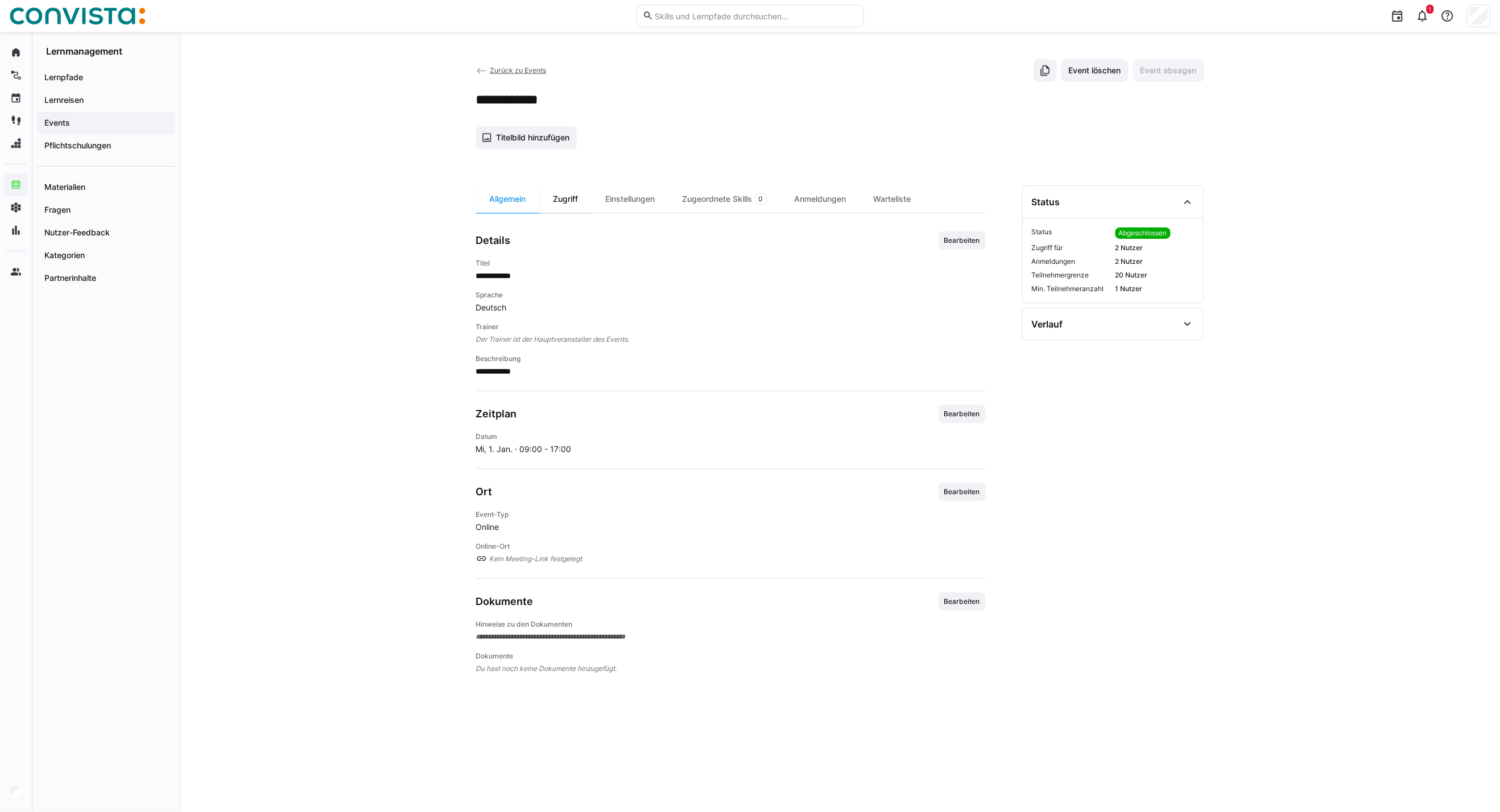
click at [562, 198] on div "Zugriff" at bounding box center [566, 199] width 52 height 28
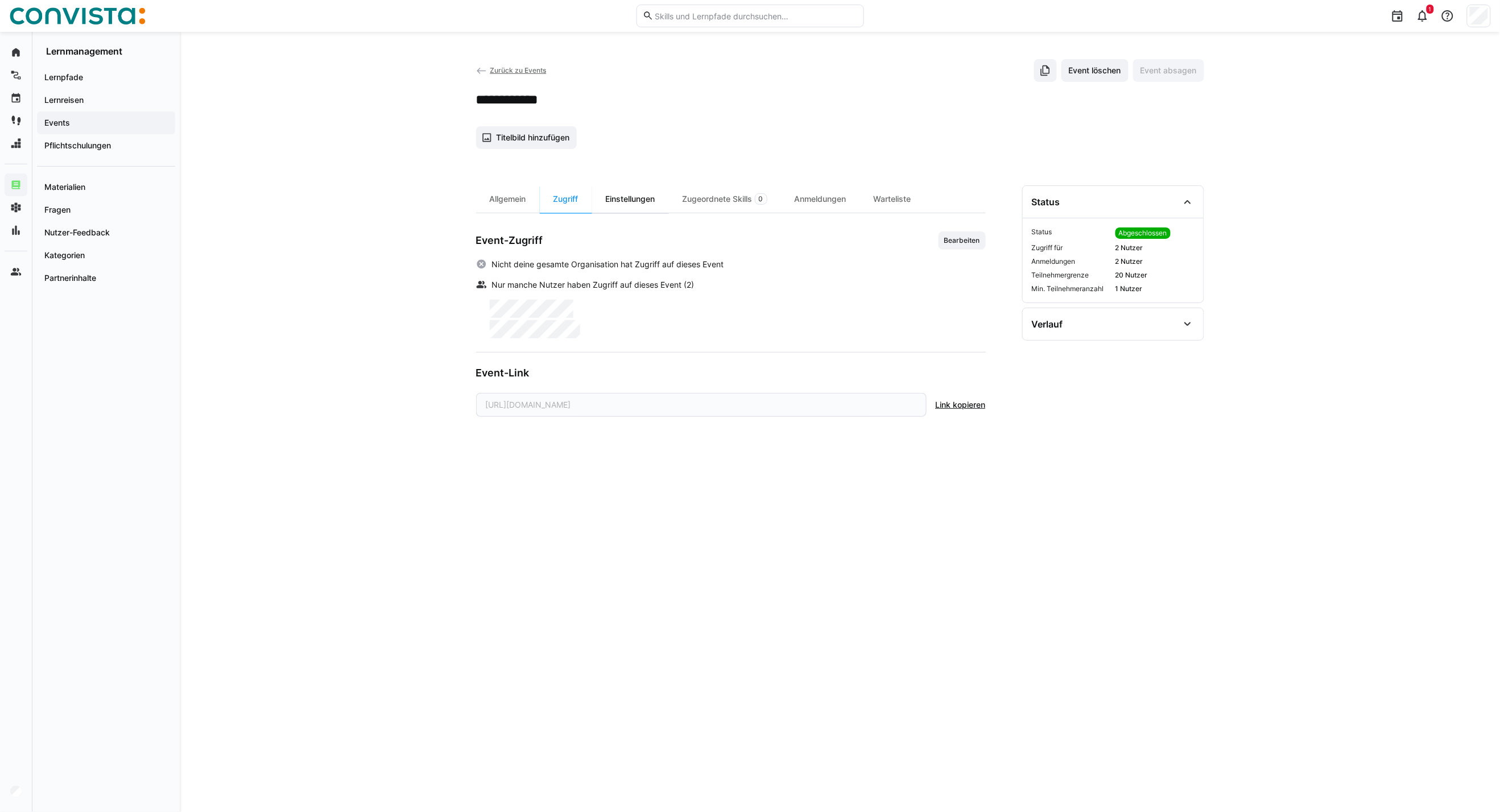
click at [655, 202] on div "Einstellungen" at bounding box center [630, 199] width 77 height 28
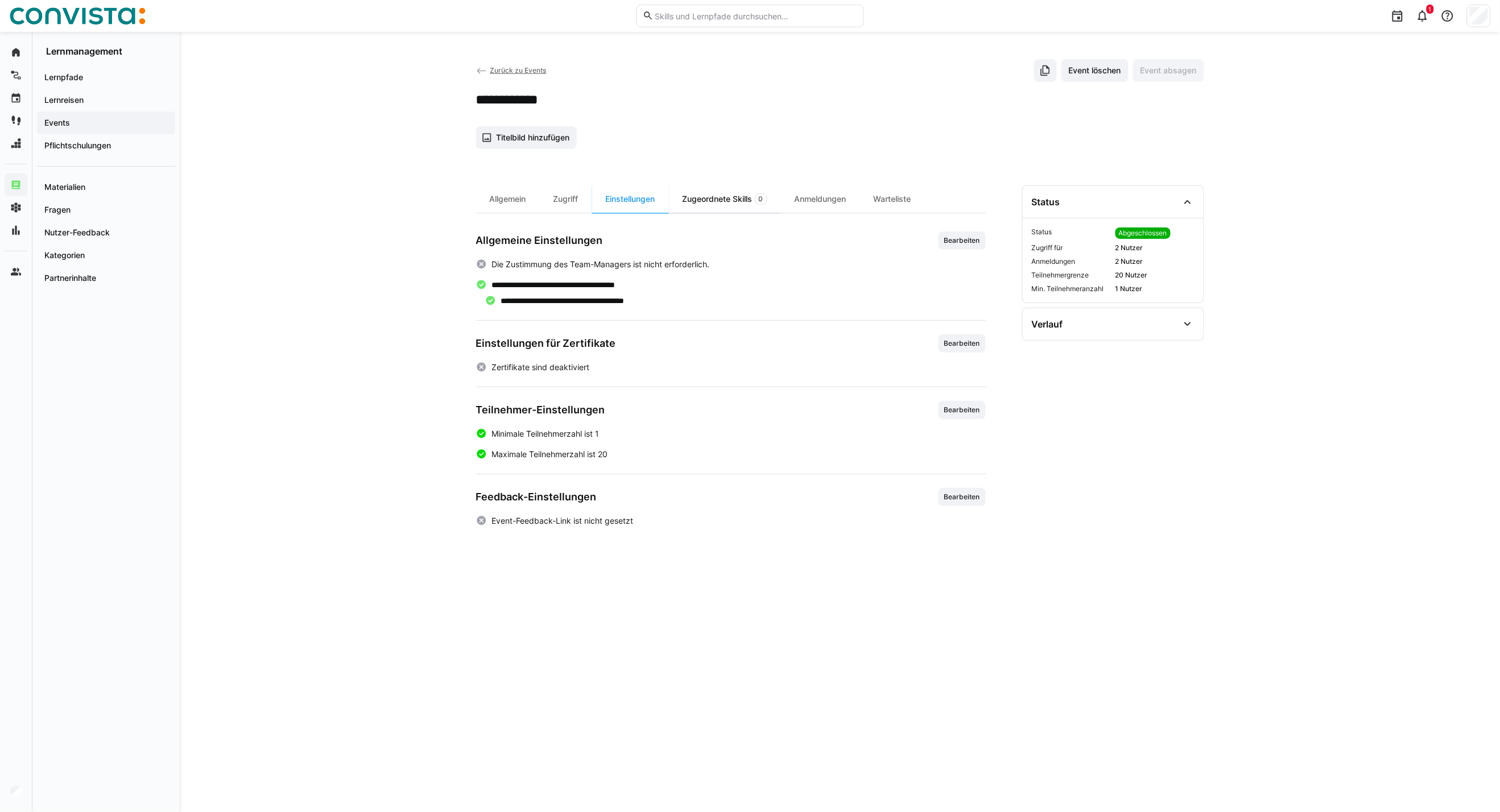
drag, startPoint x: 716, startPoint y: 198, endPoint x: 784, endPoint y: 195, distance: 68.1
click at [716, 198] on div "Zugeordnete Skills 0" at bounding box center [725, 199] width 112 height 28
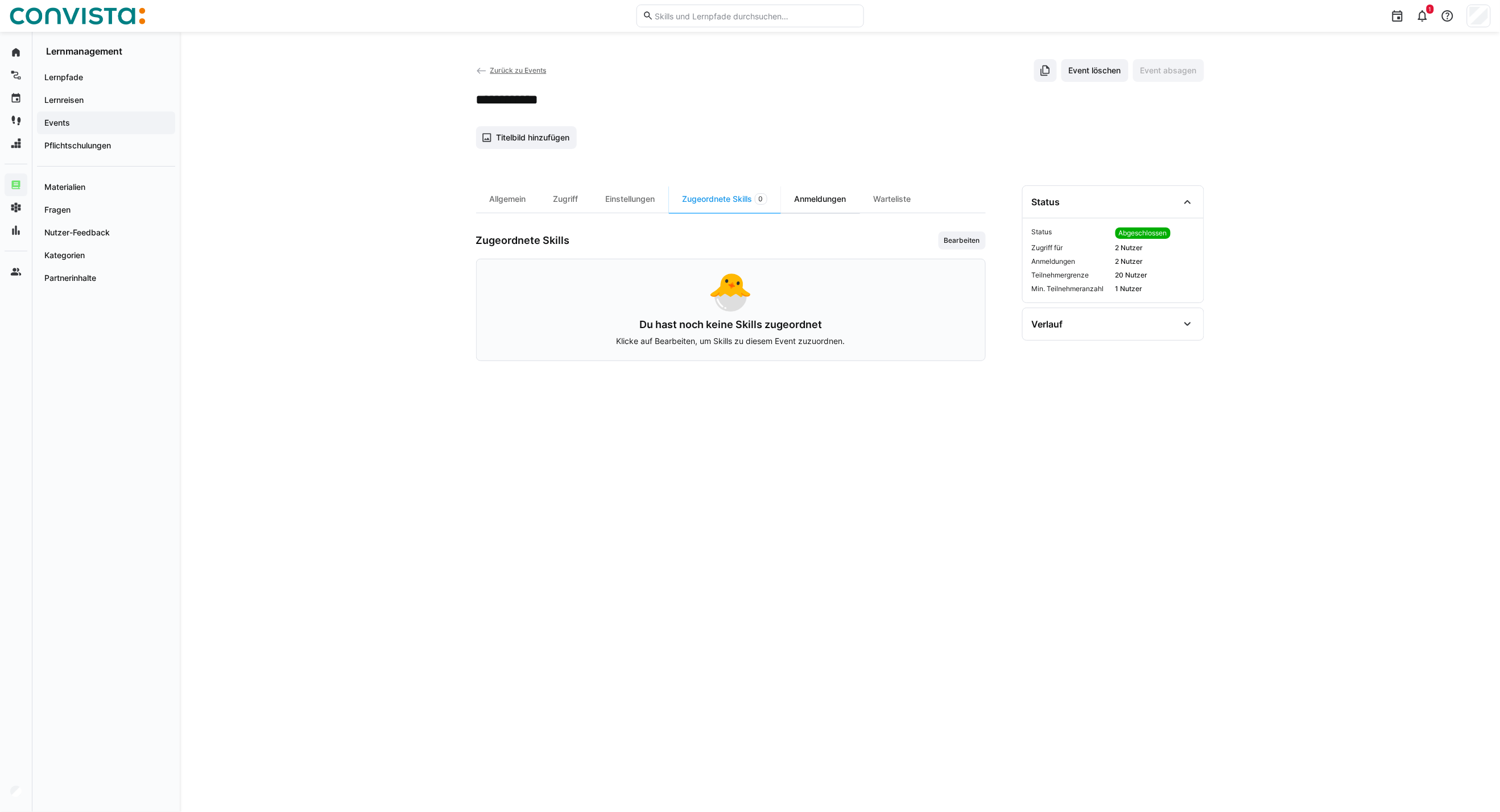
click at [804, 202] on div "Anmeldungen" at bounding box center [821, 199] width 79 height 28
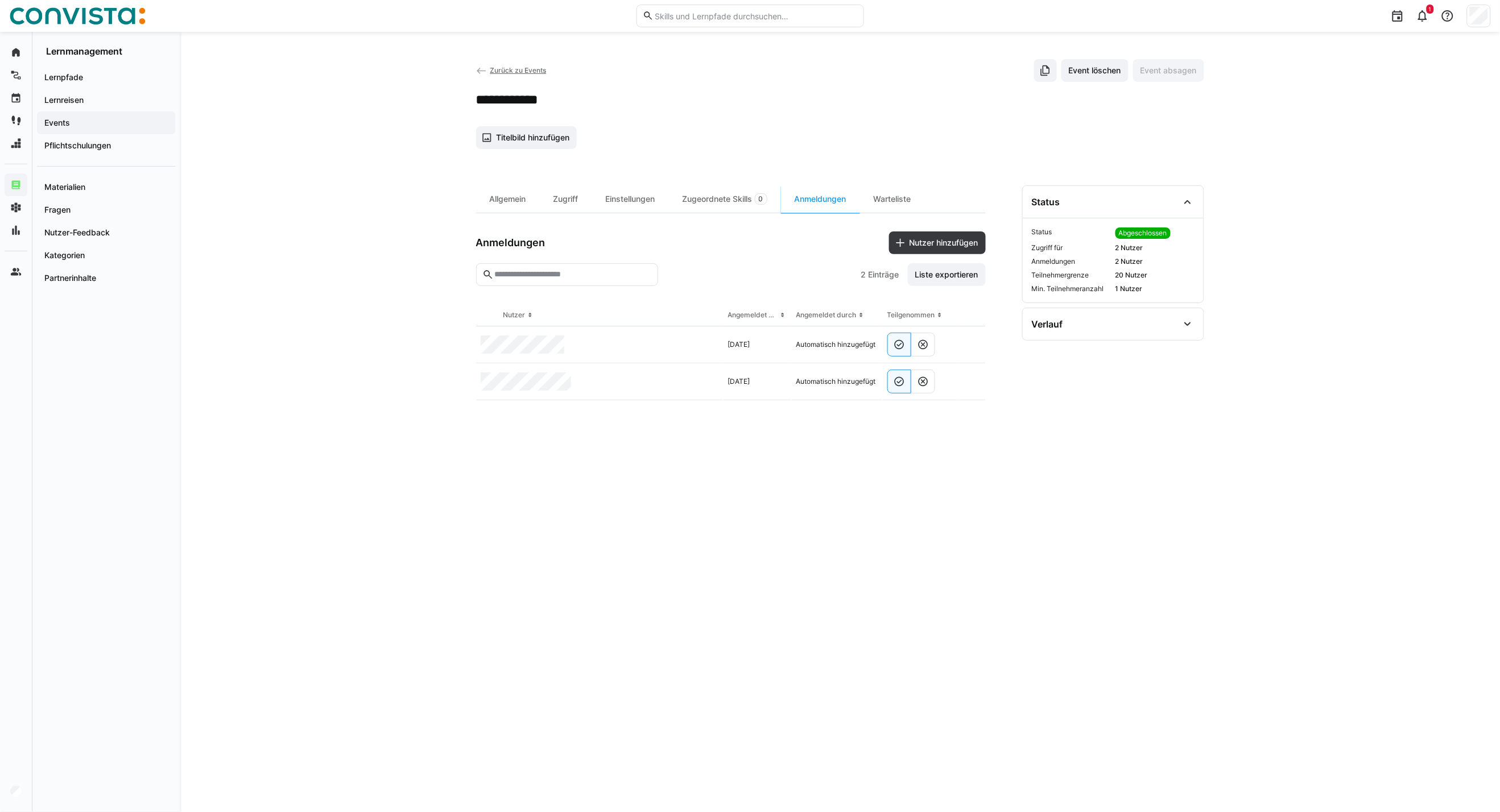
click at [509, 69] on span "Zurück zu Events" at bounding box center [518, 70] width 56 height 9
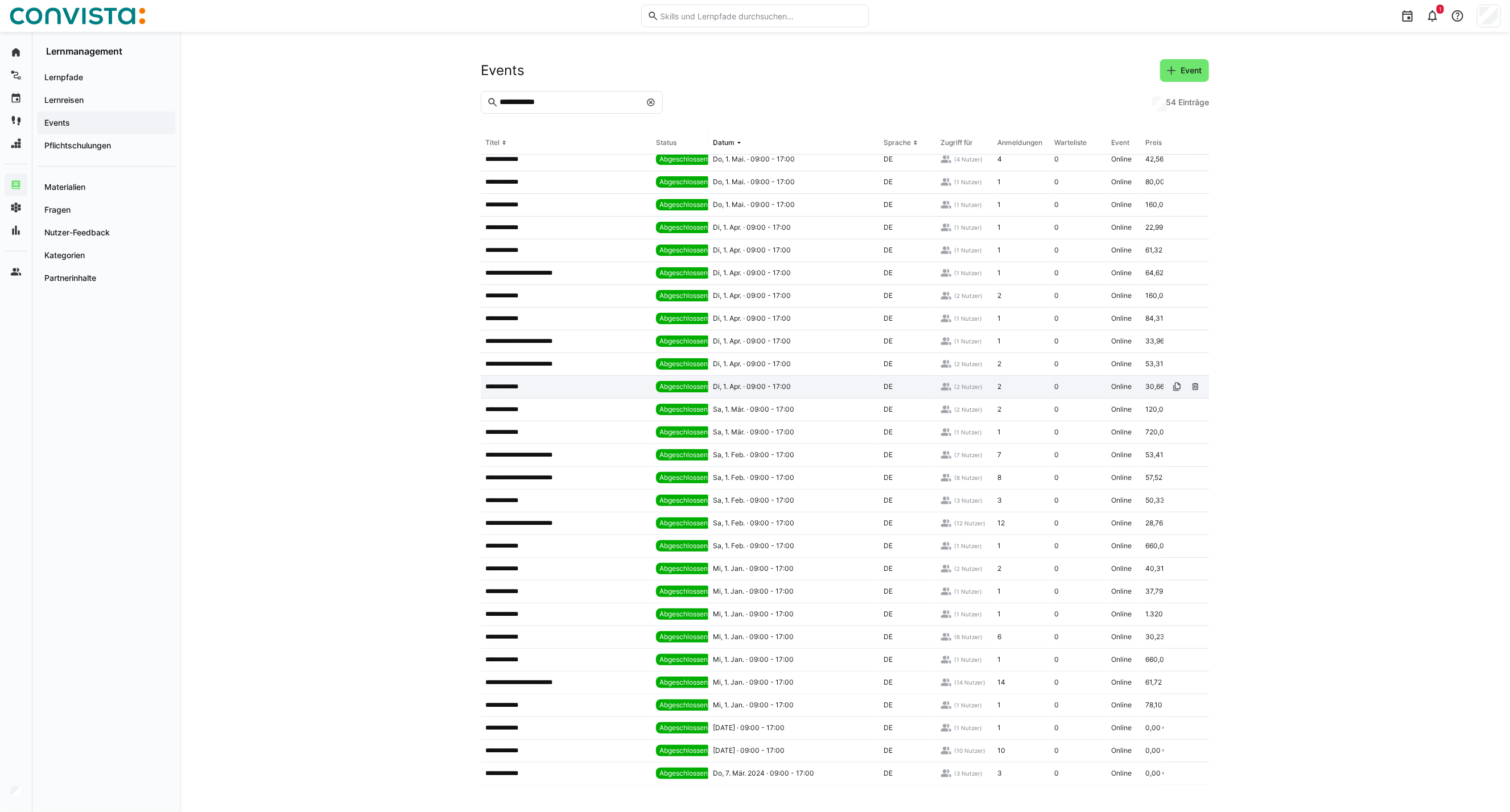
scroll to position [513, 0]
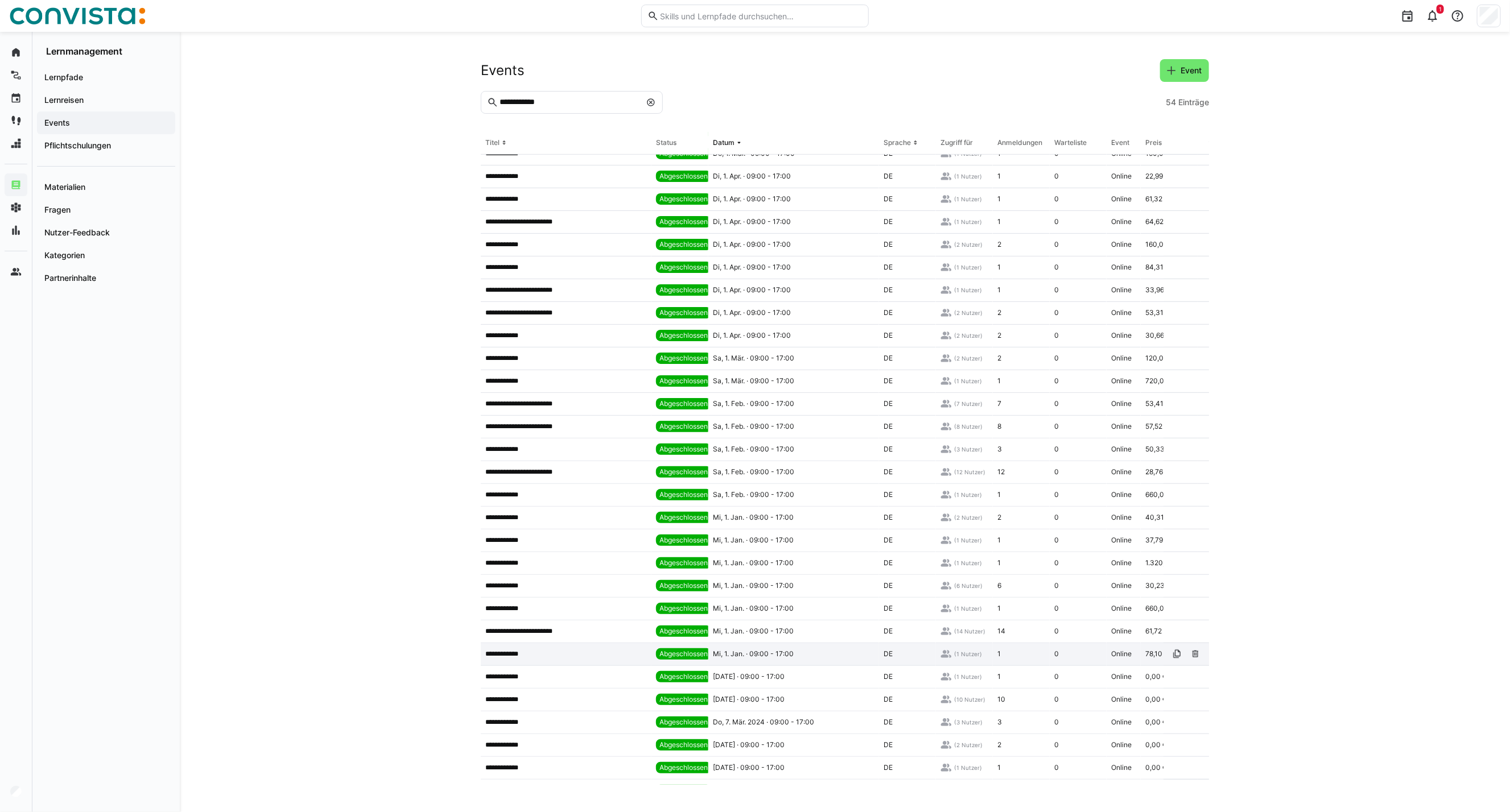
click at [576, 653] on app-table-first-column "**********" at bounding box center [566, 654] width 162 height 9
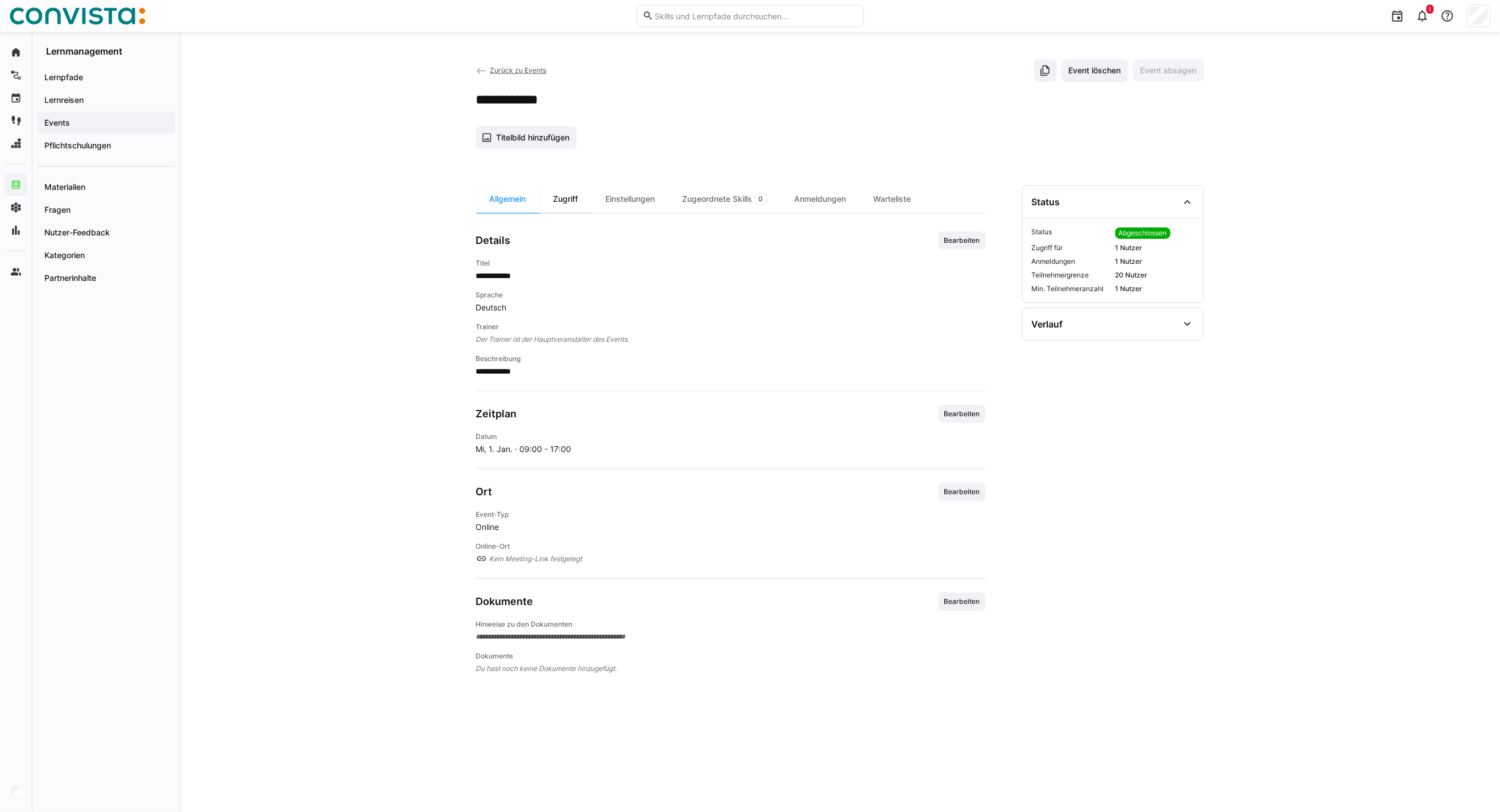
click at [579, 197] on div "Zugriff" at bounding box center [566, 199] width 52 height 28
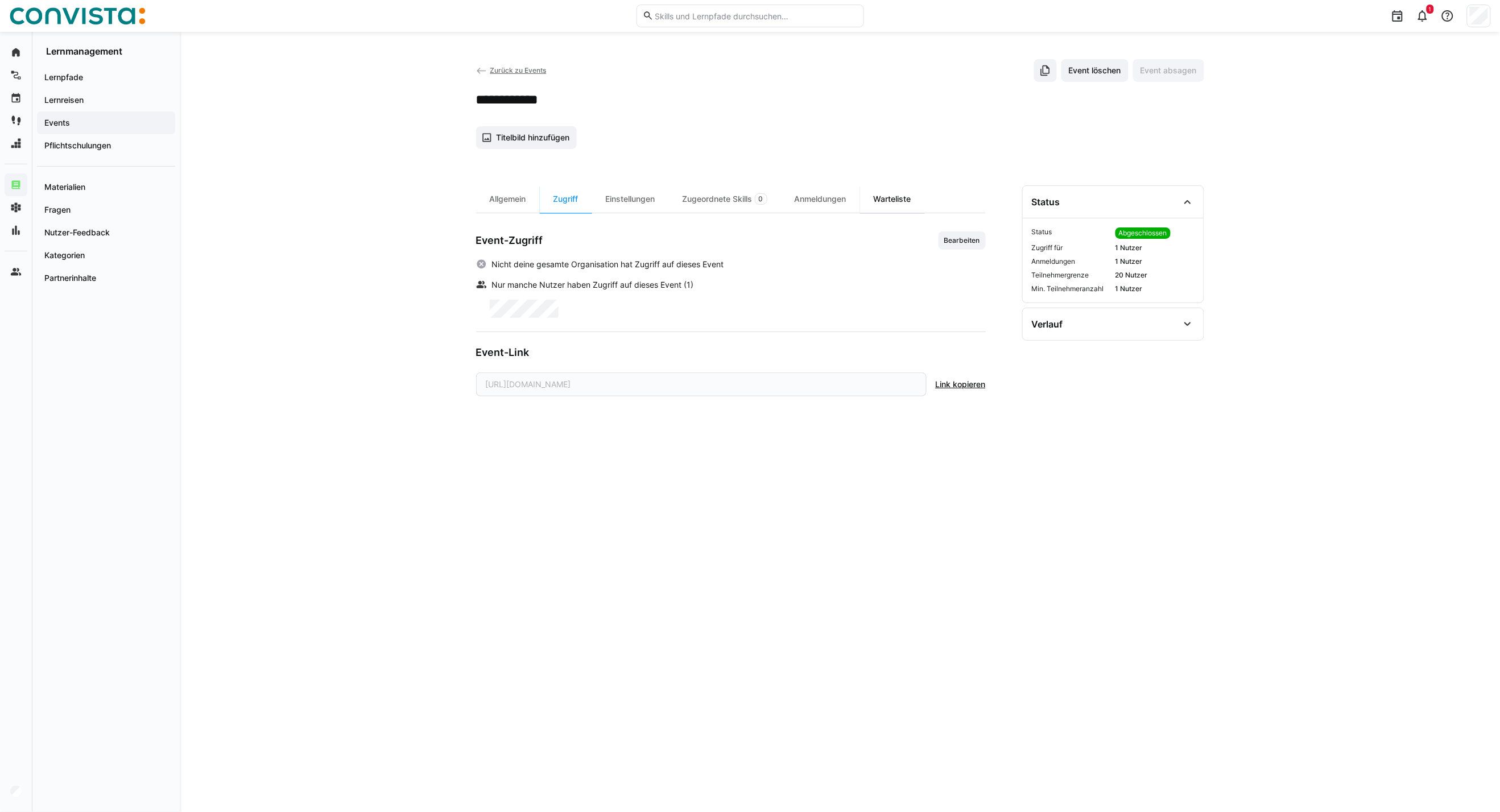
click at [870, 195] on div "Warteliste" at bounding box center [893, 199] width 65 height 28
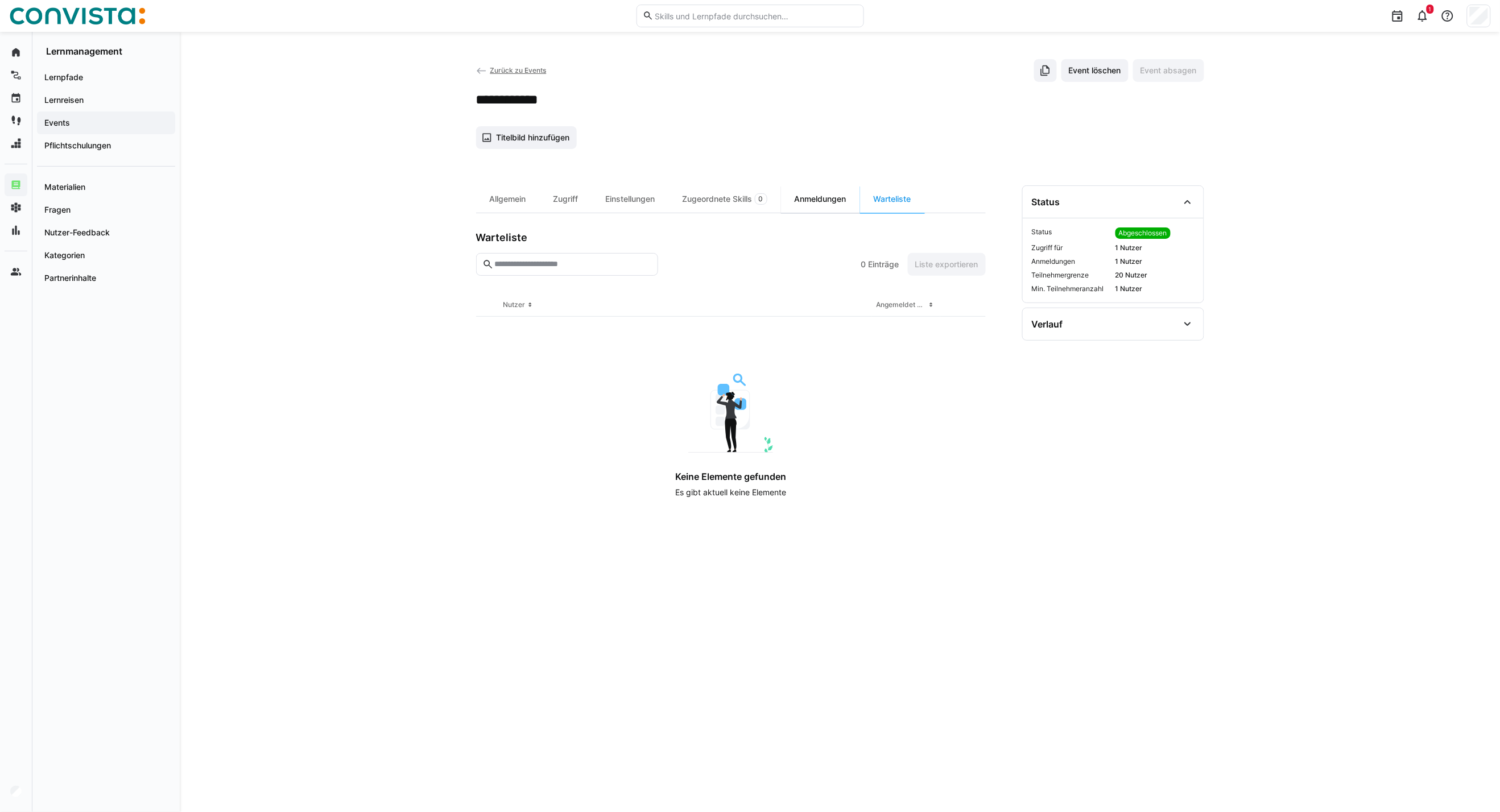
click at [832, 200] on div "Anmeldungen" at bounding box center [821, 199] width 79 height 28
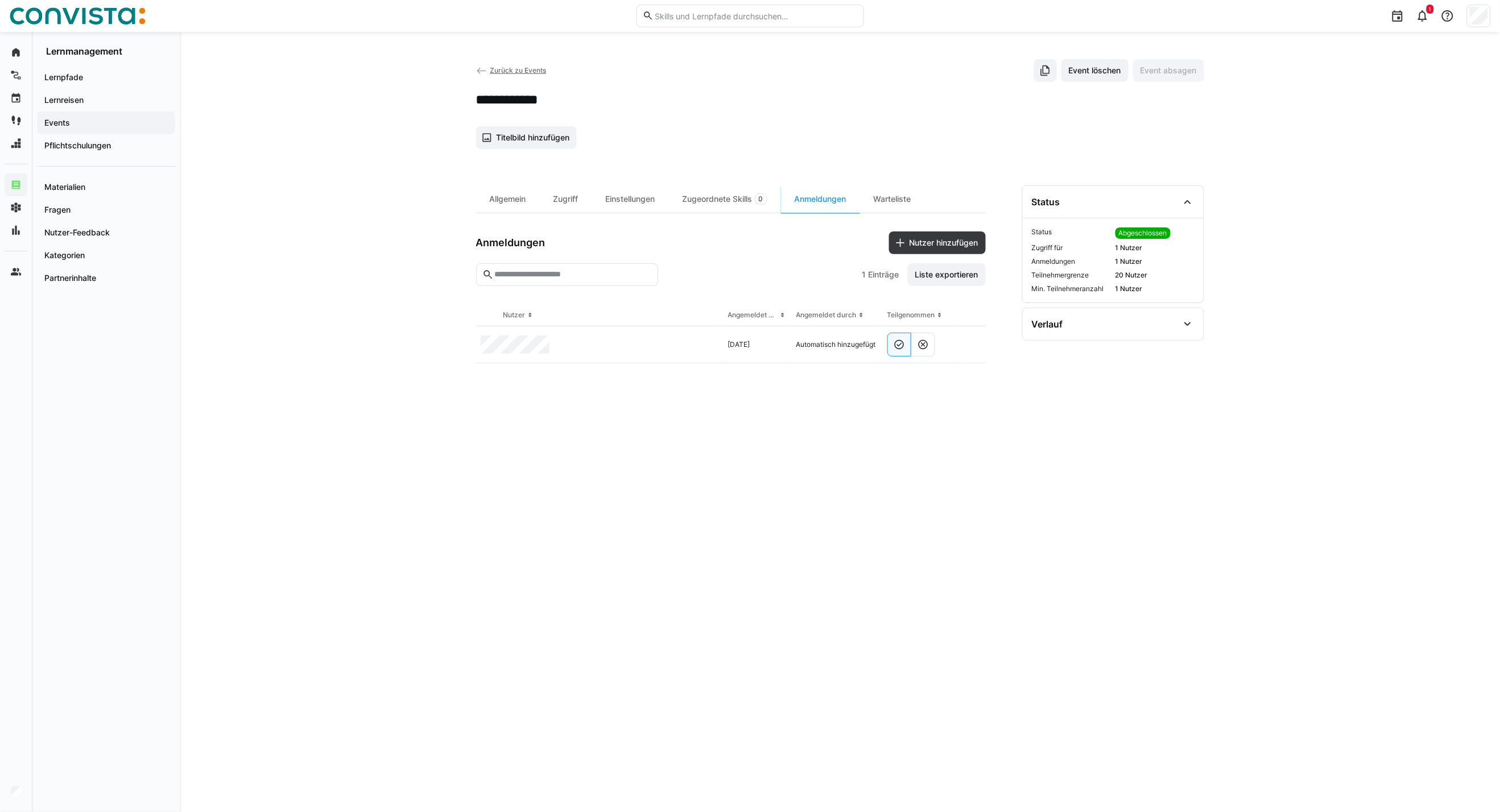
click at [518, 73] on span "Zurück zu Events" at bounding box center [518, 70] width 56 height 9
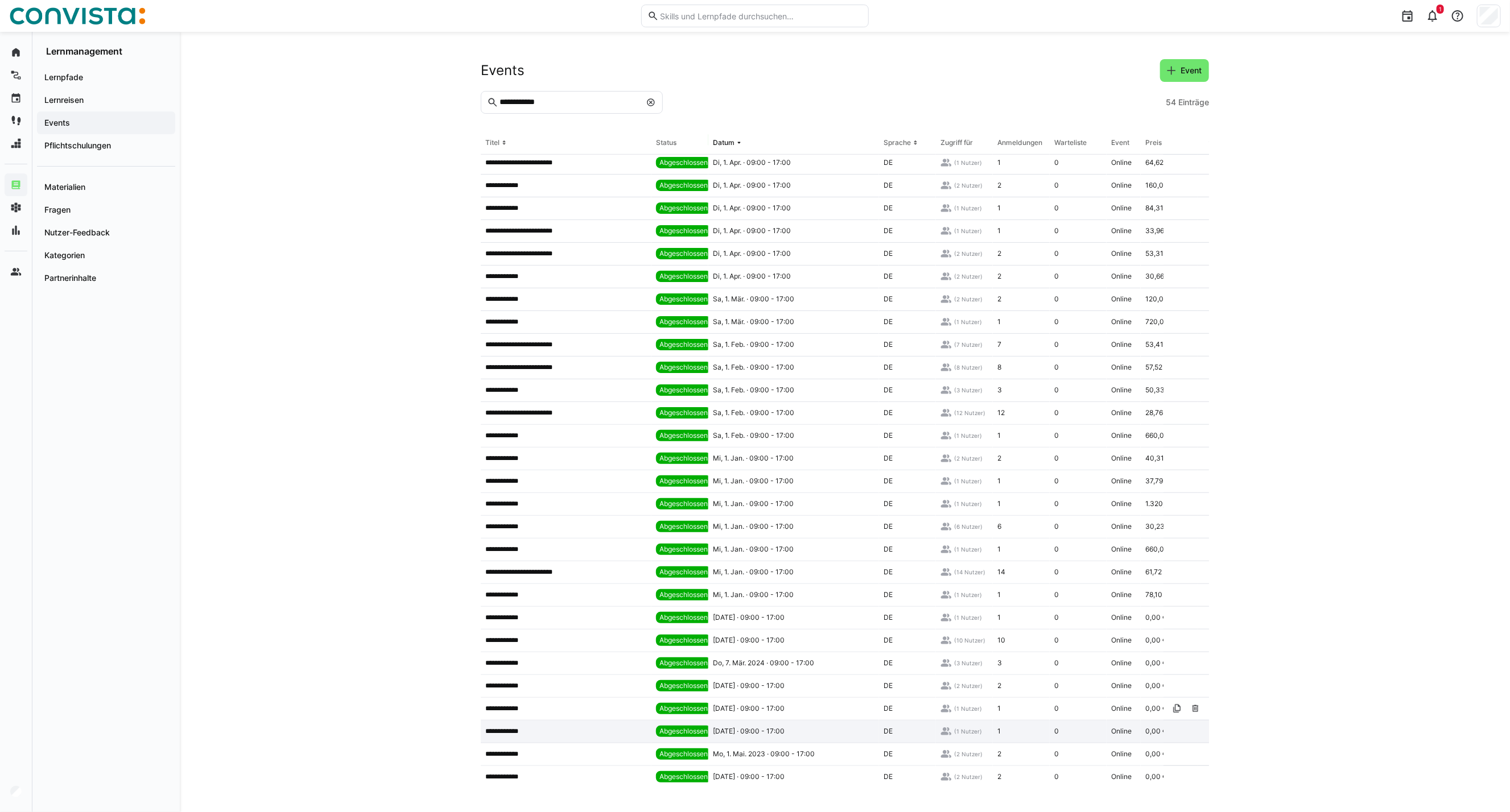
scroll to position [603, 0]
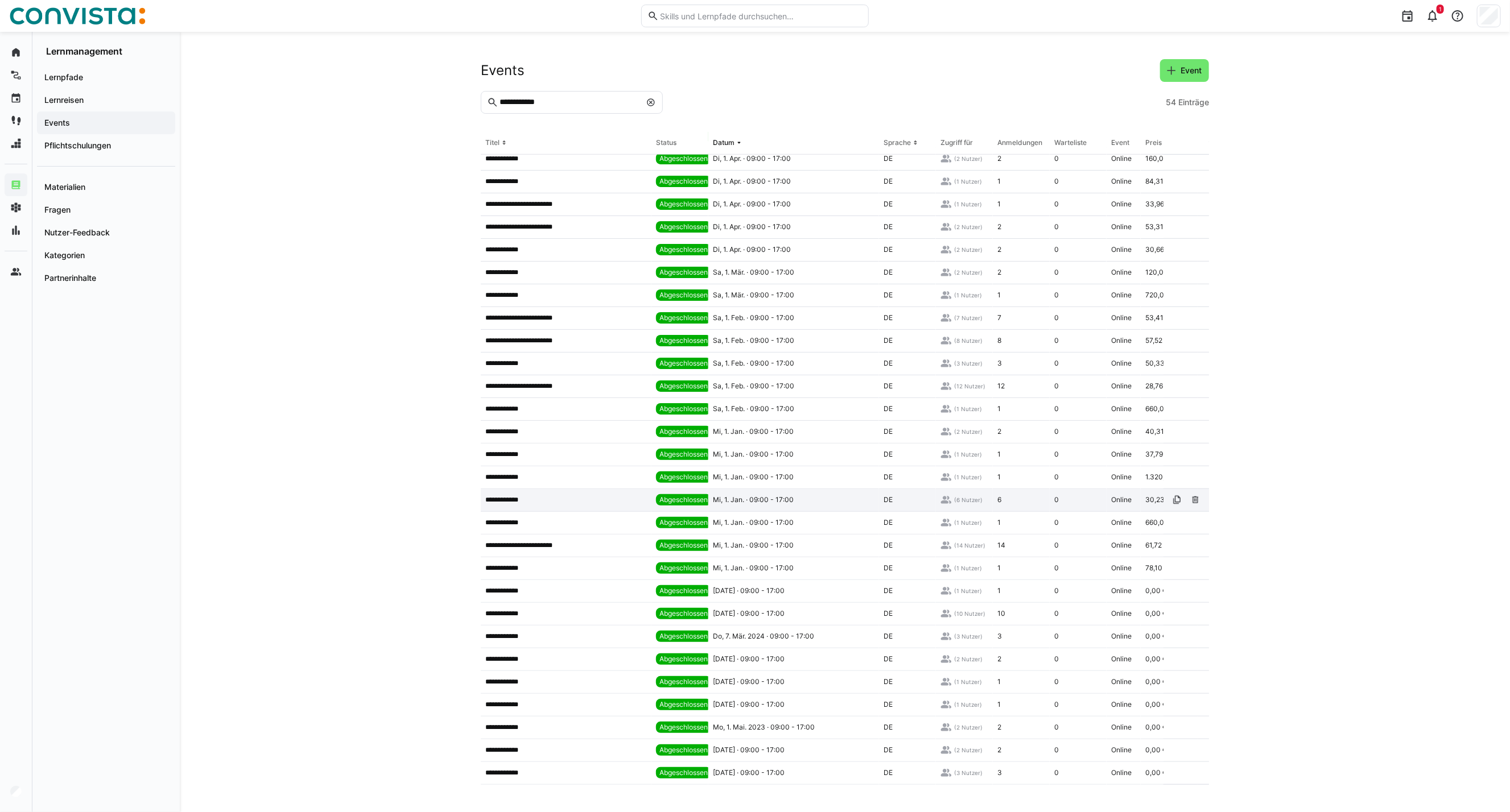
click at [578, 497] on app-table-first-column "**********" at bounding box center [566, 500] width 162 height 9
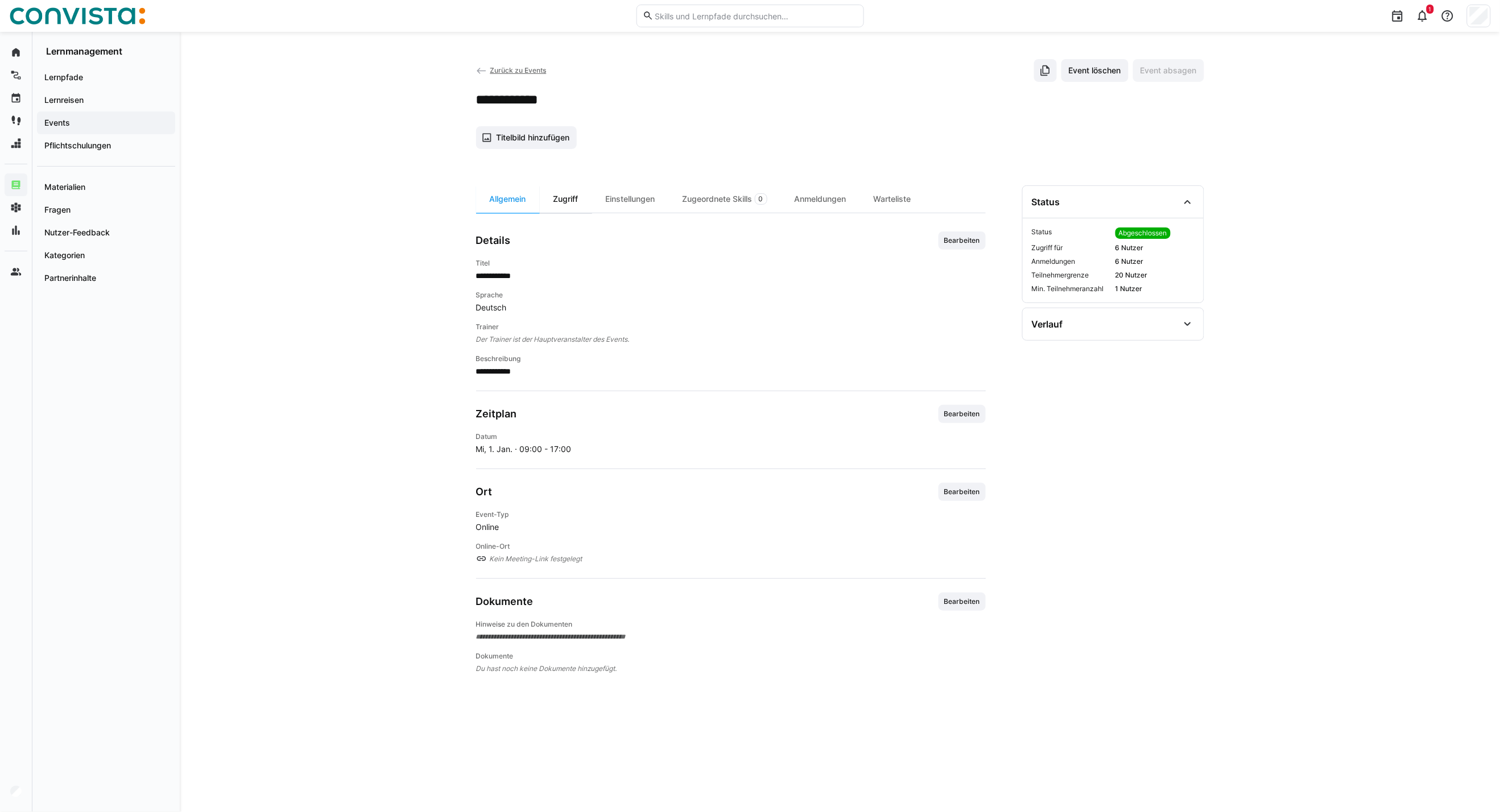
drag, startPoint x: 570, startPoint y: 196, endPoint x: 583, endPoint y: 199, distance: 13.3
click at [570, 196] on div "Zugriff" at bounding box center [566, 199] width 52 height 28
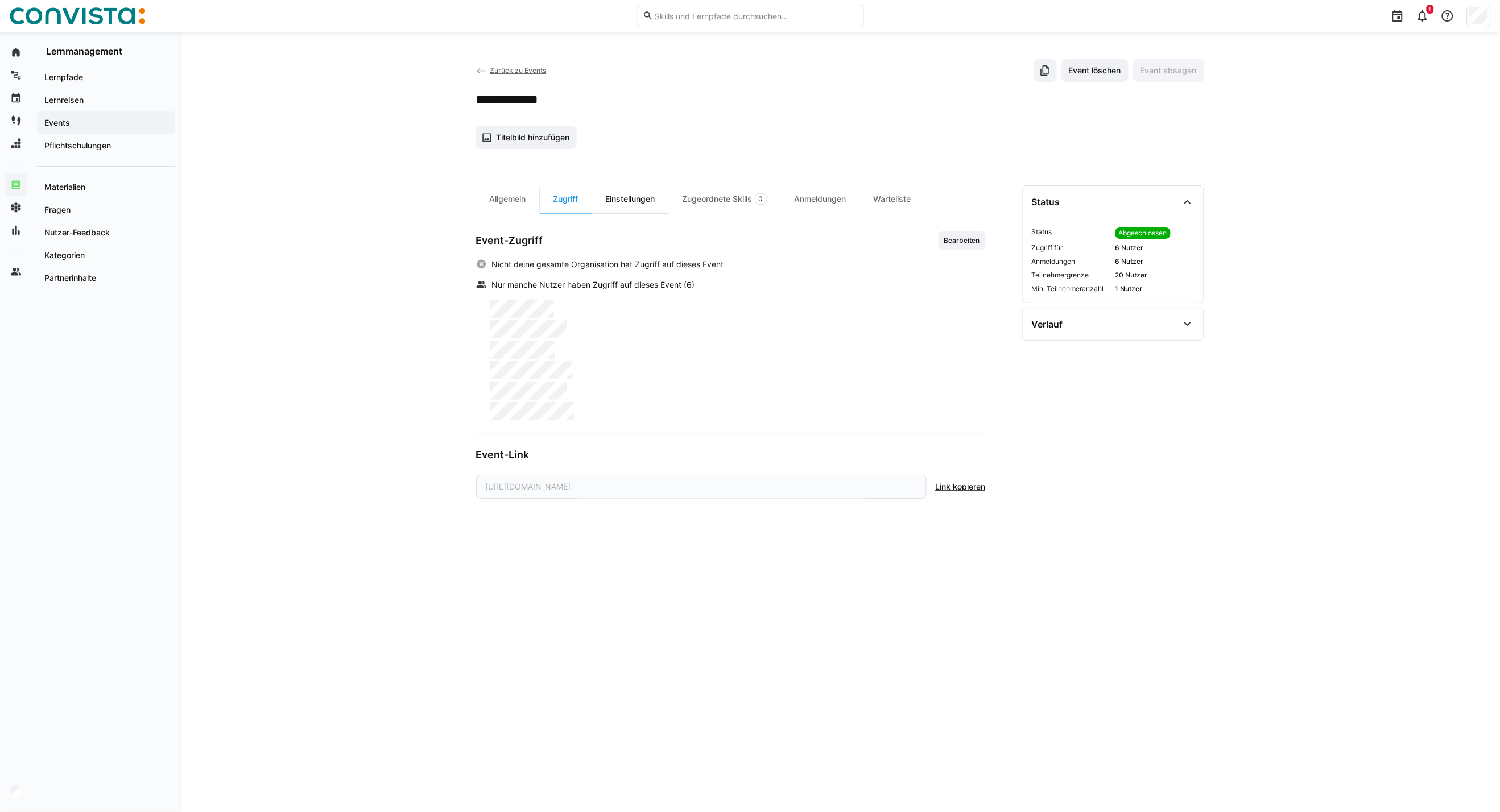
click at [621, 203] on div "Einstellungen" at bounding box center [630, 199] width 77 height 28
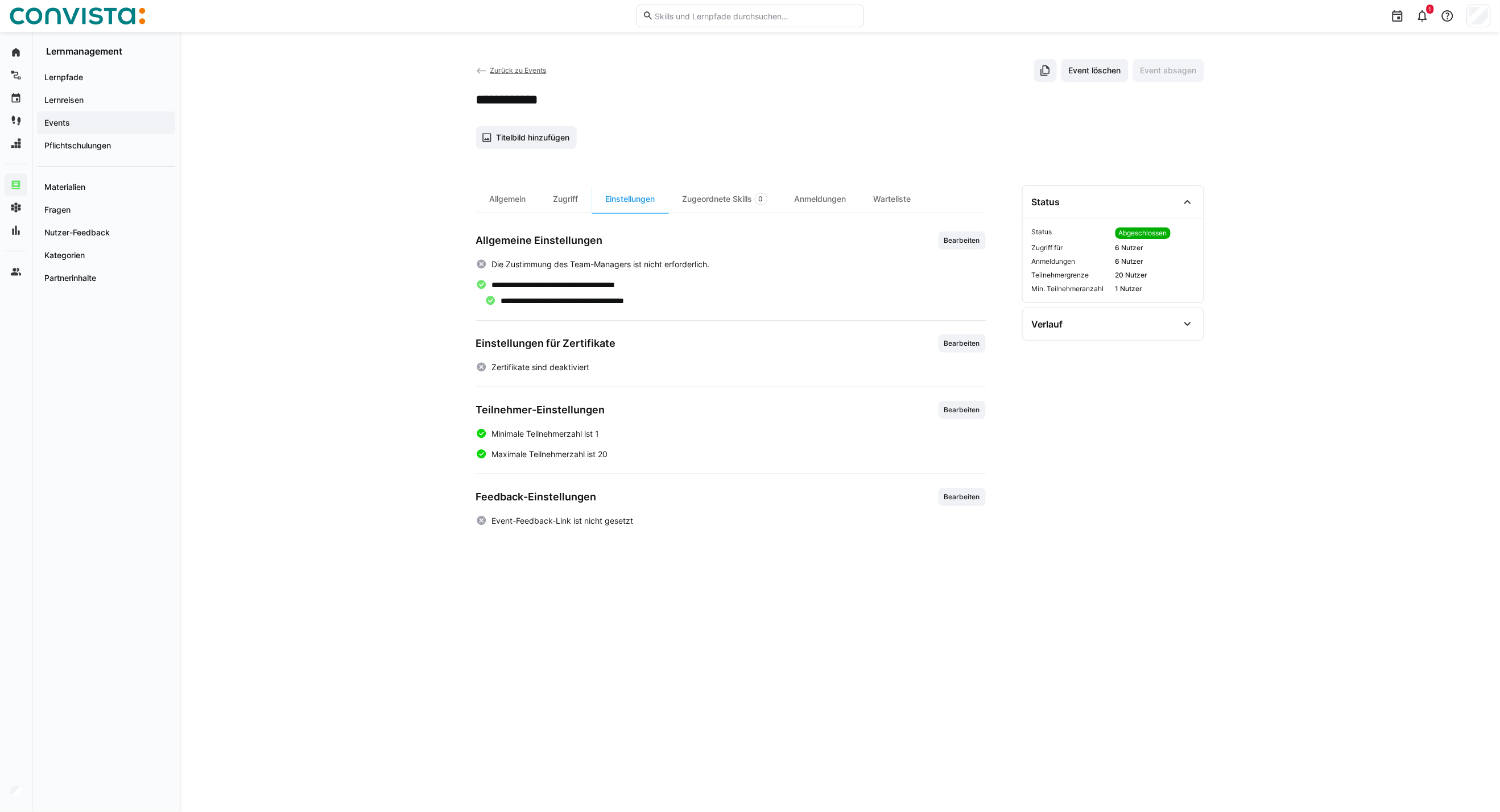
drag, startPoint x: 559, startPoint y: 200, endPoint x: 538, endPoint y: 220, distance: 29.0
click at [559, 200] on div "Zugriff" at bounding box center [566, 199] width 52 height 28
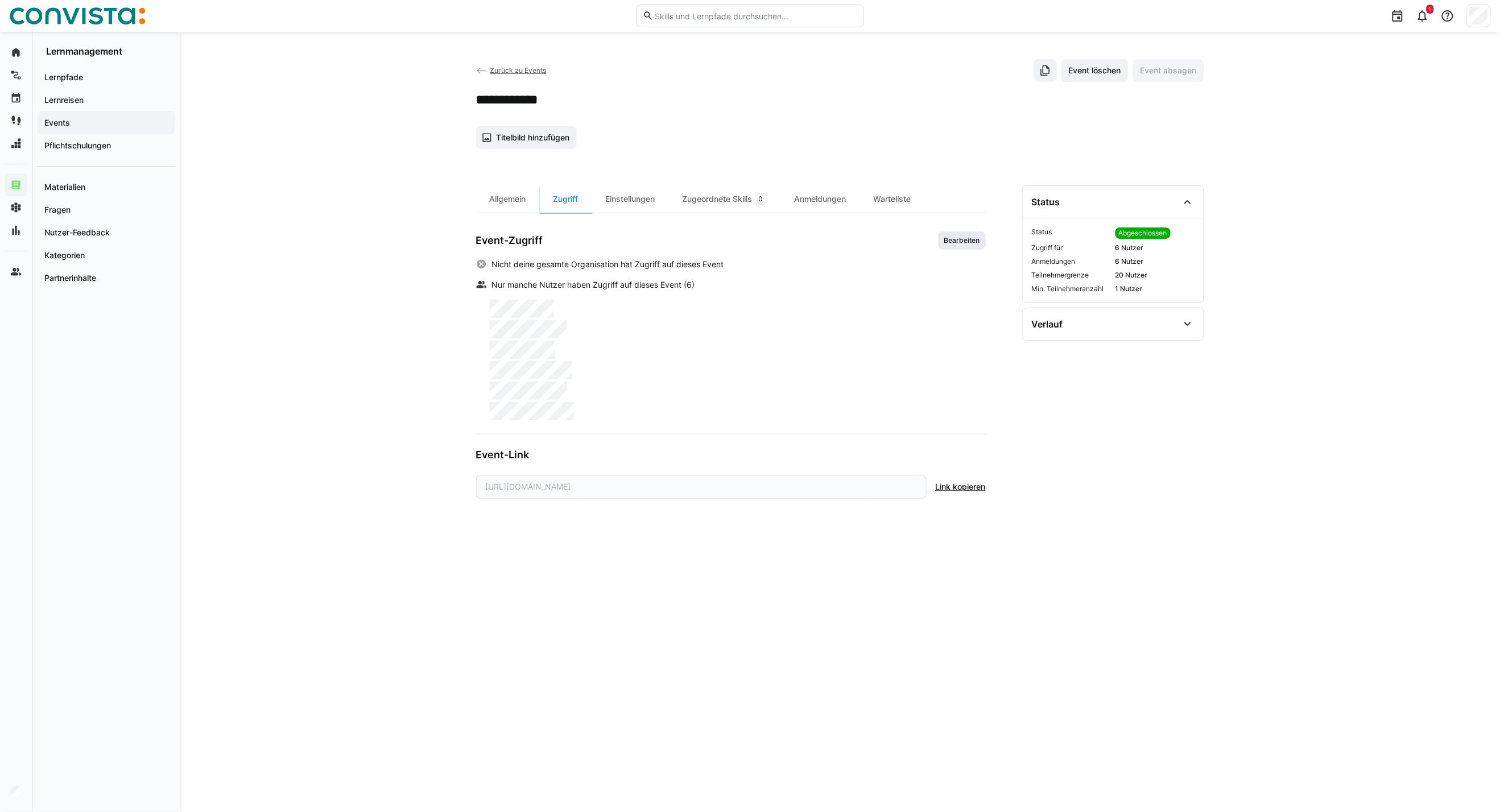
click at [960, 244] on span "Bearbeiten" at bounding box center [962, 241] width 38 height 9
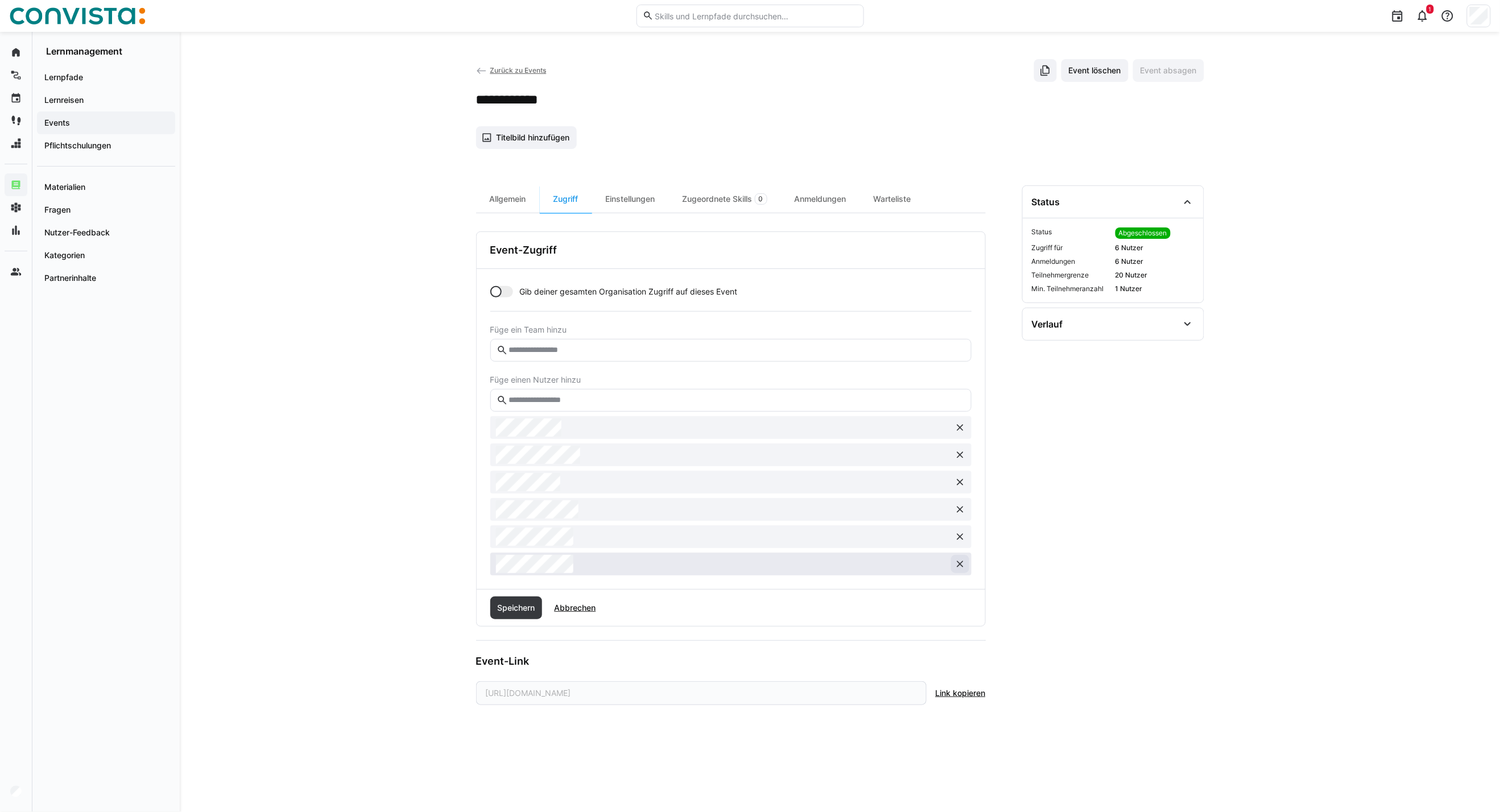
click at [960, 564] on eds-icon at bounding box center [960, 564] width 11 height 11
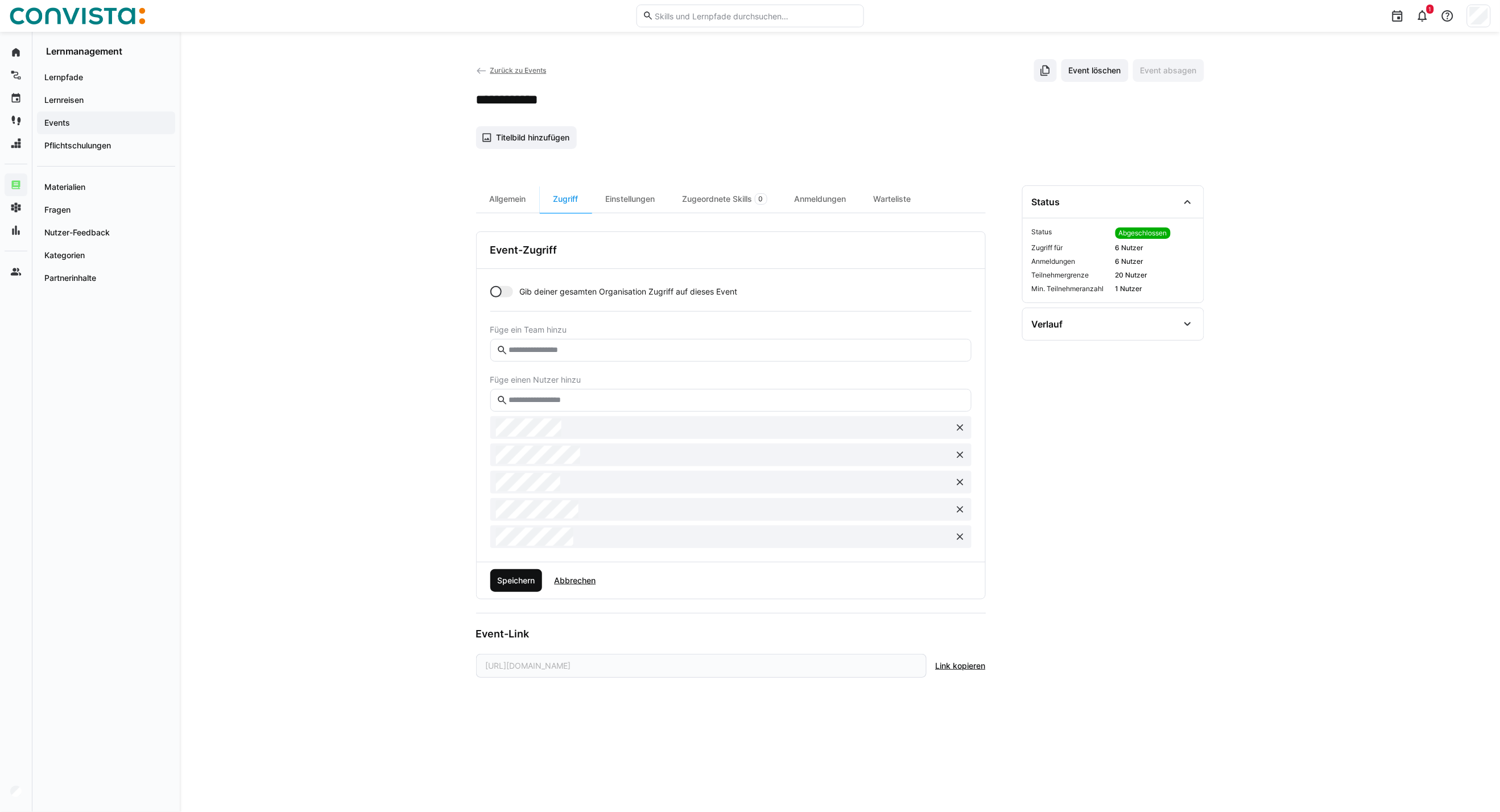
click at [526, 586] on span "Speichern" at bounding box center [516, 580] width 41 height 11
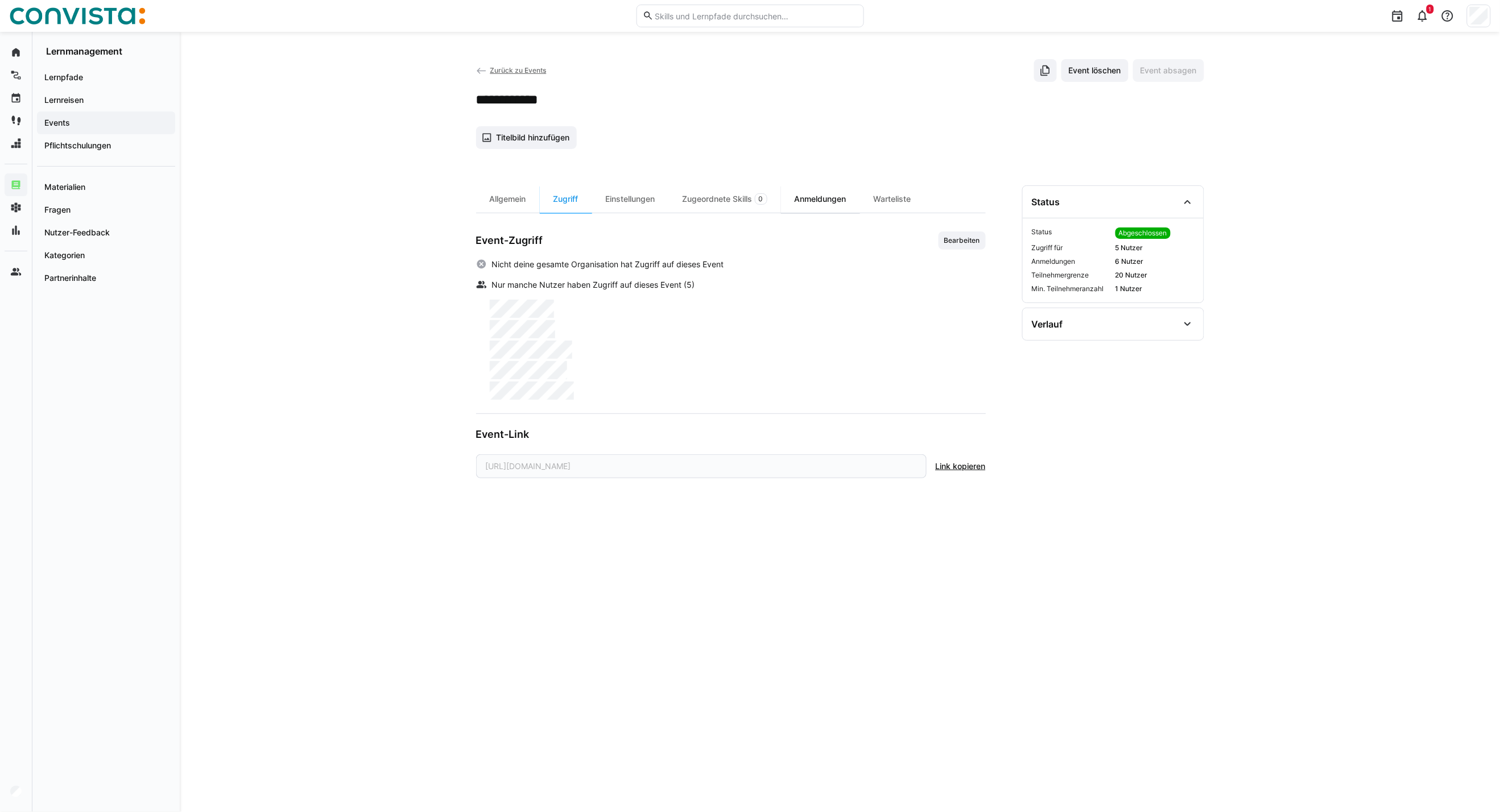
click at [831, 203] on div "Anmeldungen" at bounding box center [821, 199] width 79 height 28
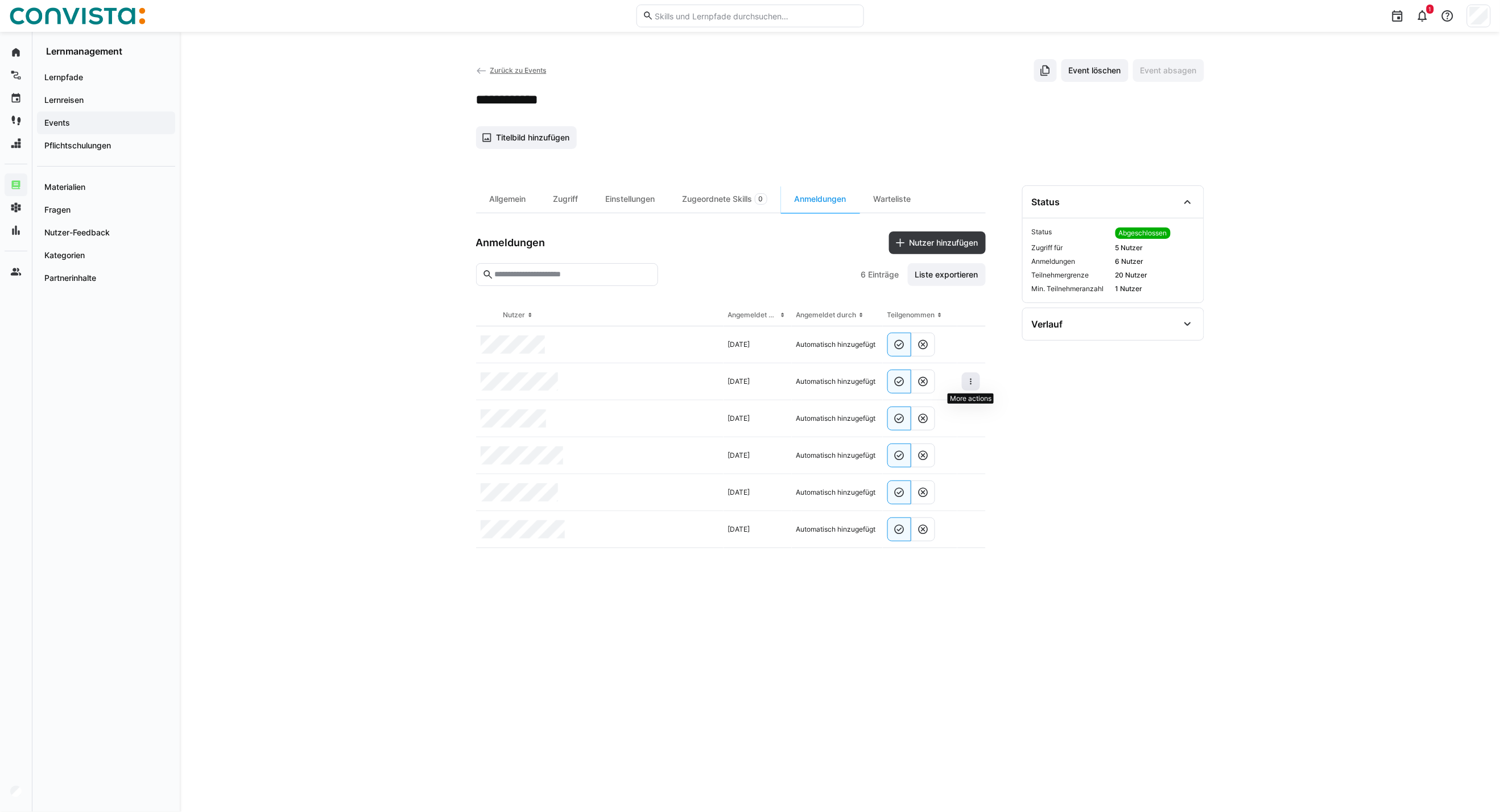
click at [974, 382] on eds-icon at bounding box center [971, 382] width 9 height 9
click at [954, 410] on div "Teilnehmer entfernen" at bounding box center [936, 408] width 69 height 9
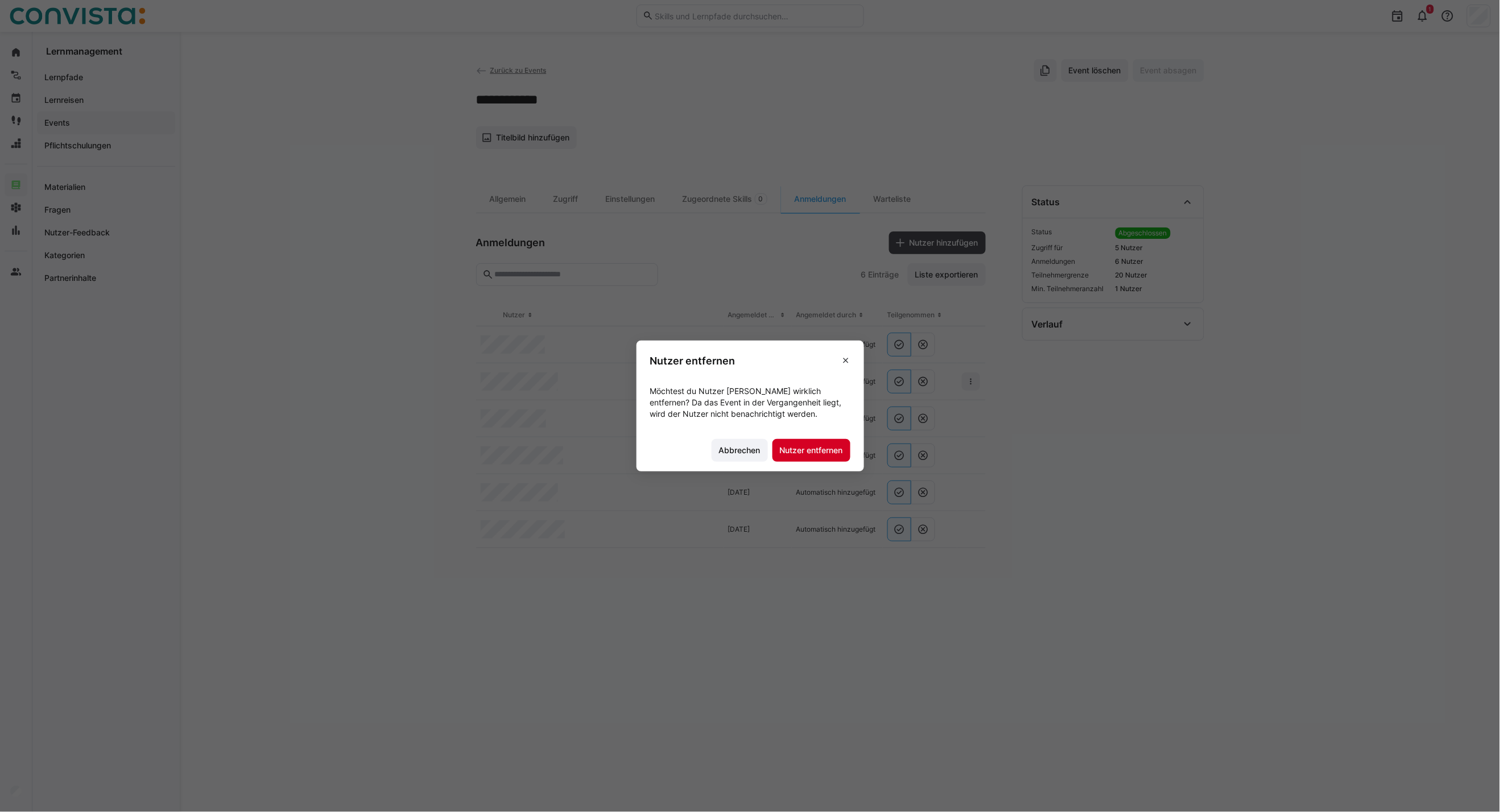
click at [804, 455] on span "Nutzer entfernen" at bounding box center [812, 450] width 67 height 11
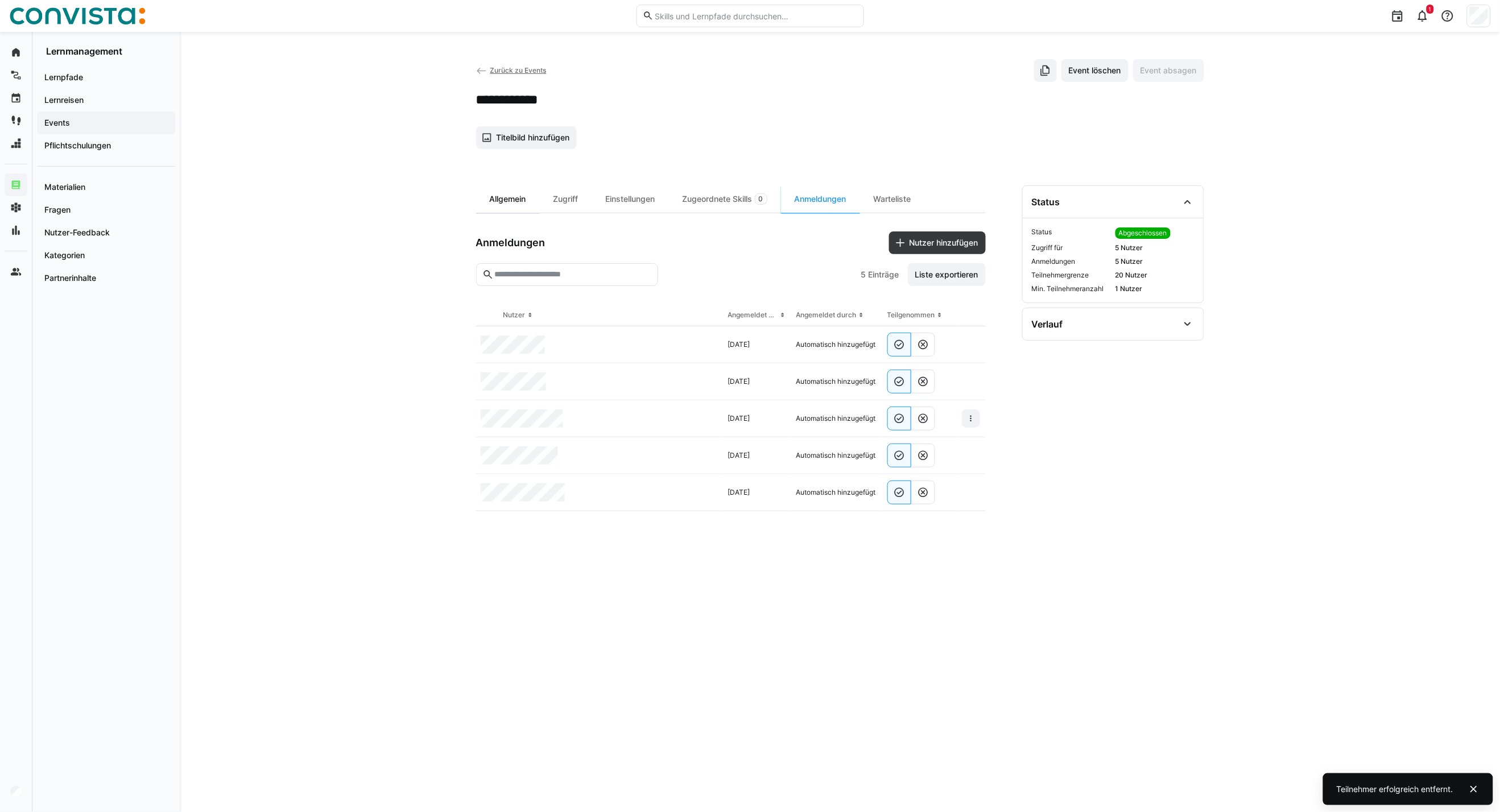
click at [499, 192] on div "Allgemein" at bounding box center [508, 199] width 64 height 28
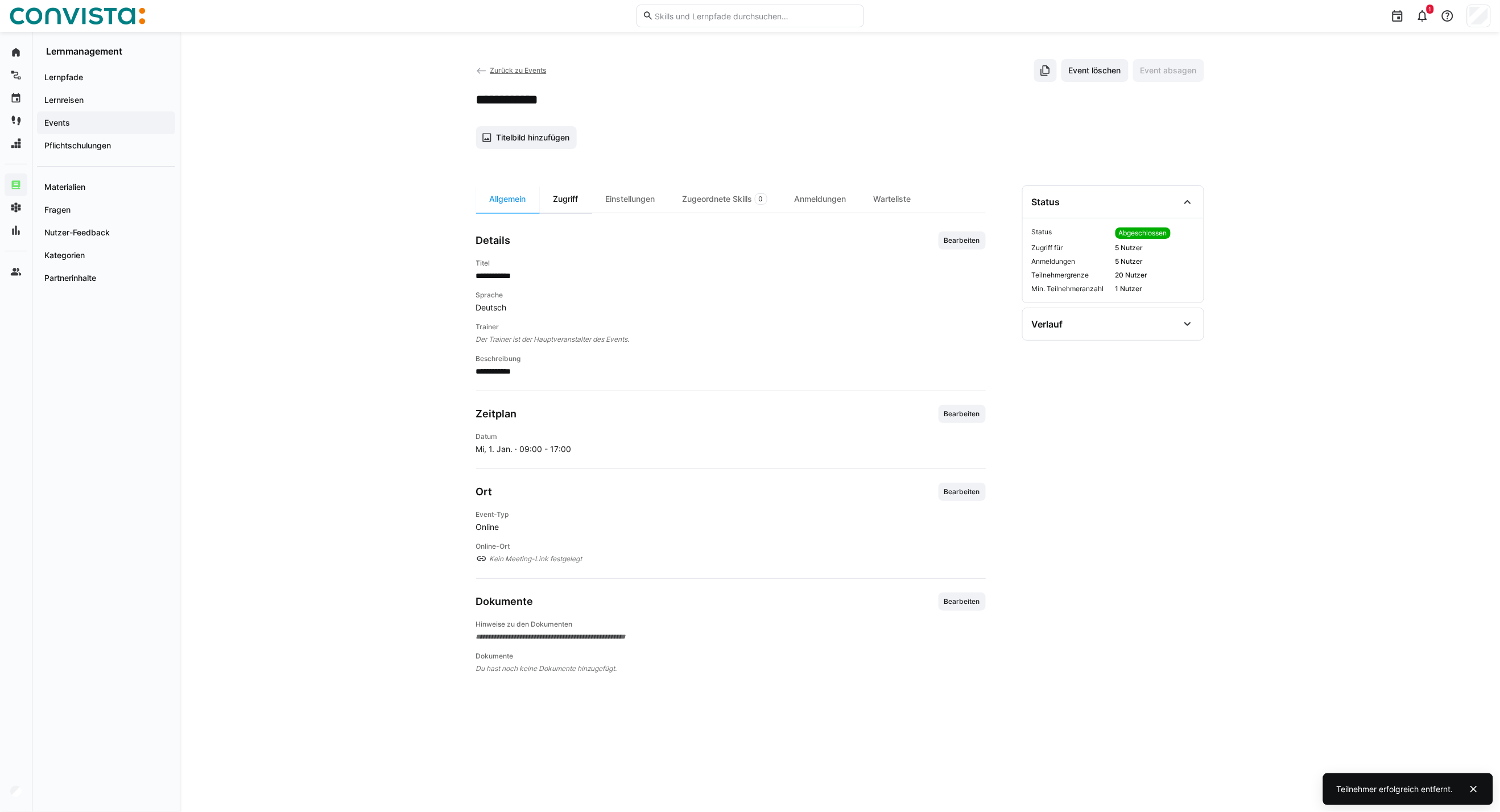
click at [571, 200] on div "Zugriff" at bounding box center [566, 199] width 52 height 28
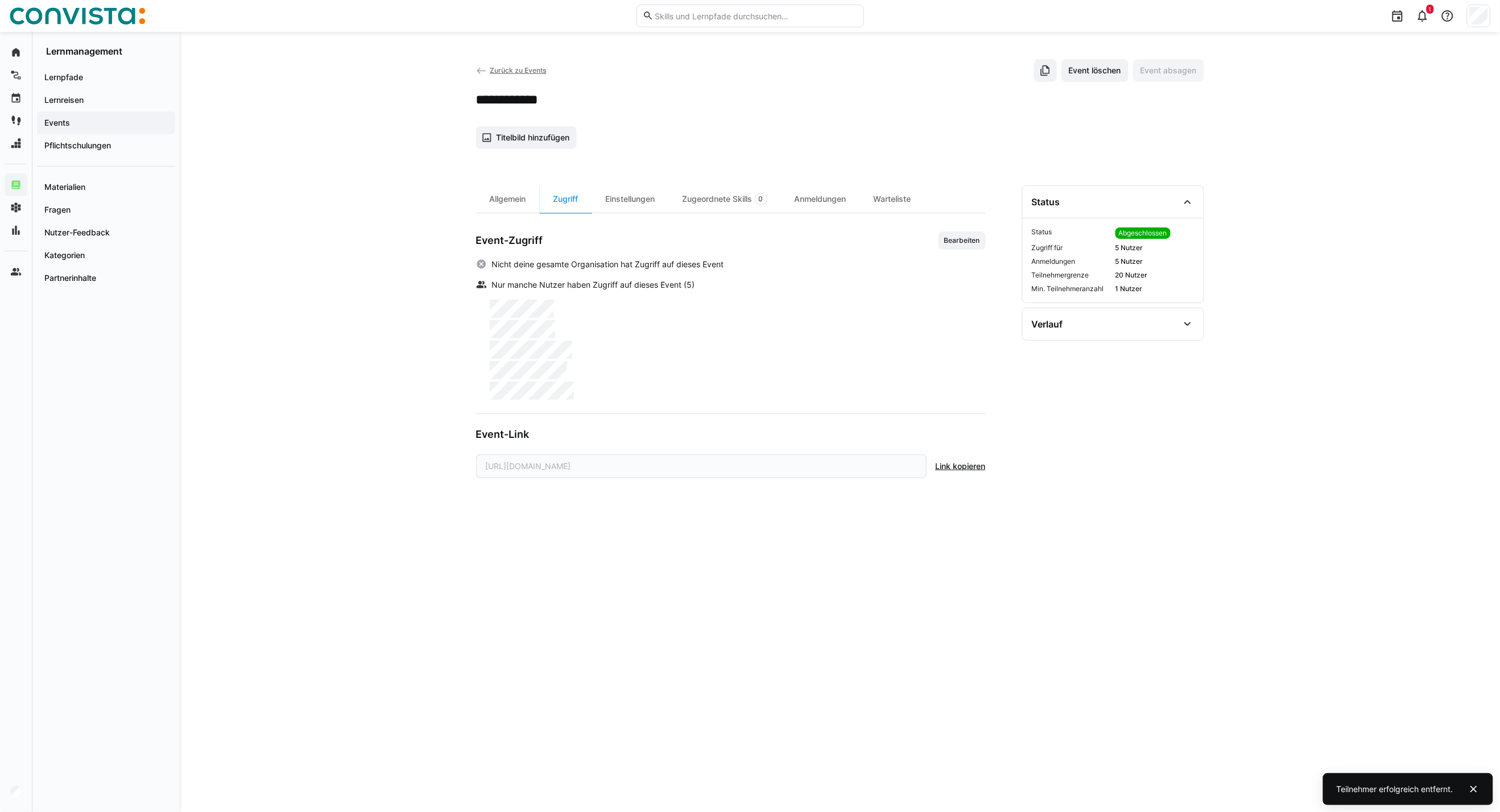
click at [532, 70] on span "Zurück zu Events" at bounding box center [518, 70] width 56 height 9
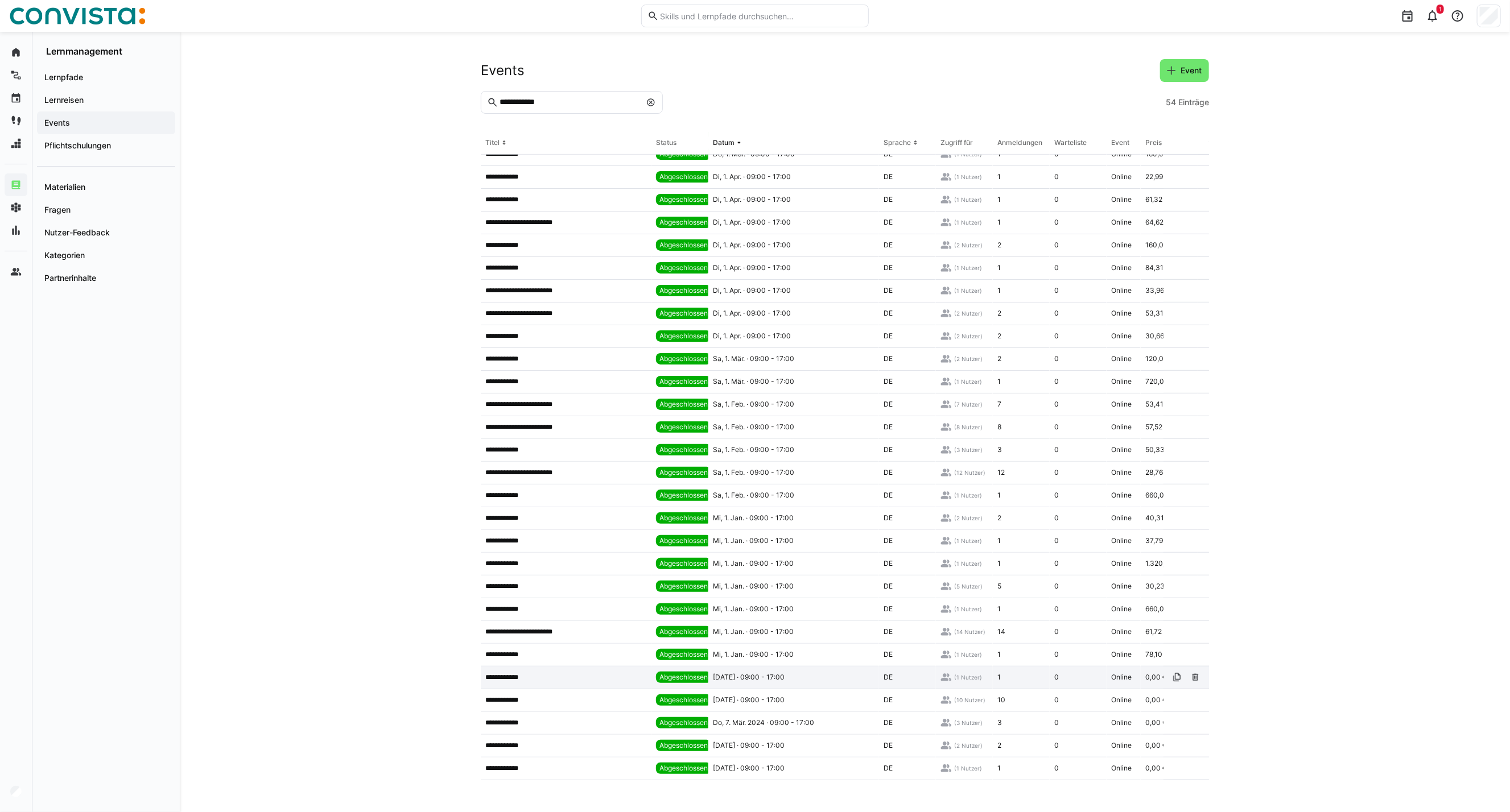
scroll to position [513, 0]
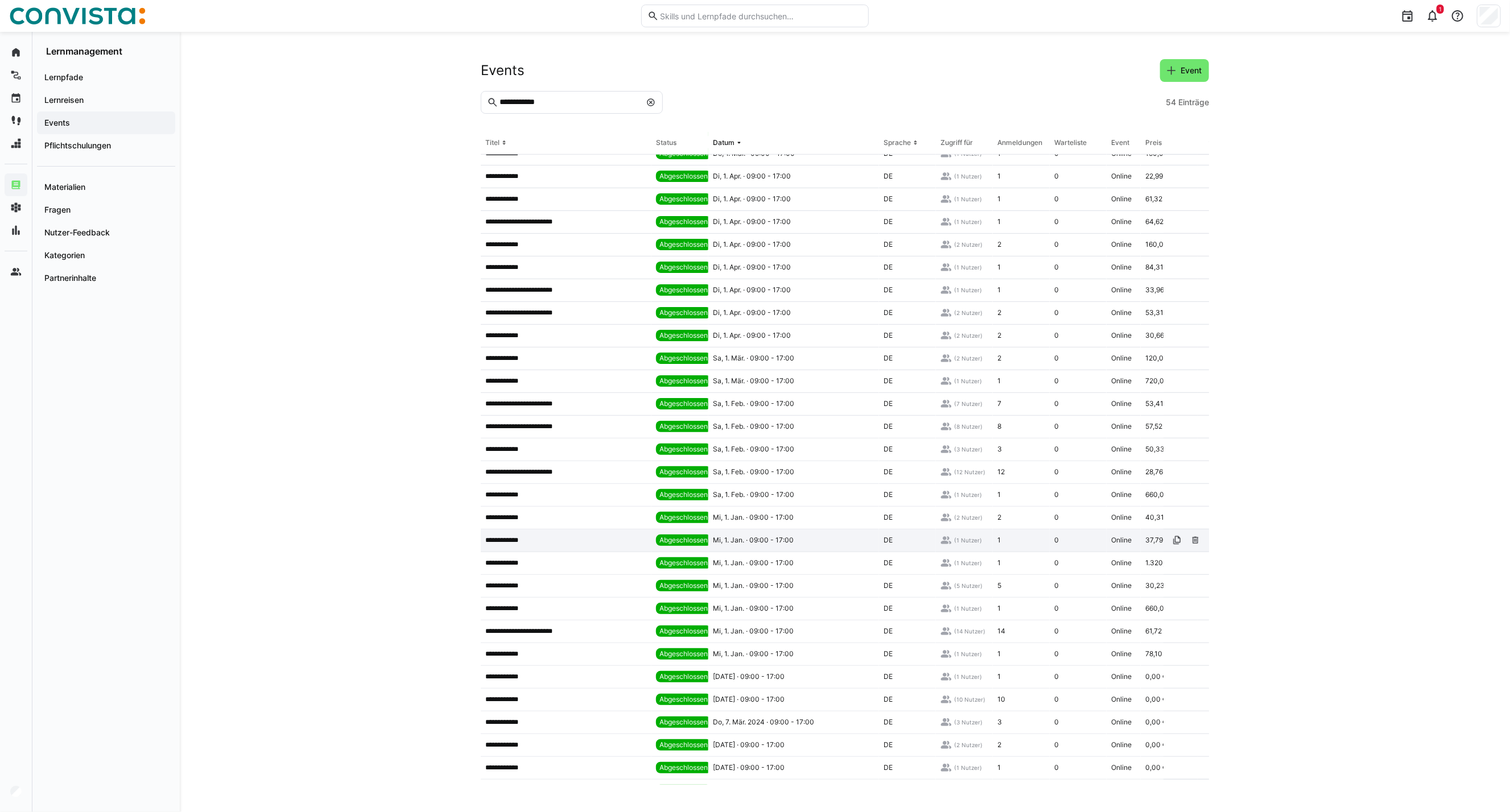
click at [556, 540] on app-table-first-column "**********" at bounding box center [566, 540] width 162 height 9
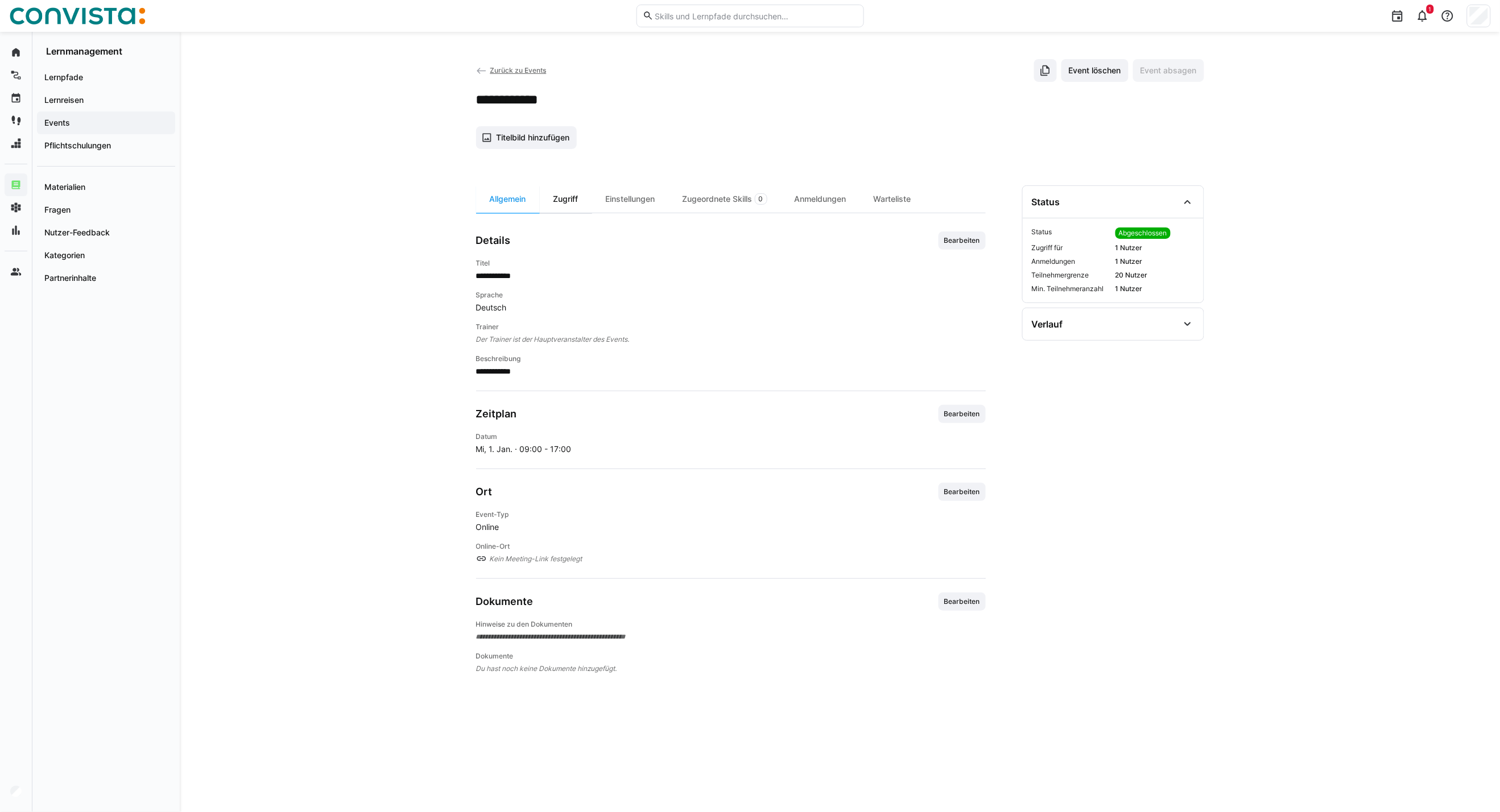
click at [574, 195] on div "Zugriff" at bounding box center [566, 199] width 52 height 28
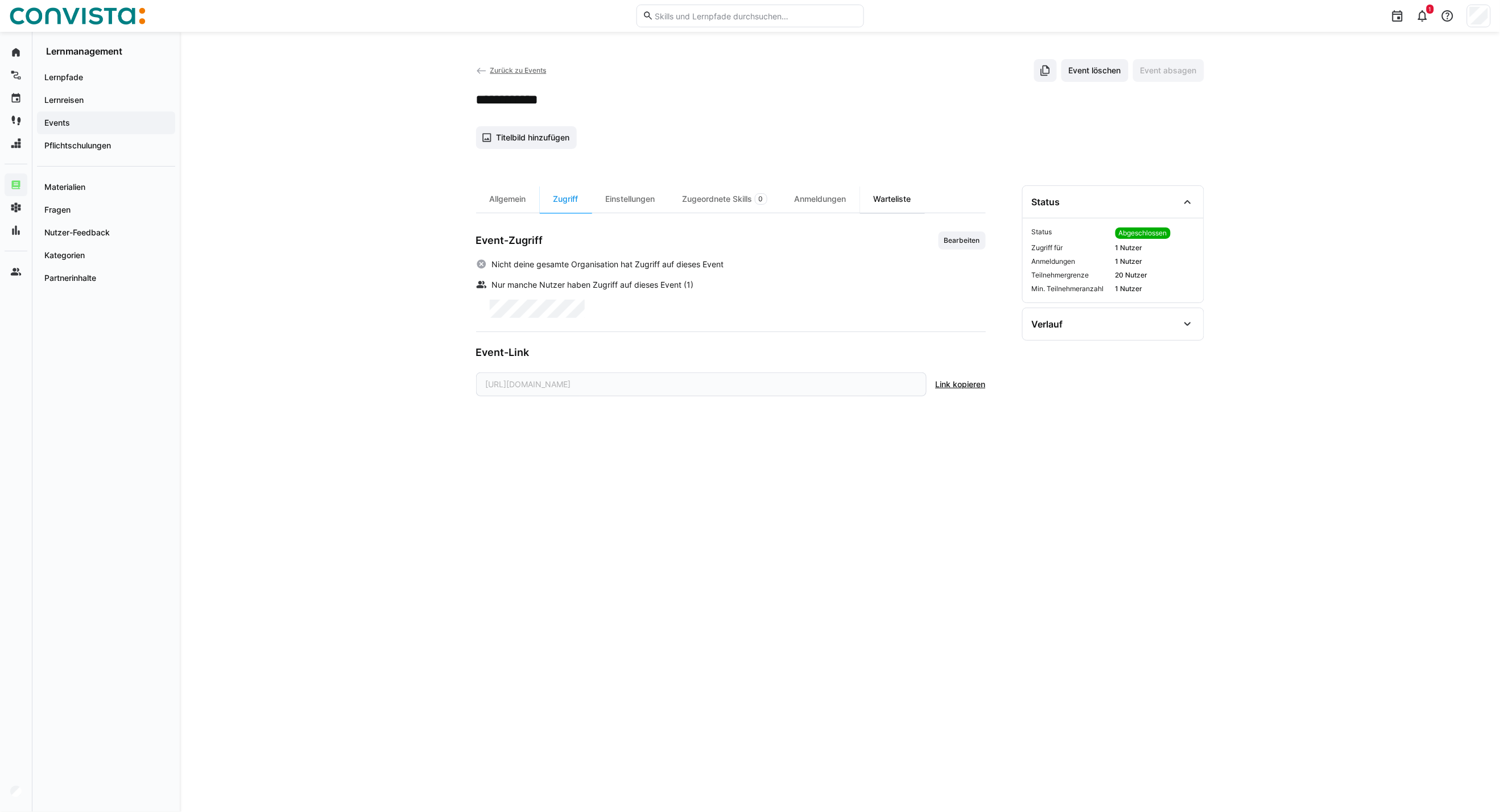
click at [892, 197] on div "Warteliste" at bounding box center [893, 199] width 65 height 28
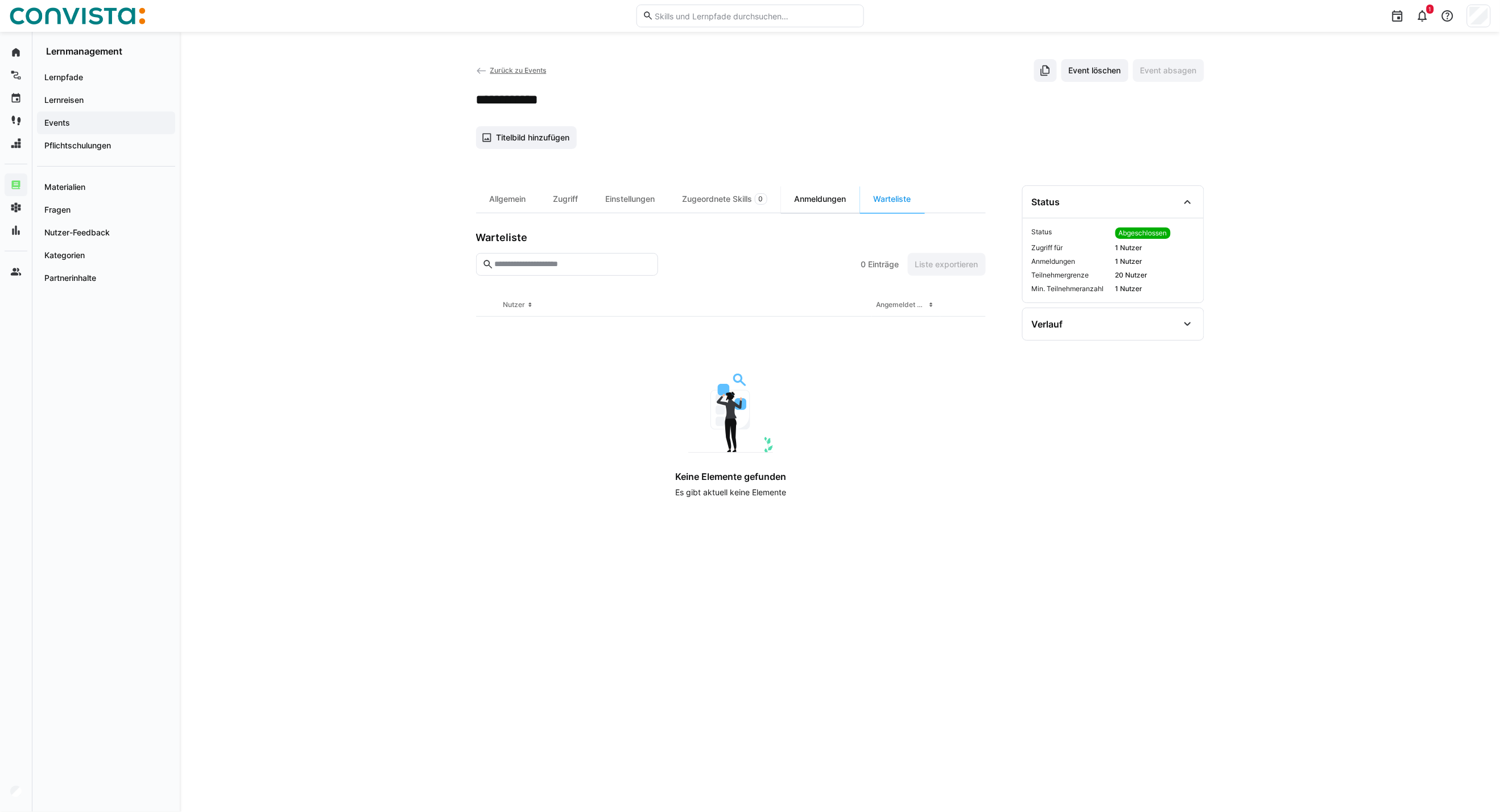
click at [849, 197] on div "Anmeldungen" at bounding box center [821, 199] width 79 height 28
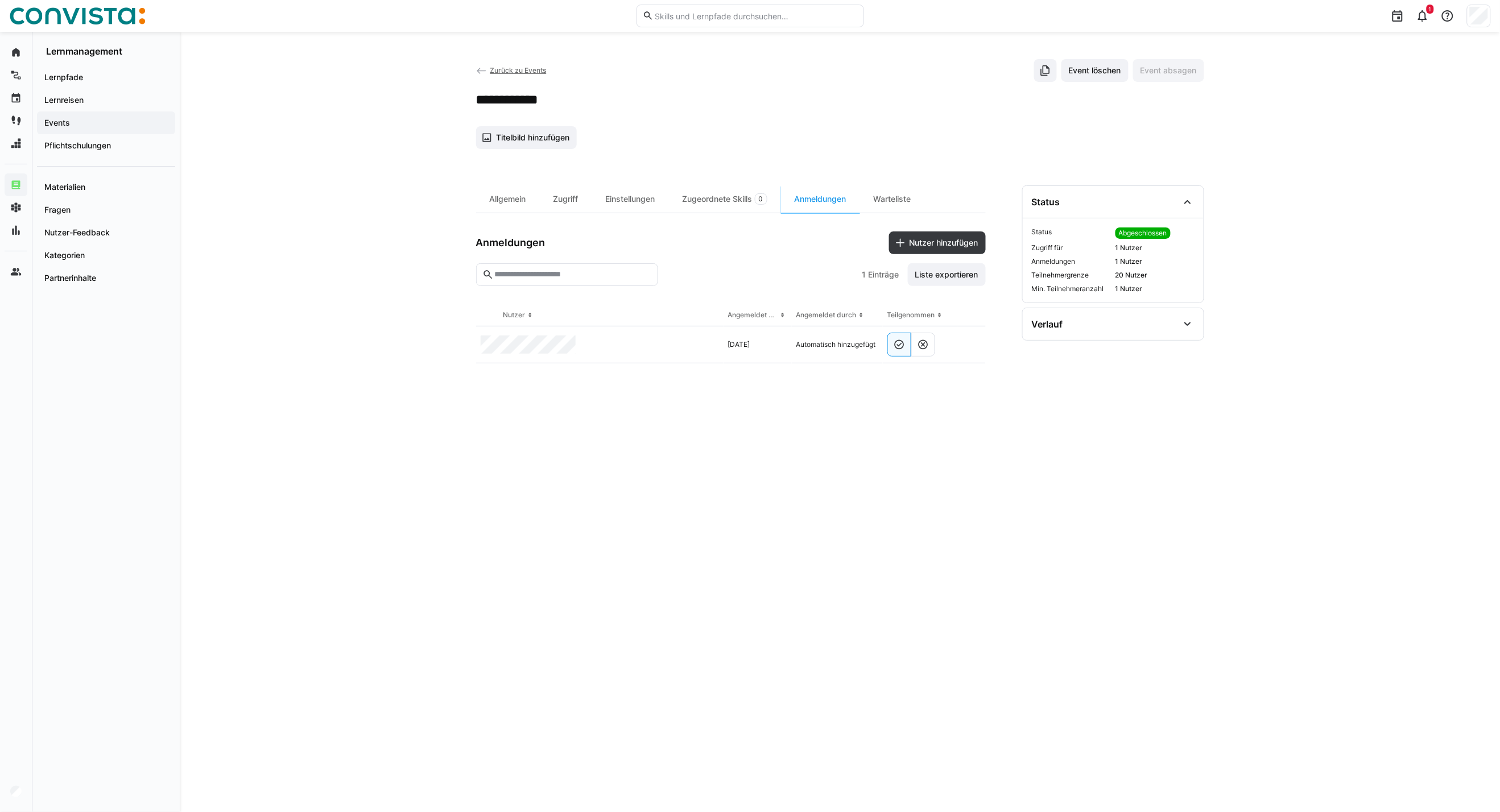
click at [511, 68] on span "Zurück zu Events" at bounding box center [518, 70] width 56 height 9
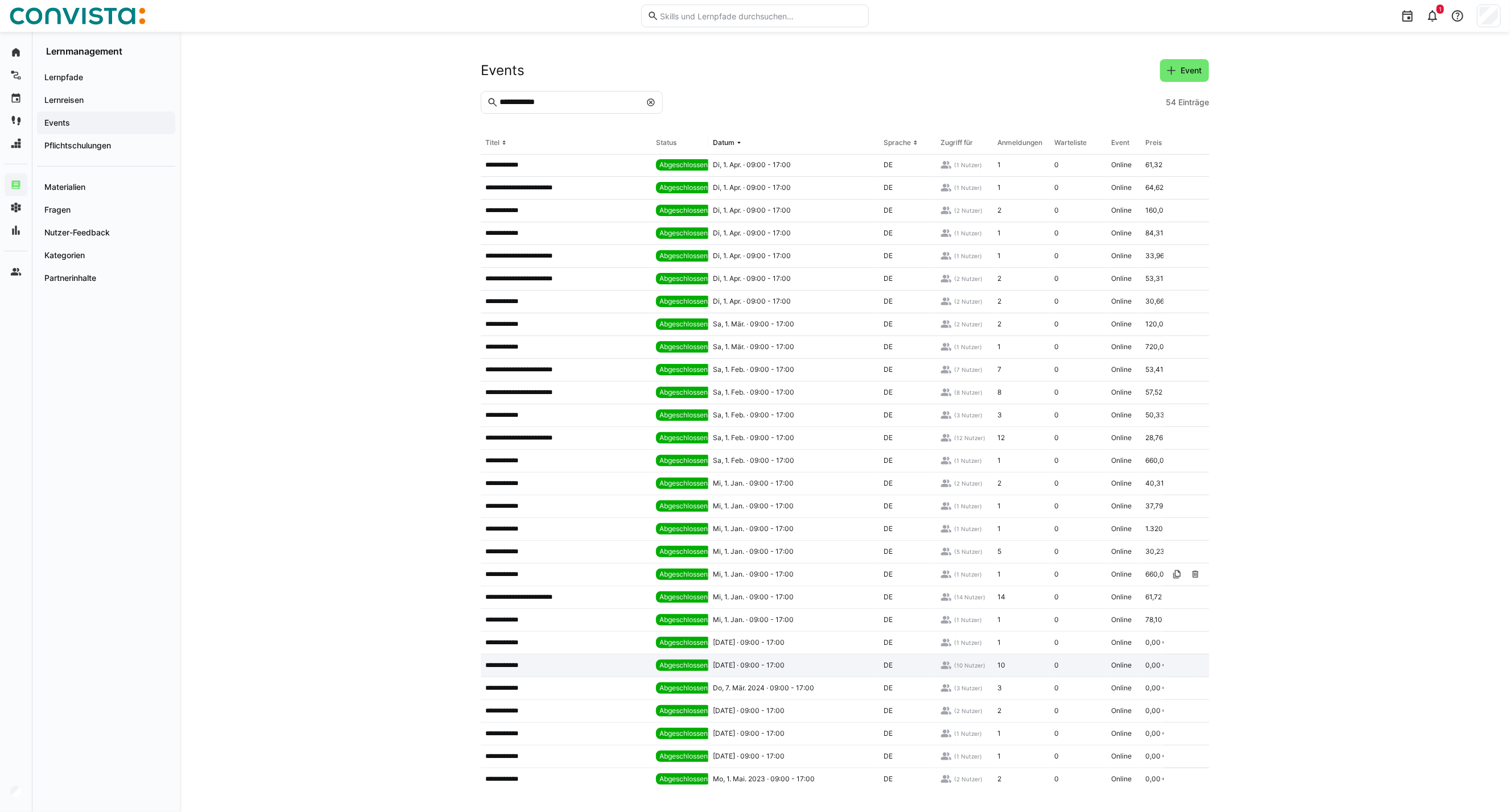
scroll to position [603, 0]
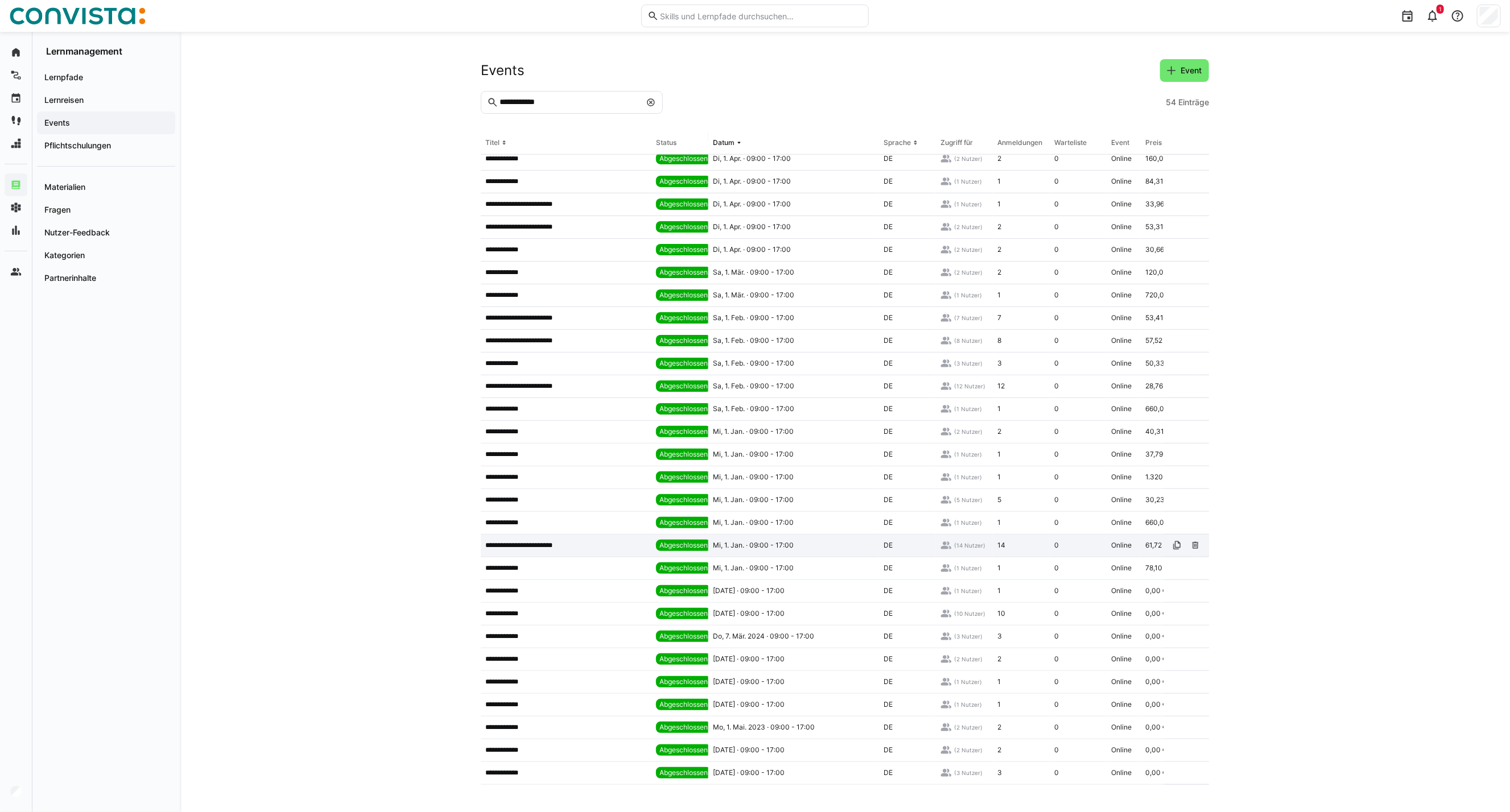
click at [555, 541] on p "**********" at bounding box center [528, 545] width 86 height 9
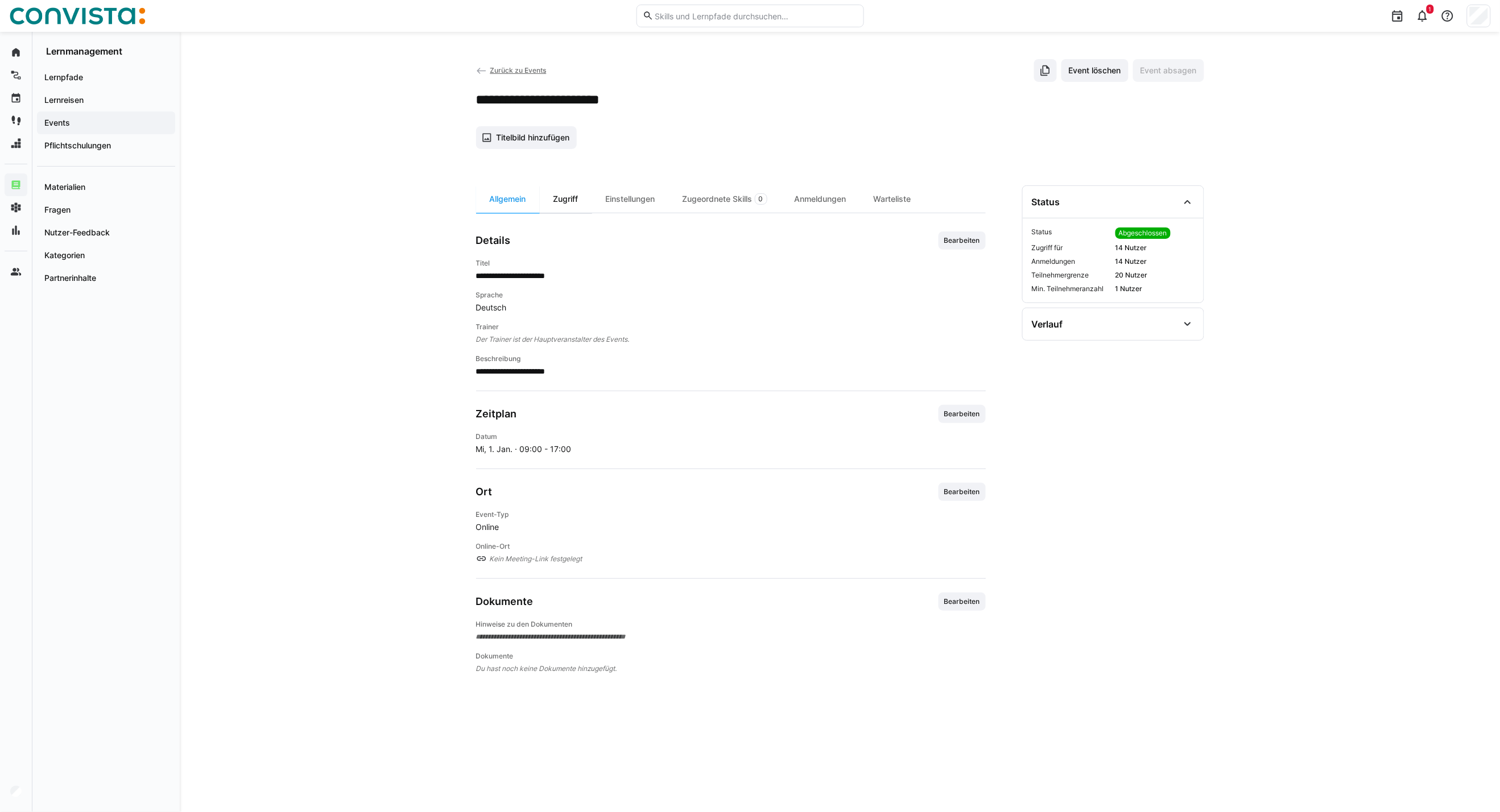
click at [570, 206] on div "Zugriff" at bounding box center [566, 199] width 52 height 28
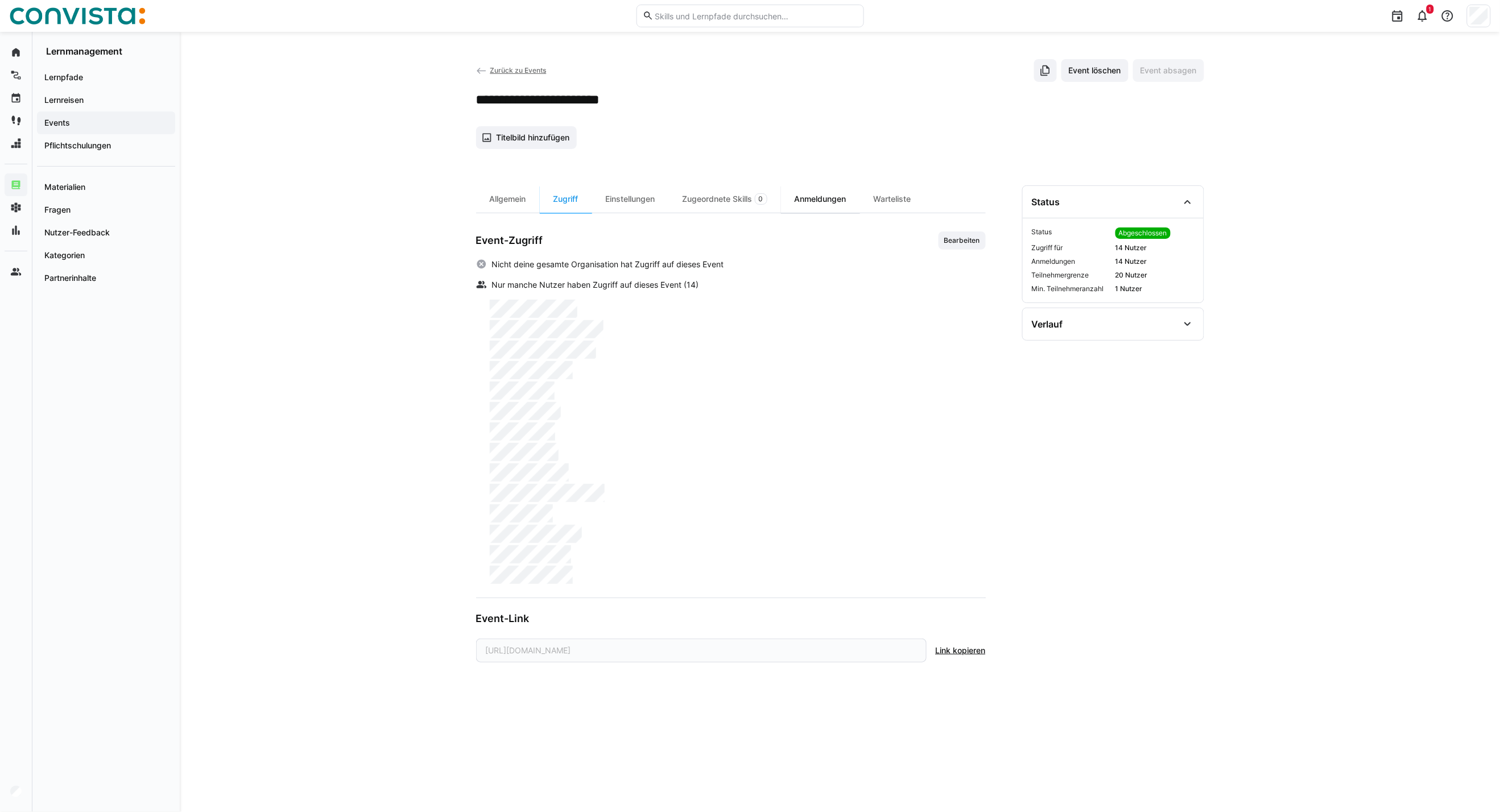
click at [827, 207] on div "Anmeldungen" at bounding box center [821, 199] width 79 height 28
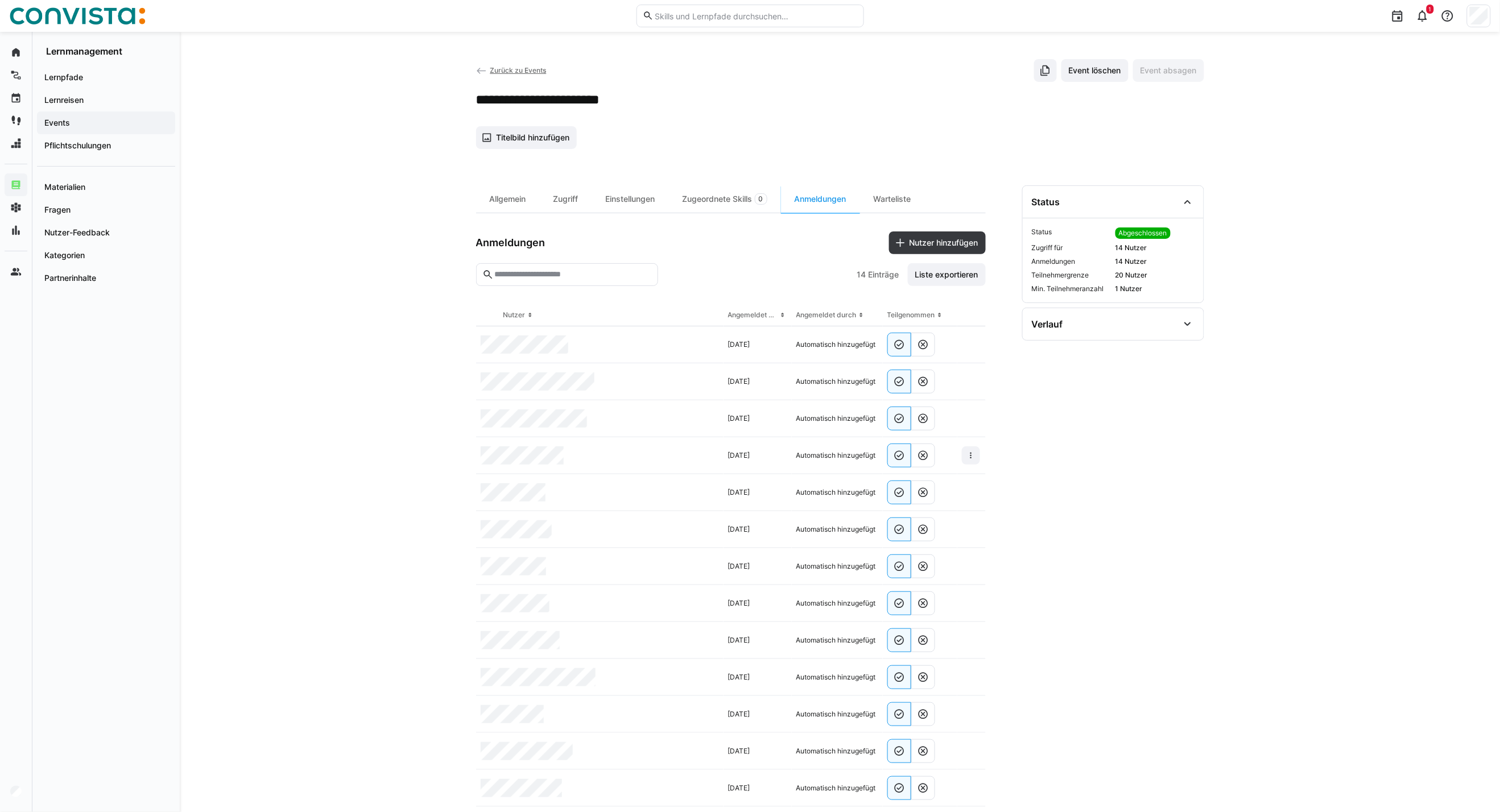
click at [518, 69] on span "Zurück zu Events" at bounding box center [518, 70] width 56 height 9
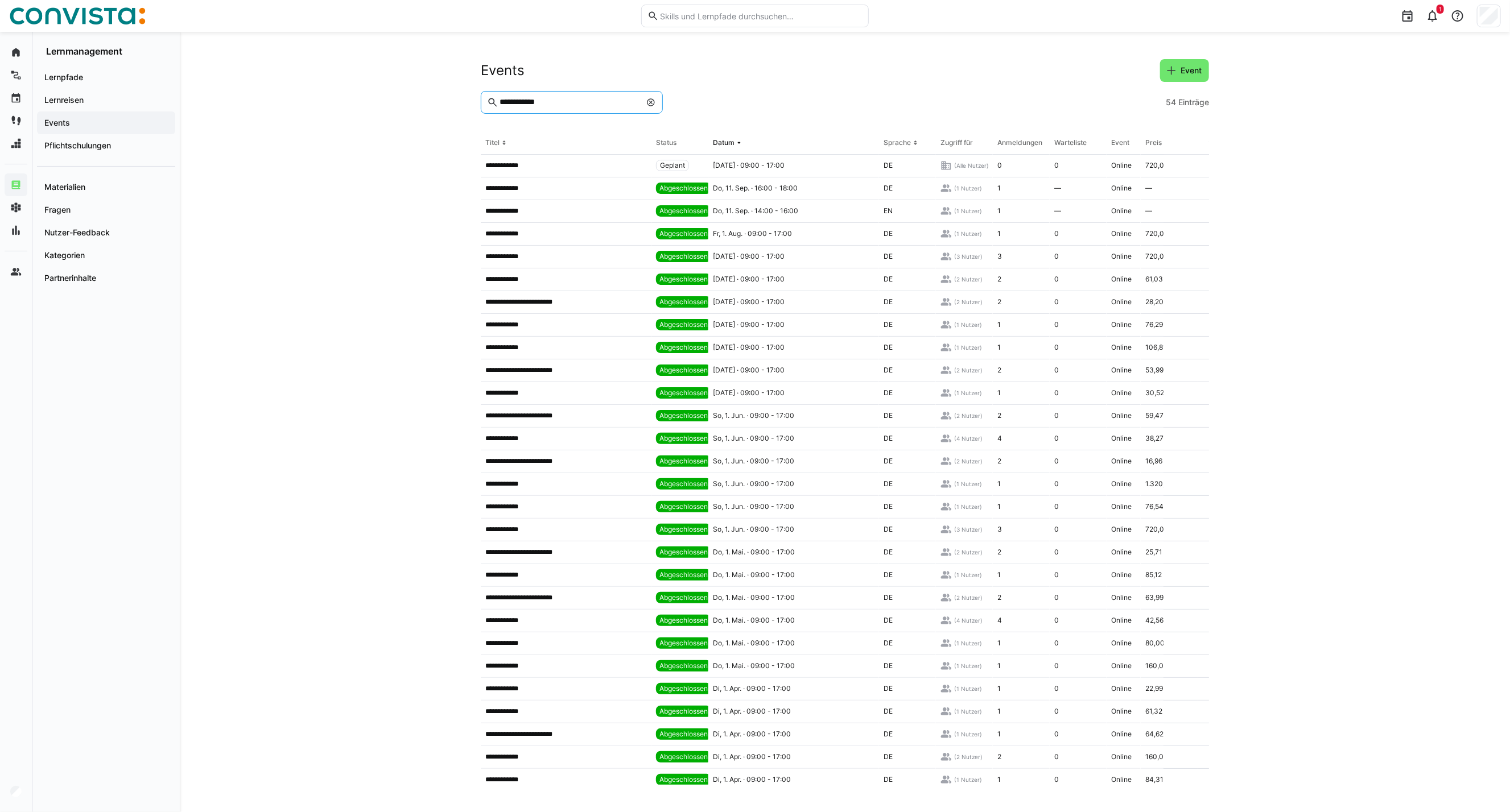
click at [559, 100] on input "**********" at bounding box center [569, 102] width 142 height 10
drag, startPoint x: 560, startPoint y: 100, endPoint x: 430, endPoint y: 94, distance: 130.1
click at [430, 94] on div "**********" at bounding box center [845, 422] width 1330 height 780
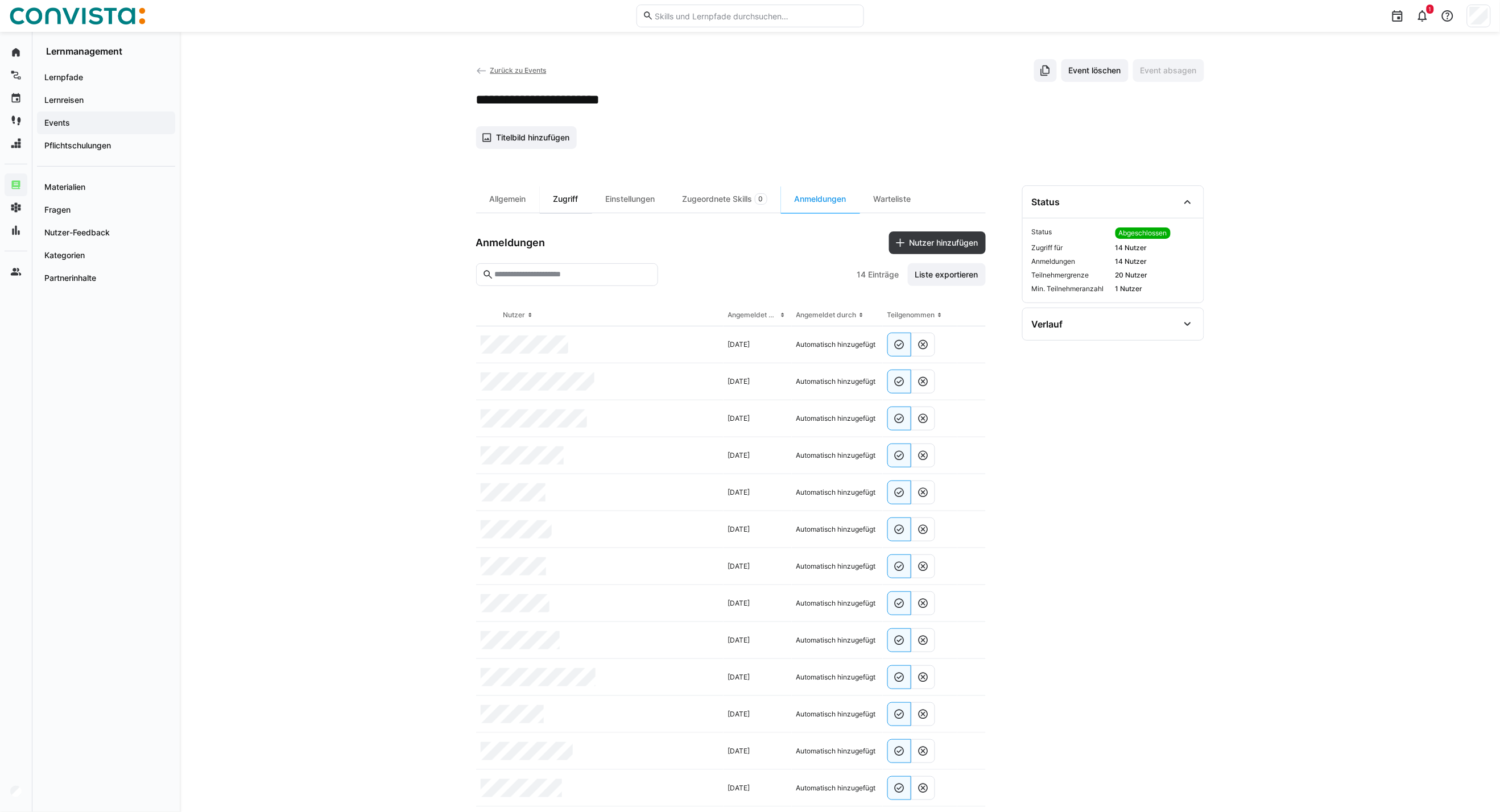
click at [566, 192] on div "Zugriff" at bounding box center [566, 199] width 52 height 28
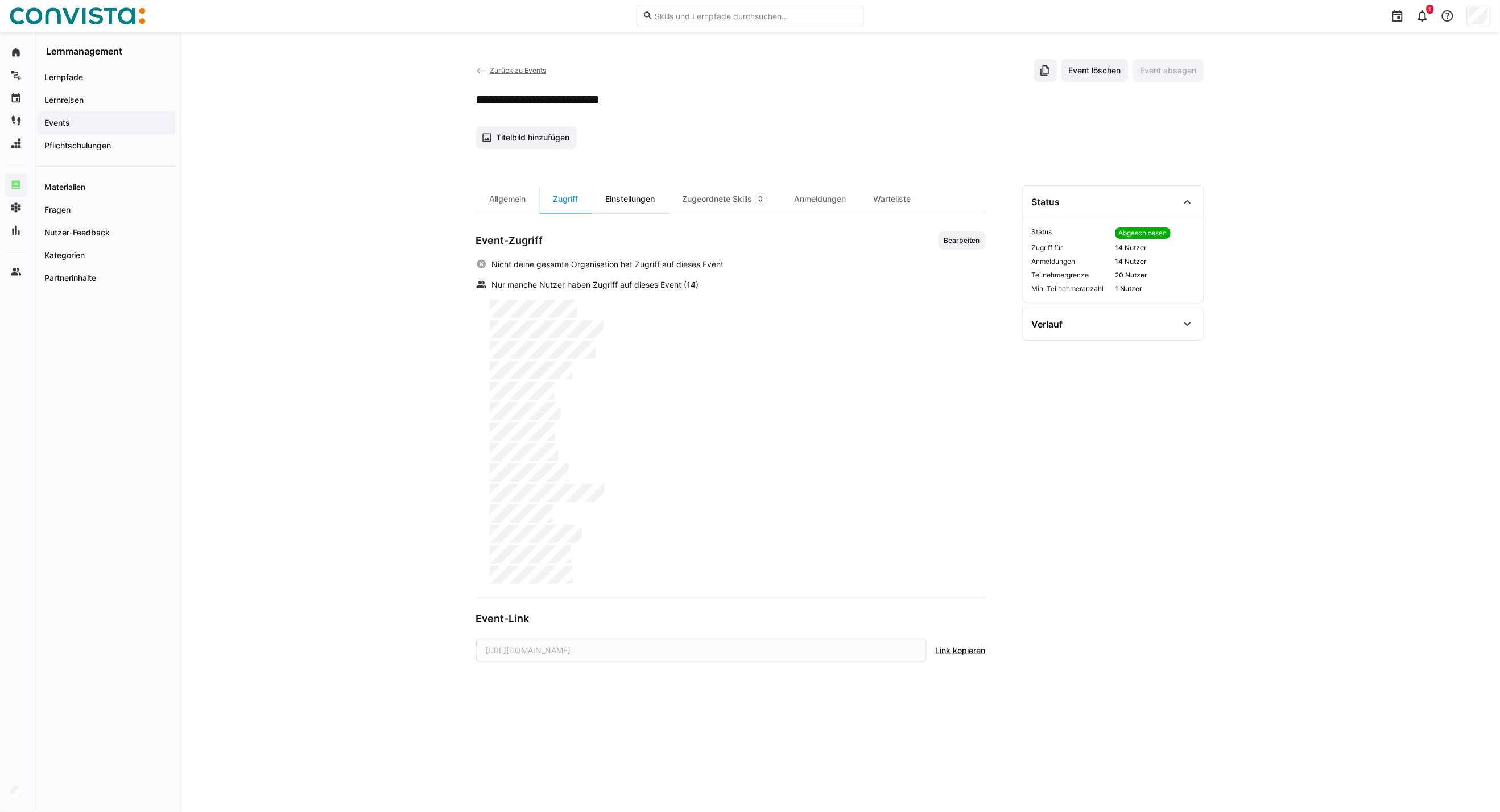
click at [626, 196] on div "Einstellungen" at bounding box center [630, 199] width 77 height 28
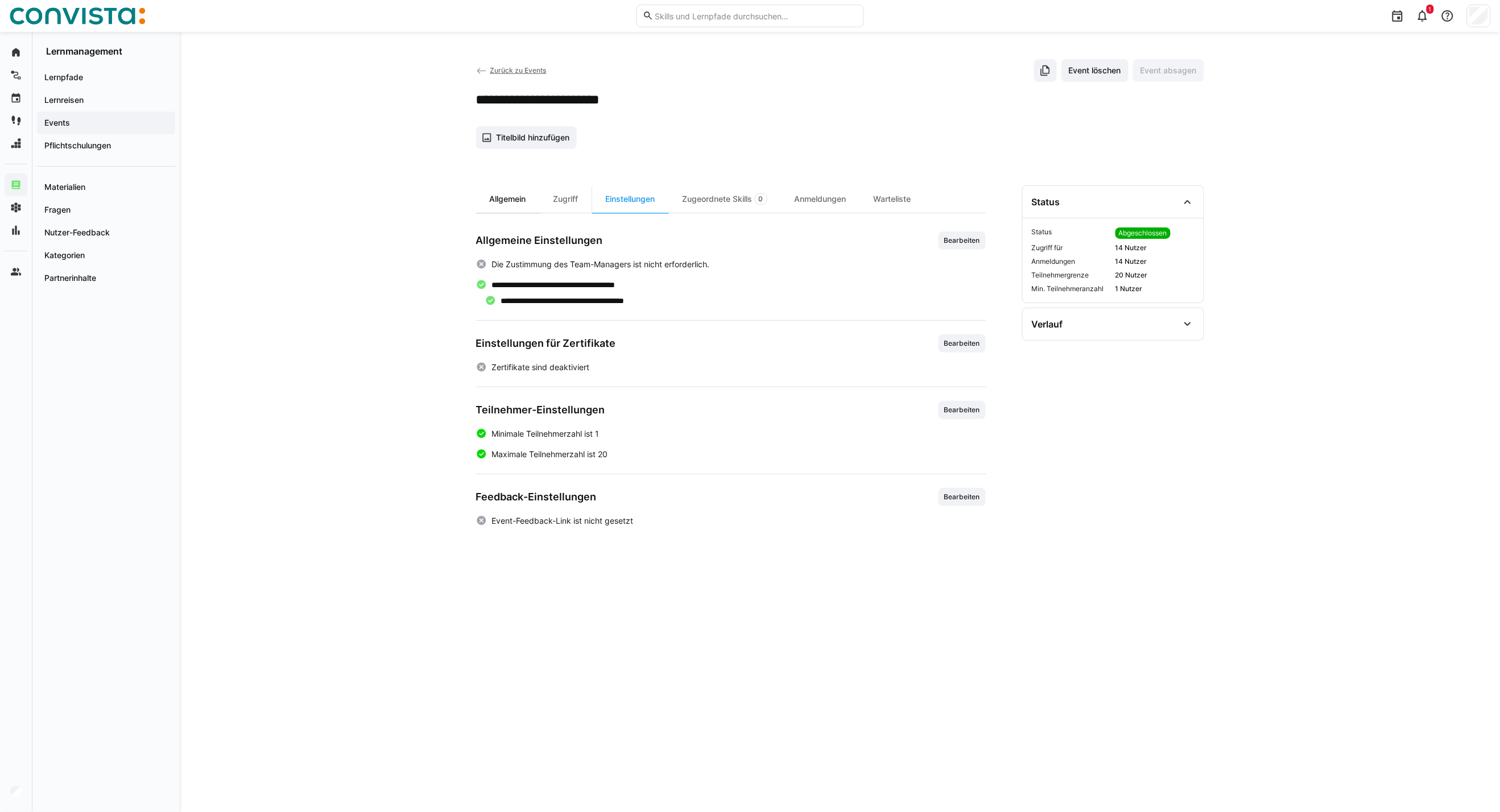
click at [516, 206] on div "Allgemein" at bounding box center [508, 199] width 64 height 28
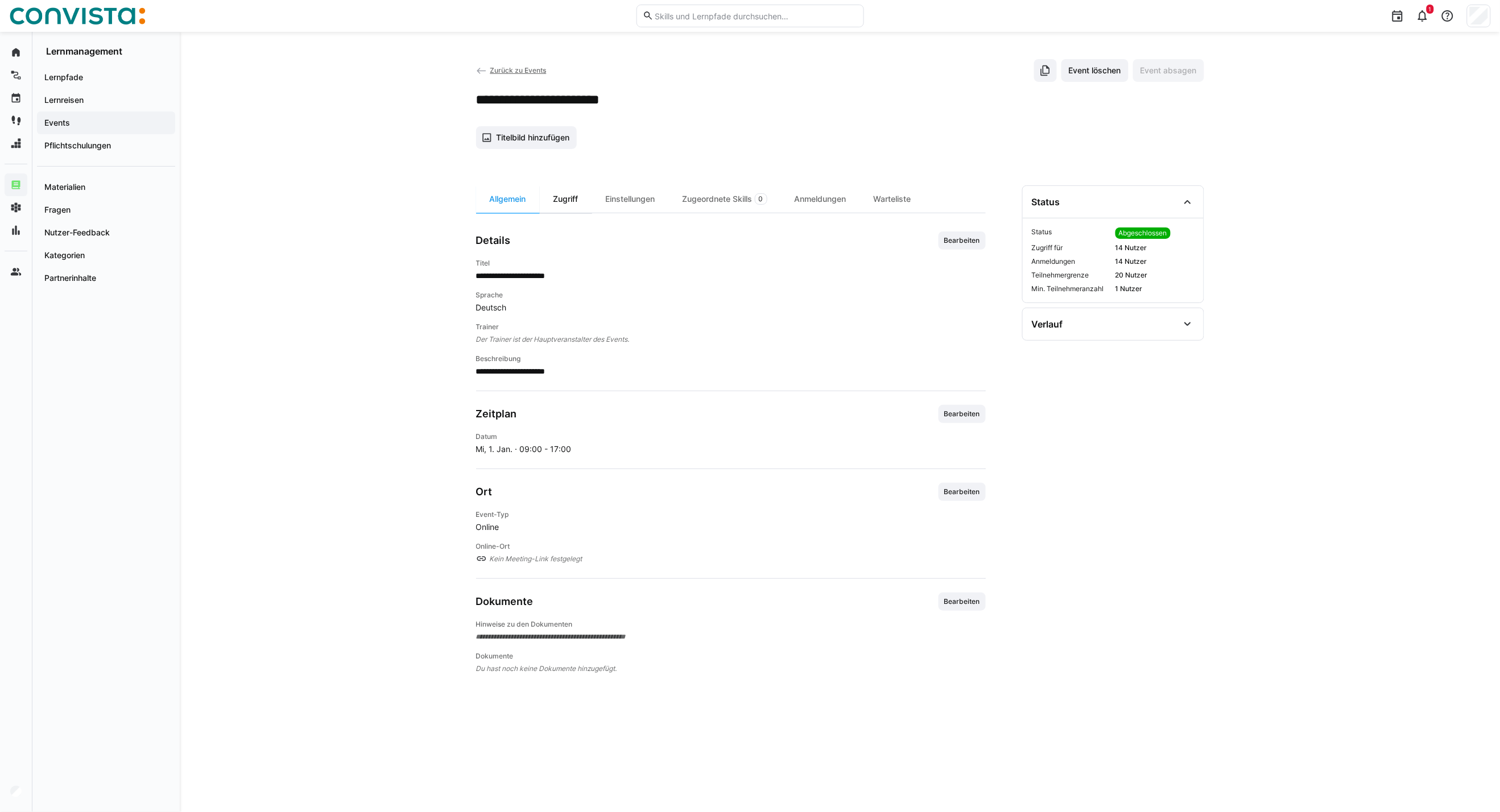
click at [556, 197] on div "Zugriff" at bounding box center [566, 199] width 52 height 28
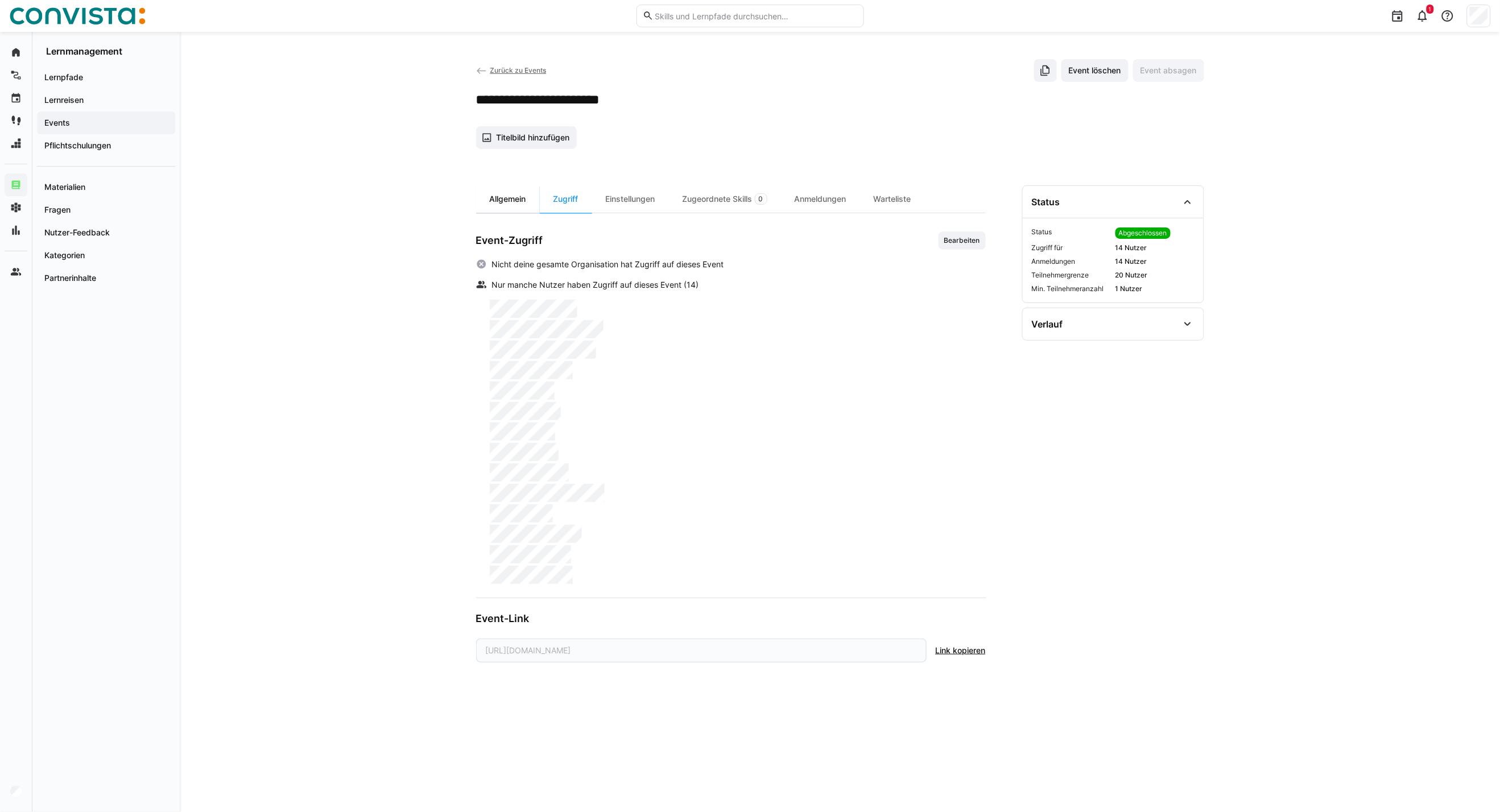
click at [509, 202] on div "Allgemein" at bounding box center [508, 199] width 64 height 28
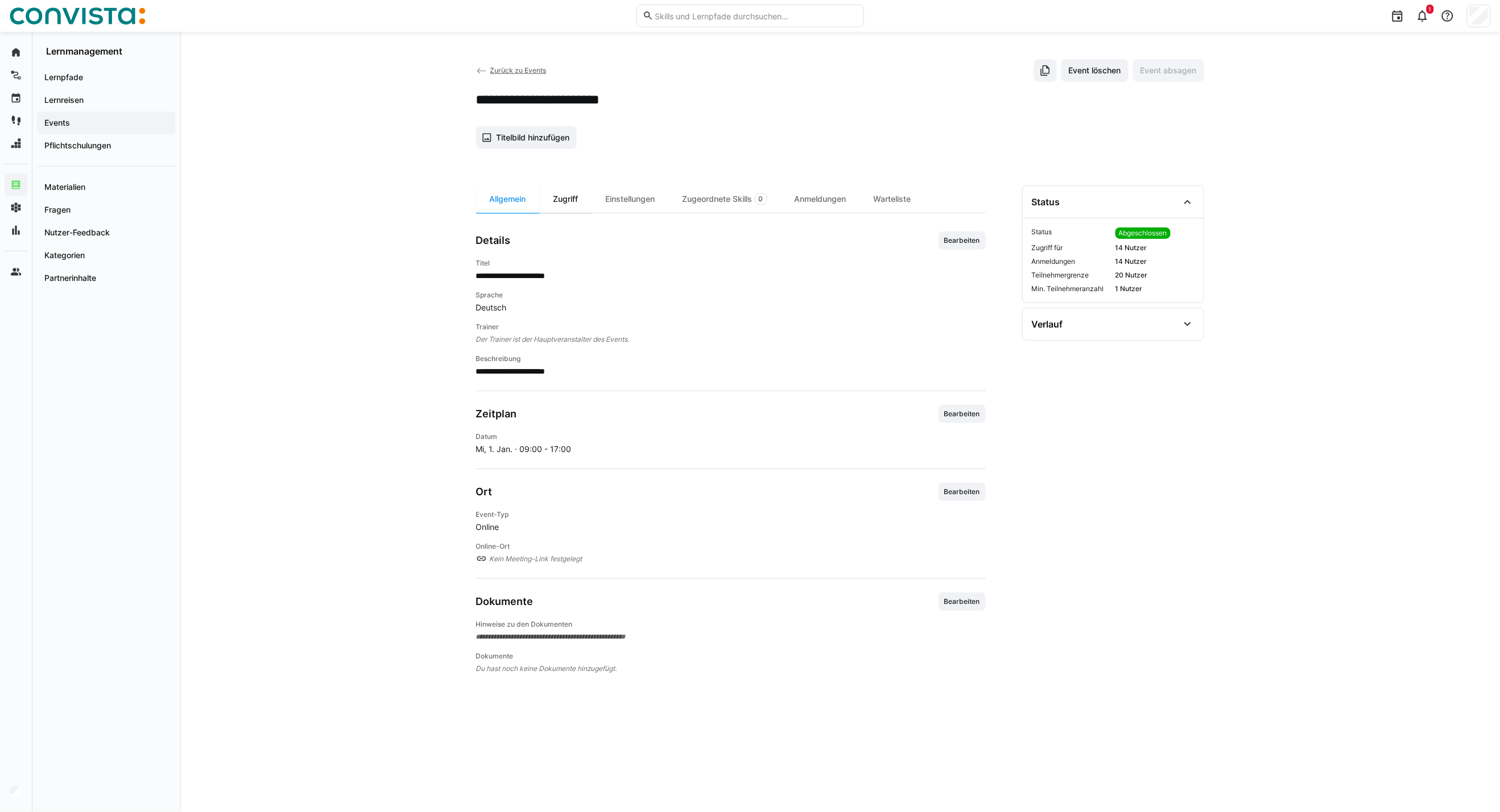
click at [561, 198] on div "Zugriff" at bounding box center [566, 199] width 52 height 28
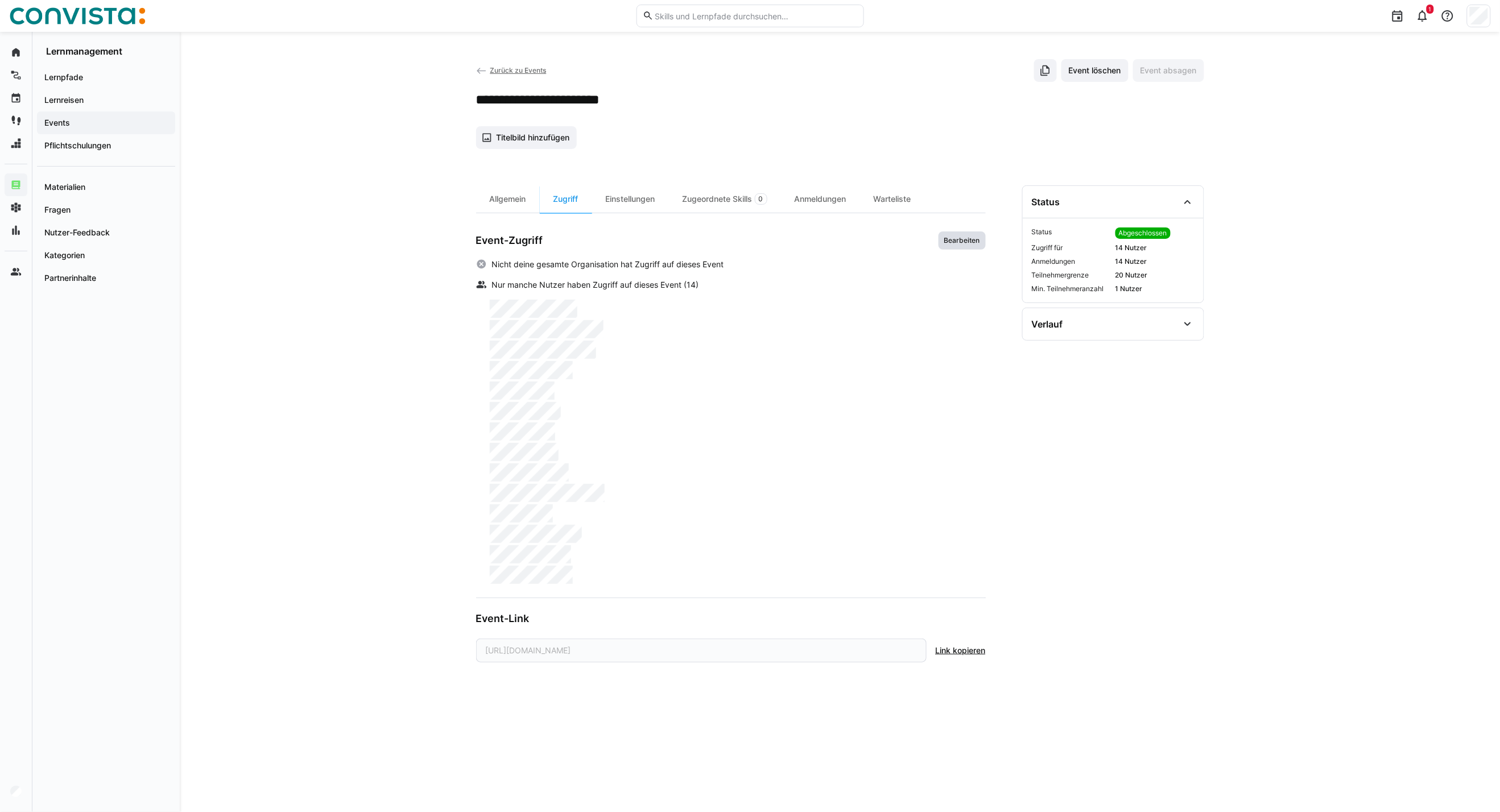
click at [972, 241] on span "Bearbeiten" at bounding box center [962, 241] width 38 height 9
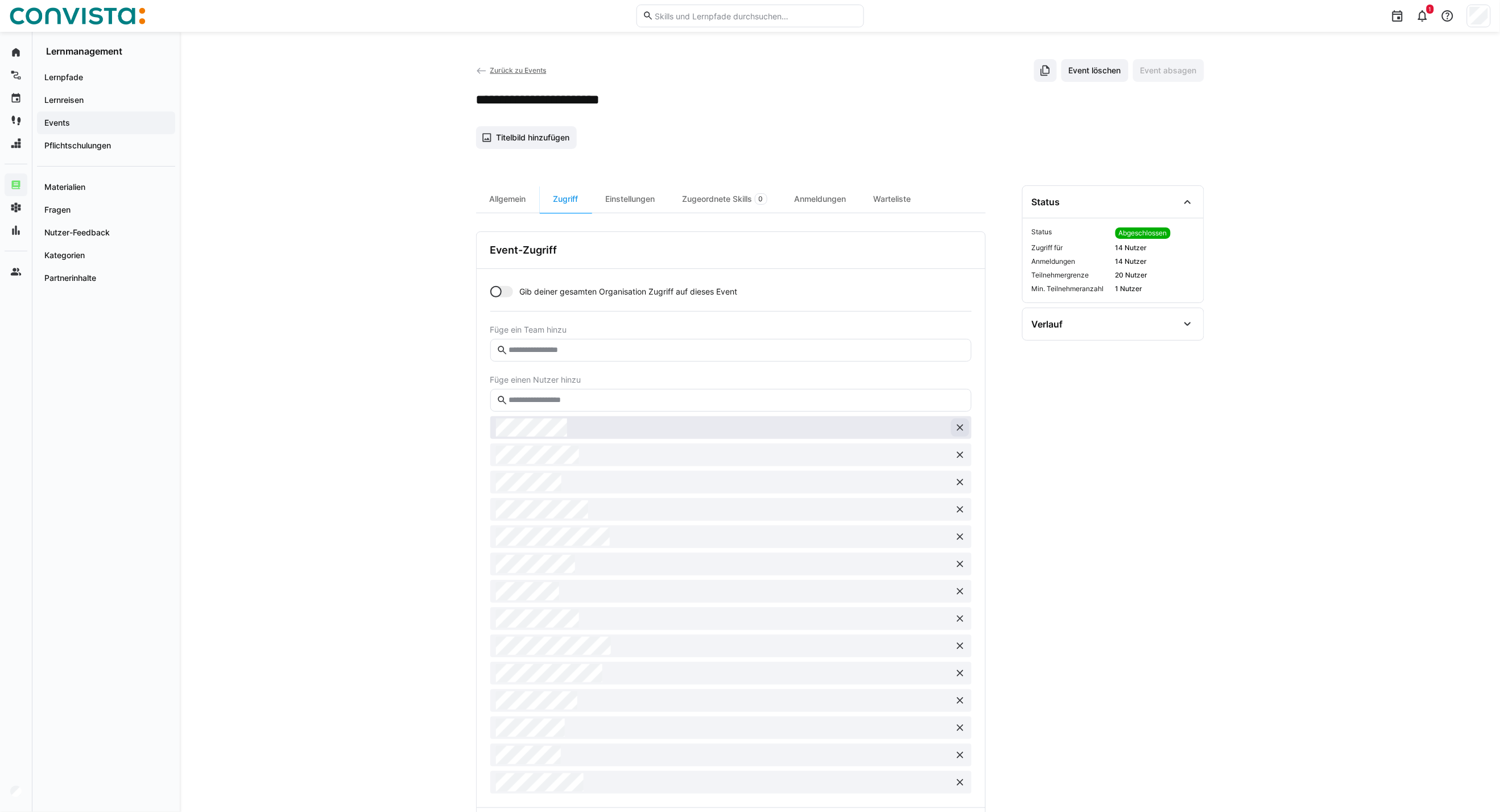
click at [967, 428] on button at bounding box center [960, 427] width 18 height 18
click at [964, 462] on button at bounding box center [960, 455] width 18 height 18
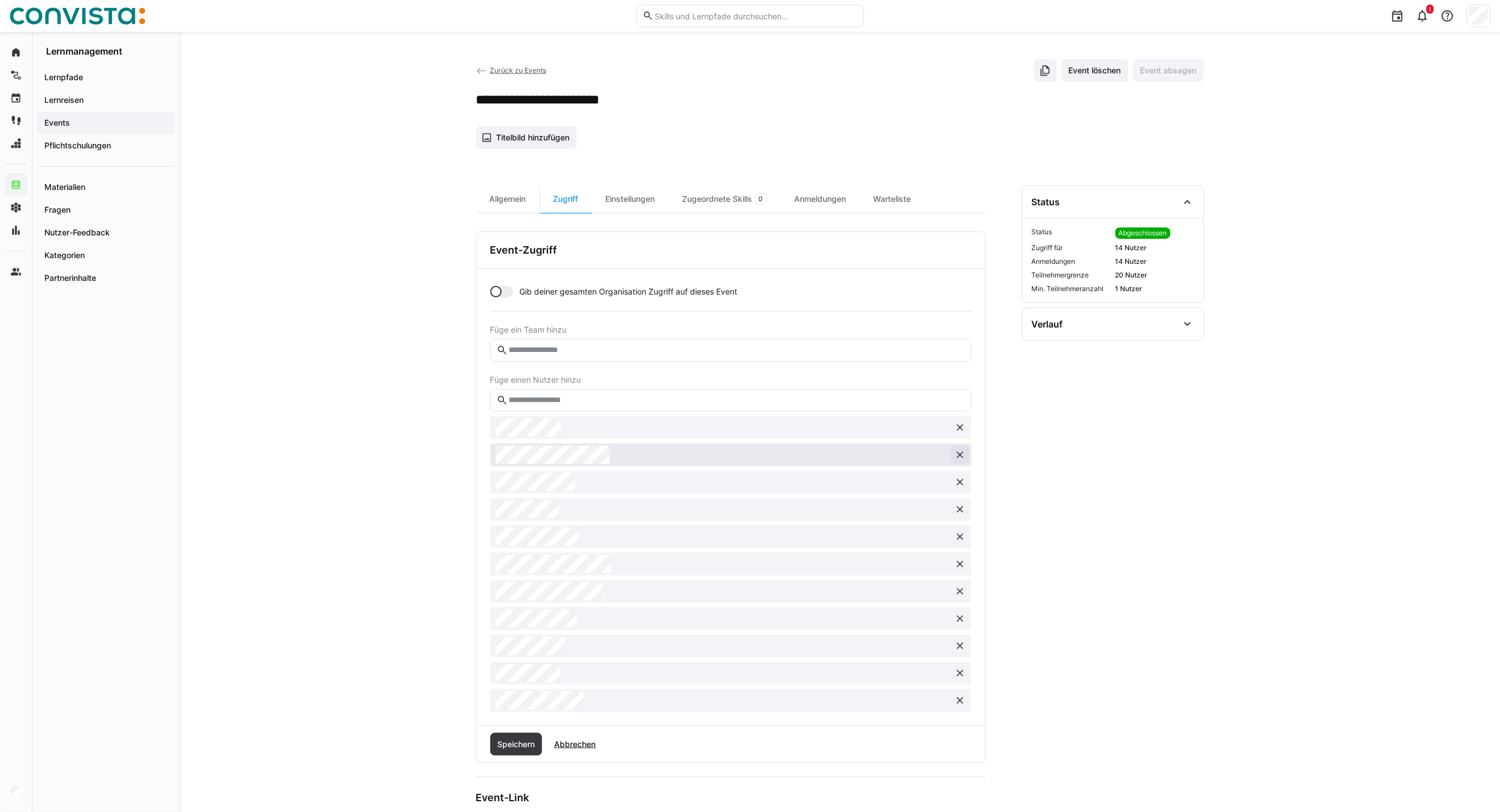
click at [964, 463] on button at bounding box center [960, 455] width 18 height 18
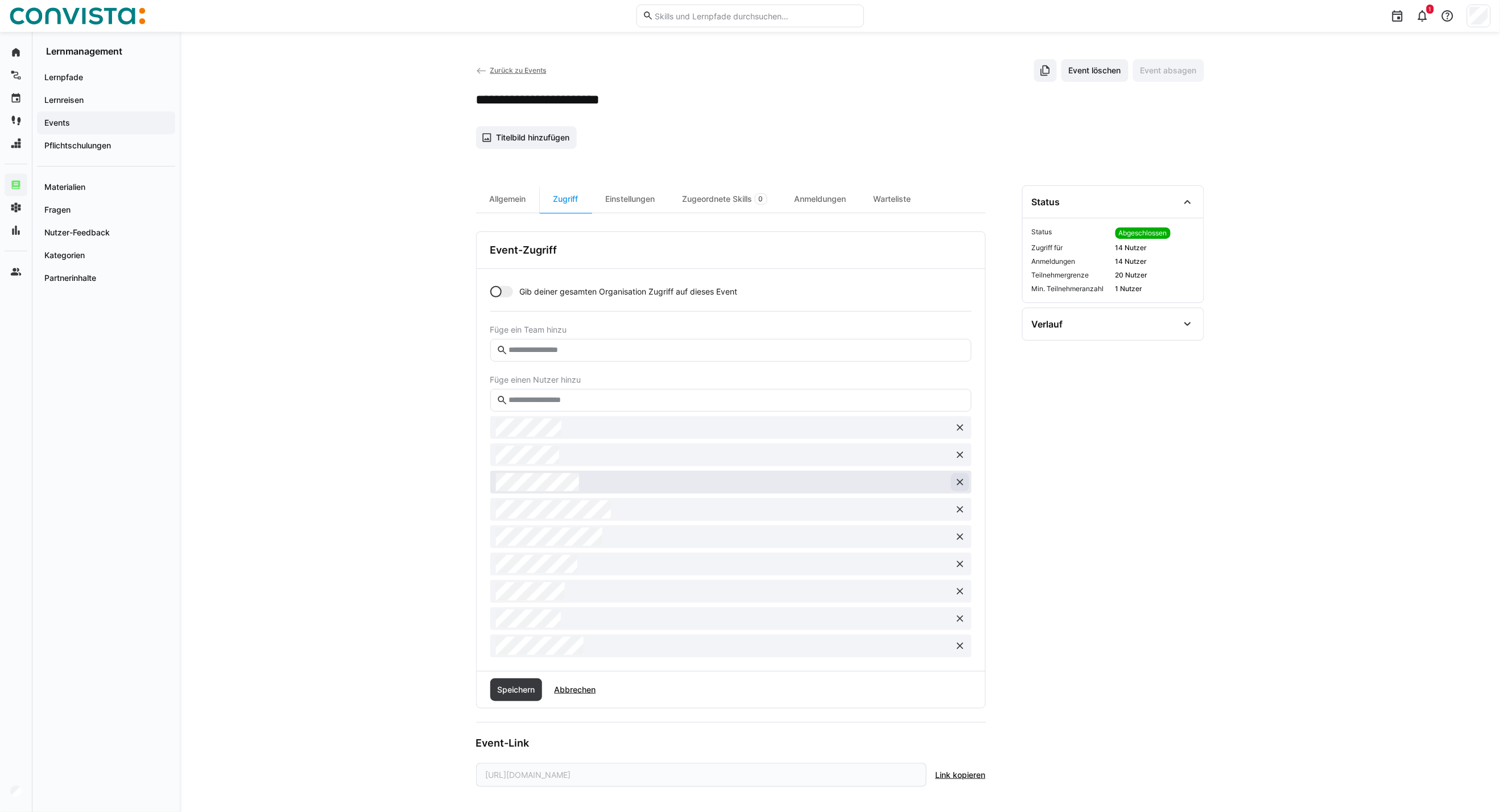
click at [962, 489] on button at bounding box center [960, 482] width 18 height 18
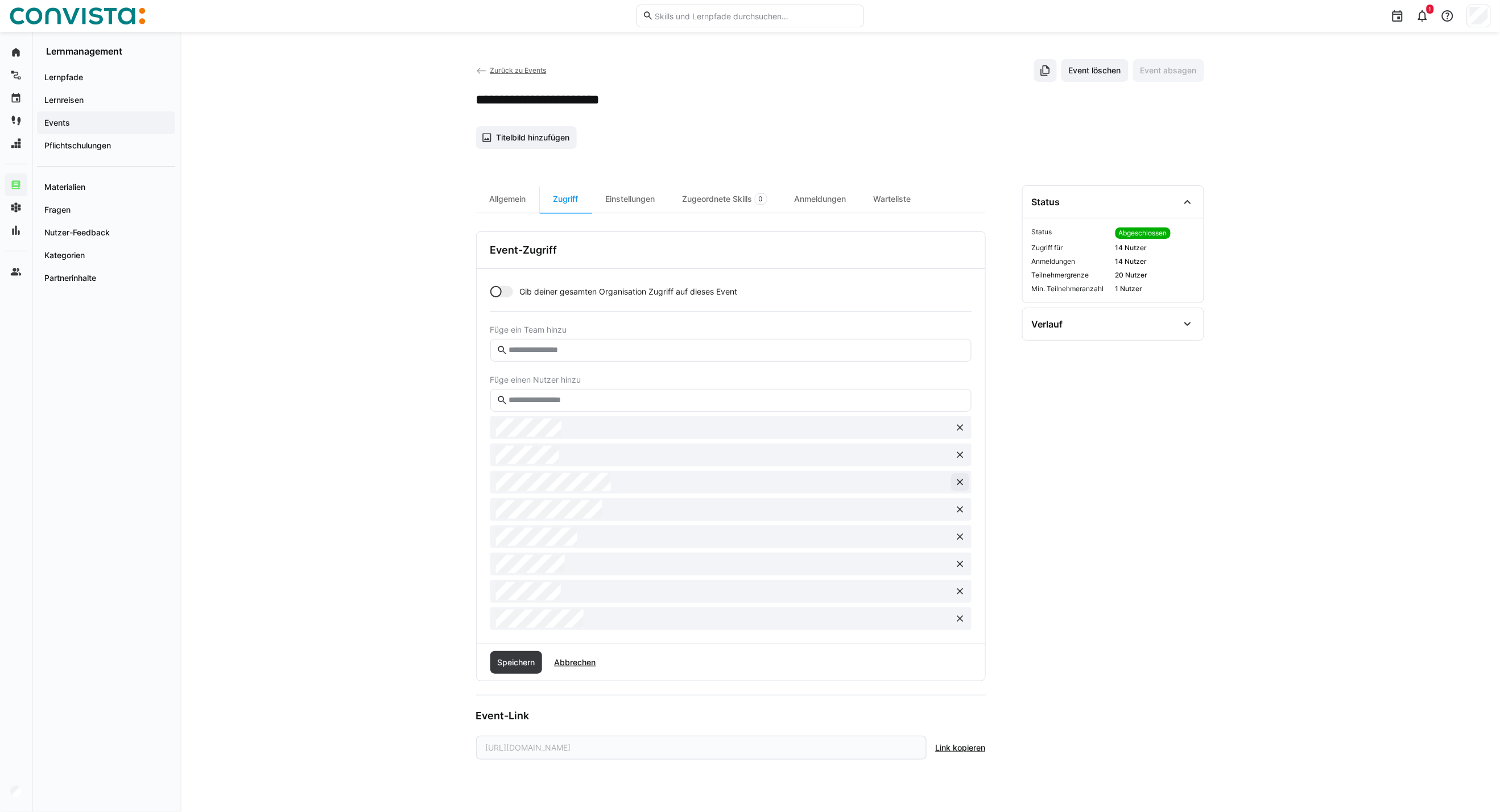
click at [962, 489] on button at bounding box center [960, 482] width 18 height 18
click at [962, 500] on button at bounding box center [960, 509] width 18 height 18
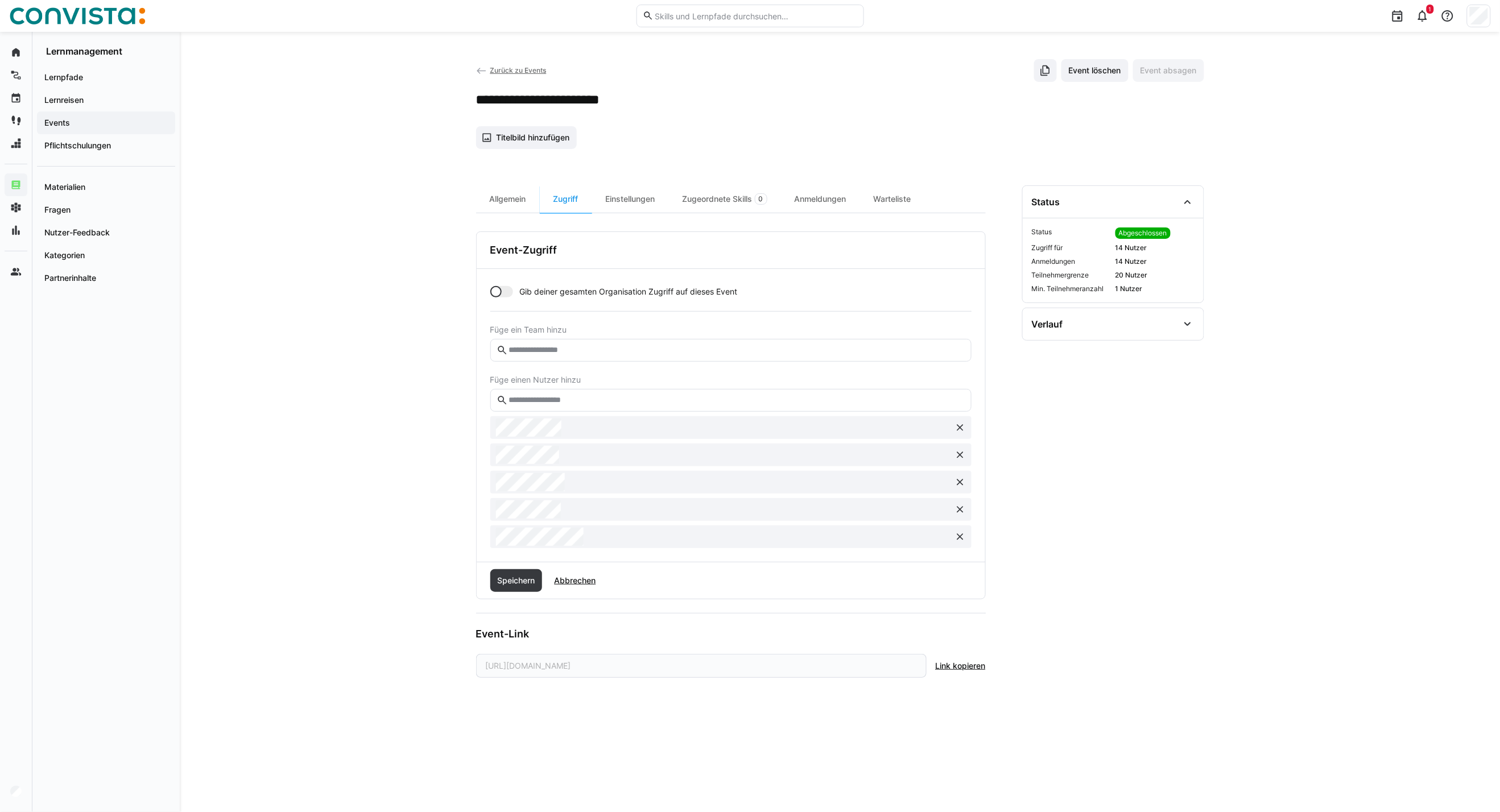
click at [962, 489] on button at bounding box center [960, 482] width 18 height 18
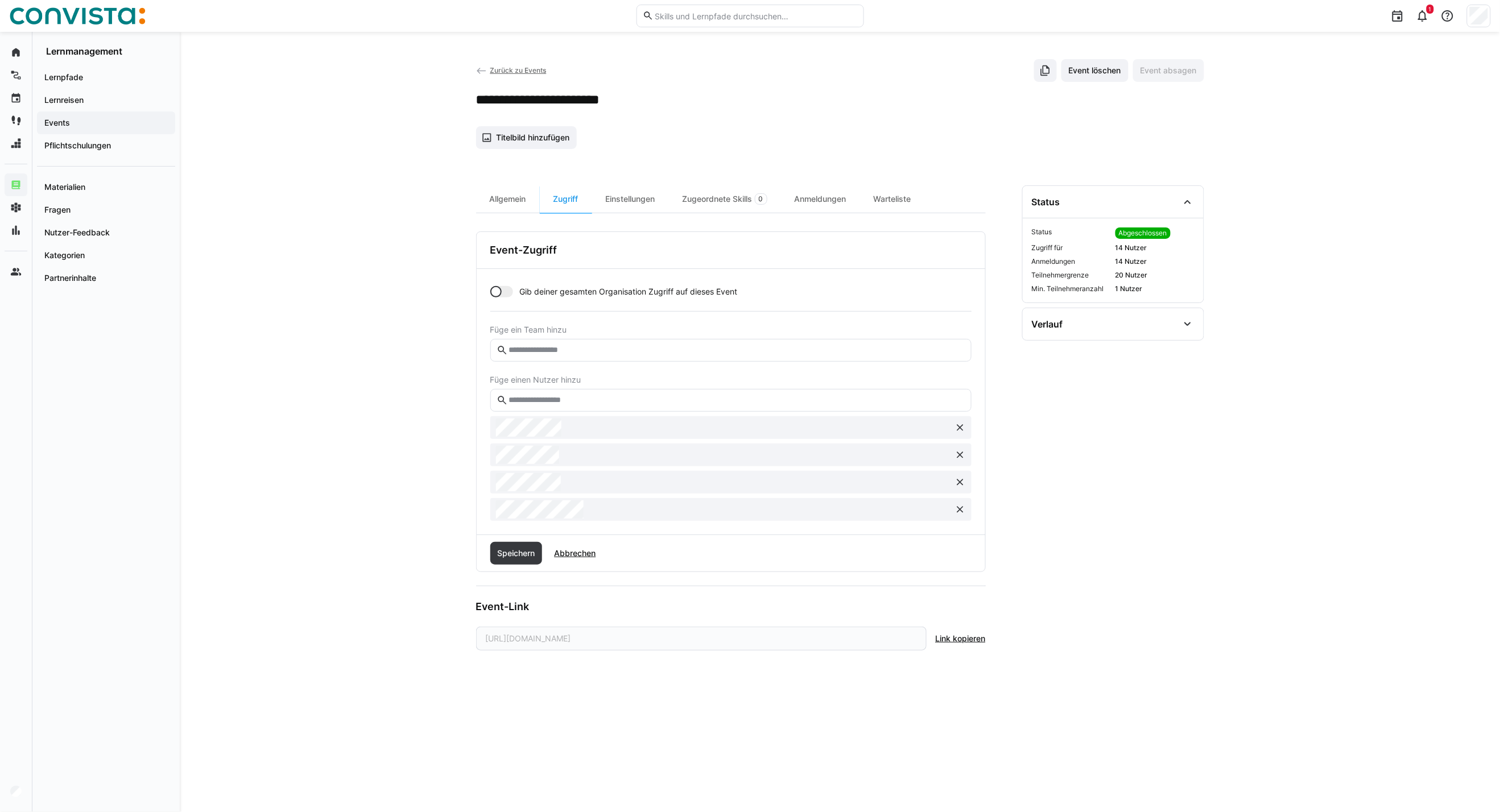
click at [962, 489] on button at bounding box center [960, 482] width 18 height 18
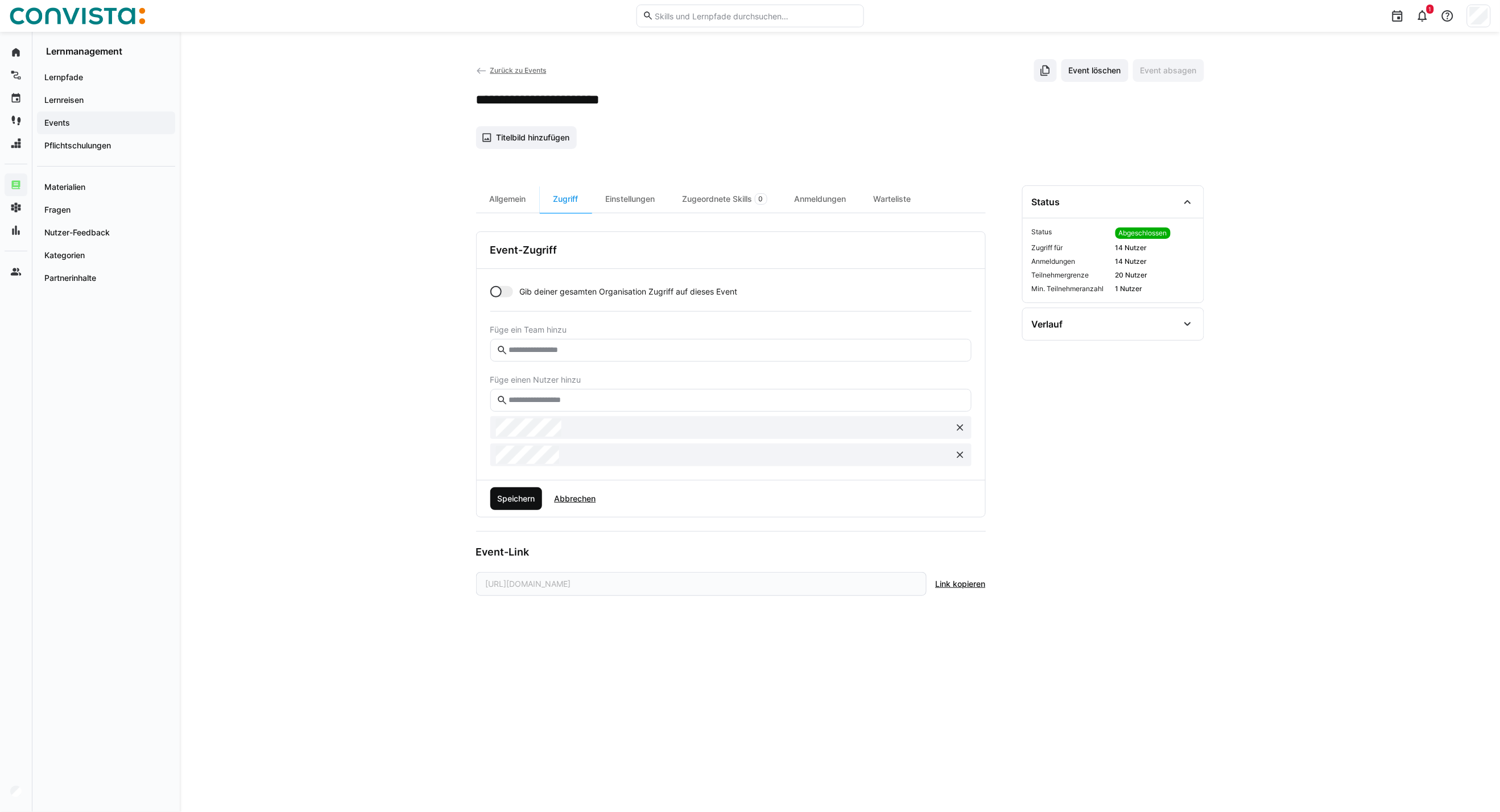
click at [532, 499] on span "Speichern" at bounding box center [516, 499] width 41 height 11
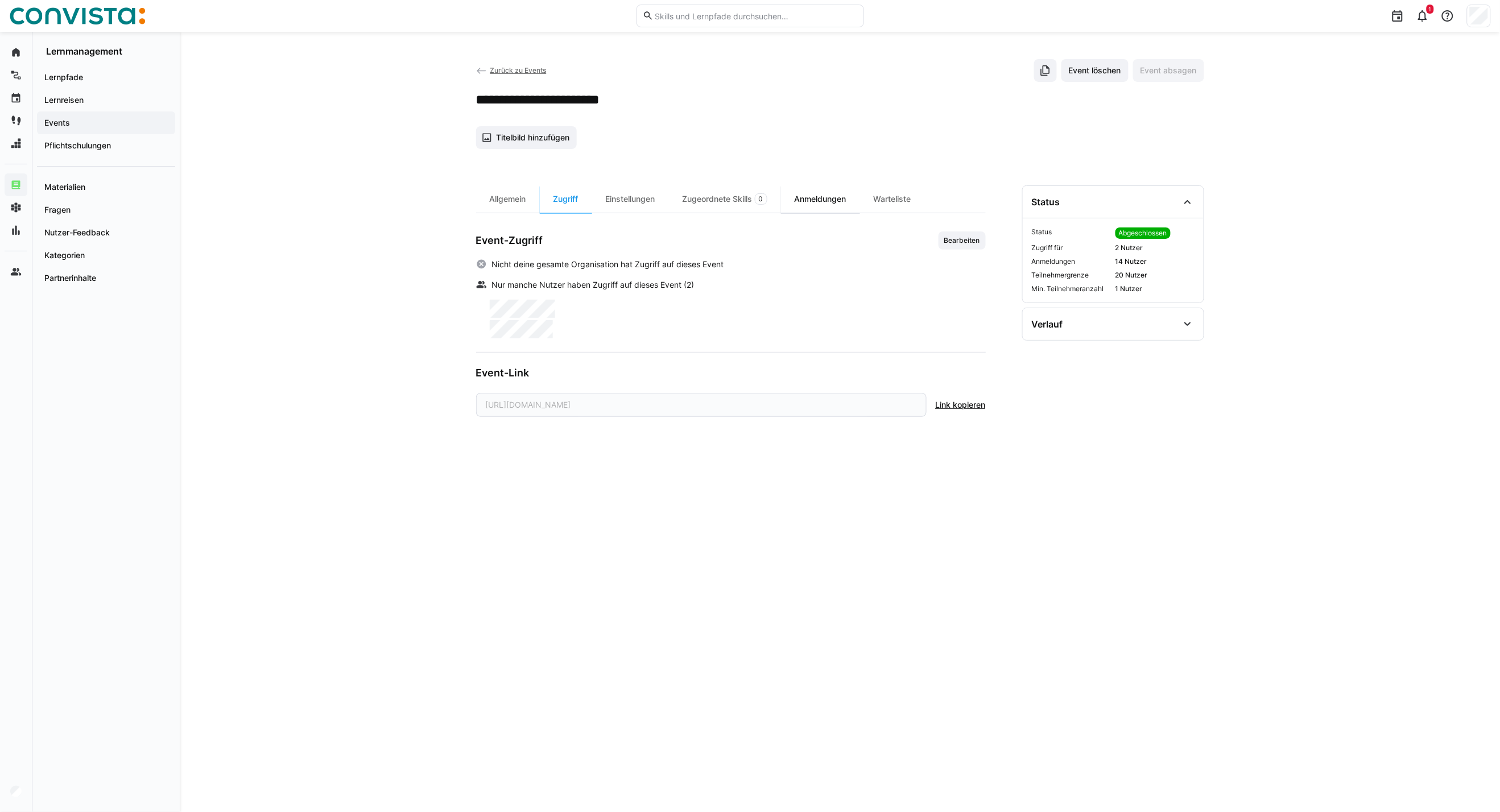
click at [841, 202] on div "Anmeldungen" at bounding box center [821, 199] width 79 height 28
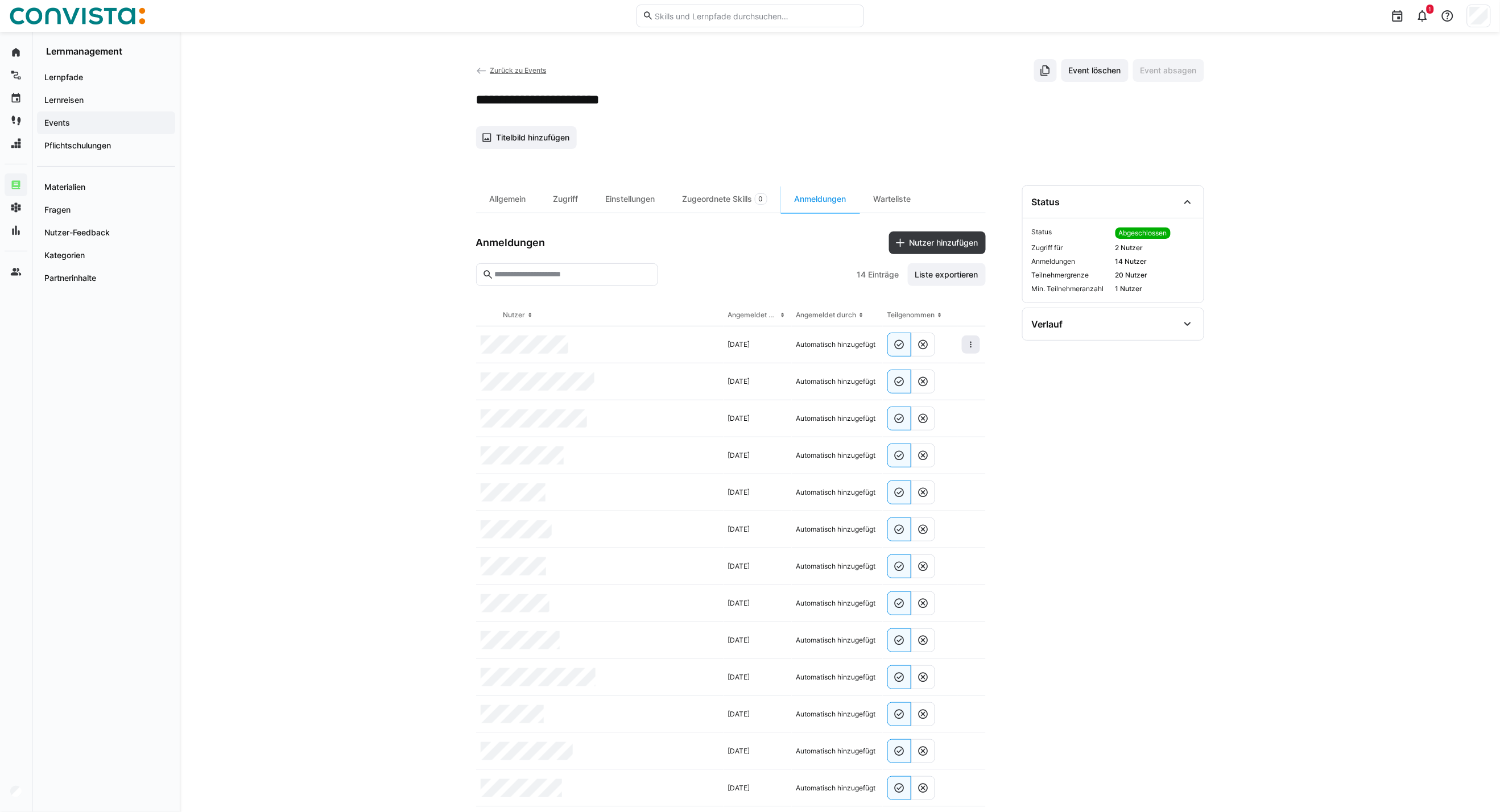
click at [975, 343] on eds-icon at bounding box center [971, 344] width 9 height 9
click at [969, 353] on span at bounding box center [971, 344] width 18 height 18
click at [949, 374] on div "Teilnehmer entfernen" at bounding box center [936, 371] width 69 height 9
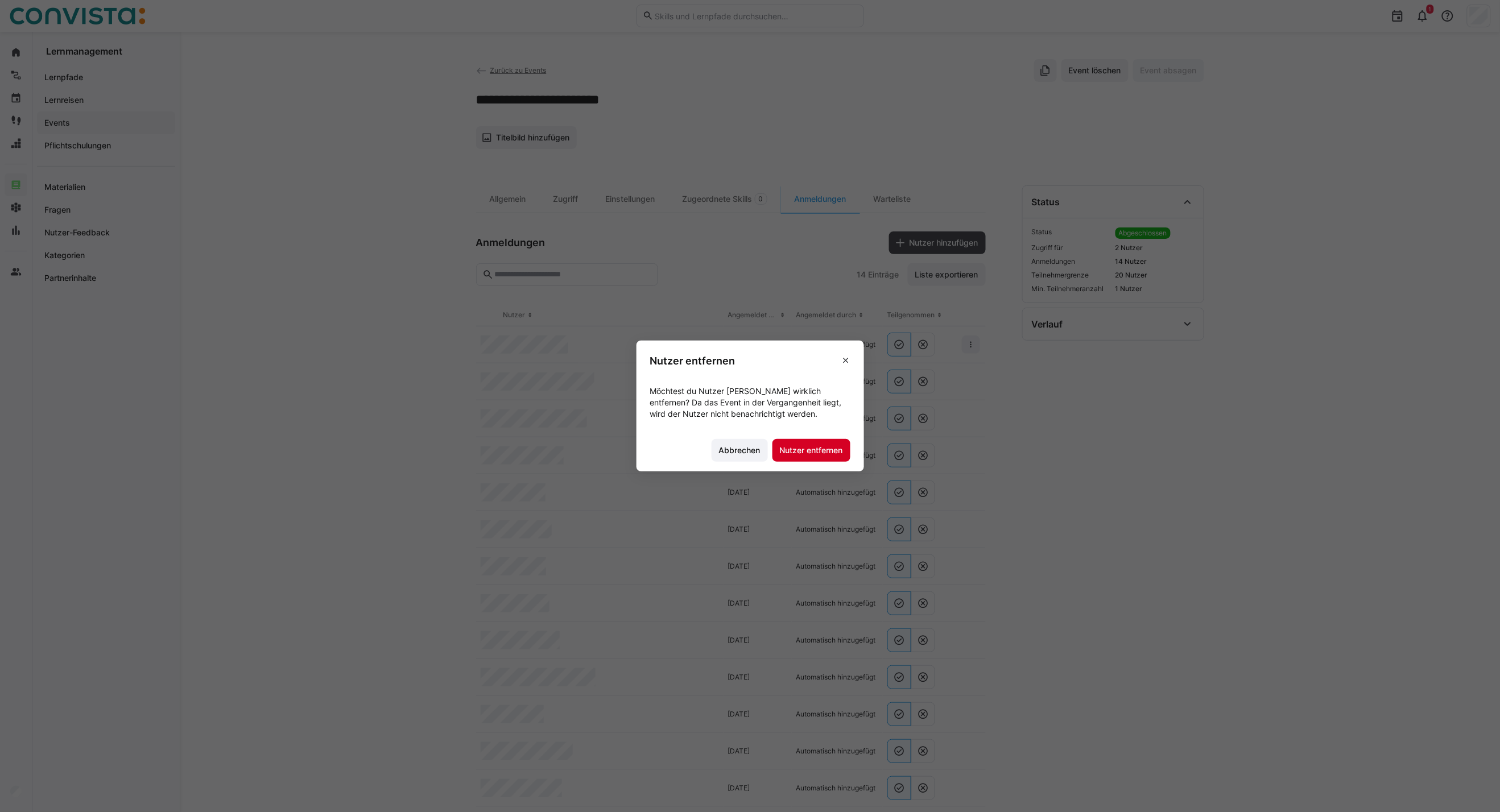
click at [804, 456] on span "Nutzer entfernen" at bounding box center [811, 450] width 78 height 23
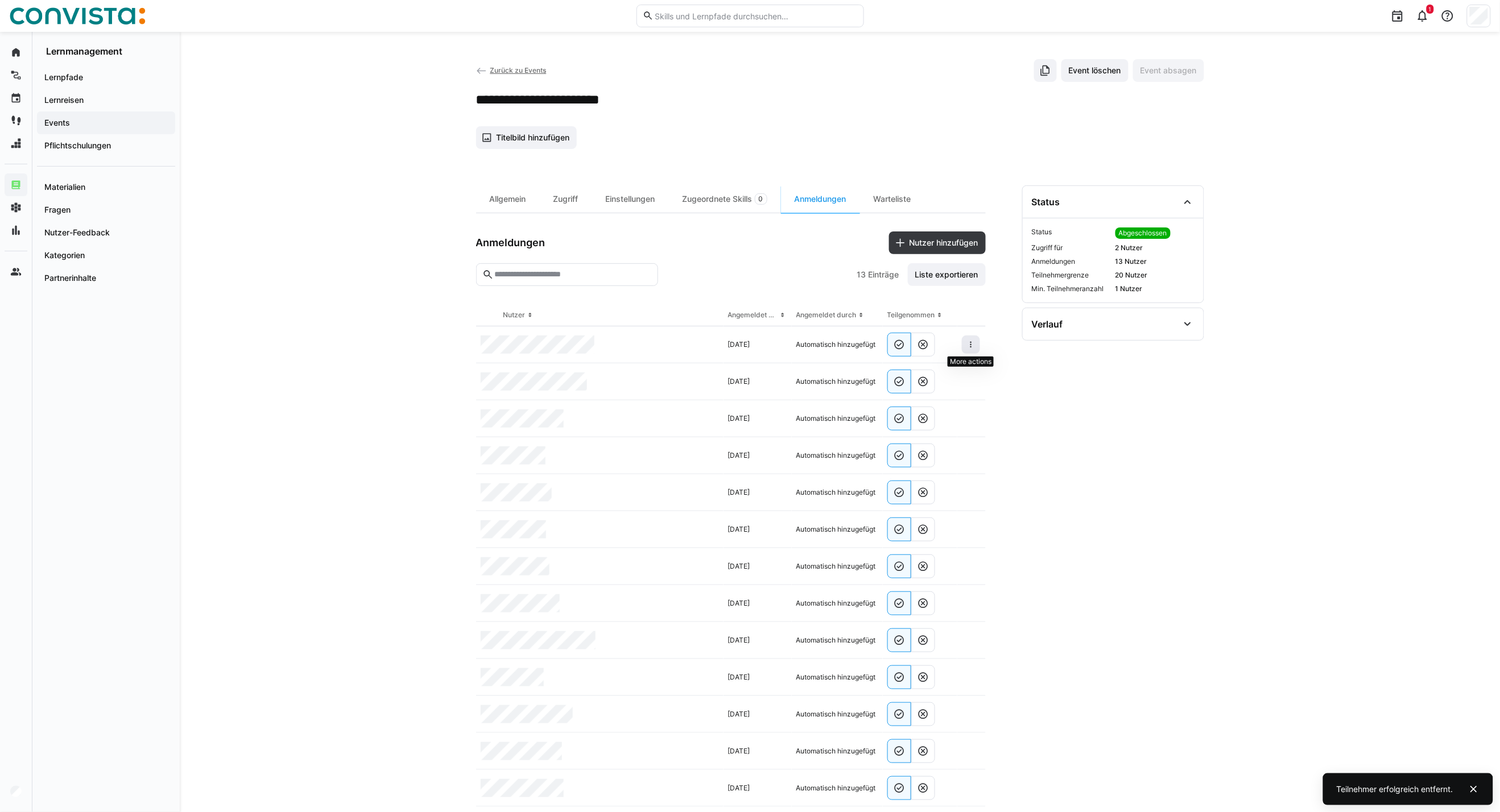
click at [972, 343] on eds-icon at bounding box center [971, 344] width 9 height 9
click at [964, 339] on span at bounding box center [971, 344] width 18 height 18
click at [951, 370] on div "Teilnehmer entfernen" at bounding box center [936, 371] width 69 height 9
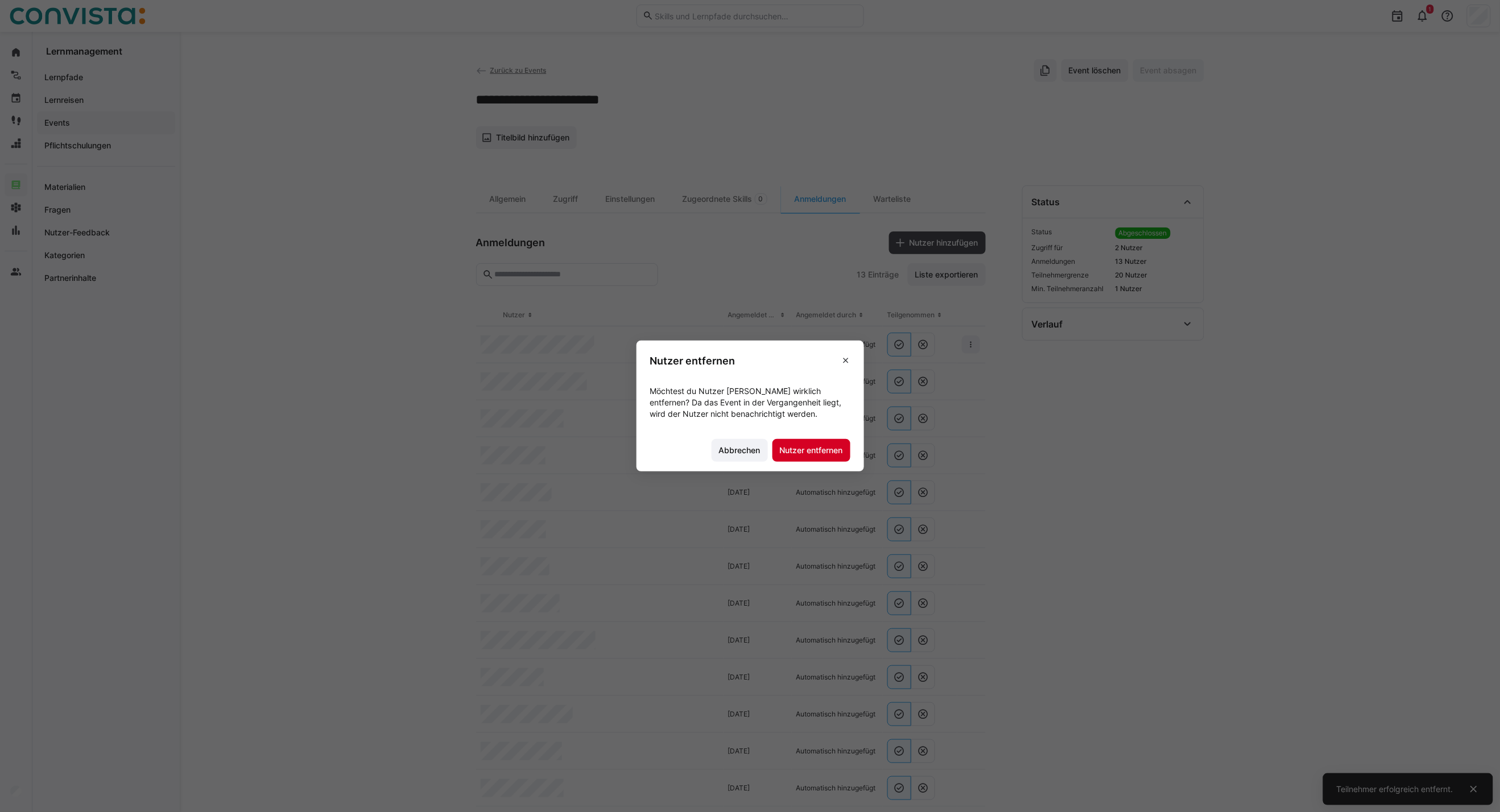
click at [823, 441] on span "Nutzer entfernen" at bounding box center [811, 450] width 78 height 23
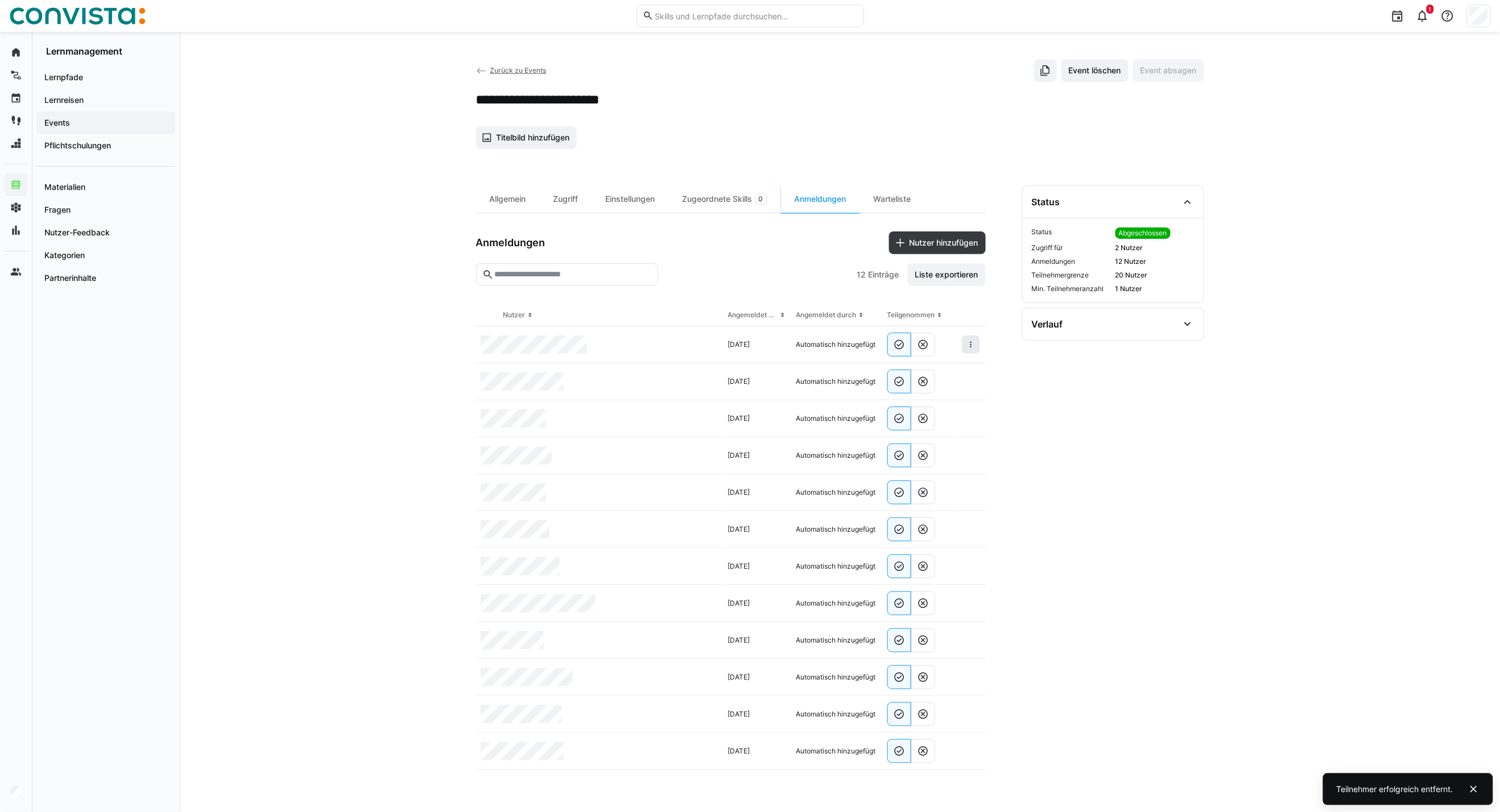
click at [968, 348] on eds-icon at bounding box center [971, 344] width 9 height 9
click at [954, 372] on div "Teilnehmer entfernen" at bounding box center [936, 371] width 69 height 9
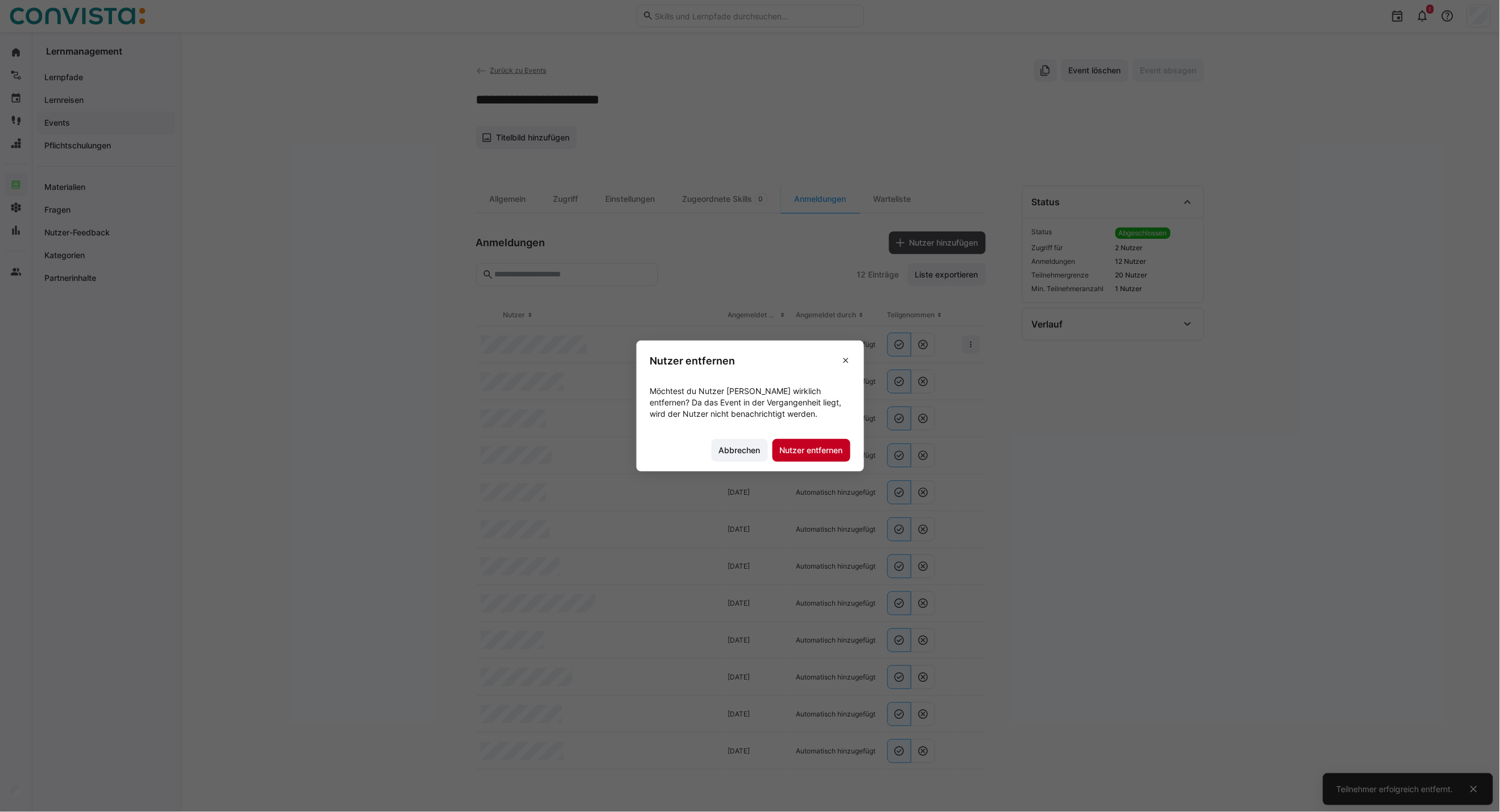
click at [825, 462] on span "Nutzer entfernen" at bounding box center [811, 450] width 78 height 23
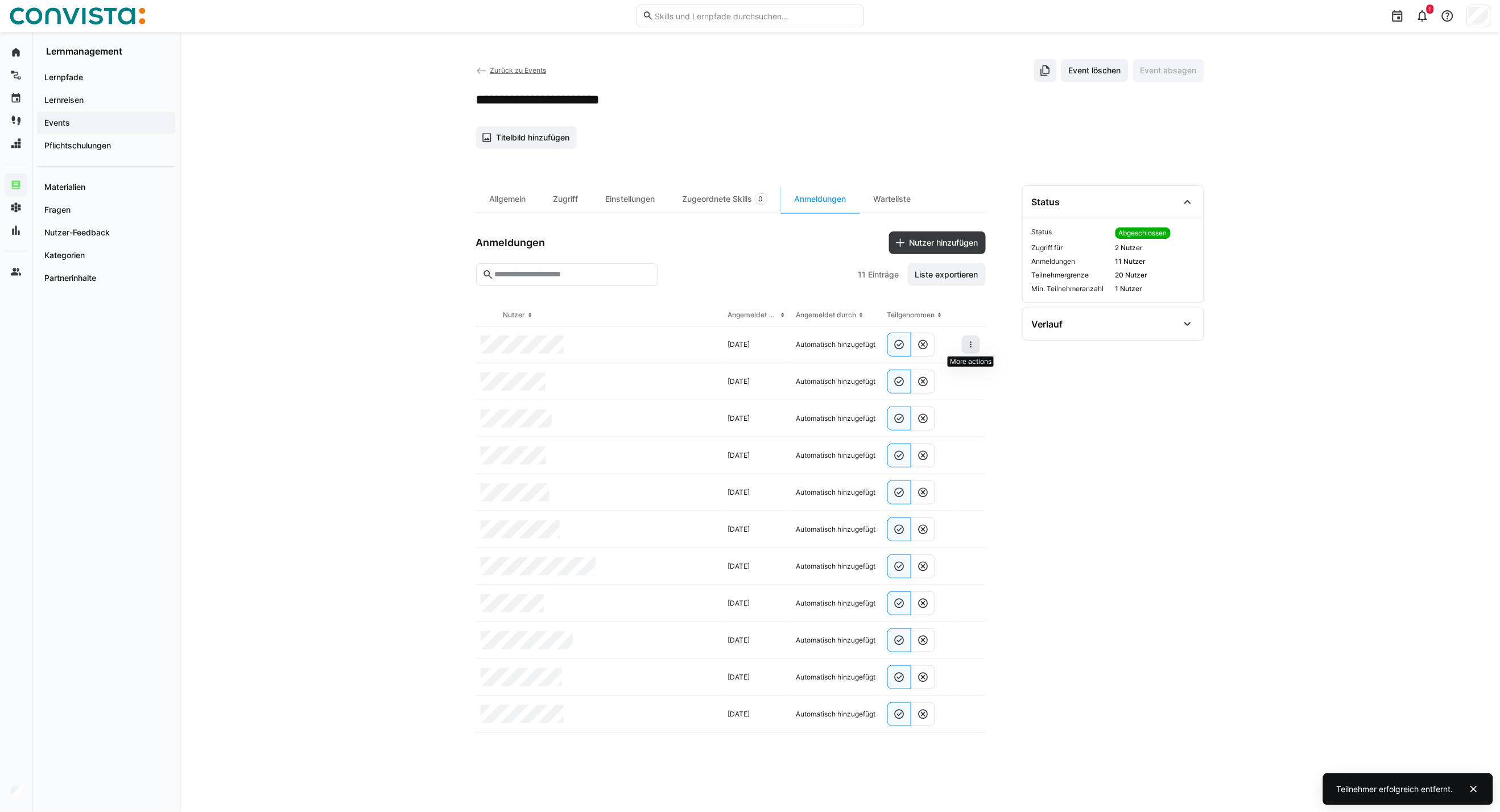
click at [974, 349] on eds-icon at bounding box center [971, 344] width 9 height 9
click at [964, 340] on span at bounding box center [971, 344] width 18 height 18
click at [971, 346] on eds-icon at bounding box center [971, 344] width 9 height 9
click at [967, 380] on eds-icon at bounding box center [971, 382] width 9 height 9
click at [952, 407] on div "Teilnehmer entfernen" at bounding box center [936, 408] width 69 height 9
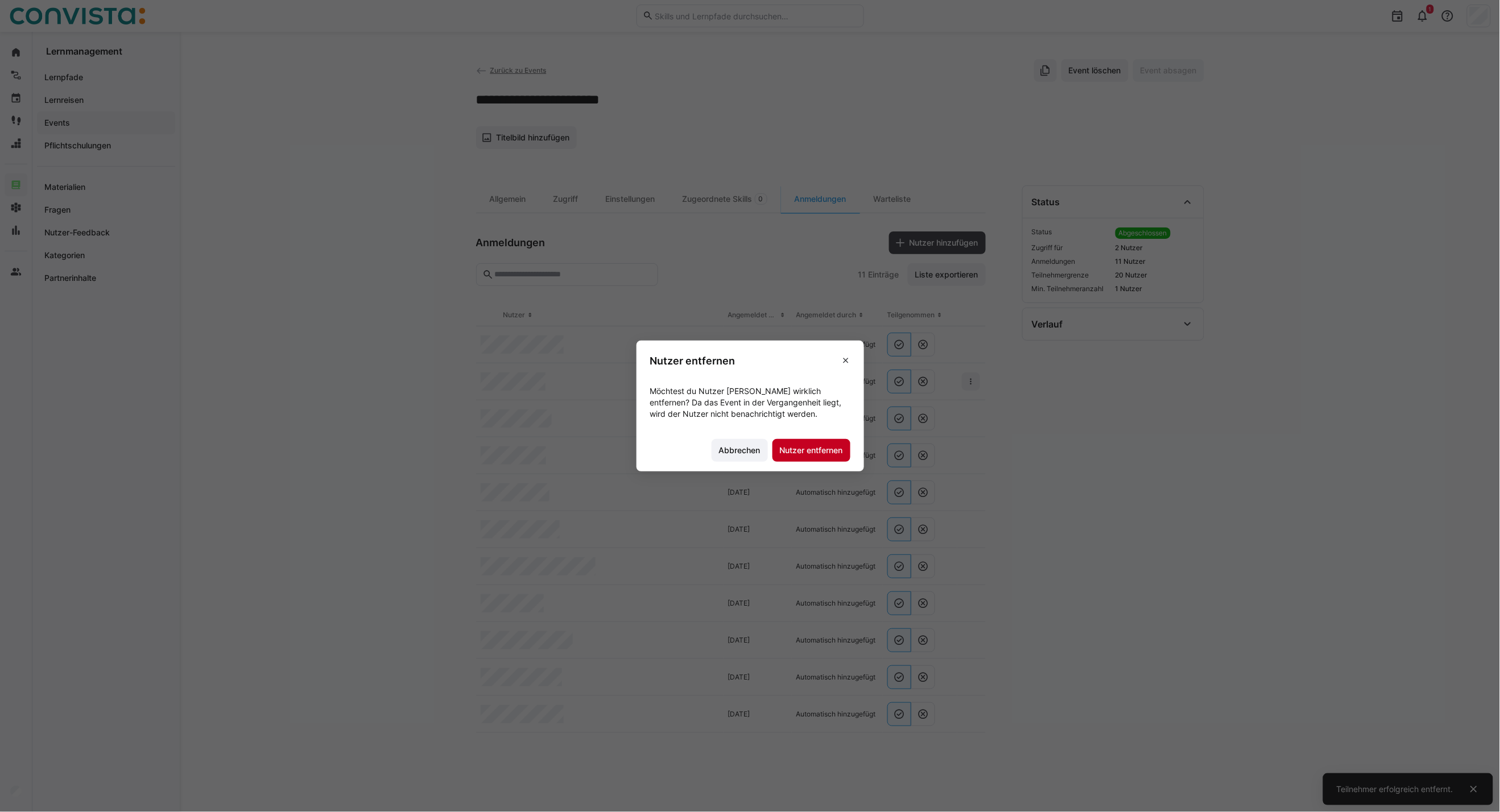
click at [819, 454] on span "Nutzer entfernen" at bounding box center [812, 450] width 67 height 11
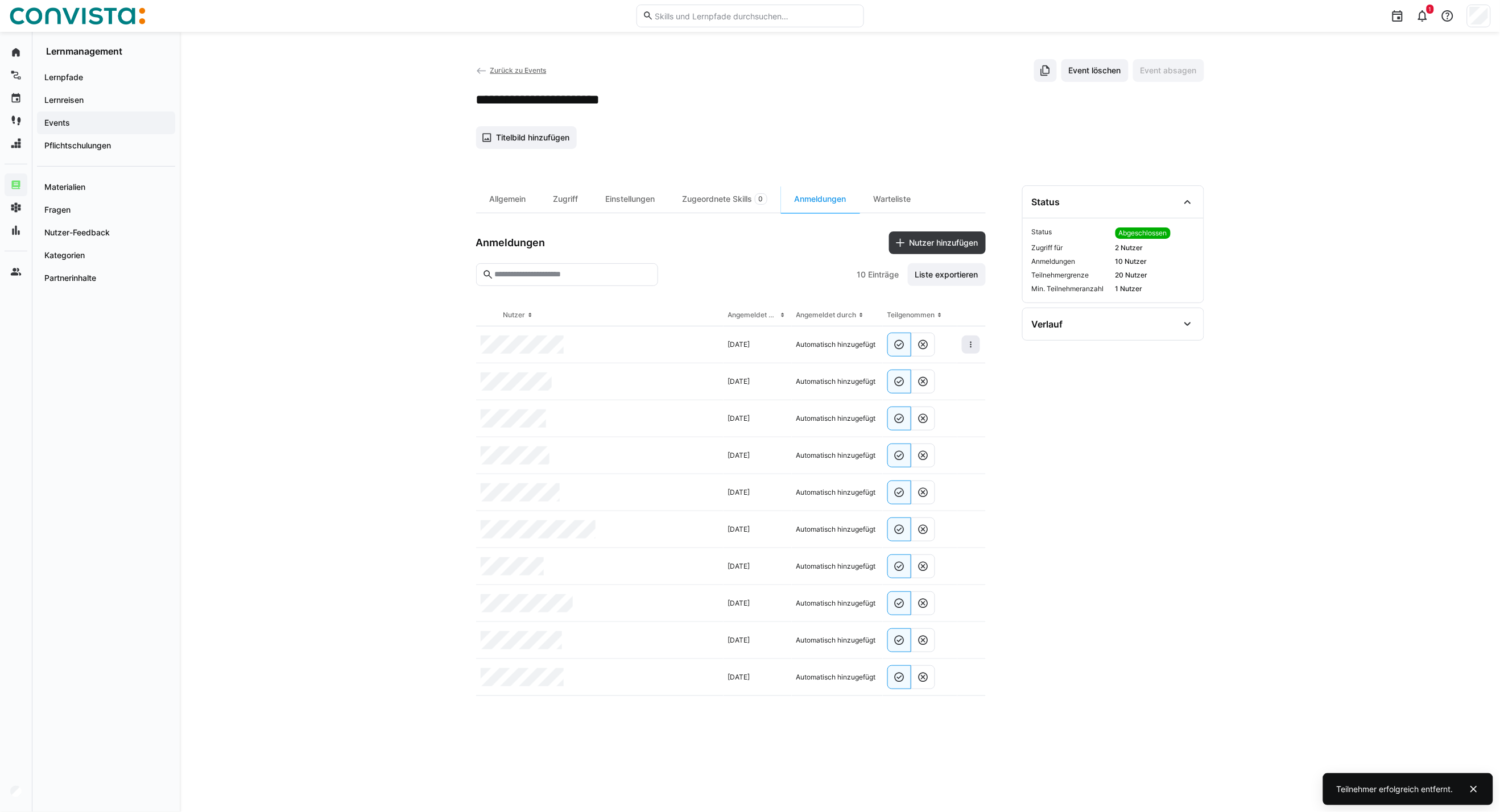
click at [974, 344] on eds-icon at bounding box center [971, 344] width 9 height 9
click at [970, 345] on eds-icon at bounding box center [971, 344] width 9 height 9
click at [947, 371] on div "Teilnehmer entfernen" at bounding box center [936, 371] width 69 height 9
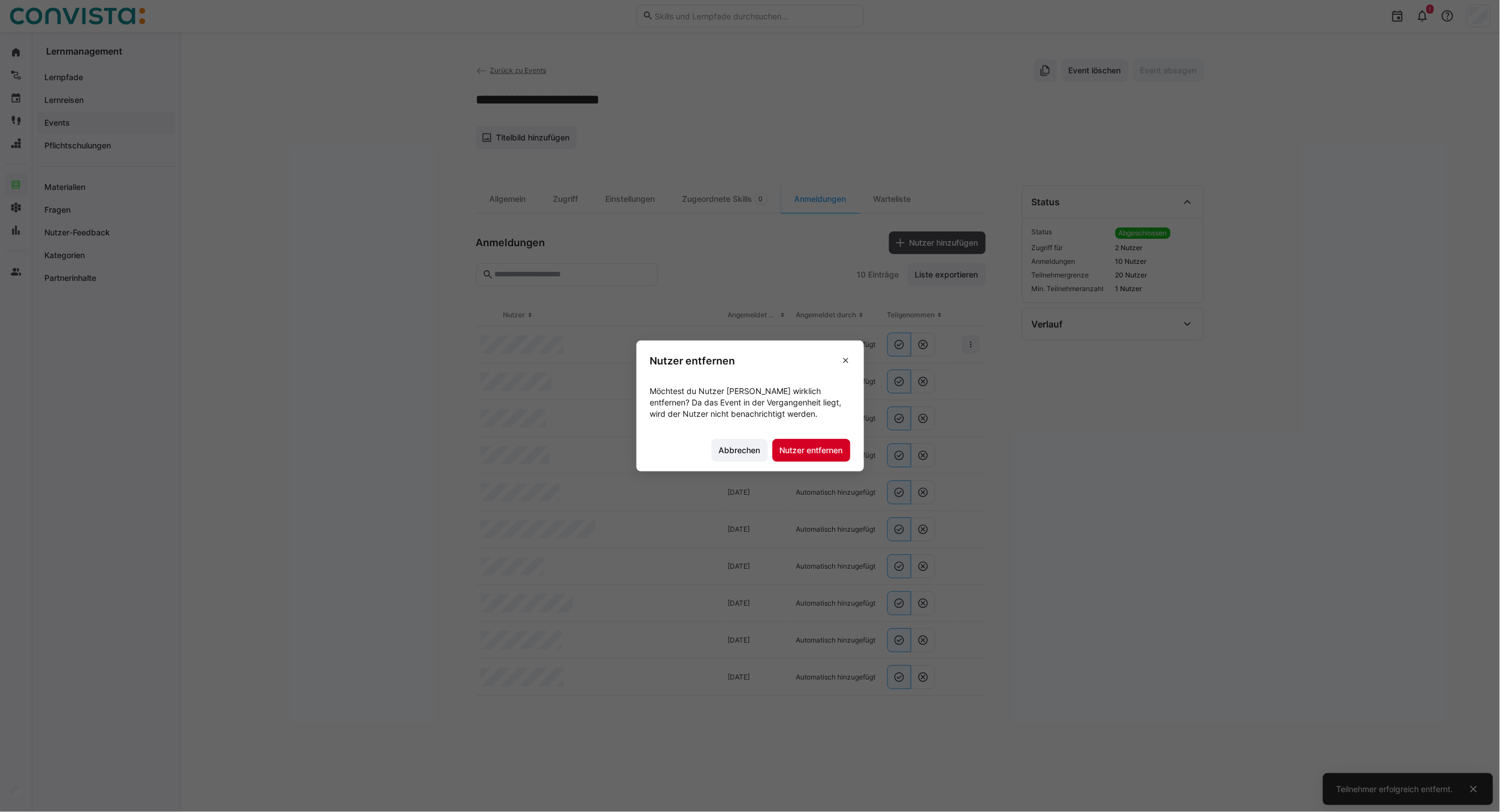
click at [825, 452] on span "Nutzer entfernen" at bounding box center [812, 450] width 67 height 11
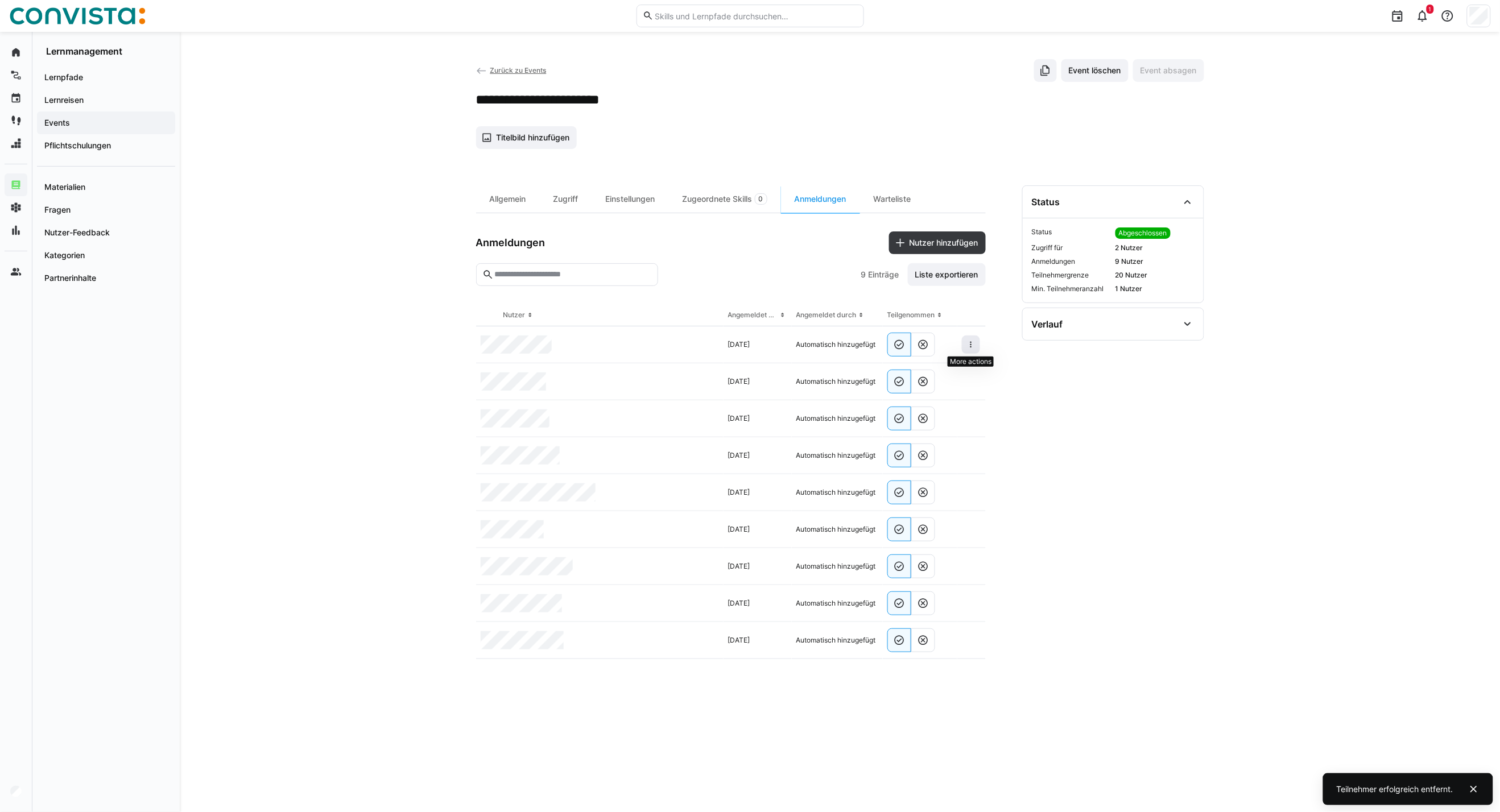
click at [971, 345] on eds-icon at bounding box center [971, 344] width 9 height 9
click at [946, 376] on div "Teilnehmer entfernen" at bounding box center [936, 371] width 69 height 9
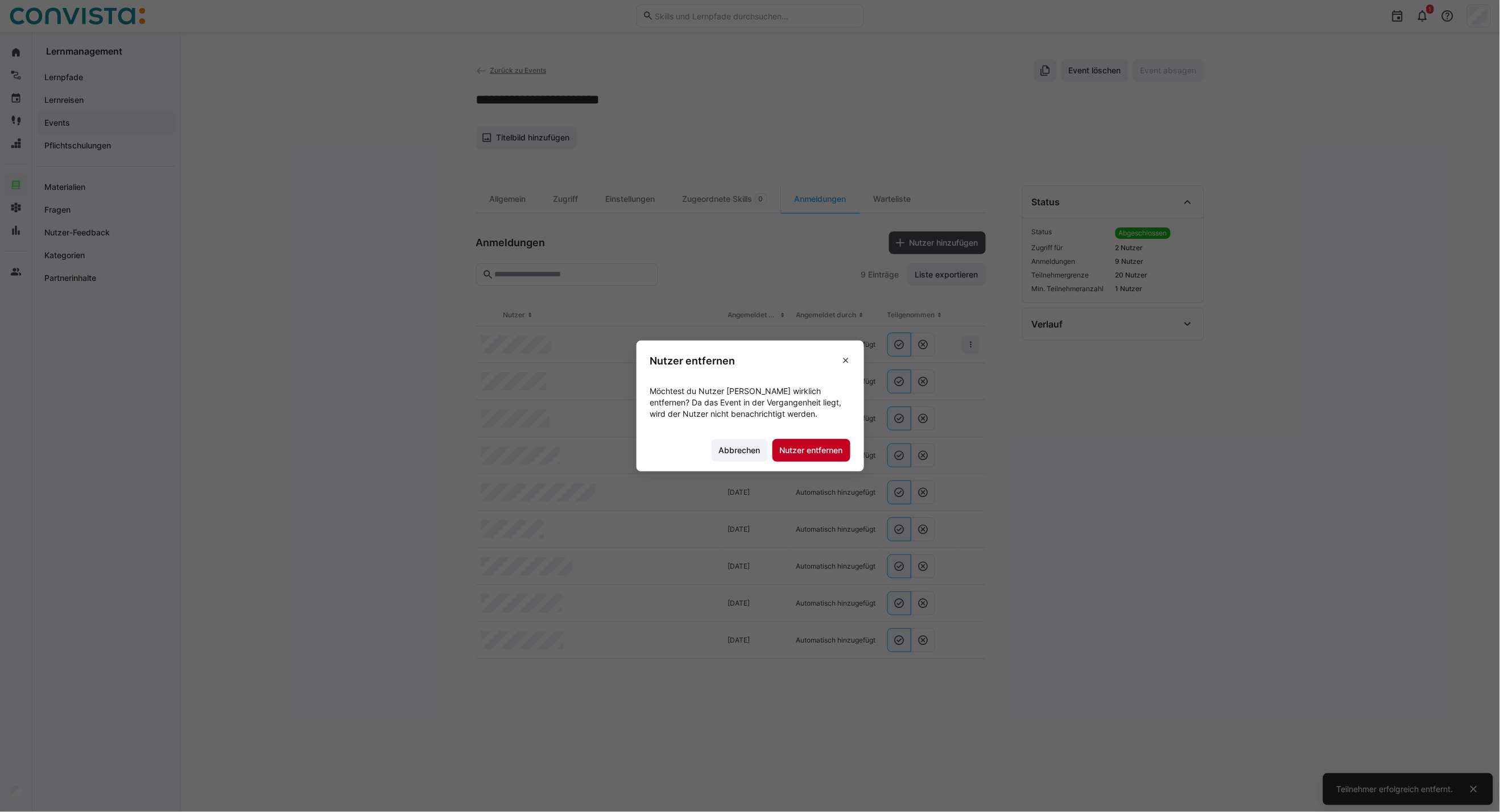
click at [814, 456] on span "Nutzer entfernen" at bounding box center [811, 450] width 78 height 23
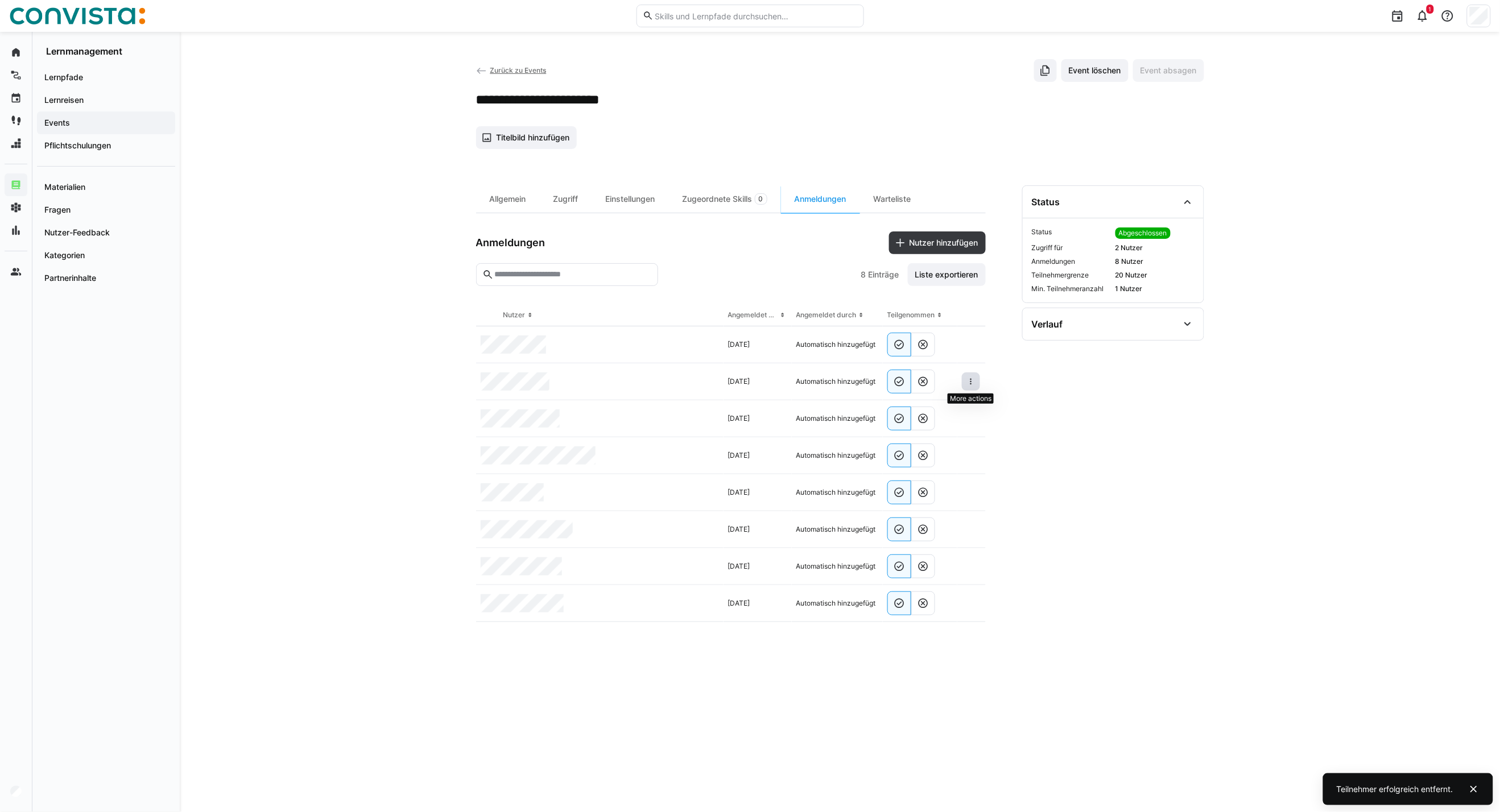
click at [974, 383] on eds-icon at bounding box center [971, 382] width 9 height 9
click at [946, 416] on span "Teilnehmer entfernen" at bounding box center [936, 407] width 87 height 22
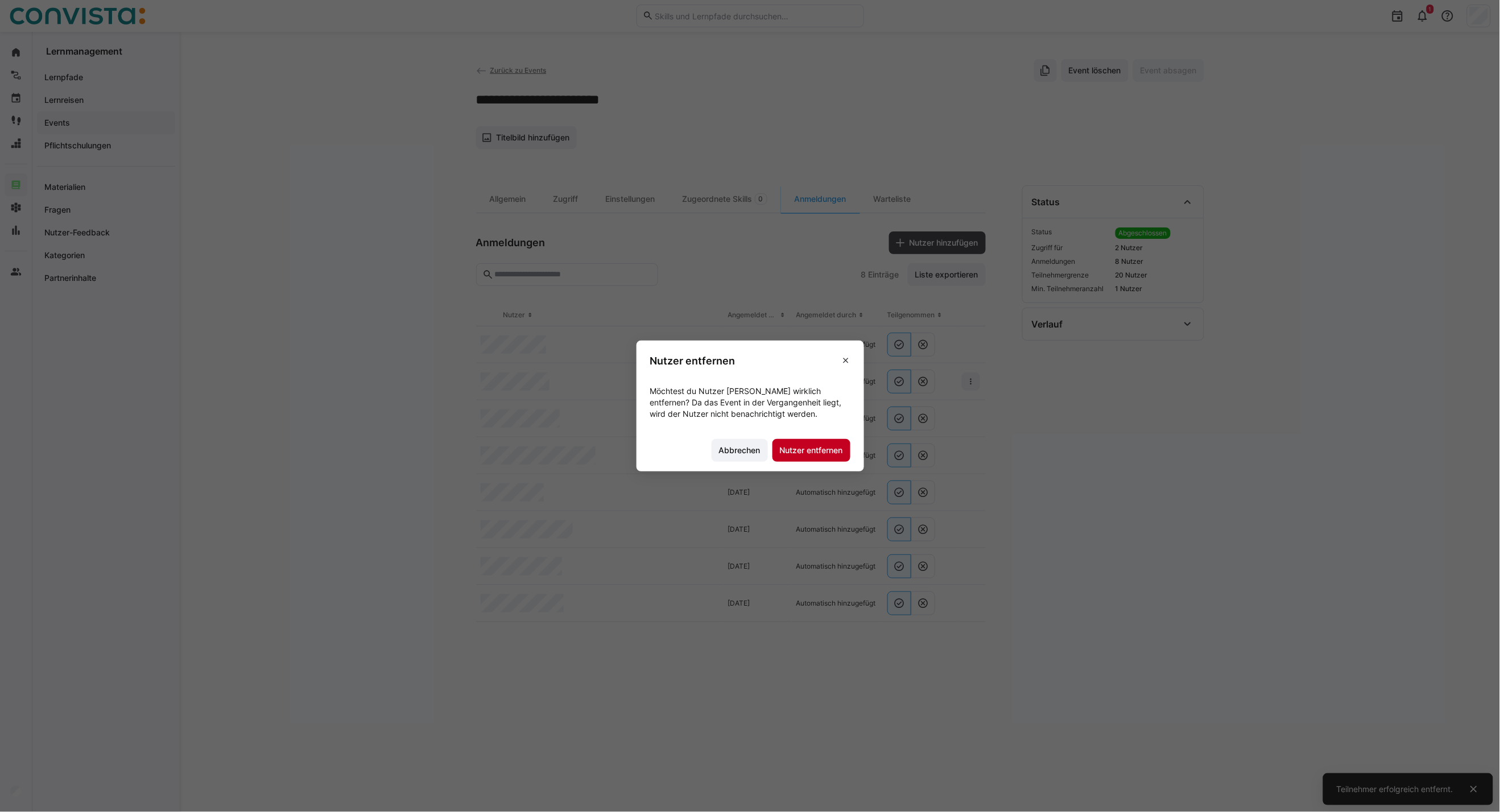
click at [823, 441] on span "Nutzer entfernen" at bounding box center [811, 450] width 78 height 23
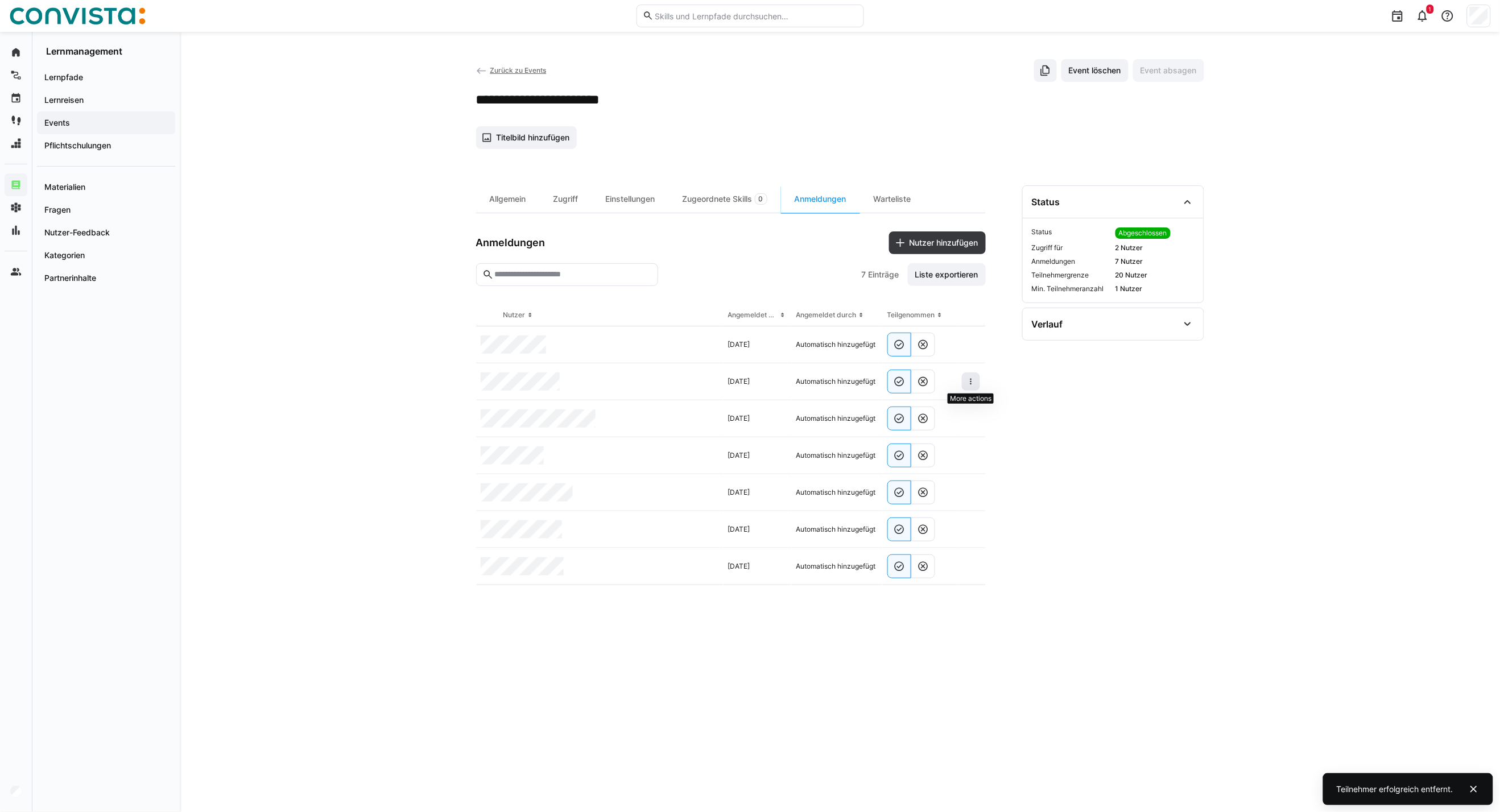
click at [975, 380] on eds-icon at bounding box center [971, 382] width 9 height 9
click at [979, 383] on span at bounding box center [971, 381] width 18 height 18
click at [947, 412] on div "Teilnehmer entfernen" at bounding box center [936, 408] width 69 height 9
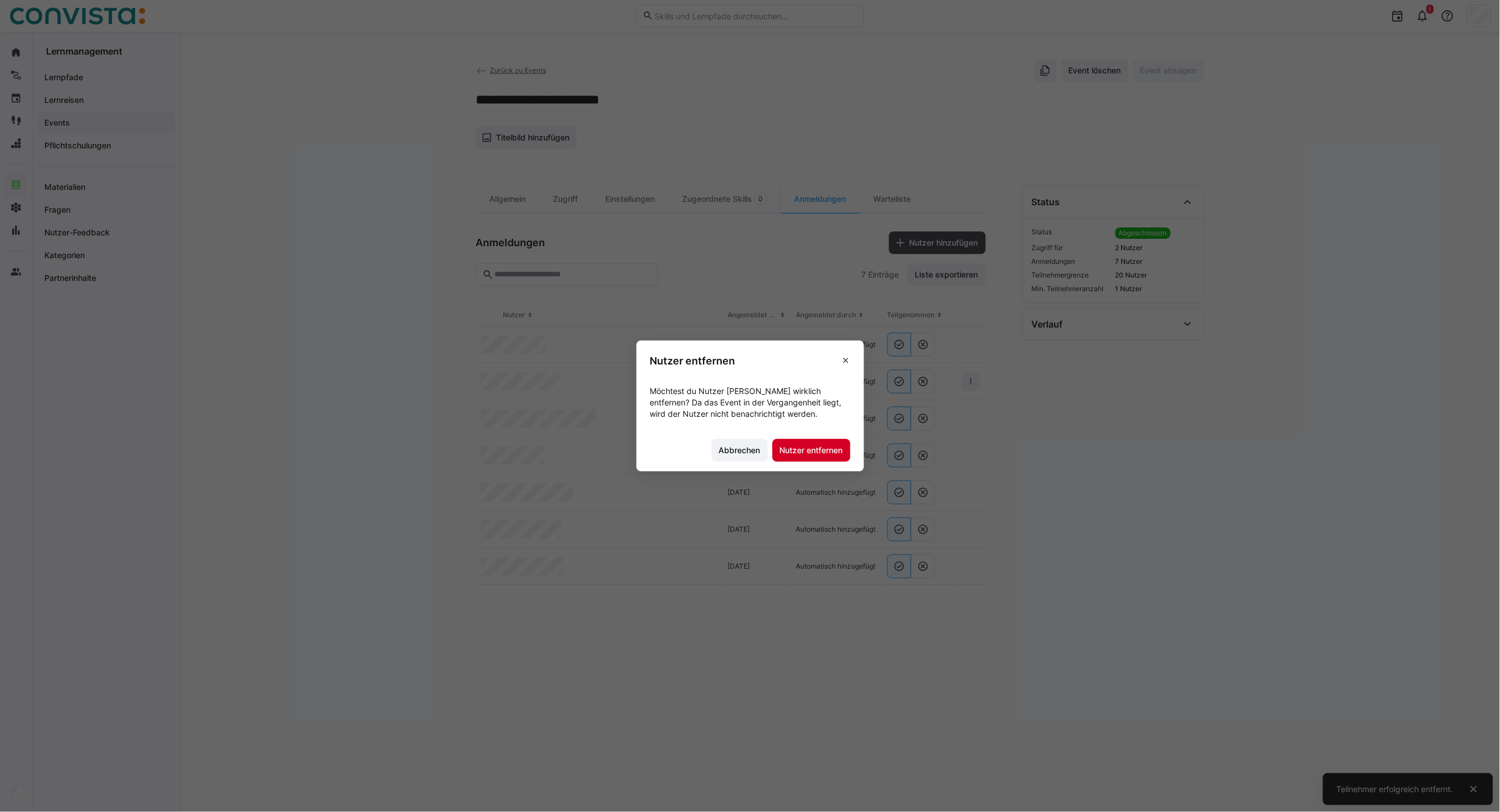
click at [820, 445] on span "Nutzer entfernen" at bounding box center [812, 450] width 67 height 11
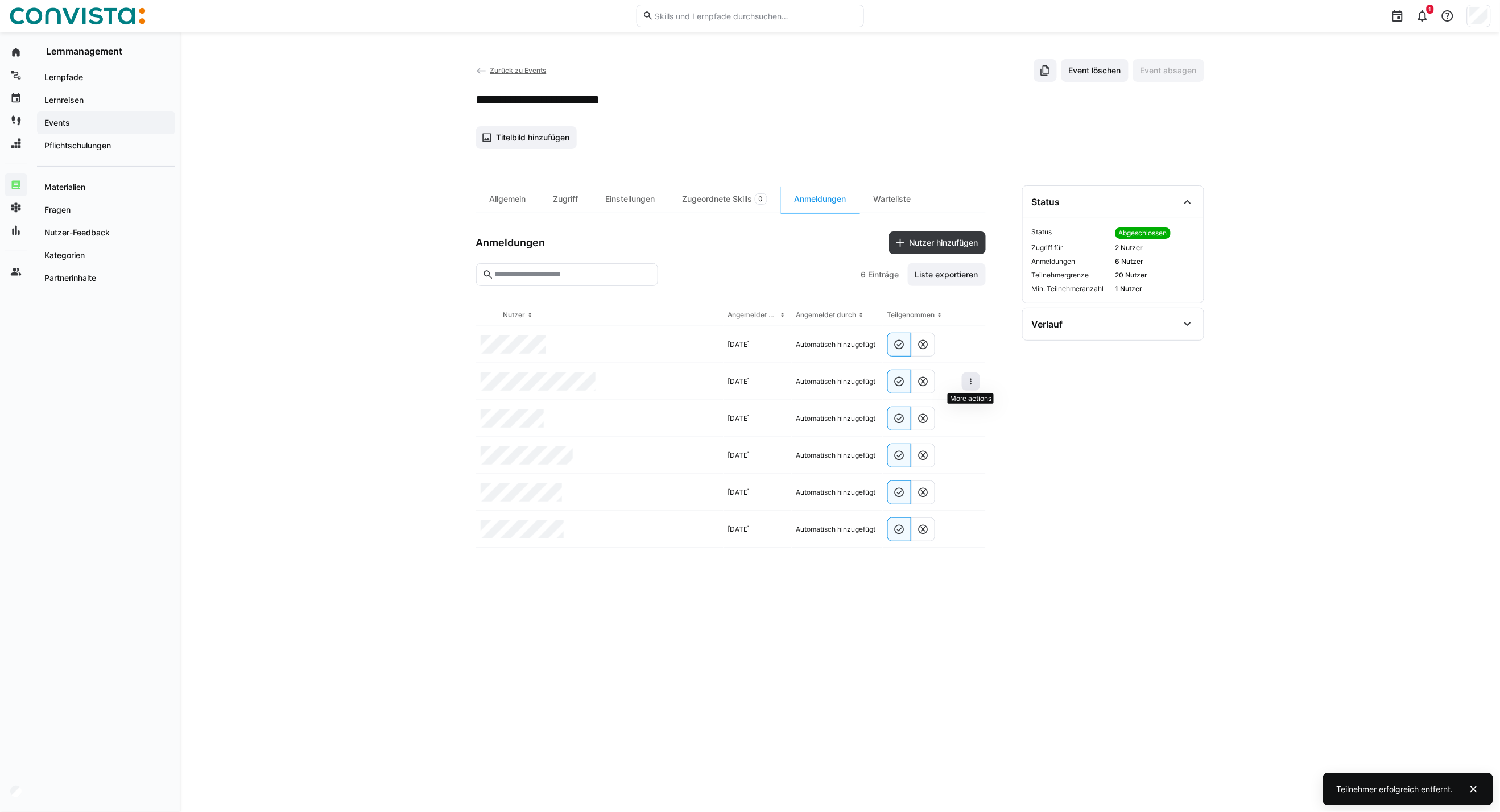
click at [965, 384] on span at bounding box center [971, 381] width 18 height 18
click at [971, 383] on eds-icon at bounding box center [971, 382] width 9 height 9
click at [937, 410] on div "Teilnehmer entfernen" at bounding box center [936, 408] width 69 height 9
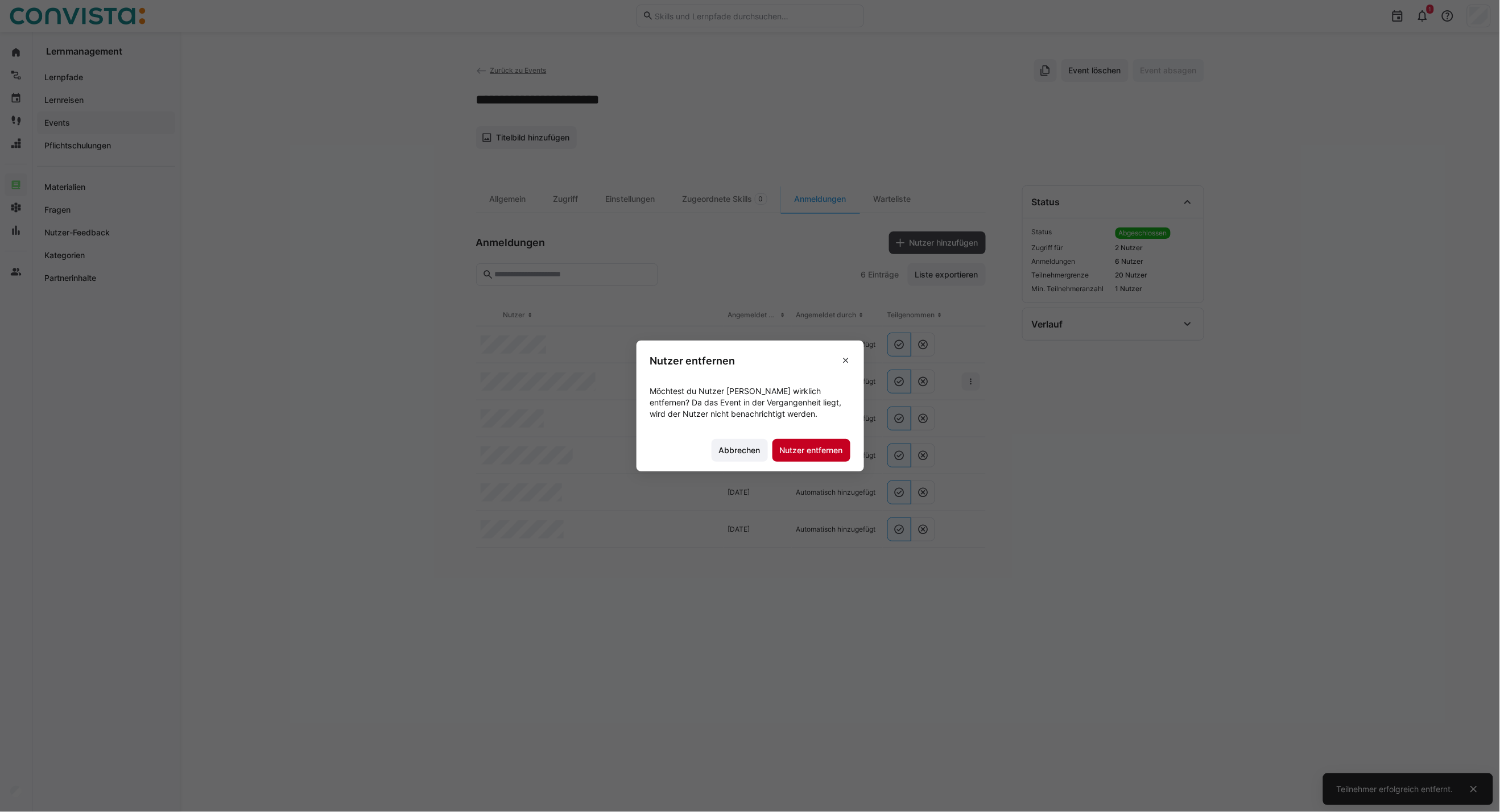
click at [803, 439] on span "Nutzer entfernen" at bounding box center [811, 450] width 78 height 23
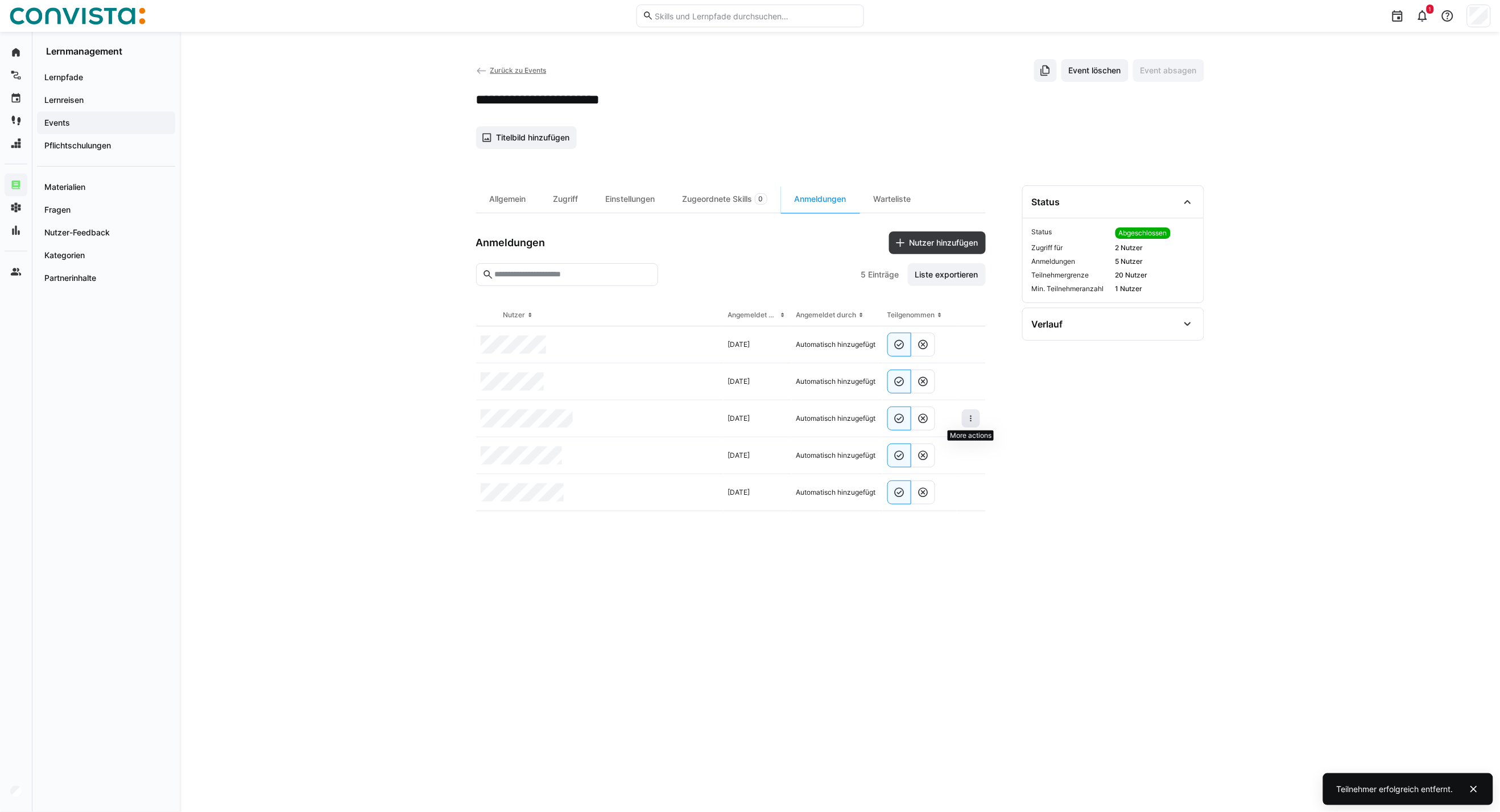
click at [968, 421] on eds-icon at bounding box center [971, 419] width 9 height 9
click at [971, 421] on eds-icon at bounding box center [971, 419] width 9 height 9
click at [937, 448] on div "Teilnehmer entfernen" at bounding box center [936, 445] width 69 height 9
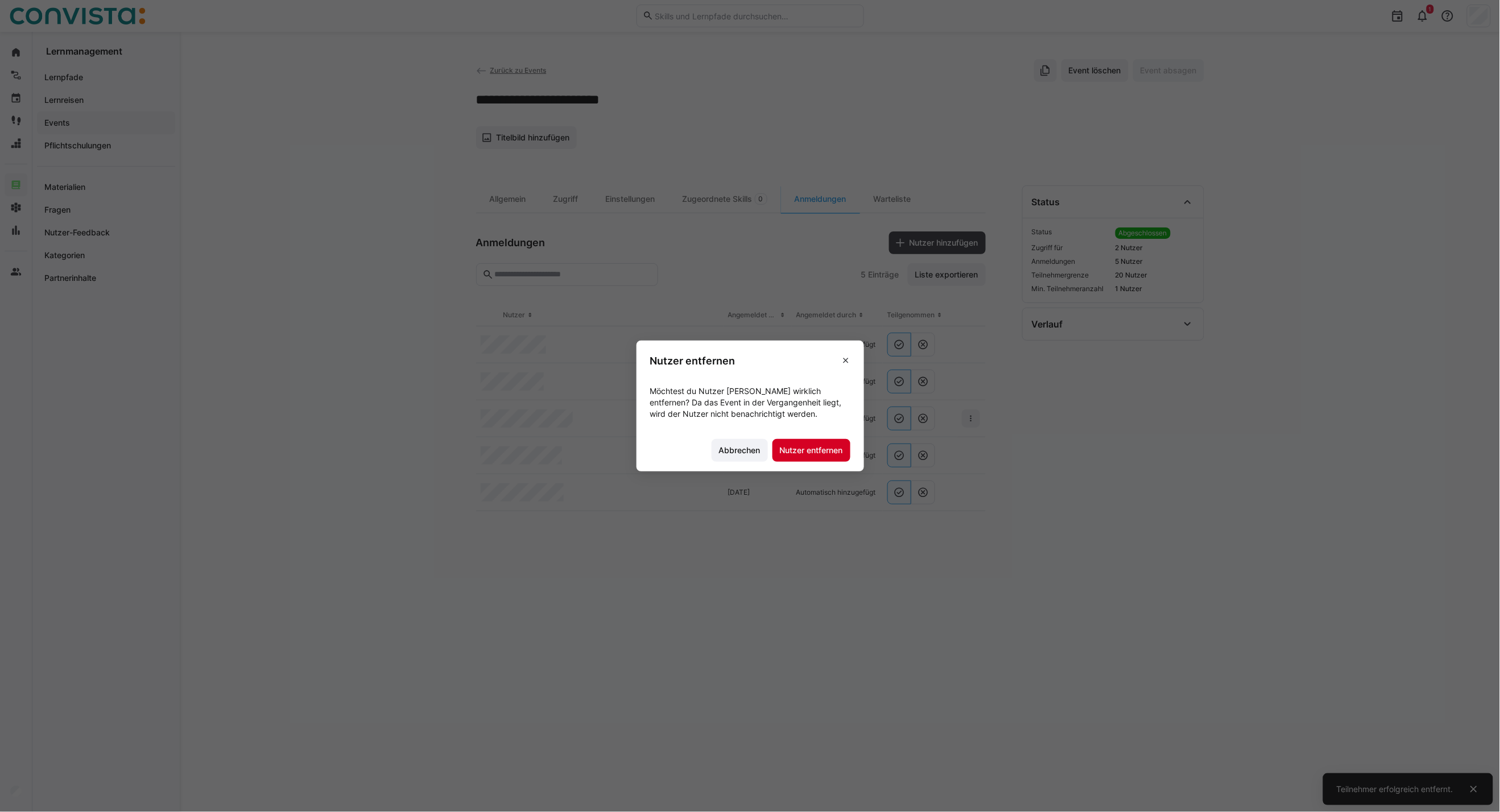
click at [826, 445] on span "Nutzer entfernen" at bounding box center [812, 450] width 67 height 11
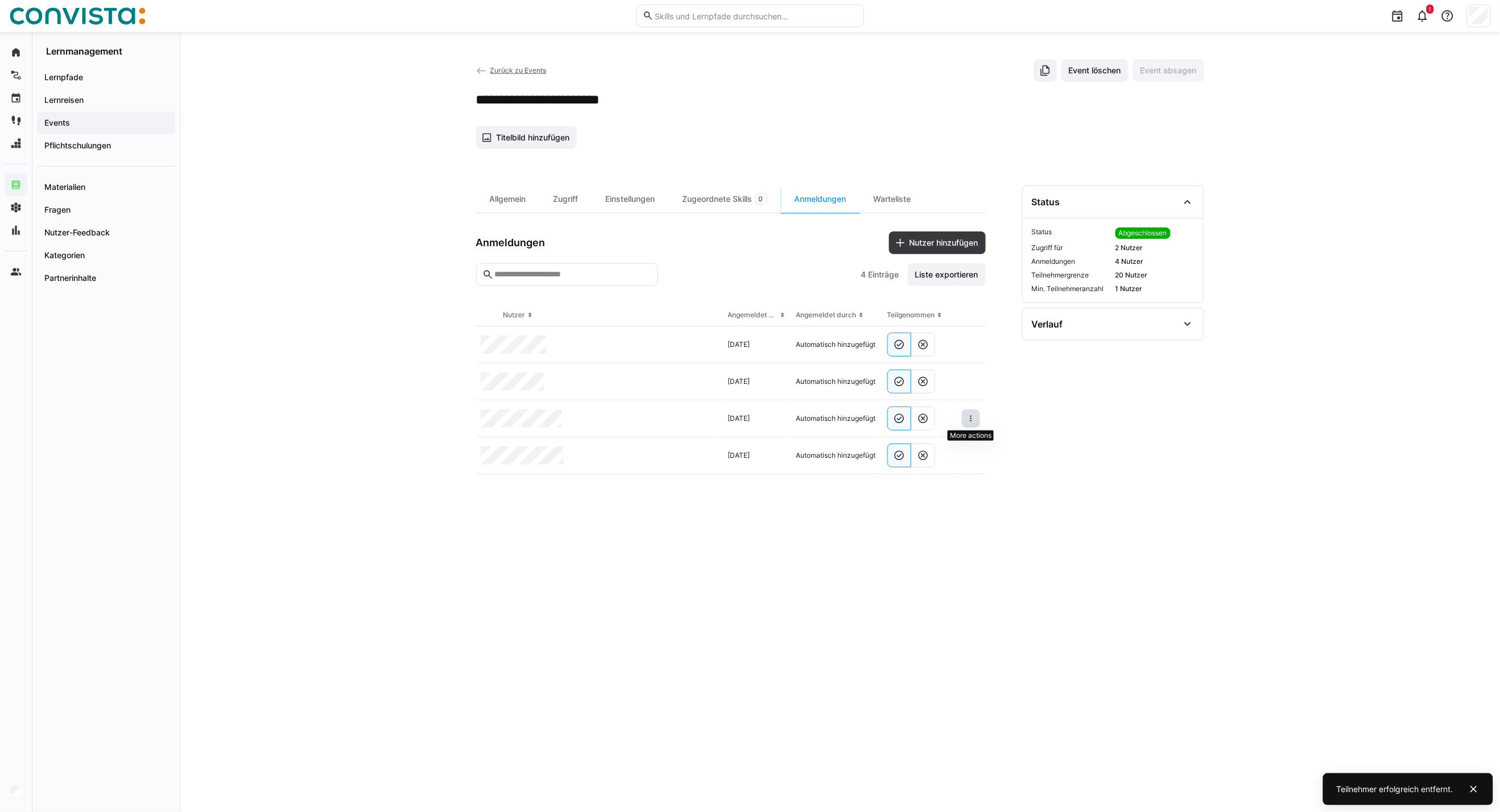
click at [974, 424] on span at bounding box center [971, 418] width 18 height 18
click at [974, 424] on span at bounding box center [971, 418] width 18 height 18
click at [943, 448] on div "Teilnehmer entfernen" at bounding box center [936, 445] width 69 height 9
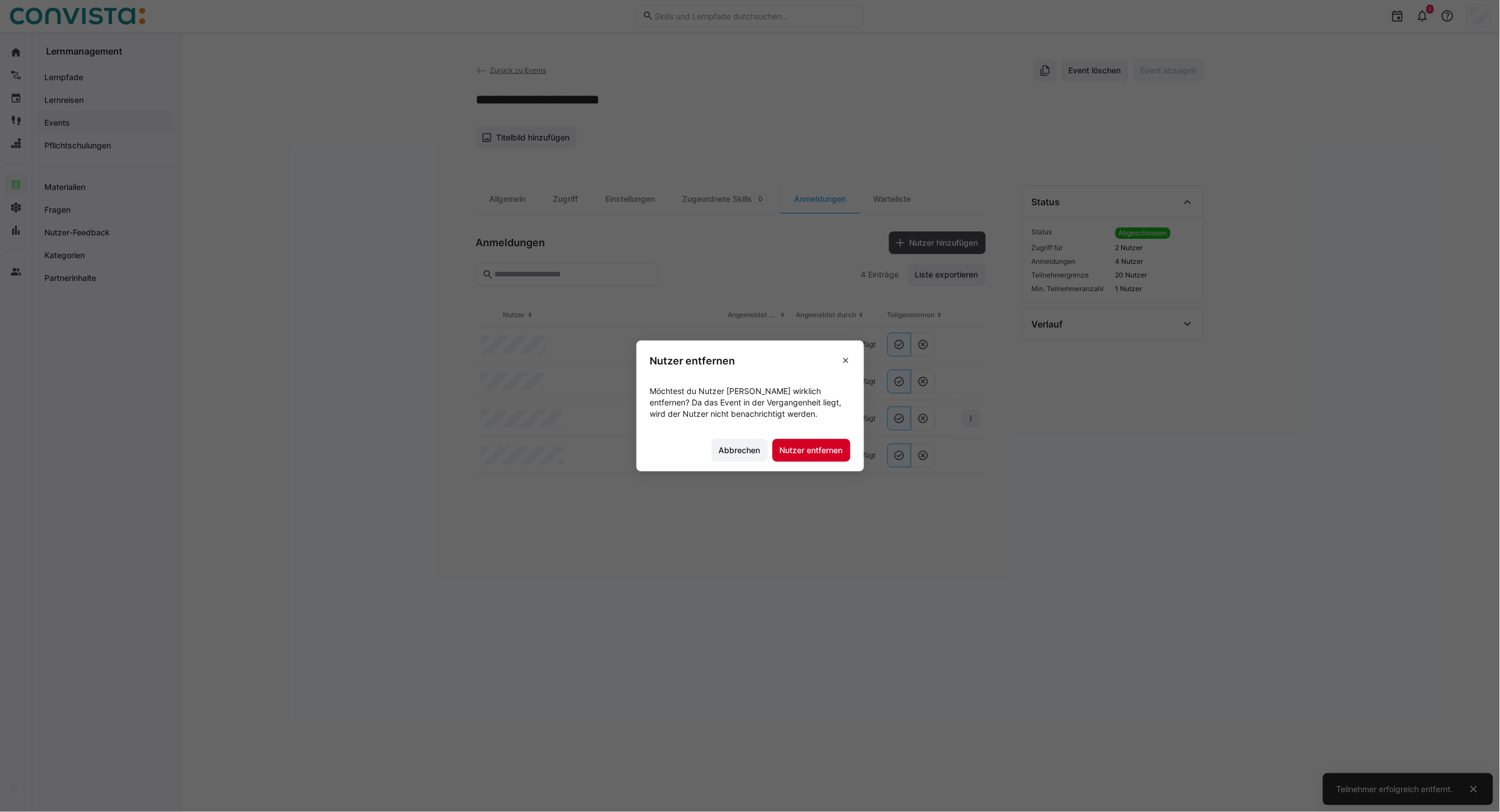
click at [817, 446] on span "Nutzer entfernen" at bounding box center [812, 450] width 67 height 11
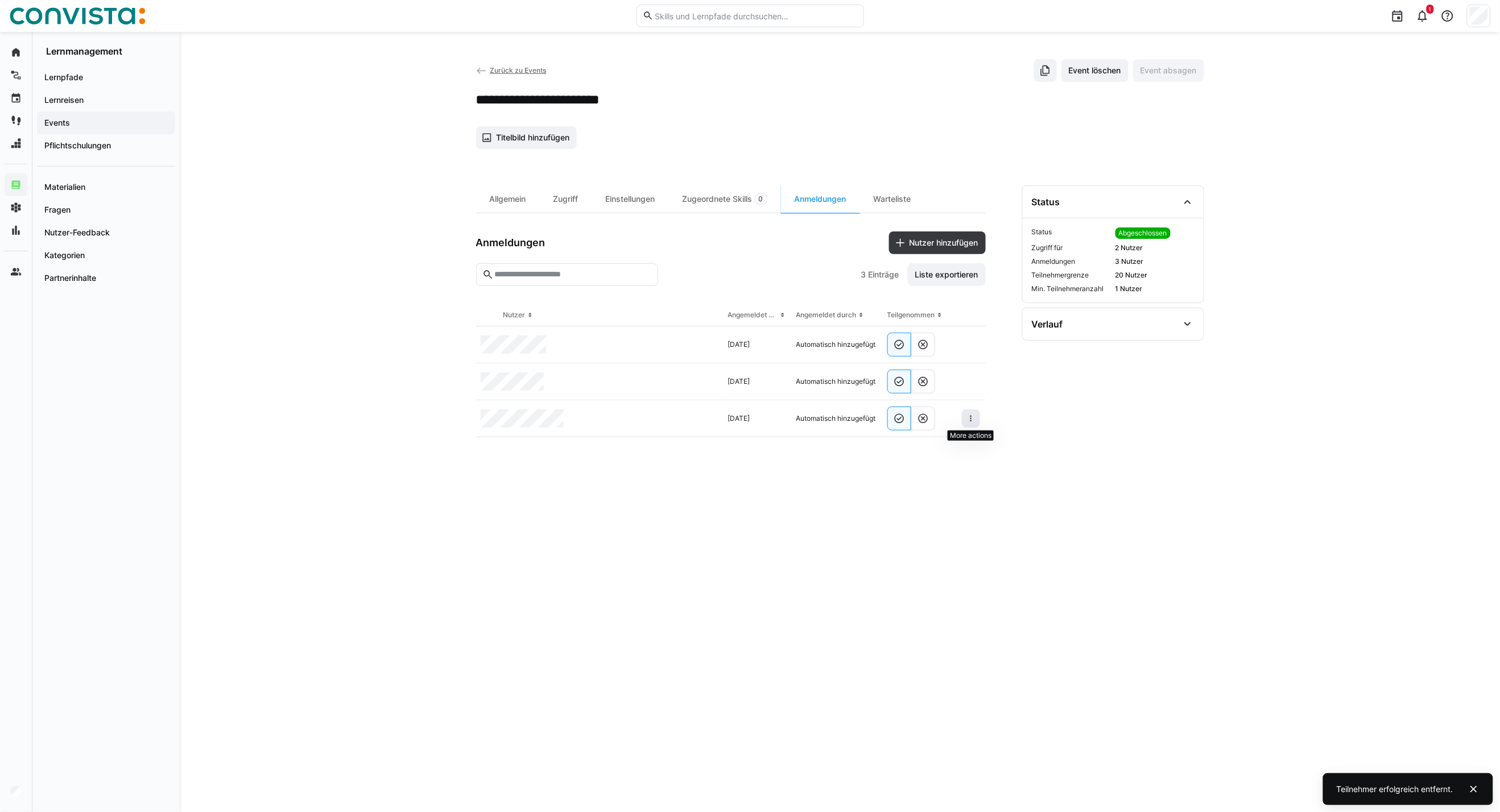
click at [977, 419] on span at bounding box center [971, 418] width 18 height 18
click at [929, 453] on span "Teilnehmer entfernen" at bounding box center [936, 445] width 87 height 22
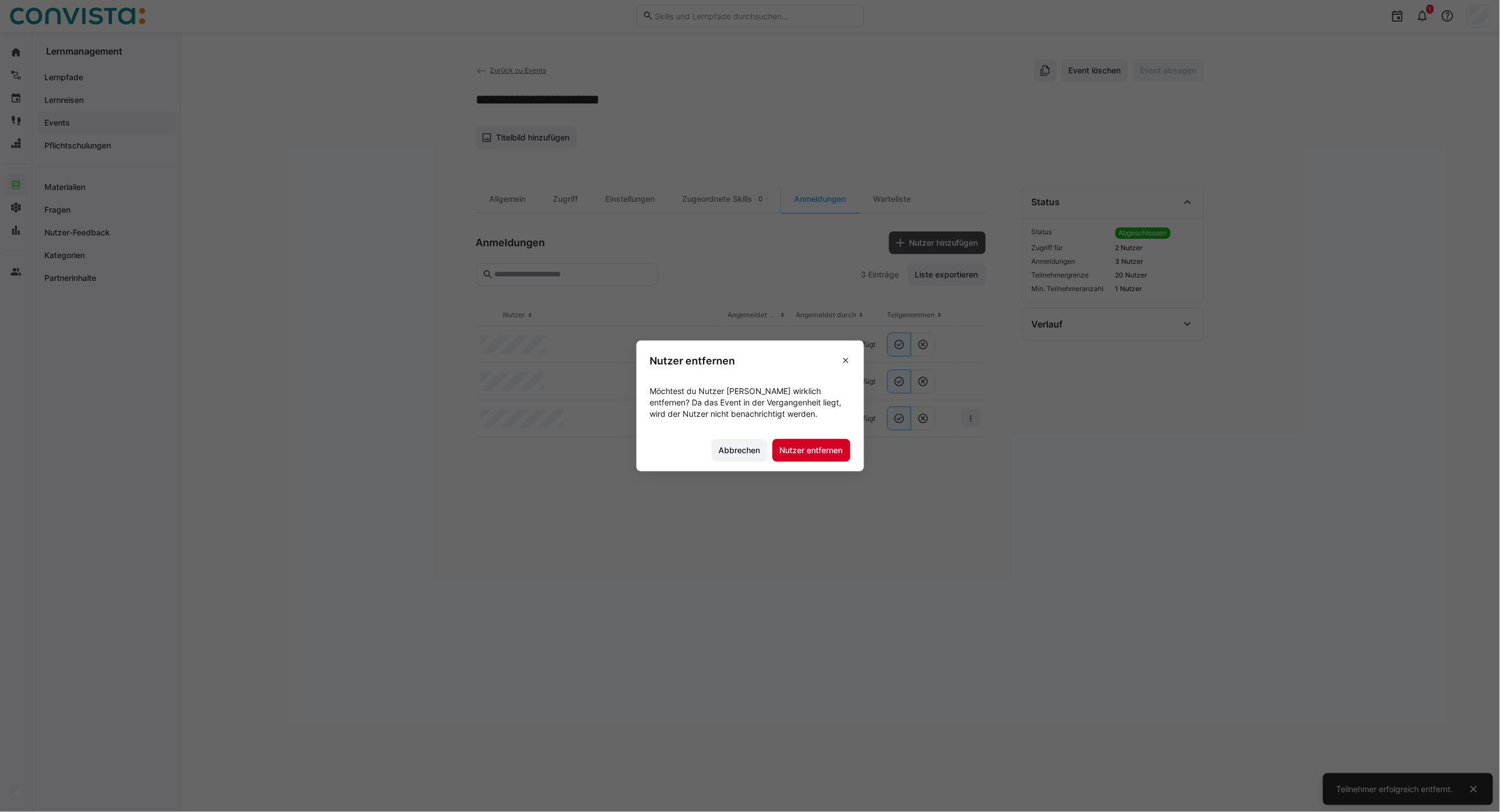
click at [831, 452] on span "Nutzer entfernen" at bounding box center [812, 450] width 67 height 11
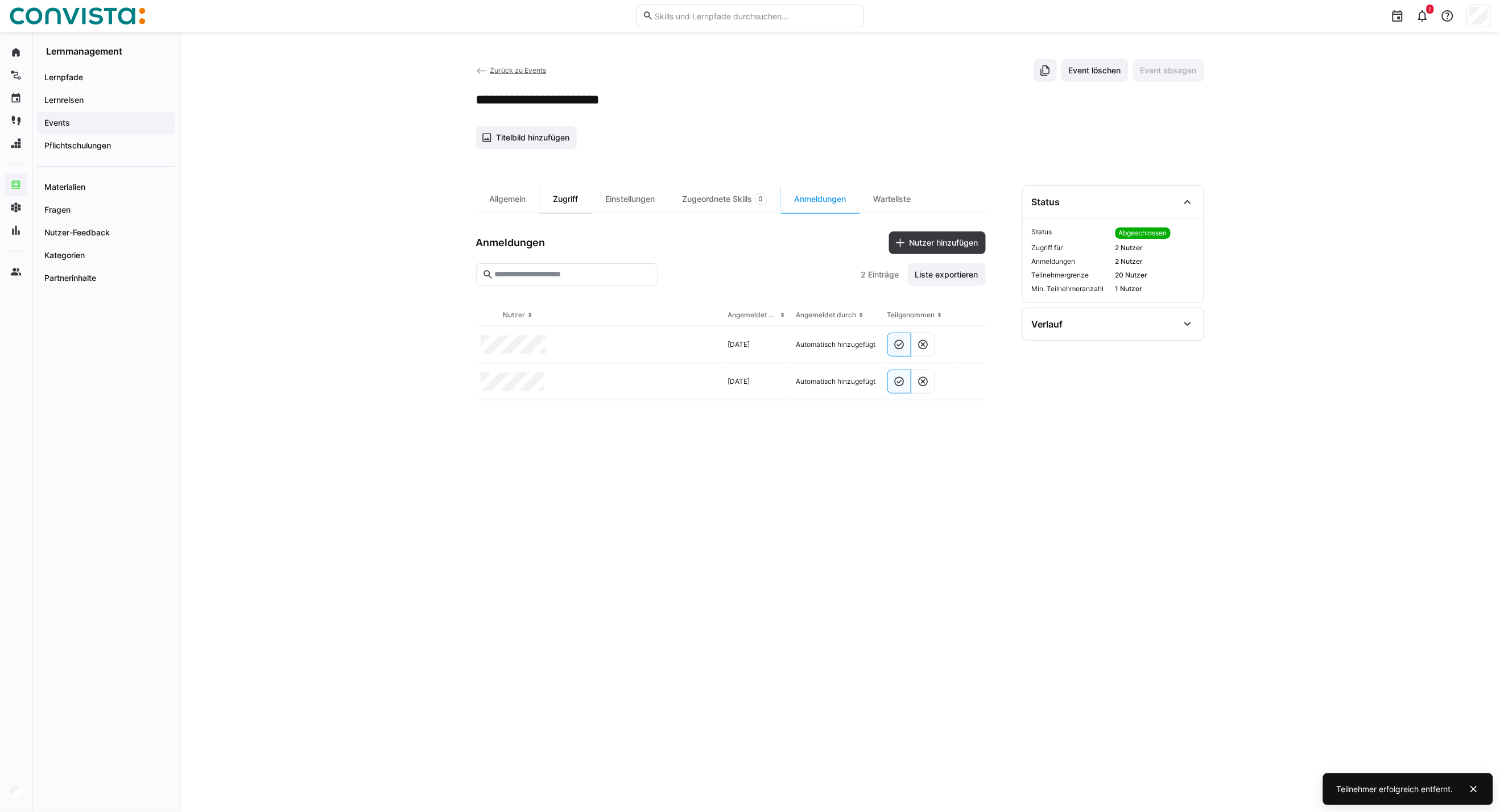
click at [564, 209] on div "Zugriff" at bounding box center [566, 199] width 52 height 28
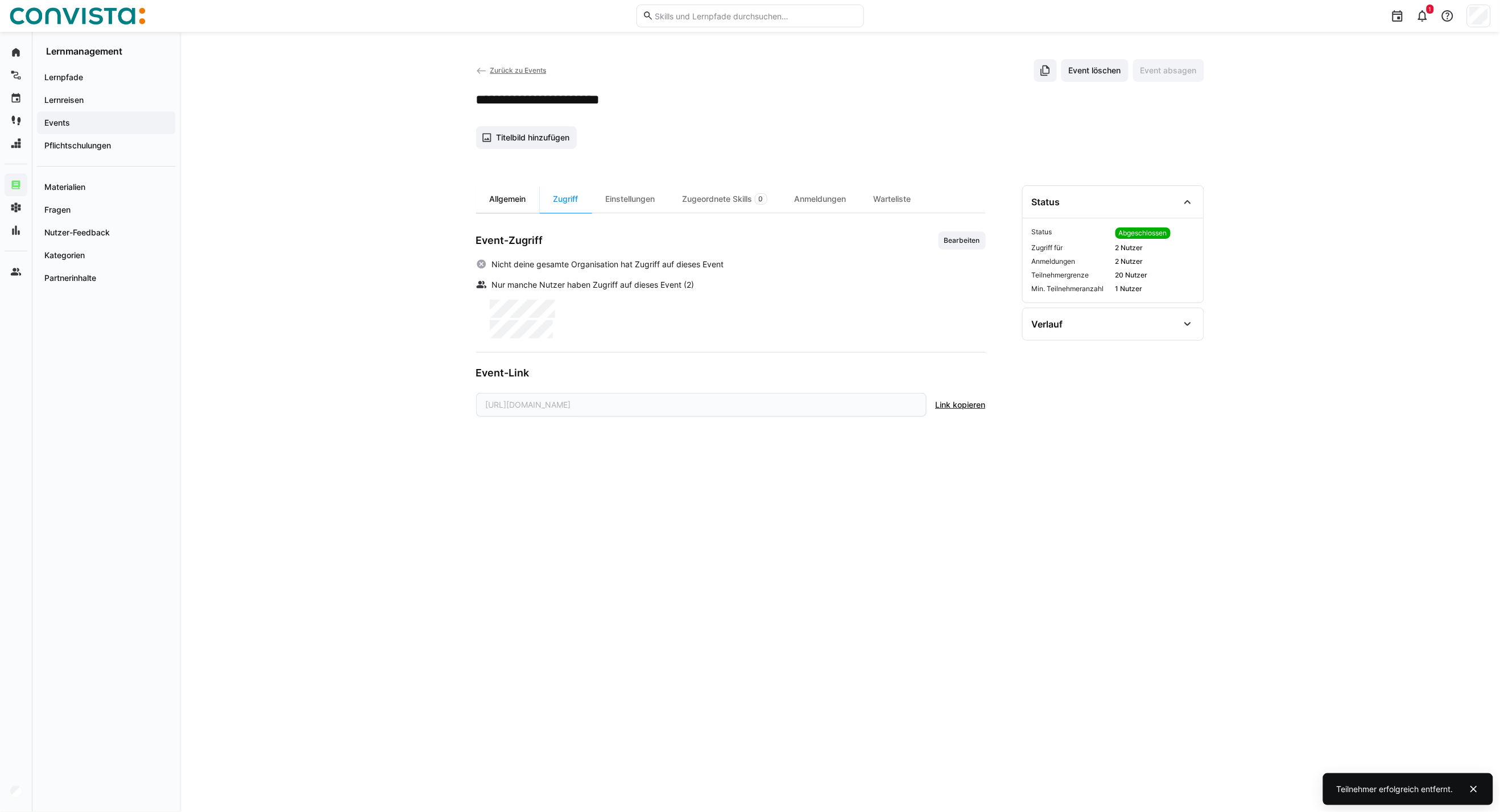
click at [504, 198] on div "Allgemein" at bounding box center [508, 199] width 64 height 28
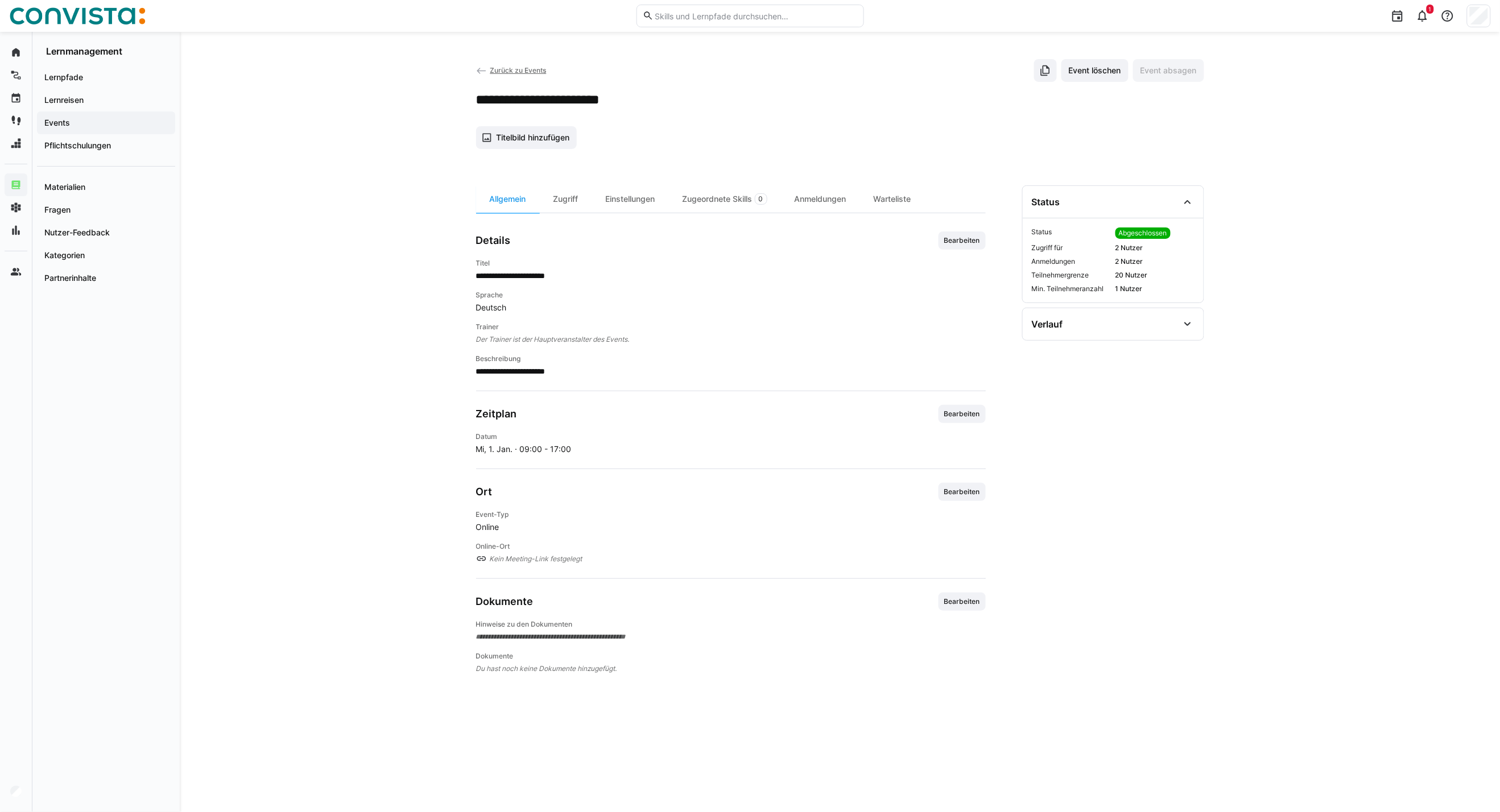
click at [513, 74] on span "Zurück zu Events" at bounding box center [518, 70] width 56 height 9
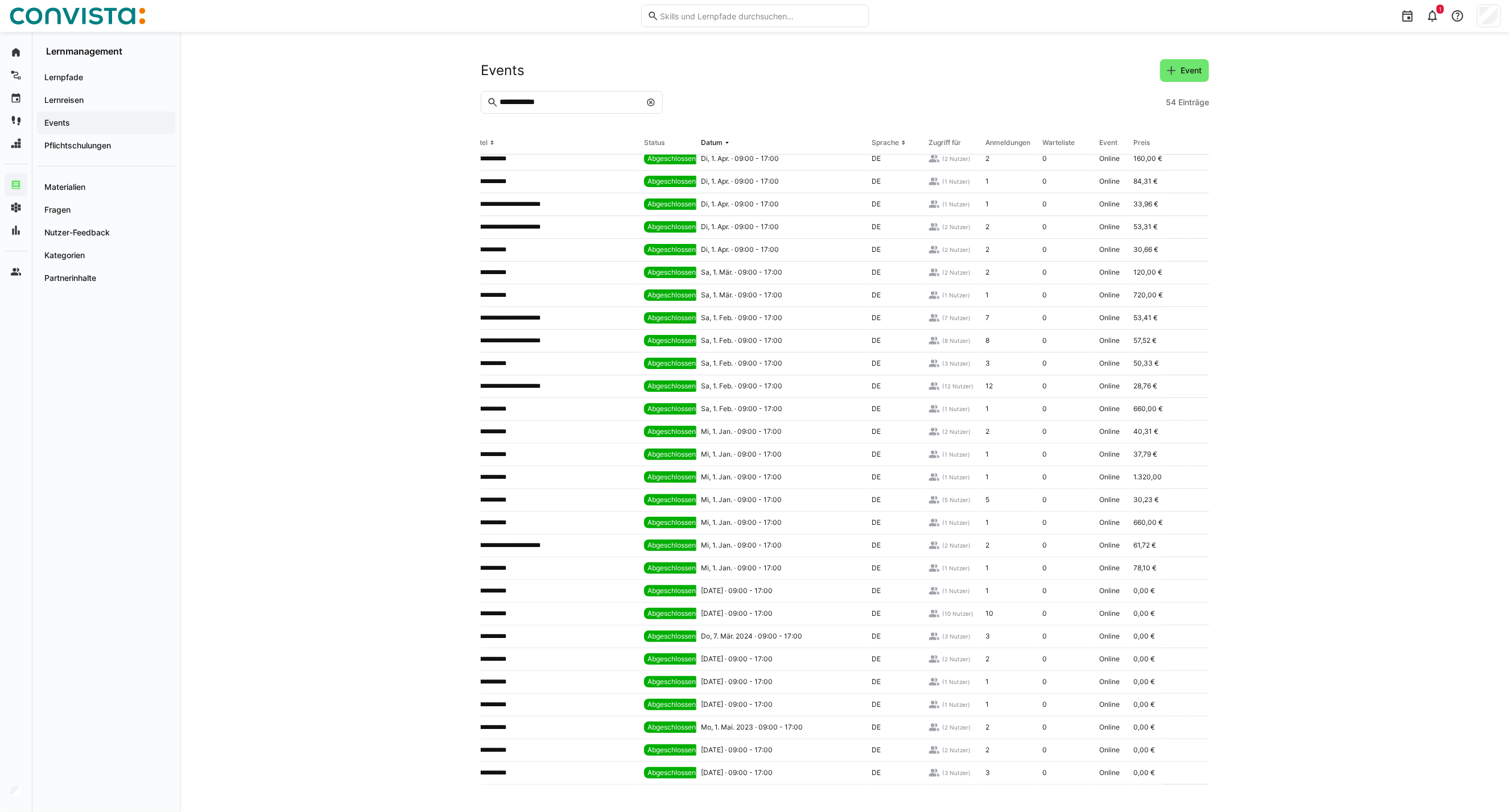
scroll to position [603, 0]
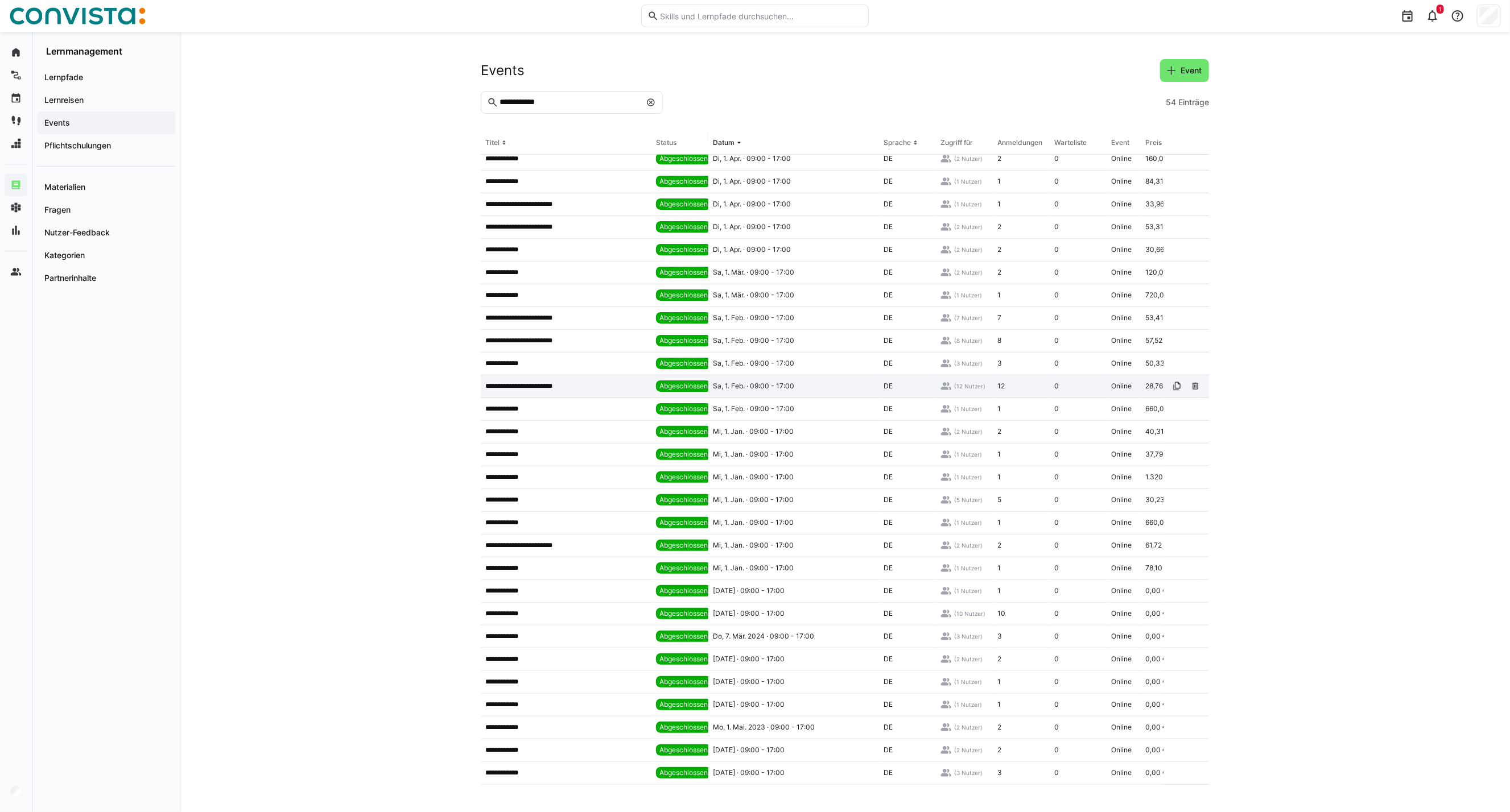
click at [778, 381] on span "Sa, 1. Feb. · 09:00 - 17:00" at bounding box center [753, 386] width 81 height 9
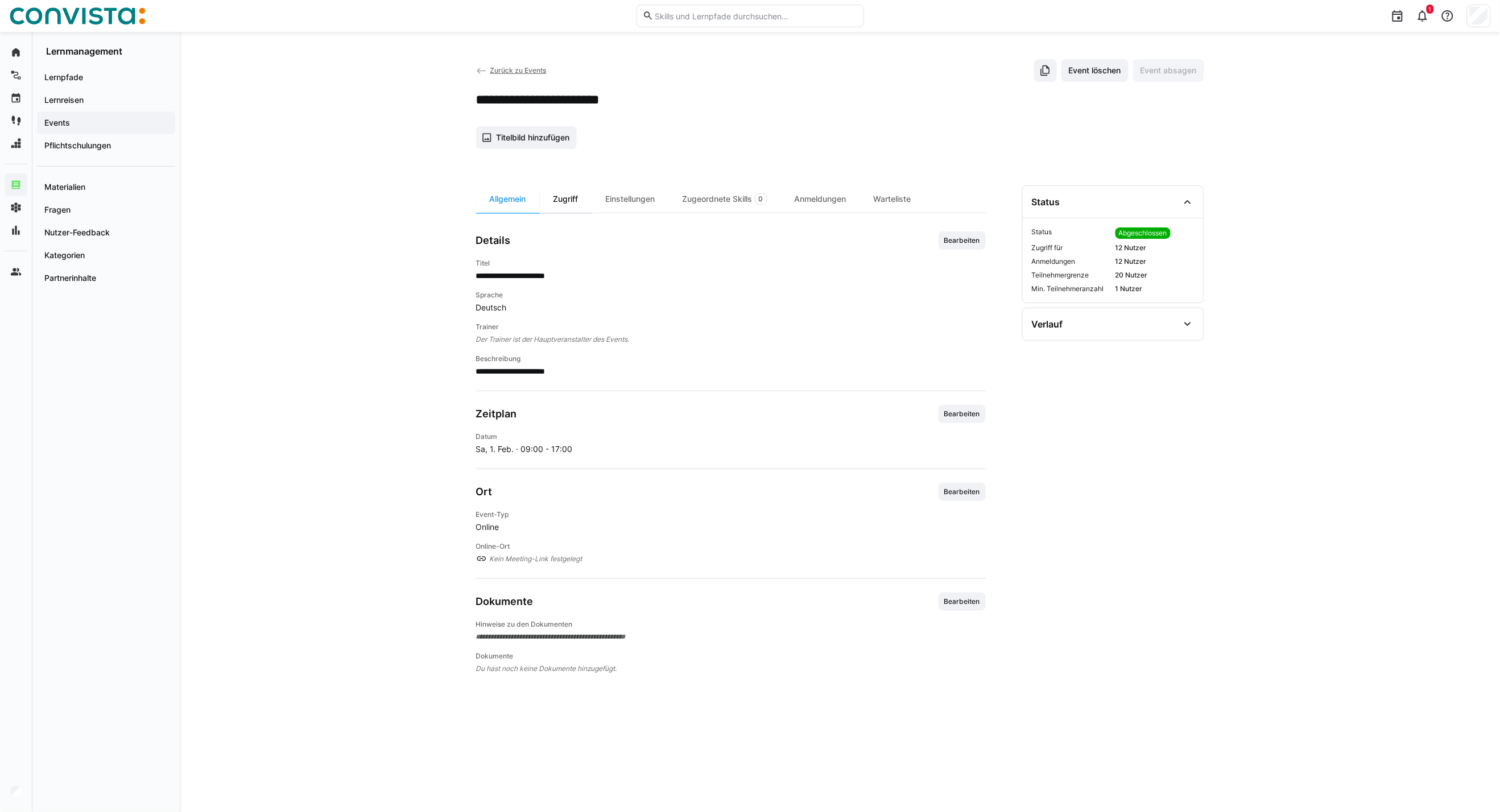
click at [577, 200] on div "Zugriff" at bounding box center [566, 199] width 52 height 28
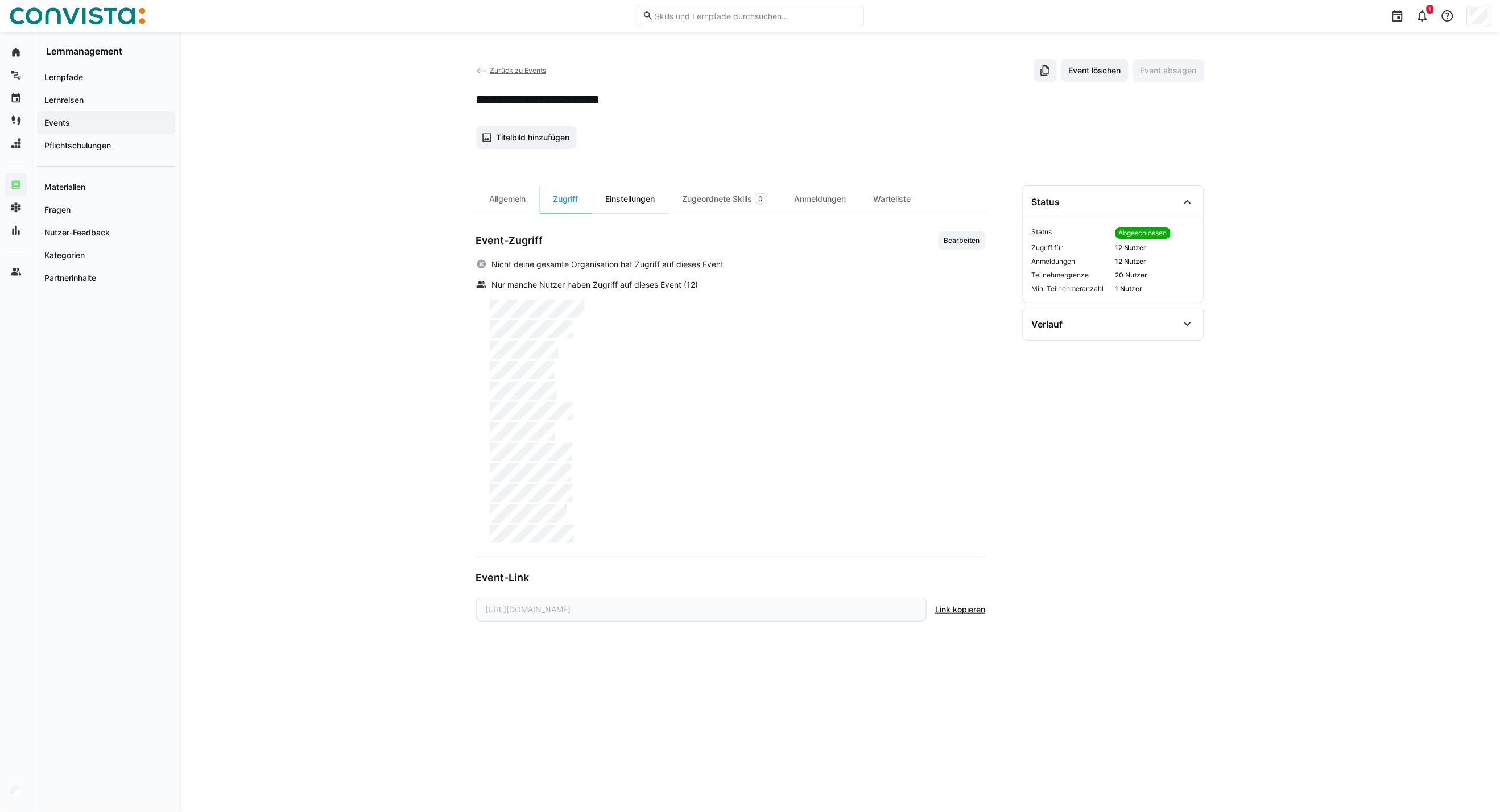
click at [615, 194] on div "Einstellungen" at bounding box center [630, 199] width 77 height 28
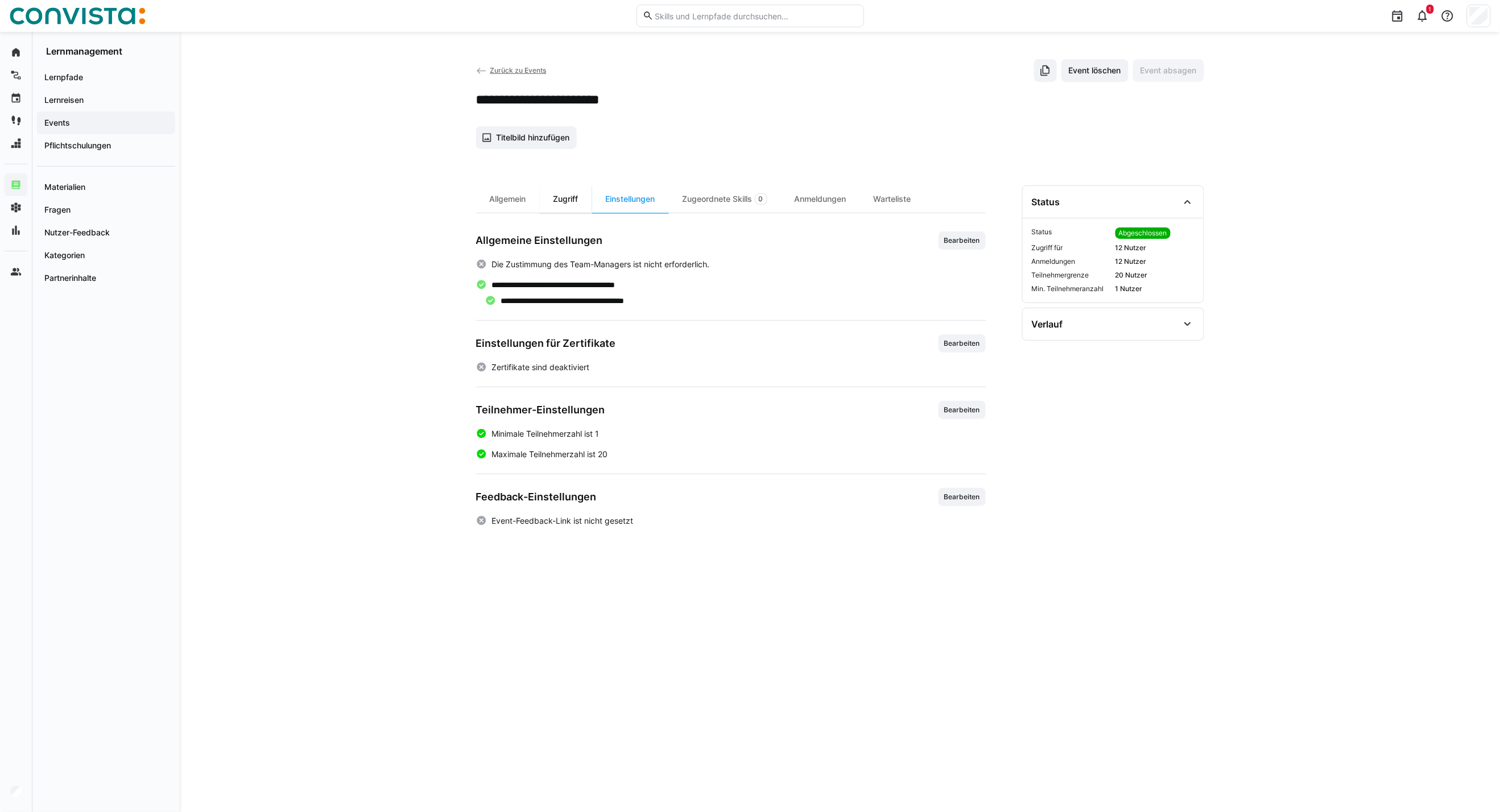
click at [563, 195] on div "Zugriff" at bounding box center [566, 199] width 52 height 28
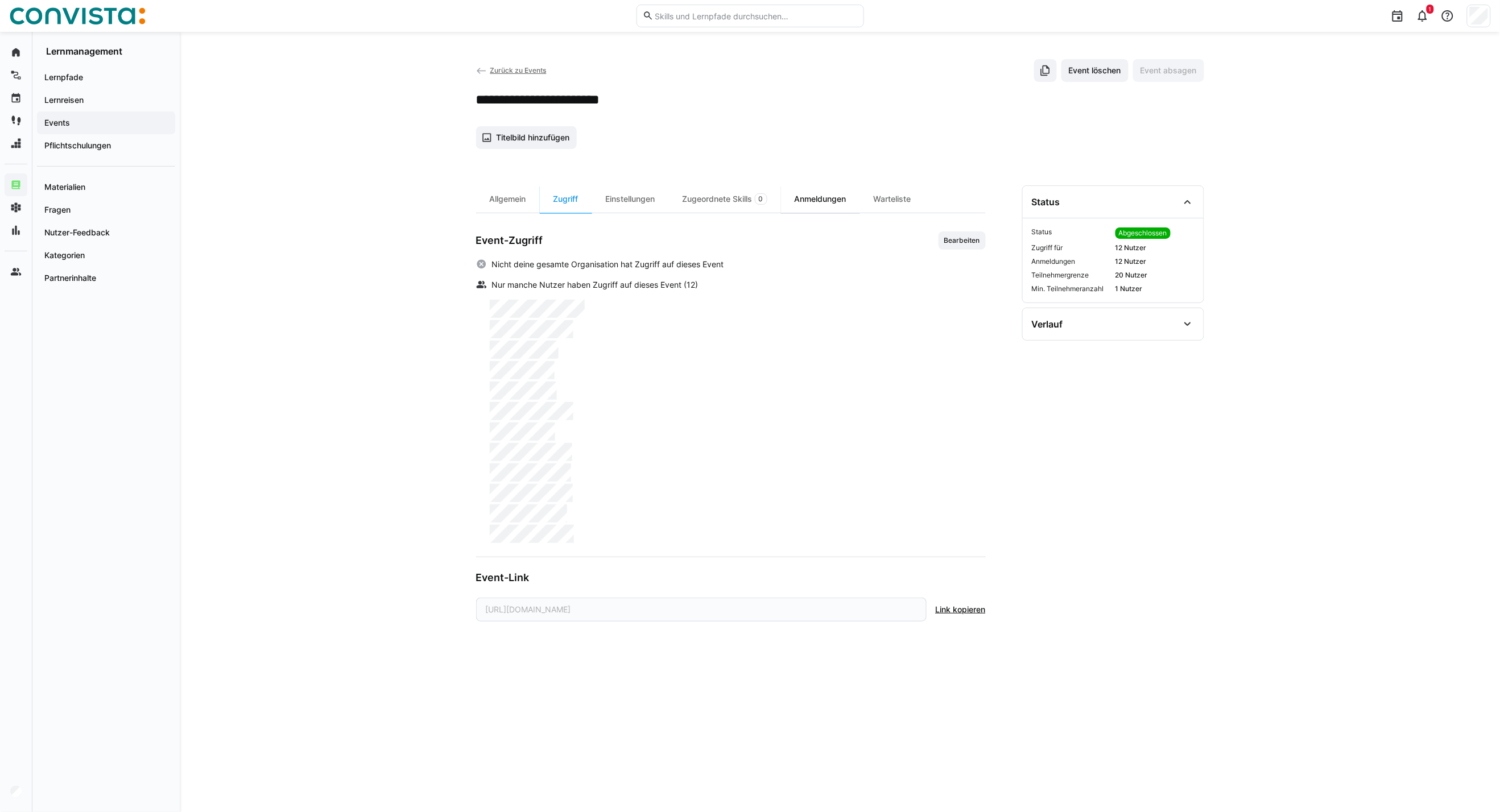
click at [823, 203] on div "Anmeldungen" at bounding box center [821, 199] width 79 height 28
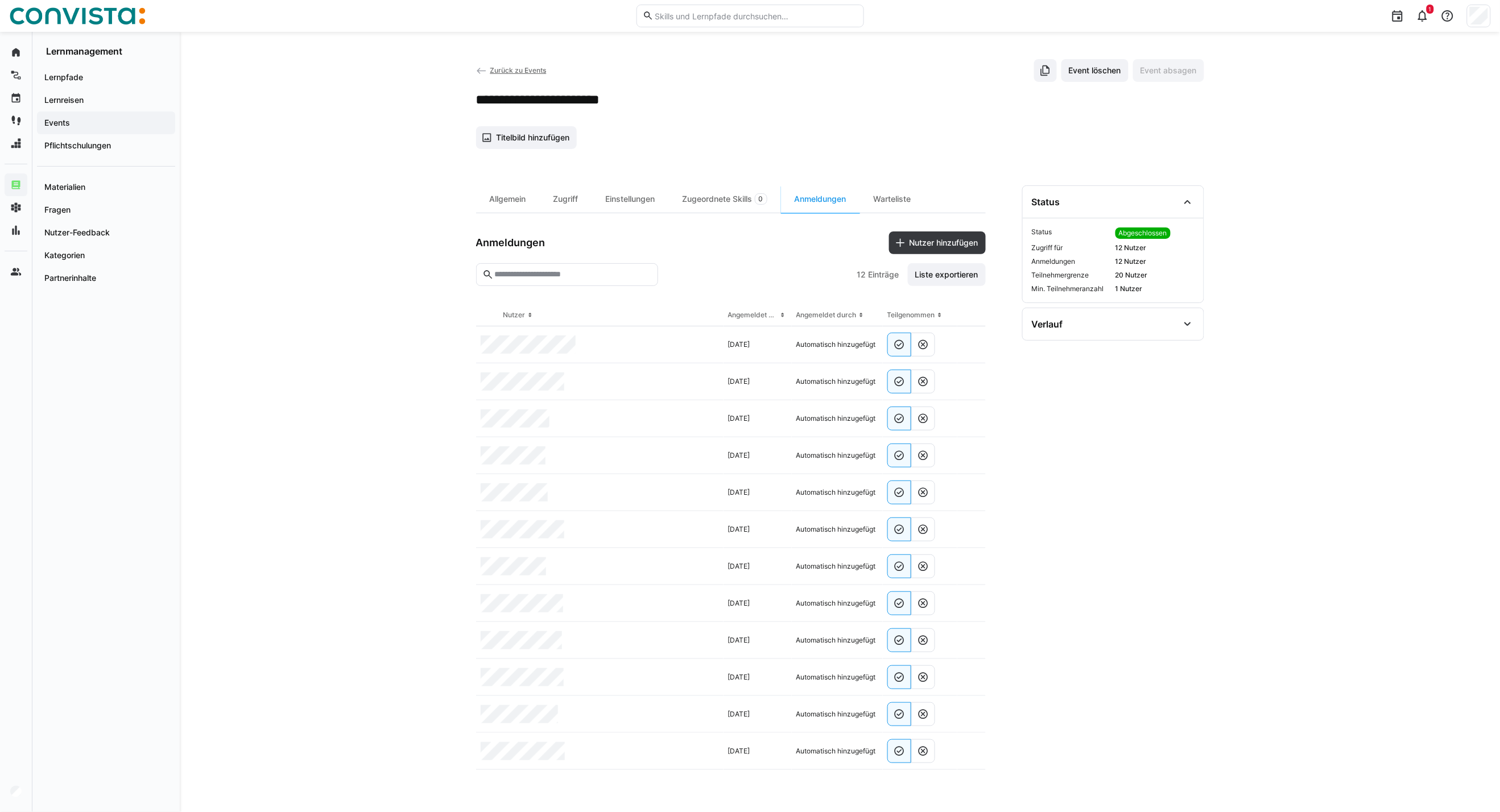
drag, startPoint x: 581, startPoint y: 196, endPoint x: 985, endPoint y: 180, distance: 404.3
click at [581, 196] on div "Zugriff" at bounding box center [566, 199] width 52 height 28
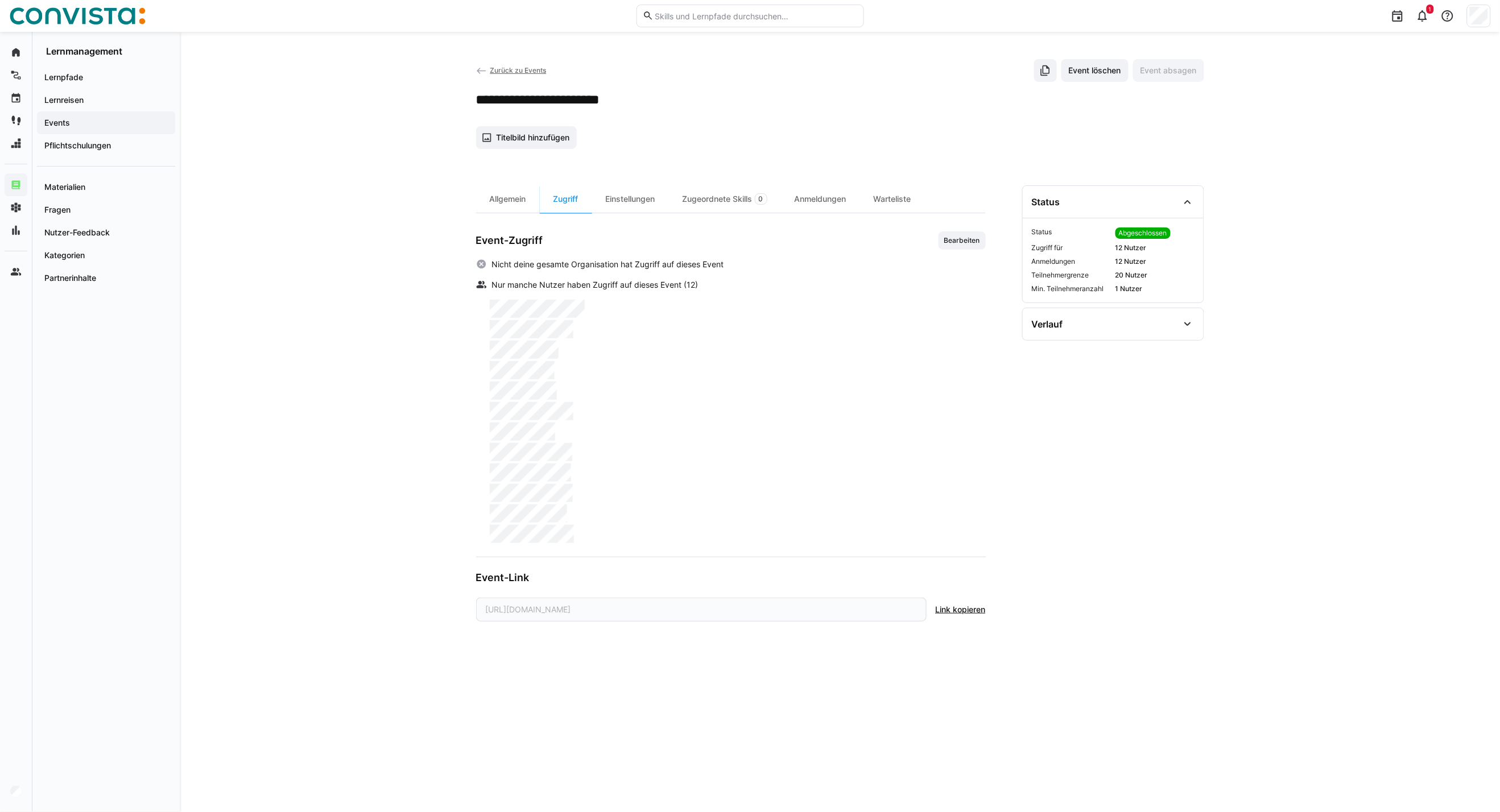
click at [516, 70] on span "Zurück zu Events" at bounding box center [518, 70] width 56 height 9
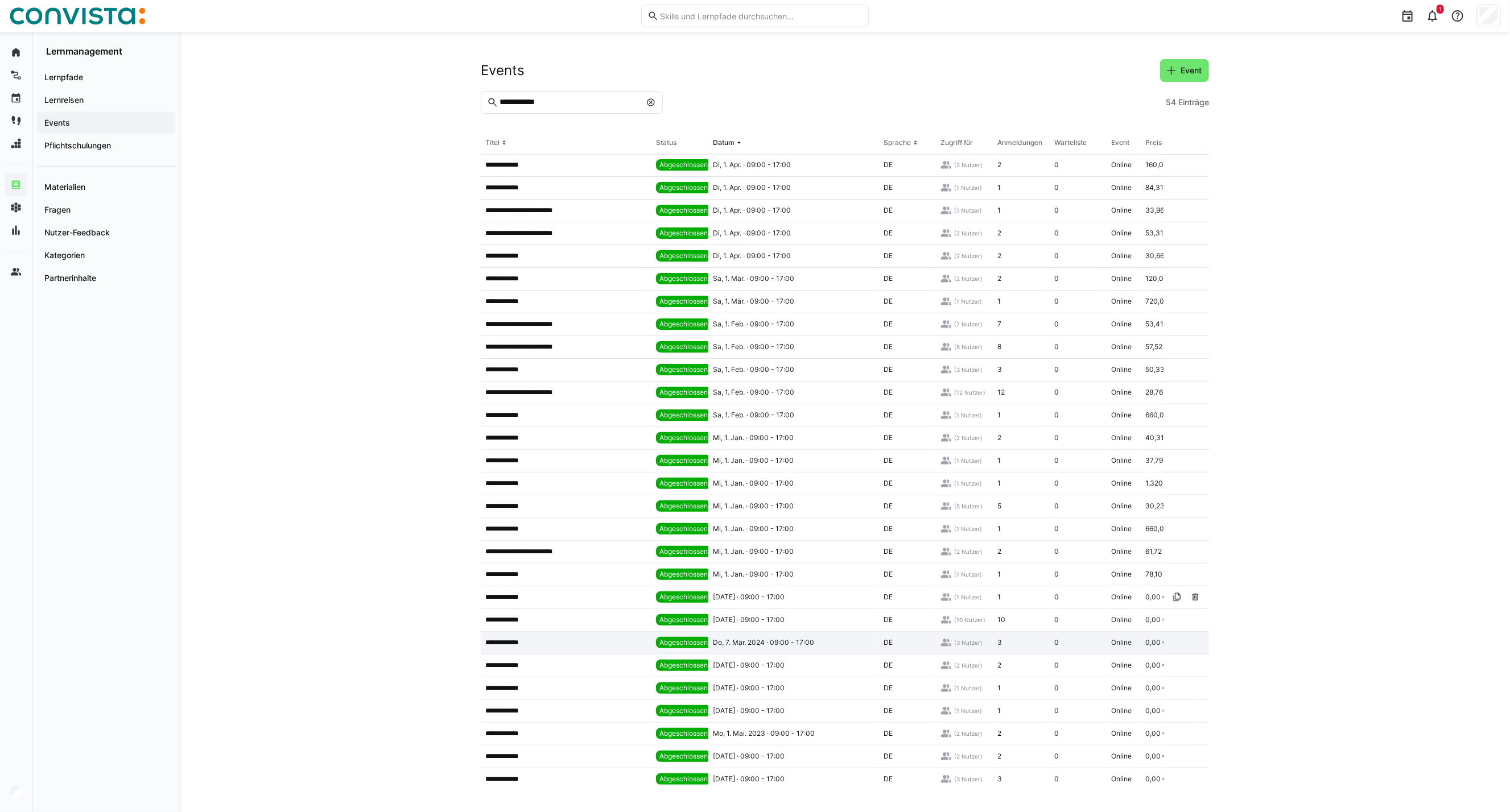
scroll to position [603, 0]
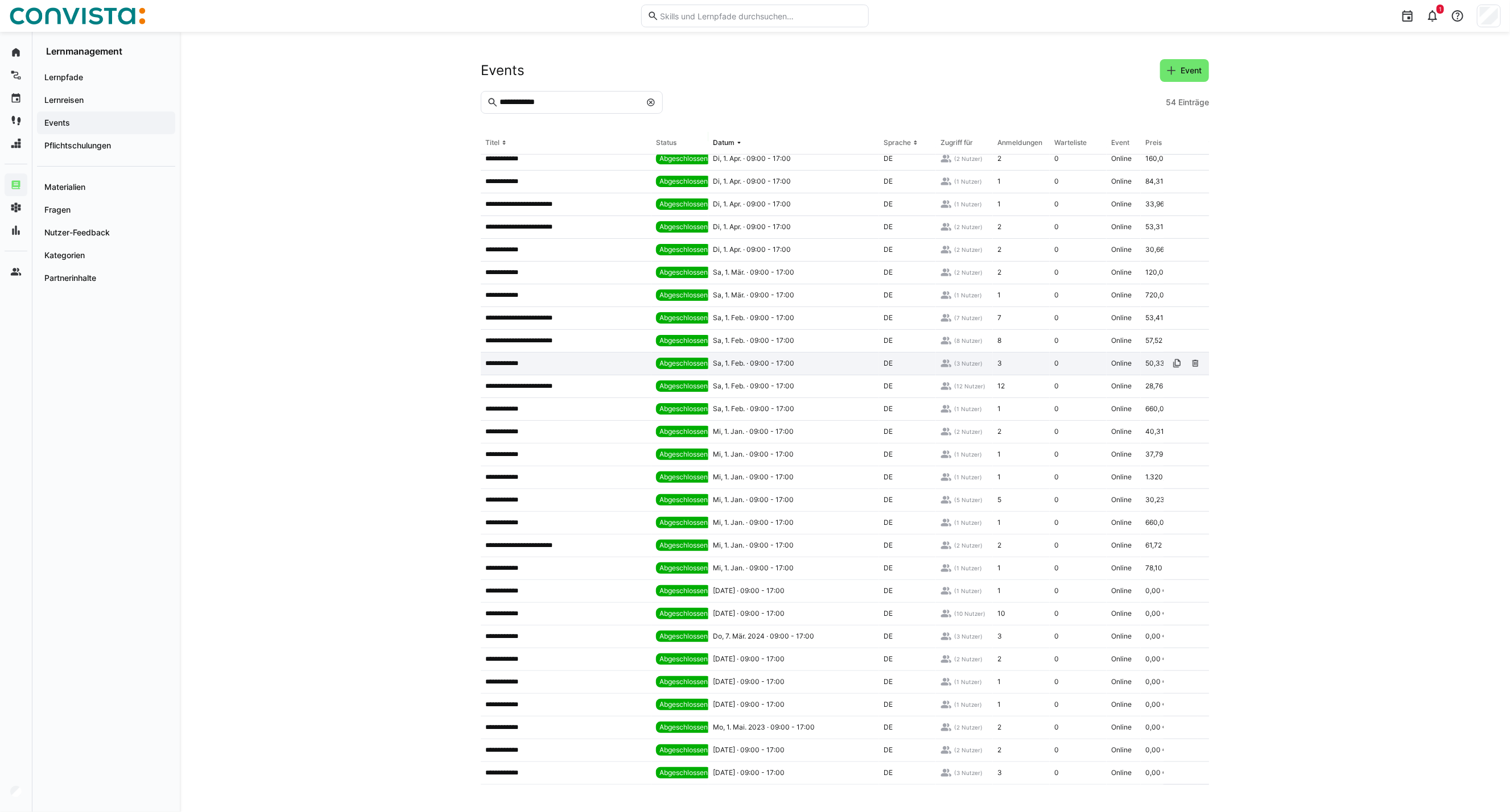
click at [543, 360] on app-table-first-column "**********" at bounding box center [566, 363] width 162 height 9
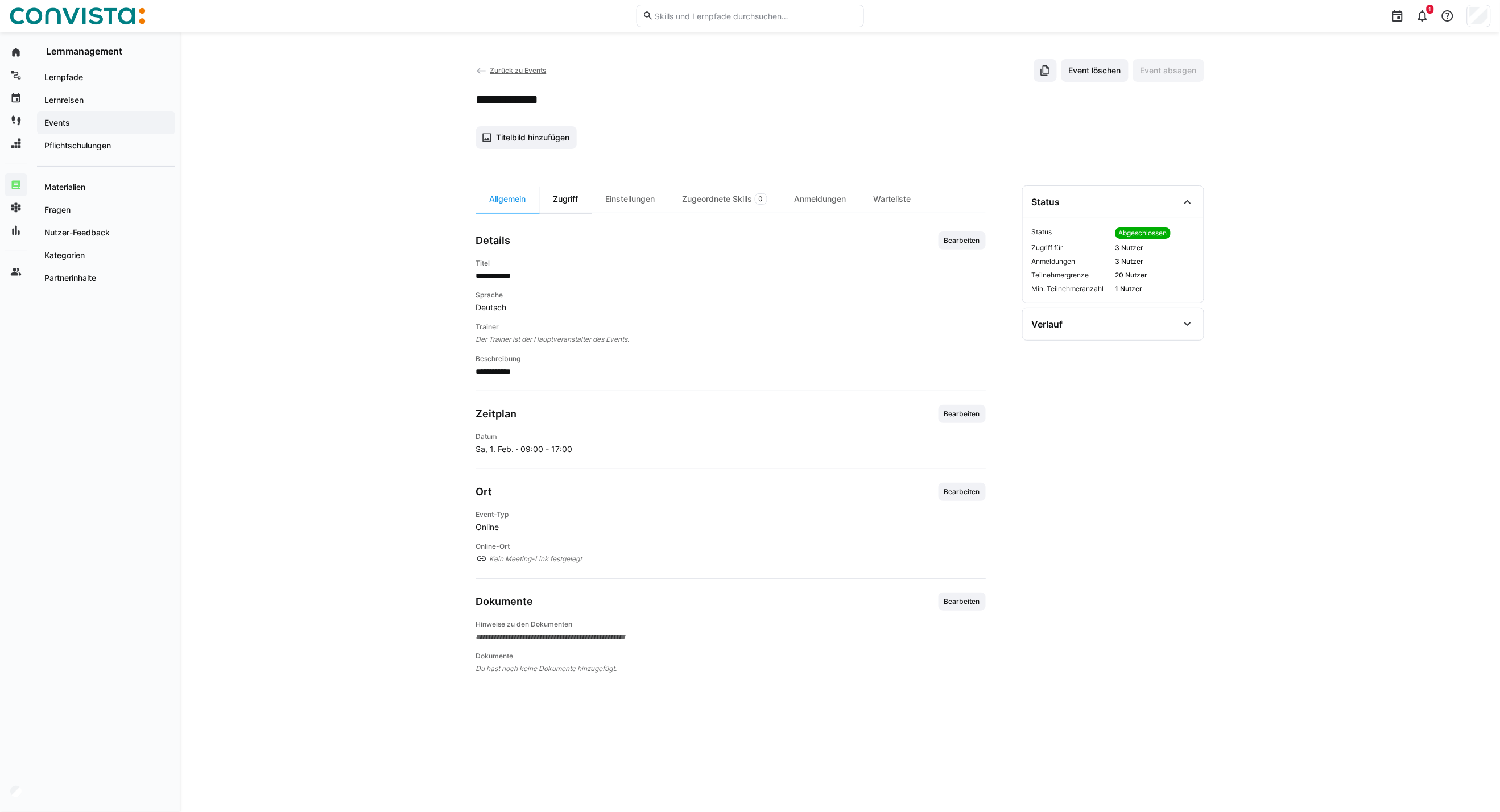
click at [567, 208] on div "Zugriff" at bounding box center [566, 199] width 52 height 28
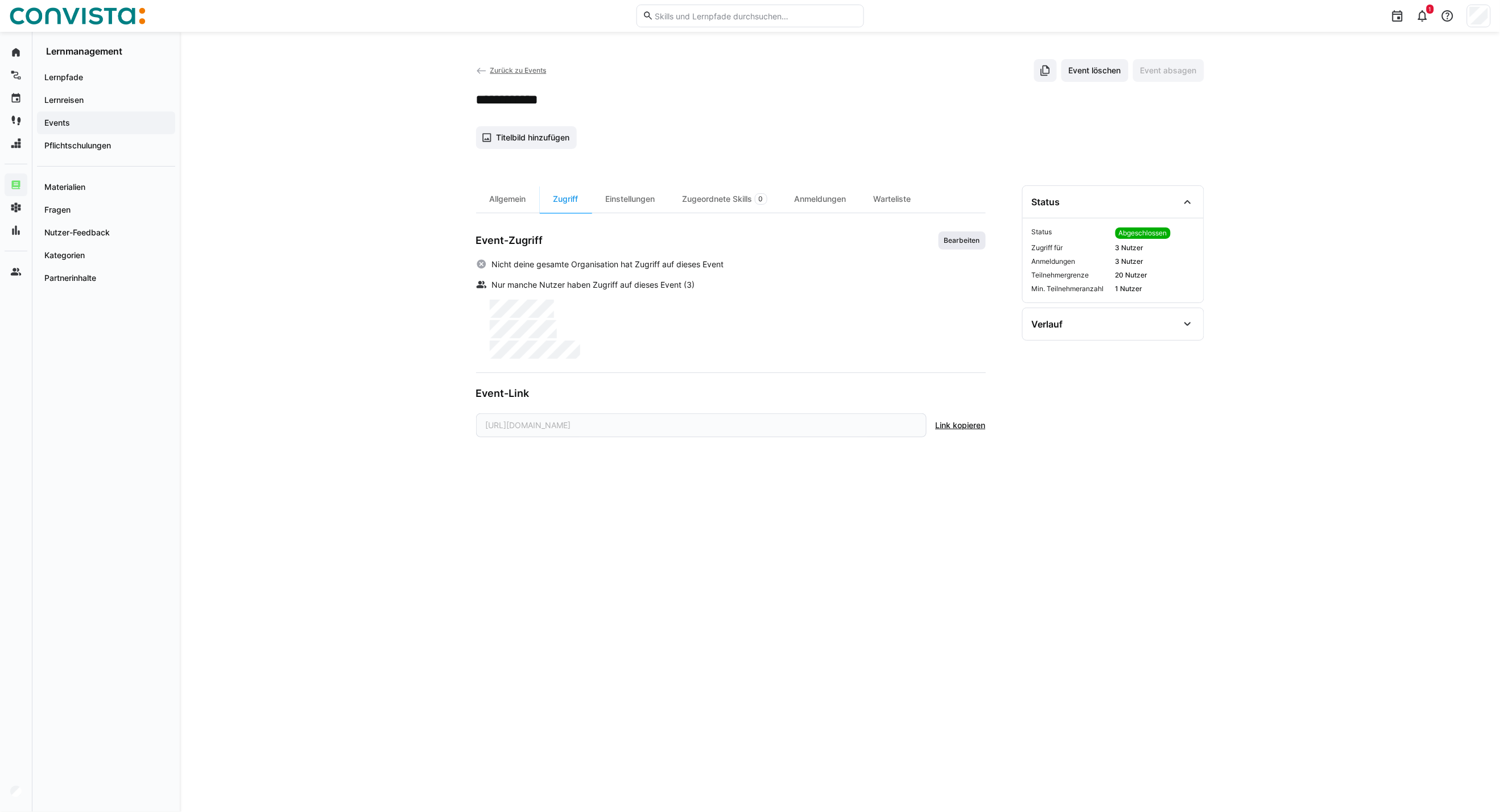
click at [958, 233] on span "Bearbeiten" at bounding box center [962, 240] width 47 height 18
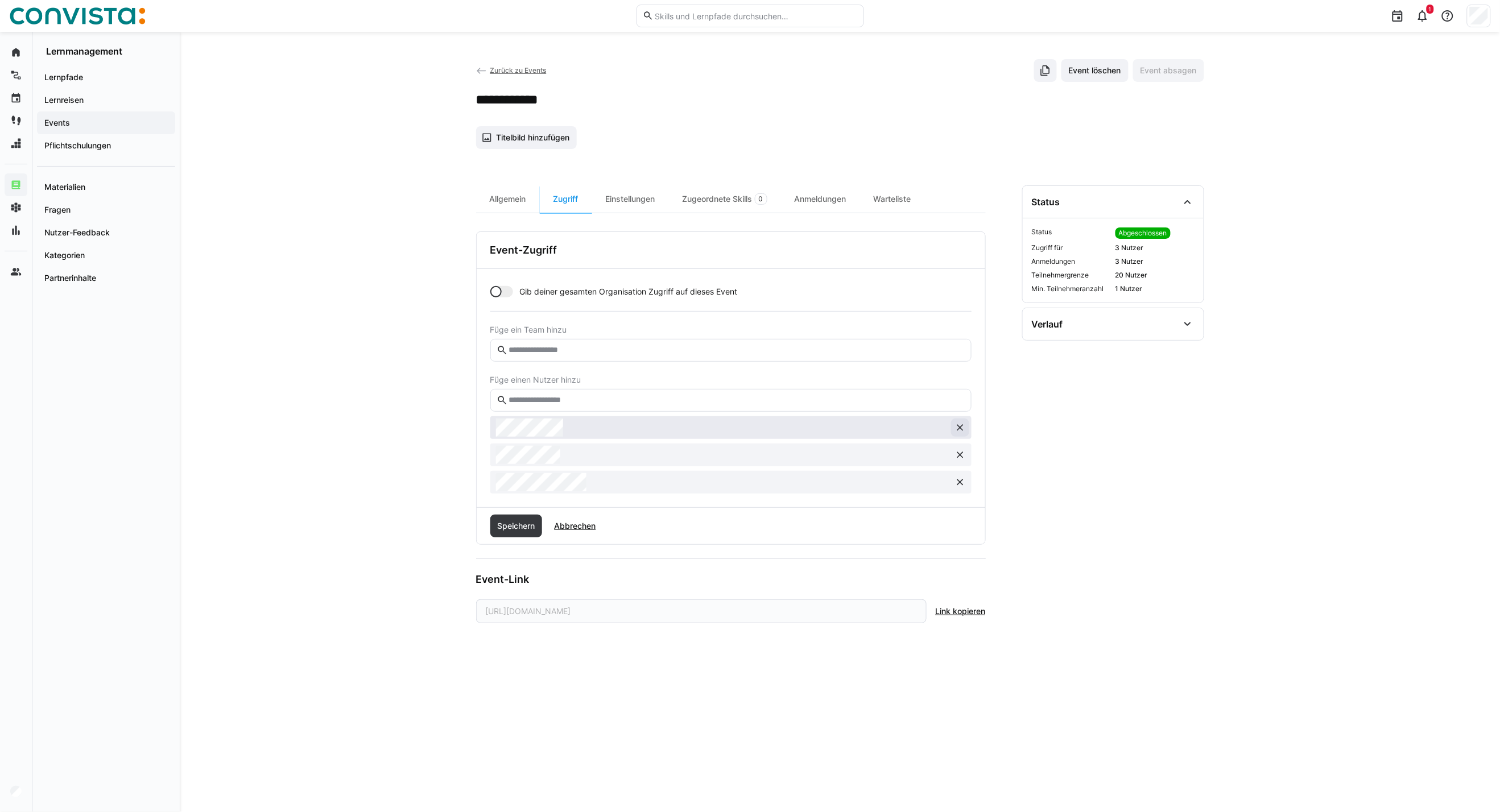
click at [965, 428] on eds-icon at bounding box center [960, 427] width 11 height 11
click at [523, 499] on span "Speichern" at bounding box center [516, 499] width 41 height 11
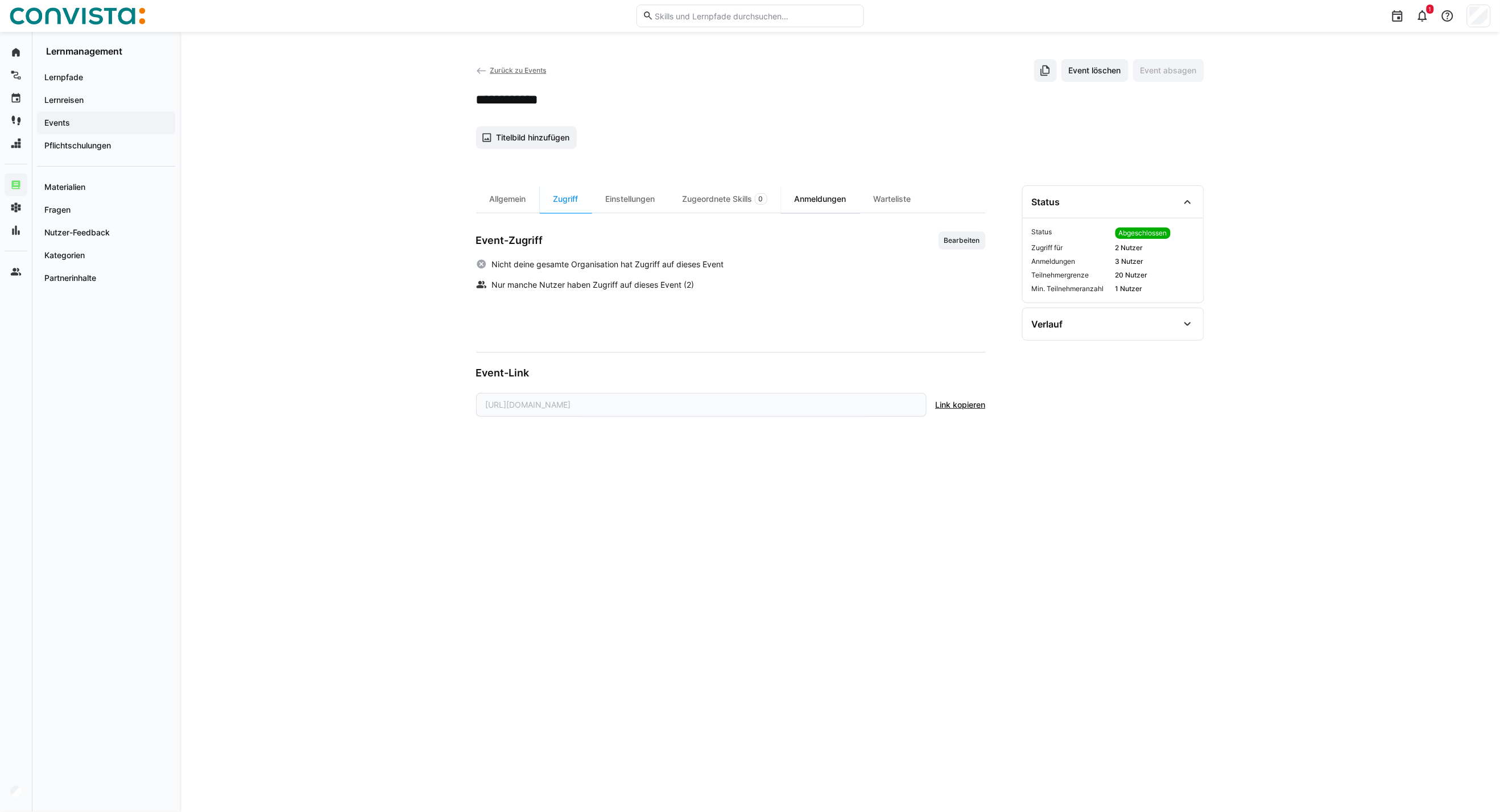
click at [833, 203] on div "Anmeldungen" at bounding box center [821, 199] width 79 height 28
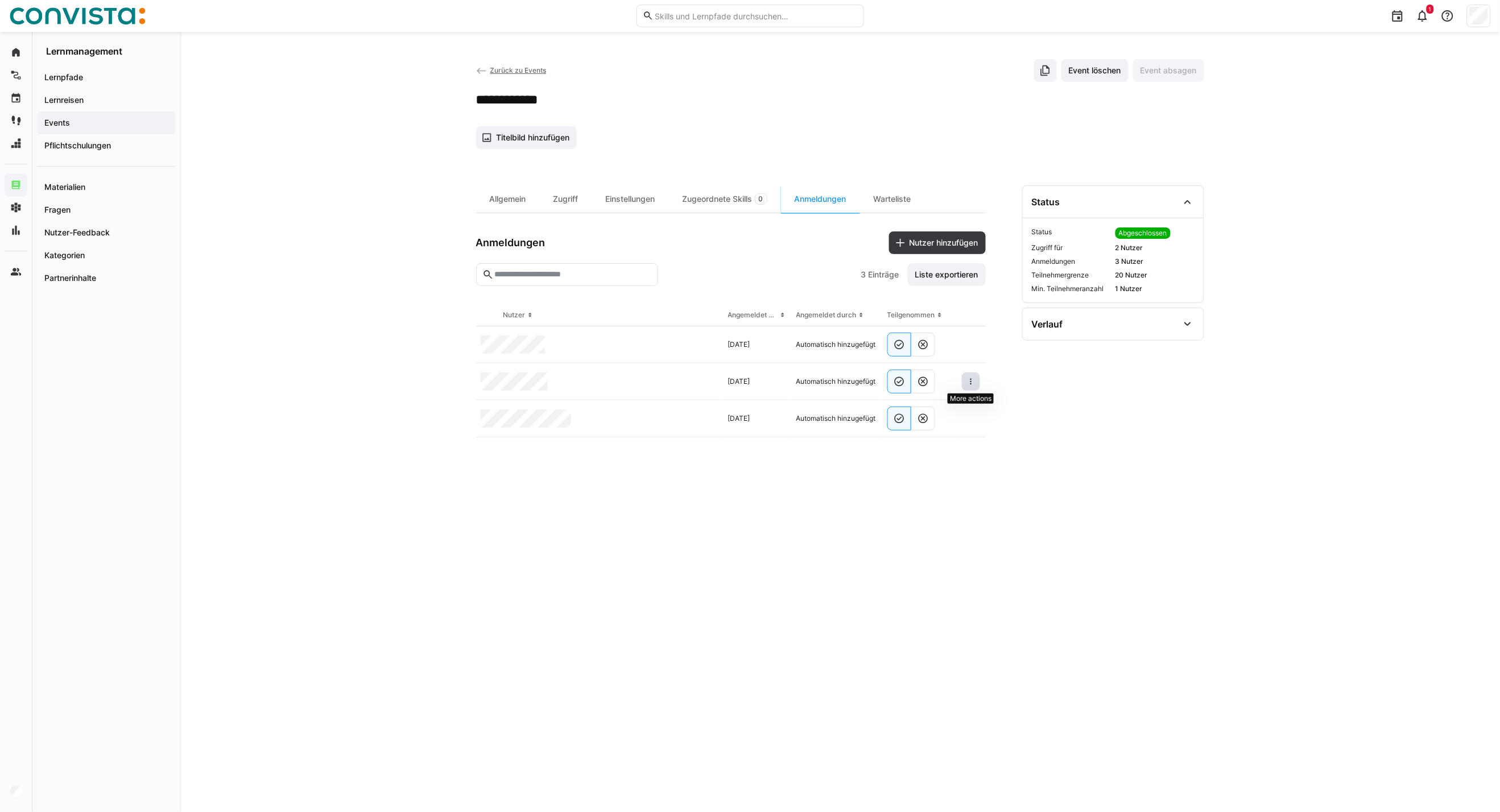
click at [977, 380] on span at bounding box center [971, 381] width 18 height 18
click at [970, 385] on eds-icon at bounding box center [971, 382] width 9 height 9
click at [955, 413] on span "Teilnehmer entfernen" at bounding box center [936, 407] width 87 height 22
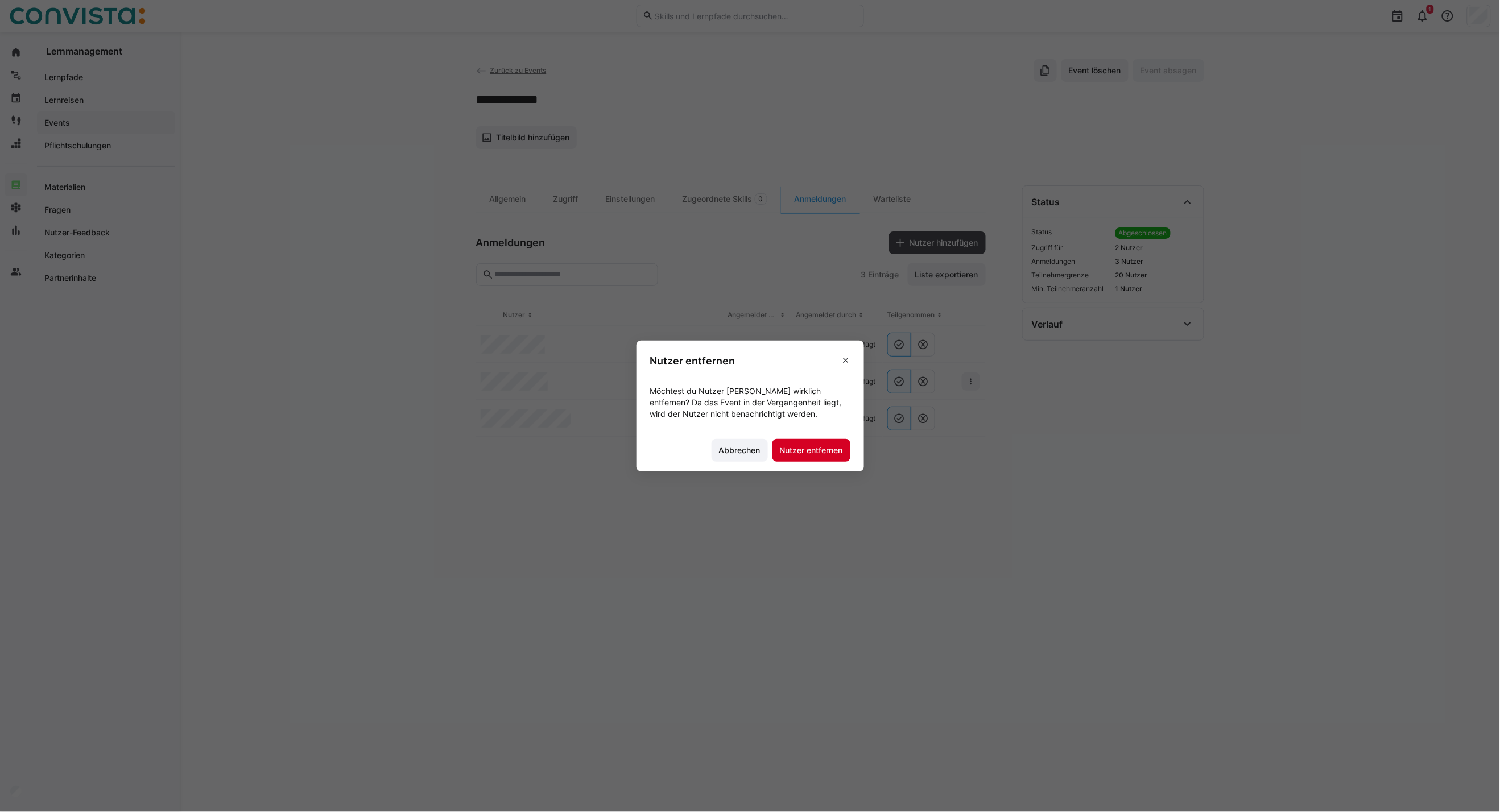
click at [845, 449] on span "Nutzer entfernen" at bounding box center [812, 450] width 67 height 11
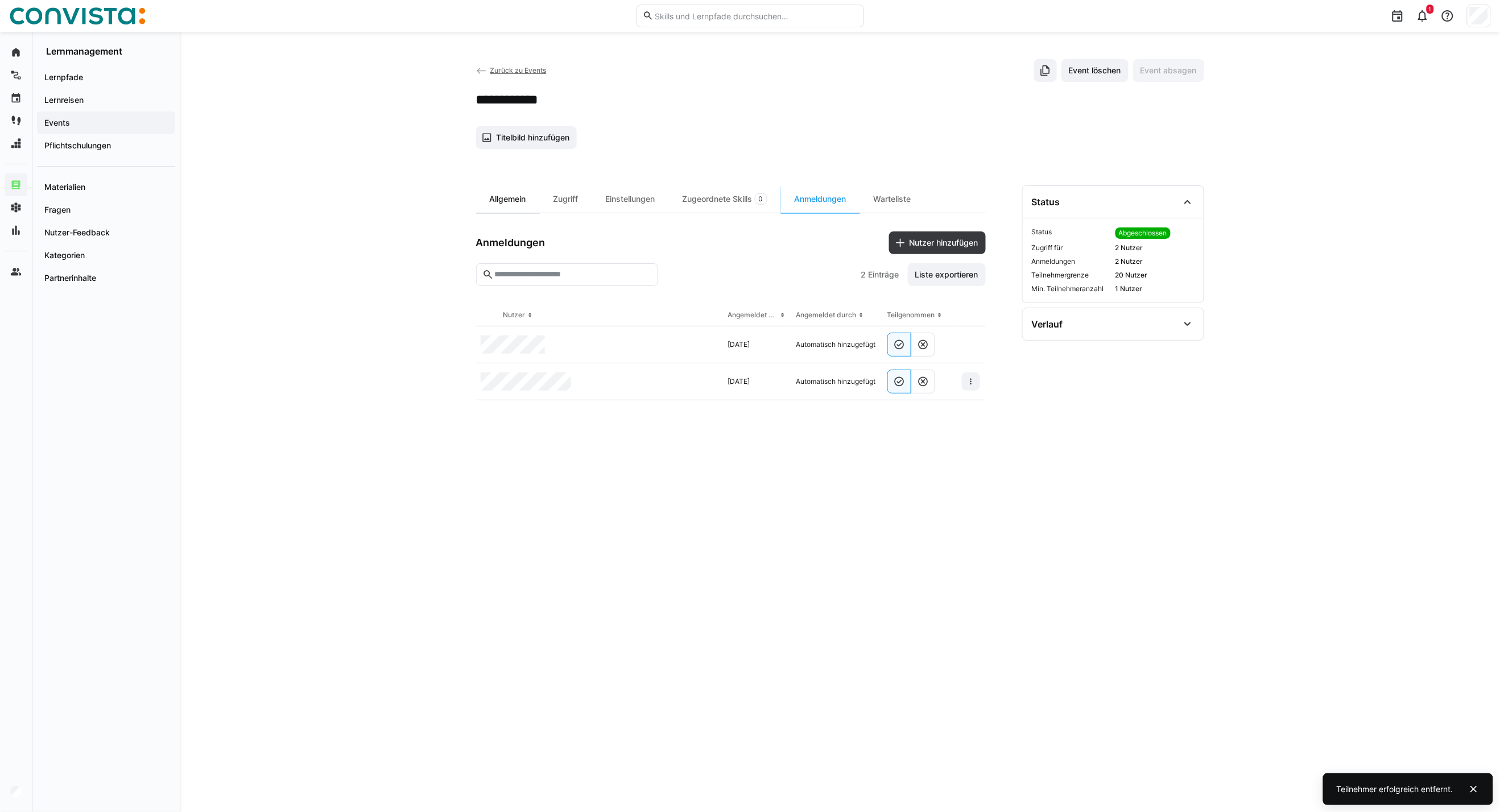
click at [522, 194] on div "Allgemein" at bounding box center [508, 199] width 64 height 28
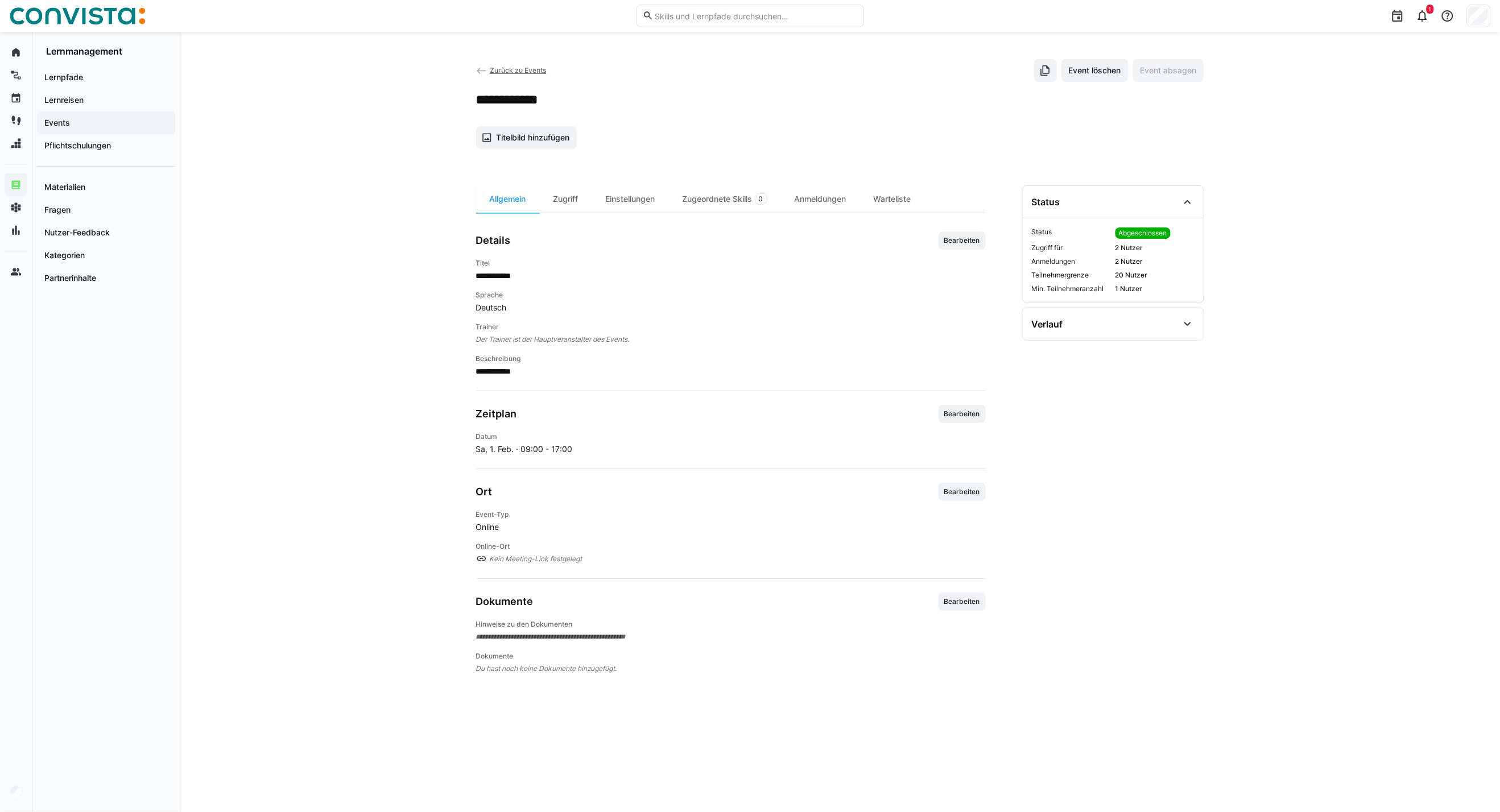
click at [519, 67] on span "Zurück zu Events" at bounding box center [518, 70] width 56 height 9
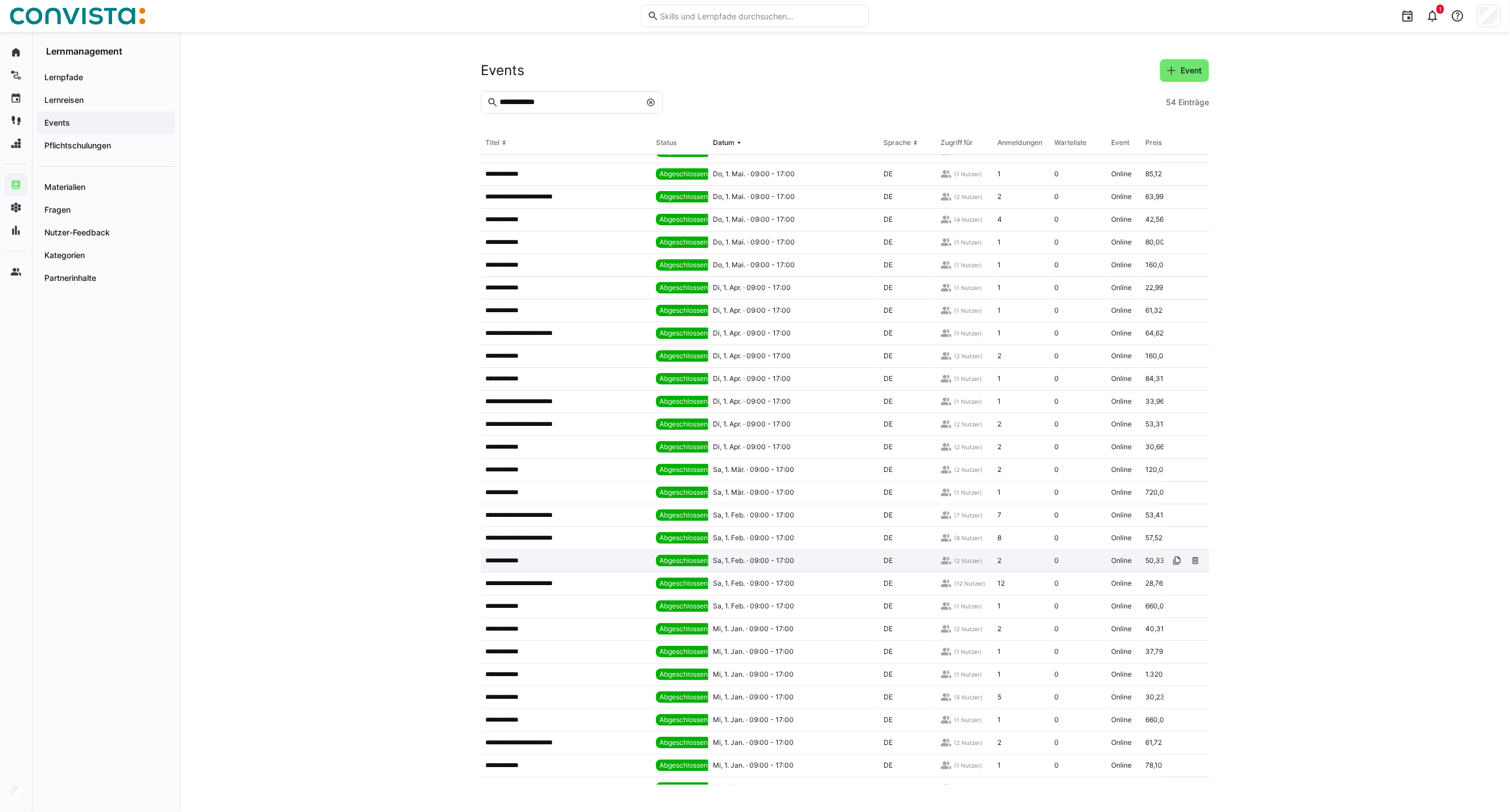
scroll to position [513, 0]
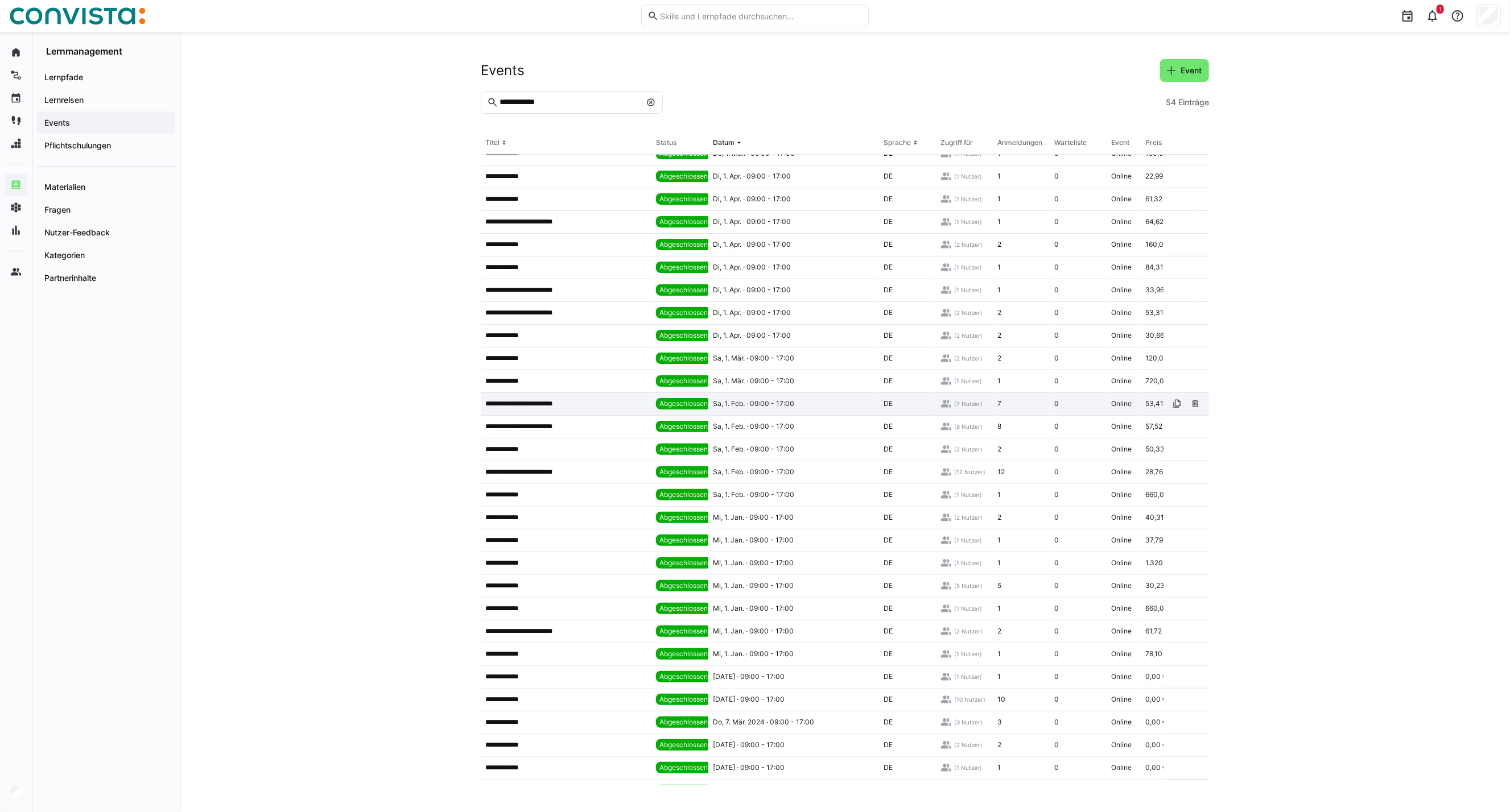
click at [742, 401] on span "Sa, 1. Feb. · 09:00 - 17:00" at bounding box center [753, 404] width 81 height 9
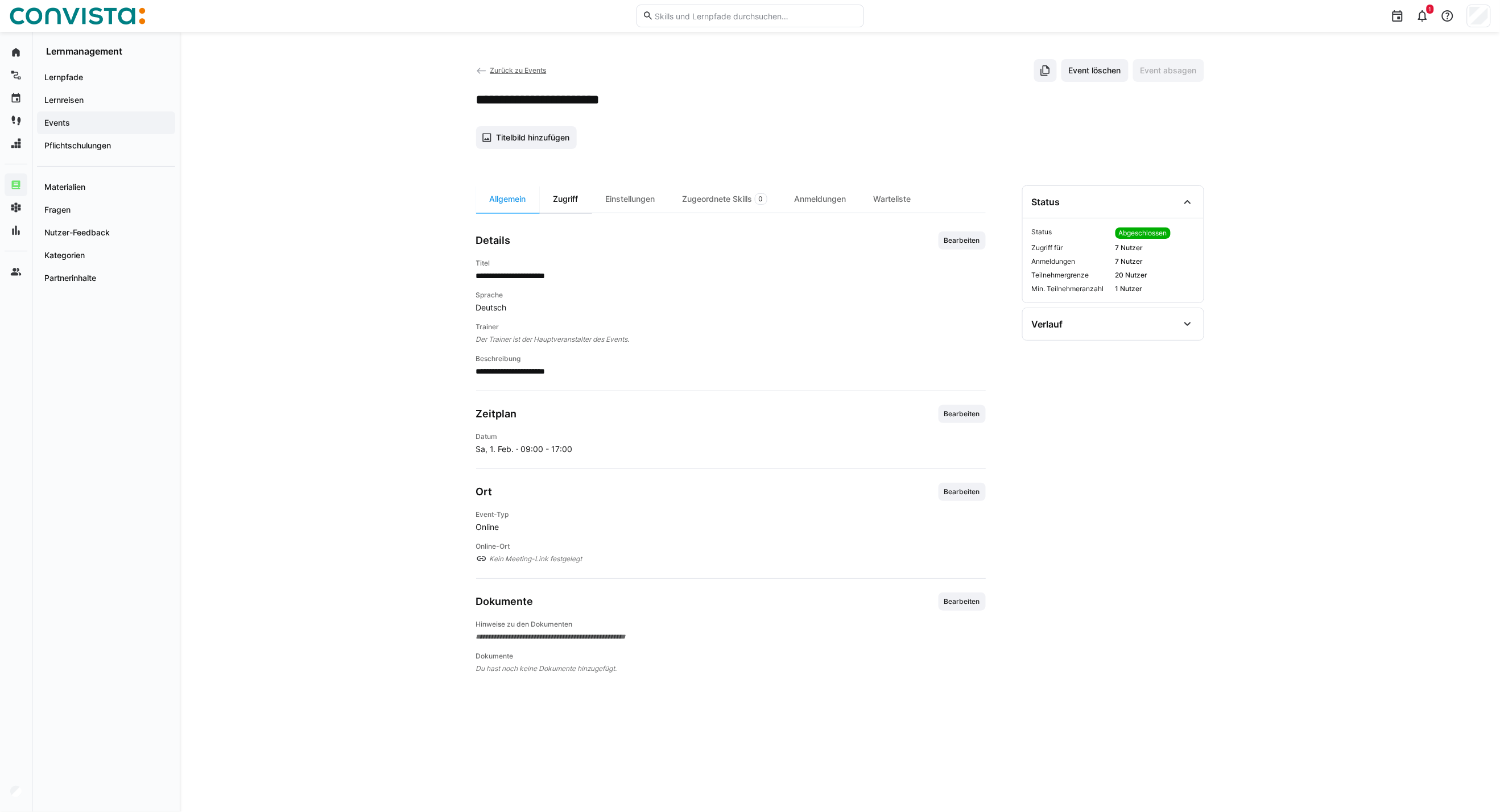
click at [567, 197] on div "Zugriff" at bounding box center [566, 199] width 52 height 28
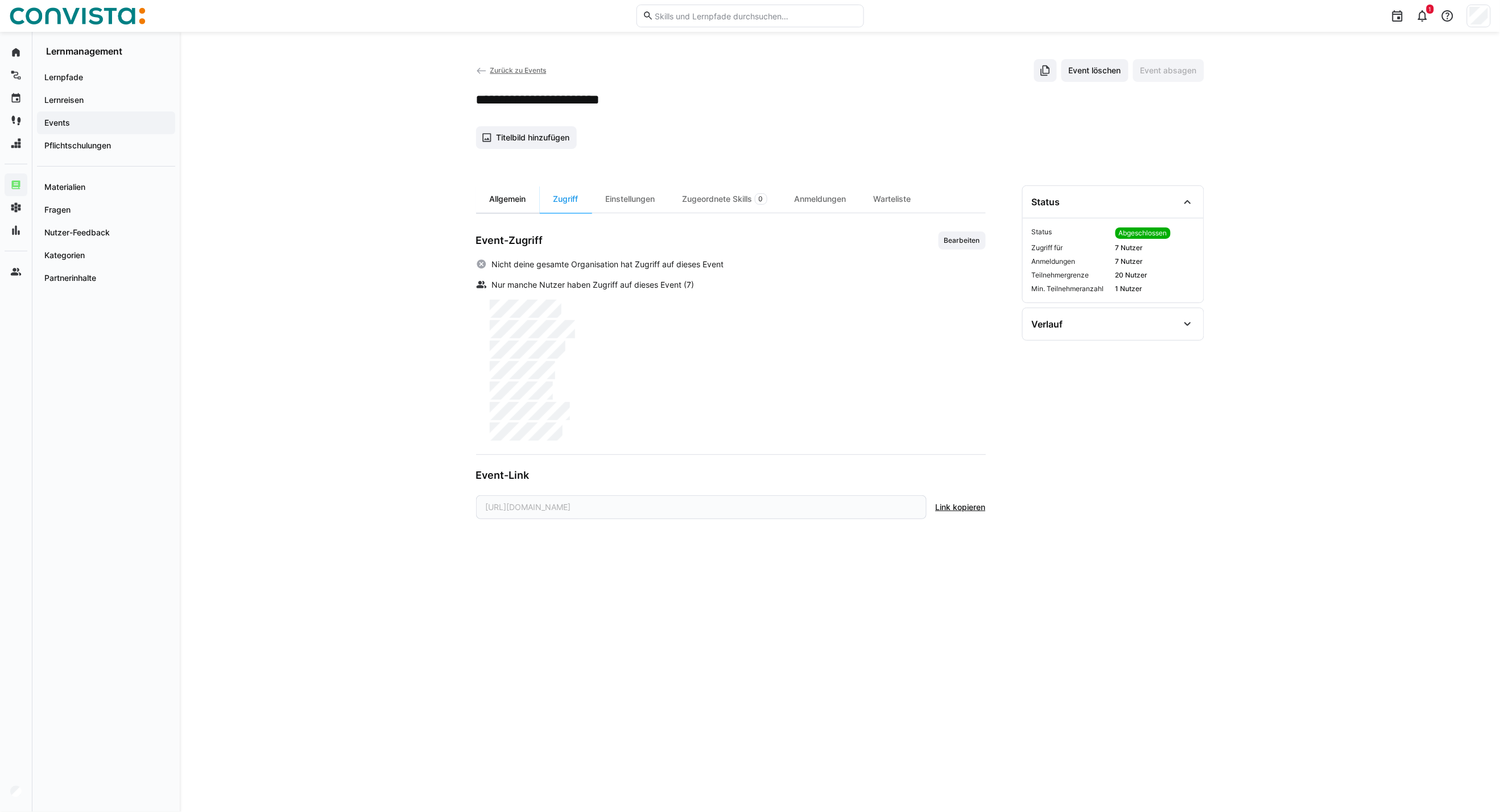
click at [509, 202] on div "Allgemein" at bounding box center [508, 199] width 64 height 28
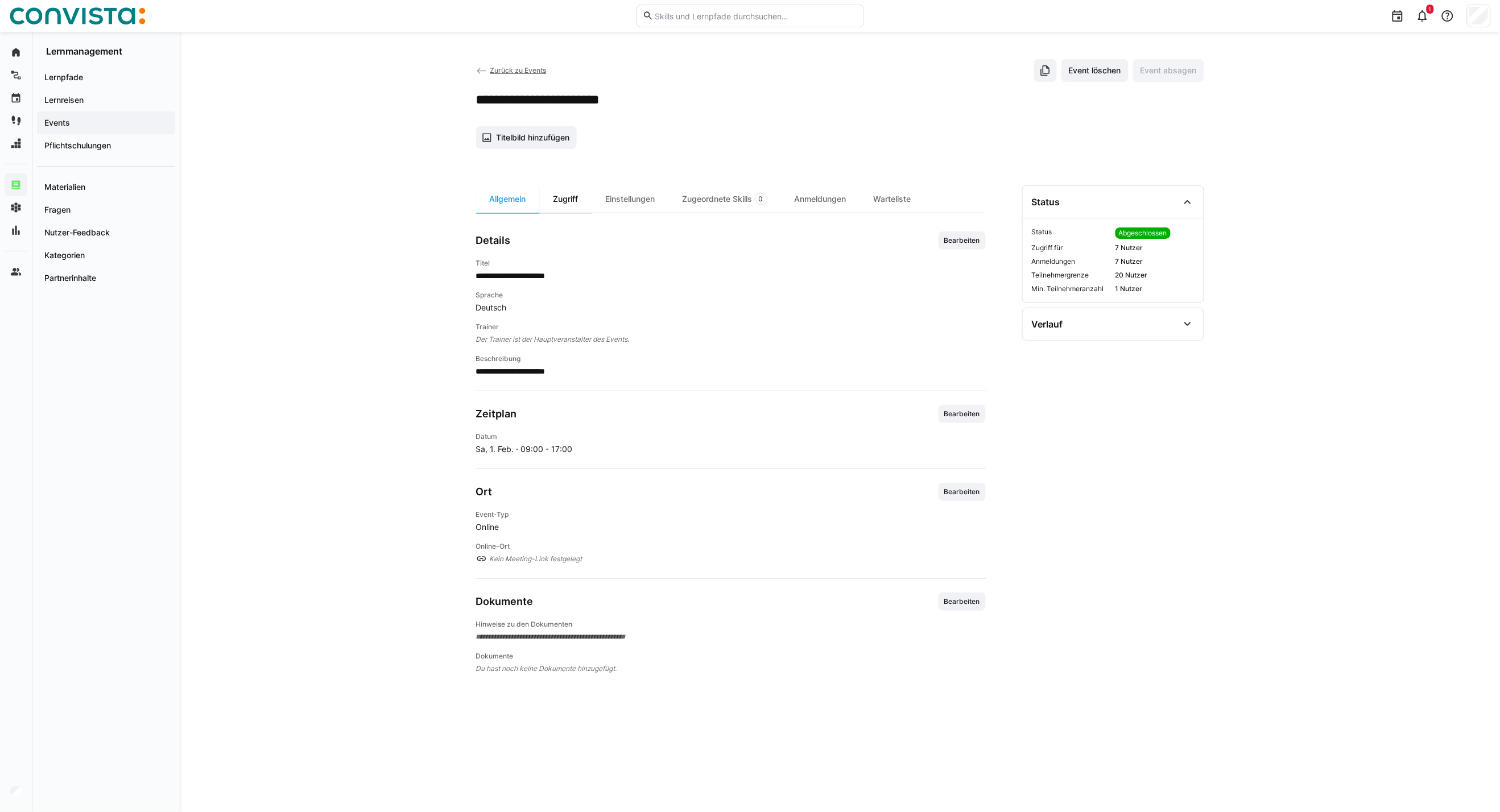
click at [561, 194] on div "Zugriff" at bounding box center [566, 199] width 52 height 28
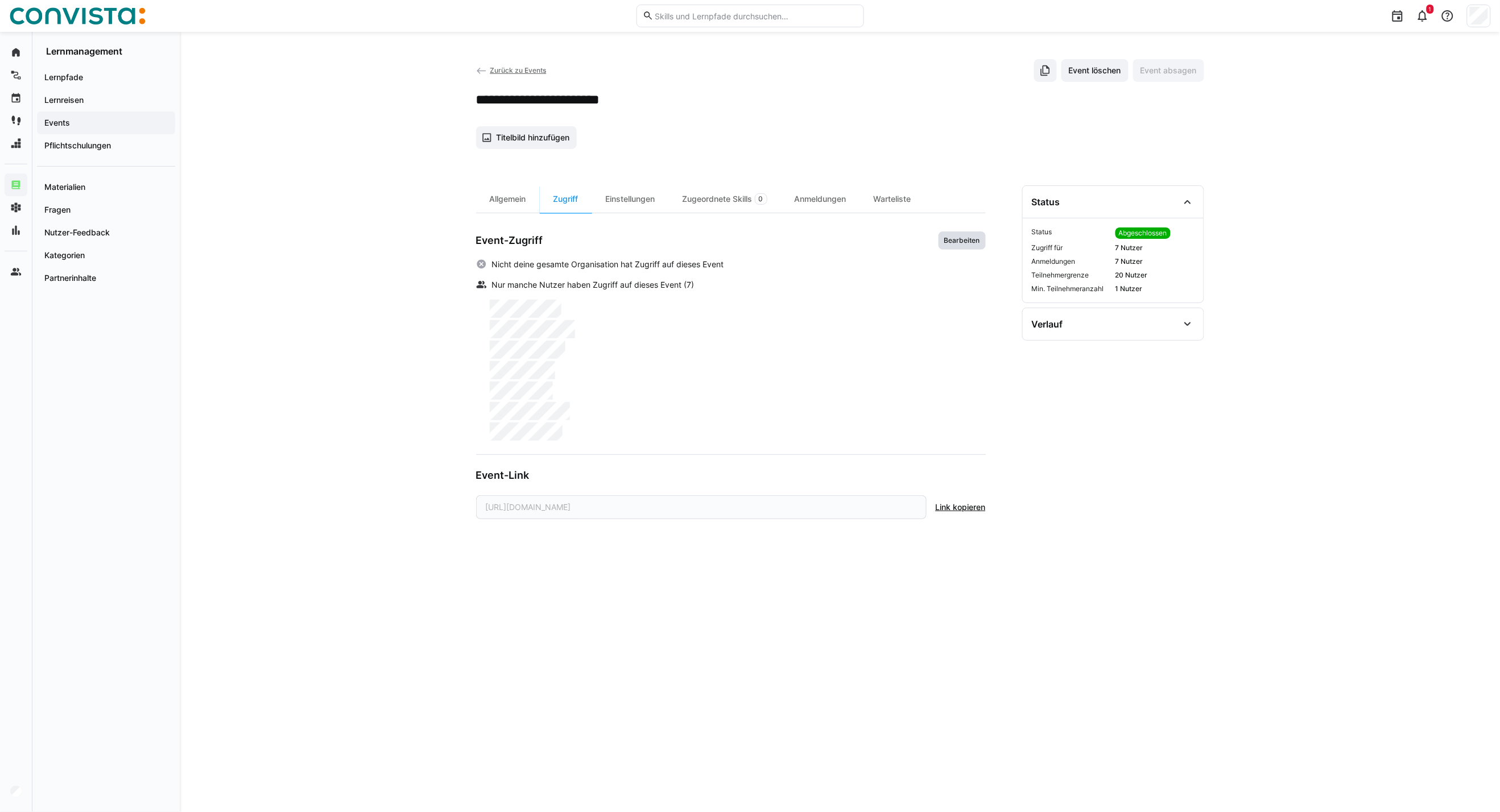
click at [967, 246] on span "Bearbeiten" at bounding box center [962, 240] width 47 height 18
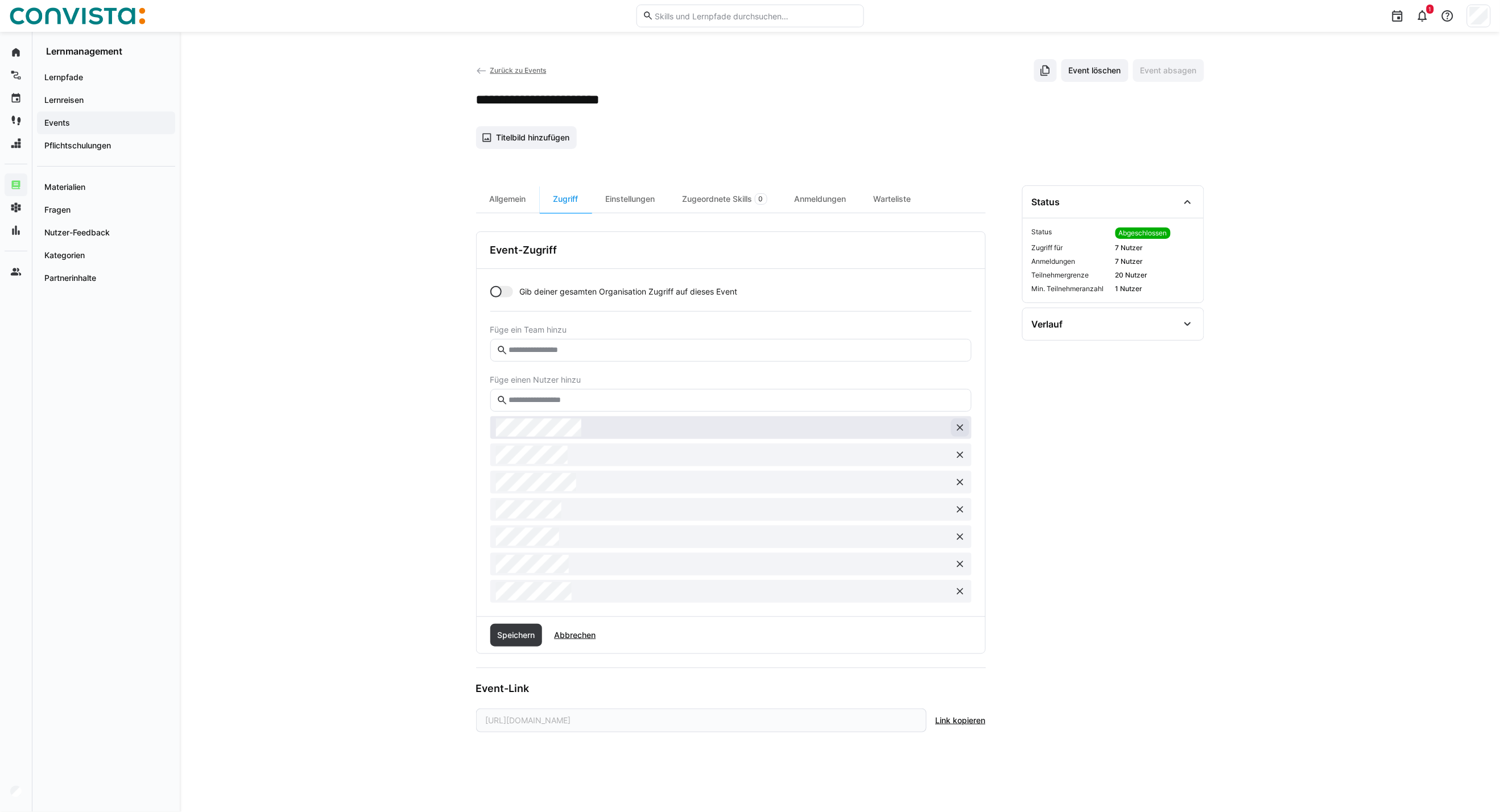
click at [958, 424] on eds-icon at bounding box center [960, 427] width 11 height 11
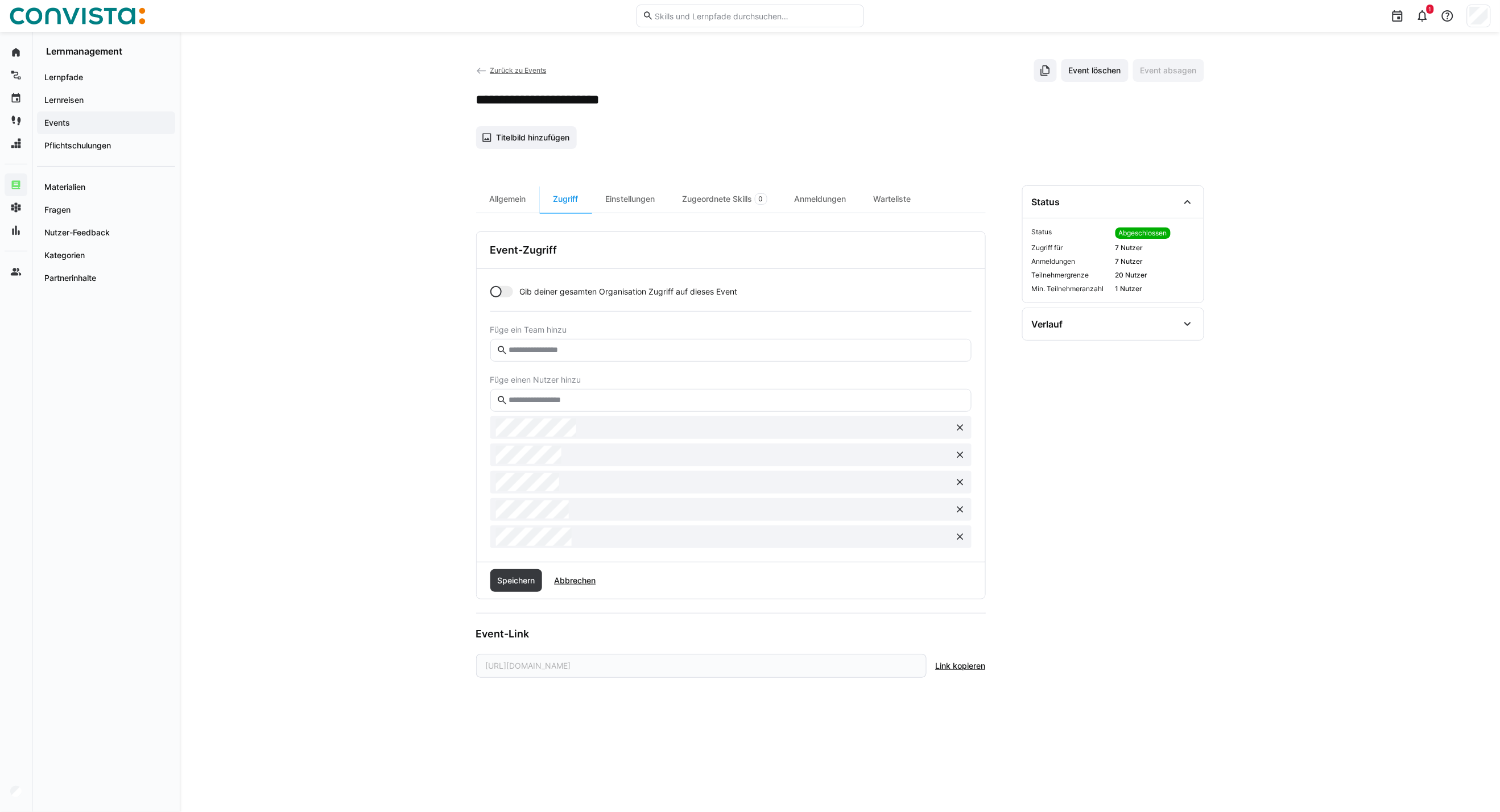
click at [958, 424] on eds-icon at bounding box center [960, 427] width 11 height 11
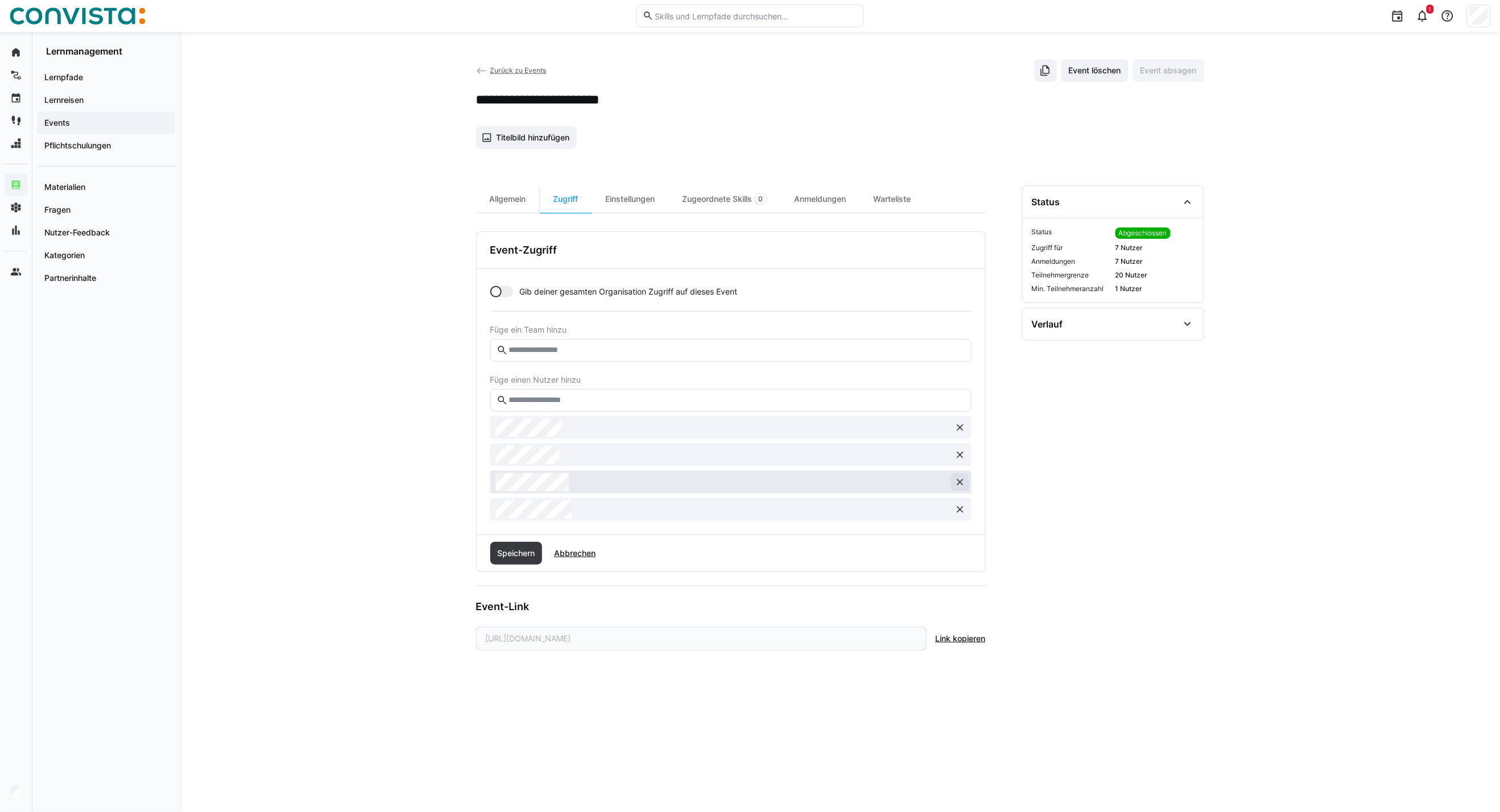
click at [960, 476] on eds-icon at bounding box center [960, 482] width 11 height 11
click at [960, 485] on eds-icon at bounding box center [960, 482] width 11 height 11
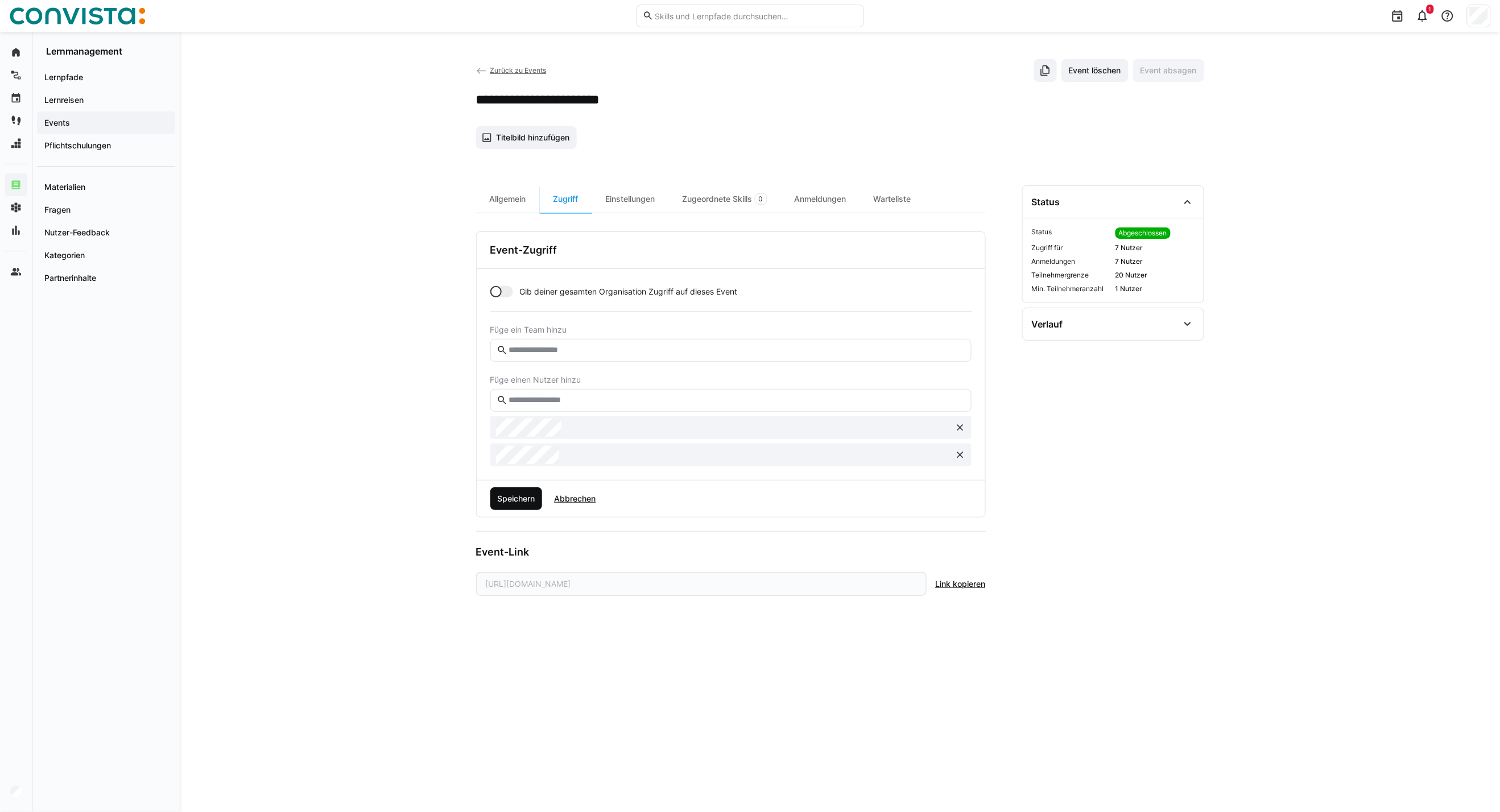
click at [538, 492] on span "Speichern" at bounding box center [516, 499] width 52 height 23
click at [835, 198] on div "Anmeldungen" at bounding box center [821, 199] width 79 height 28
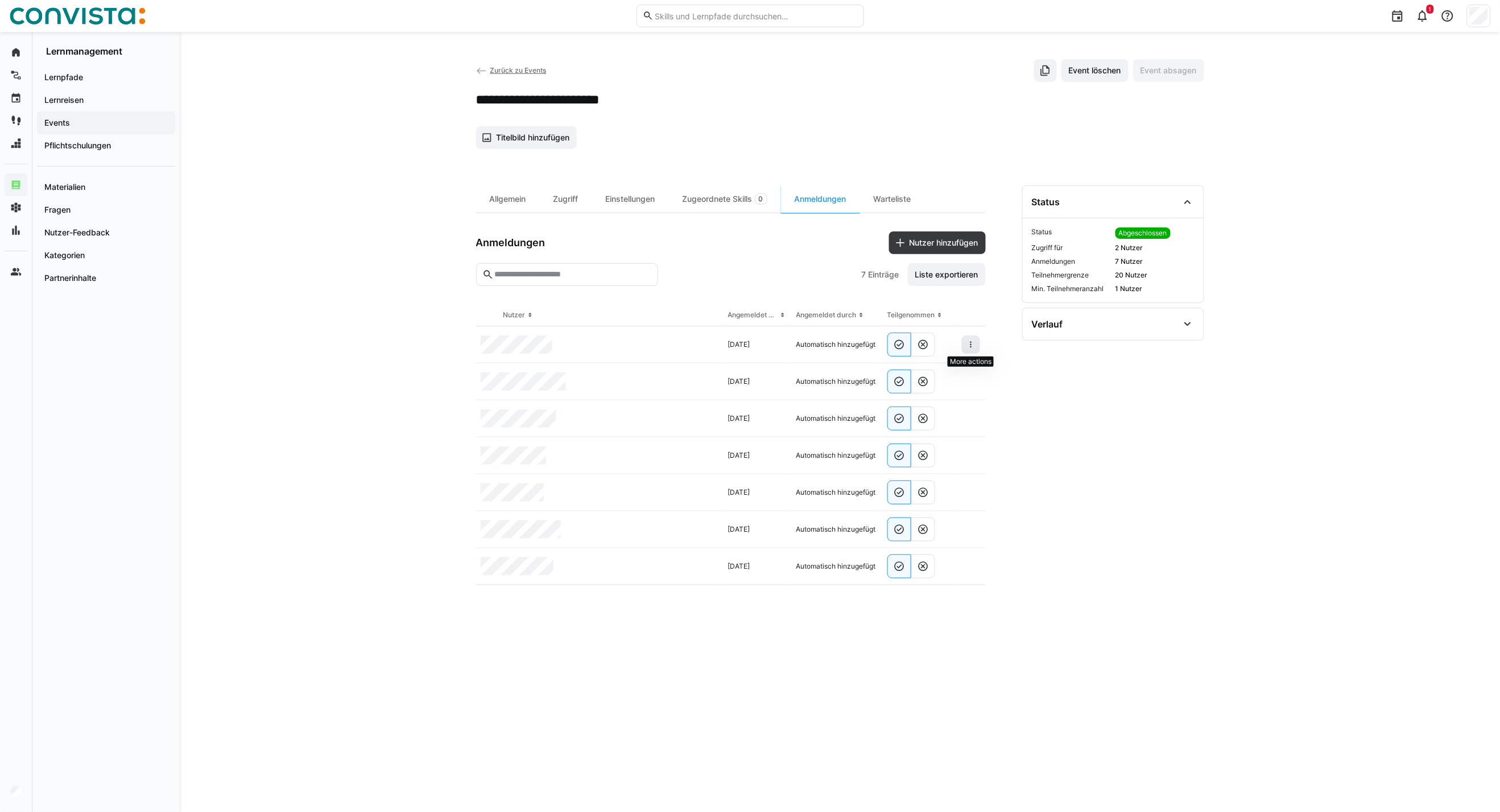
click at [971, 339] on span at bounding box center [971, 344] width 18 height 18
click at [958, 378] on span "Teilnehmer entfernen" at bounding box center [936, 370] width 87 height 22
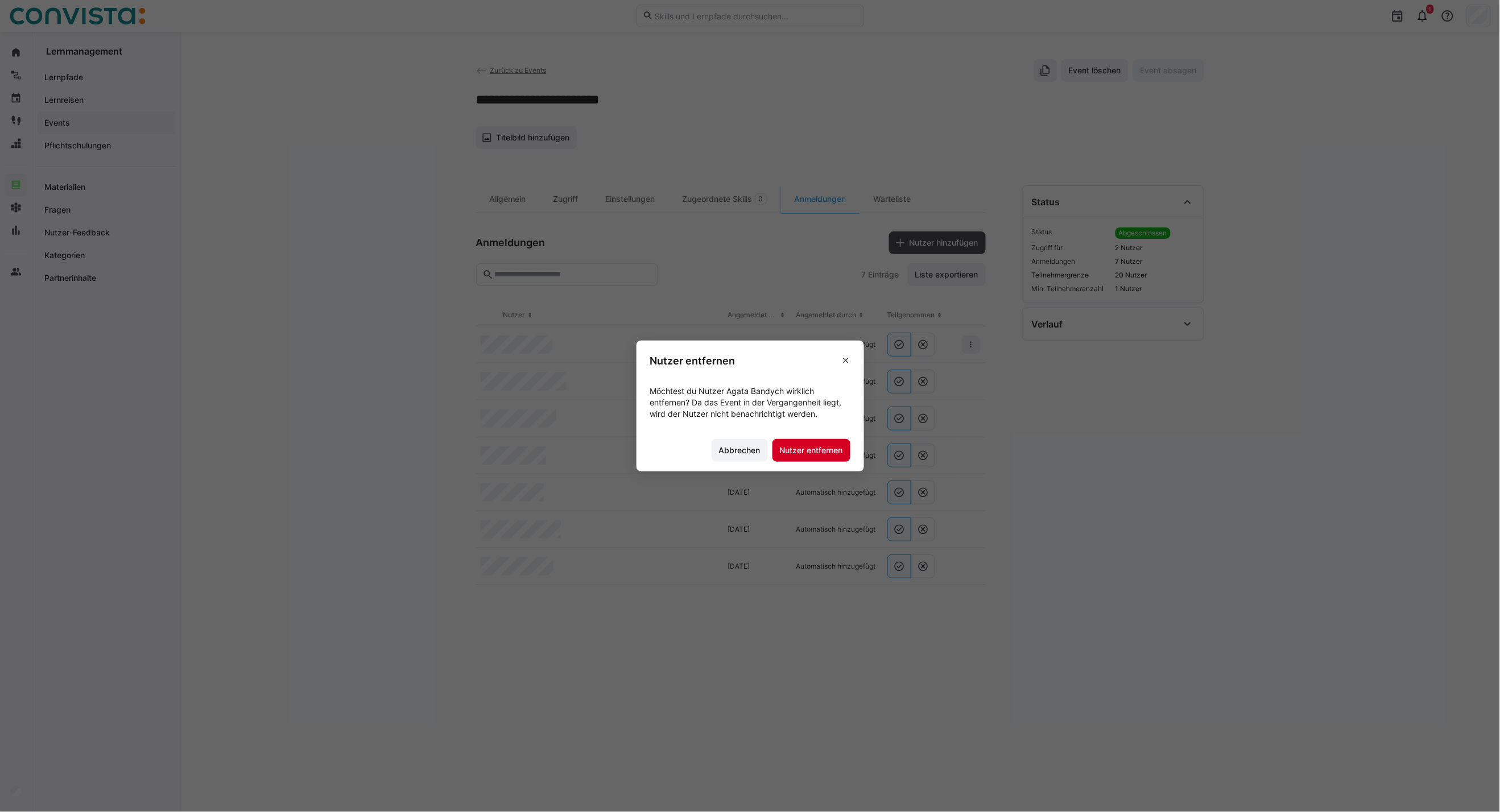
click at [832, 455] on span "Nutzer entfernen" at bounding box center [812, 450] width 67 height 11
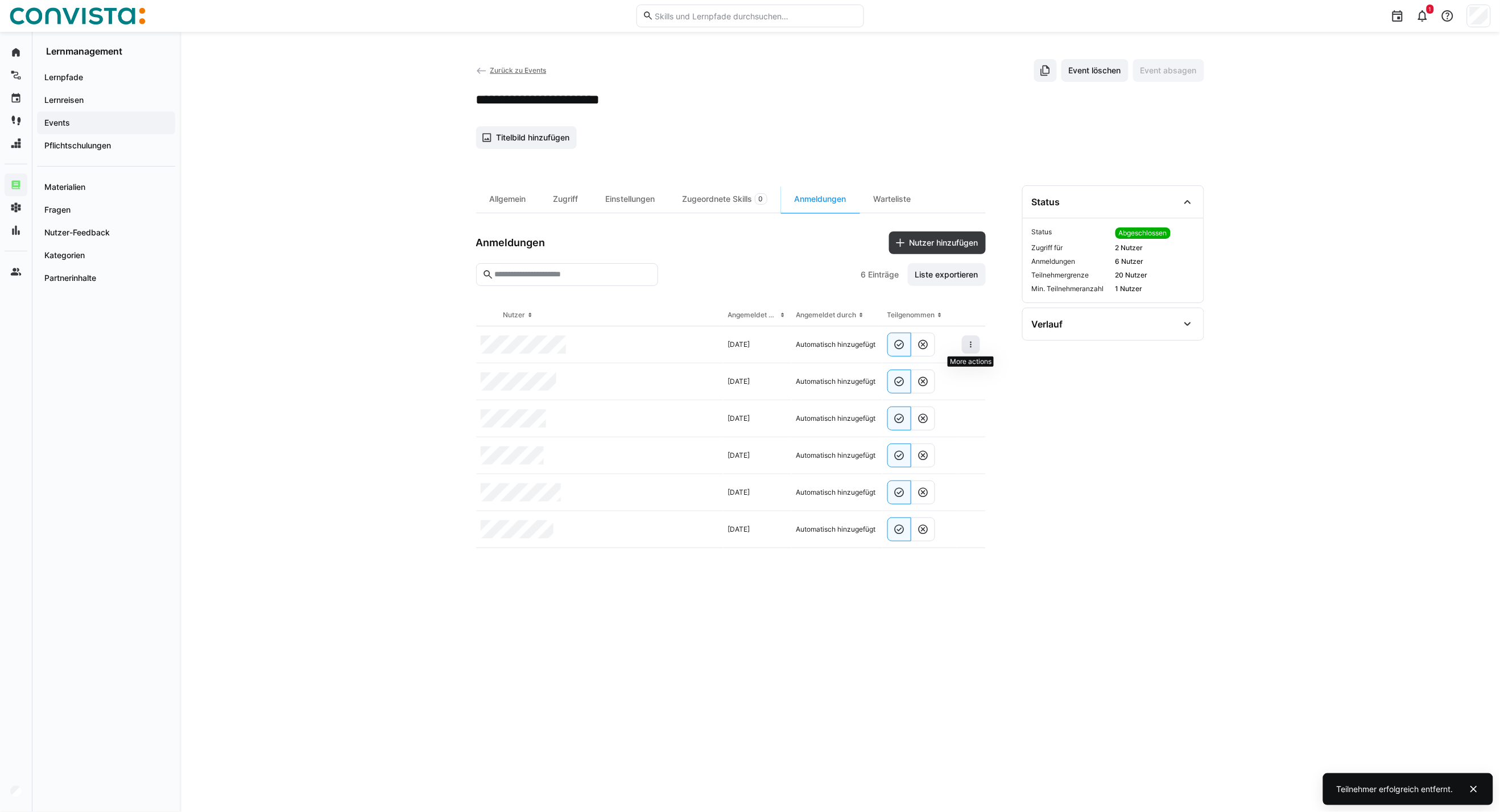
click at [975, 346] on eds-icon at bounding box center [971, 344] width 9 height 9
click at [971, 344] on eds-icon at bounding box center [971, 344] width 9 height 9
click at [946, 378] on span "Teilnehmer entfernen" at bounding box center [936, 370] width 87 height 22
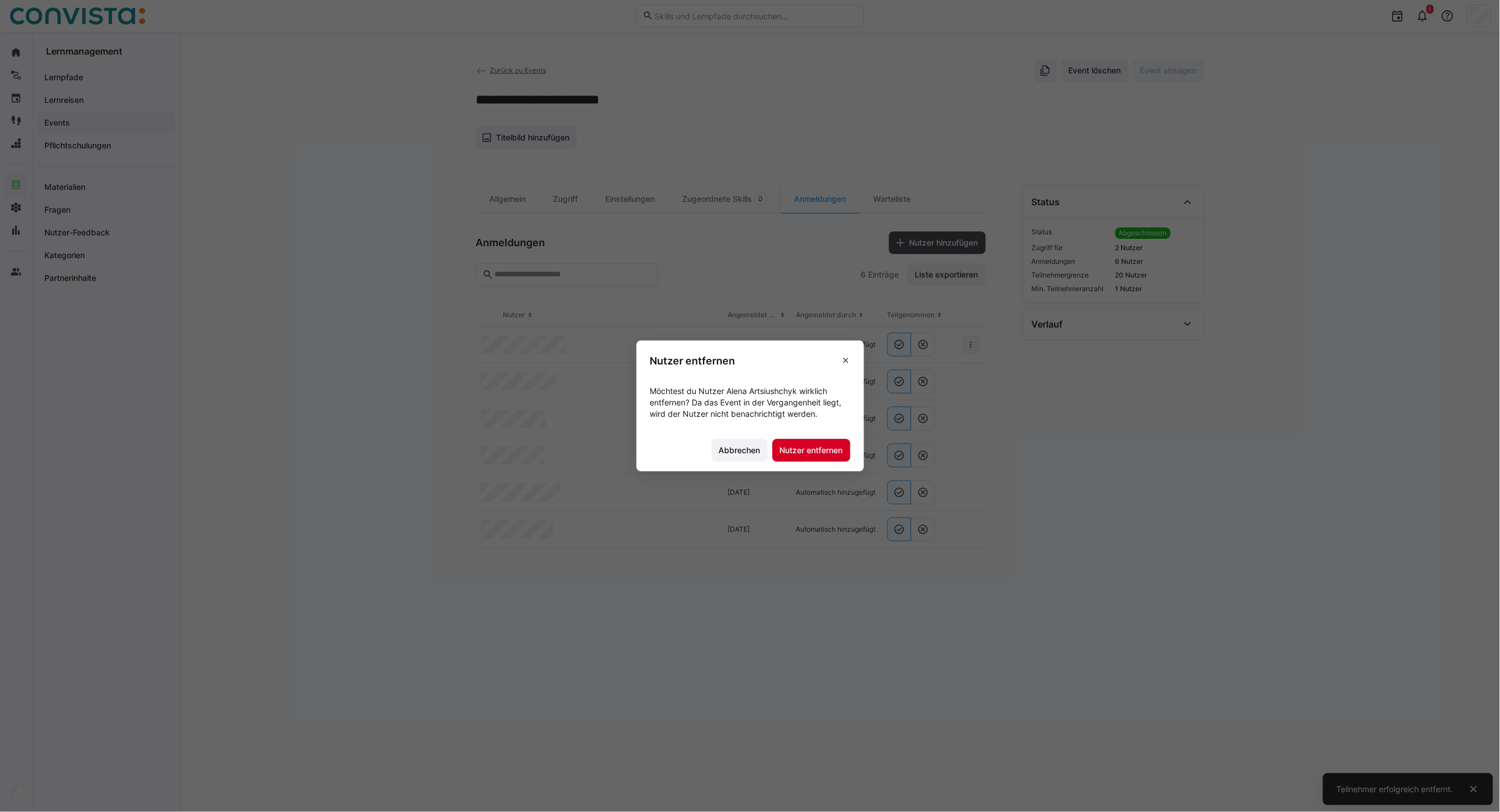
click at [826, 451] on span "Nutzer entfernen" at bounding box center [812, 450] width 67 height 11
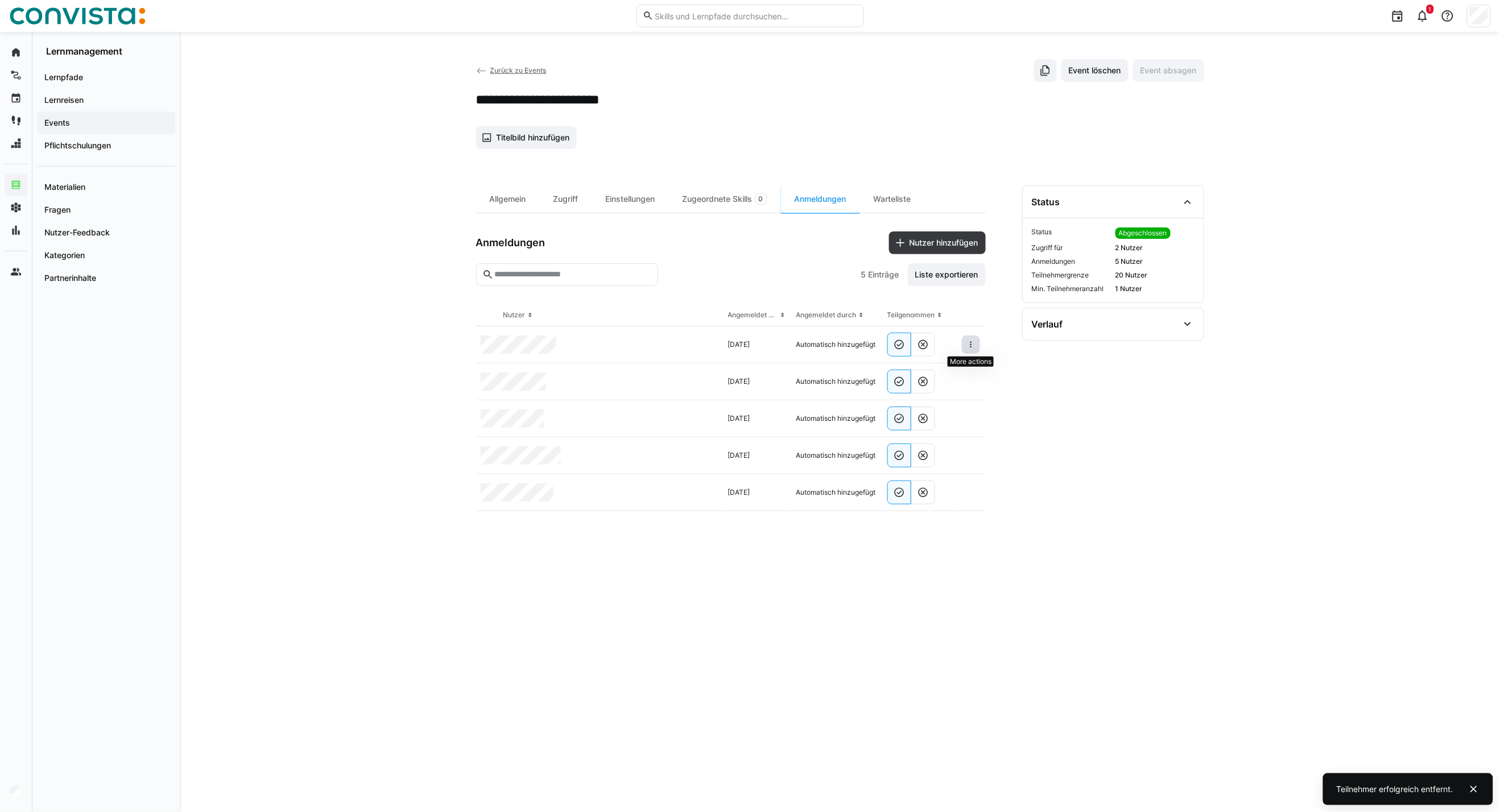
click at [968, 350] on span at bounding box center [971, 344] width 18 height 18
click at [974, 343] on eds-icon at bounding box center [971, 344] width 9 height 9
click at [952, 379] on span "Teilnehmer entfernen" at bounding box center [936, 370] width 87 height 22
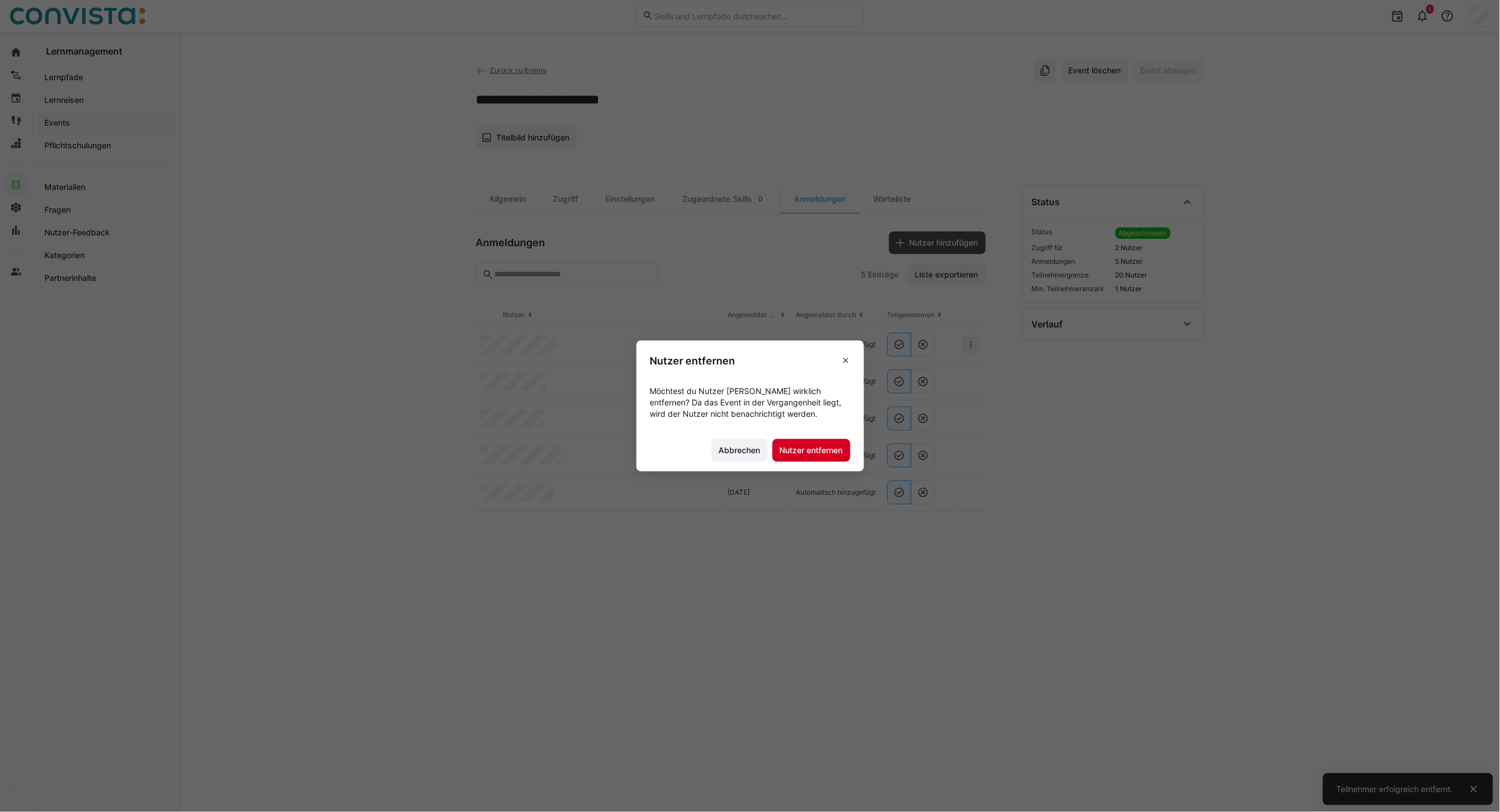
click at [823, 445] on span "Nutzer entfernen" at bounding box center [812, 450] width 67 height 11
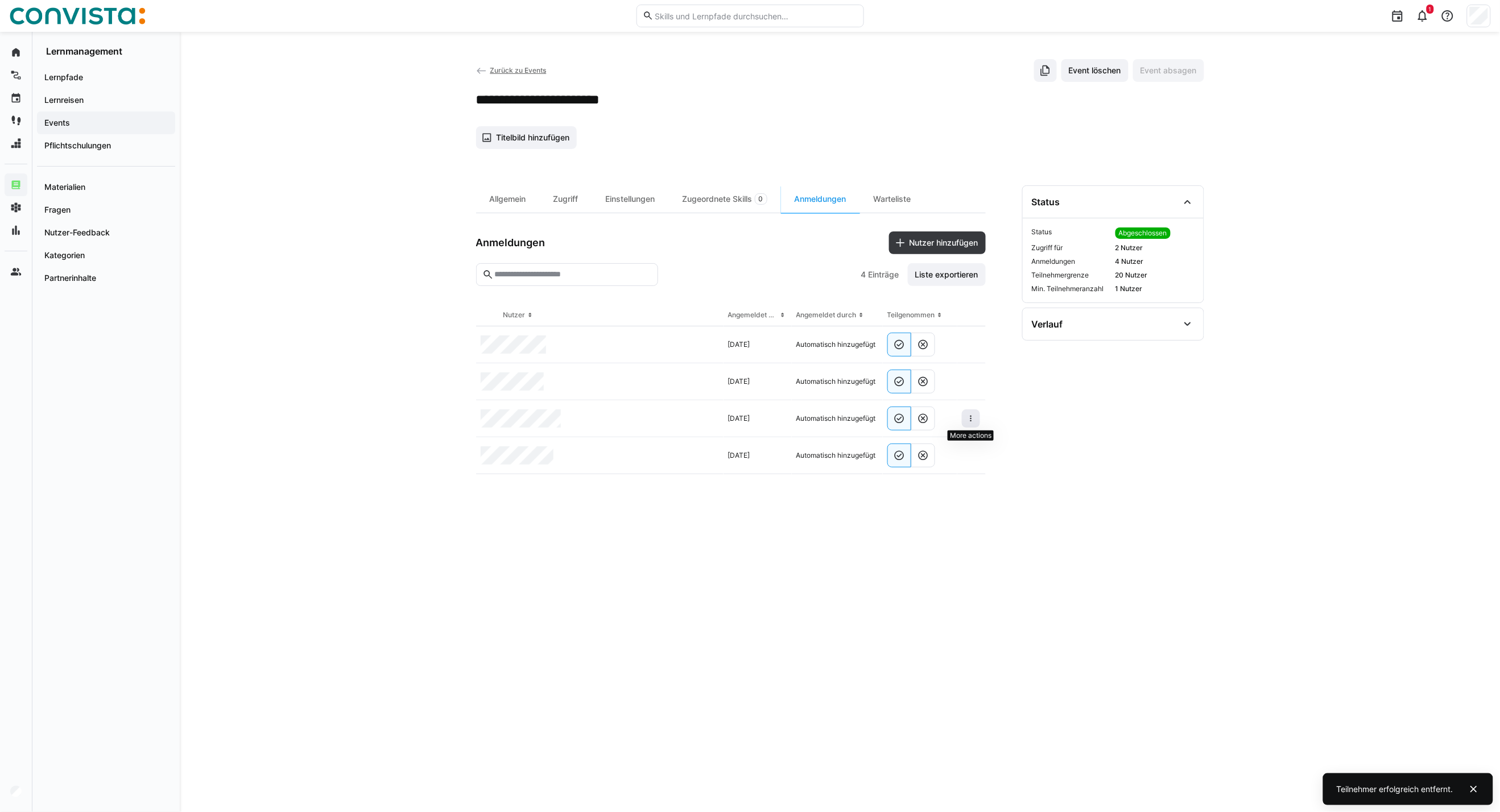
click at [971, 419] on eds-icon at bounding box center [971, 419] width 9 height 9
click at [971, 421] on eds-icon at bounding box center [971, 419] width 9 height 9
click at [908, 448] on div "Teilnehmer entfernen" at bounding box center [936, 445] width 69 height 9
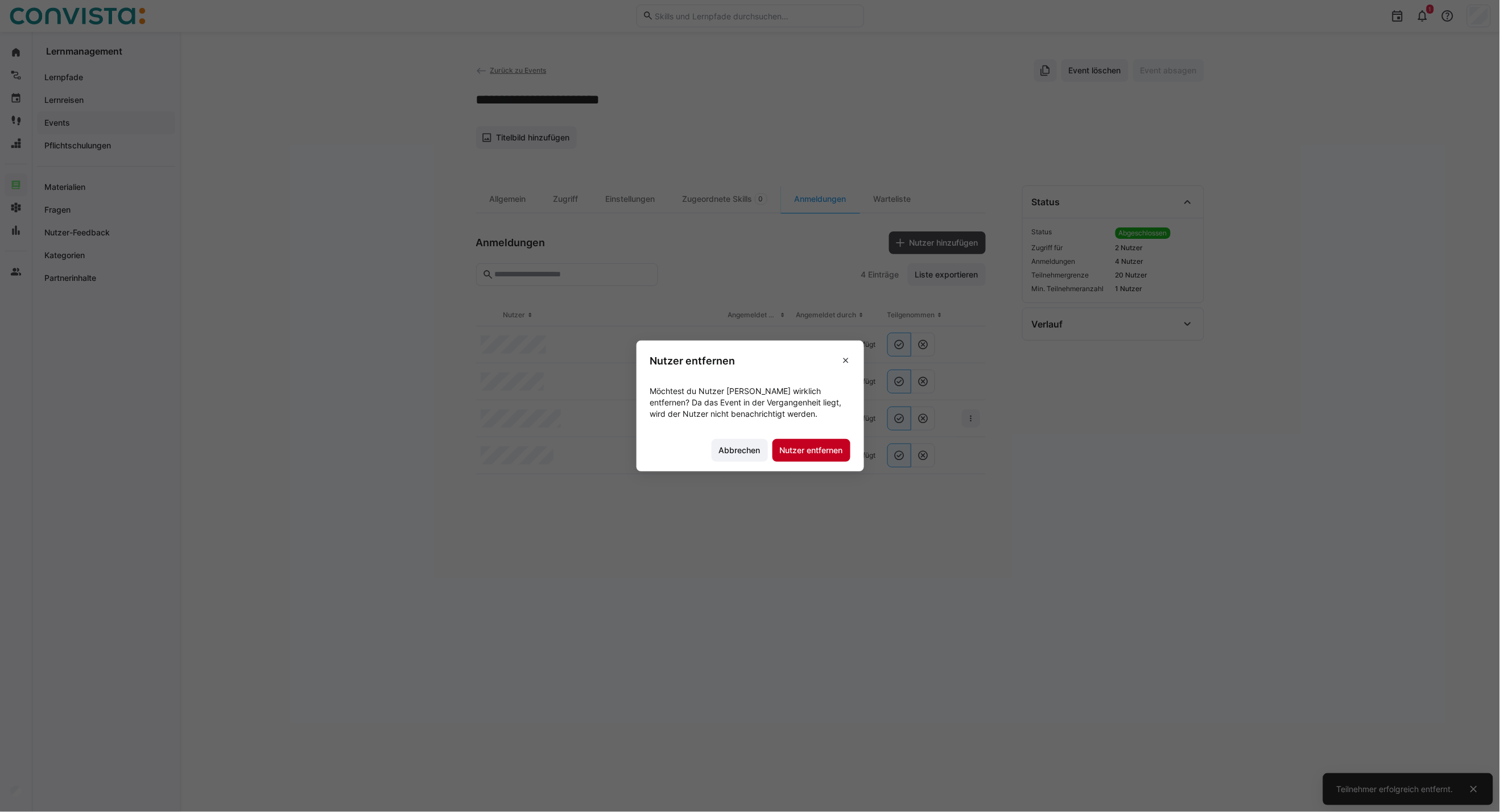
click at [807, 442] on span "Nutzer entfernen" at bounding box center [811, 450] width 78 height 23
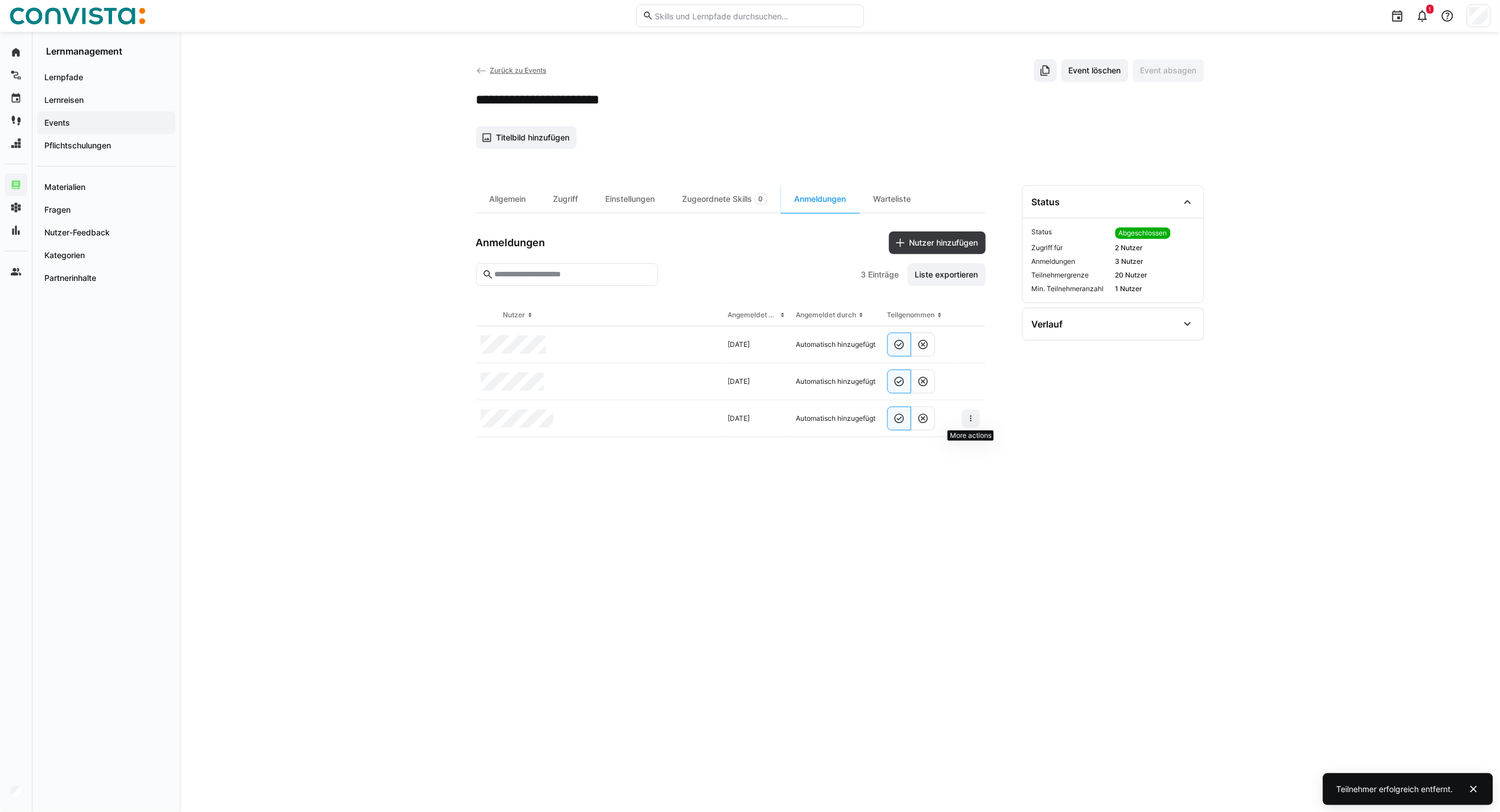
click at [975, 421] on eds-icon at bounding box center [971, 419] width 9 height 9
click at [974, 414] on span at bounding box center [971, 418] width 18 height 18
click at [944, 452] on span "Teilnehmer entfernen" at bounding box center [936, 445] width 87 height 22
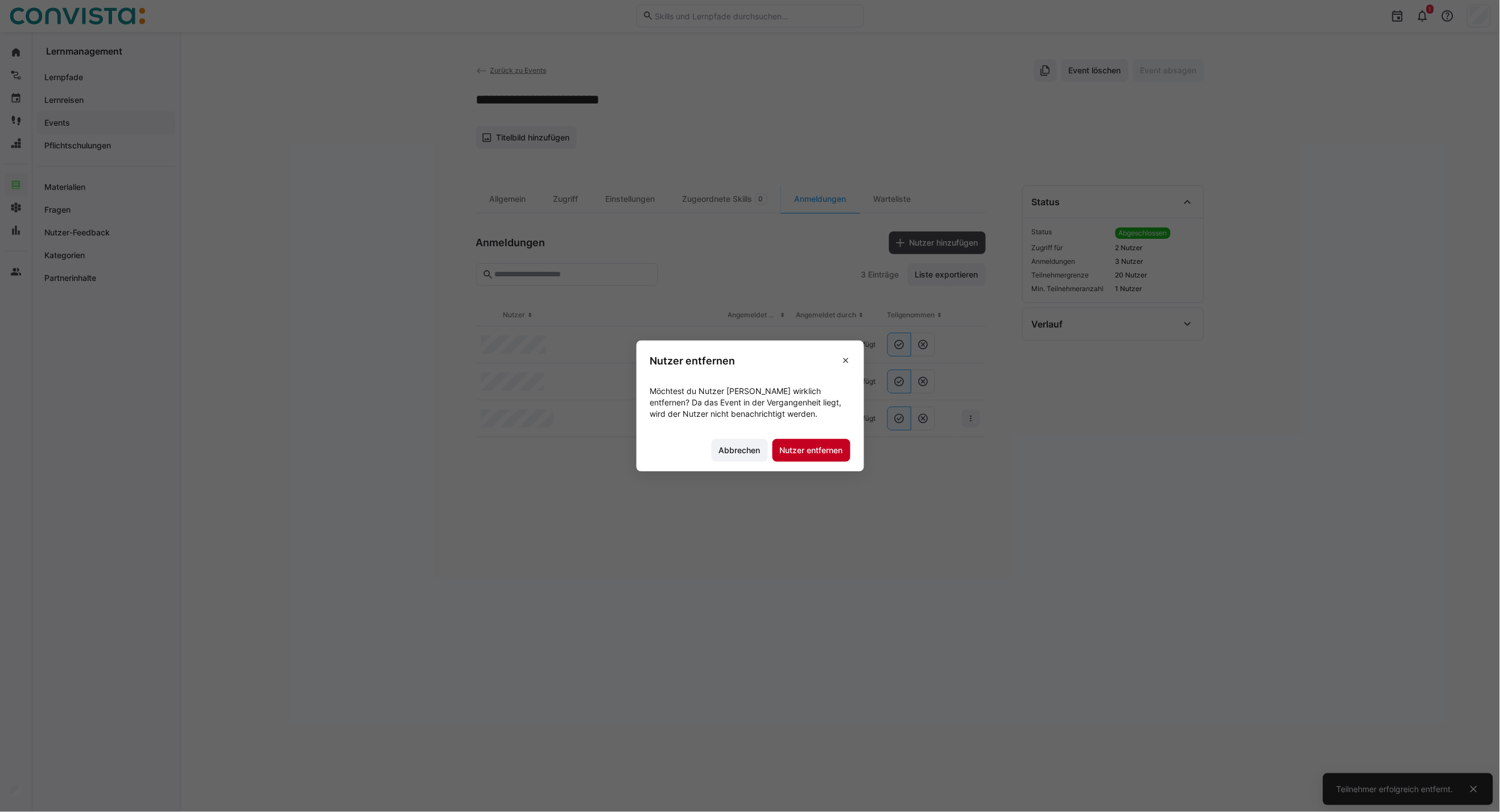
click at [815, 452] on span "Nutzer entfernen" at bounding box center [812, 450] width 67 height 11
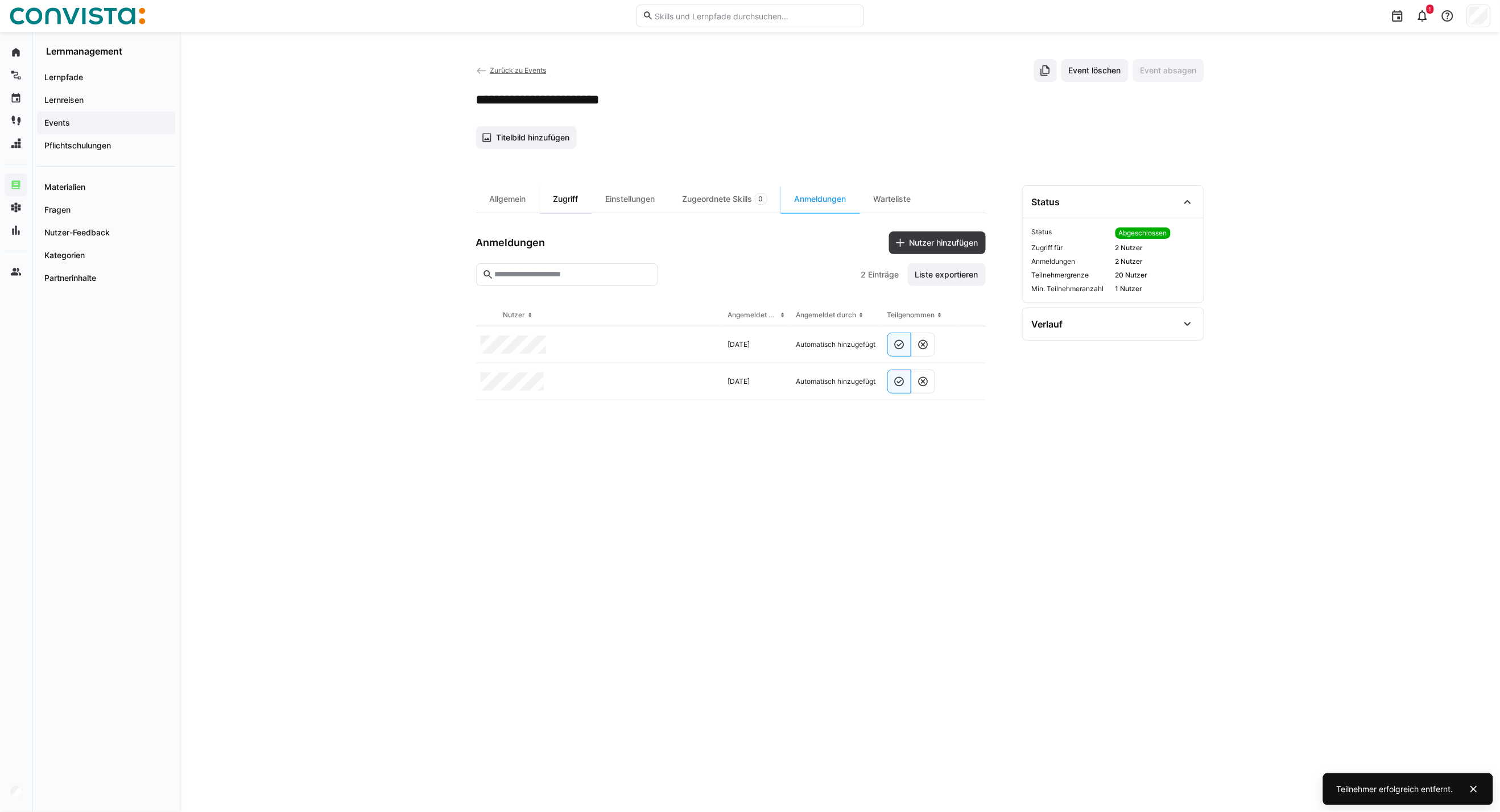
click at [569, 201] on div "Zugriff" at bounding box center [566, 199] width 52 height 28
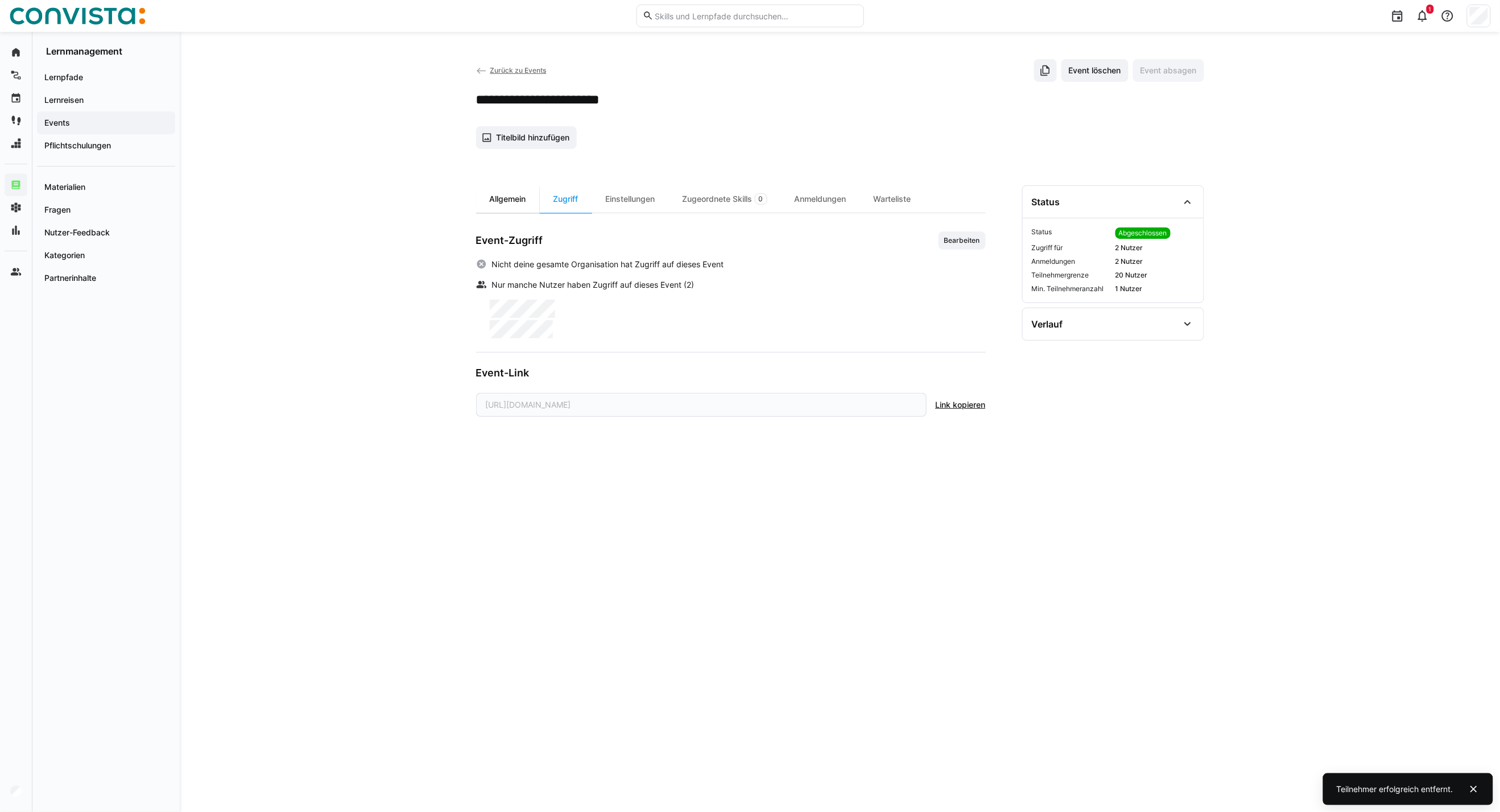
click at [509, 208] on div "Allgemein" at bounding box center [508, 199] width 64 height 28
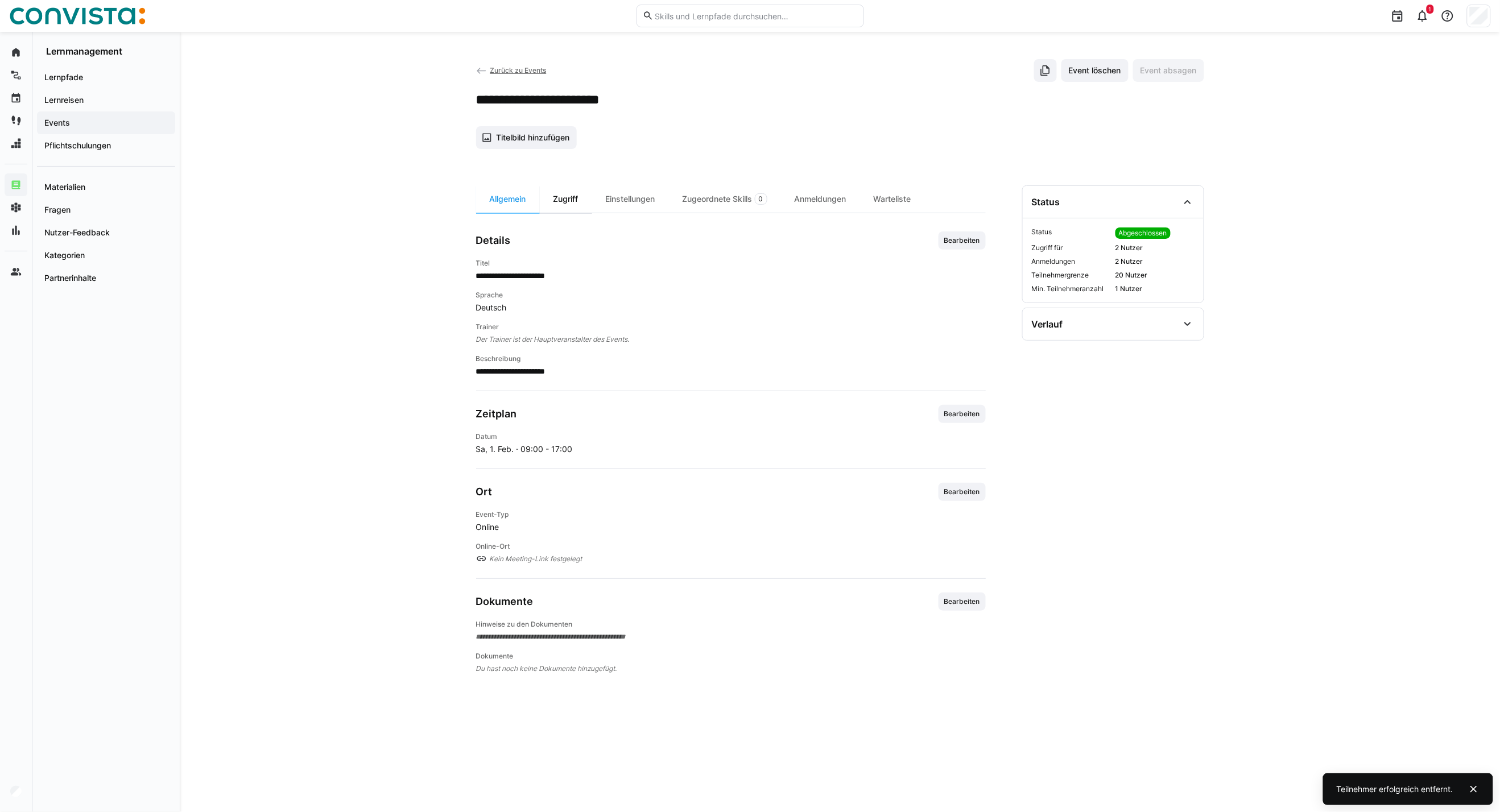
click at [577, 202] on div "Zugriff" at bounding box center [566, 199] width 52 height 28
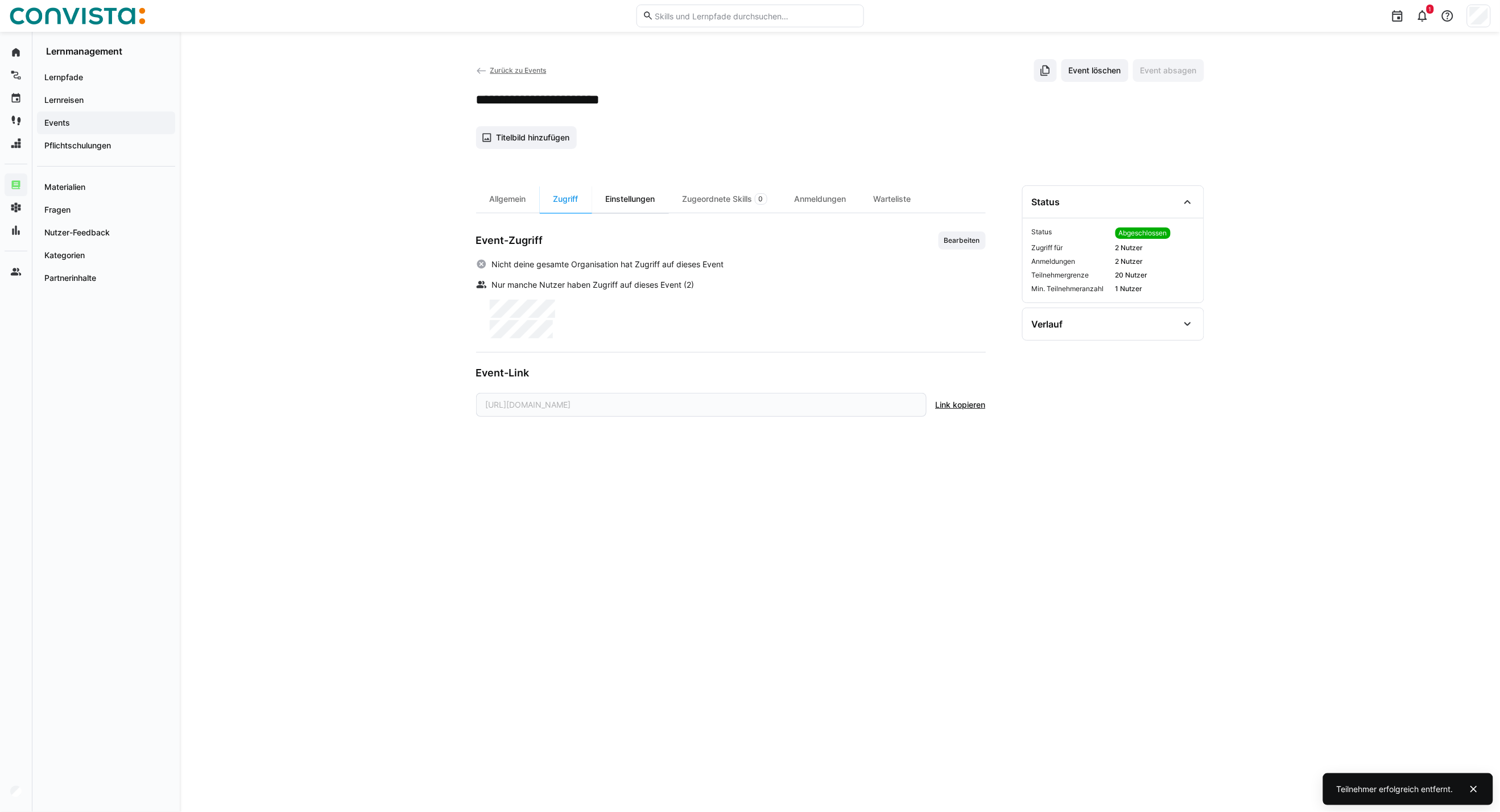
click at [633, 199] on div "Einstellungen" at bounding box center [630, 199] width 77 height 28
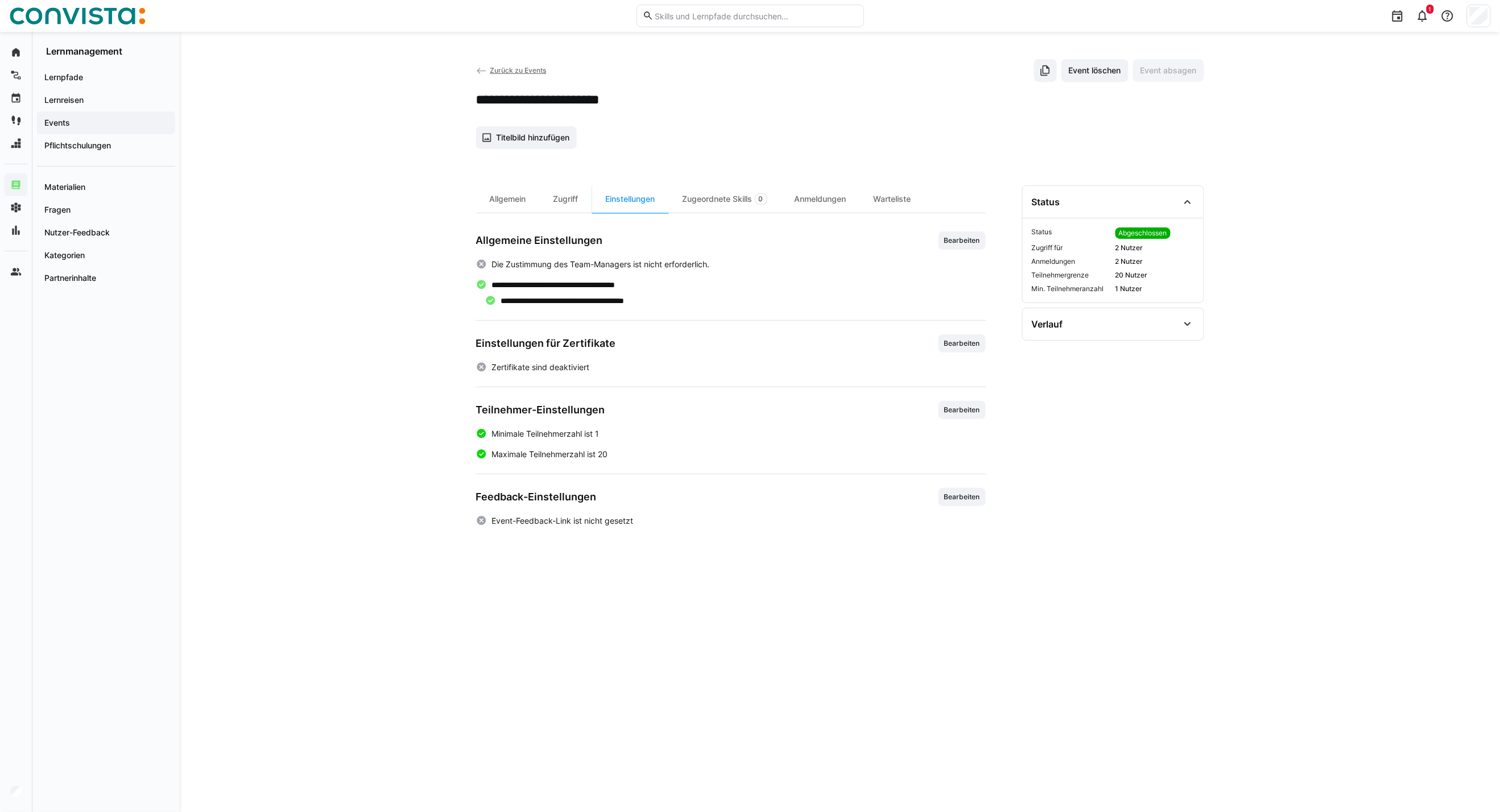
click at [530, 71] on span "Zurück zu Events" at bounding box center [518, 70] width 56 height 9
